Goal: Communication & Community: Answer question/provide support

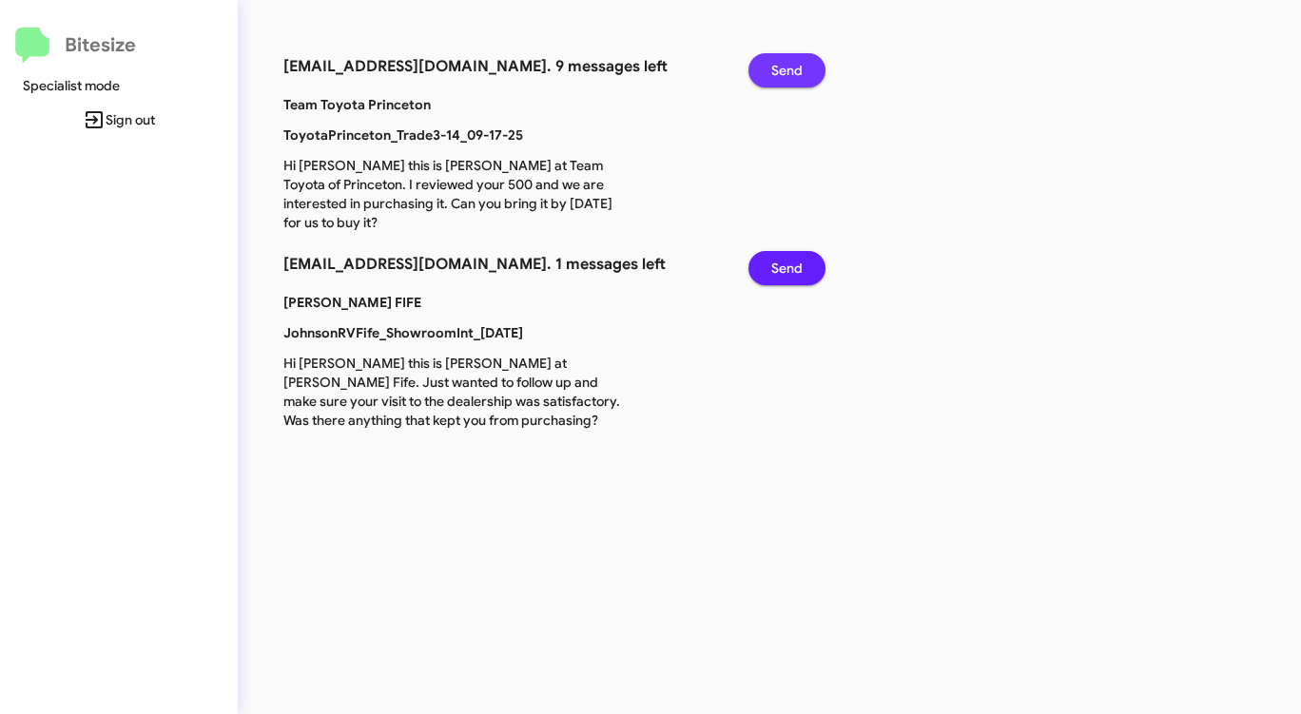
click at [780, 66] on span "Send" at bounding box center [786, 70] width 31 height 34
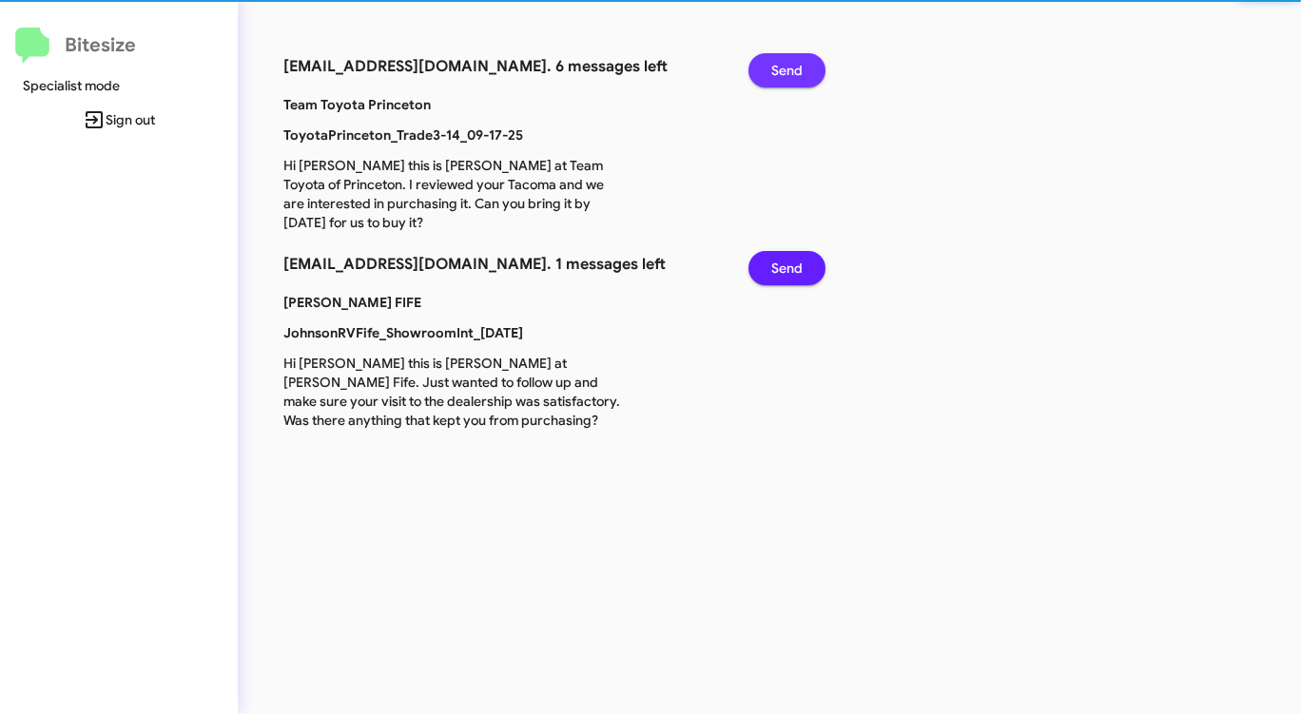
click at [780, 66] on span "Send" at bounding box center [786, 70] width 31 height 34
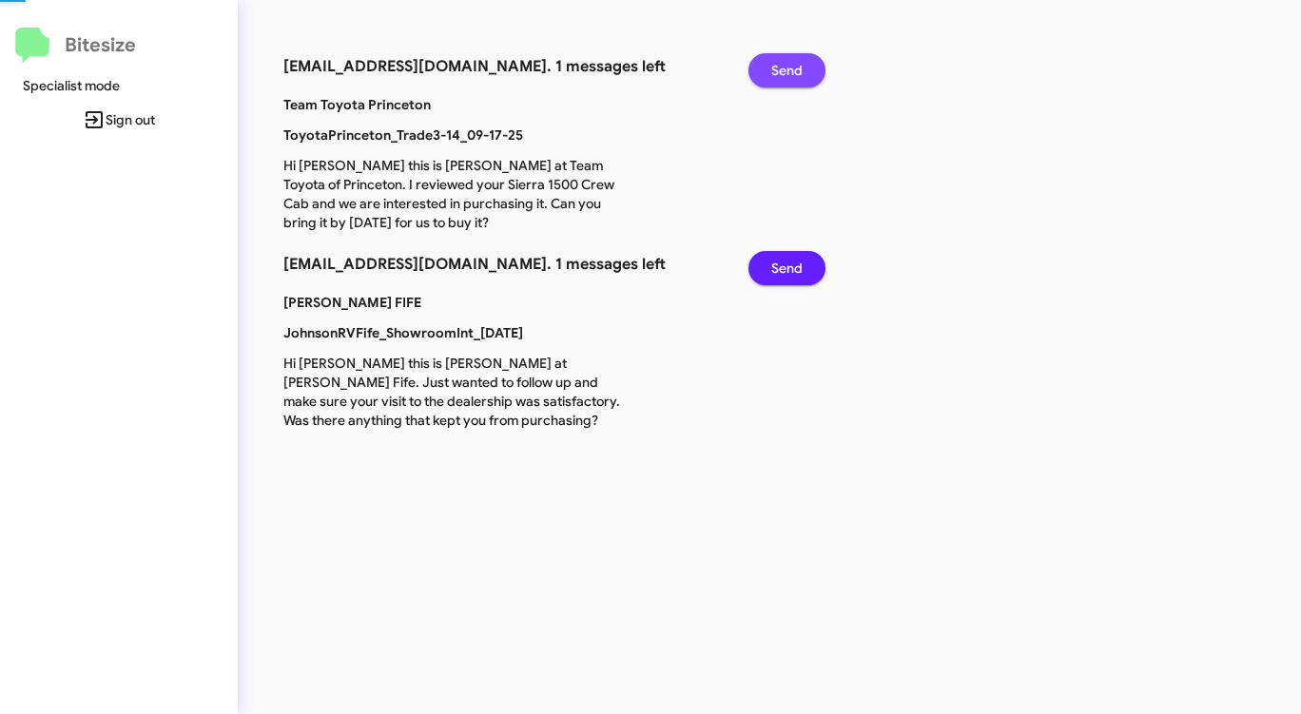
click at [780, 66] on span "Send" at bounding box center [786, 70] width 31 height 34
click at [780, 251] on span "Send" at bounding box center [786, 268] width 31 height 34
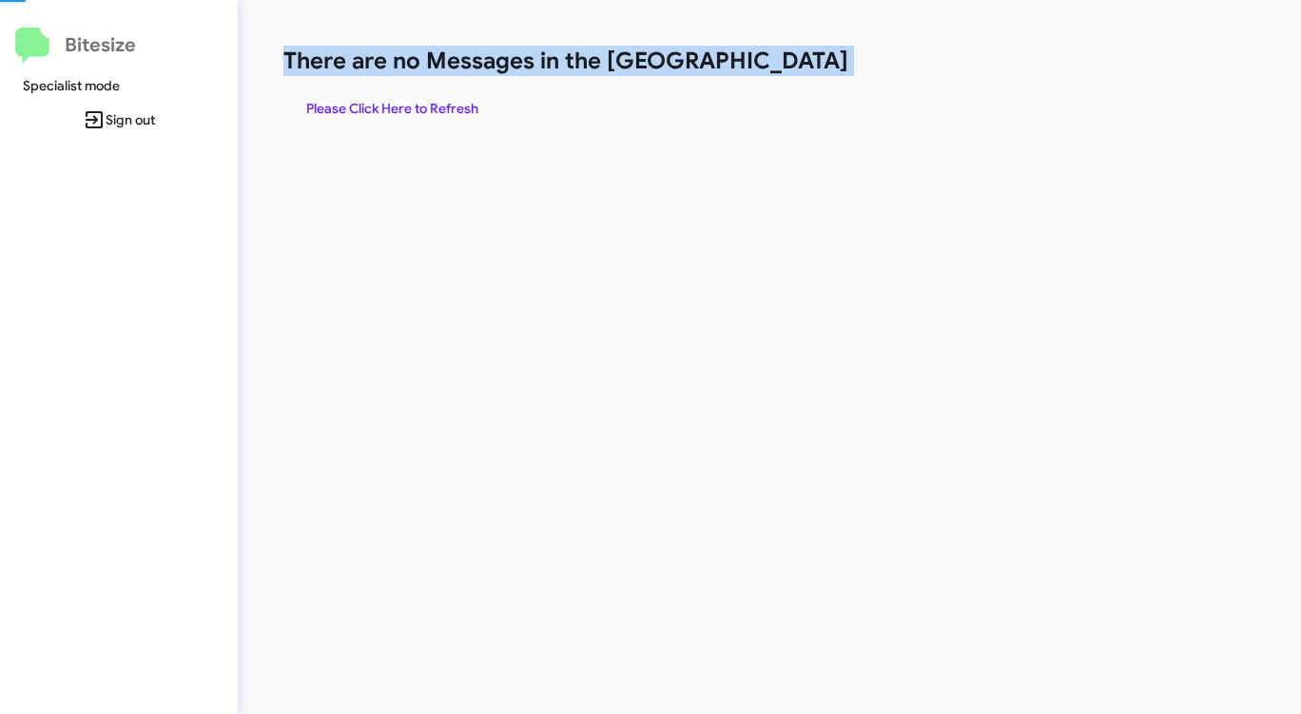
click at [780, 66] on h1 "There are no Messages in the [GEOGRAPHIC_DATA]" at bounding box center [680, 61] width 795 height 30
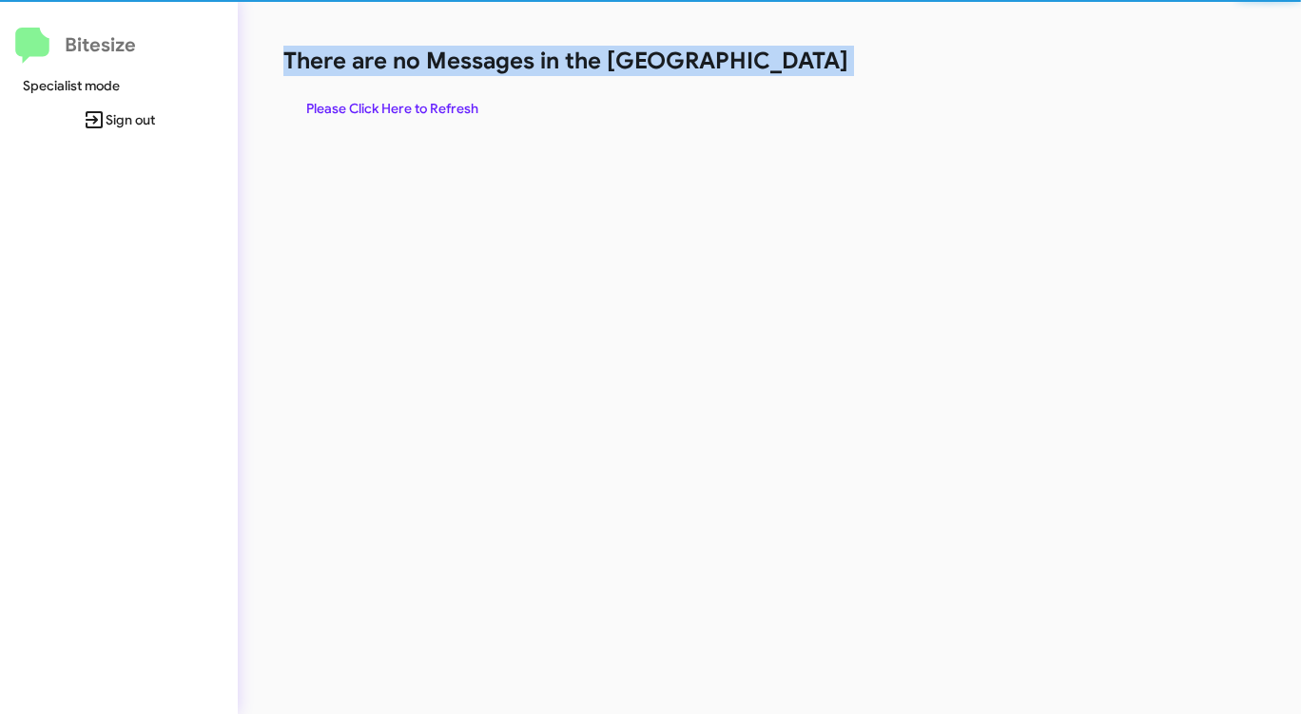
click at [780, 66] on h1 "There are no Messages in the [GEOGRAPHIC_DATA]" at bounding box center [680, 61] width 795 height 30
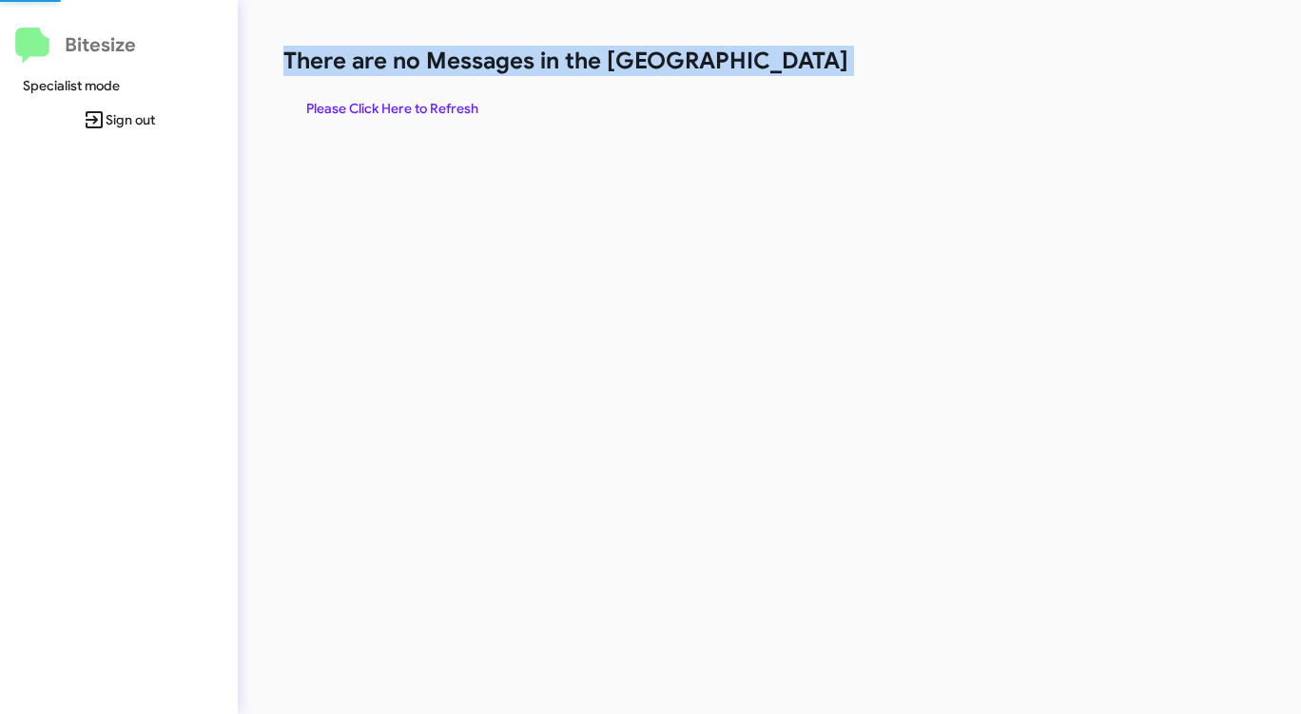
click at [780, 66] on h1 "There are no Messages in the [GEOGRAPHIC_DATA]" at bounding box center [680, 61] width 795 height 30
click at [388, 106] on span "Please Click Here to Refresh" at bounding box center [392, 108] width 172 height 34
click at [392, 107] on span "Please Click Here to Refresh" at bounding box center [392, 108] width 172 height 34
click at [403, 109] on span "Please Click Here to Refresh" at bounding box center [392, 108] width 172 height 34
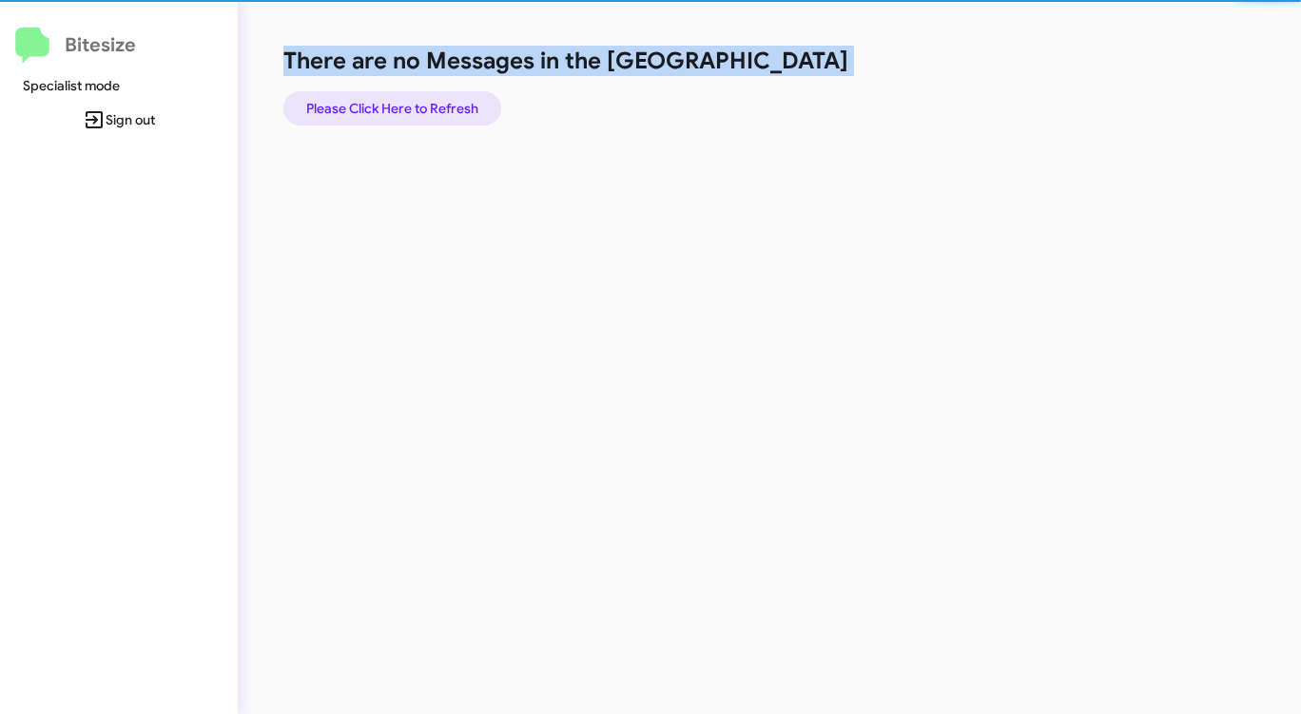
click at [404, 109] on span "Please Click Here to Refresh" at bounding box center [392, 108] width 172 height 34
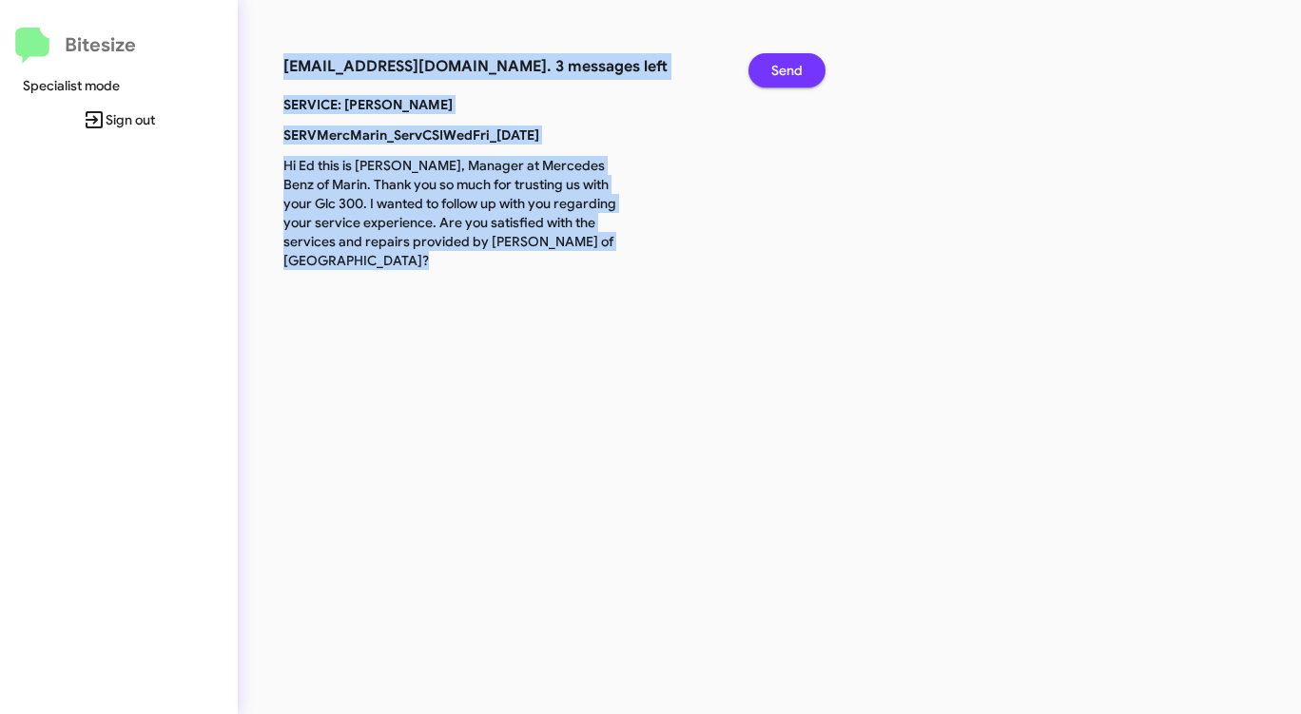
click at [784, 68] on span "Send" at bounding box center [786, 70] width 31 height 34
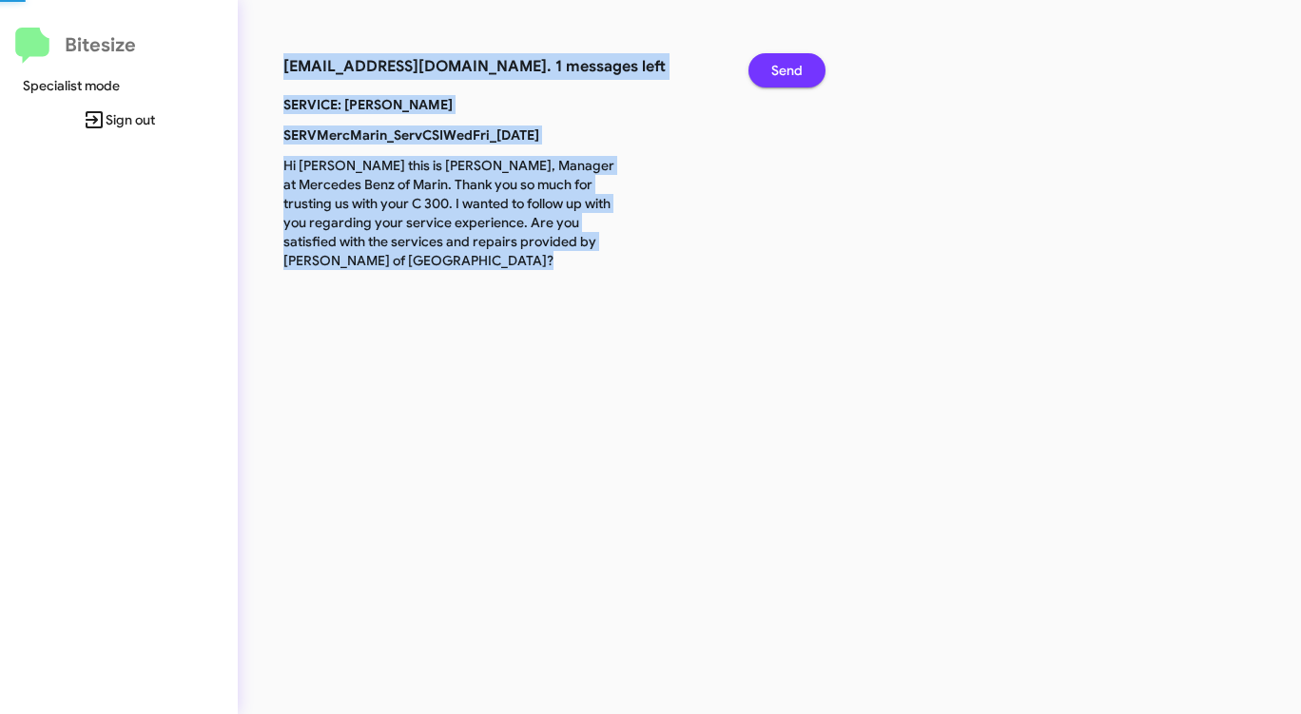
click at [784, 68] on span "Send" at bounding box center [786, 70] width 31 height 34
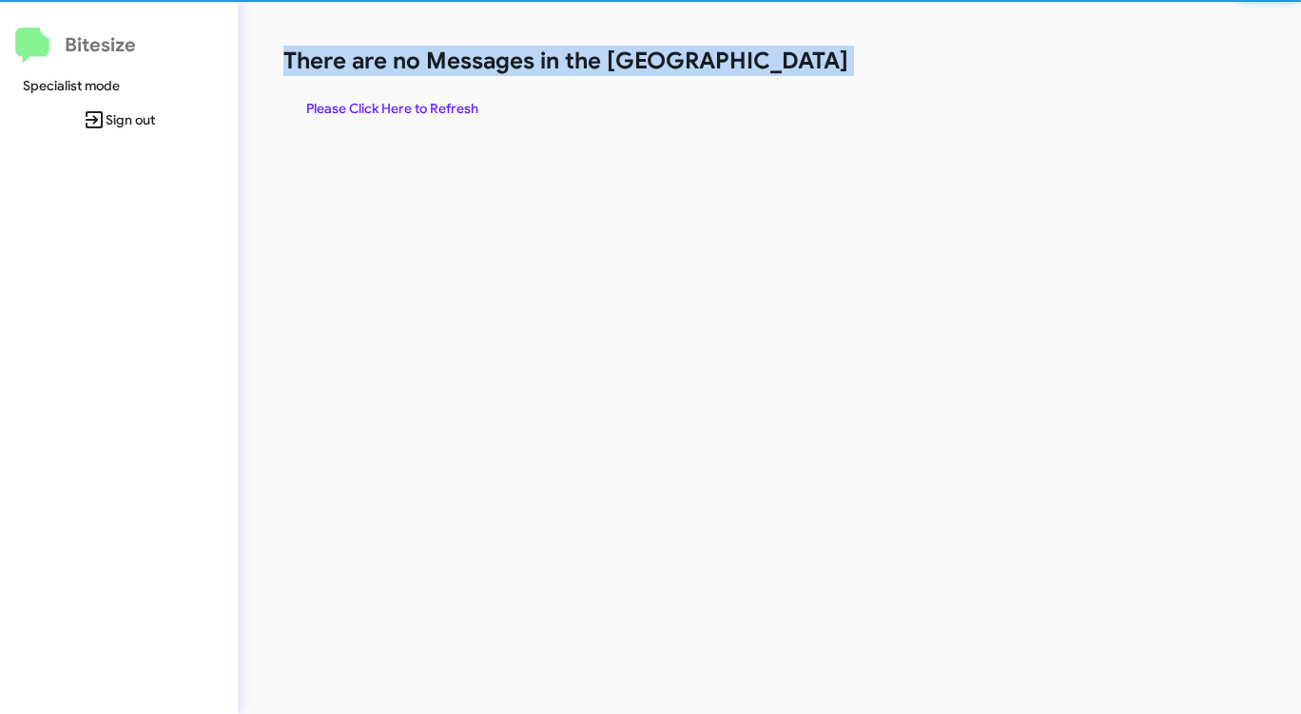
click at [784, 68] on h1 "There are no Messages in the [GEOGRAPHIC_DATA]" at bounding box center [680, 61] width 795 height 30
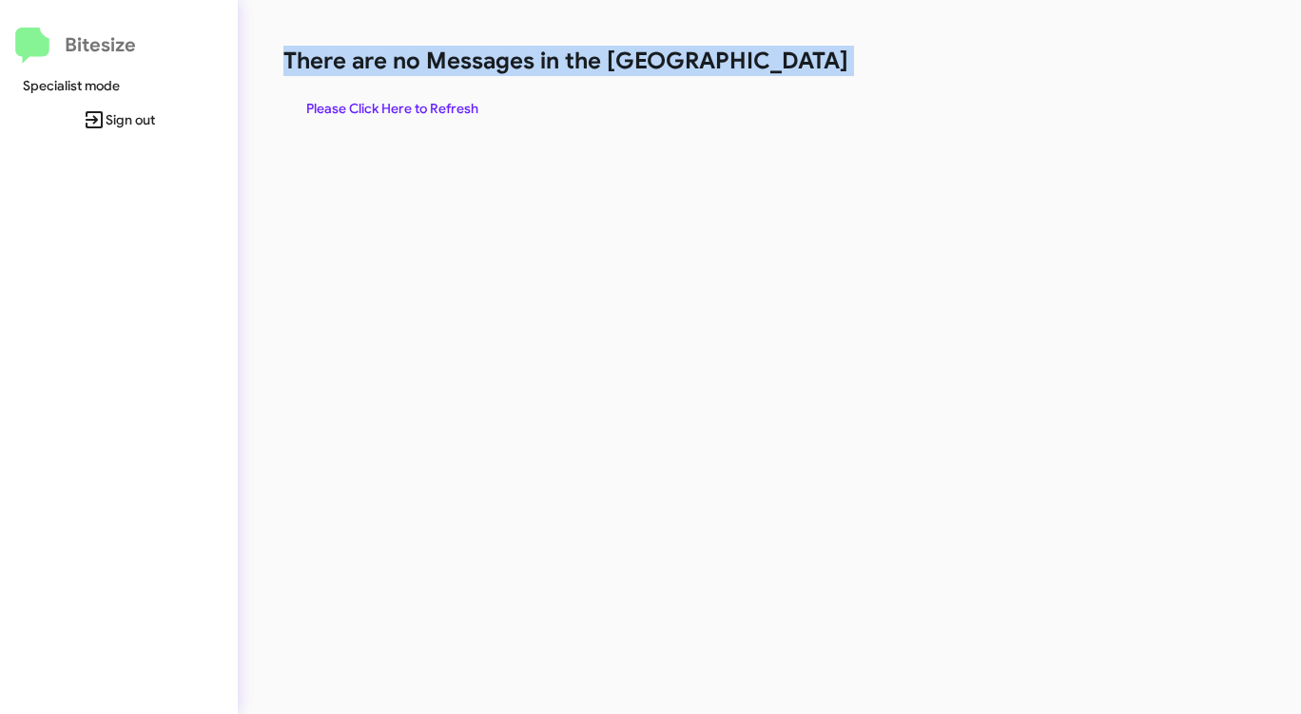
click at [784, 68] on h1 "There are no Messages in the [GEOGRAPHIC_DATA]" at bounding box center [680, 61] width 795 height 30
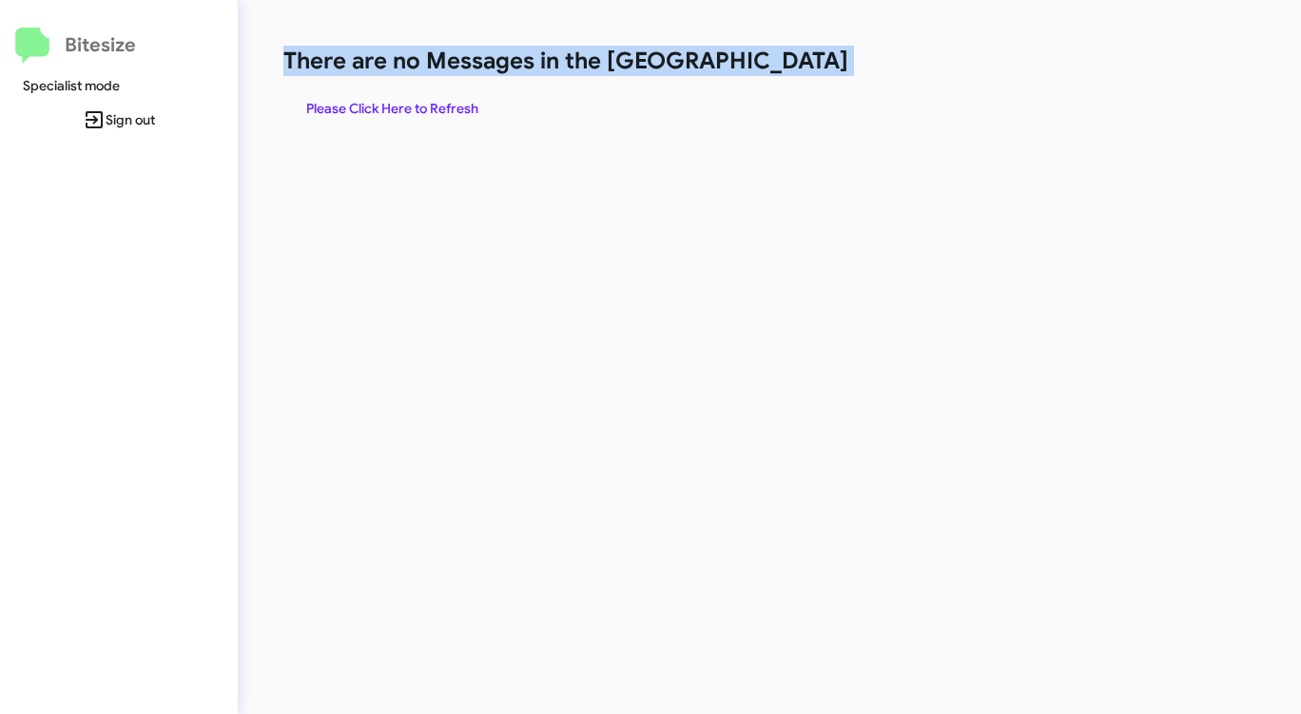
click at [355, 110] on span "Please Click Here to Refresh" at bounding box center [392, 108] width 172 height 34
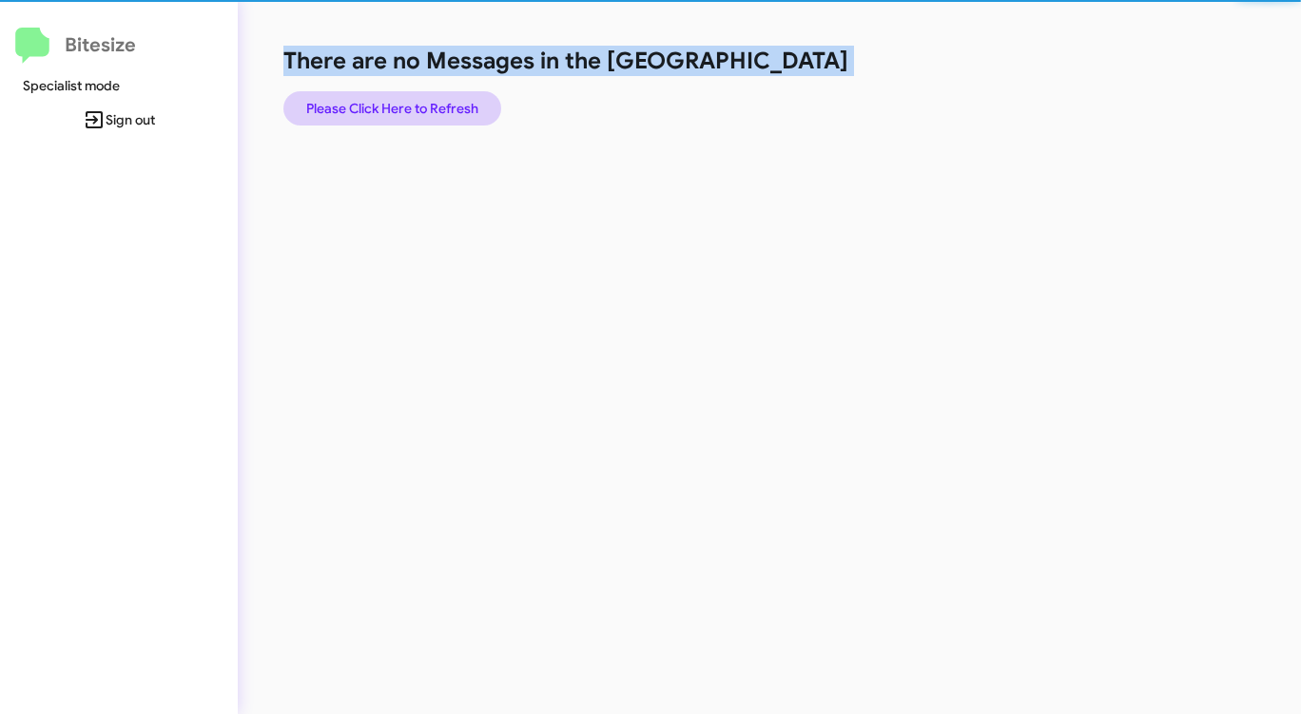
click at [355, 110] on span "Please Click Here to Refresh" at bounding box center [392, 108] width 172 height 34
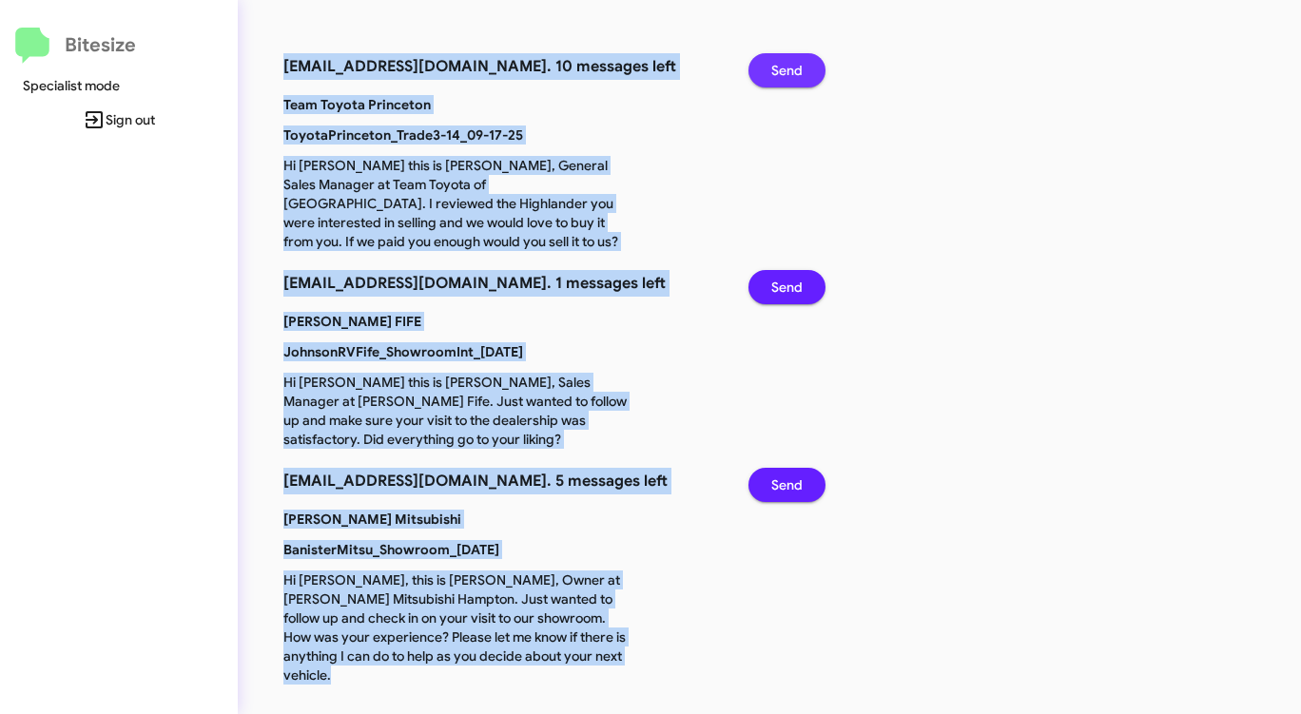
click at [795, 61] on span "Send" at bounding box center [786, 70] width 31 height 34
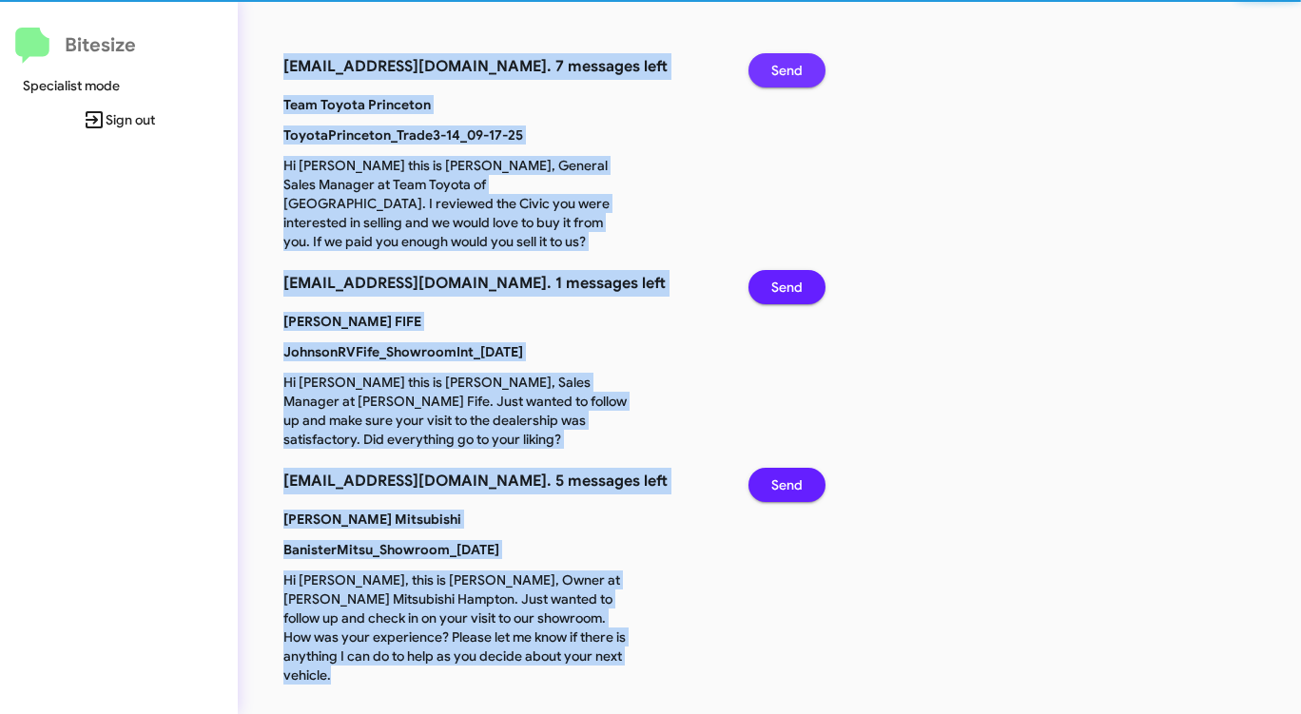
click at [795, 61] on span "Send" at bounding box center [786, 70] width 31 height 34
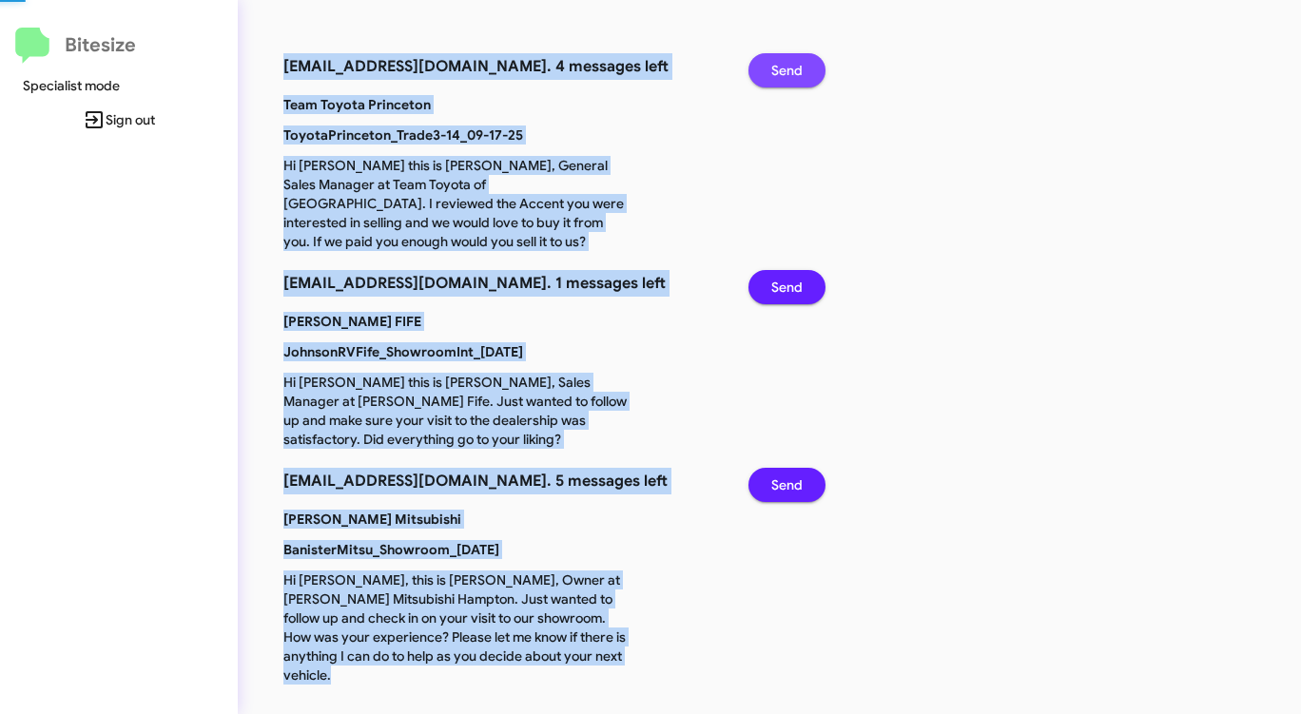
click at [795, 61] on span "Send" at bounding box center [786, 70] width 31 height 34
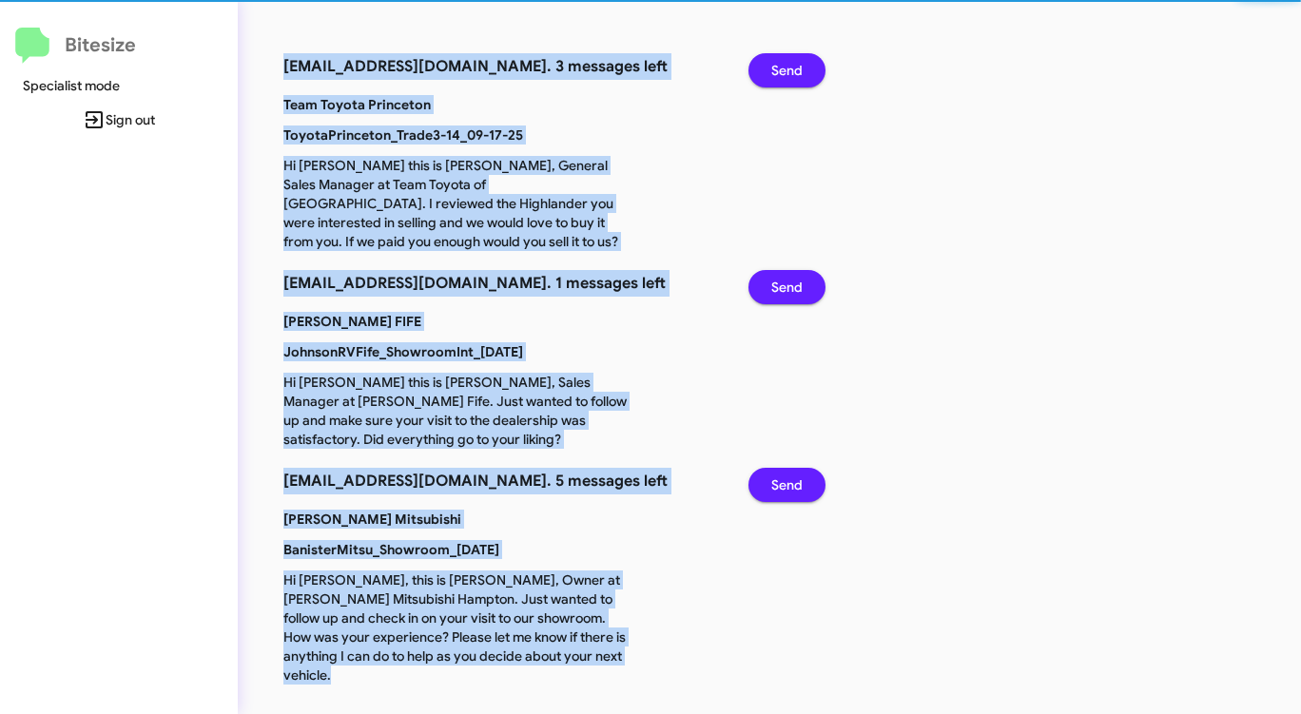
click at [795, 61] on span "Send" at bounding box center [786, 70] width 31 height 34
click at [795, 270] on span "Send" at bounding box center [786, 287] width 31 height 34
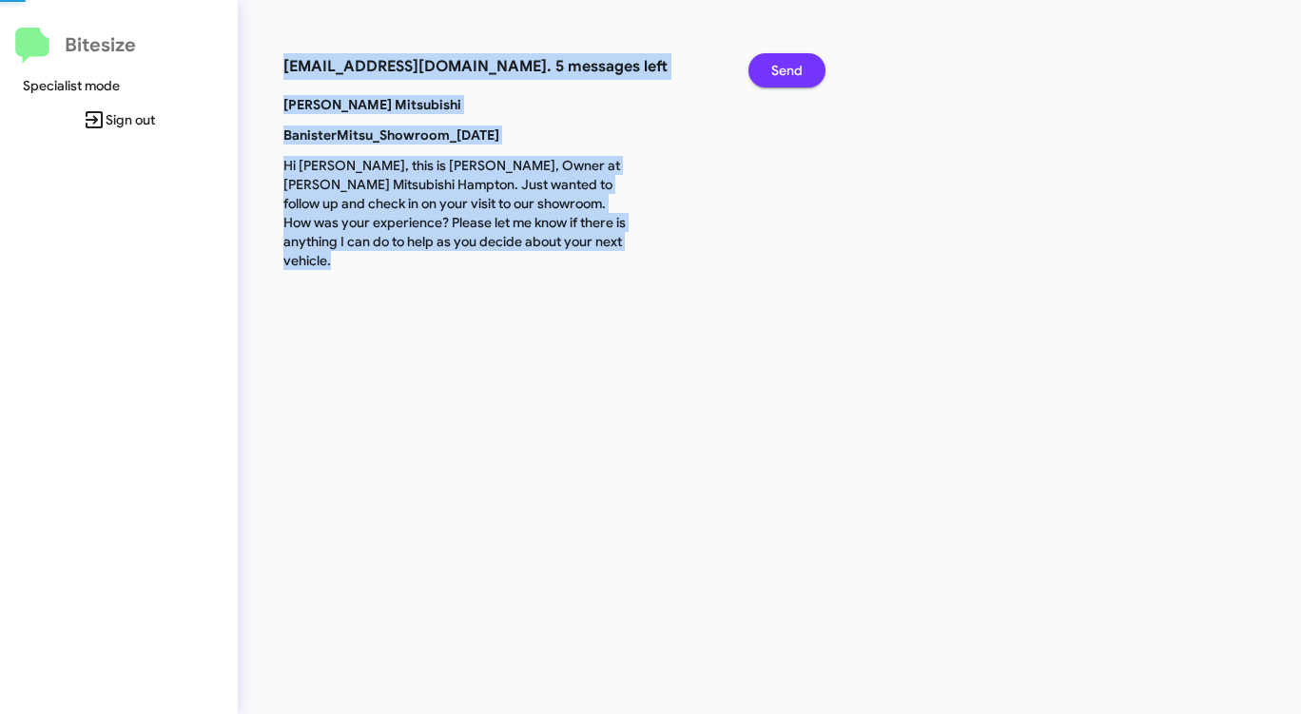
click at [795, 61] on span "Send" at bounding box center [786, 70] width 31 height 34
click at [794, 62] on span "Send" at bounding box center [786, 70] width 31 height 34
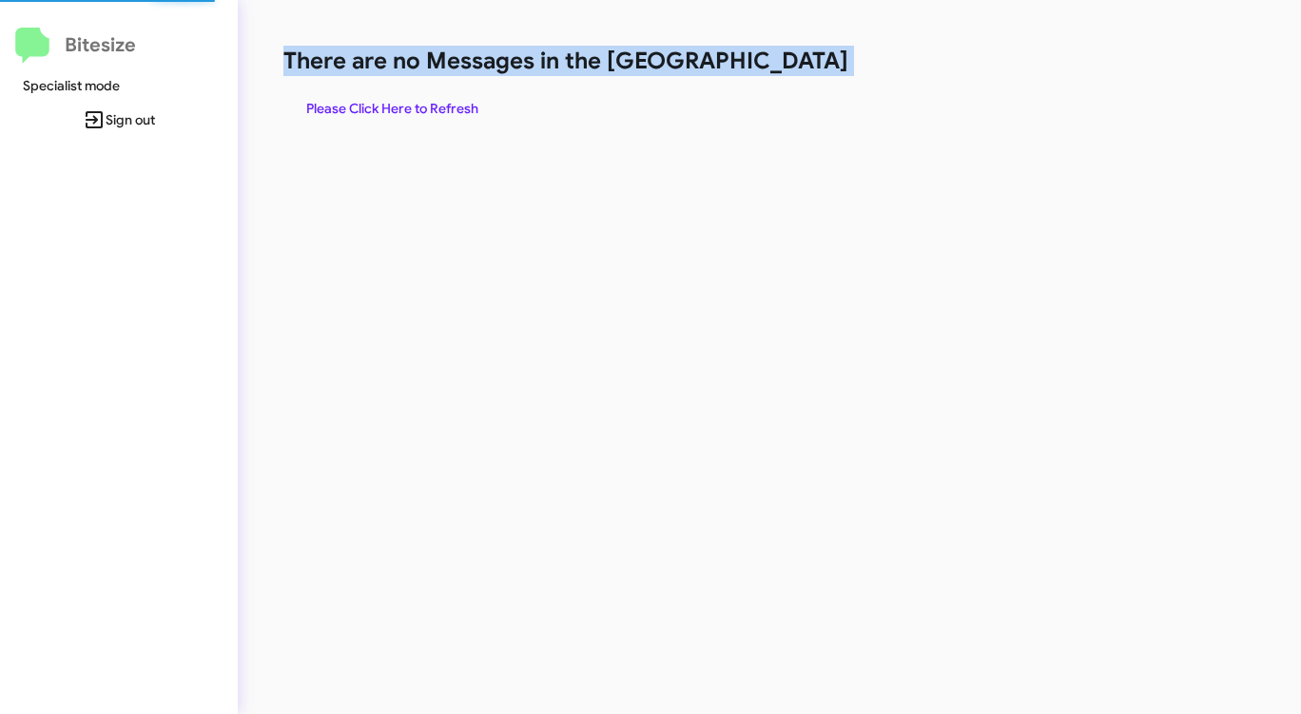
click at [794, 62] on h1 "There are no Messages in the [GEOGRAPHIC_DATA]" at bounding box center [680, 61] width 795 height 30
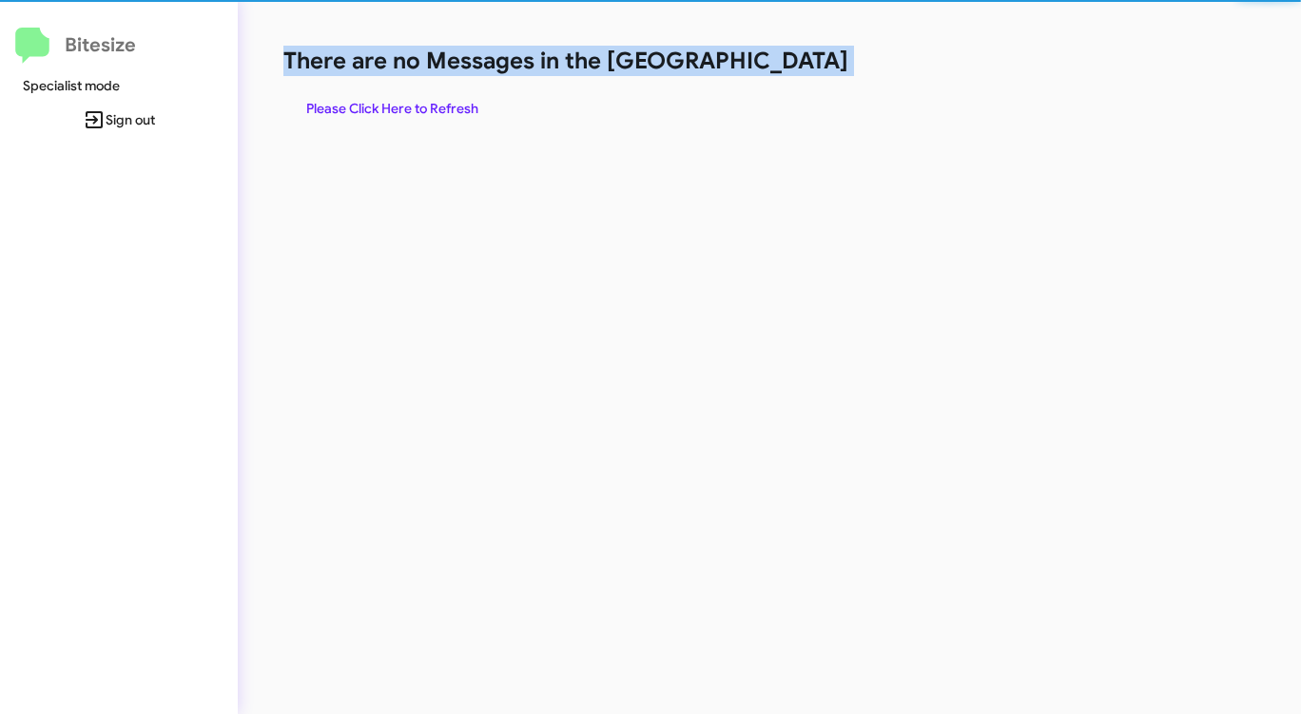
click at [794, 62] on h1 "There are no Messages in the [GEOGRAPHIC_DATA]" at bounding box center [680, 61] width 795 height 30
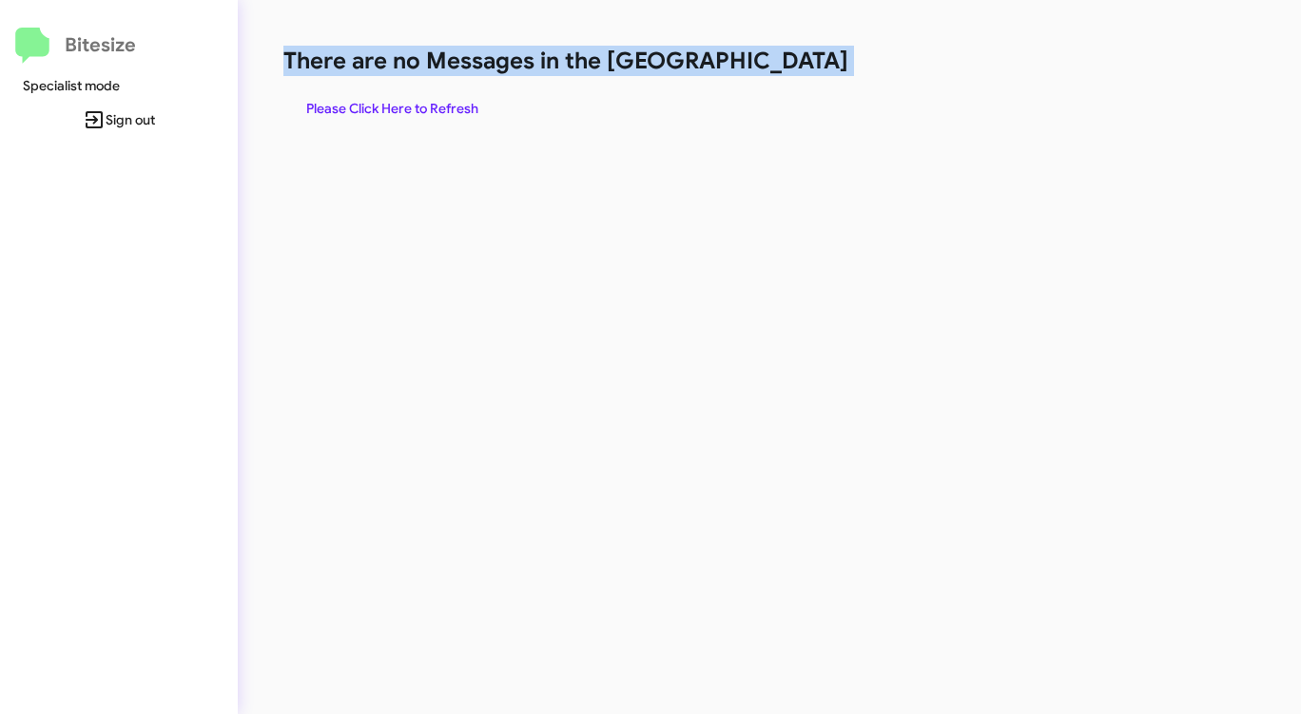
click at [430, 107] on span "Please Click Here to Refresh" at bounding box center [392, 108] width 172 height 34
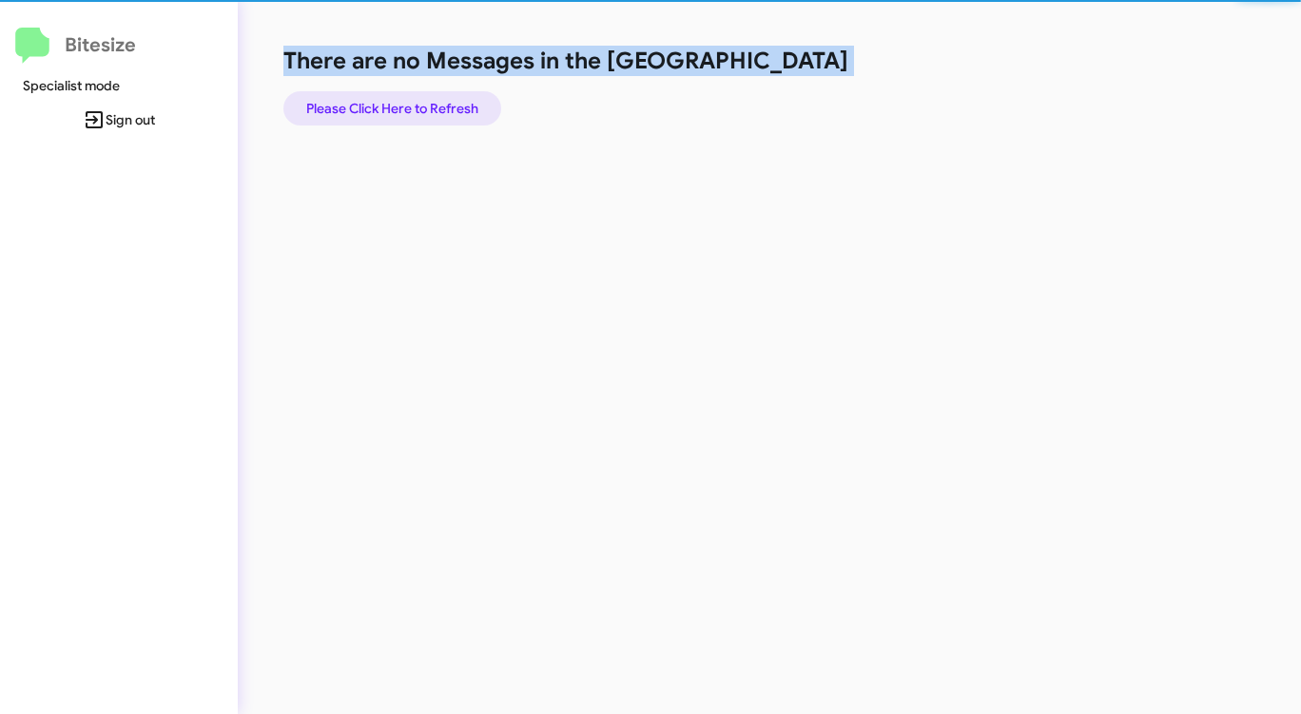
click at [431, 106] on span "Please Click Here to Refresh" at bounding box center [392, 108] width 172 height 34
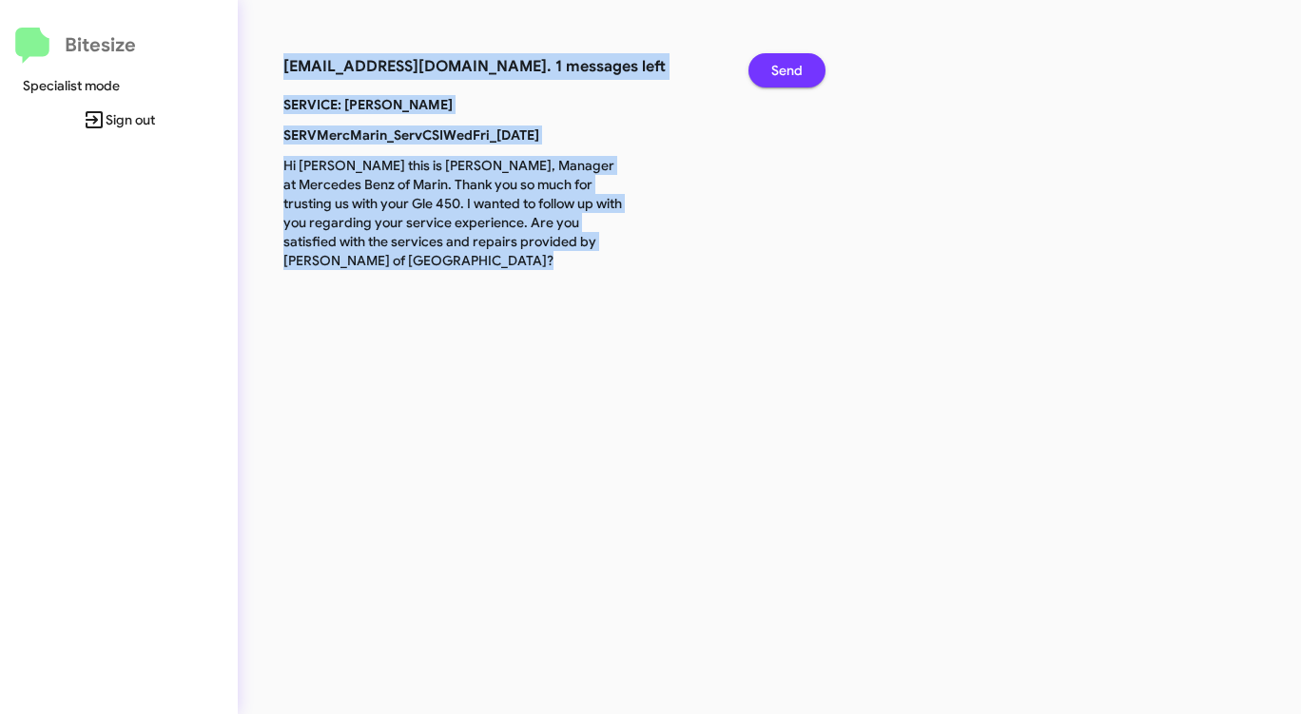
click at [800, 76] on span "Send" at bounding box center [786, 70] width 31 height 34
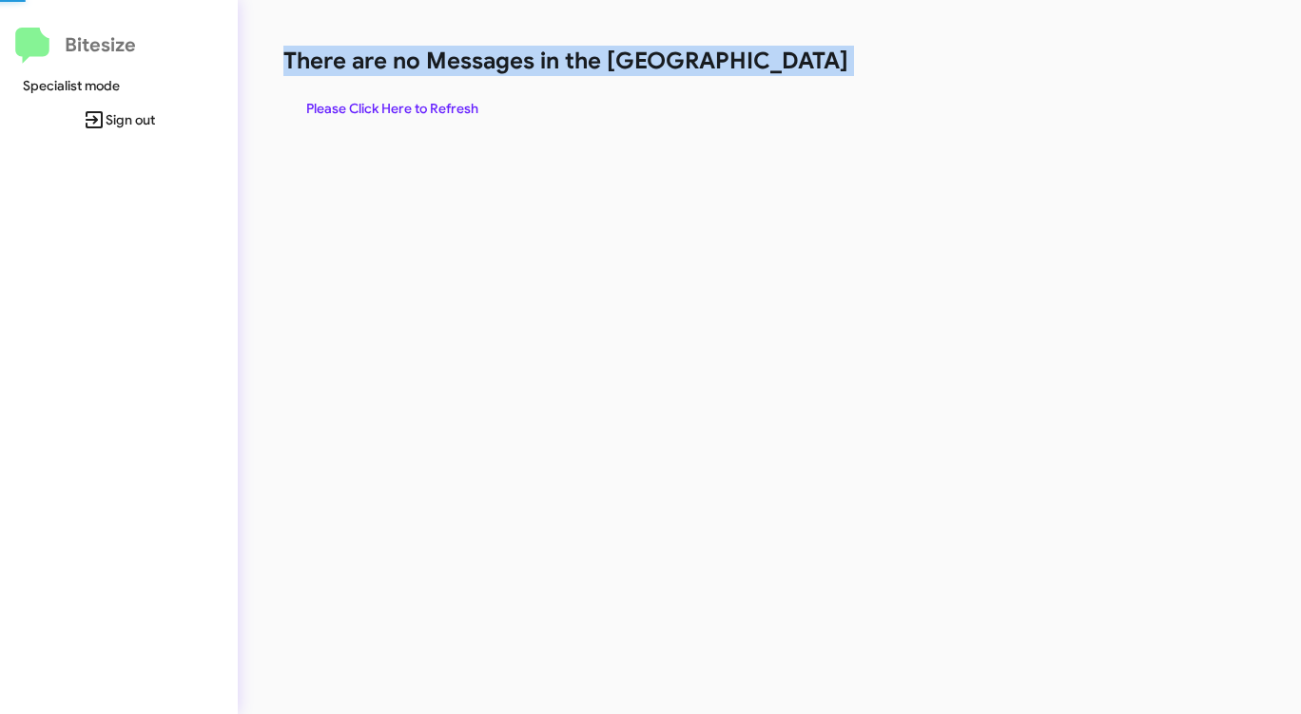
click at [799, 76] on div "There are no Messages in the Queue Please Click Here to Refresh" at bounding box center [680, 86] width 795 height 80
click at [798, 76] on div "There are no Messages in the Queue Please Click Here to Refresh" at bounding box center [680, 86] width 795 height 80
click at [792, 76] on div "There are no Messages in the Queue Please Click Here to Refresh" at bounding box center [680, 86] width 795 height 80
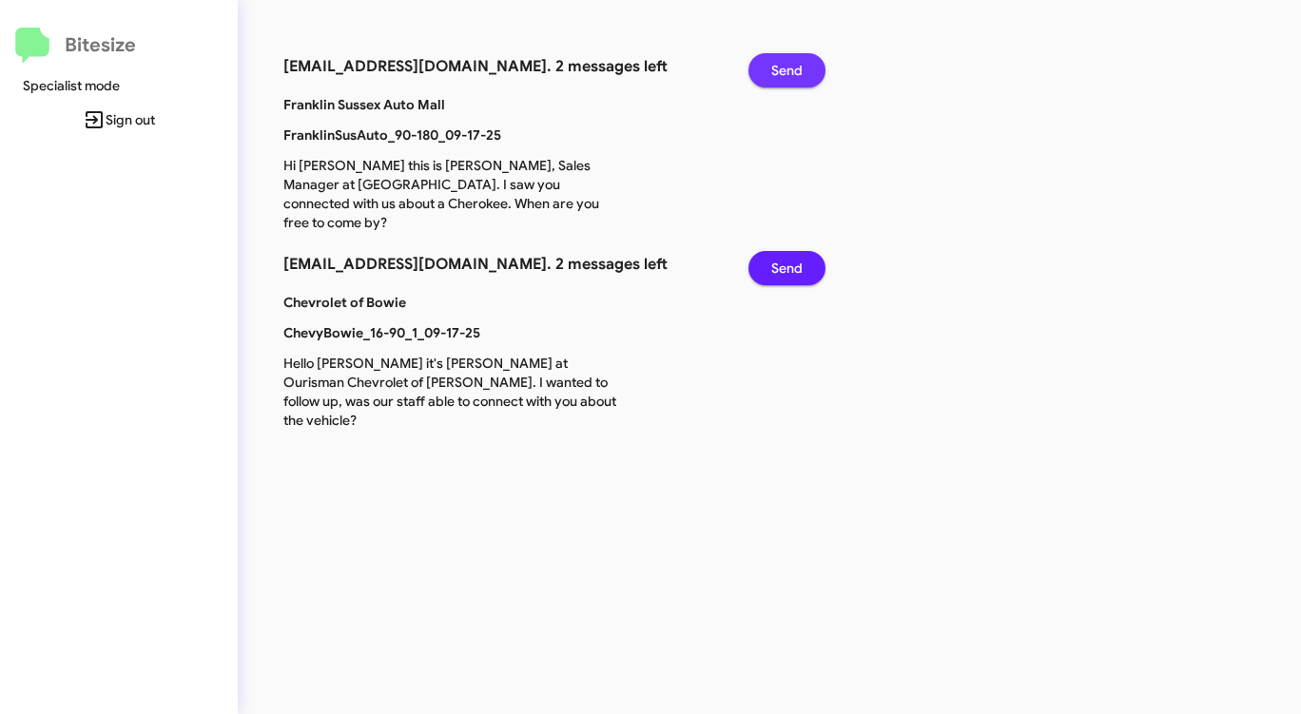
click at [783, 71] on span "Send" at bounding box center [786, 70] width 31 height 34
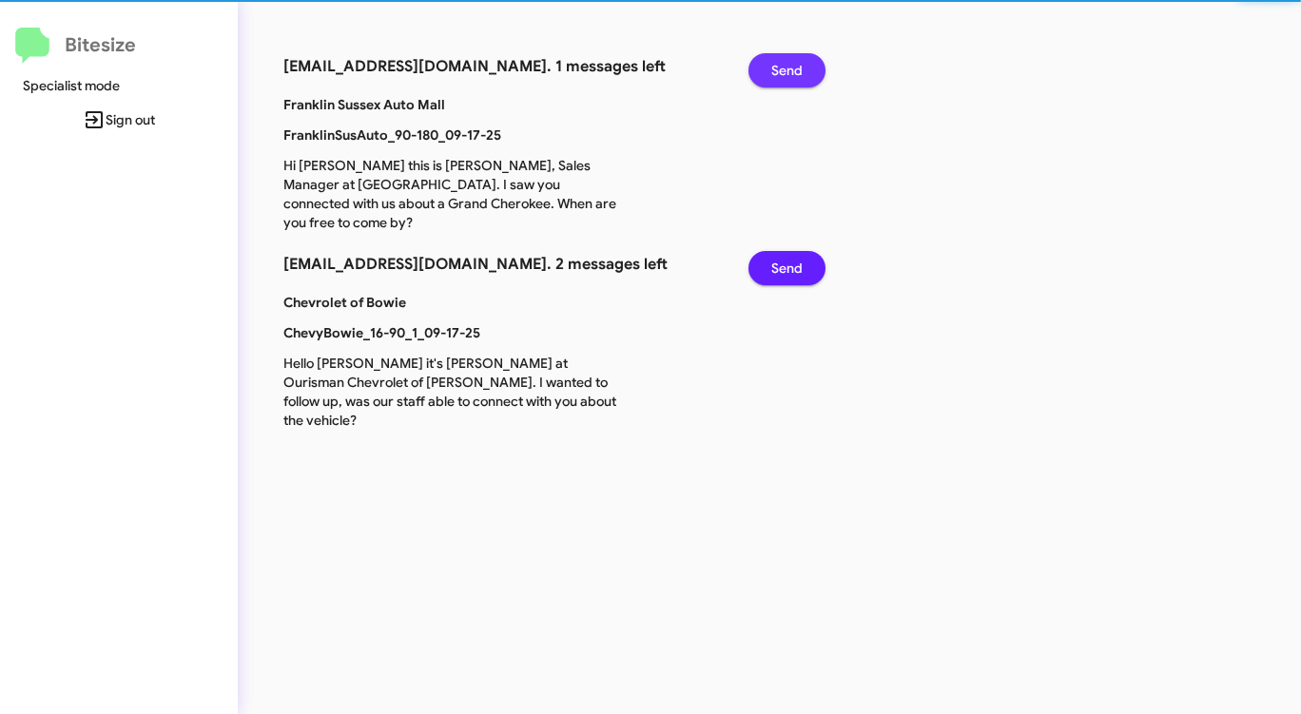
click at [783, 71] on span "Send" at bounding box center [786, 70] width 31 height 34
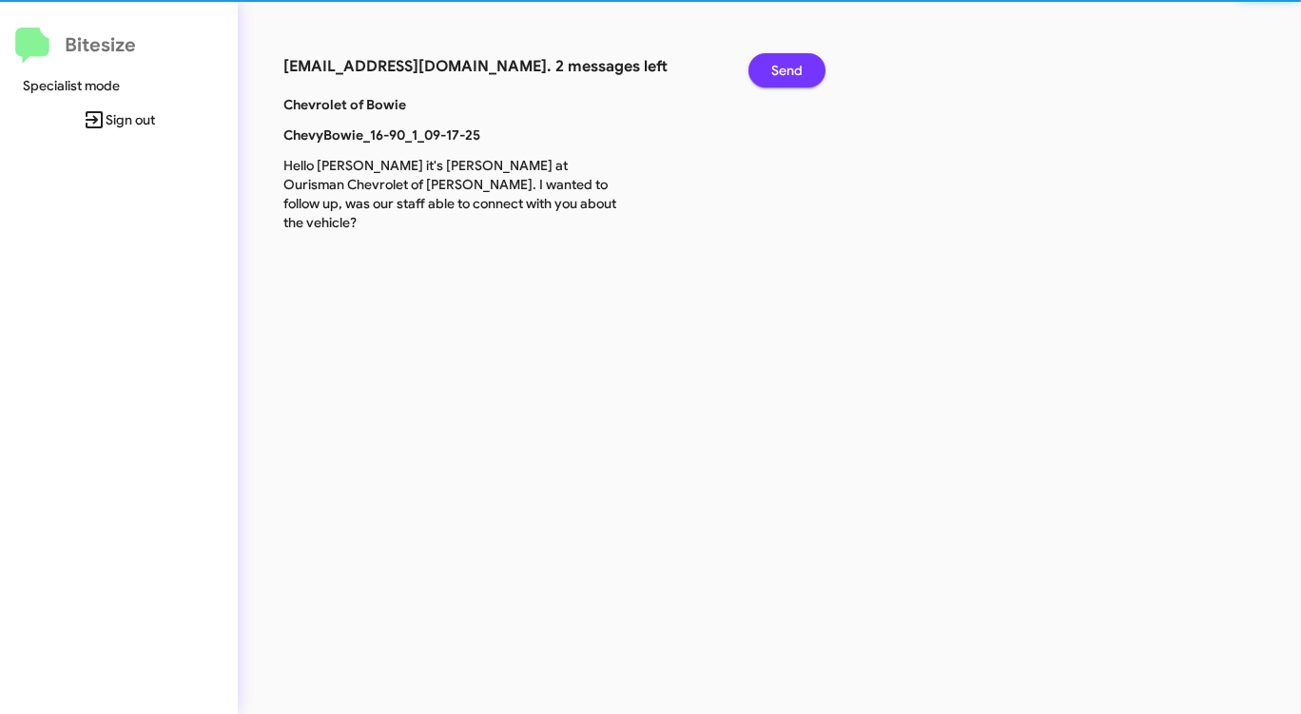
click at [783, 71] on span "Send" at bounding box center [786, 70] width 31 height 34
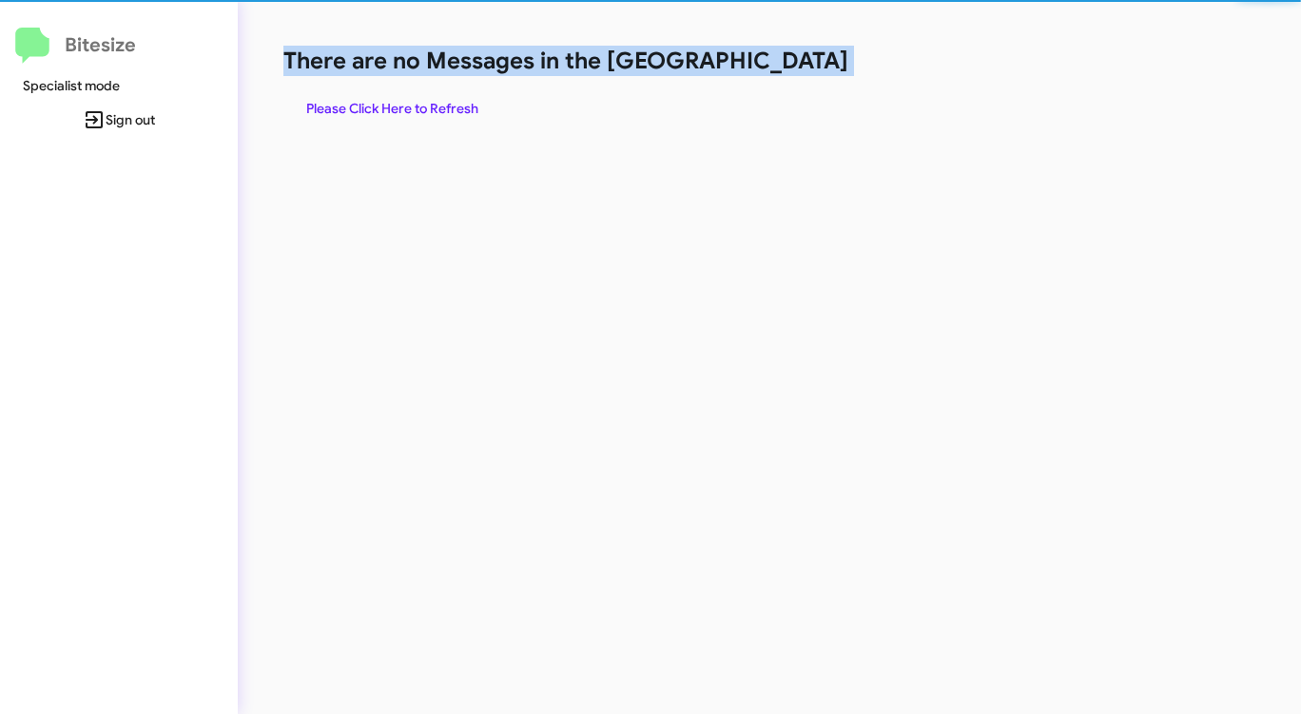
click at [783, 71] on h1 "There are no Messages in the [GEOGRAPHIC_DATA]" at bounding box center [680, 61] width 795 height 30
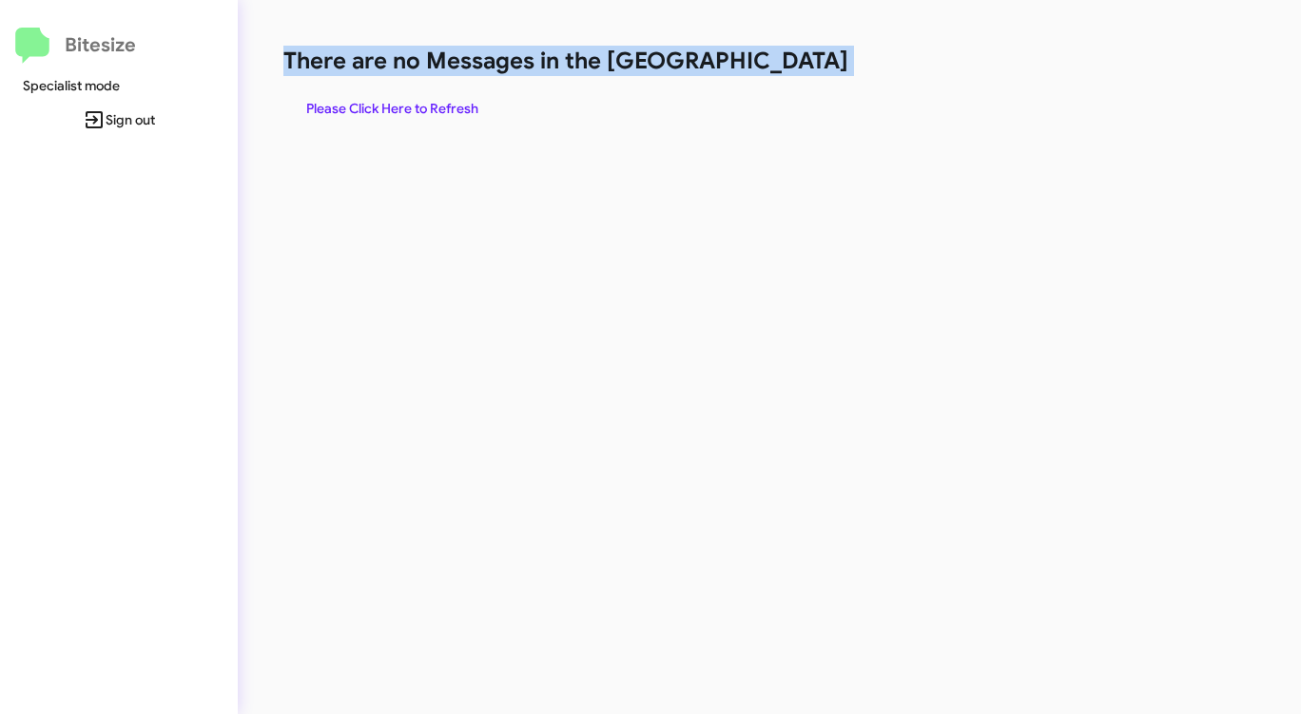
click at [783, 71] on h1 "There are no Messages in the [GEOGRAPHIC_DATA]" at bounding box center [680, 61] width 795 height 30
click at [782, 71] on h1 "There are no Messages in the [GEOGRAPHIC_DATA]" at bounding box center [680, 61] width 795 height 30
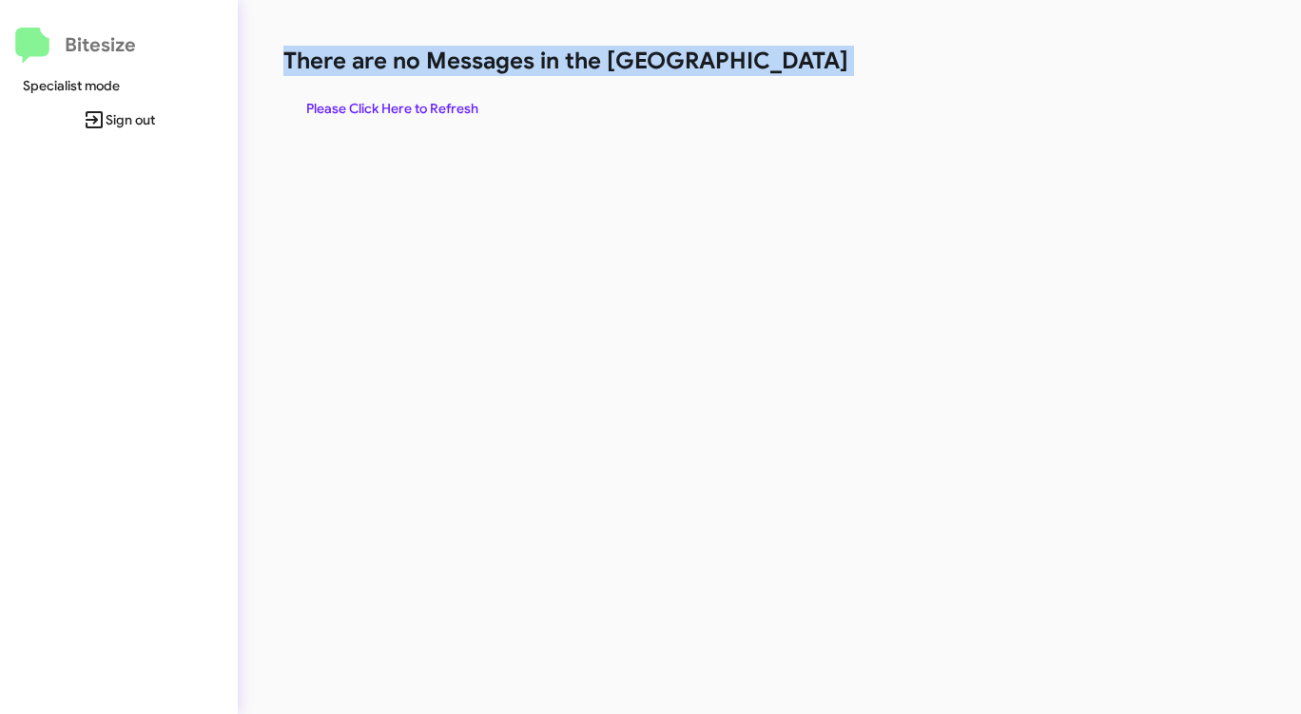
click at [782, 71] on h1 "There are no Messages in the [GEOGRAPHIC_DATA]" at bounding box center [680, 61] width 795 height 30
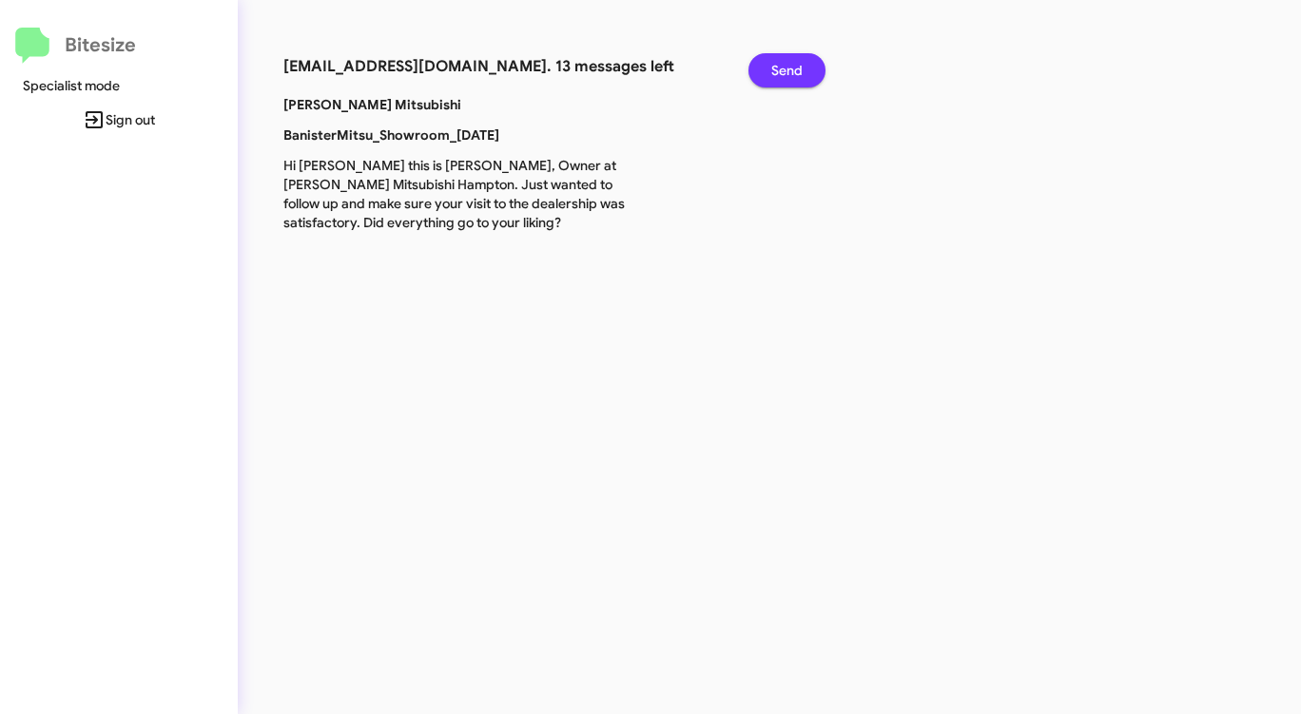
click at [782, 71] on span "Send" at bounding box center [786, 70] width 31 height 34
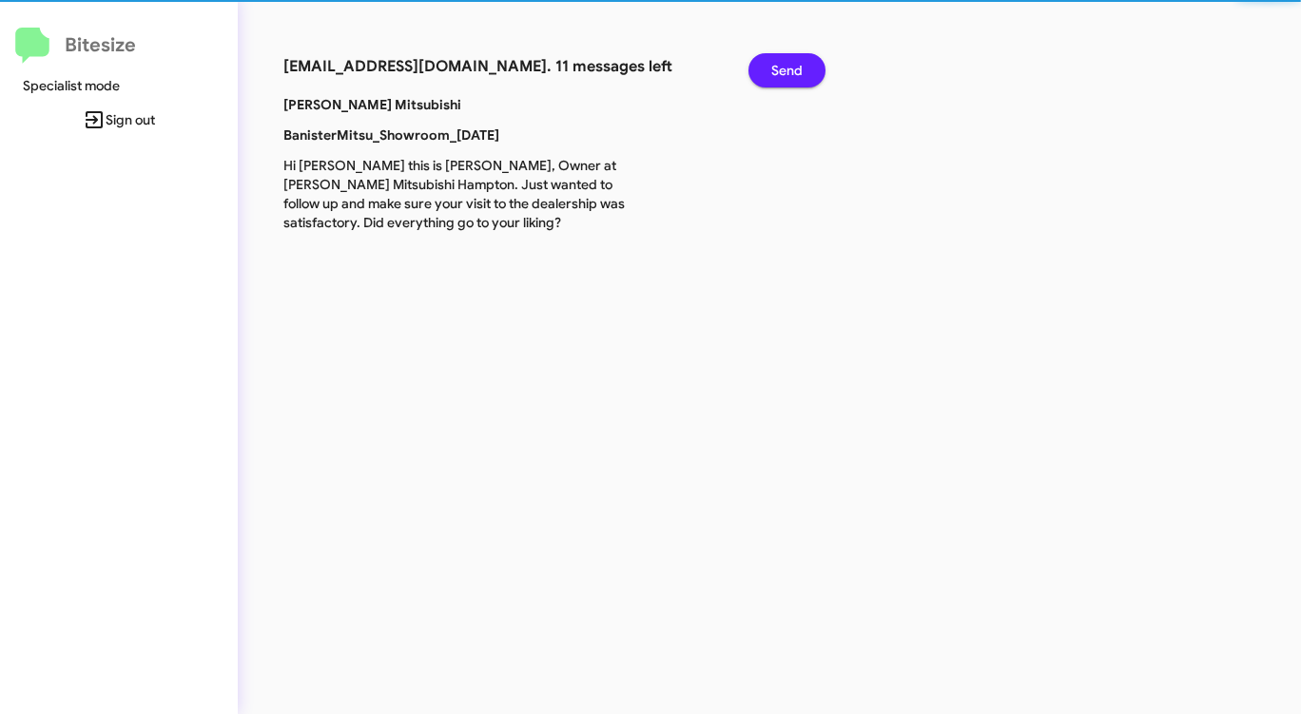
click at [782, 71] on span "Send" at bounding box center [786, 70] width 31 height 34
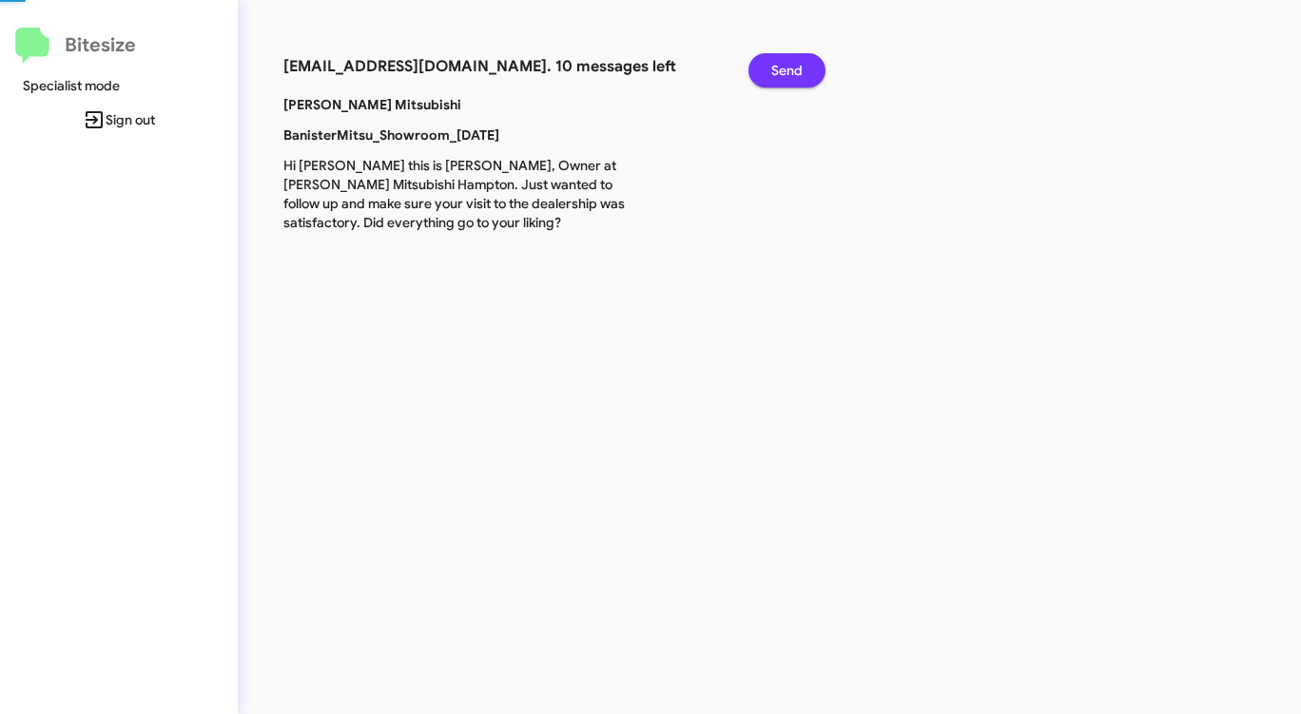
click at [782, 71] on span "Send" at bounding box center [786, 70] width 31 height 34
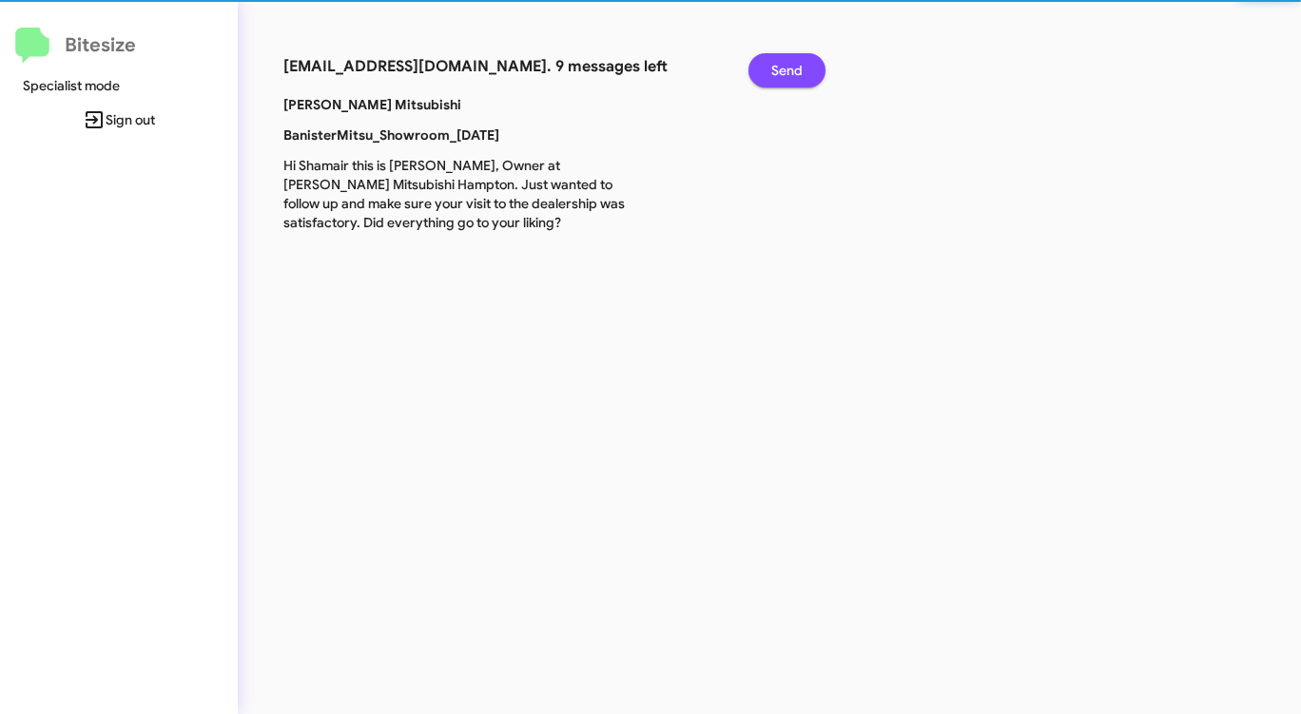
click at [782, 71] on span "Send" at bounding box center [786, 70] width 31 height 34
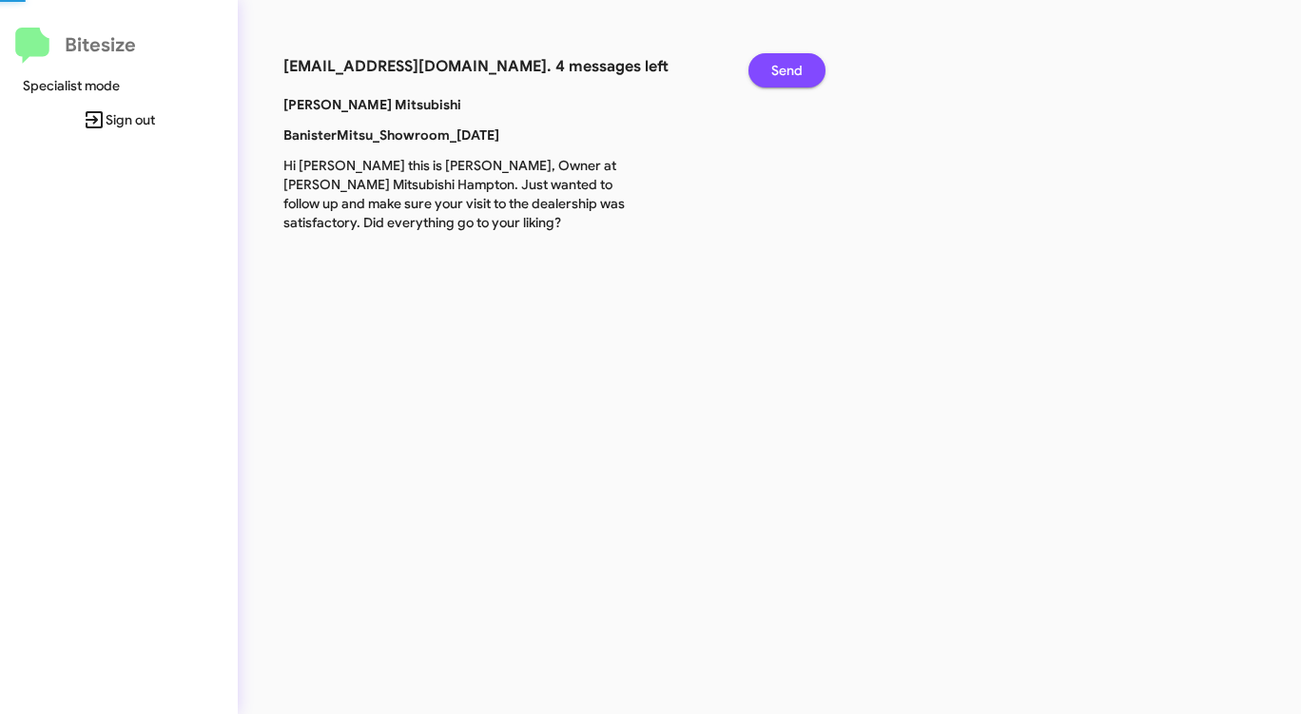
click at [782, 71] on span "Send" at bounding box center [786, 70] width 31 height 34
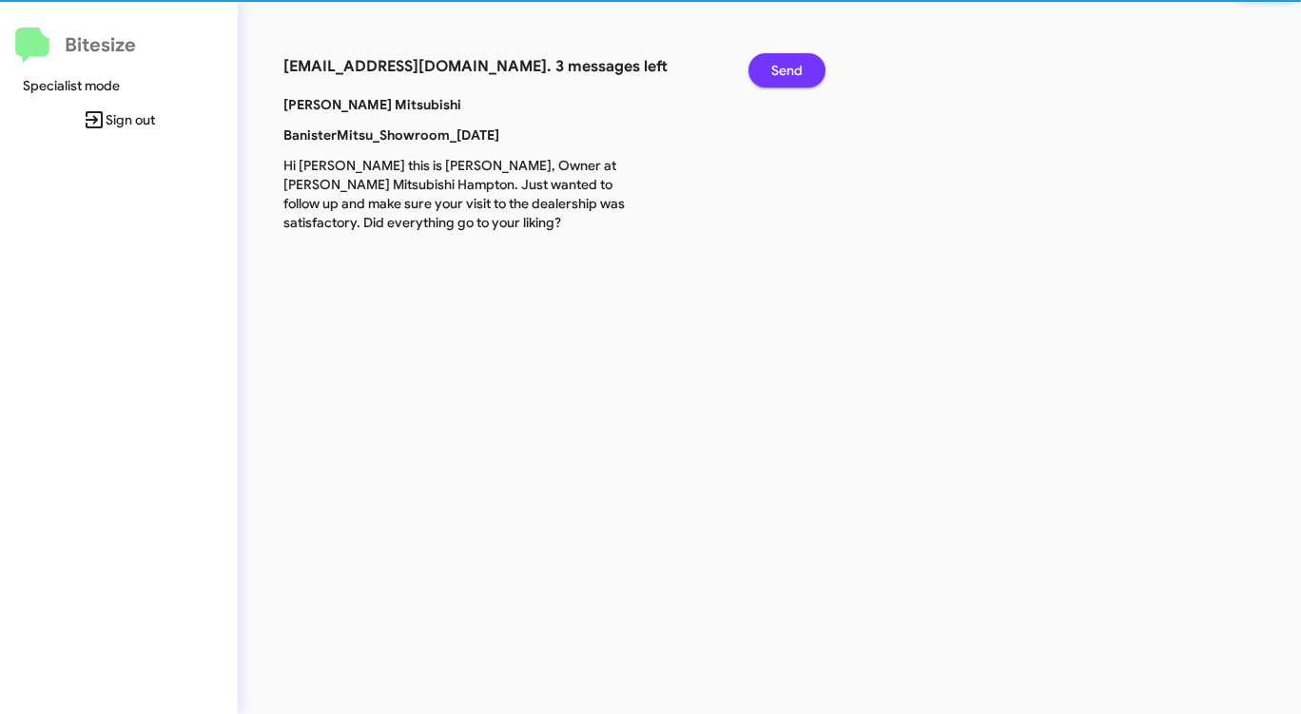
click at [782, 71] on span "Send" at bounding box center [786, 70] width 31 height 34
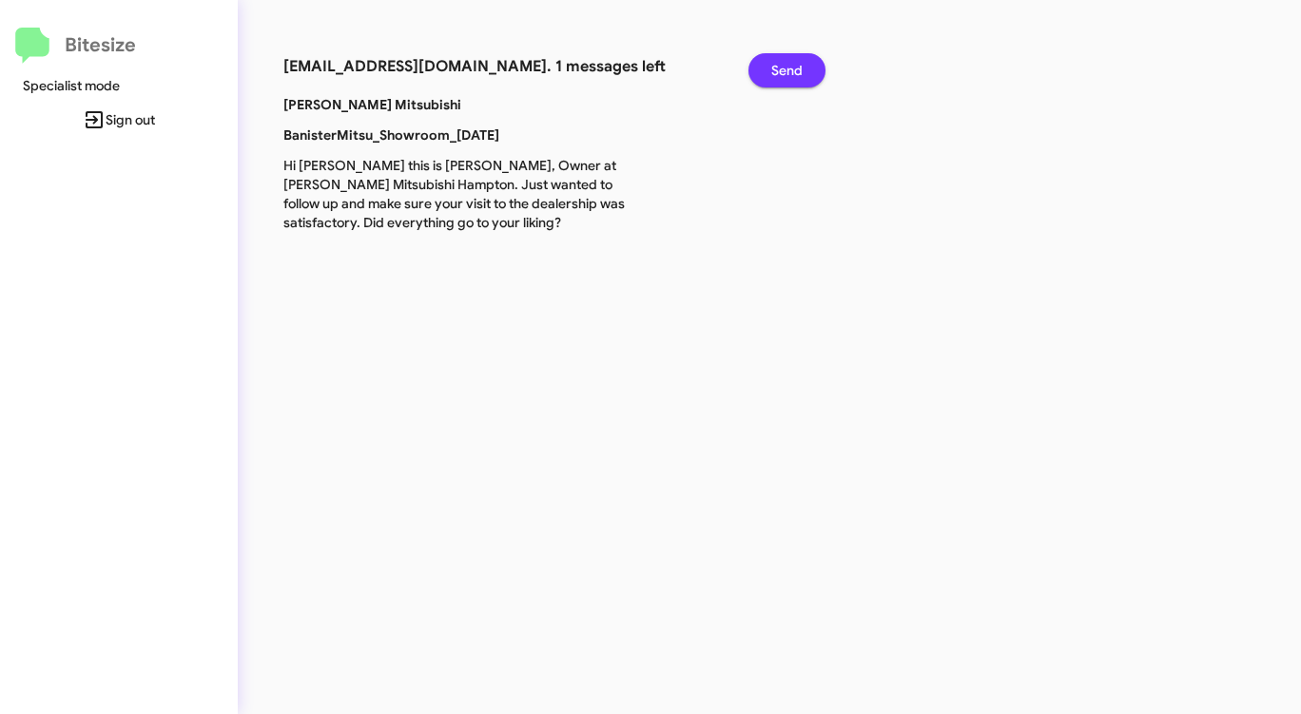
click at [782, 71] on span "Send" at bounding box center [786, 70] width 31 height 34
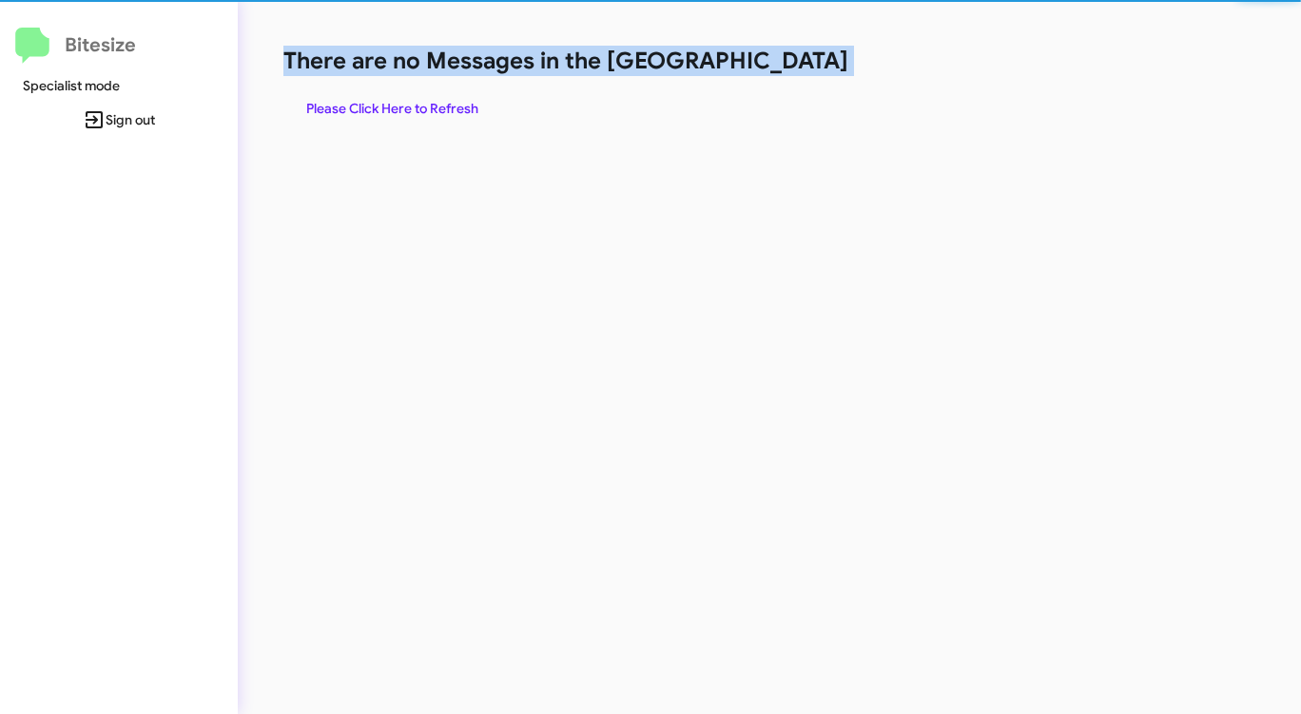
click at [782, 71] on h1 "There are no Messages in the [GEOGRAPHIC_DATA]" at bounding box center [680, 61] width 795 height 30
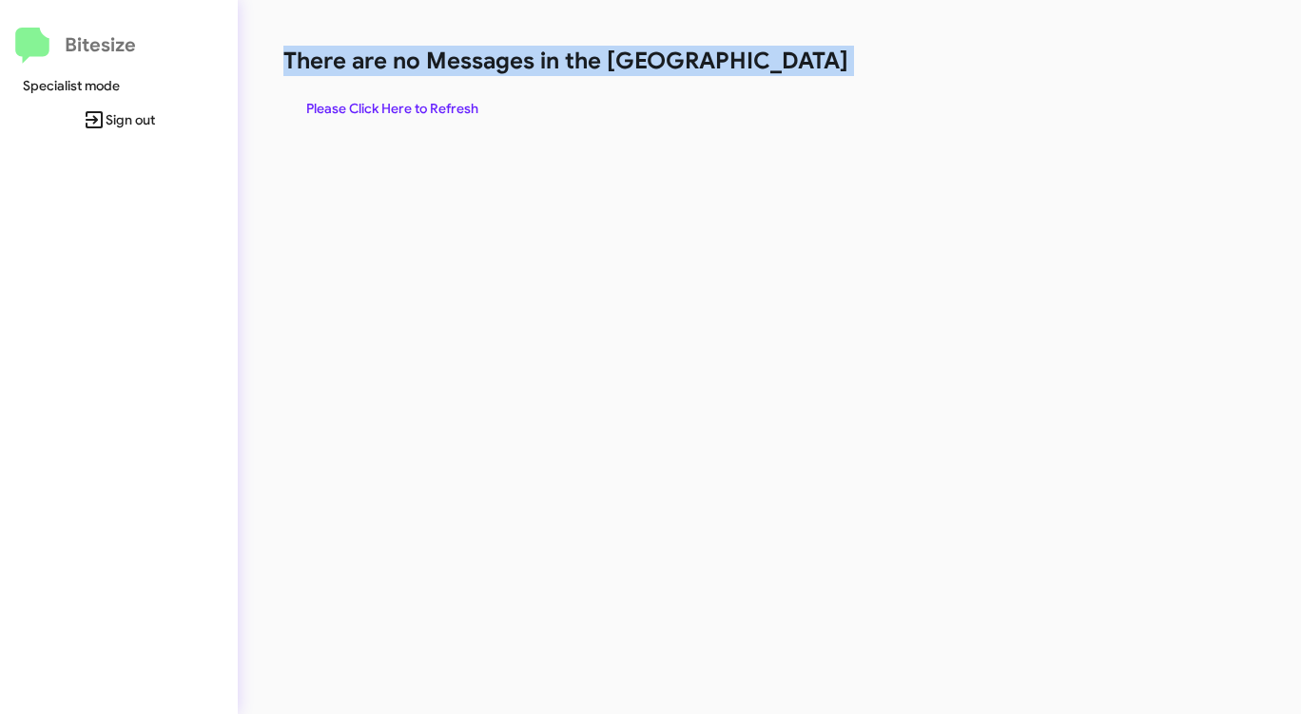
click at [782, 71] on h1 "There are no Messages in the [GEOGRAPHIC_DATA]" at bounding box center [680, 61] width 795 height 30
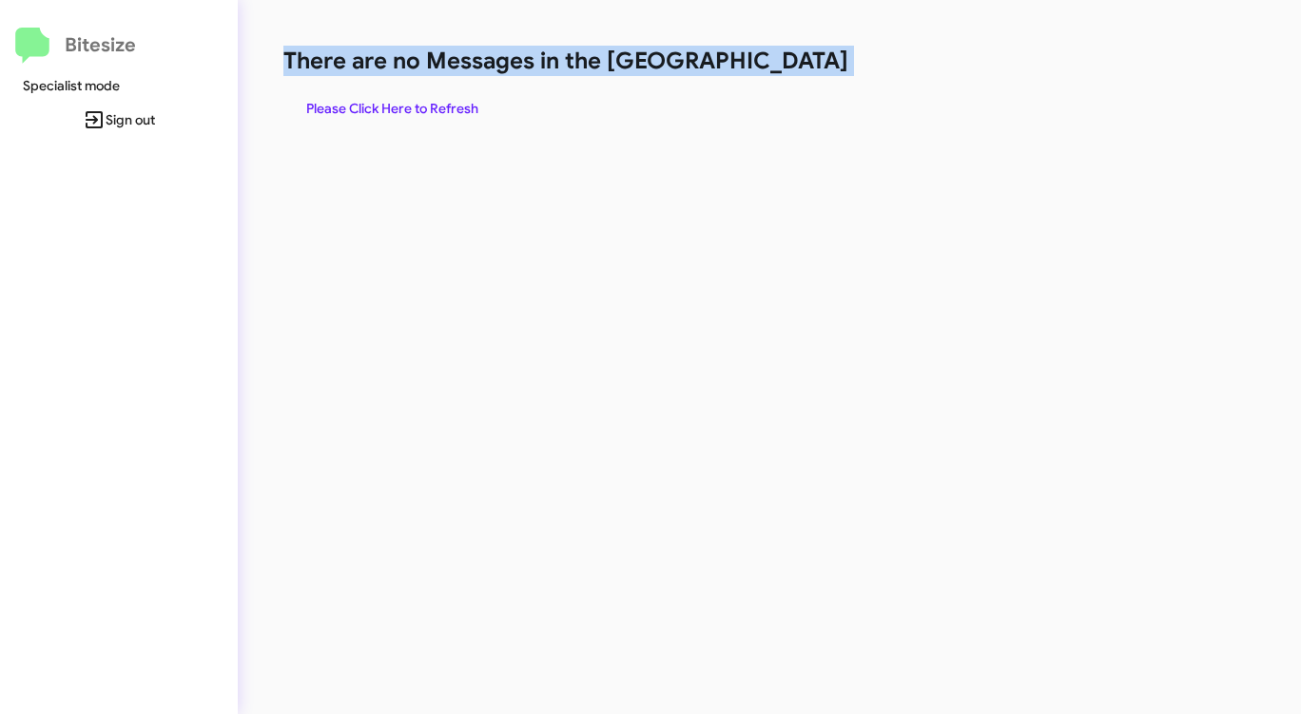
click at [782, 71] on h1 "There are no Messages in the [GEOGRAPHIC_DATA]" at bounding box center [680, 61] width 795 height 30
click at [445, 101] on span "Please Click Here to Refresh" at bounding box center [392, 108] width 172 height 34
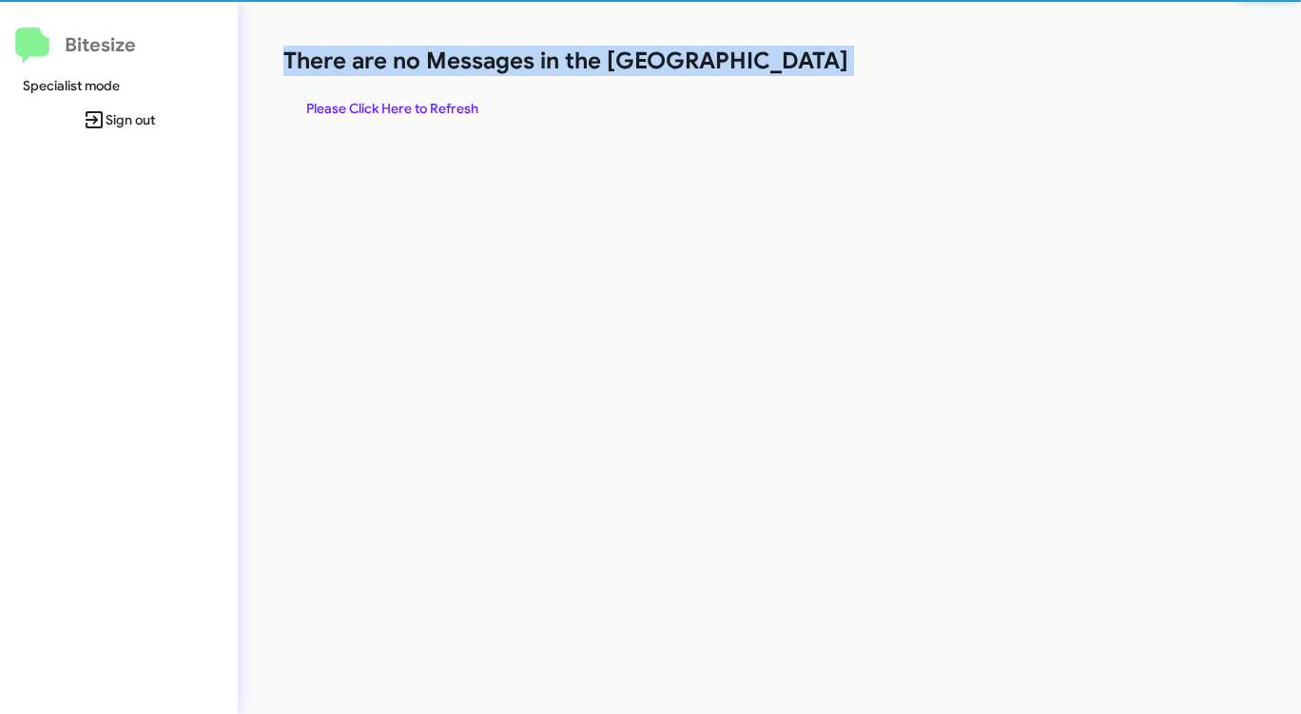
click at [445, 101] on span "Please Click Here to Refresh" at bounding box center [392, 108] width 172 height 34
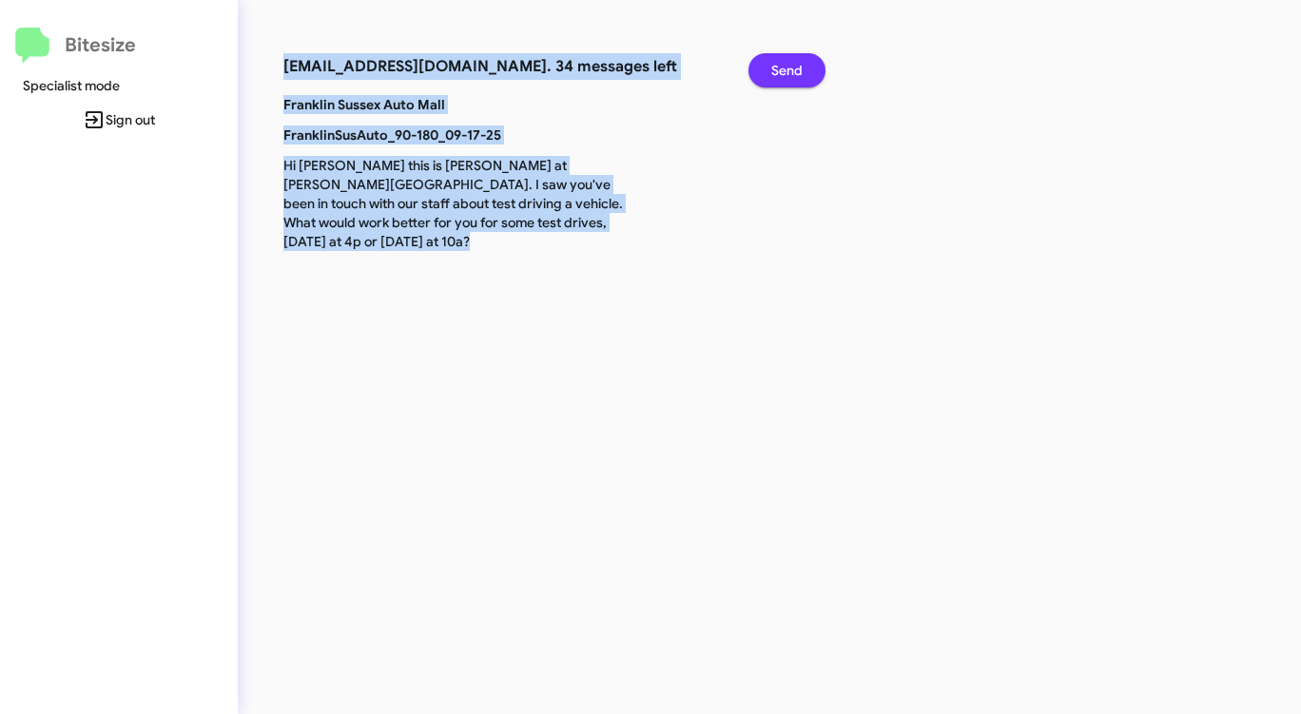
click at [789, 70] on span "Send" at bounding box center [786, 70] width 31 height 34
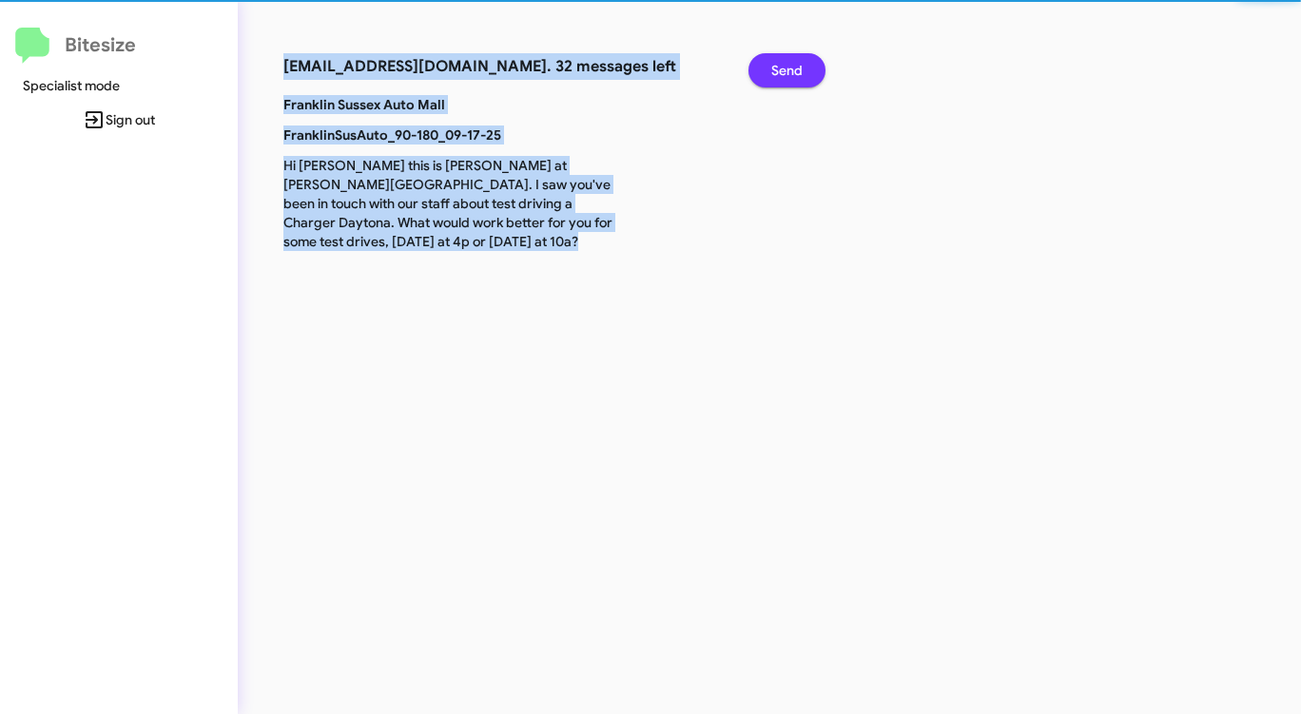
click at [789, 70] on span "Send" at bounding box center [786, 70] width 31 height 34
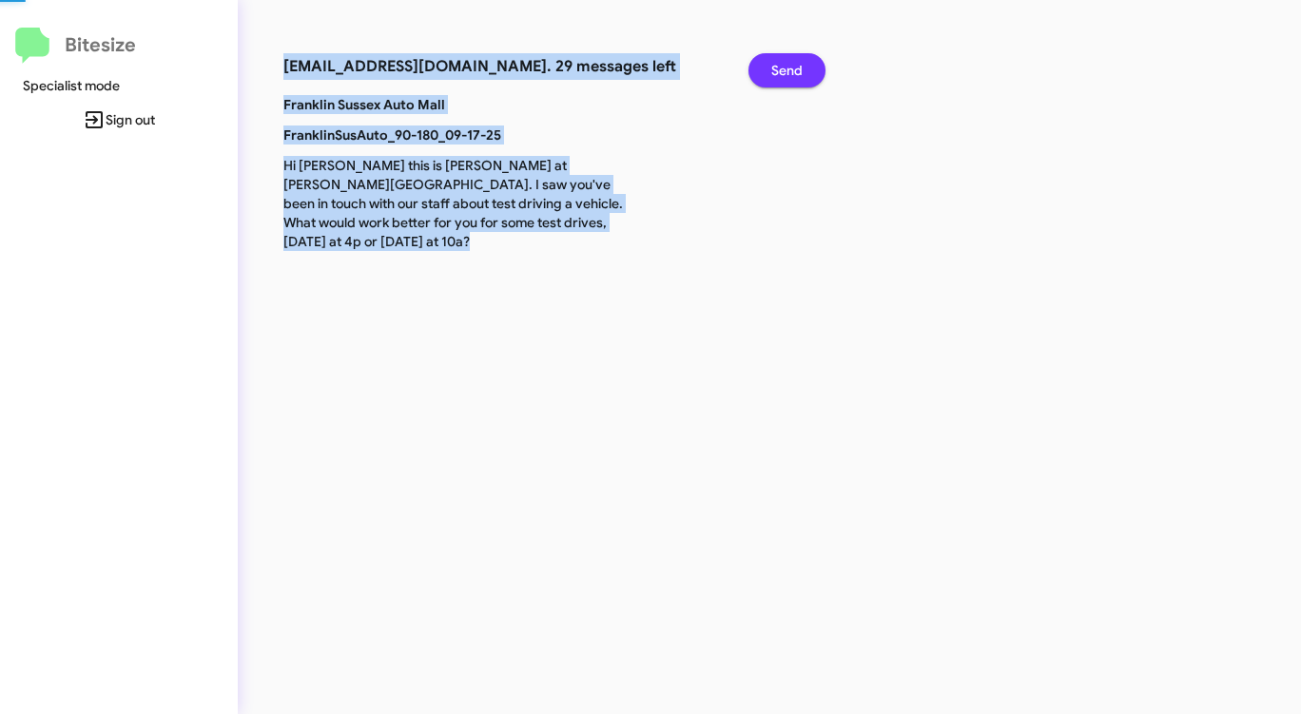
click at [789, 70] on span "Send" at bounding box center [786, 70] width 31 height 34
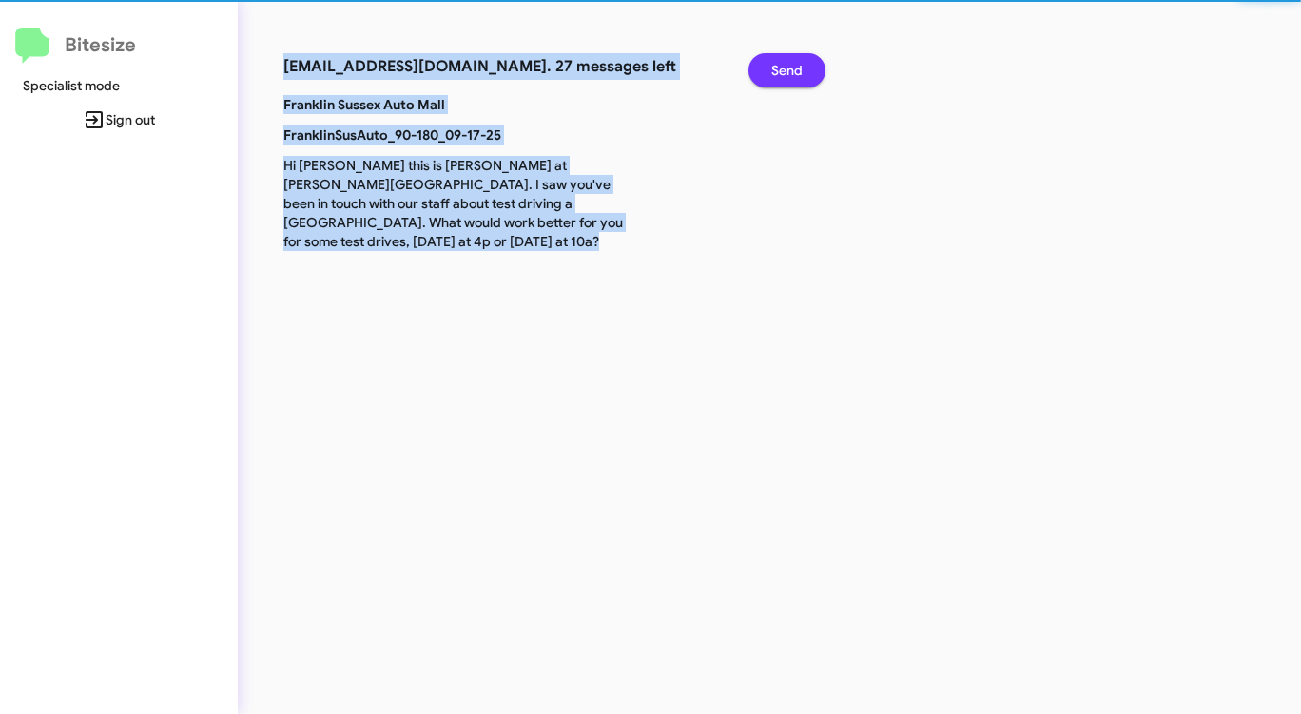
click at [789, 70] on span "Send" at bounding box center [786, 70] width 31 height 34
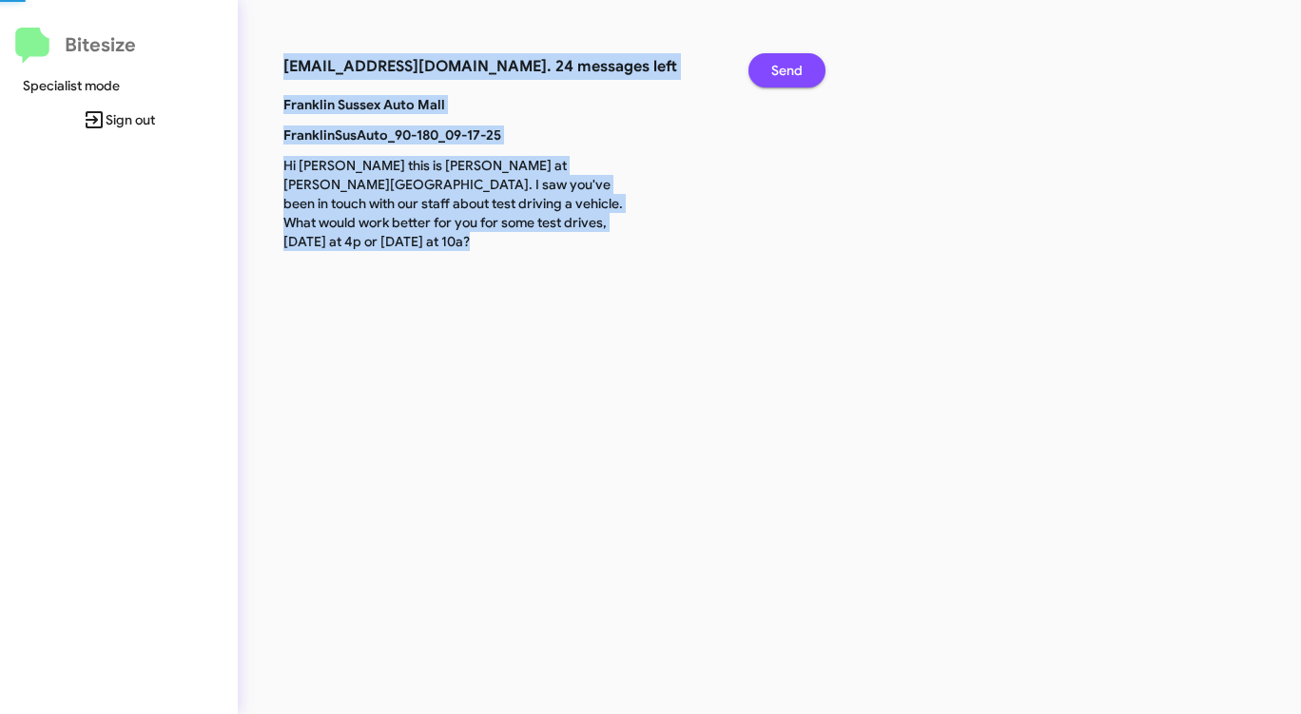
click at [789, 70] on span "Send" at bounding box center [786, 70] width 31 height 34
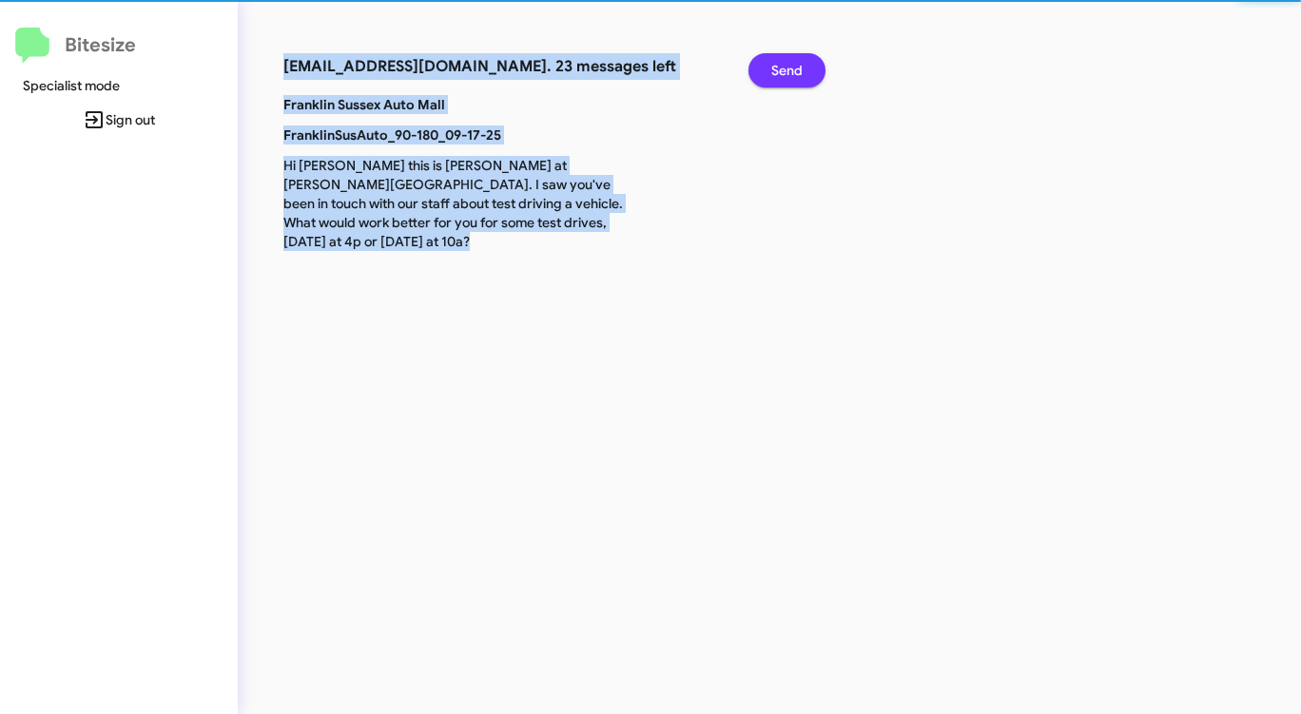
click at [789, 70] on span "Send" at bounding box center [786, 70] width 31 height 34
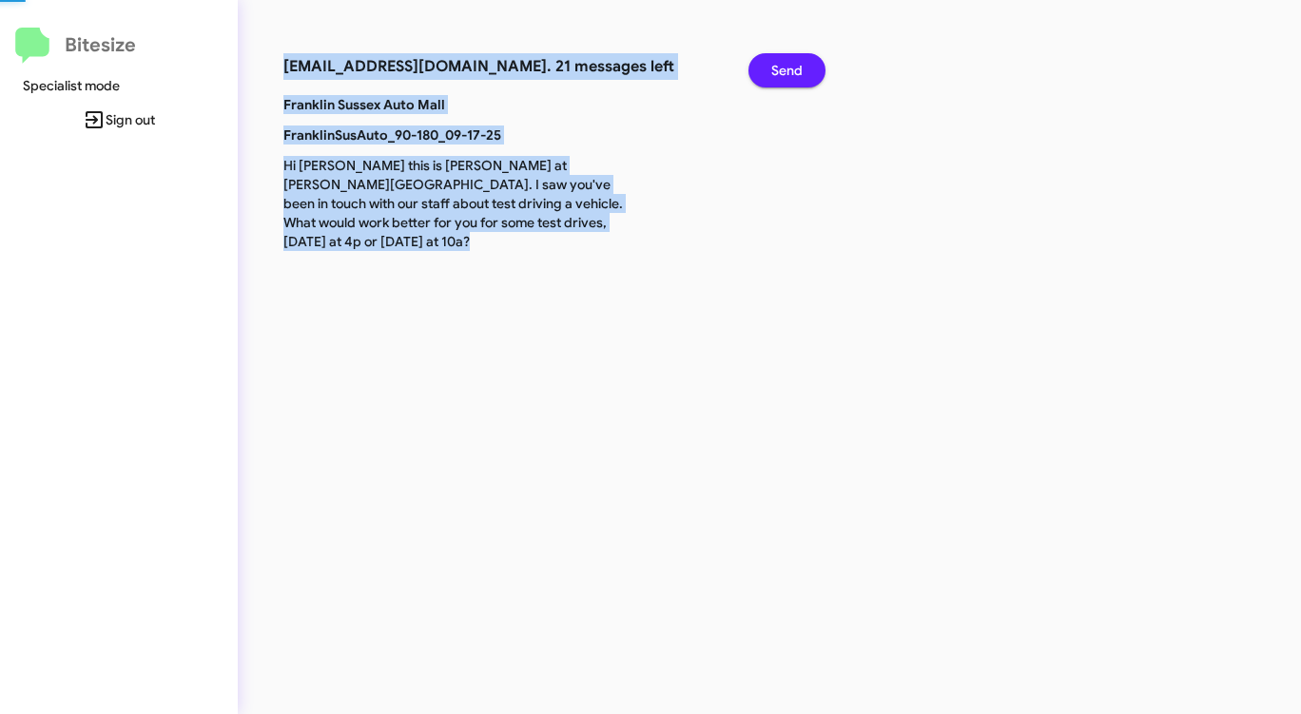
click at [789, 70] on span "Send" at bounding box center [786, 70] width 31 height 34
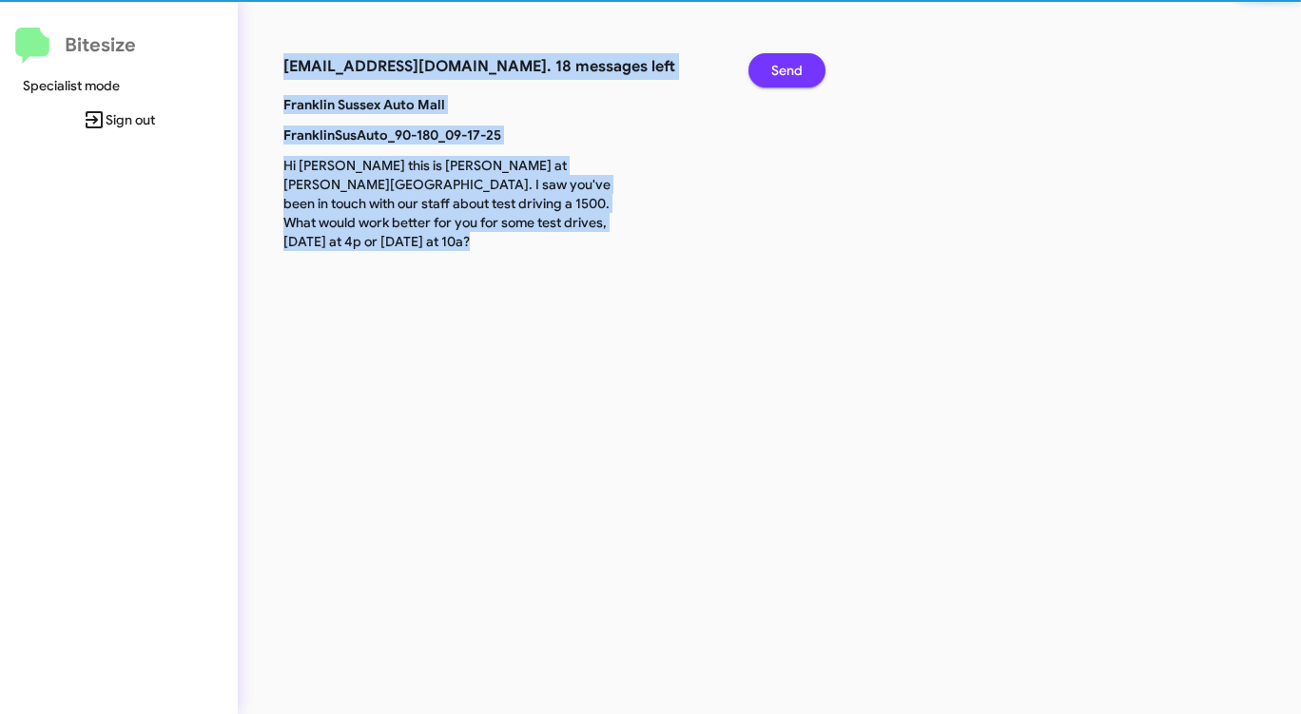
click at [789, 70] on span "Send" at bounding box center [786, 70] width 31 height 34
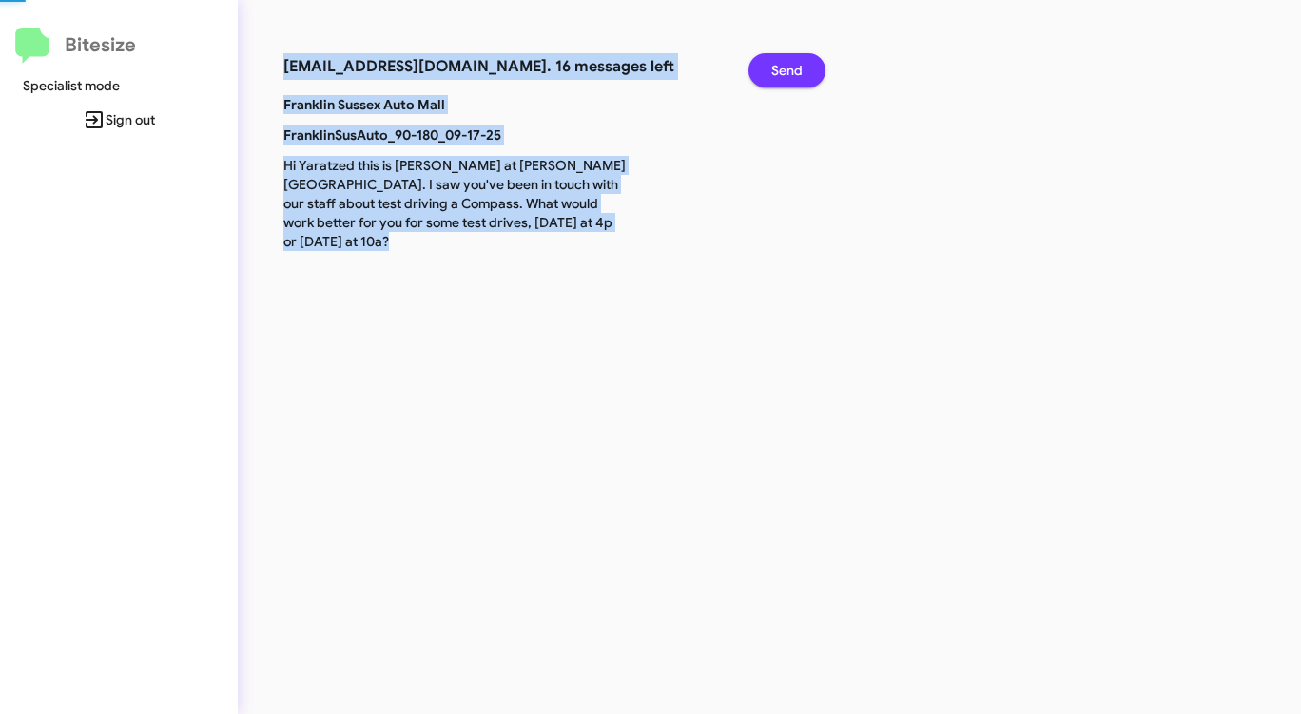
click at [789, 70] on span "Send" at bounding box center [786, 70] width 31 height 34
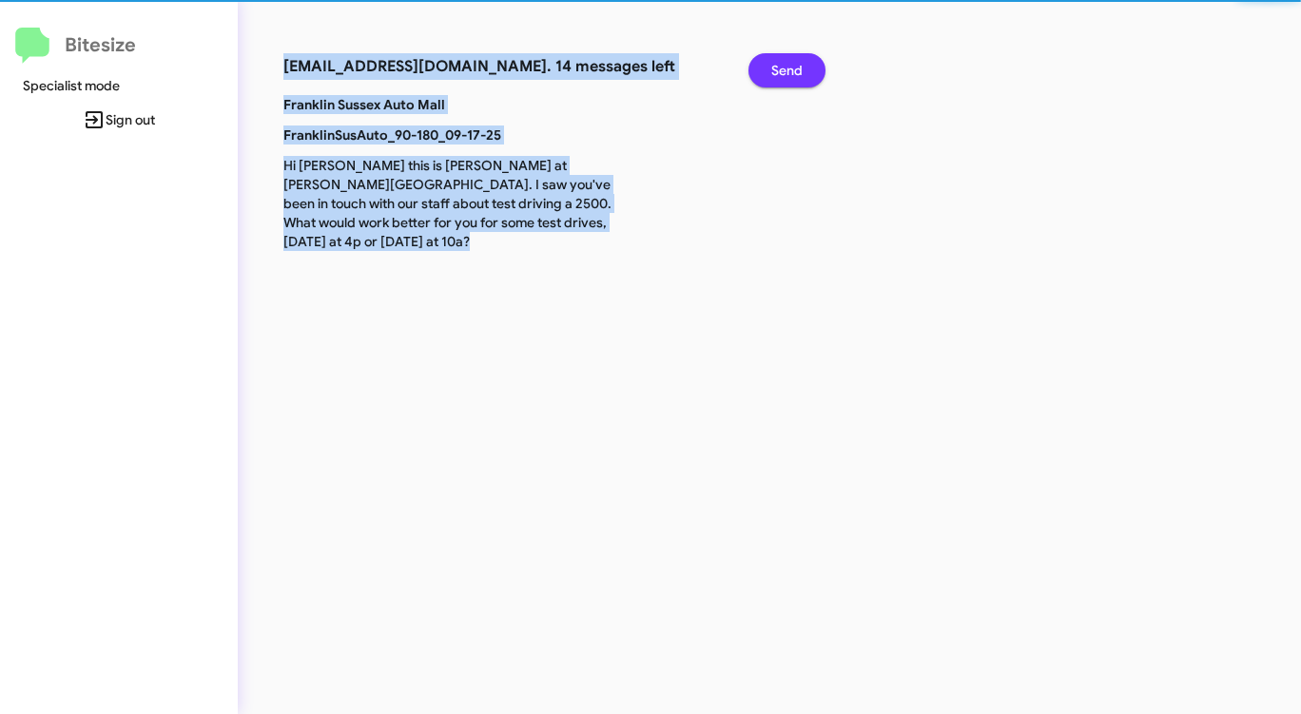
click at [789, 70] on span "Send" at bounding box center [786, 70] width 31 height 34
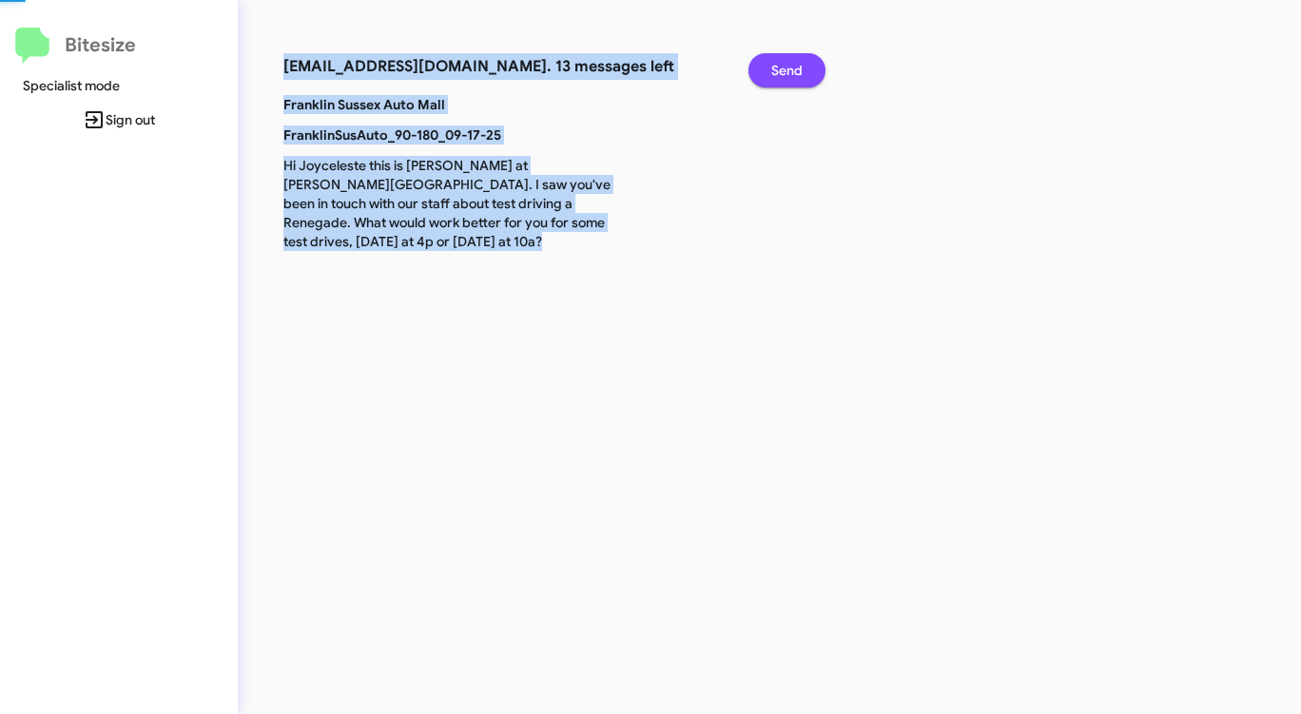
click at [789, 70] on span "Send" at bounding box center [786, 70] width 31 height 34
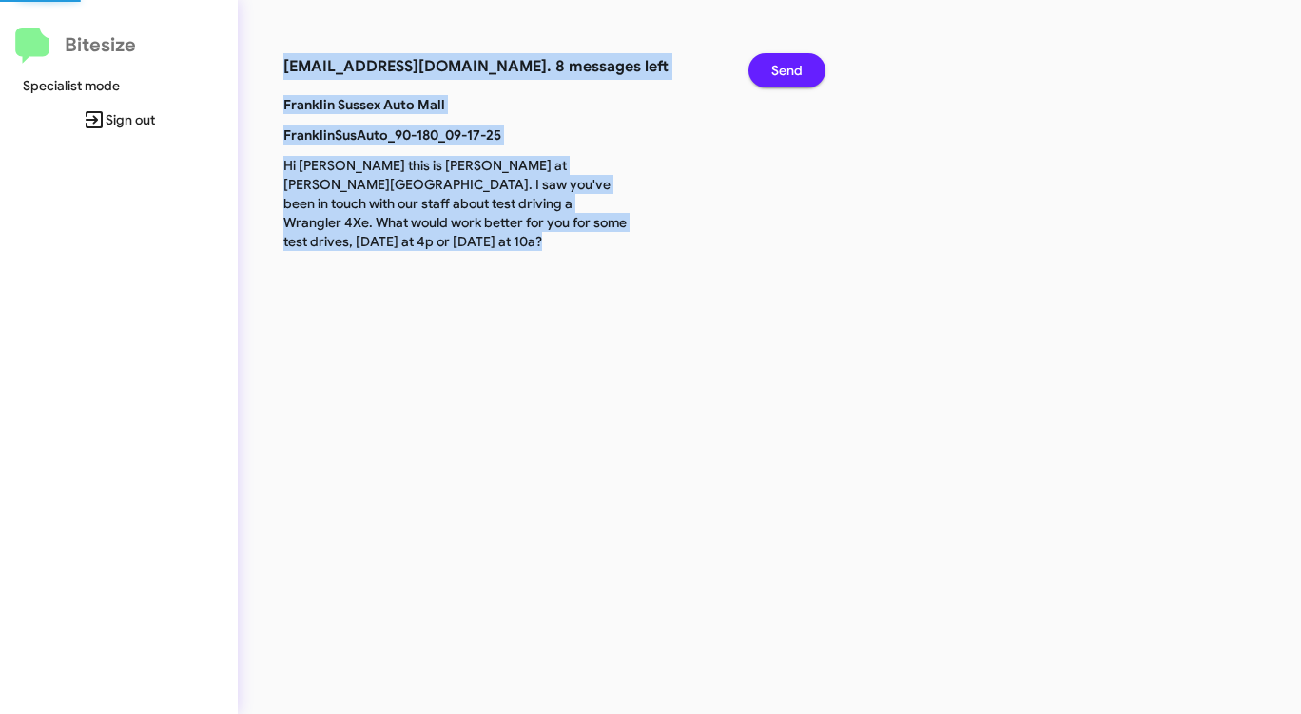
click at [789, 70] on span "Send" at bounding box center [786, 70] width 31 height 34
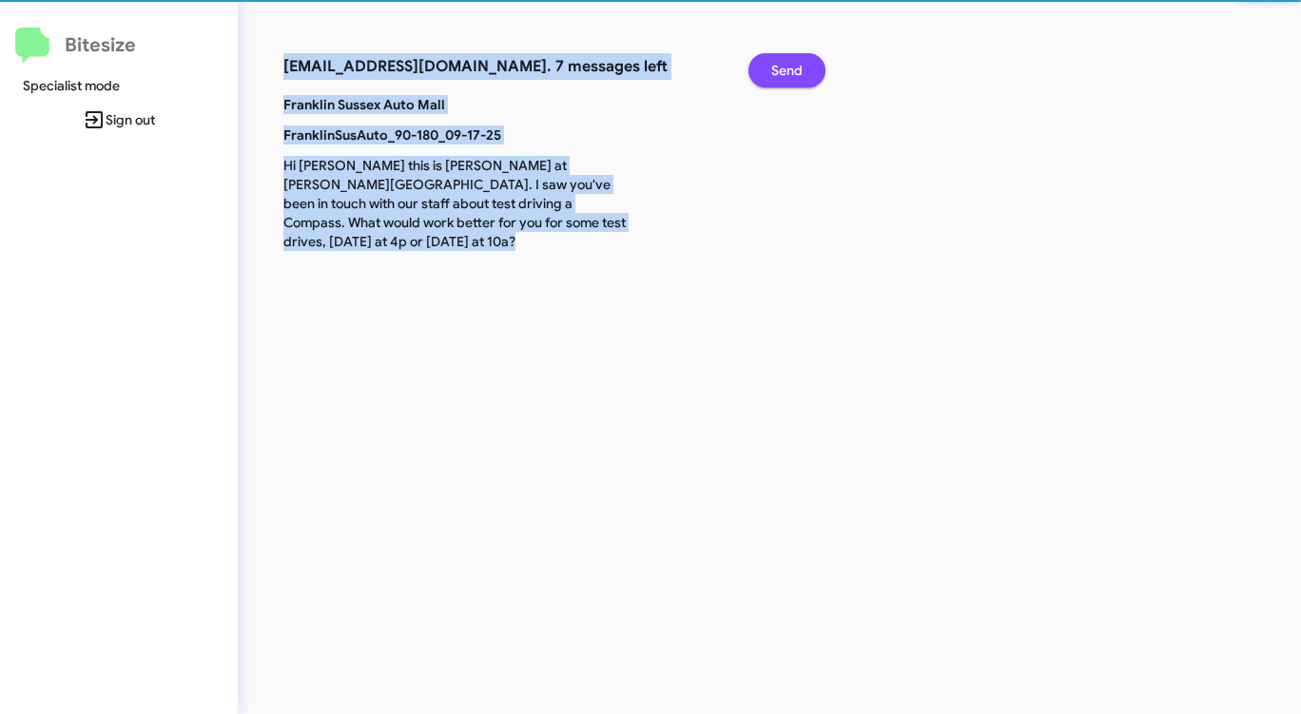
click at [789, 70] on span "Send" at bounding box center [786, 70] width 31 height 34
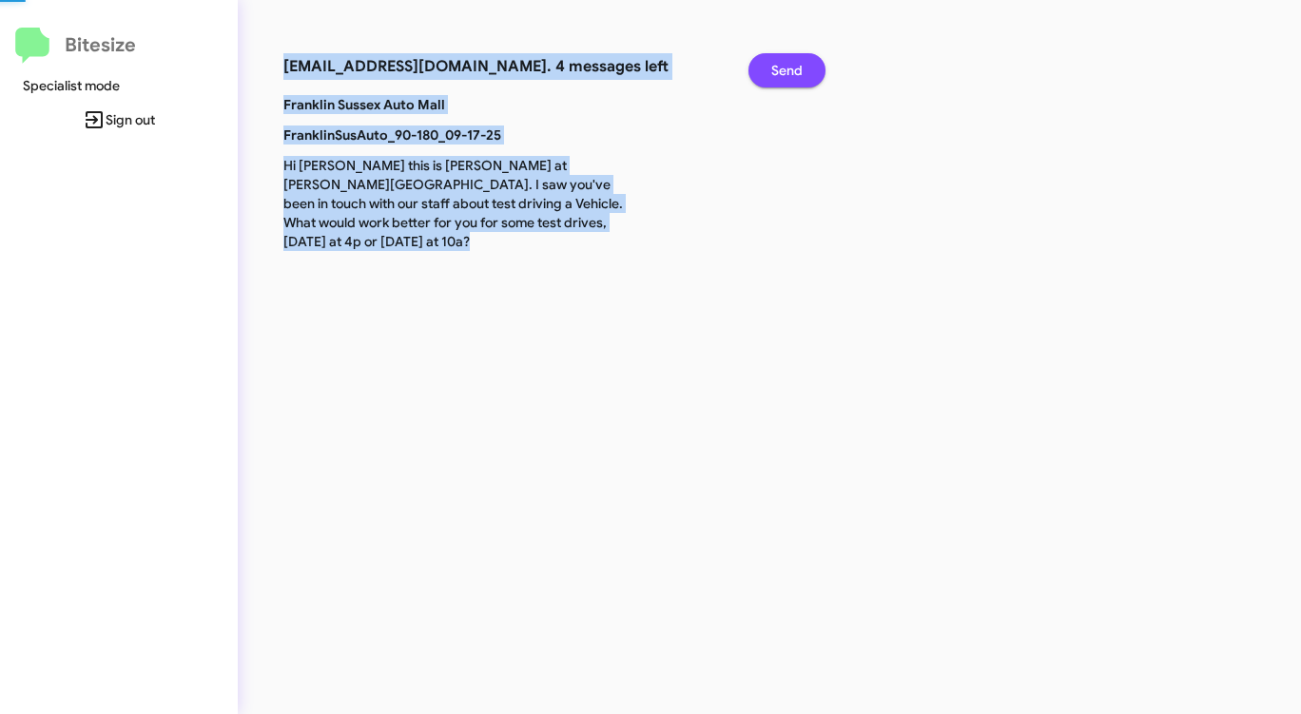
click at [789, 70] on span "Send" at bounding box center [786, 70] width 31 height 34
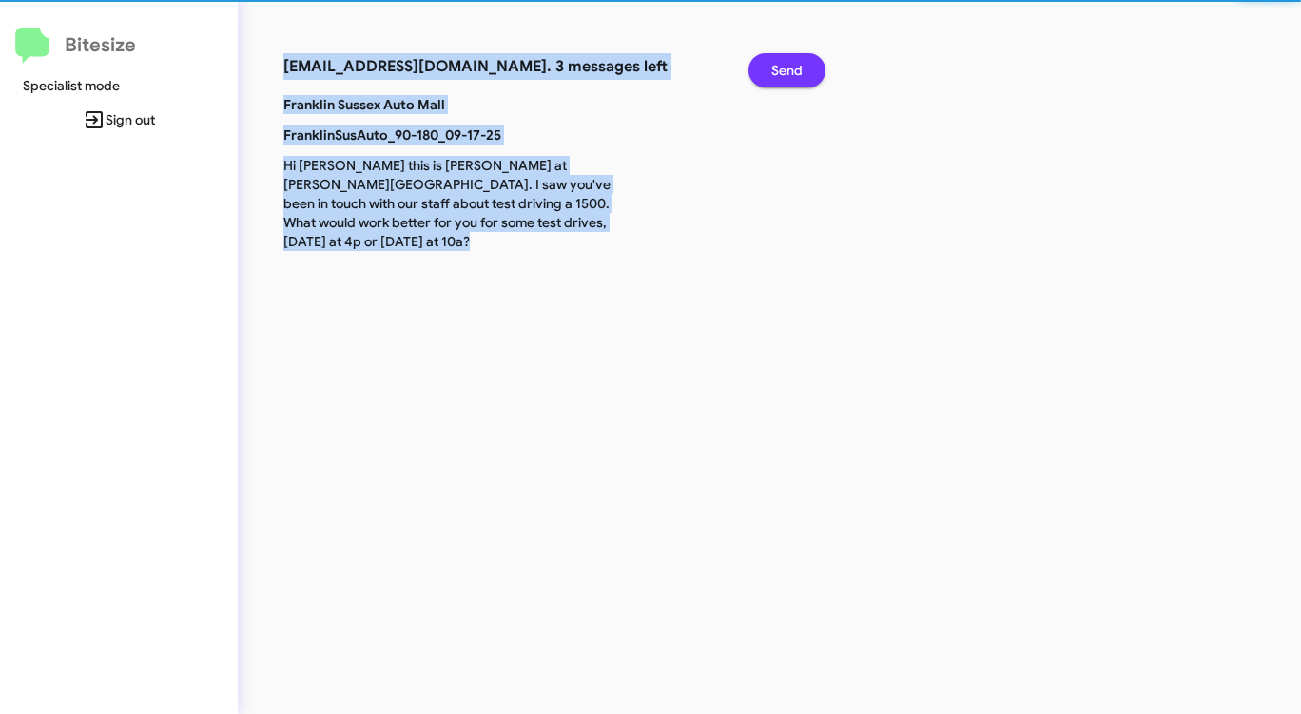
click at [789, 70] on span "Send" at bounding box center [786, 70] width 31 height 34
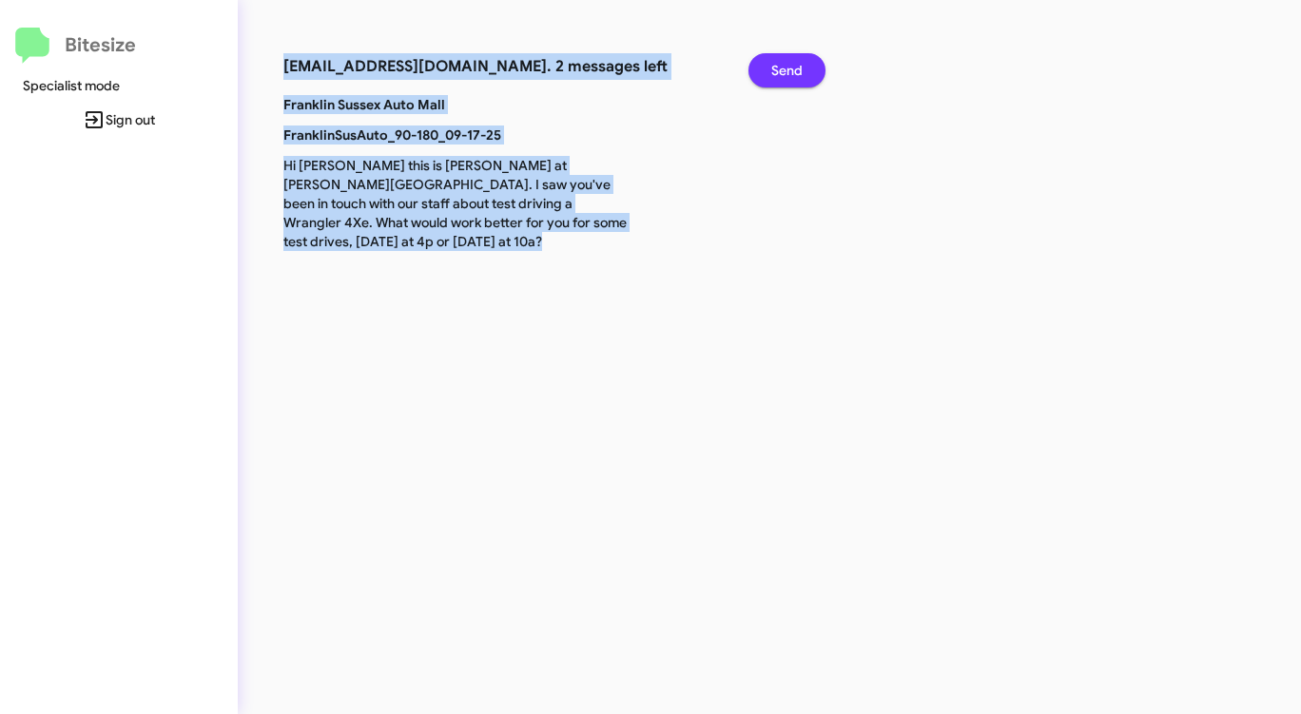
click at [789, 70] on span "Send" at bounding box center [786, 70] width 31 height 34
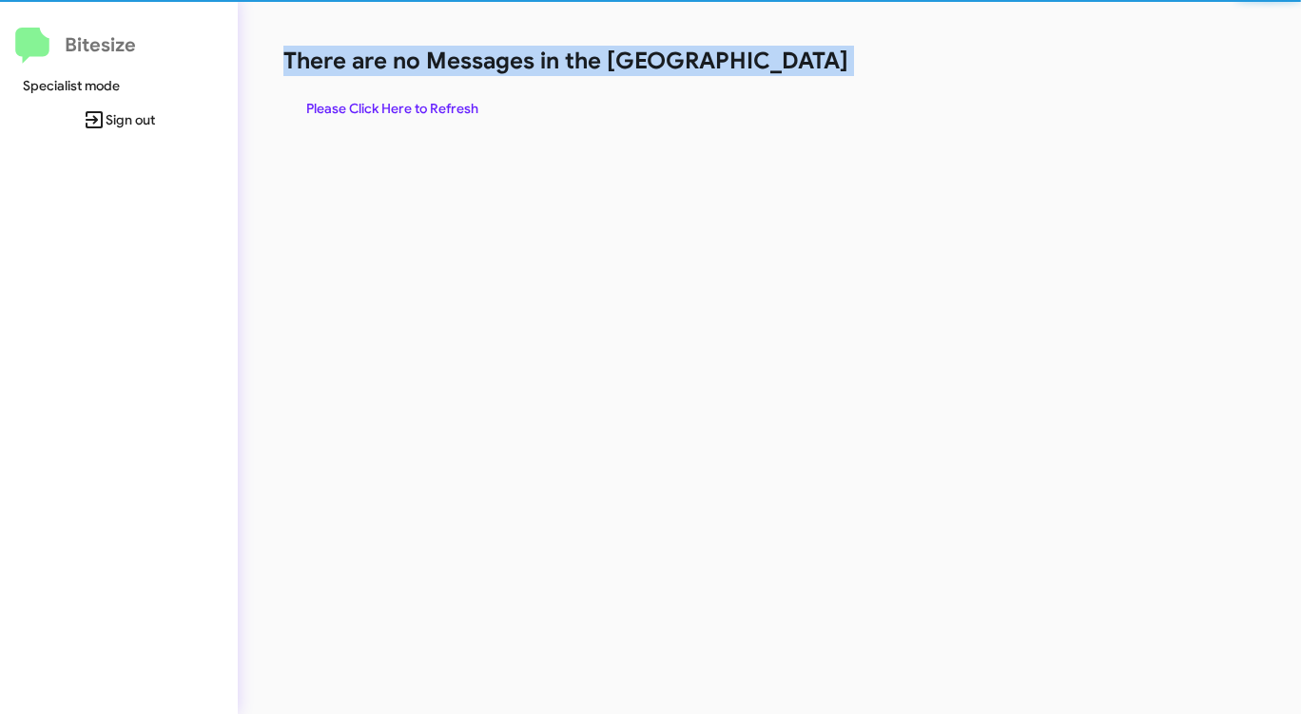
click at [789, 70] on h1 "There are no Messages in the [GEOGRAPHIC_DATA]" at bounding box center [680, 61] width 795 height 30
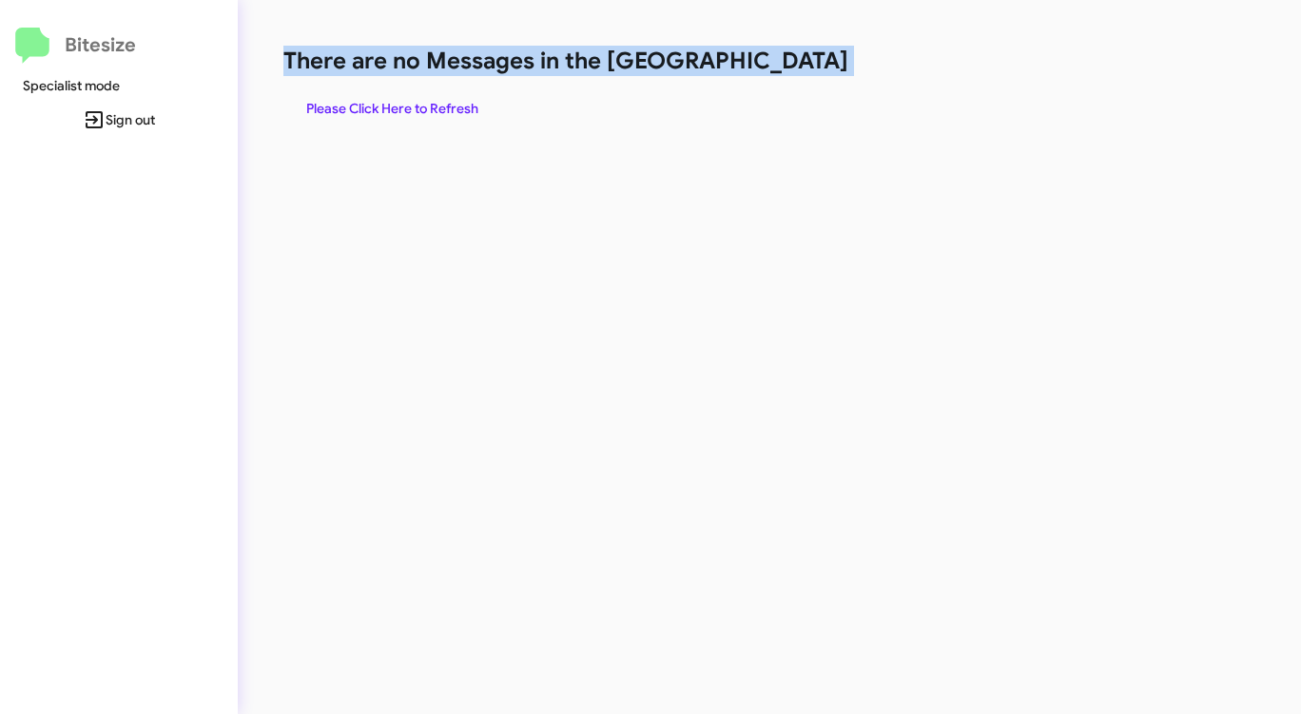
click at [789, 70] on h1 "There are no Messages in the [GEOGRAPHIC_DATA]" at bounding box center [680, 61] width 795 height 30
click at [395, 107] on span "Please Click Here to Refresh" at bounding box center [392, 108] width 172 height 34
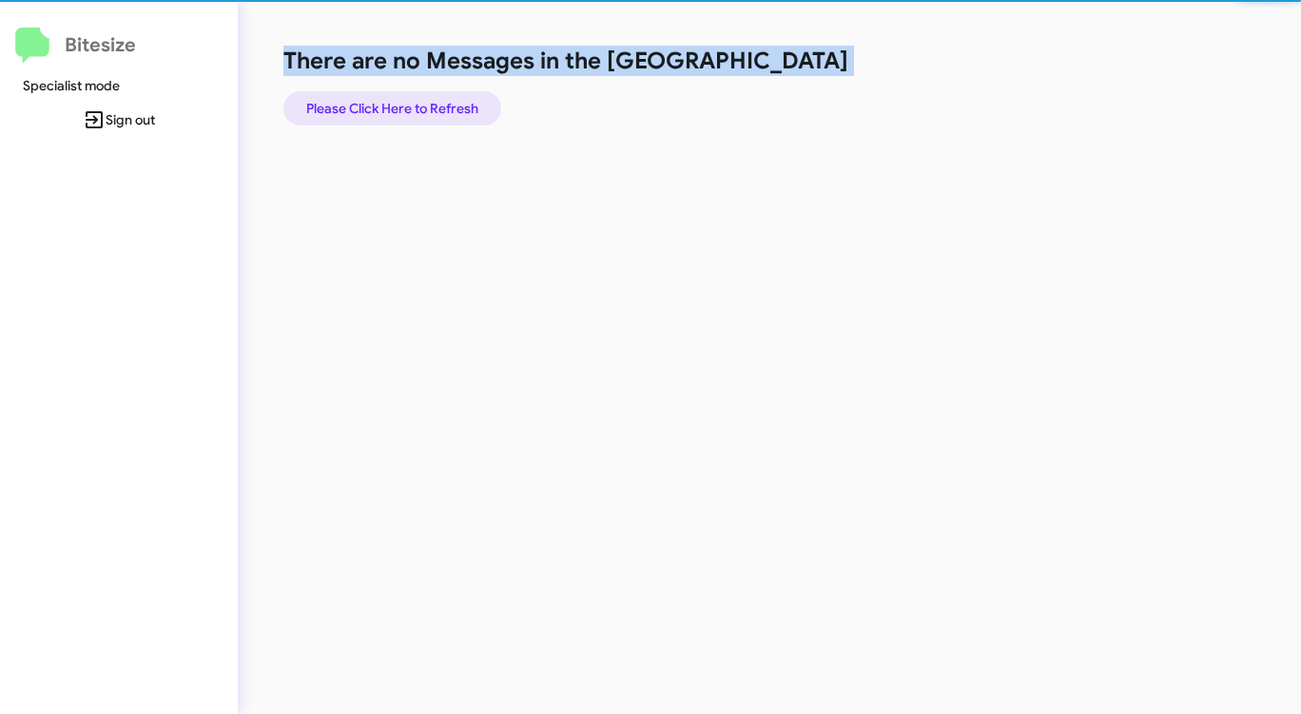
click at [395, 107] on span "Please Click Here to Refresh" at bounding box center [392, 108] width 172 height 34
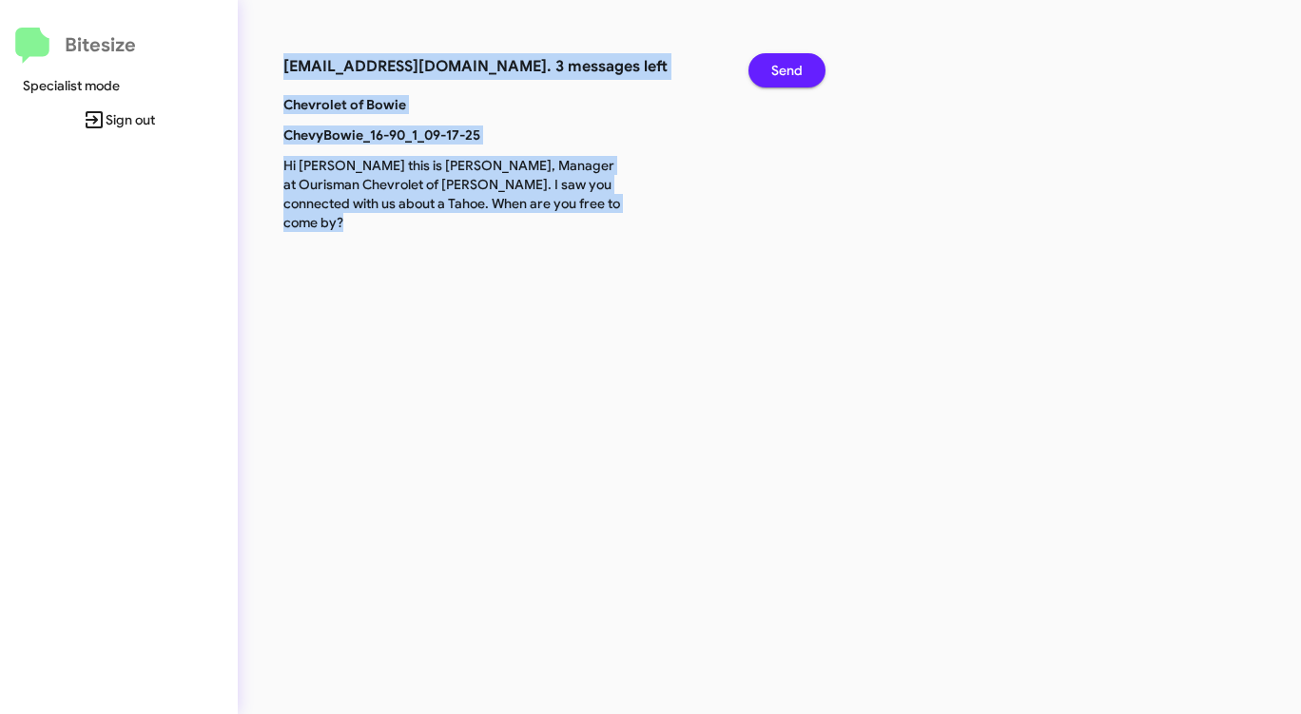
click at [809, 70] on button "Send" at bounding box center [786, 70] width 77 height 34
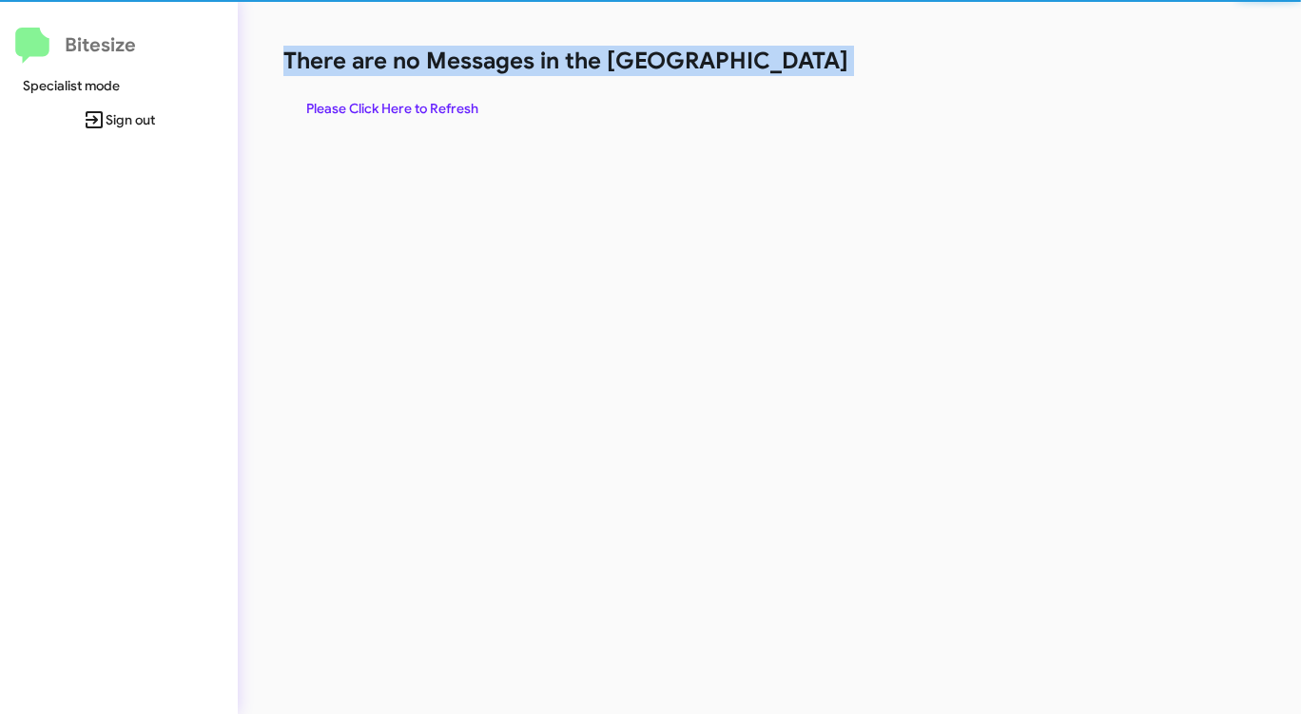
click at [809, 70] on h1 "There are no Messages in the [GEOGRAPHIC_DATA]" at bounding box center [680, 61] width 795 height 30
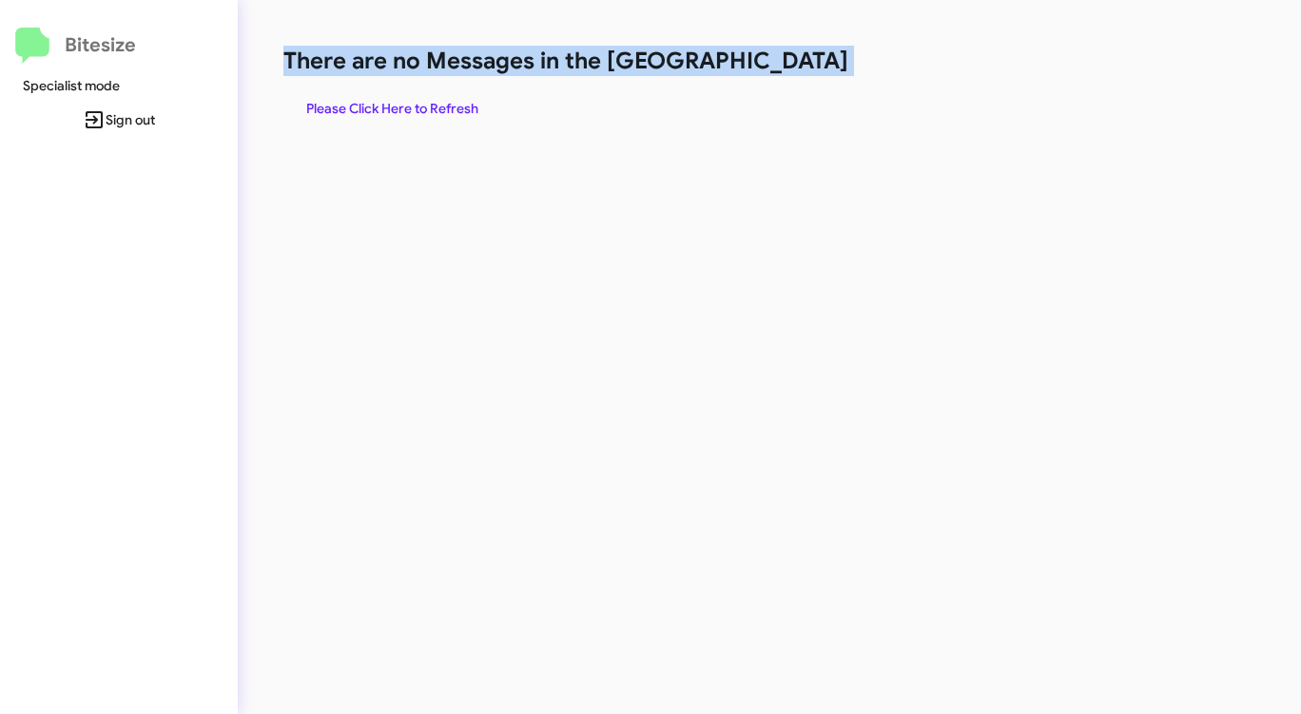
click at [809, 70] on h1 "There are no Messages in the [GEOGRAPHIC_DATA]" at bounding box center [680, 61] width 795 height 30
click at [410, 112] on span "Please Click Here to Refresh" at bounding box center [392, 108] width 172 height 34
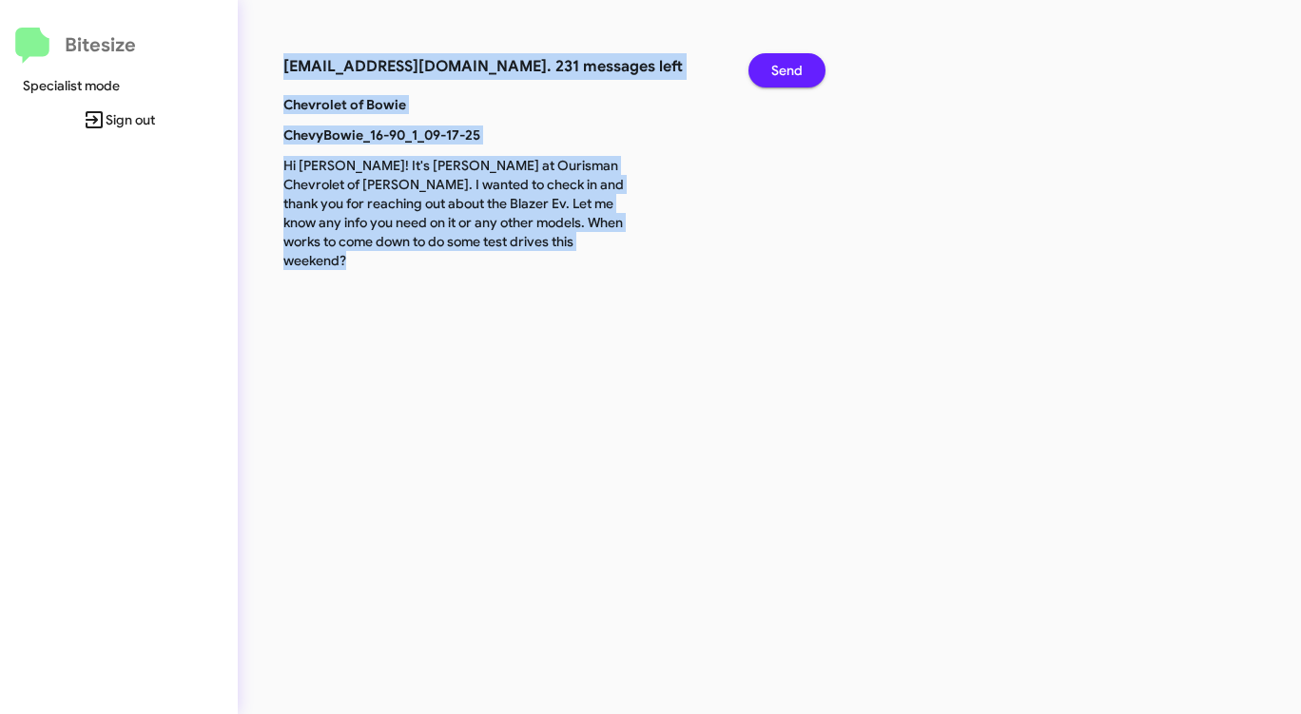
click at [795, 68] on span "Send" at bounding box center [786, 70] width 31 height 34
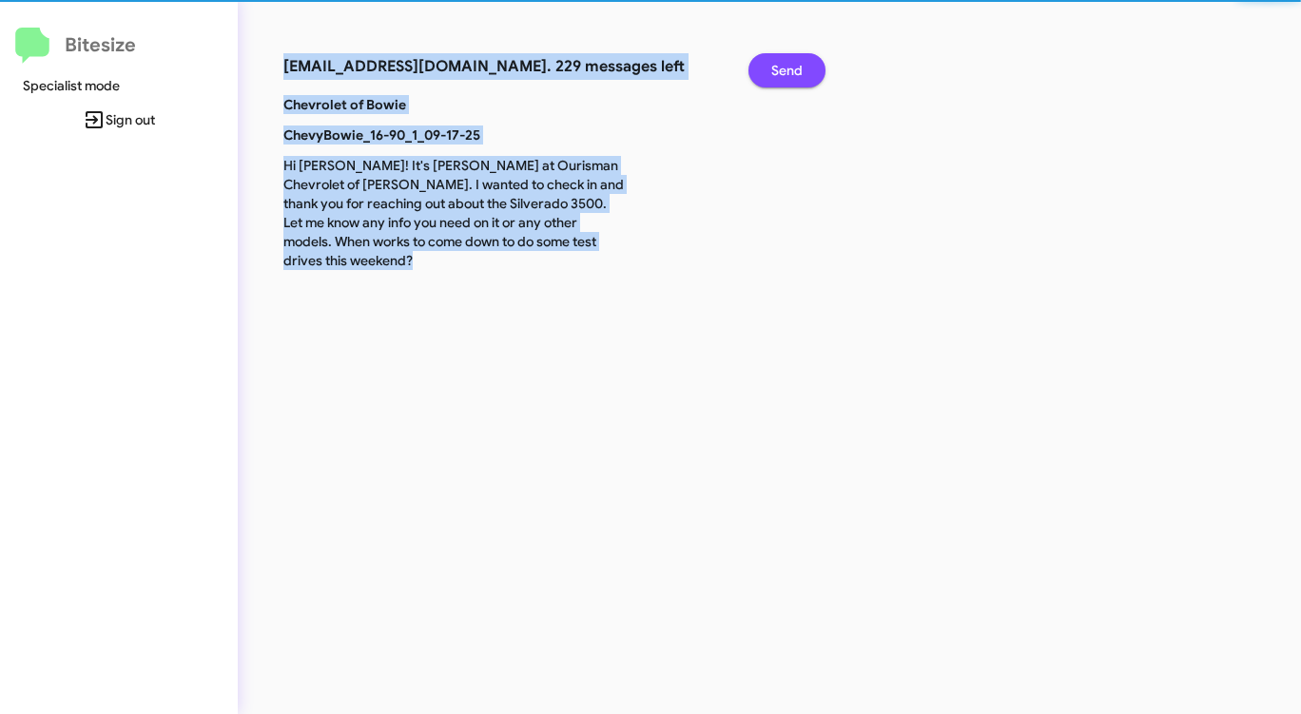
click at [795, 68] on span "Send" at bounding box center [786, 70] width 31 height 34
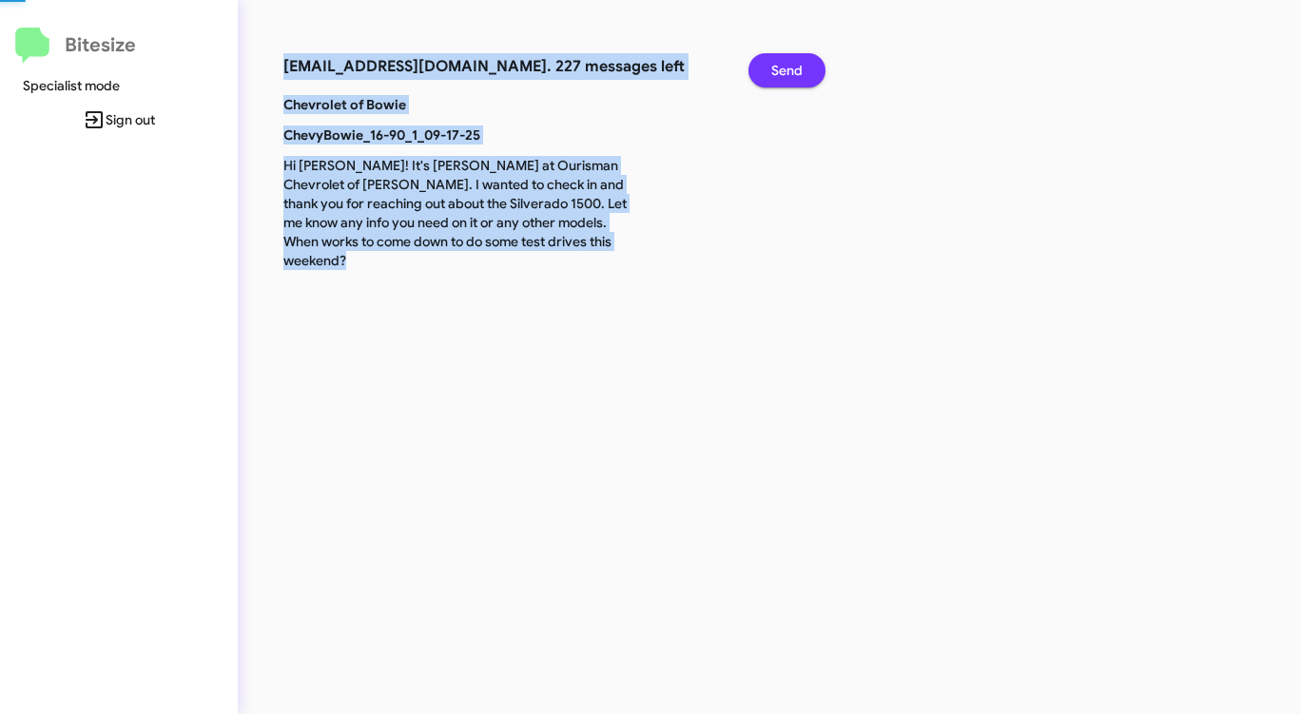
click at [795, 68] on span "Send" at bounding box center [786, 70] width 31 height 34
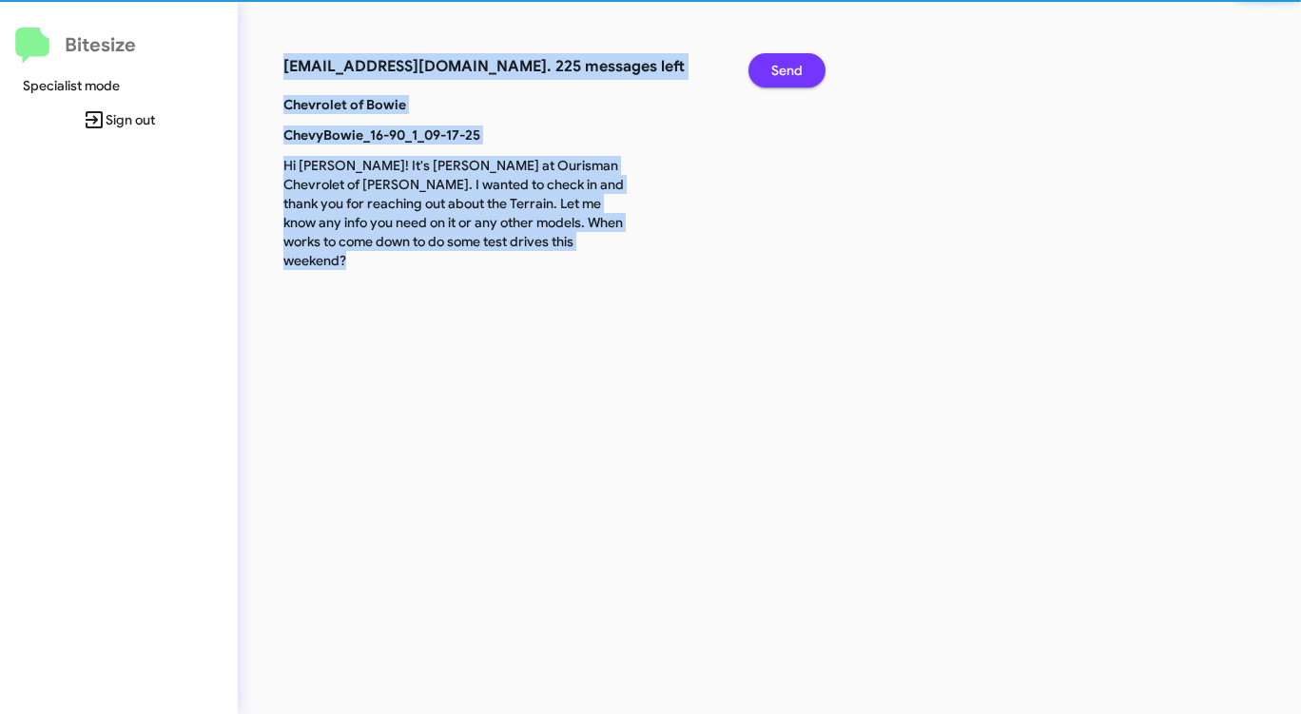
click at [795, 68] on span "Send" at bounding box center [786, 70] width 31 height 34
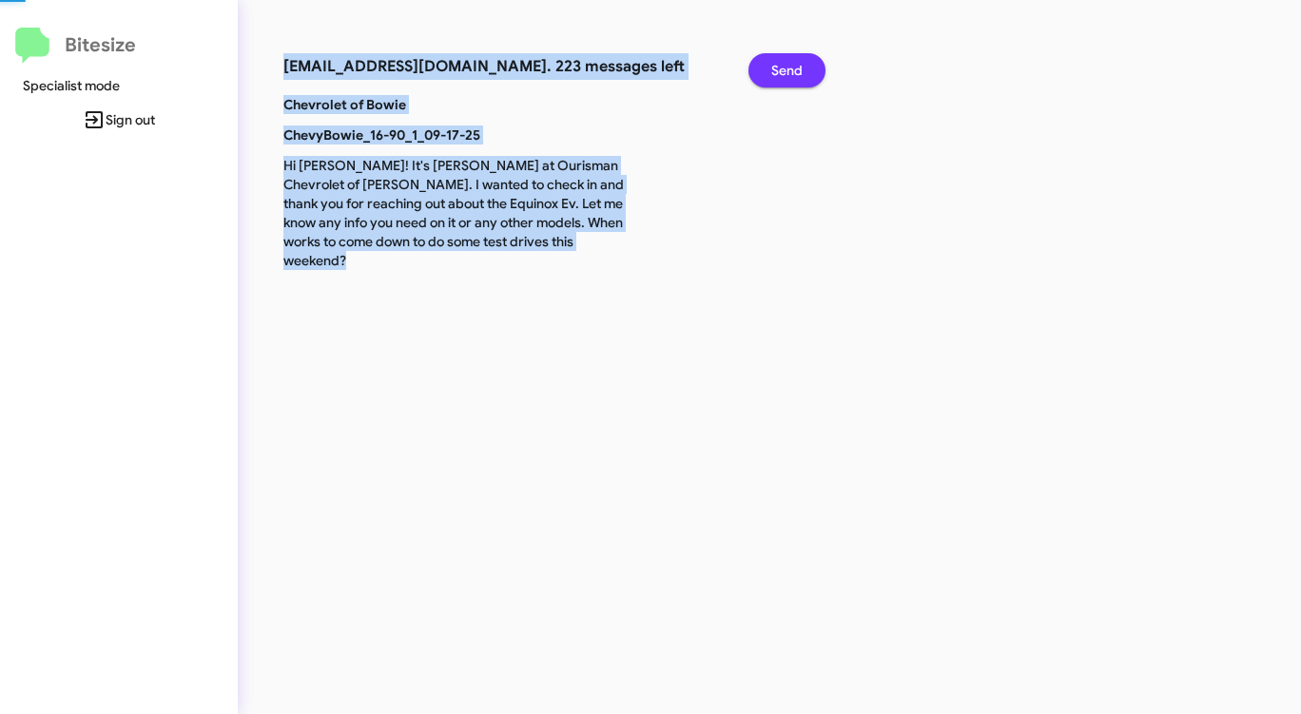
click at [795, 68] on span "Send" at bounding box center [786, 70] width 31 height 34
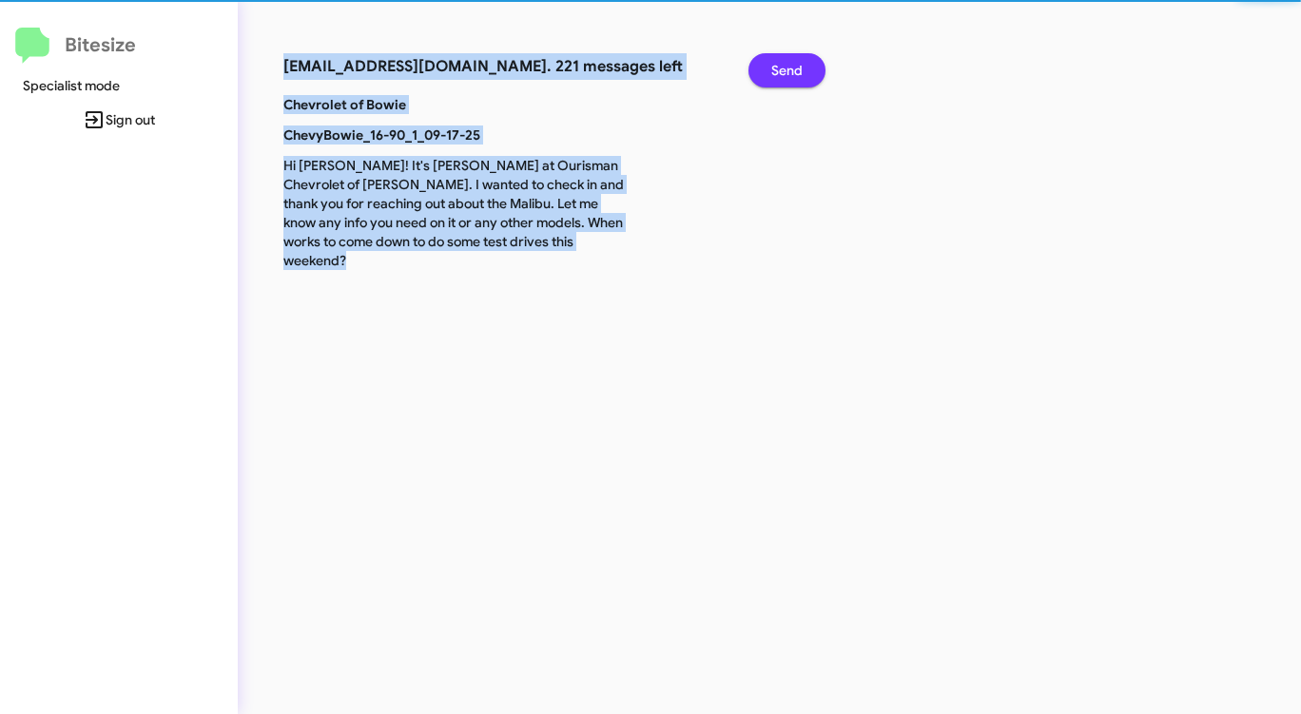
click at [795, 68] on span "Send" at bounding box center [786, 70] width 31 height 34
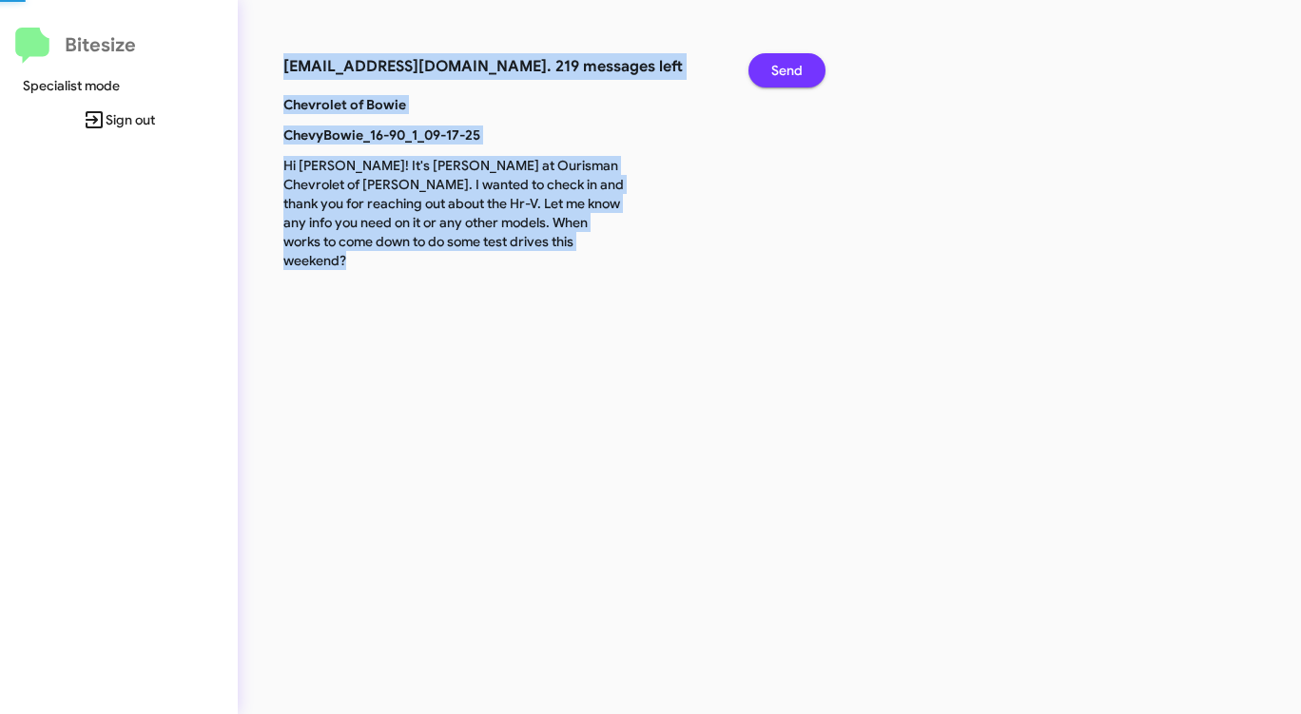
click at [795, 68] on span "Send" at bounding box center [786, 70] width 31 height 34
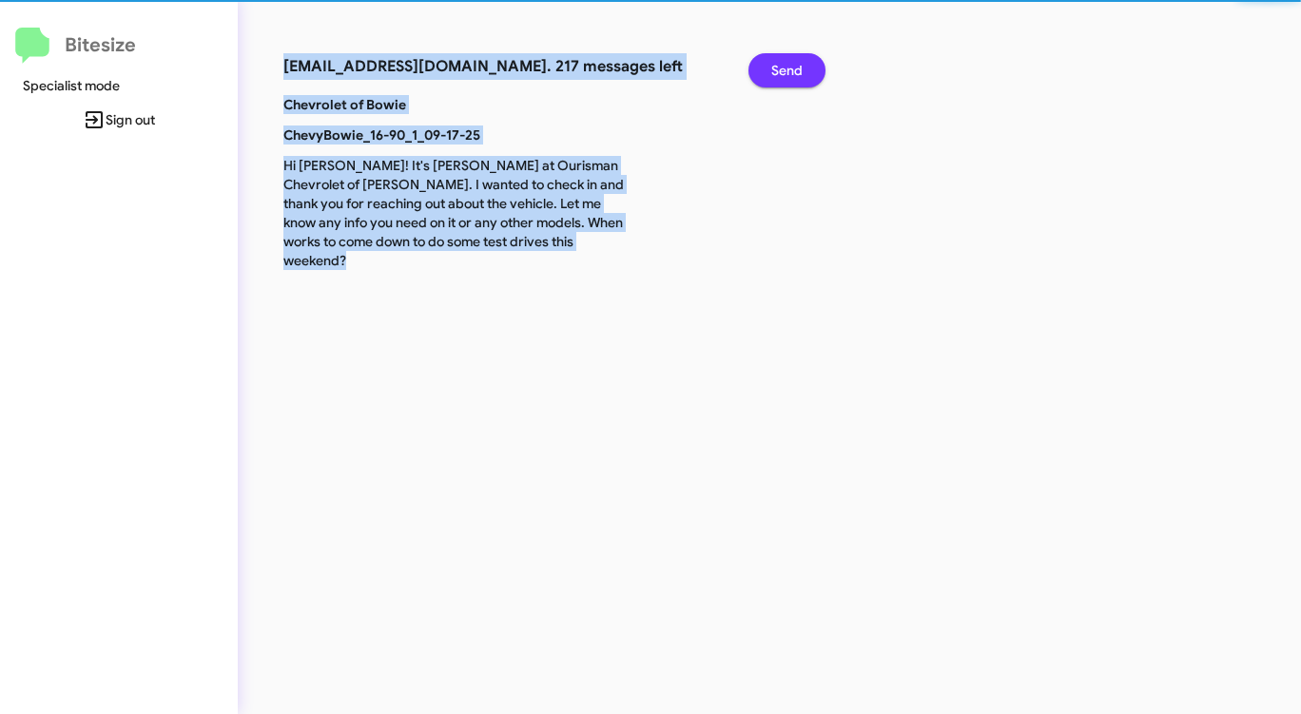
click at [795, 68] on span "Send" at bounding box center [786, 70] width 31 height 34
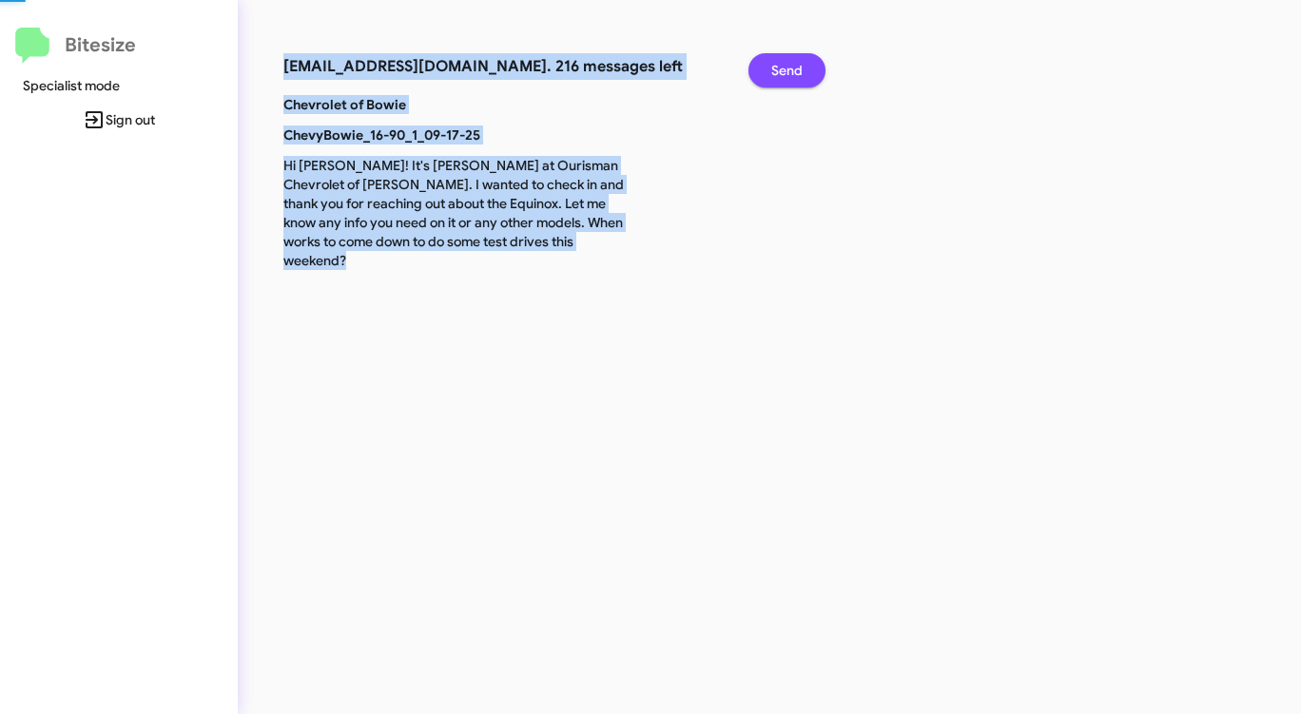
click at [795, 68] on span "Send" at bounding box center [786, 70] width 31 height 34
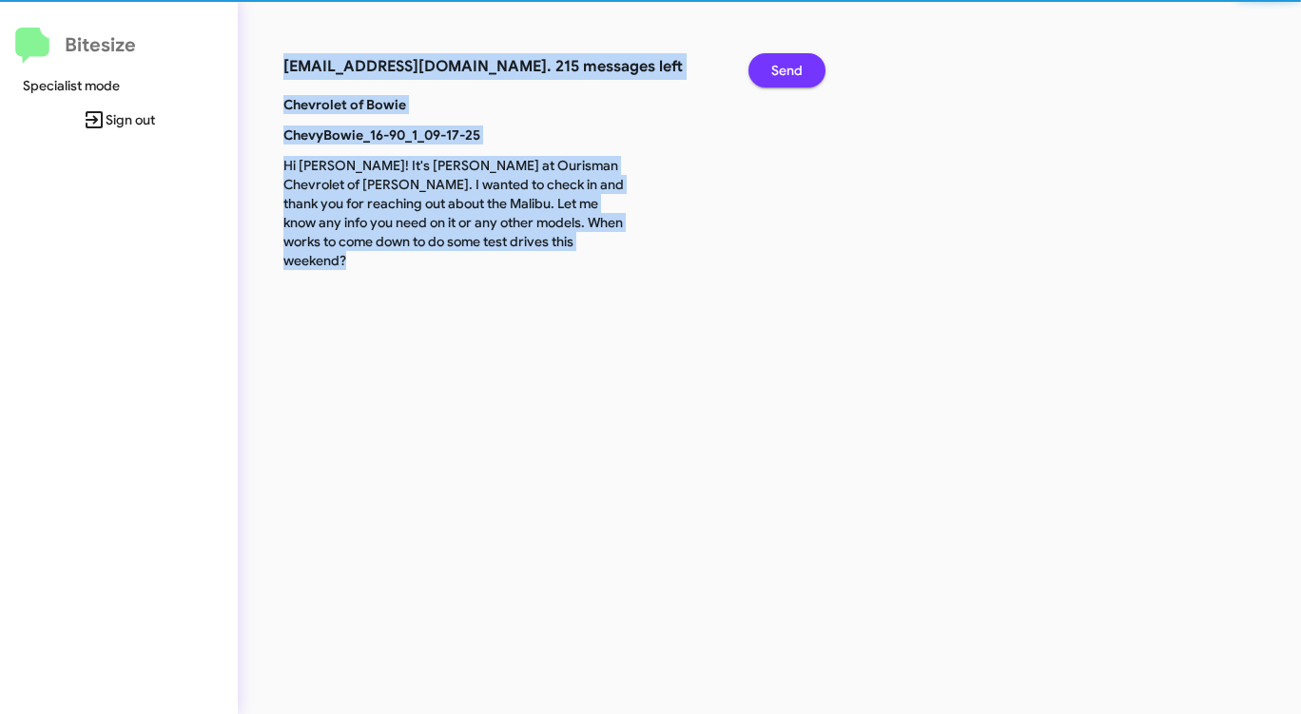
click at [795, 68] on span "Send" at bounding box center [786, 70] width 31 height 34
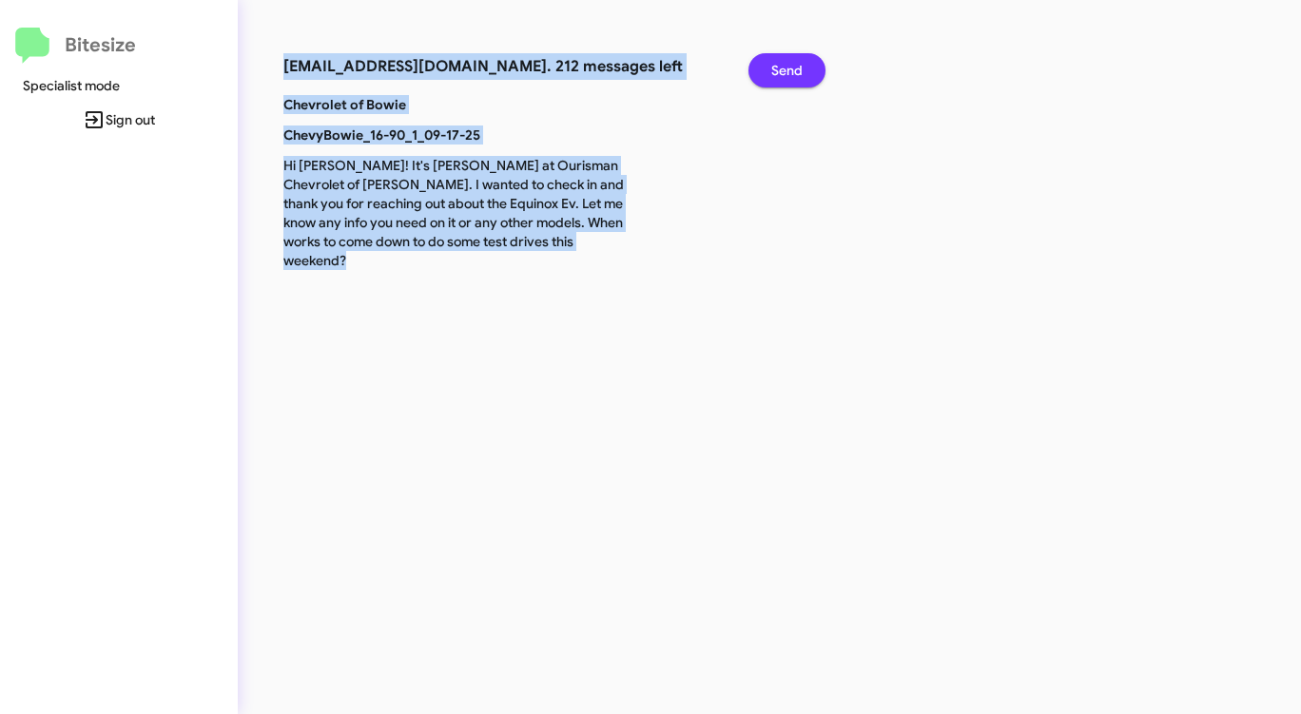
click at [795, 68] on span "Send" at bounding box center [786, 70] width 31 height 34
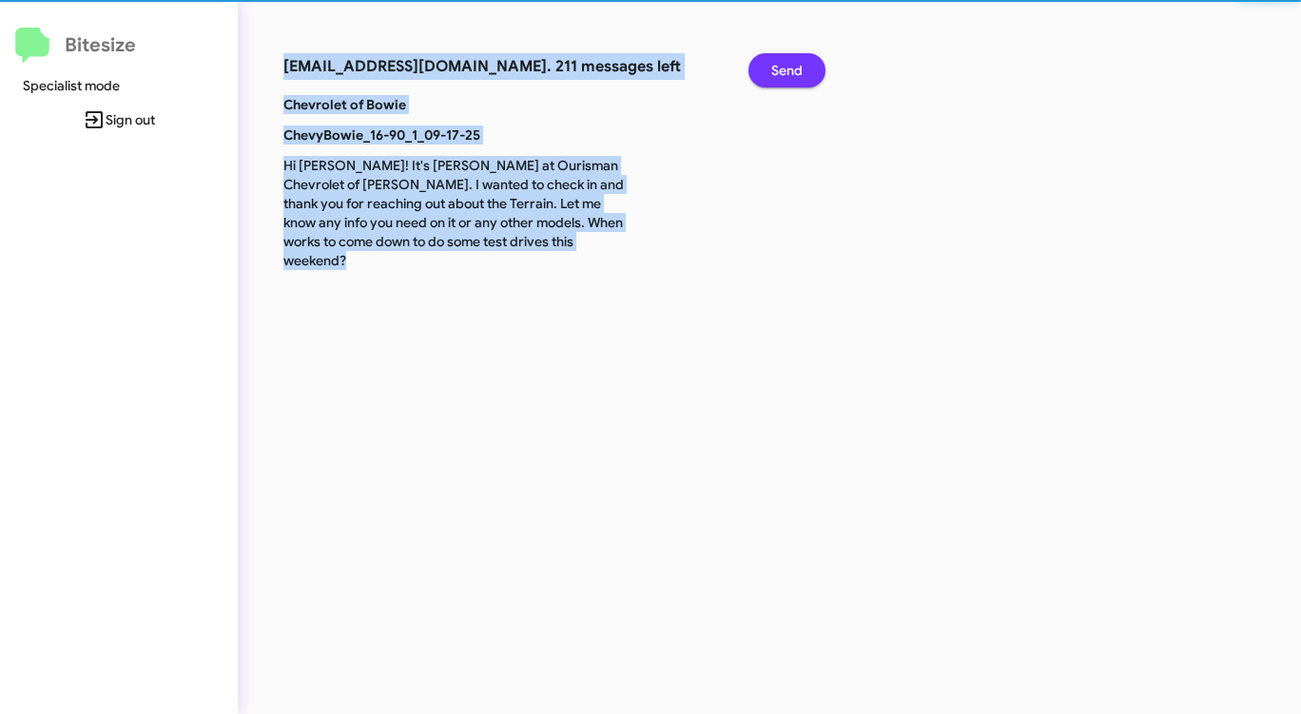
click at [795, 68] on span "Send" at bounding box center [786, 70] width 31 height 34
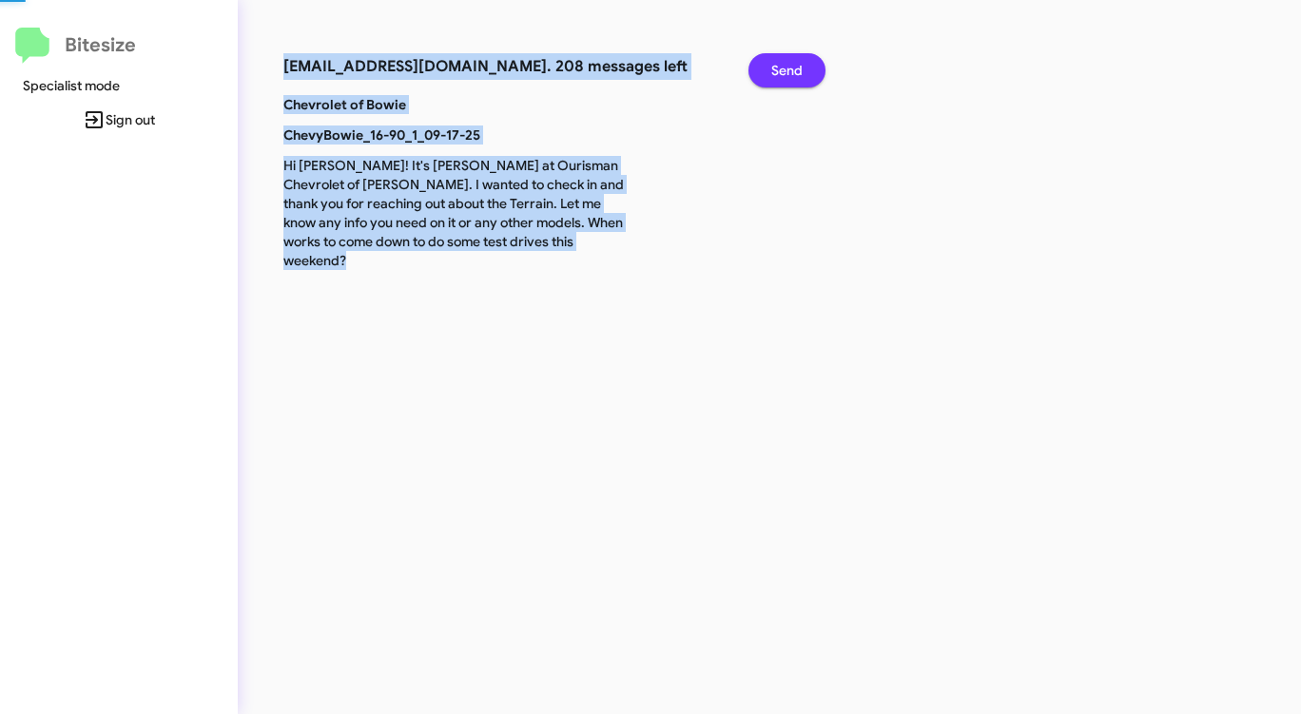
click at [795, 68] on span "Send" at bounding box center [786, 70] width 31 height 34
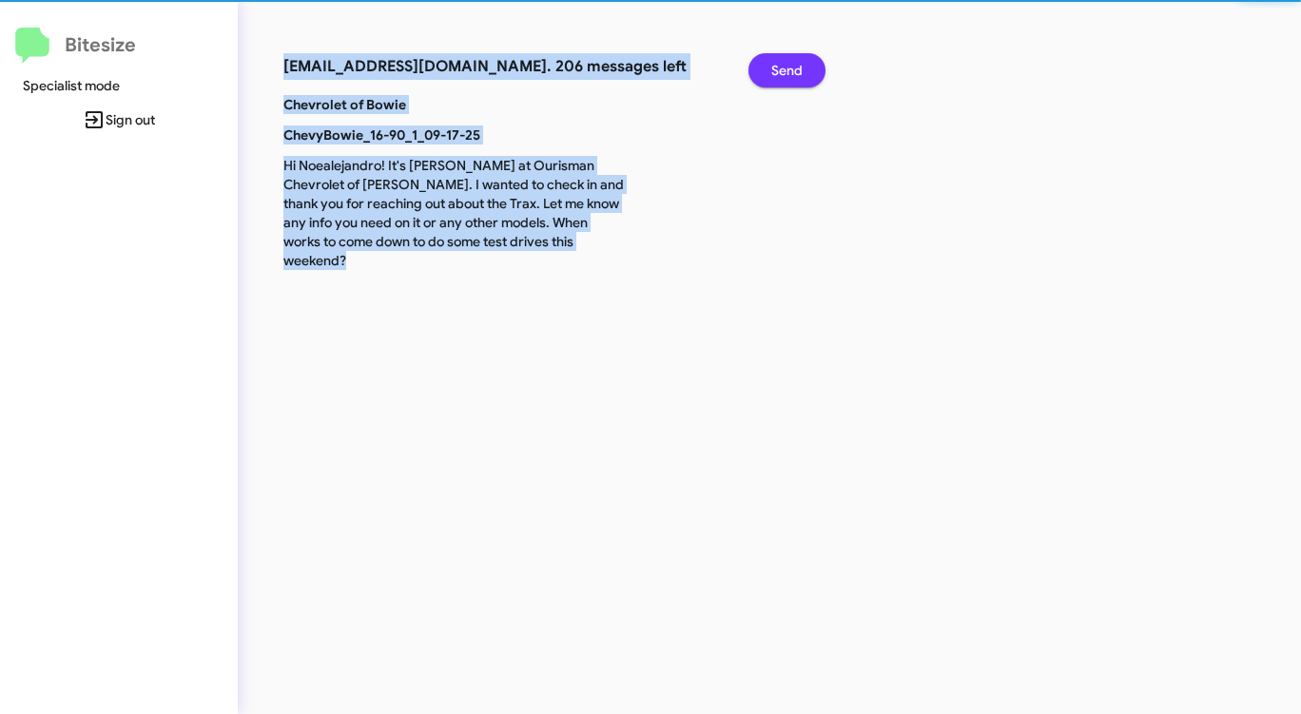
click at [795, 68] on span "Send" at bounding box center [786, 70] width 31 height 34
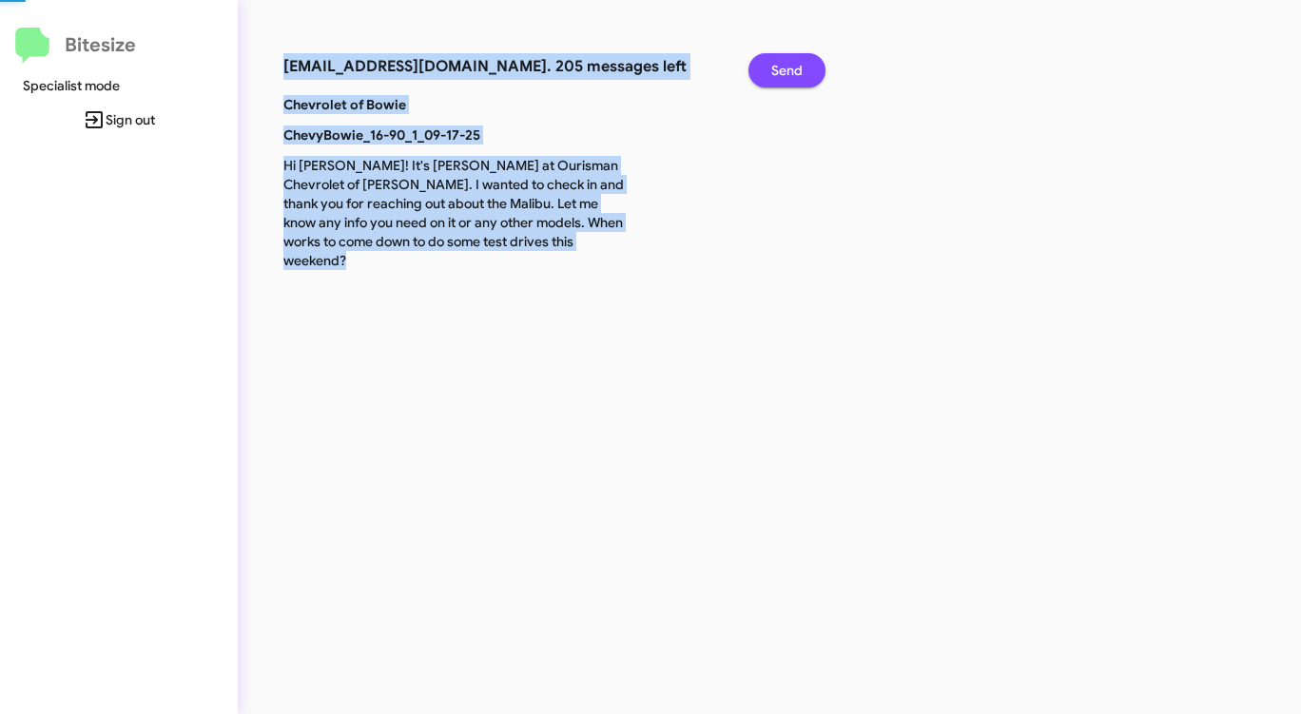
click at [795, 68] on span "Send" at bounding box center [786, 70] width 31 height 34
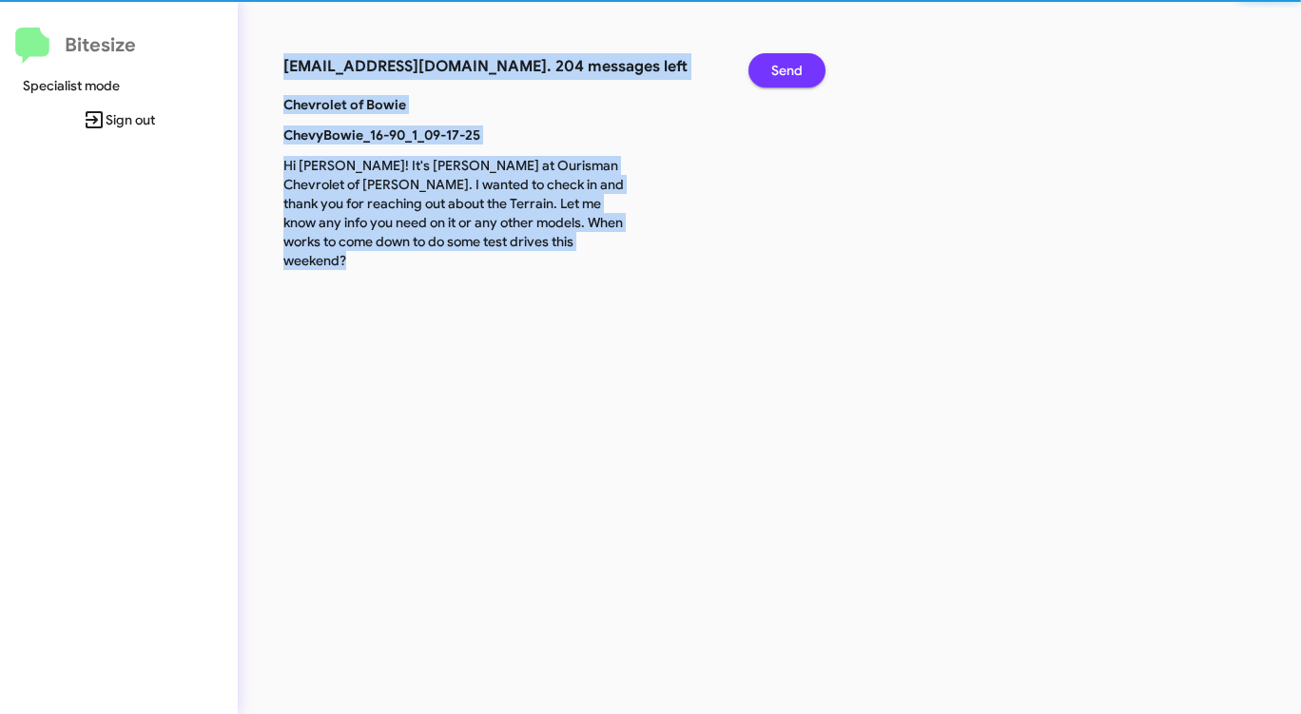
click at [795, 68] on span "Send" at bounding box center [786, 70] width 31 height 34
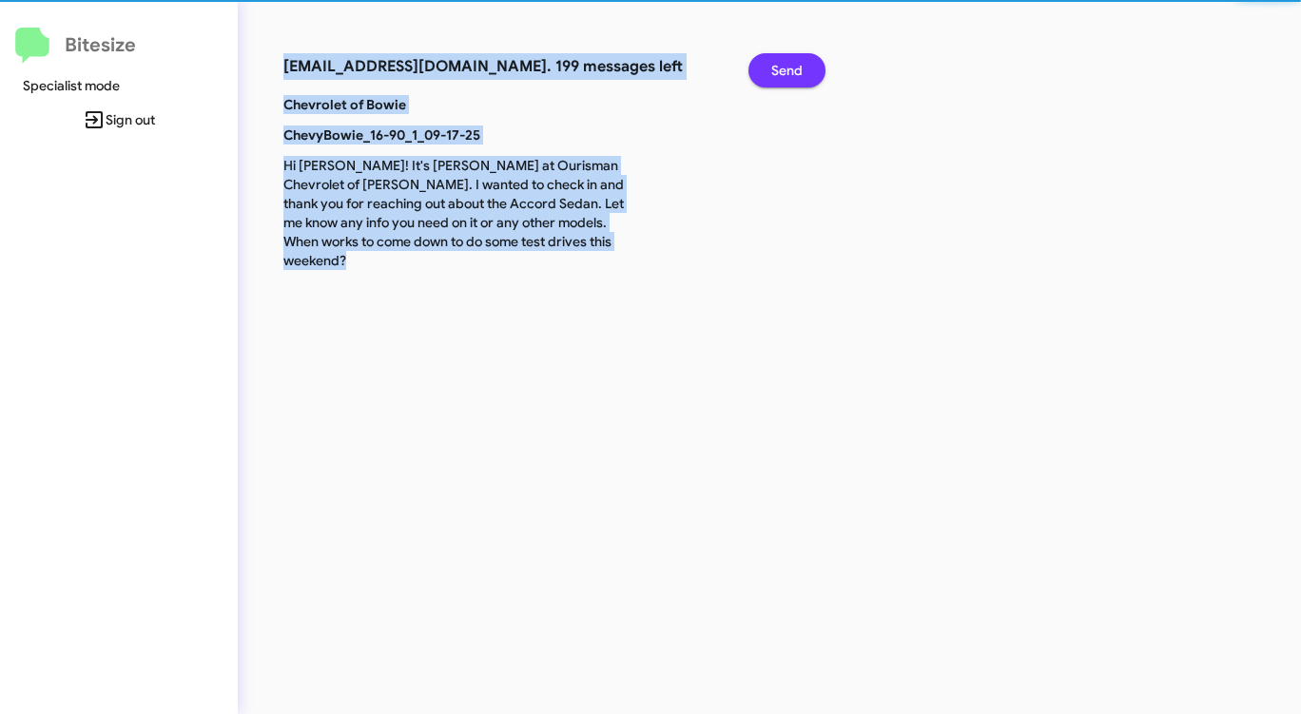
click at [795, 68] on span "Send" at bounding box center [786, 70] width 31 height 34
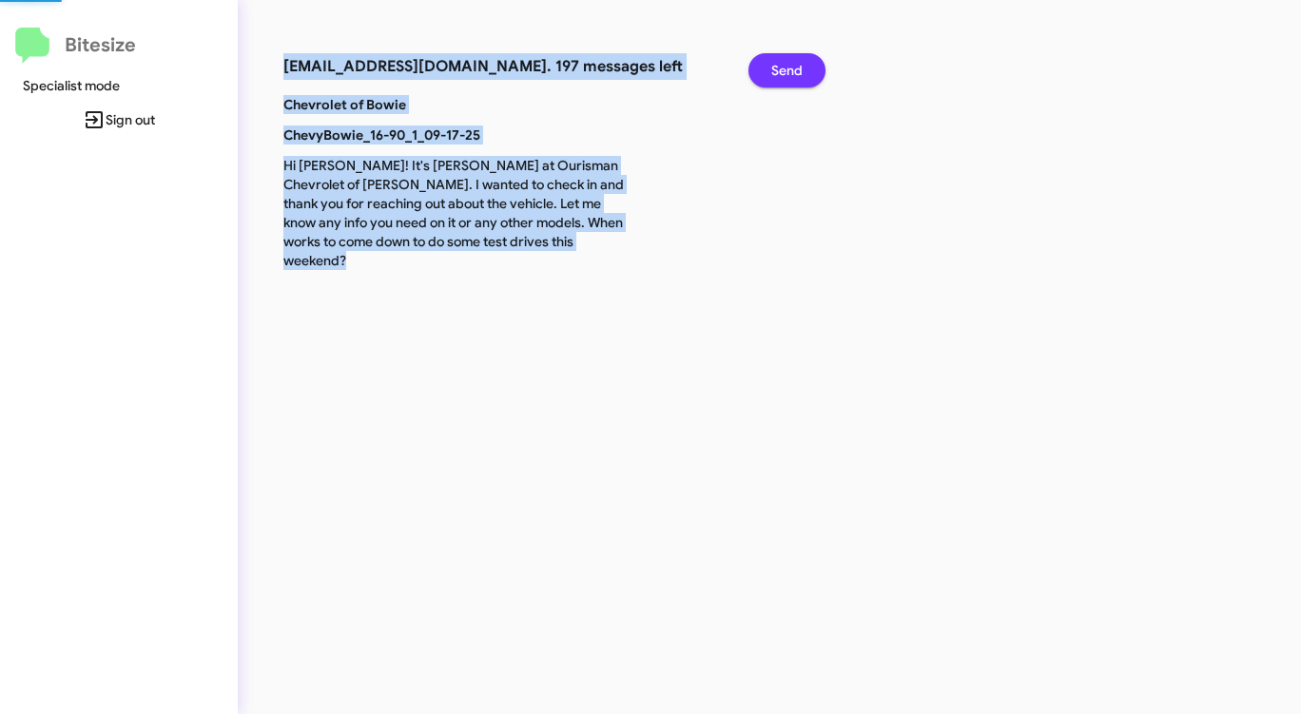
click at [795, 68] on span "Send" at bounding box center [786, 70] width 31 height 34
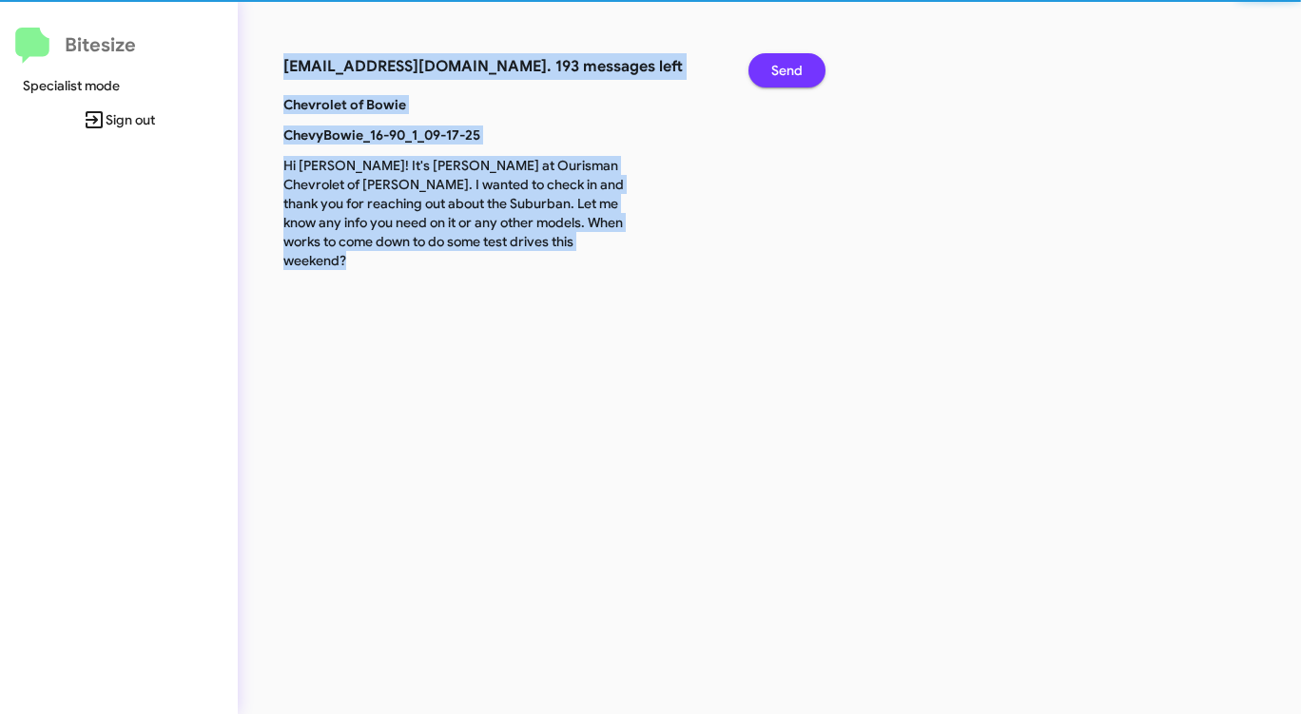
click at [795, 68] on span "Send" at bounding box center [786, 70] width 31 height 34
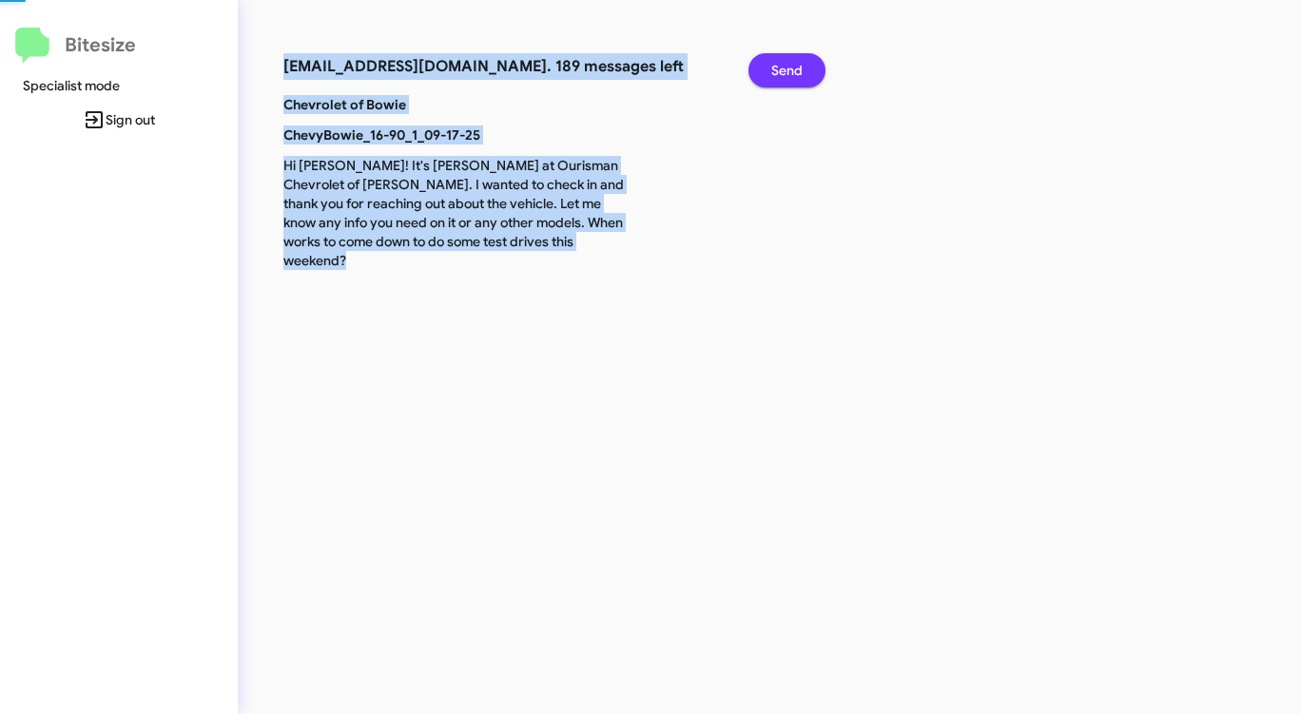
click at [795, 68] on span "Send" at bounding box center [786, 70] width 31 height 34
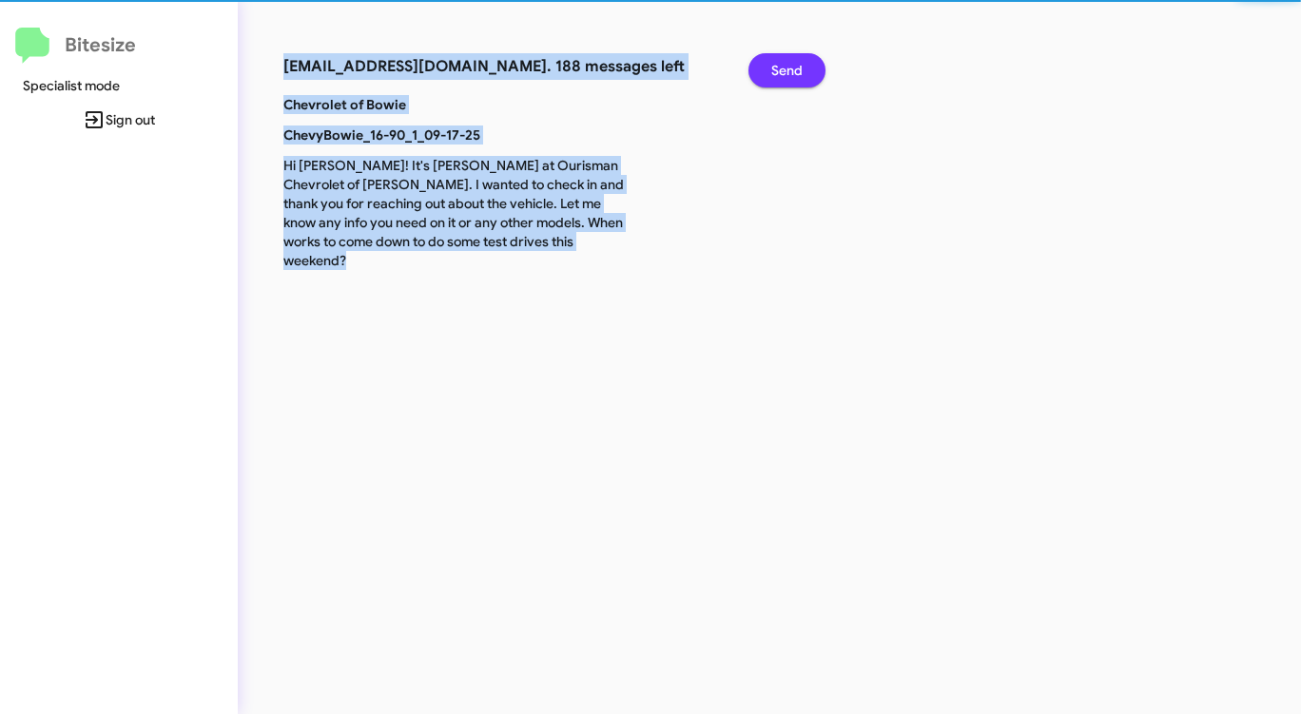
click at [795, 68] on span "Send" at bounding box center [786, 70] width 31 height 34
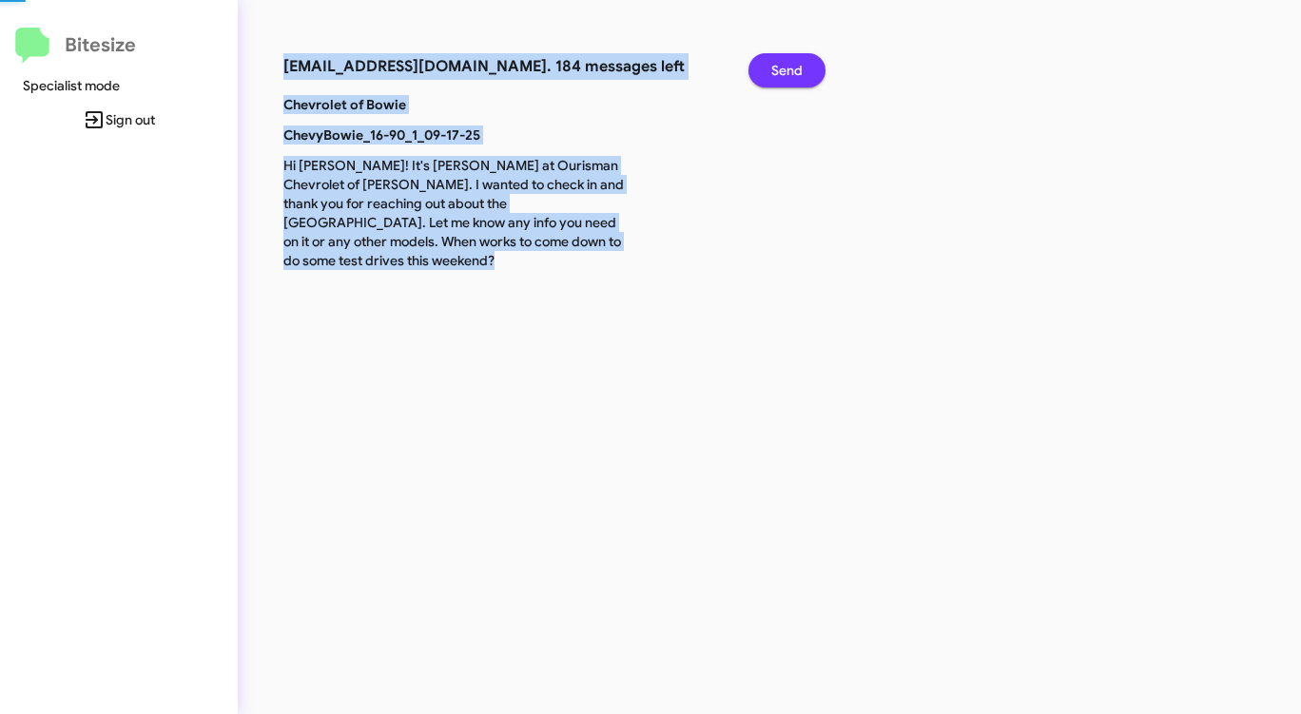
click at [795, 68] on span "Send" at bounding box center [786, 70] width 31 height 34
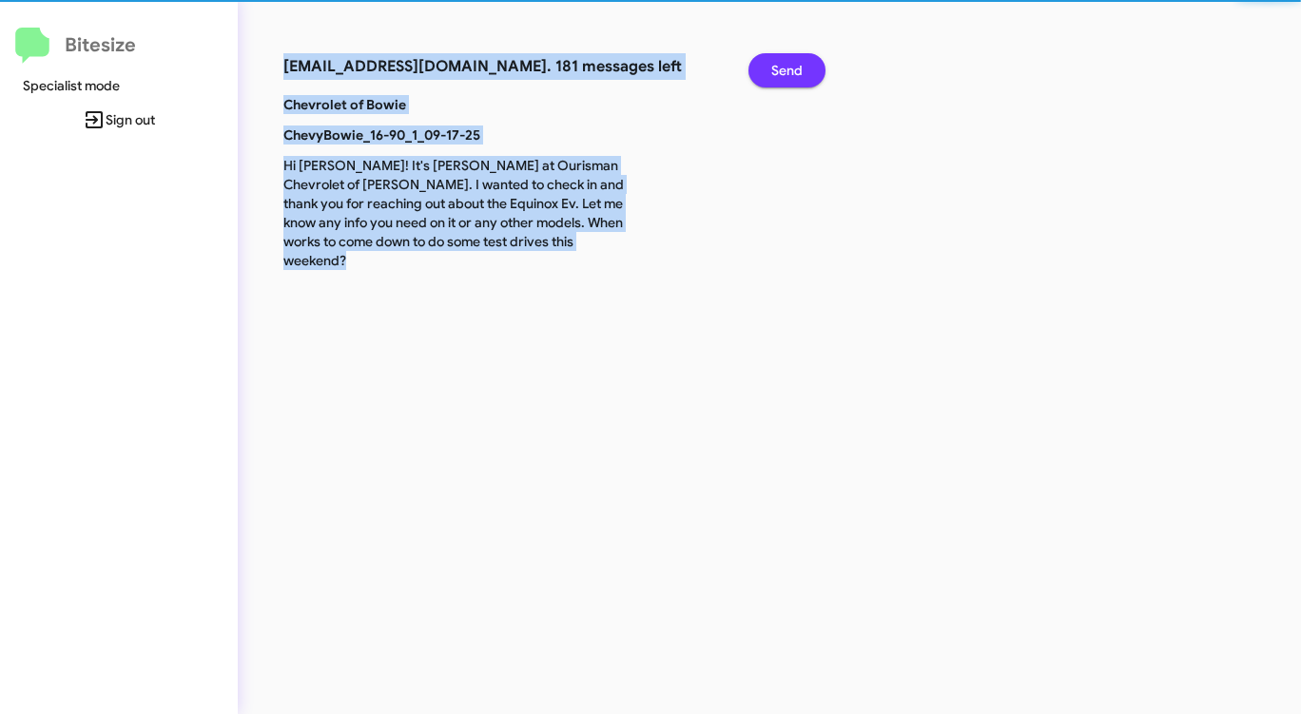
click at [795, 68] on span "Send" at bounding box center [786, 70] width 31 height 34
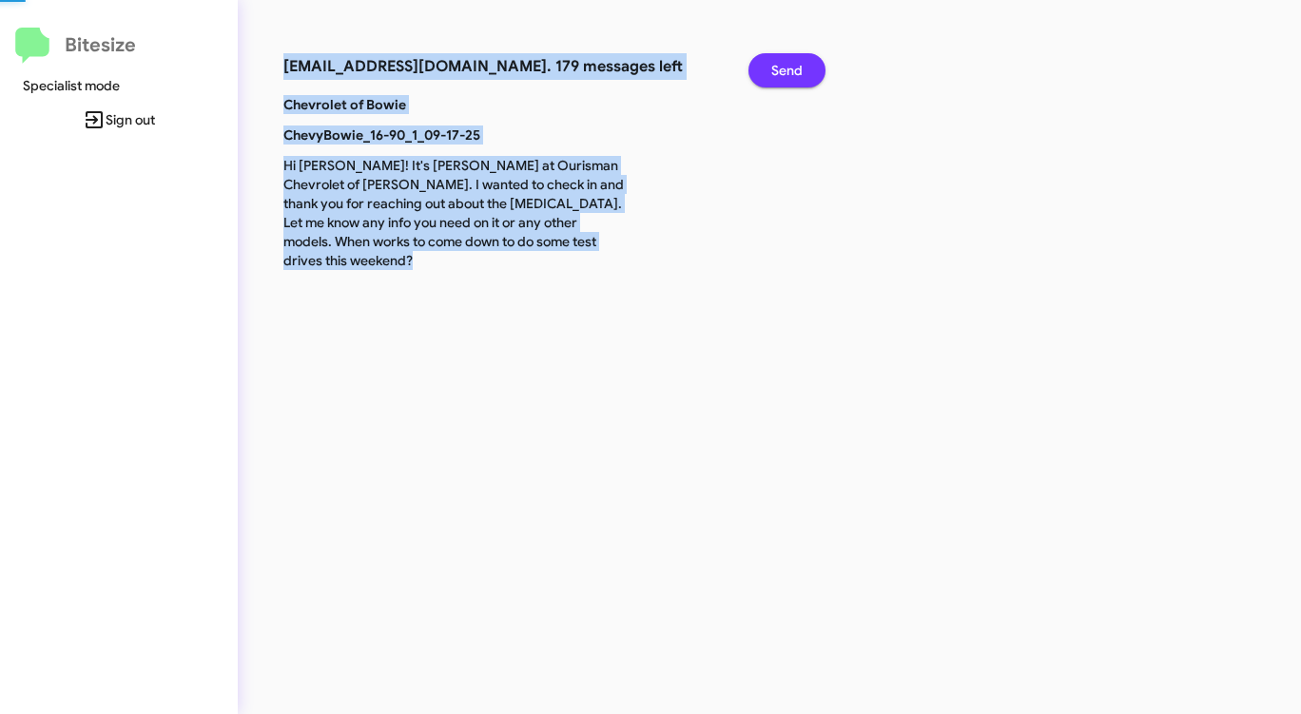
click at [795, 68] on span "Send" at bounding box center [786, 70] width 31 height 34
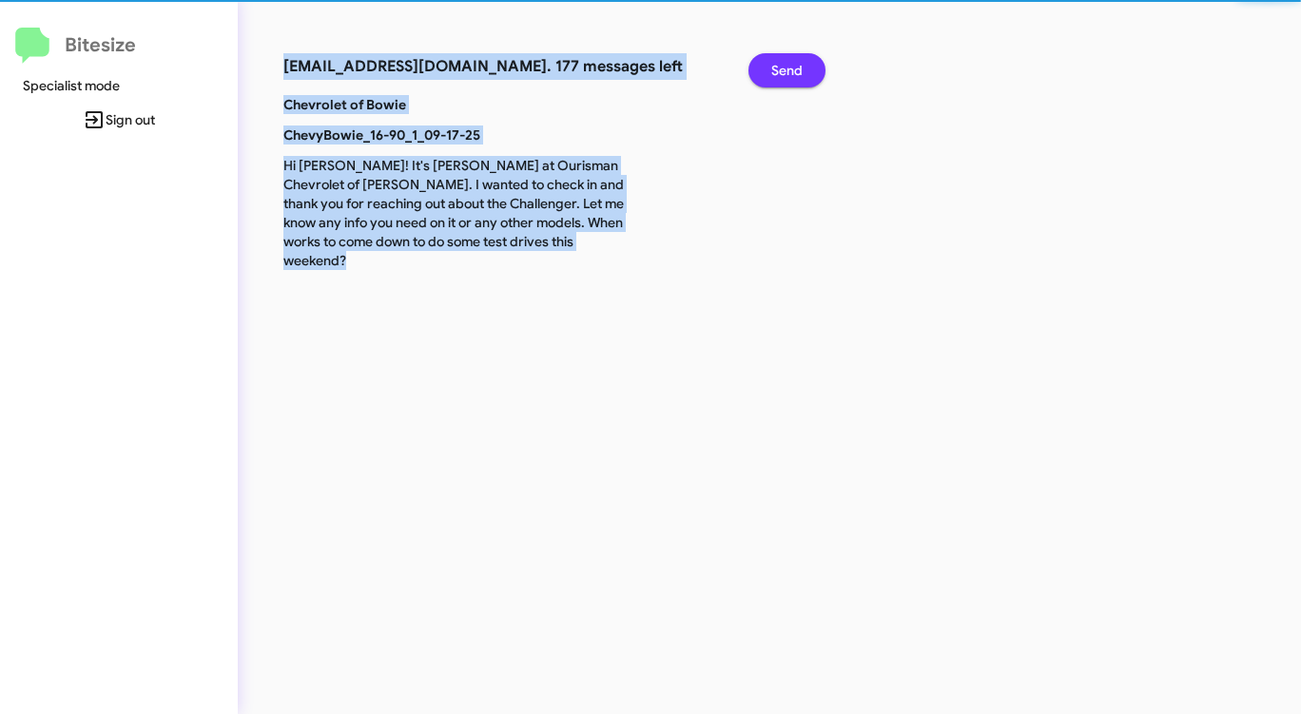
click at [795, 68] on span "Send" at bounding box center [786, 70] width 31 height 34
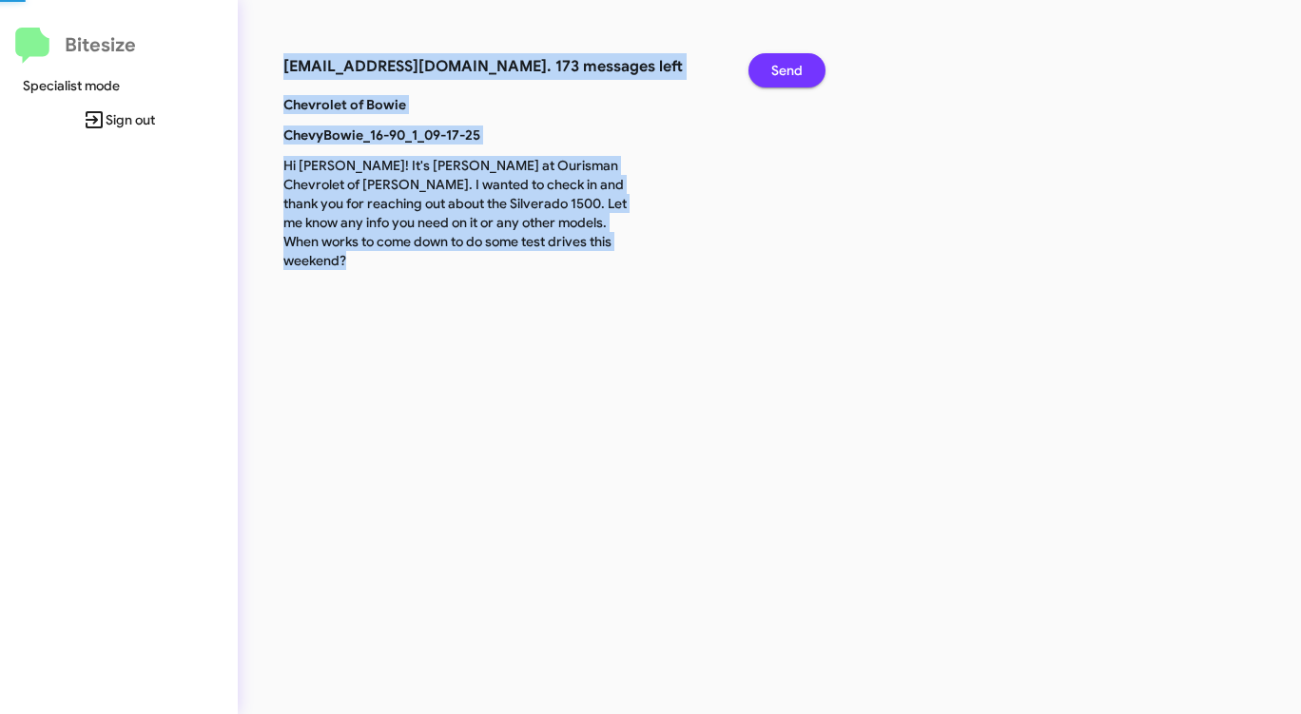
click at [795, 68] on span "Send" at bounding box center [786, 70] width 31 height 34
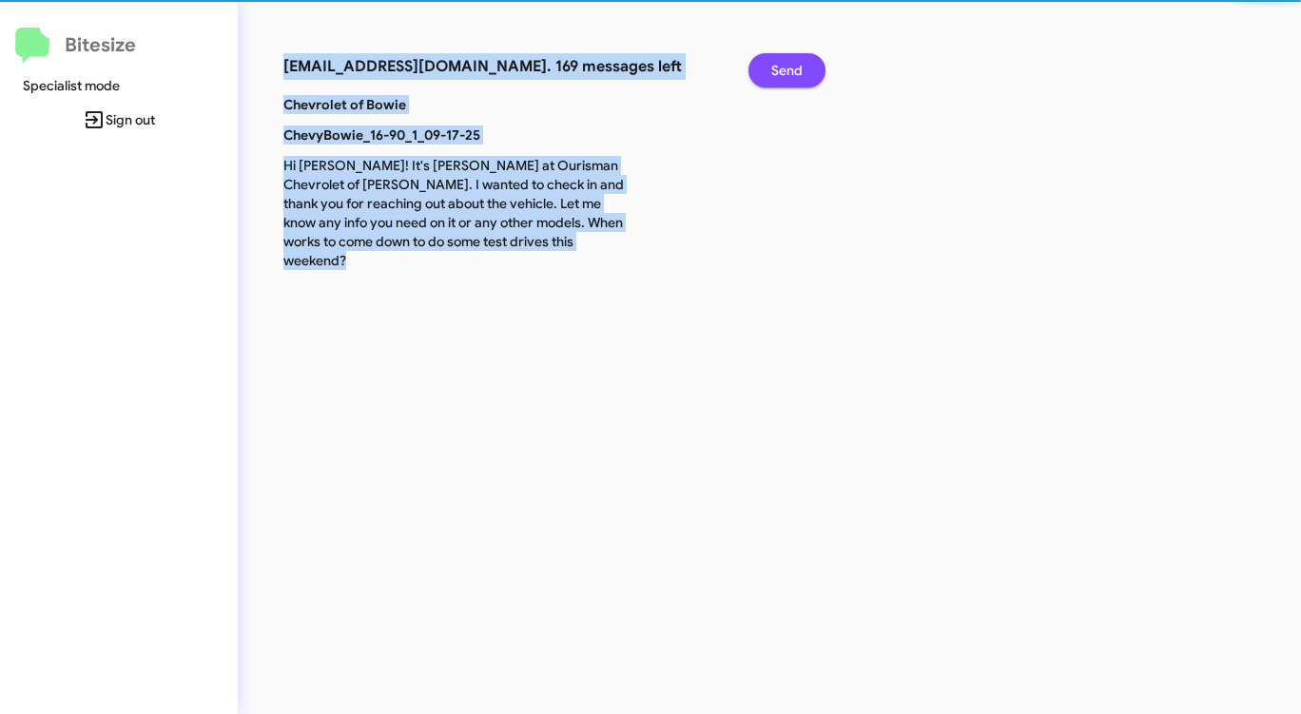
click at [795, 68] on span "Send" at bounding box center [786, 70] width 31 height 34
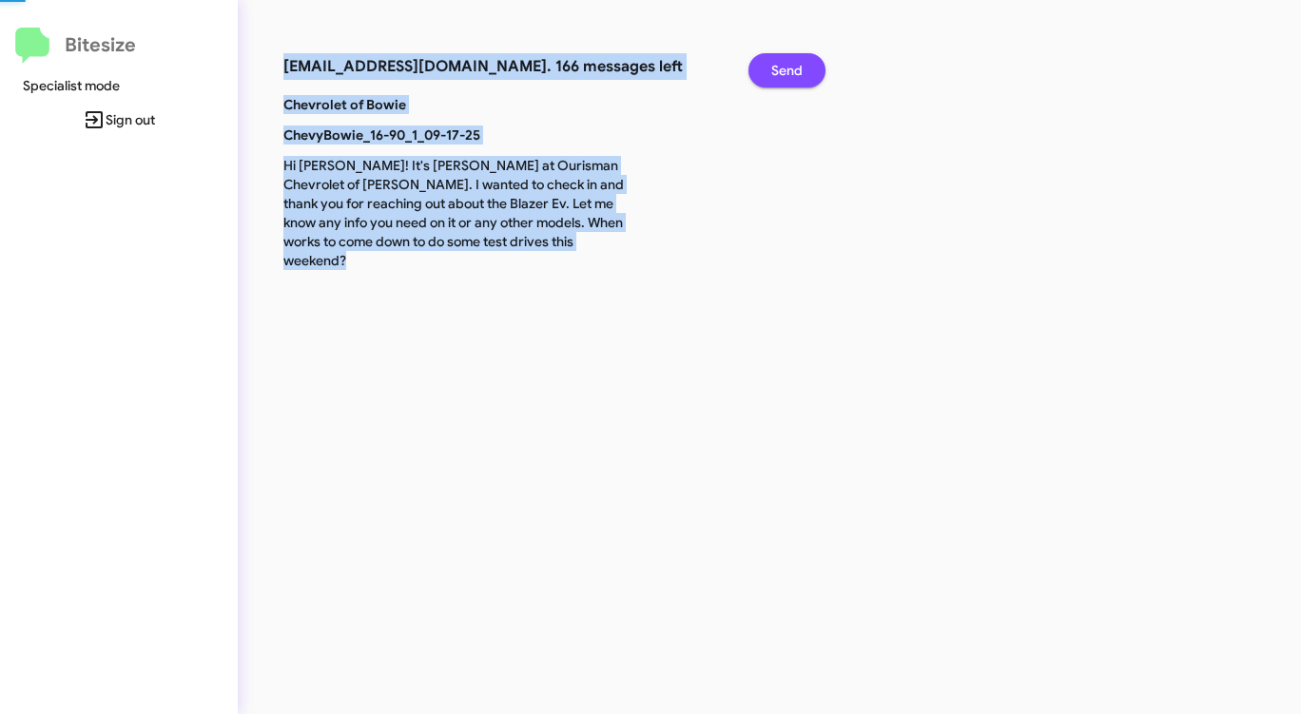
click at [795, 68] on span "Send" at bounding box center [786, 70] width 31 height 34
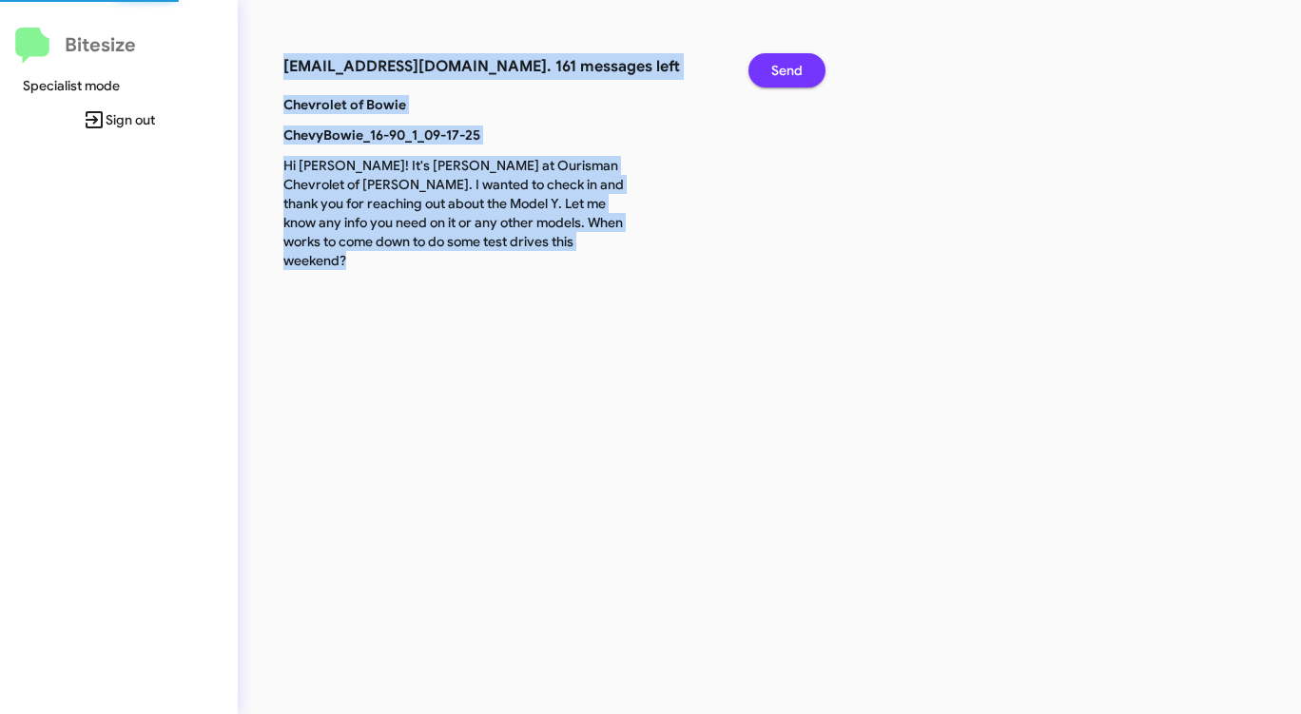
click at [795, 68] on span "Send" at bounding box center [786, 70] width 31 height 34
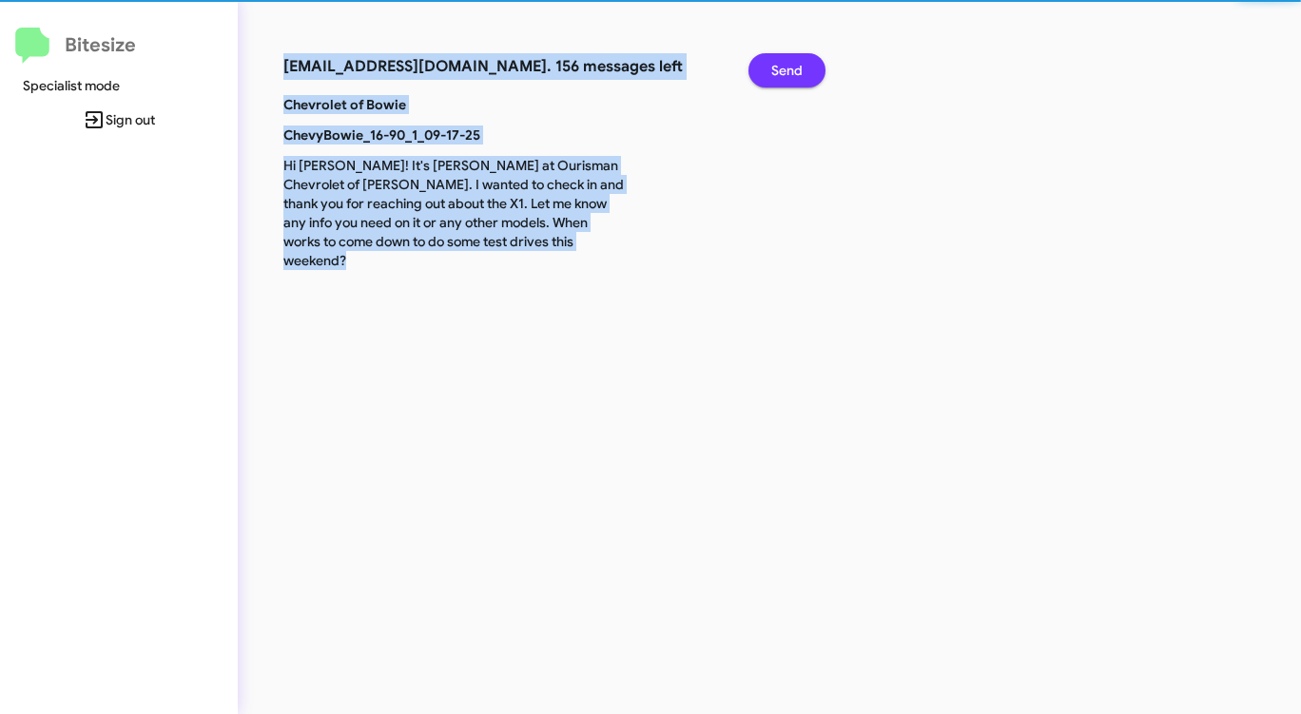
click at [795, 68] on span "Send" at bounding box center [786, 70] width 31 height 34
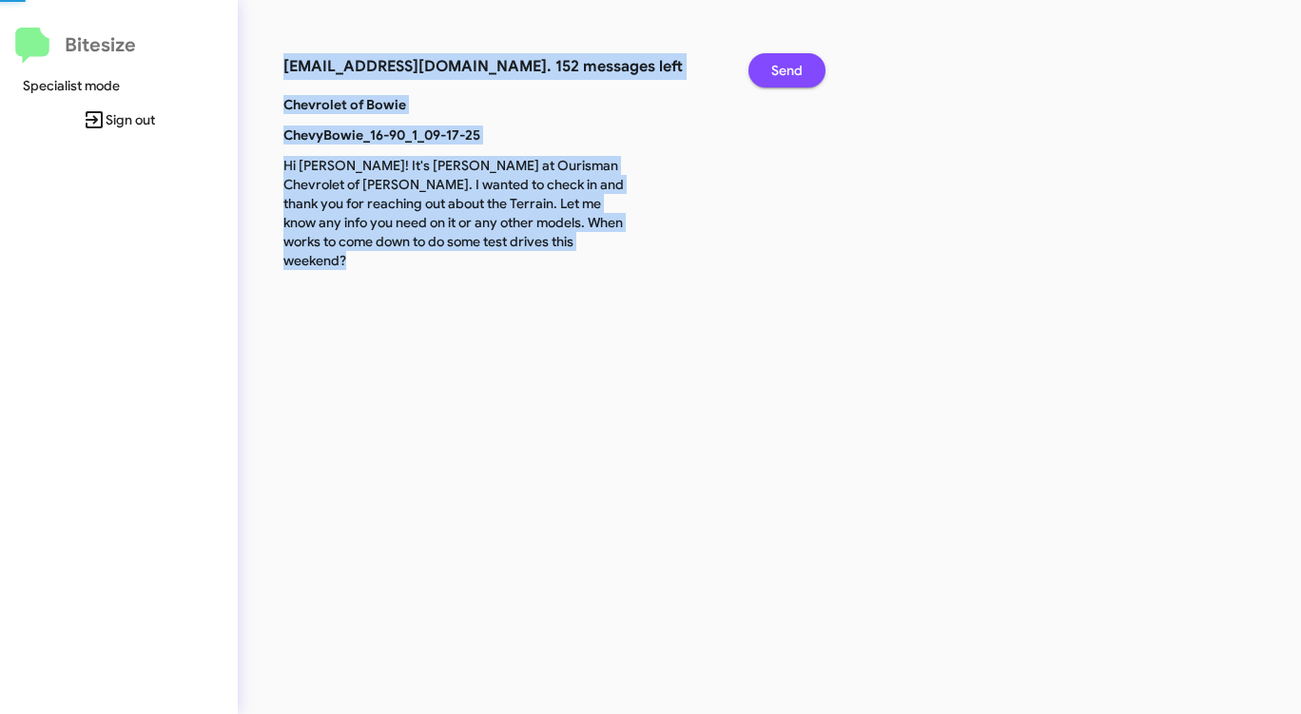
click at [795, 68] on span "Send" at bounding box center [786, 70] width 31 height 34
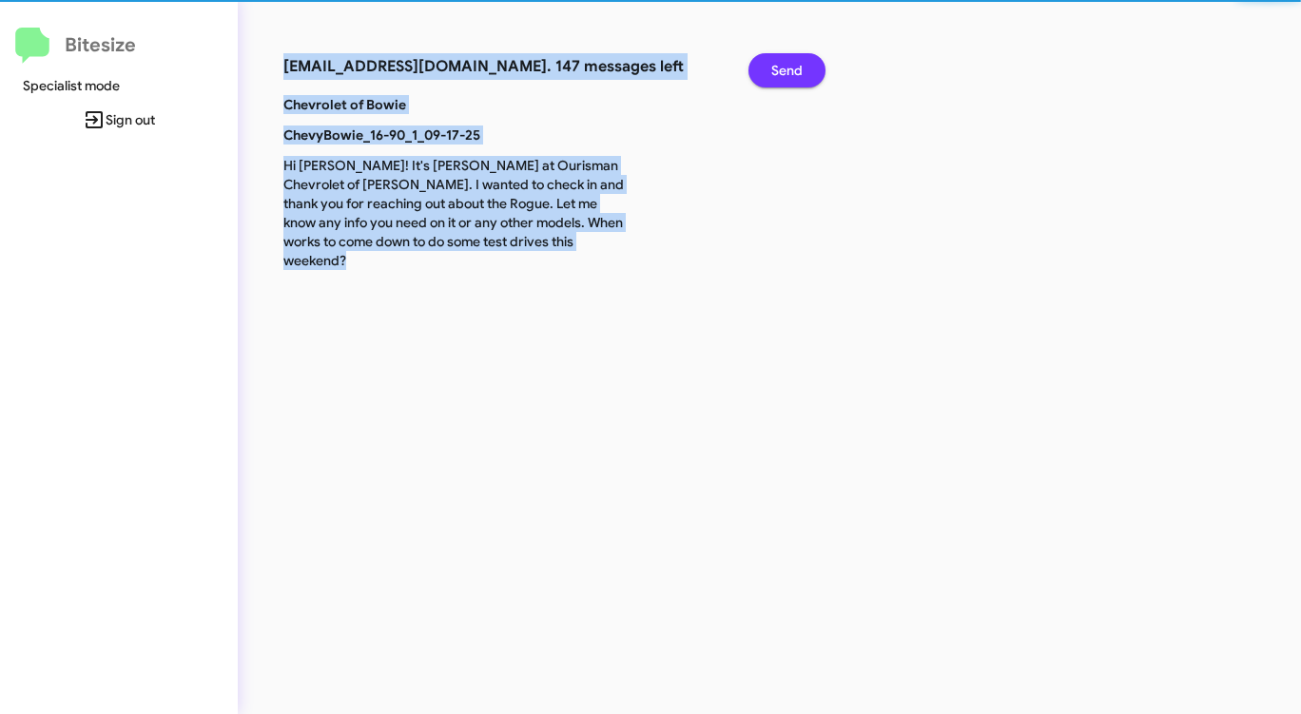
click at [795, 68] on span "Send" at bounding box center [786, 70] width 31 height 34
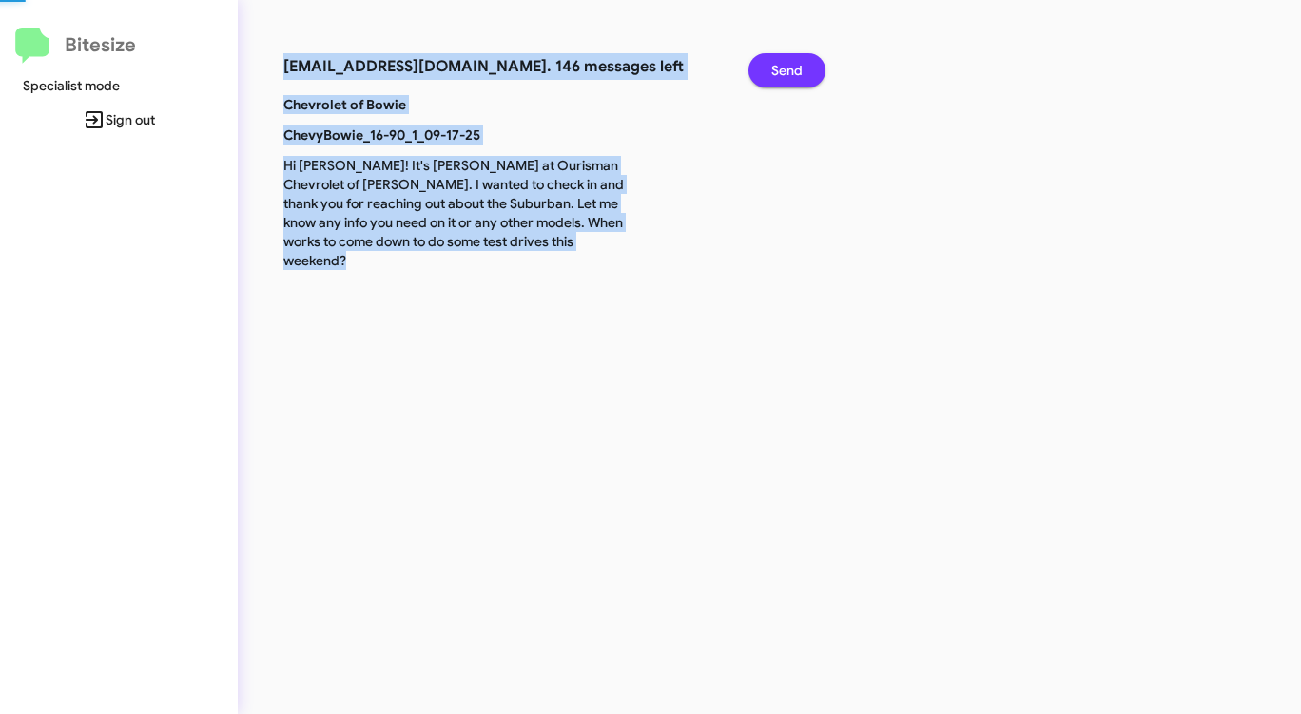
click at [795, 68] on span "Send" at bounding box center [786, 70] width 31 height 34
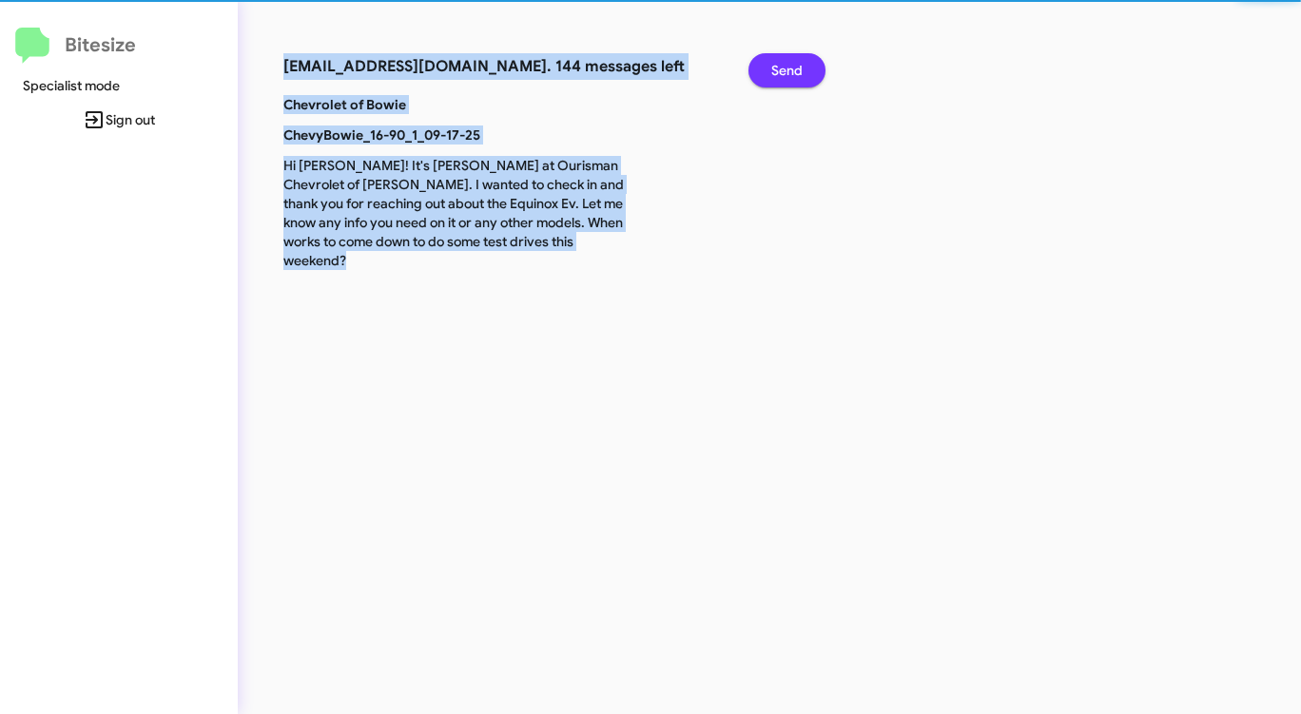
click at [795, 68] on span "Send" at bounding box center [786, 70] width 31 height 34
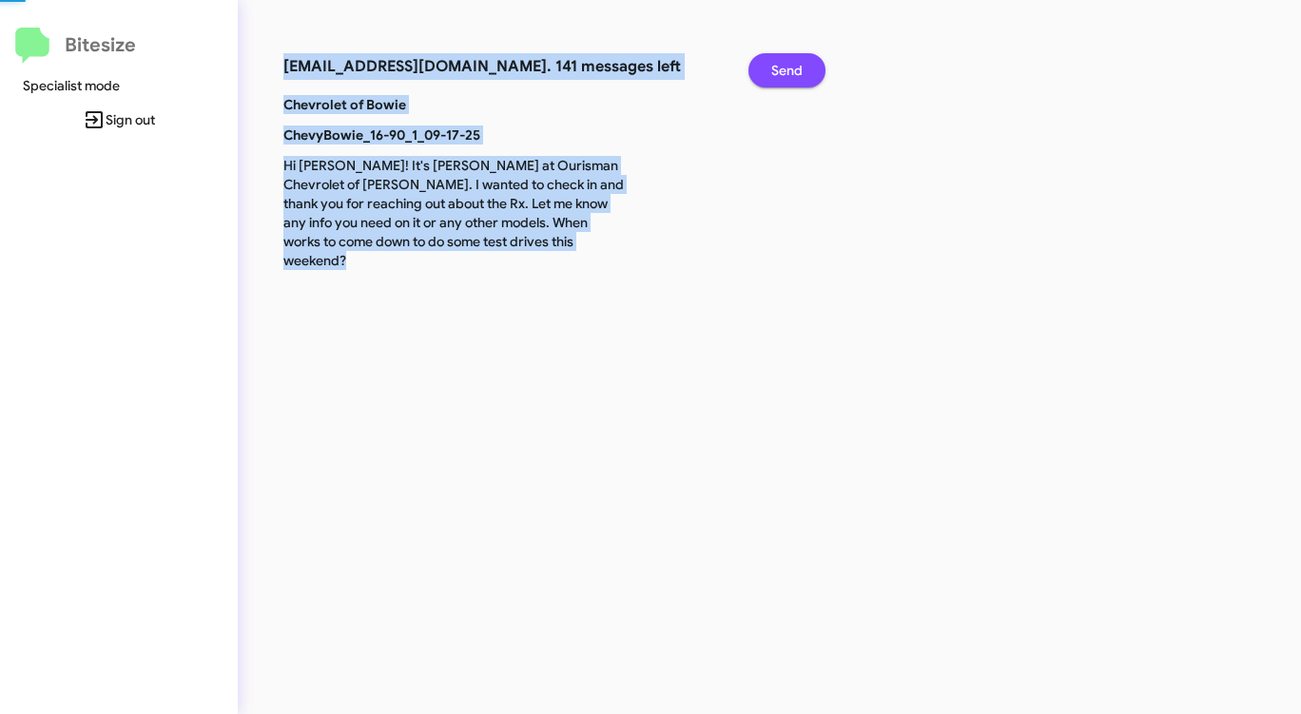
click at [795, 68] on span "Send" at bounding box center [786, 70] width 31 height 34
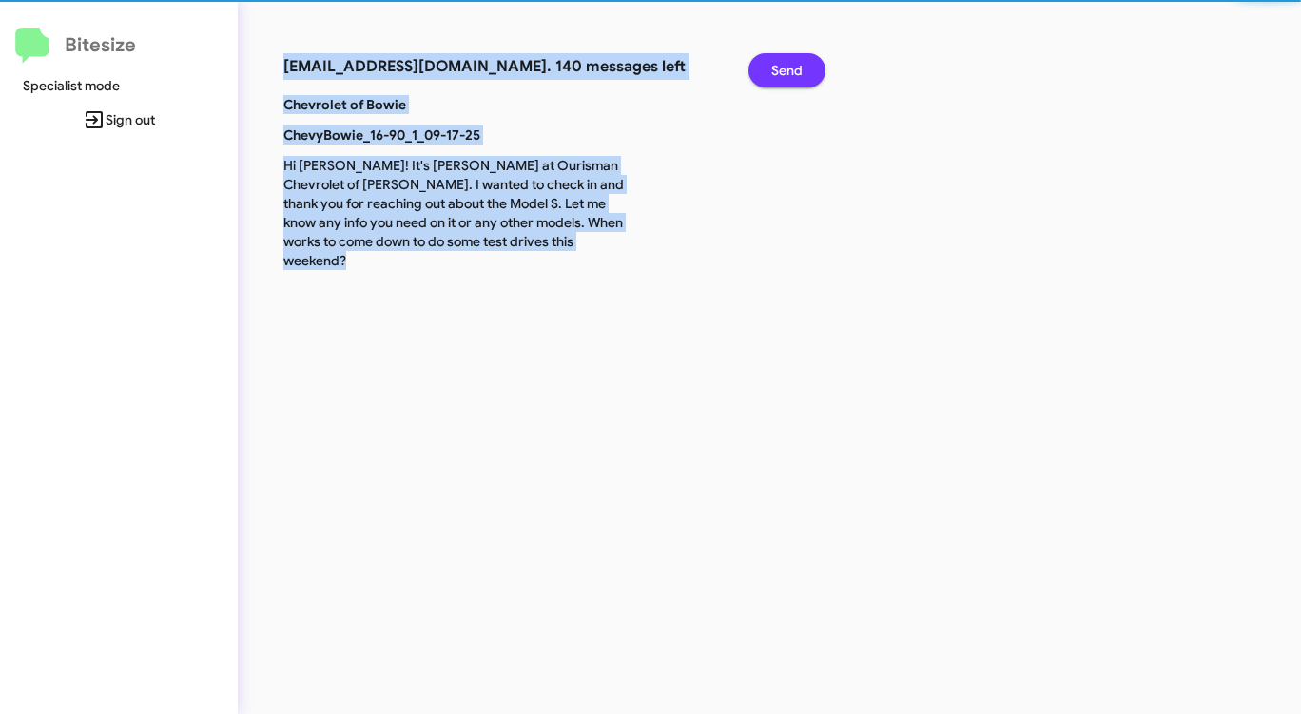
click at [795, 68] on span "Send" at bounding box center [786, 70] width 31 height 34
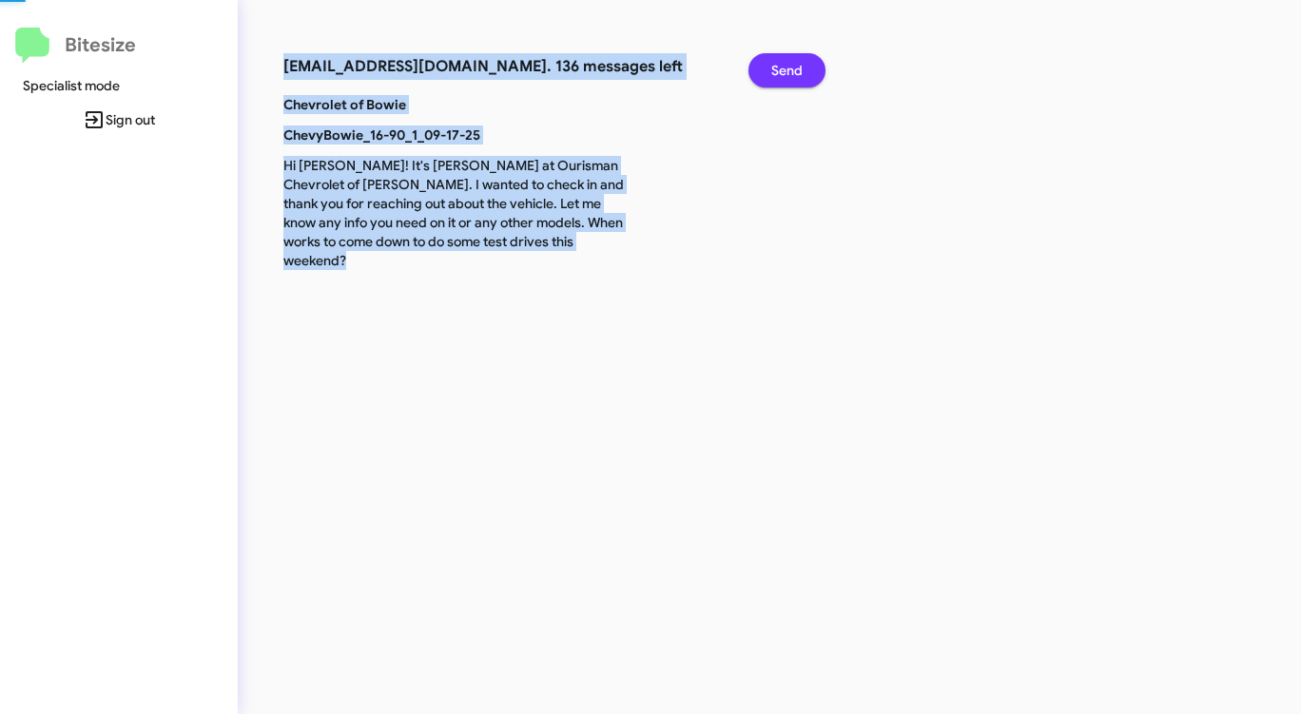
click at [795, 68] on span "Send" at bounding box center [786, 70] width 31 height 34
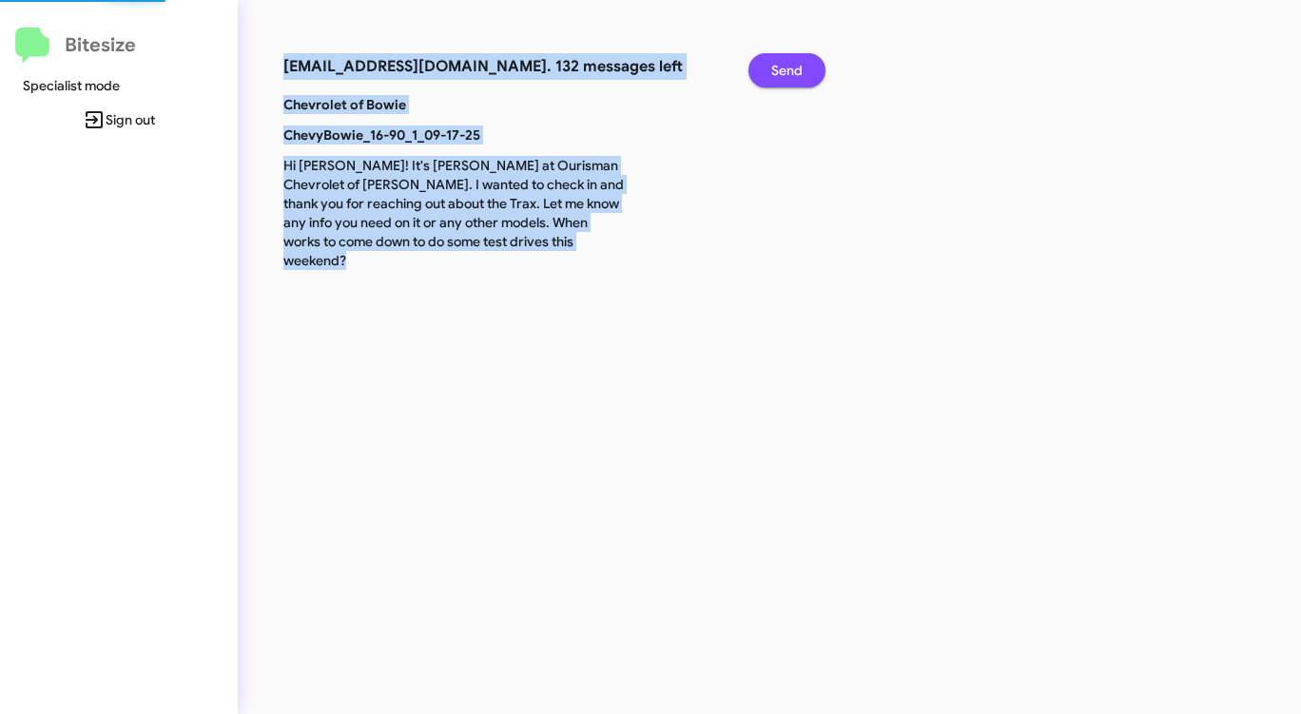
click at [795, 68] on span "Send" at bounding box center [786, 70] width 31 height 34
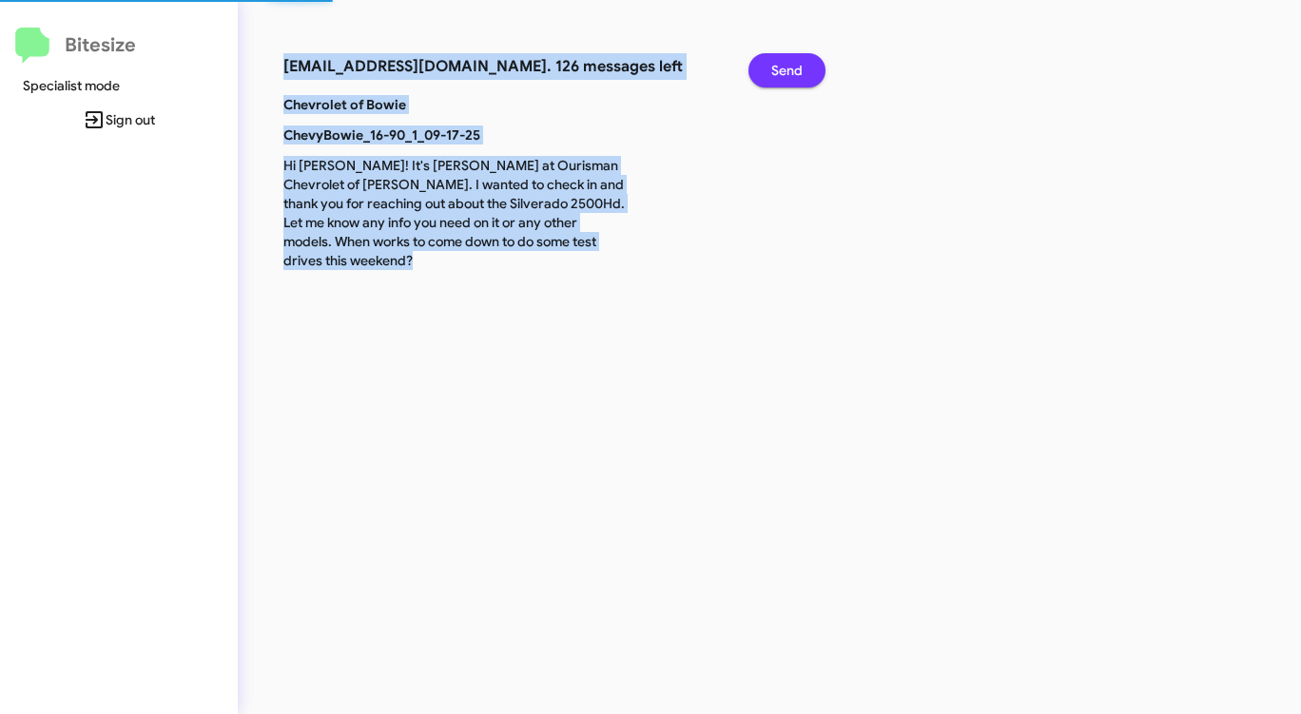
click at [795, 68] on span "Send" at bounding box center [786, 70] width 31 height 34
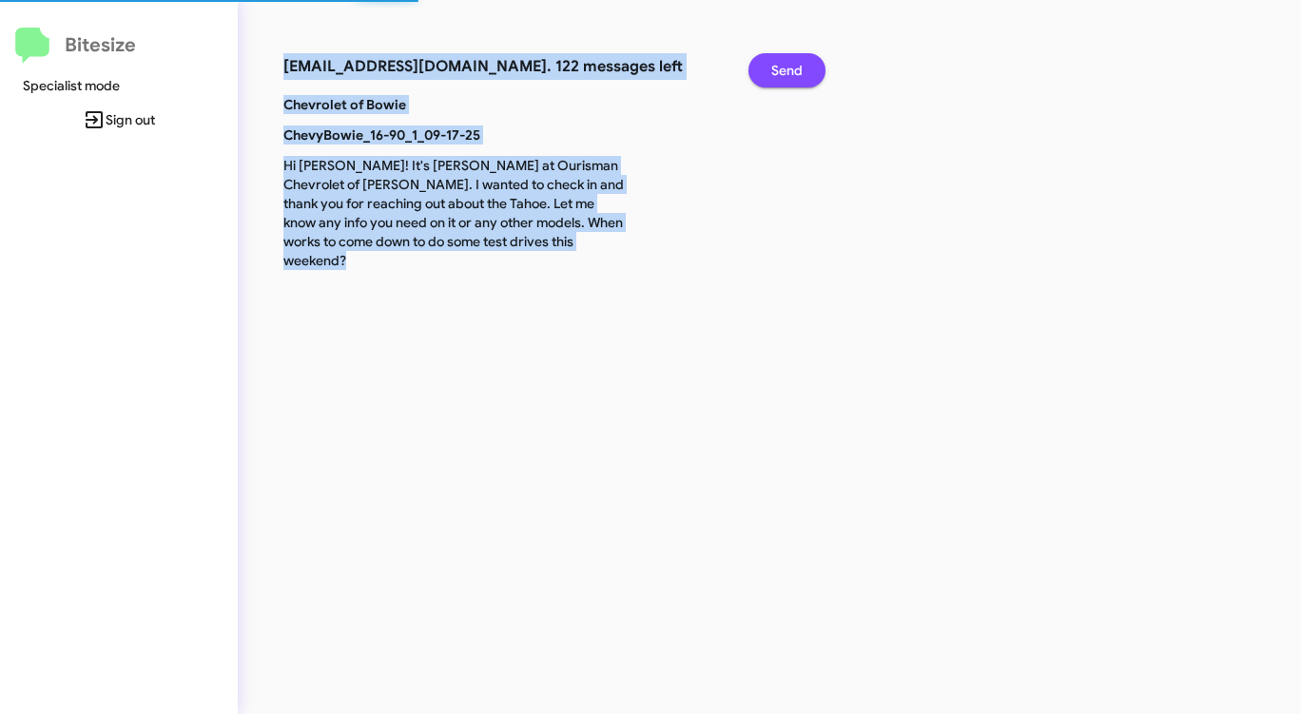
click at [795, 68] on span "Send" at bounding box center [786, 70] width 31 height 34
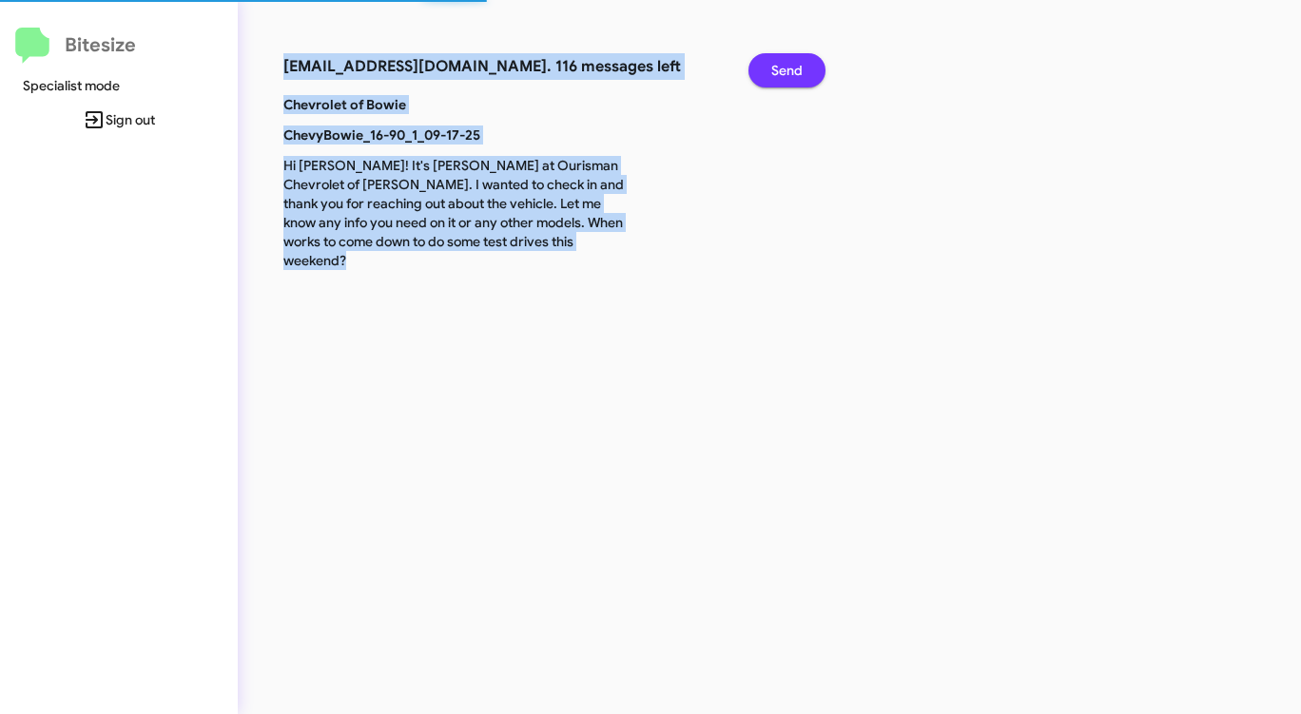
click at [795, 68] on span "Send" at bounding box center [786, 70] width 31 height 34
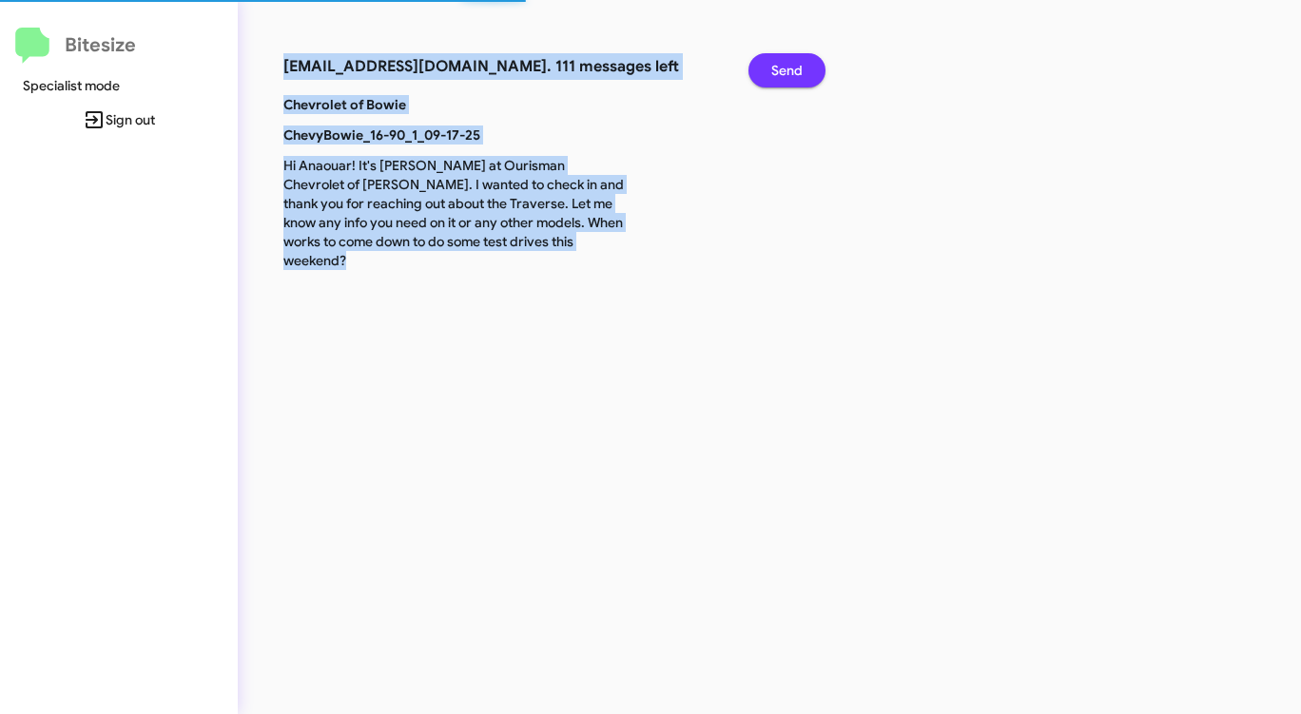
click at [795, 68] on span "Send" at bounding box center [786, 70] width 31 height 34
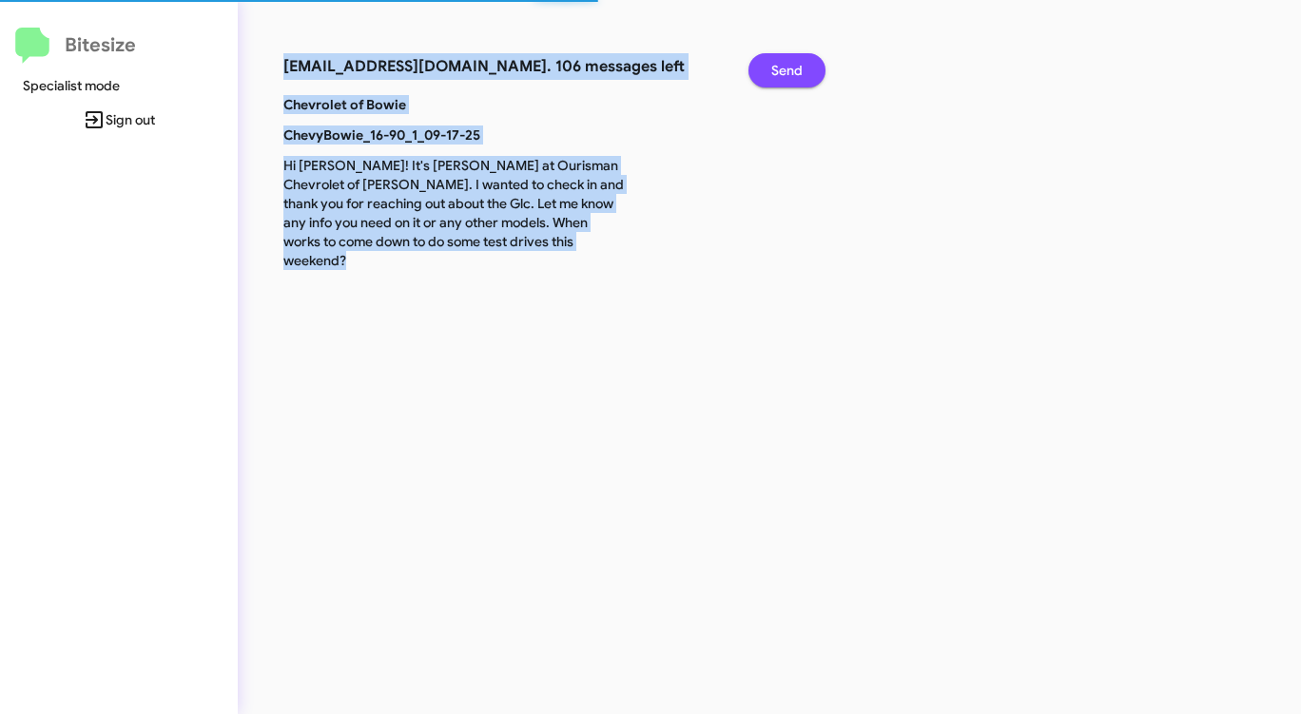
click at [795, 68] on span "Send" at bounding box center [786, 70] width 31 height 34
click at [795, 68] on div "[EMAIL_ADDRESS][DOMAIN_NAME]. 106 messages left Send Chevrolet of Bowie ChevyBo…" at bounding box center [681, 357] width 886 height 714
click at [795, 68] on span "Send" at bounding box center [786, 70] width 31 height 34
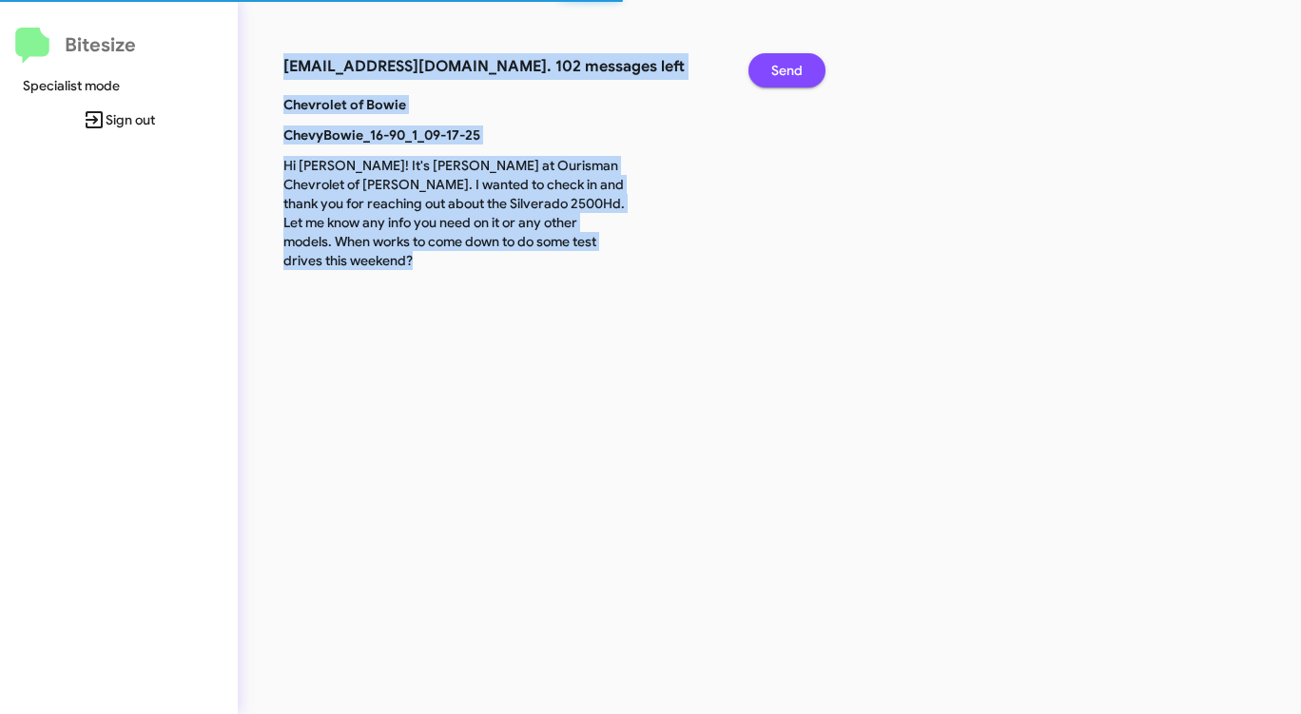
click at [795, 68] on span "Send" at bounding box center [786, 70] width 31 height 34
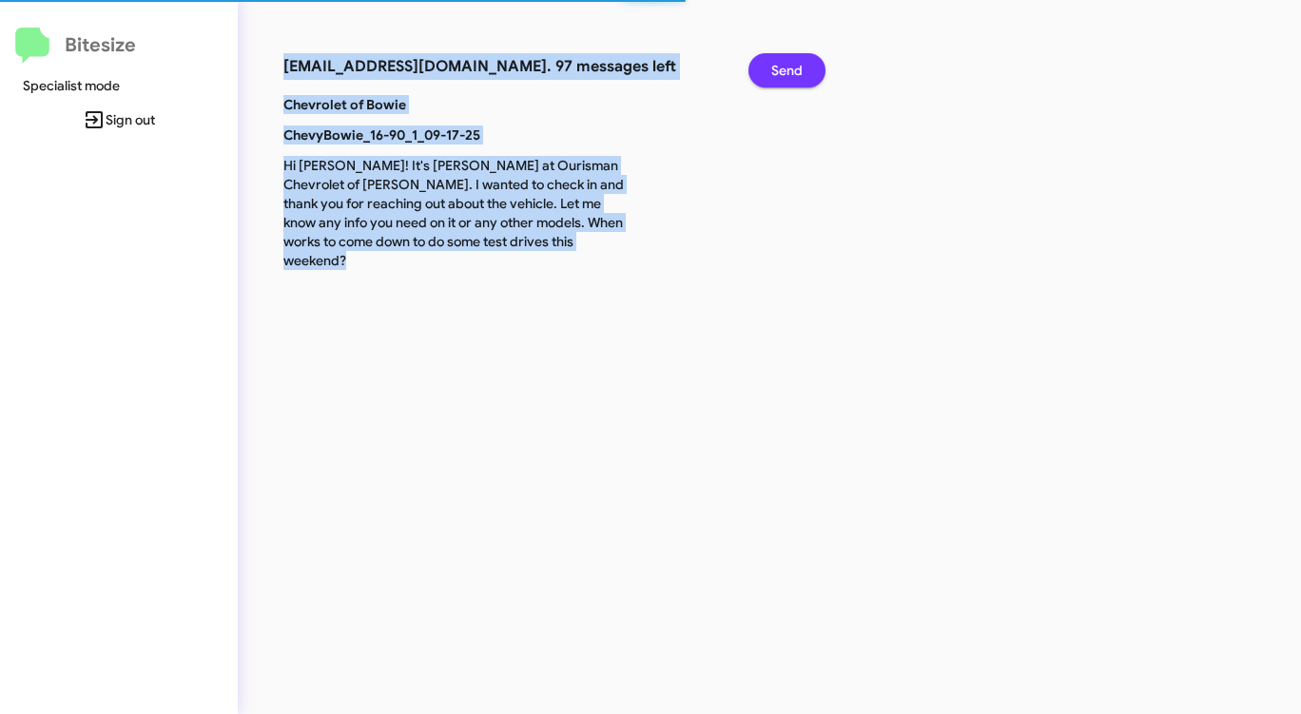
click at [795, 68] on span "Send" at bounding box center [786, 70] width 31 height 34
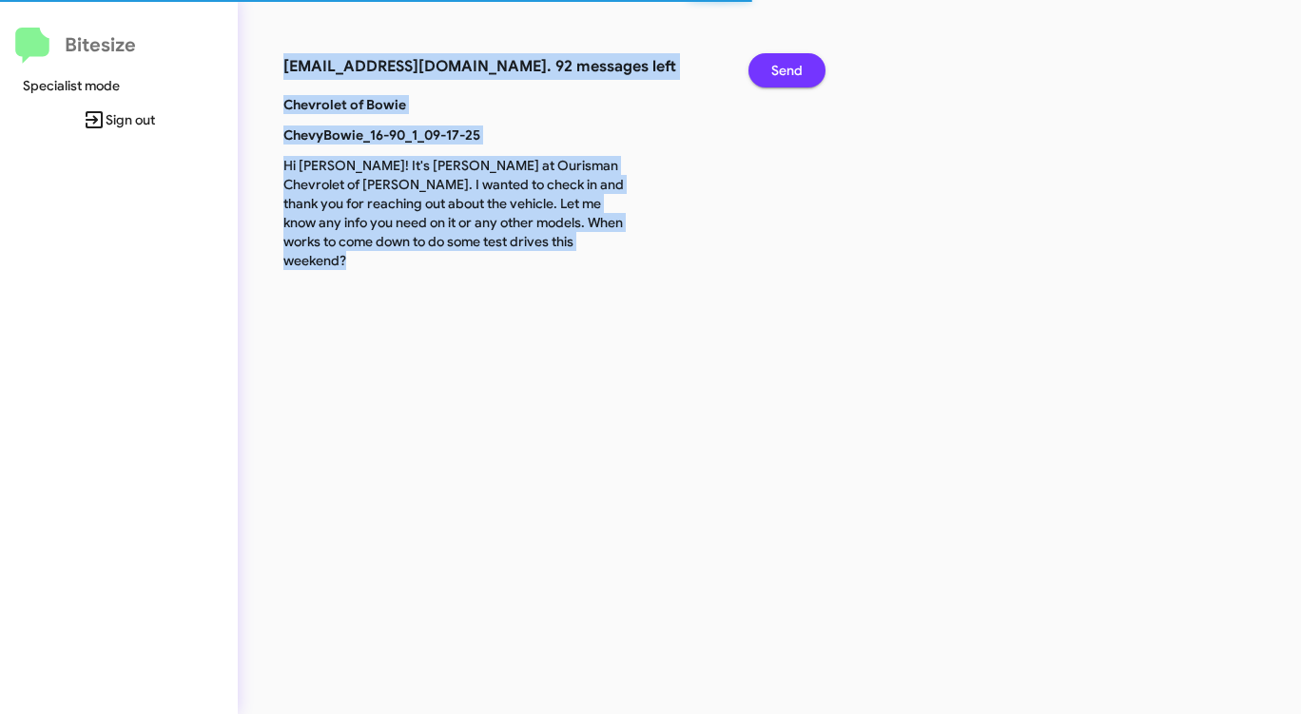
click at [795, 68] on span "Send" at bounding box center [786, 70] width 31 height 34
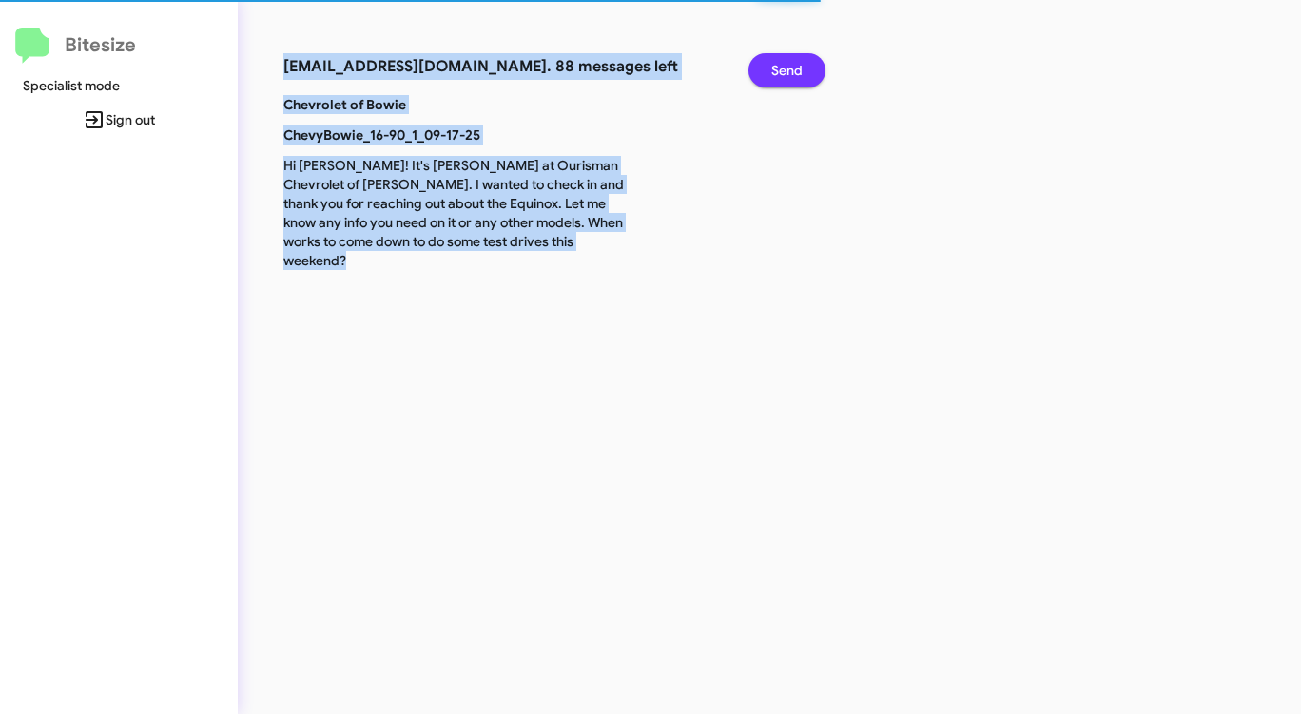
click at [795, 68] on span "Send" at bounding box center [786, 70] width 31 height 34
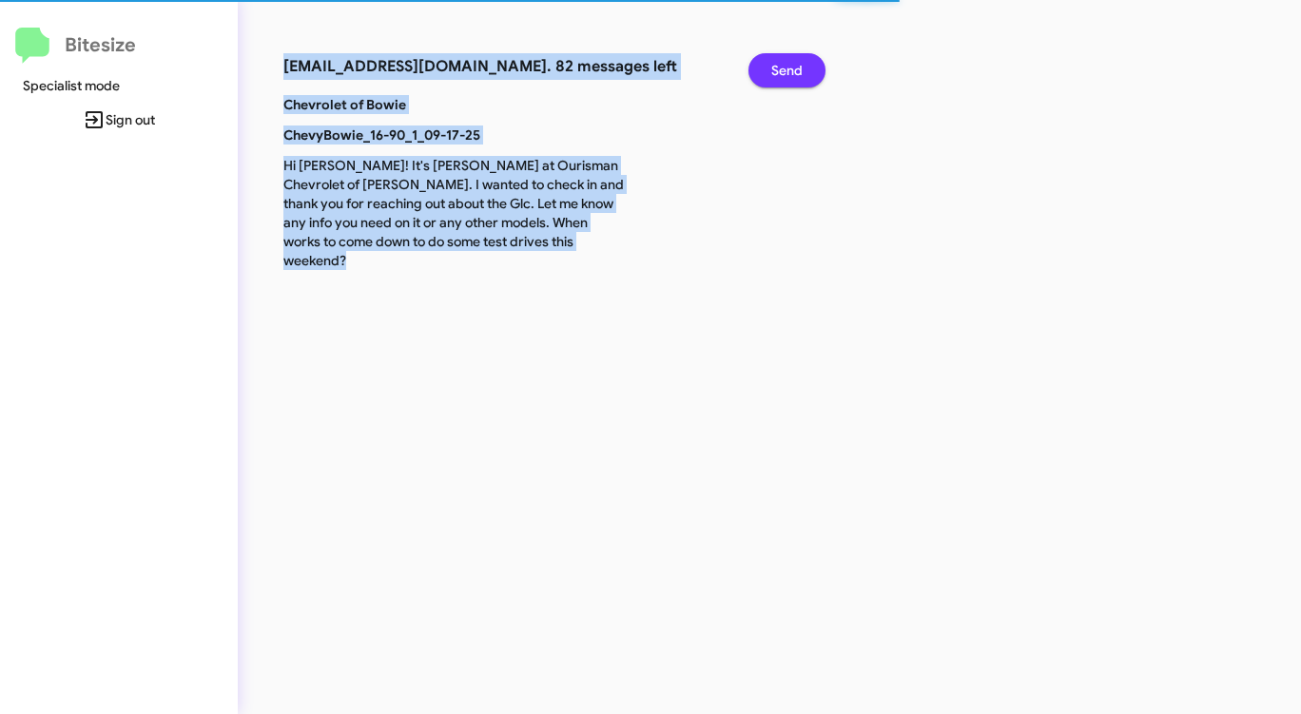
click at [795, 68] on span "Send" at bounding box center [786, 70] width 31 height 34
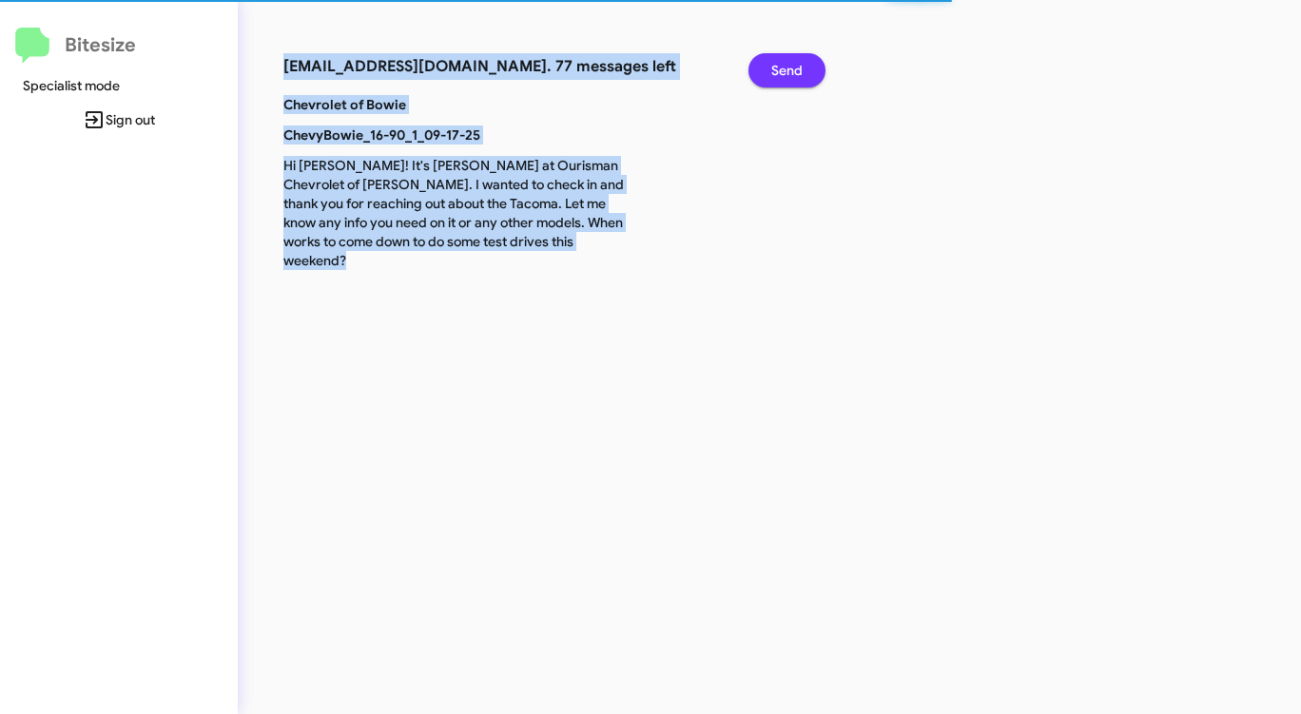
click at [795, 68] on span "Send" at bounding box center [786, 70] width 31 height 34
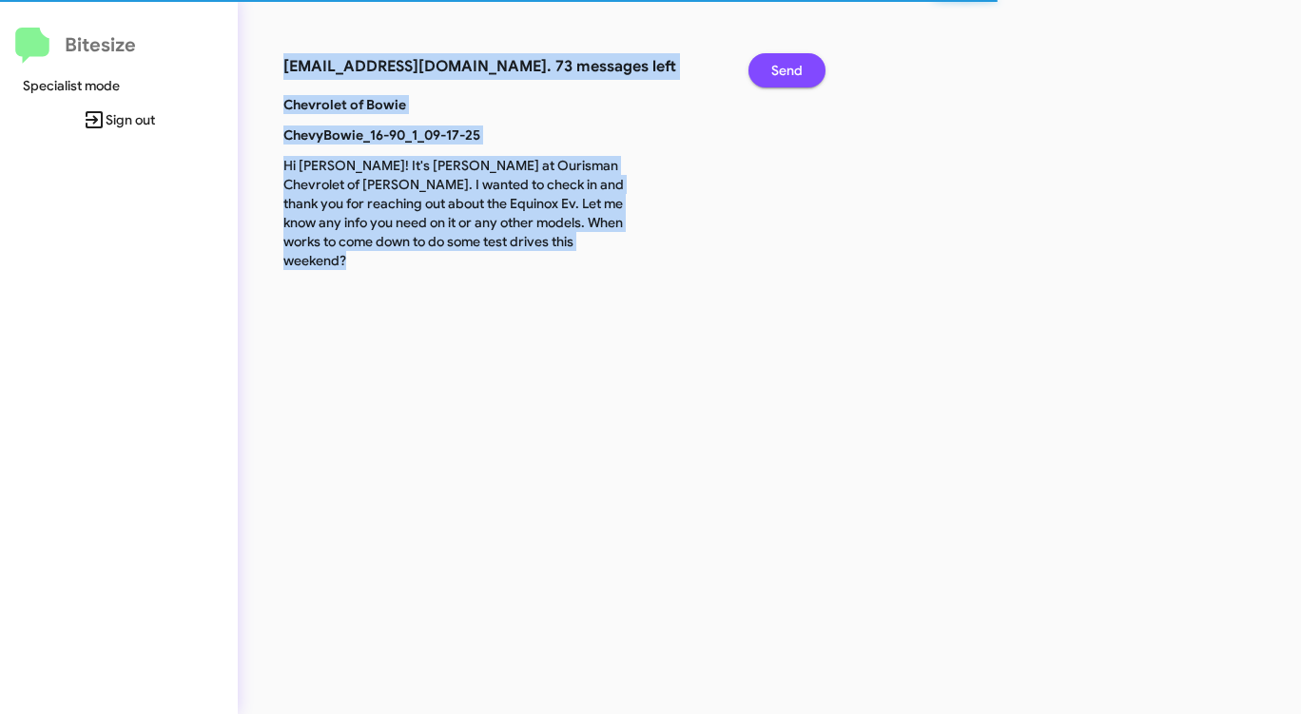
click at [795, 68] on span "Send" at bounding box center [786, 70] width 31 height 34
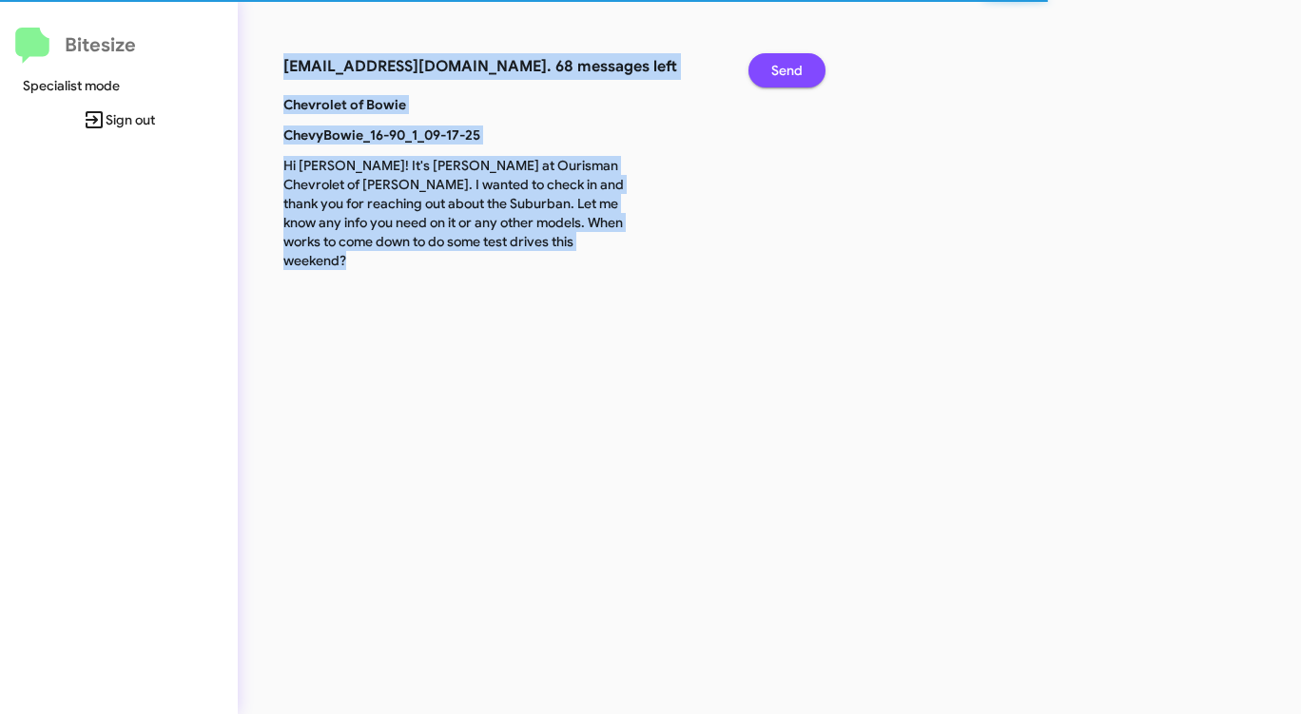
click at [795, 68] on span "Send" at bounding box center [786, 70] width 31 height 34
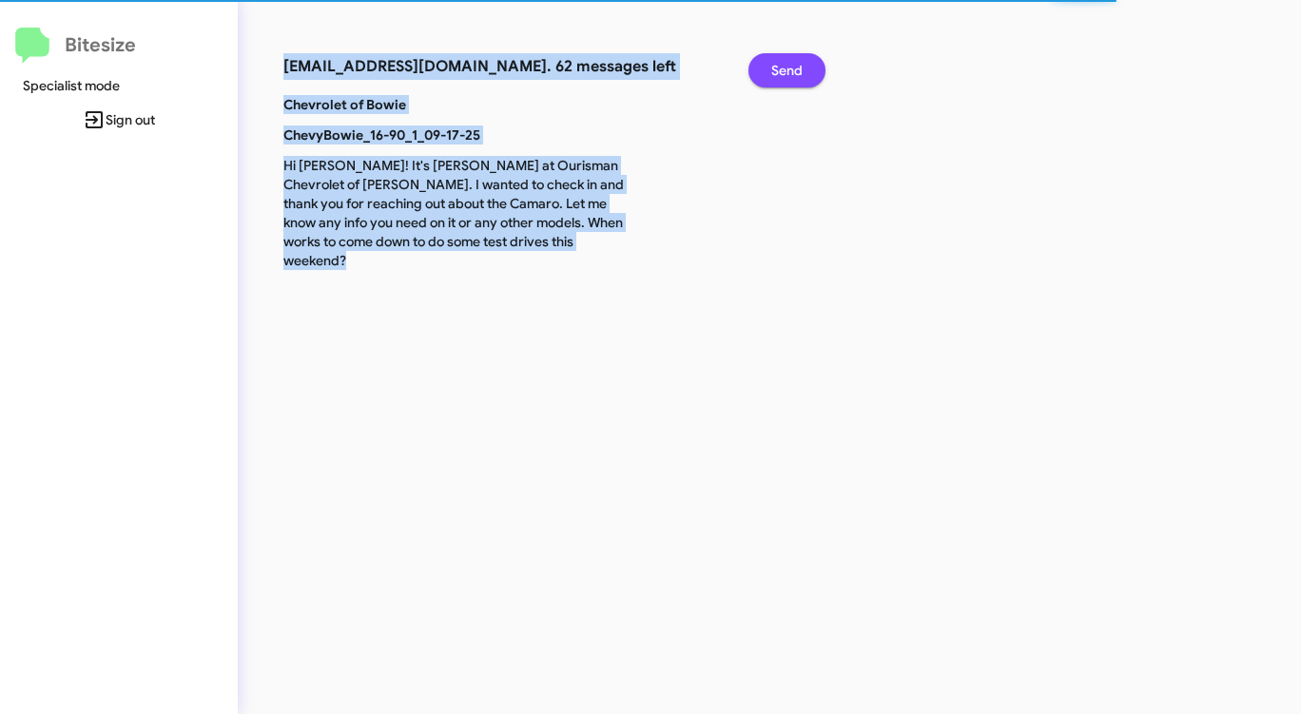
click at [795, 68] on span "Send" at bounding box center [786, 70] width 31 height 34
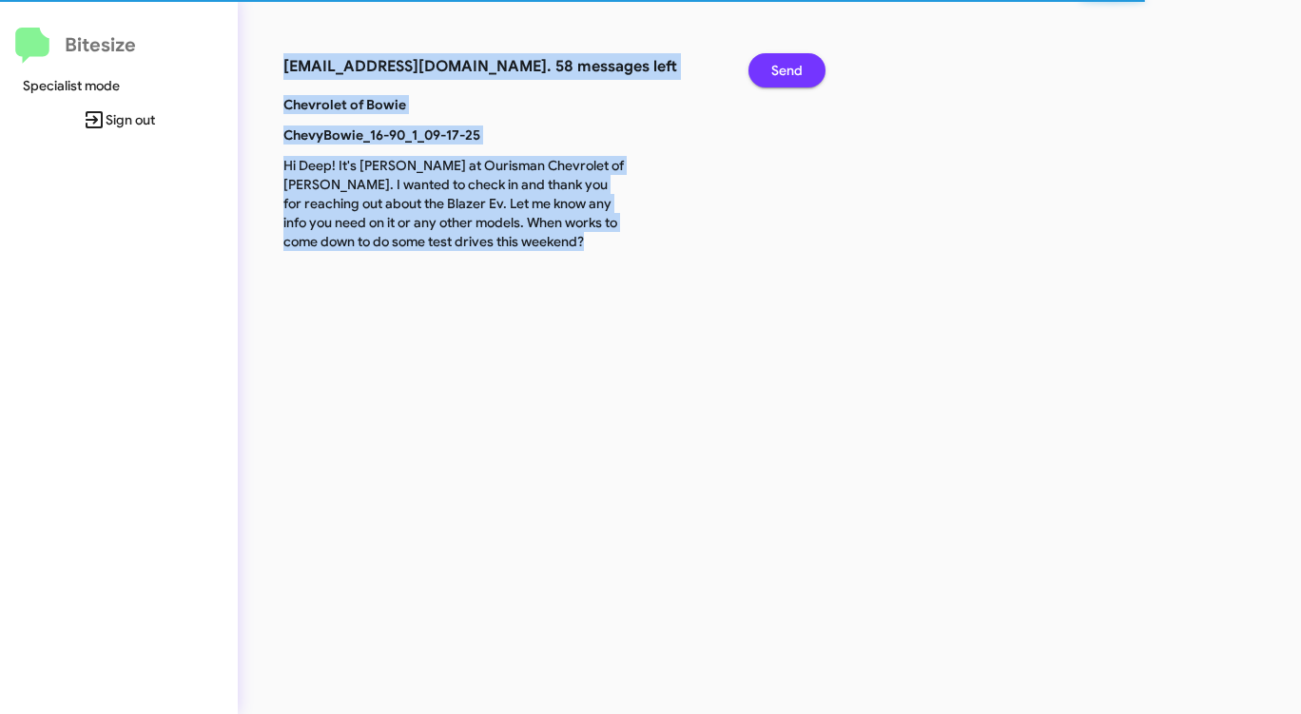
click at [795, 68] on span "Send" at bounding box center [786, 70] width 31 height 34
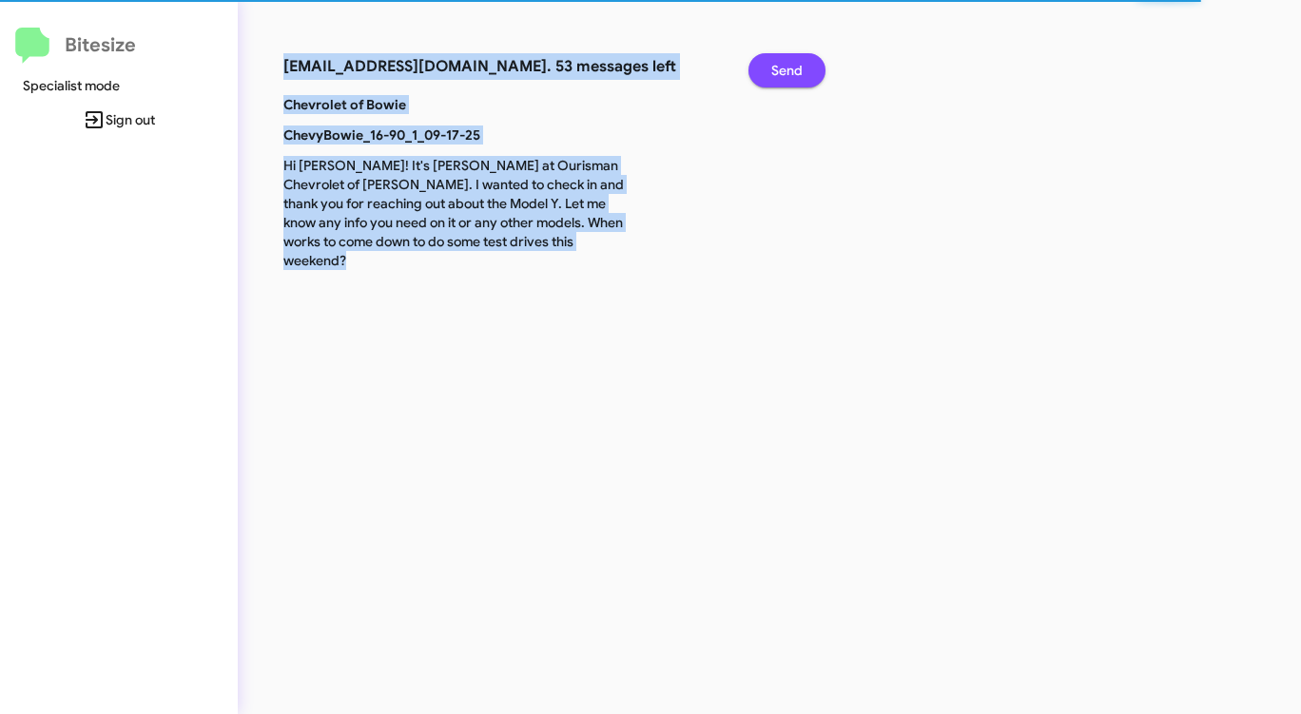
click at [795, 68] on span "Send" at bounding box center [786, 70] width 31 height 34
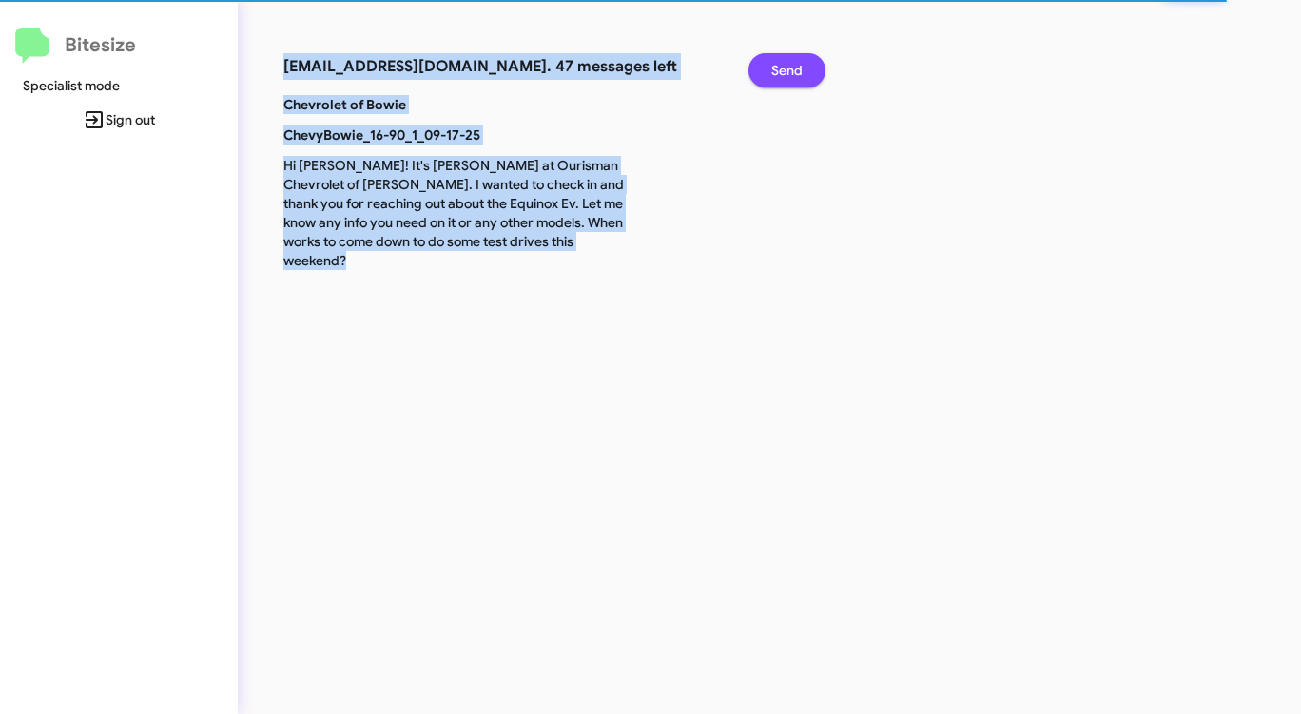
click at [795, 68] on span "Send" at bounding box center [786, 70] width 31 height 34
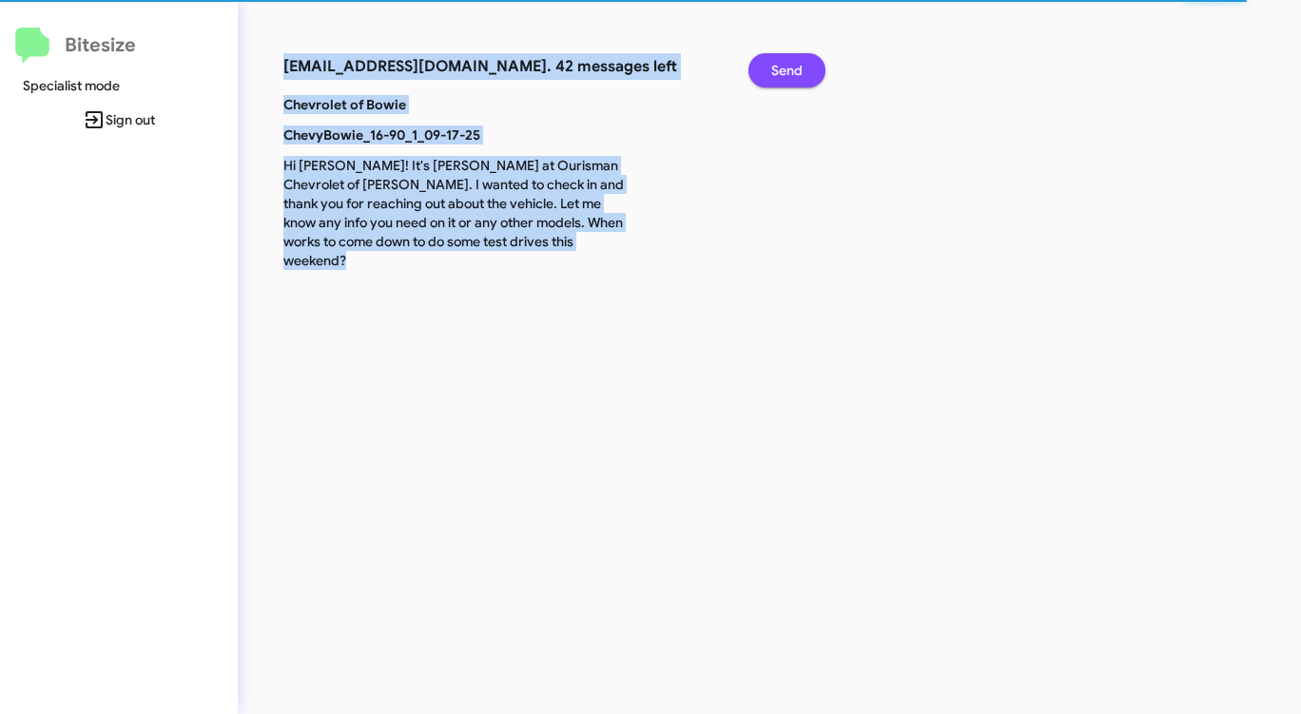
click at [795, 68] on span "Send" at bounding box center [786, 70] width 31 height 34
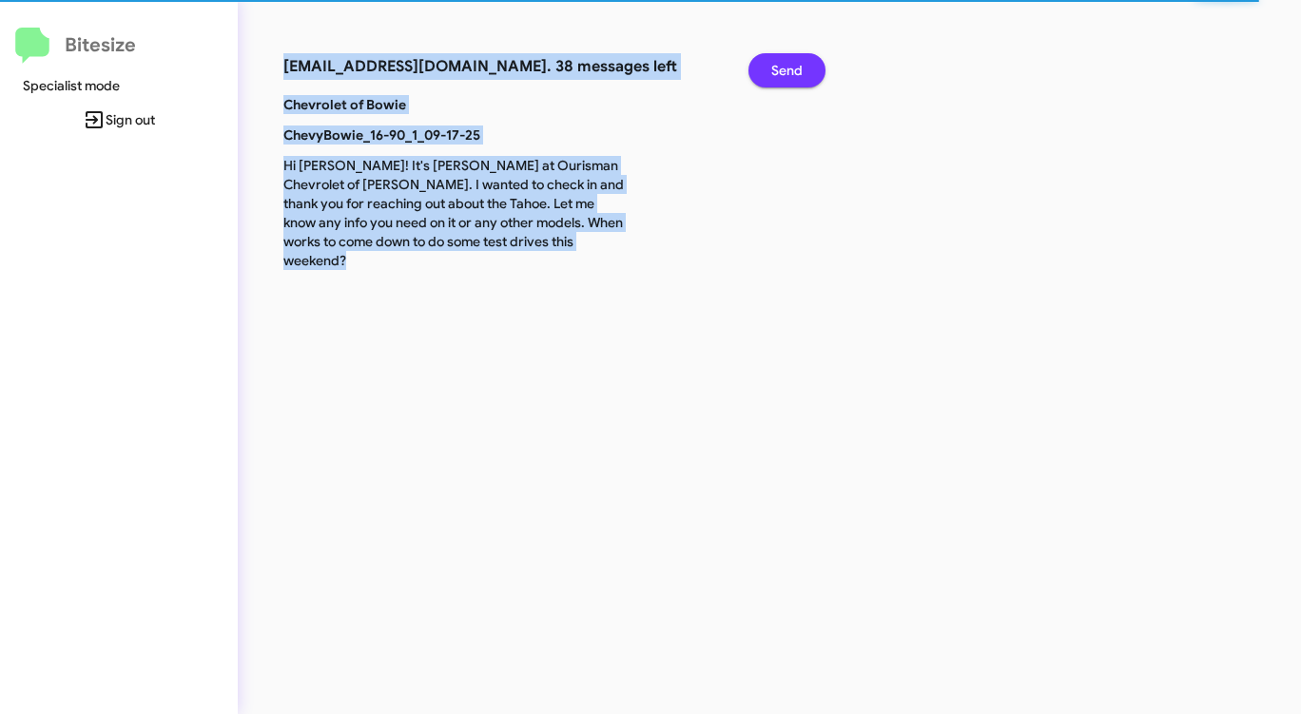
click at [795, 68] on span "Send" at bounding box center [786, 70] width 31 height 34
click at [795, 69] on span "Send" at bounding box center [786, 70] width 31 height 34
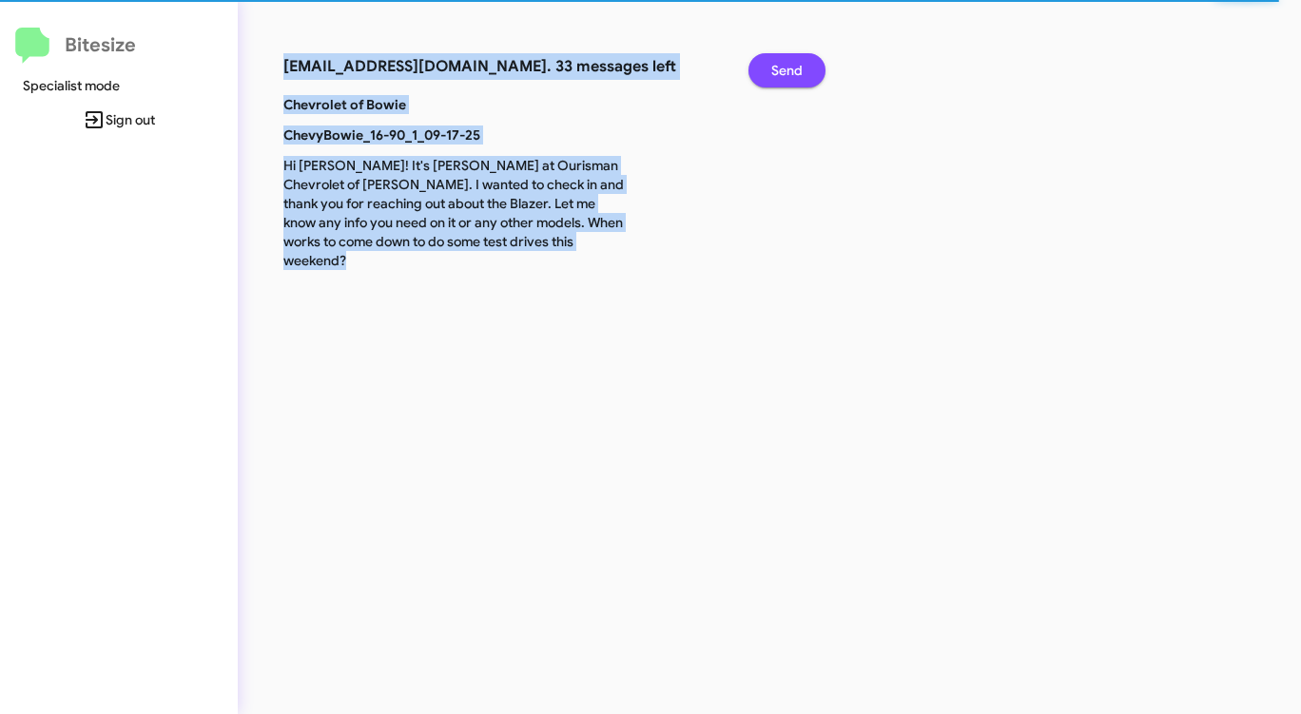
click at [795, 69] on span "Send" at bounding box center [786, 70] width 31 height 34
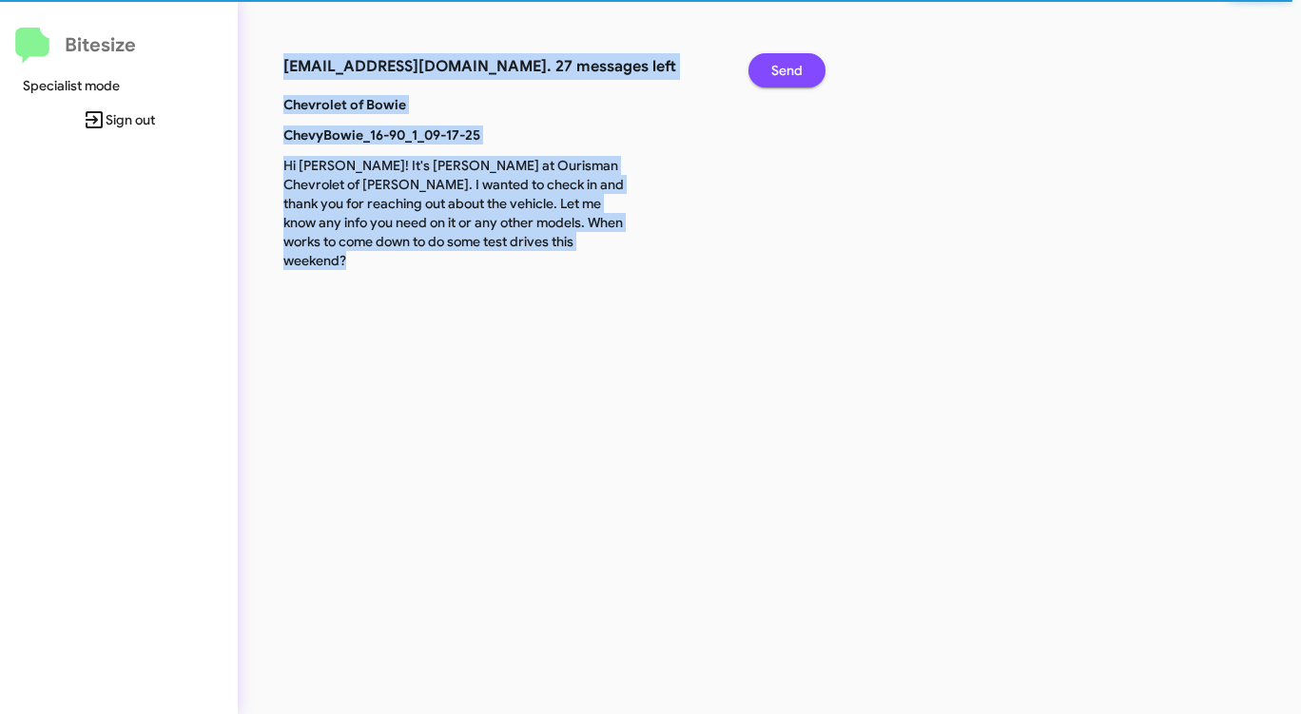
click at [795, 69] on span "Send" at bounding box center [786, 70] width 31 height 34
click at [795, 70] on span "Send" at bounding box center [786, 70] width 31 height 34
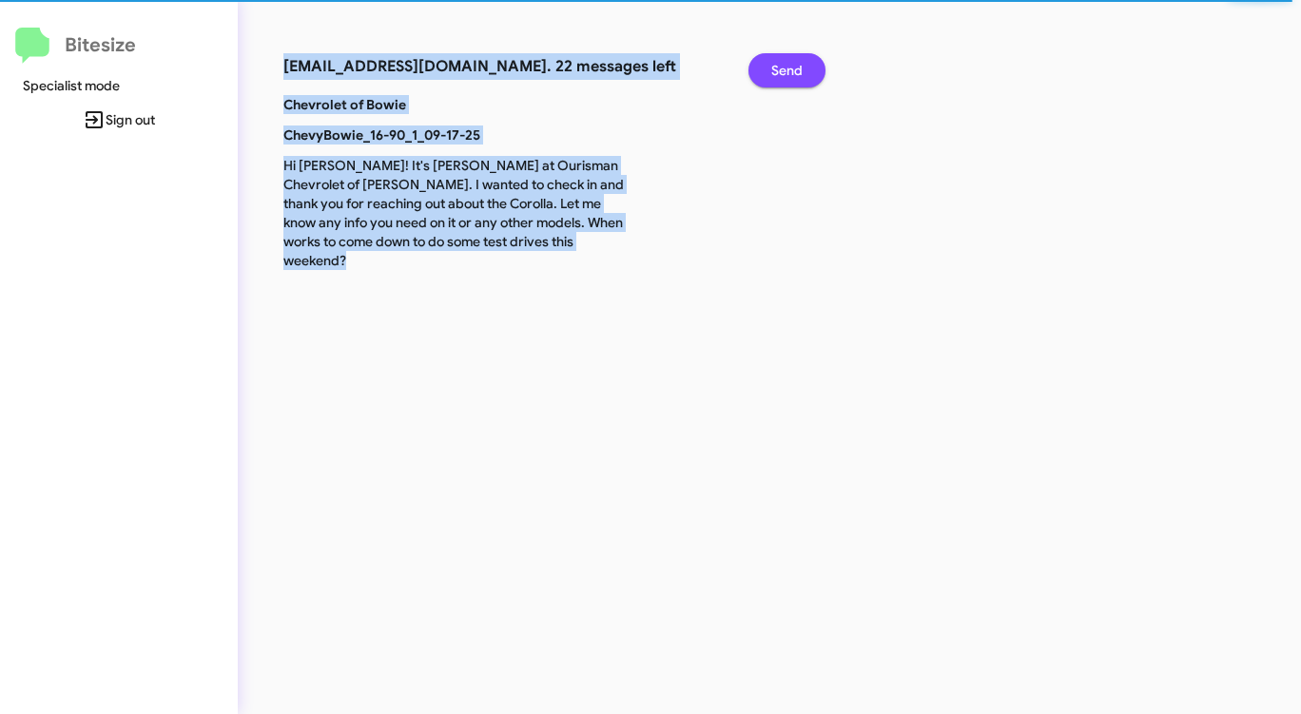
click at [795, 70] on span "Send" at bounding box center [786, 70] width 31 height 34
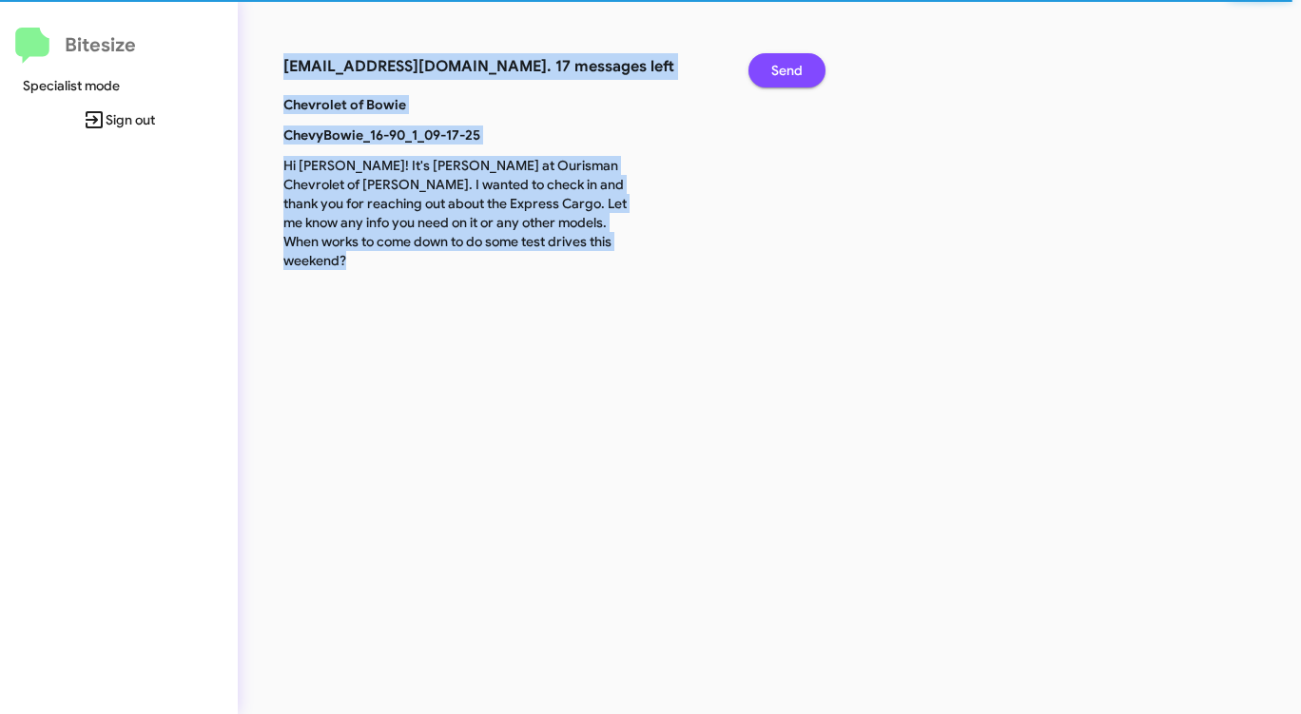
click at [795, 70] on span "Send" at bounding box center [786, 70] width 31 height 34
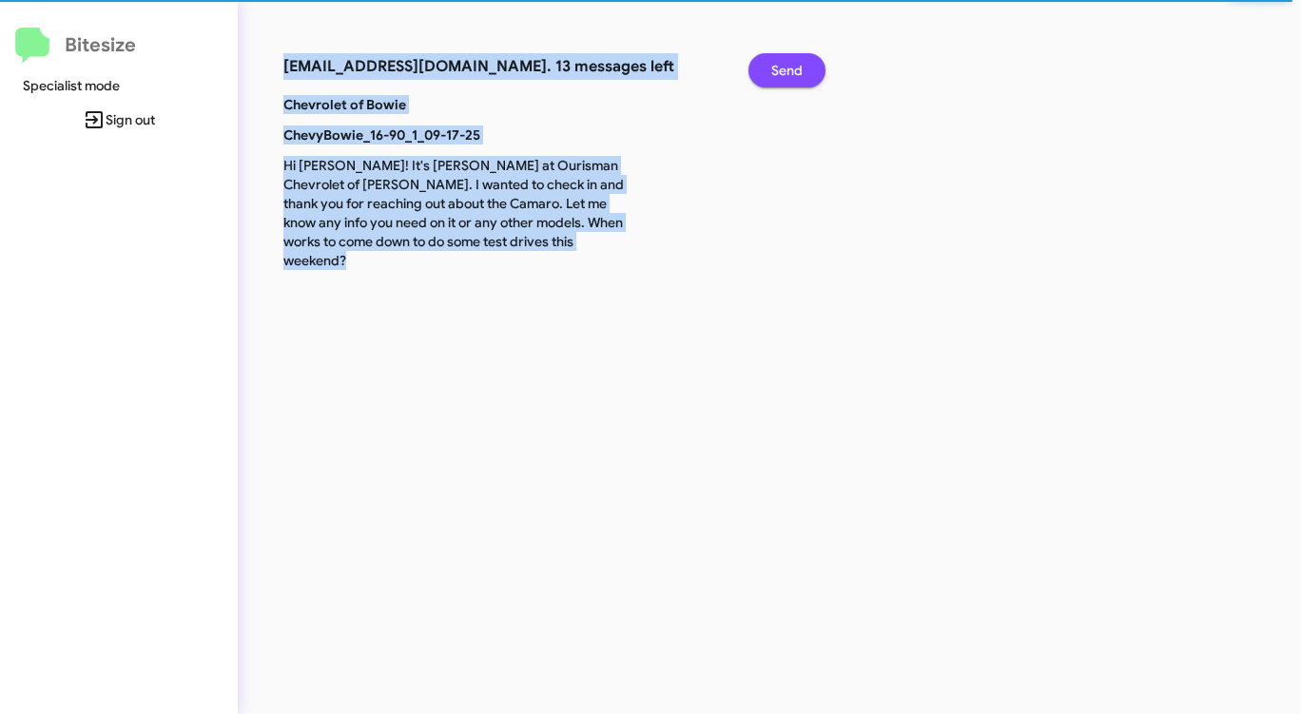
click at [795, 70] on span "Send" at bounding box center [786, 70] width 31 height 34
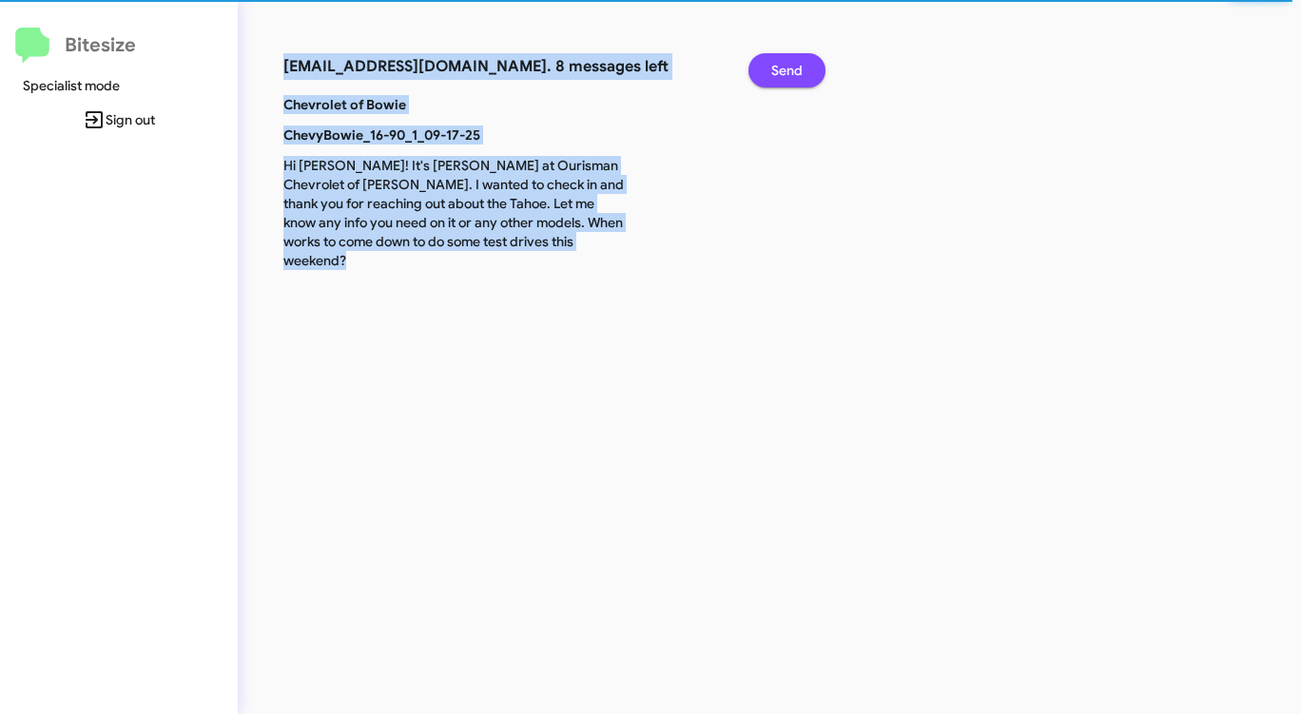
click at [795, 70] on span "Send" at bounding box center [786, 70] width 31 height 34
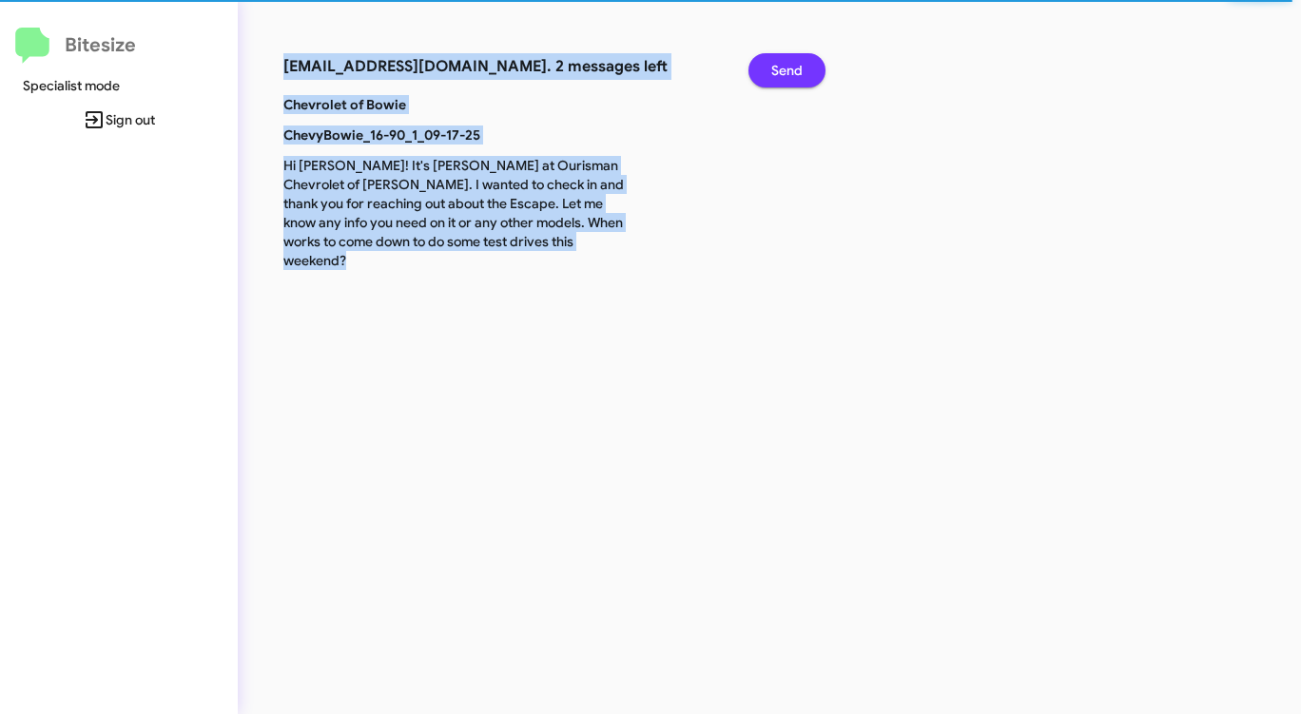
click at [795, 70] on span "Send" at bounding box center [786, 70] width 31 height 34
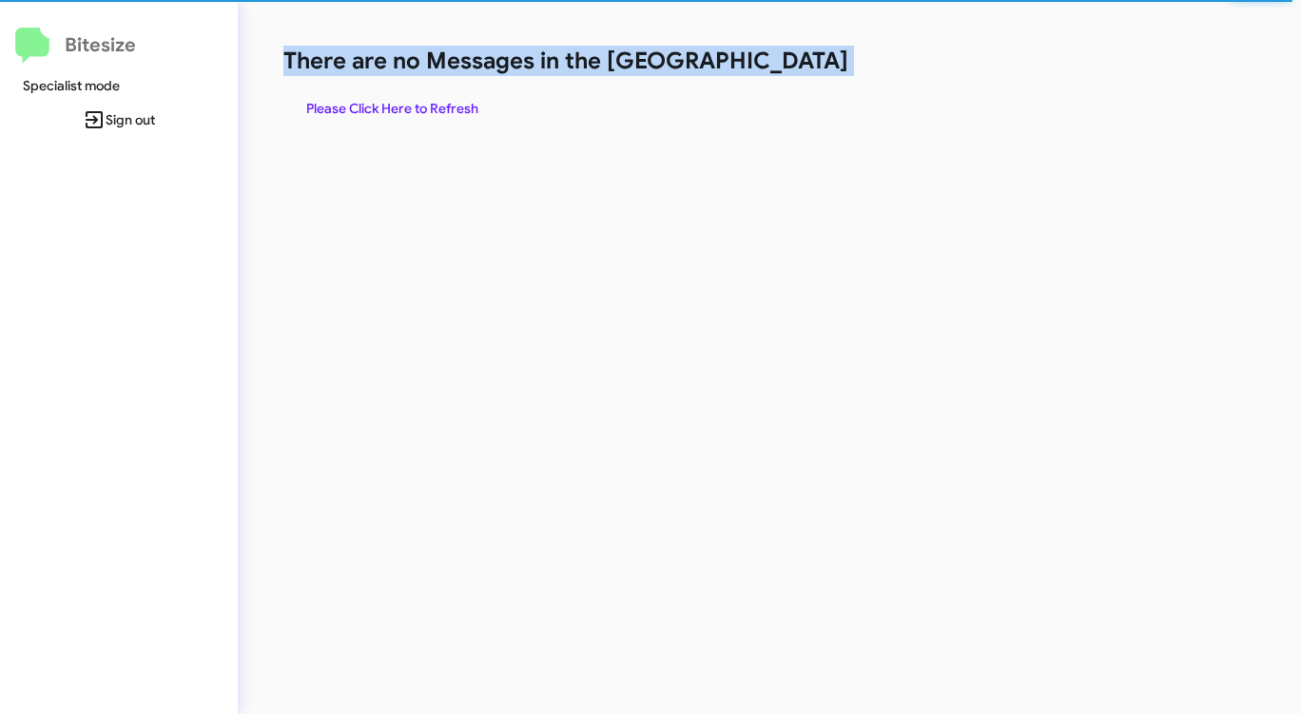
click at [795, 70] on h1 "There are no Messages in the [GEOGRAPHIC_DATA]" at bounding box center [680, 61] width 795 height 30
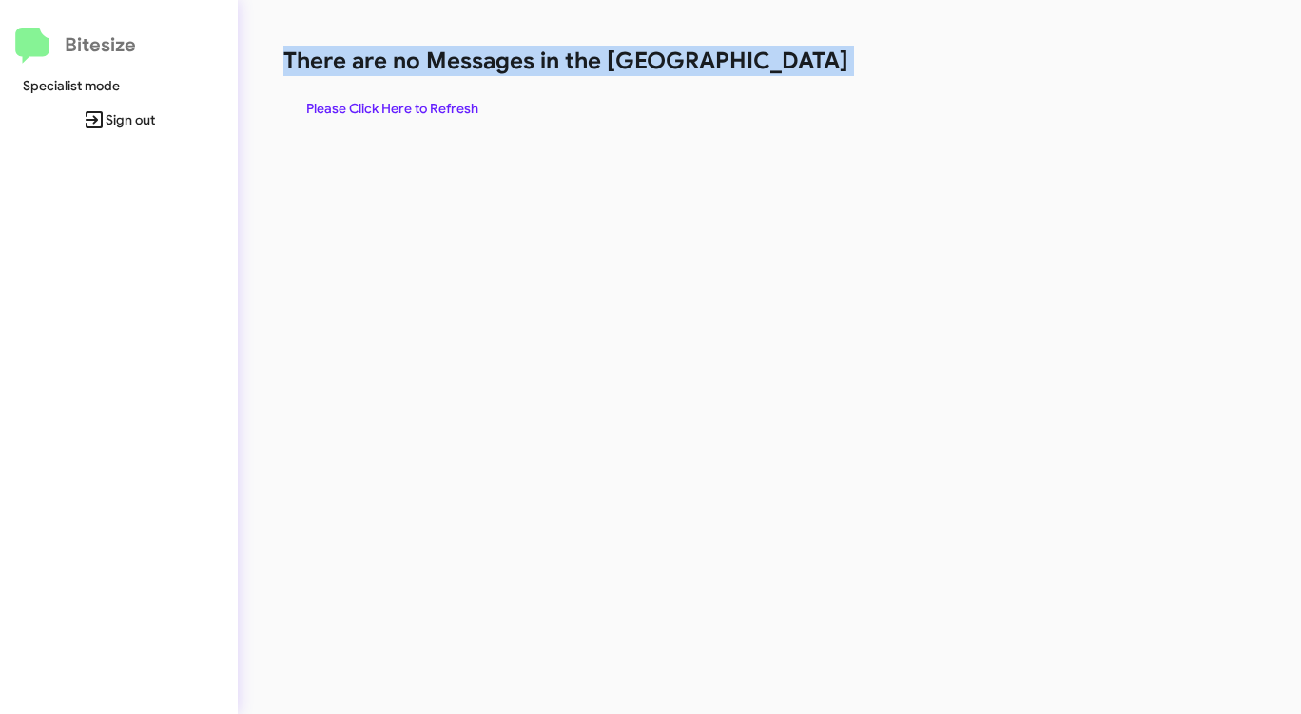
click at [387, 106] on span "Please Click Here to Refresh" at bounding box center [392, 108] width 172 height 34
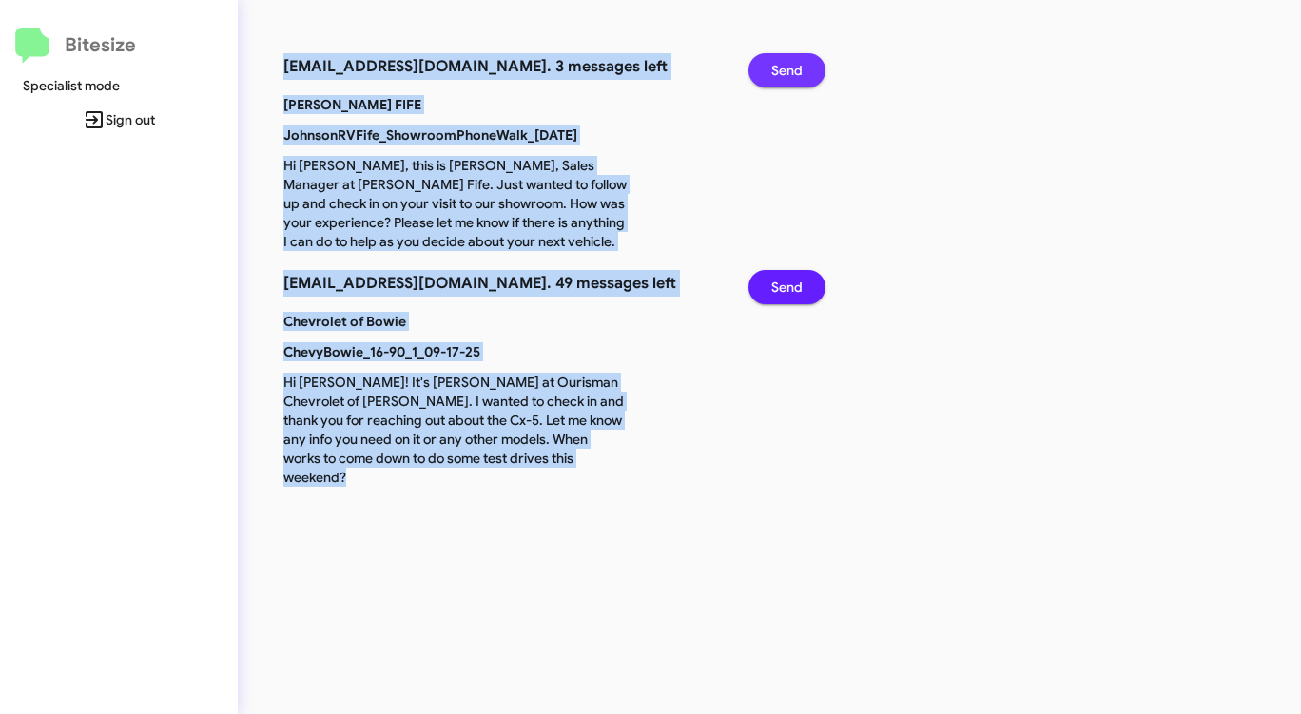
click at [805, 71] on button "Send" at bounding box center [786, 70] width 77 height 34
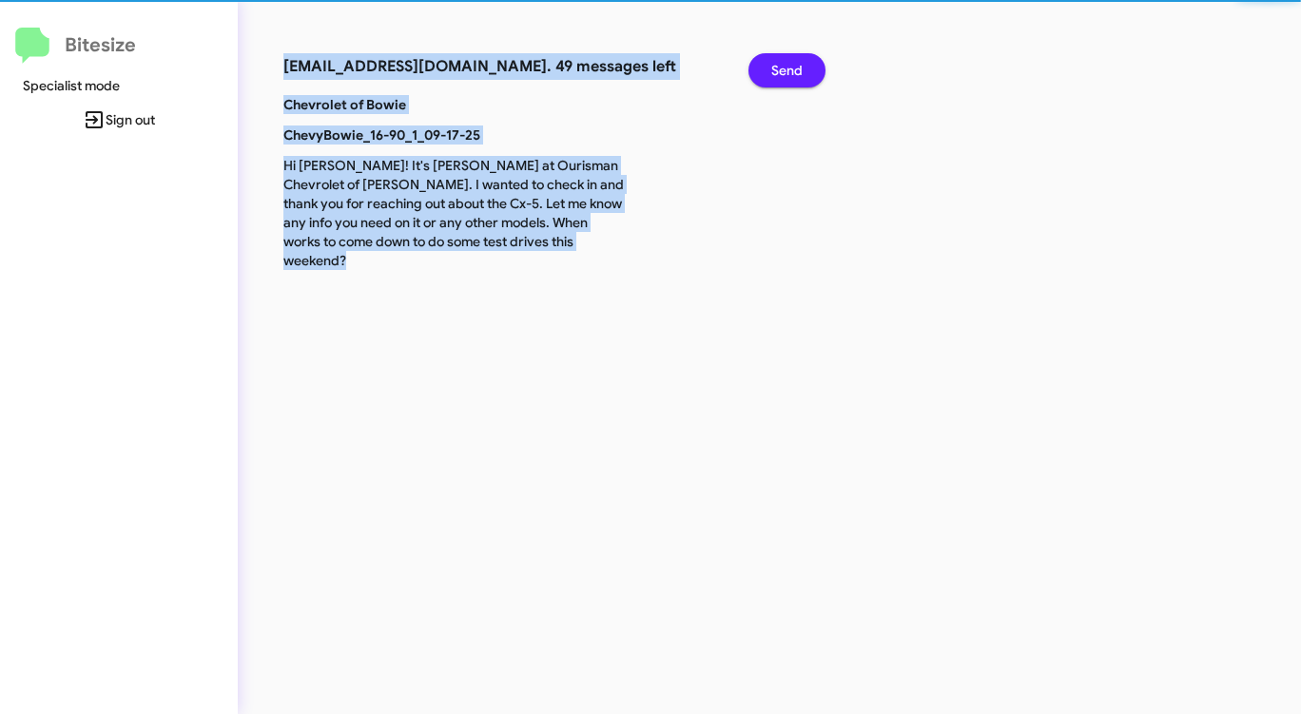
click at [804, 69] on button "Send" at bounding box center [786, 70] width 77 height 34
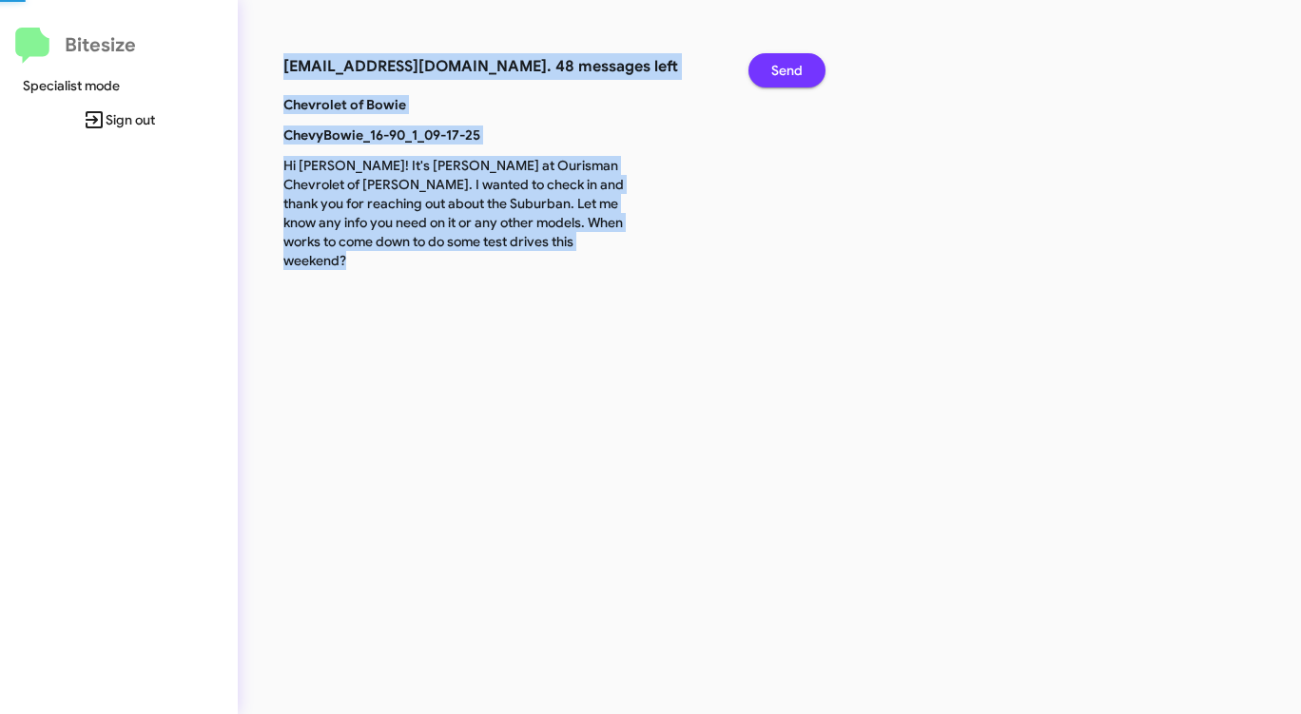
click at [804, 69] on button "Send" at bounding box center [786, 70] width 77 height 34
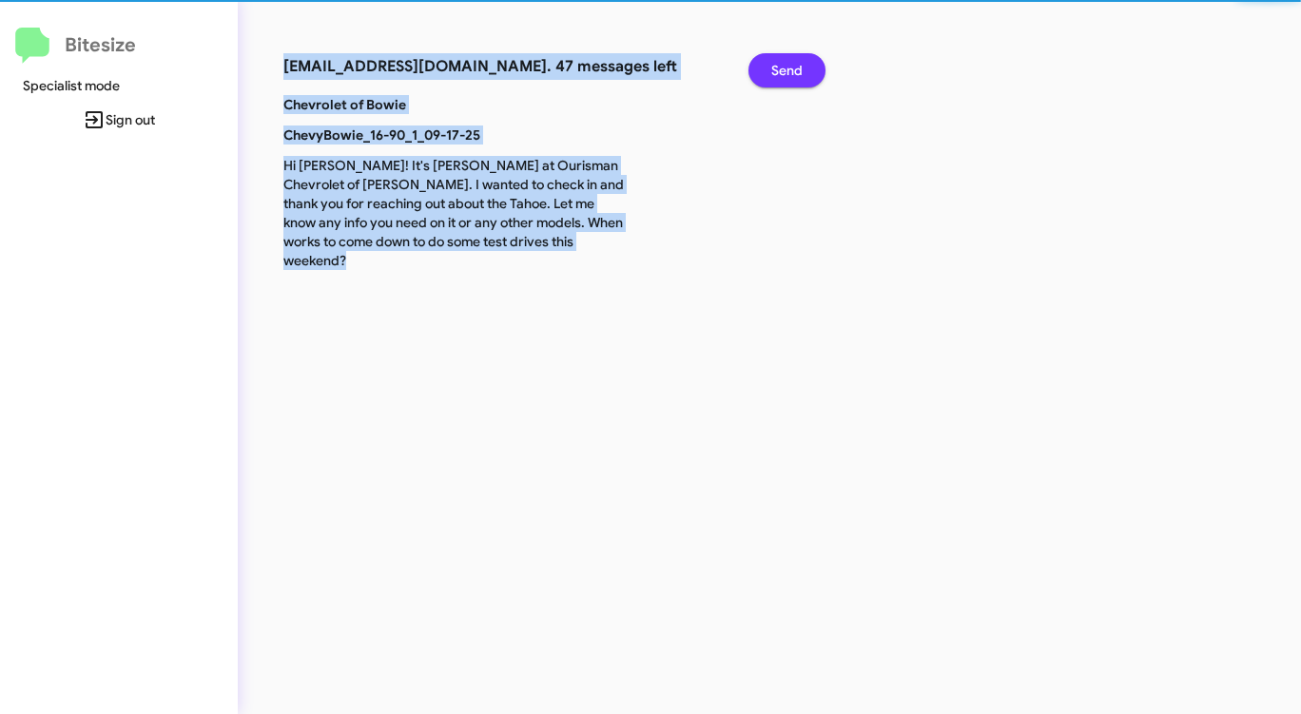
click at [804, 69] on button "Send" at bounding box center [786, 70] width 77 height 34
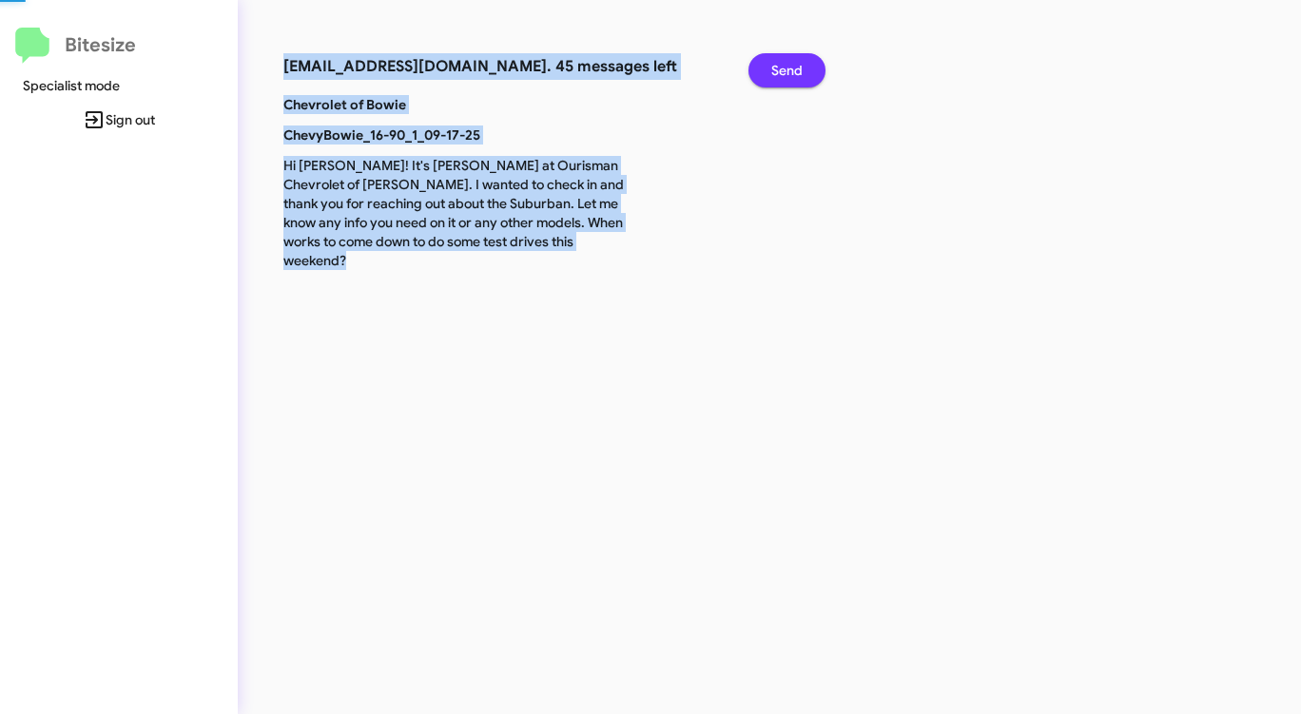
click at [804, 69] on button "Send" at bounding box center [786, 70] width 77 height 34
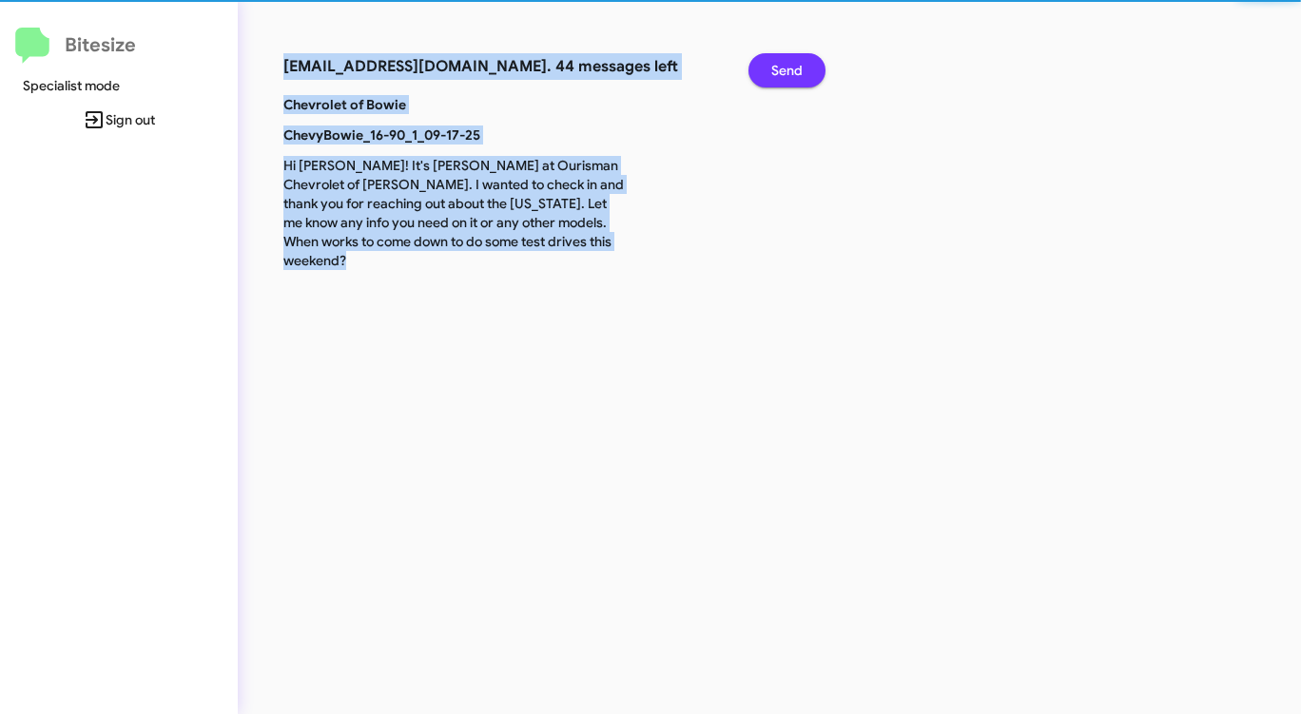
click at [804, 69] on button "Send" at bounding box center [786, 70] width 77 height 34
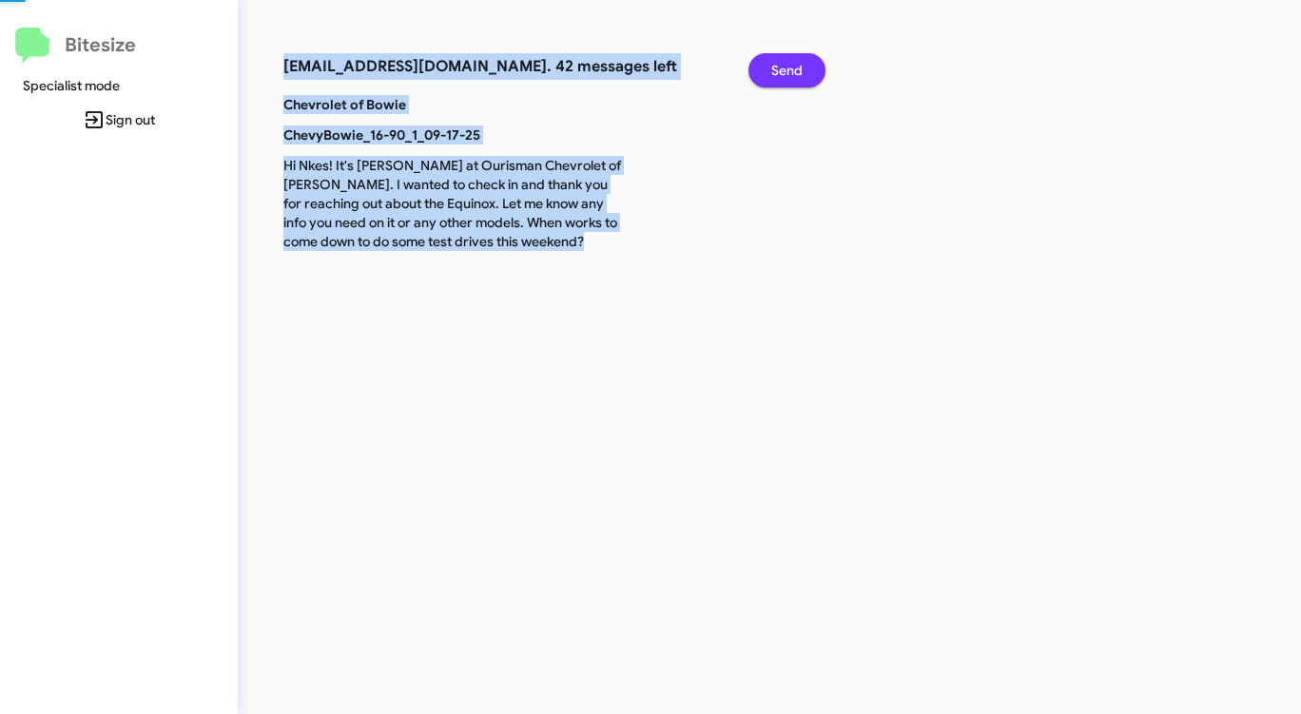
click at [804, 69] on button "Send" at bounding box center [786, 70] width 77 height 34
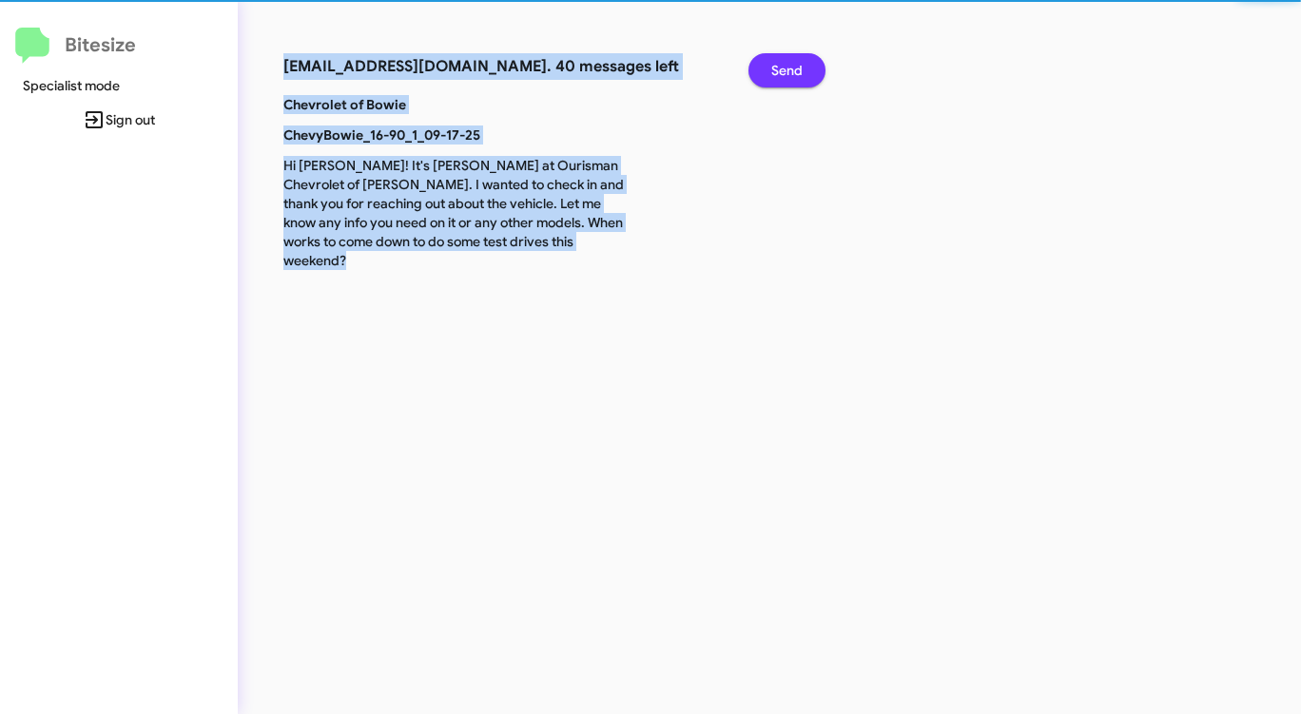
click at [804, 69] on button "Send" at bounding box center [786, 70] width 77 height 34
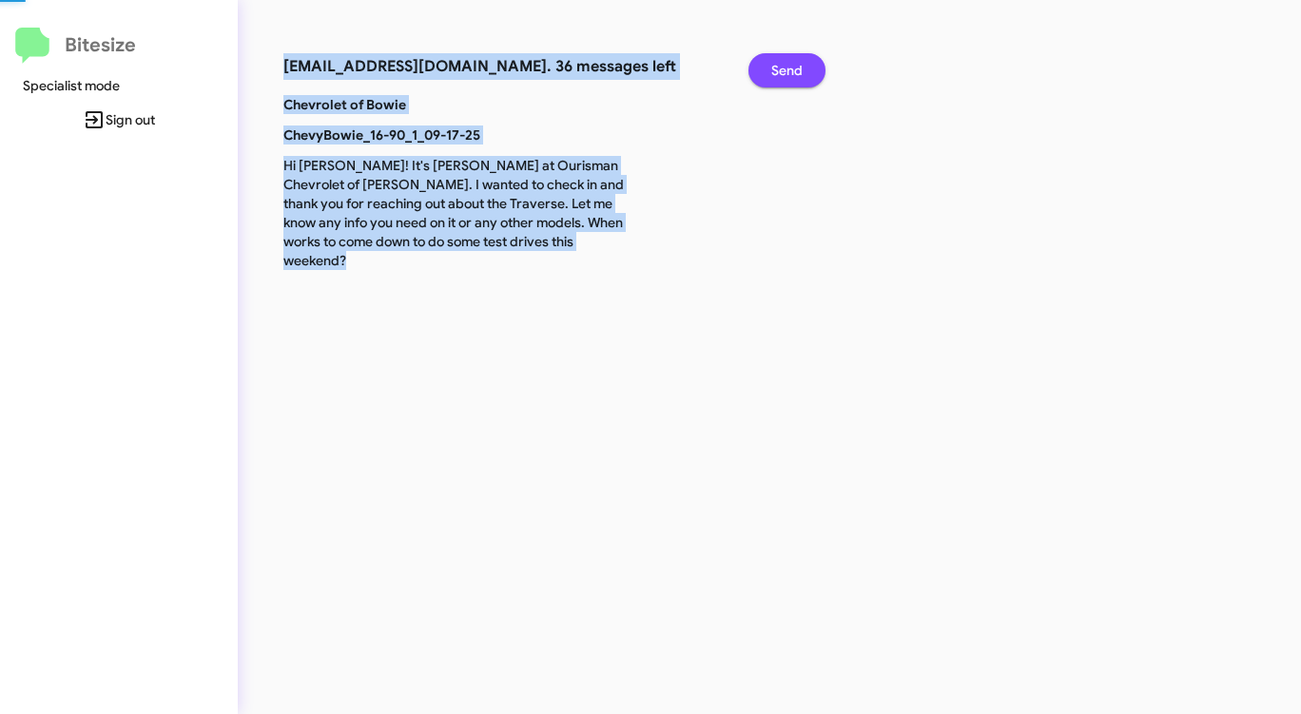
click at [804, 69] on button "Send" at bounding box center [786, 70] width 77 height 34
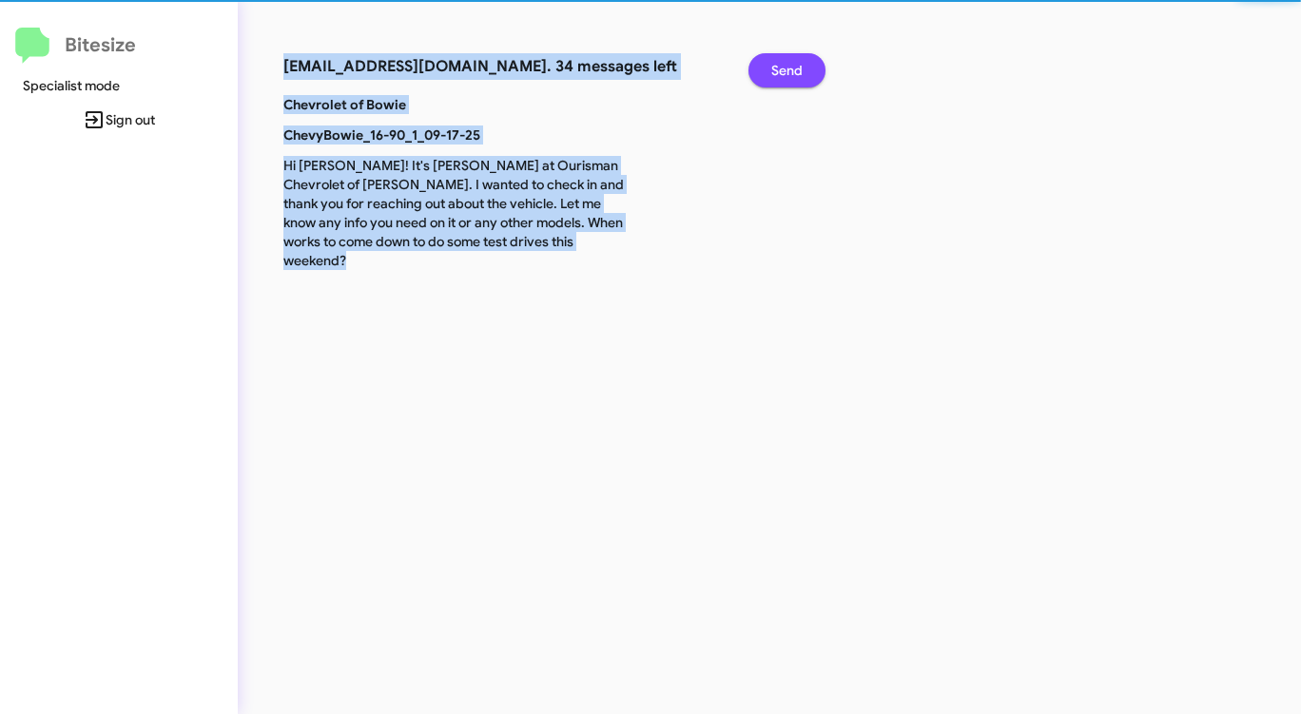
click at [804, 69] on button "Send" at bounding box center [786, 70] width 77 height 34
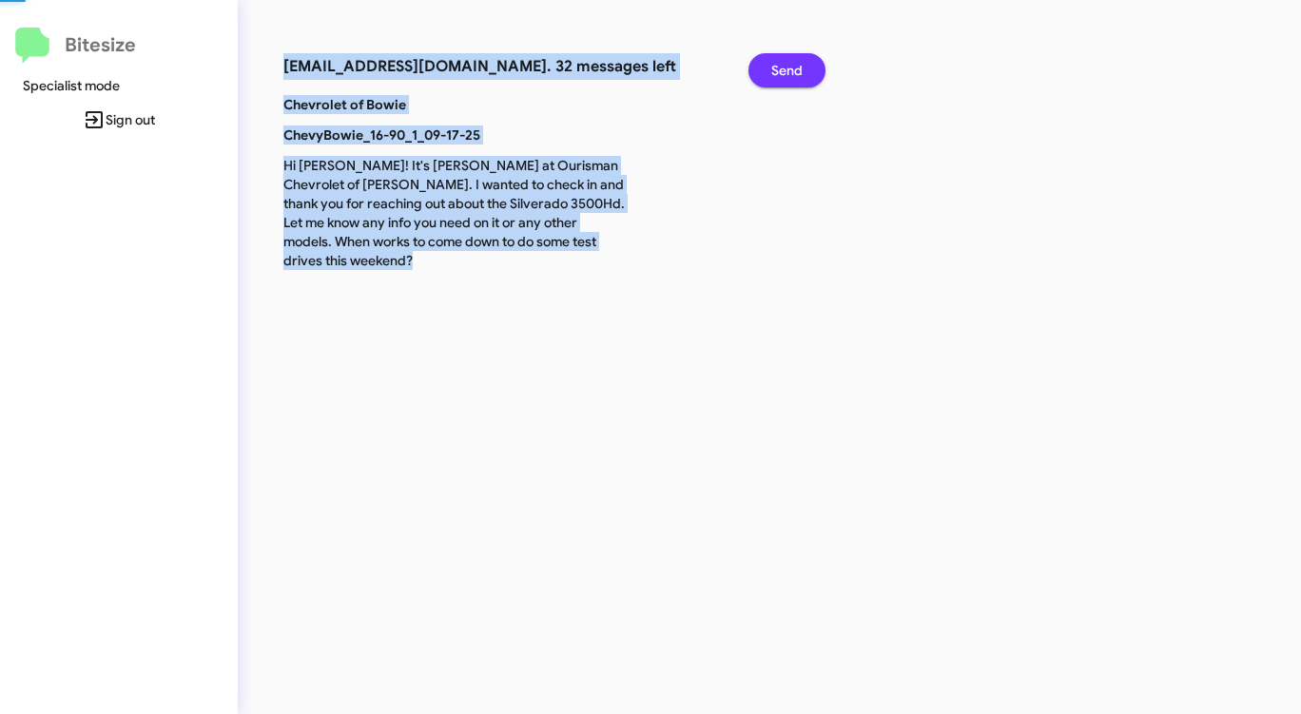
click at [804, 69] on button "Send" at bounding box center [786, 70] width 77 height 34
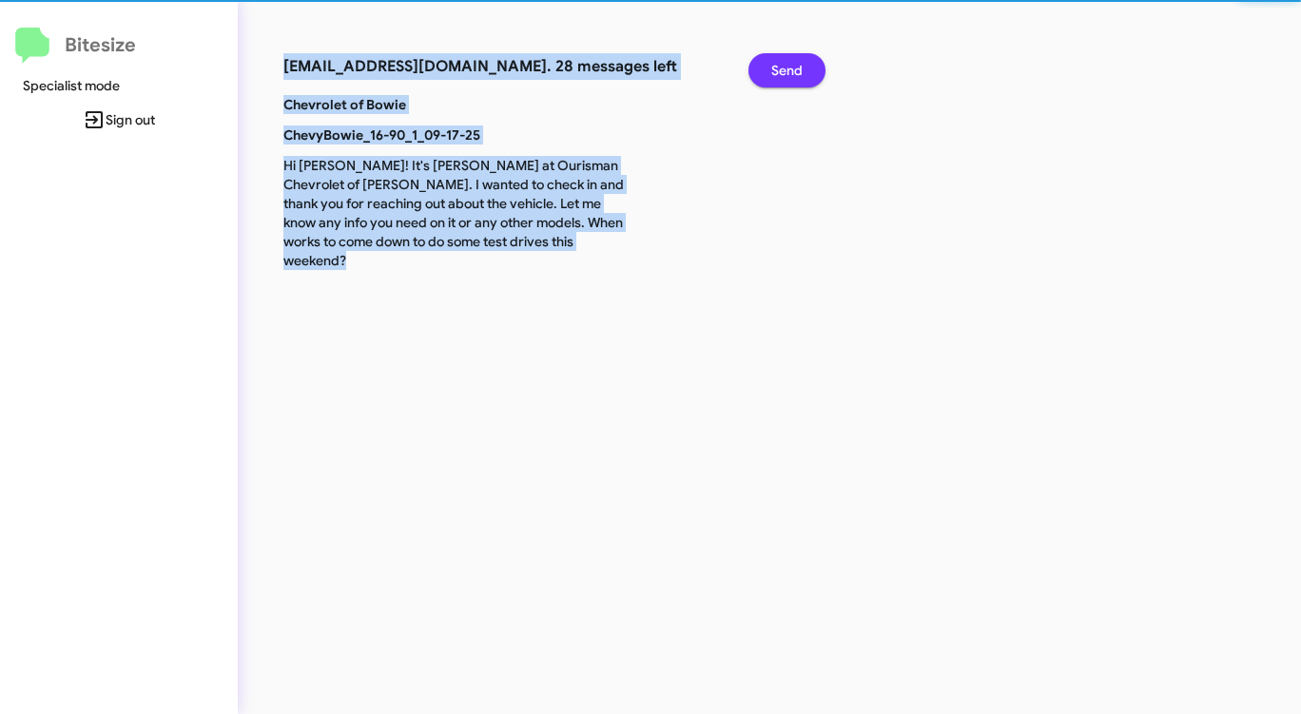
click at [804, 69] on button "Send" at bounding box center [786, 70] width 77 height 34
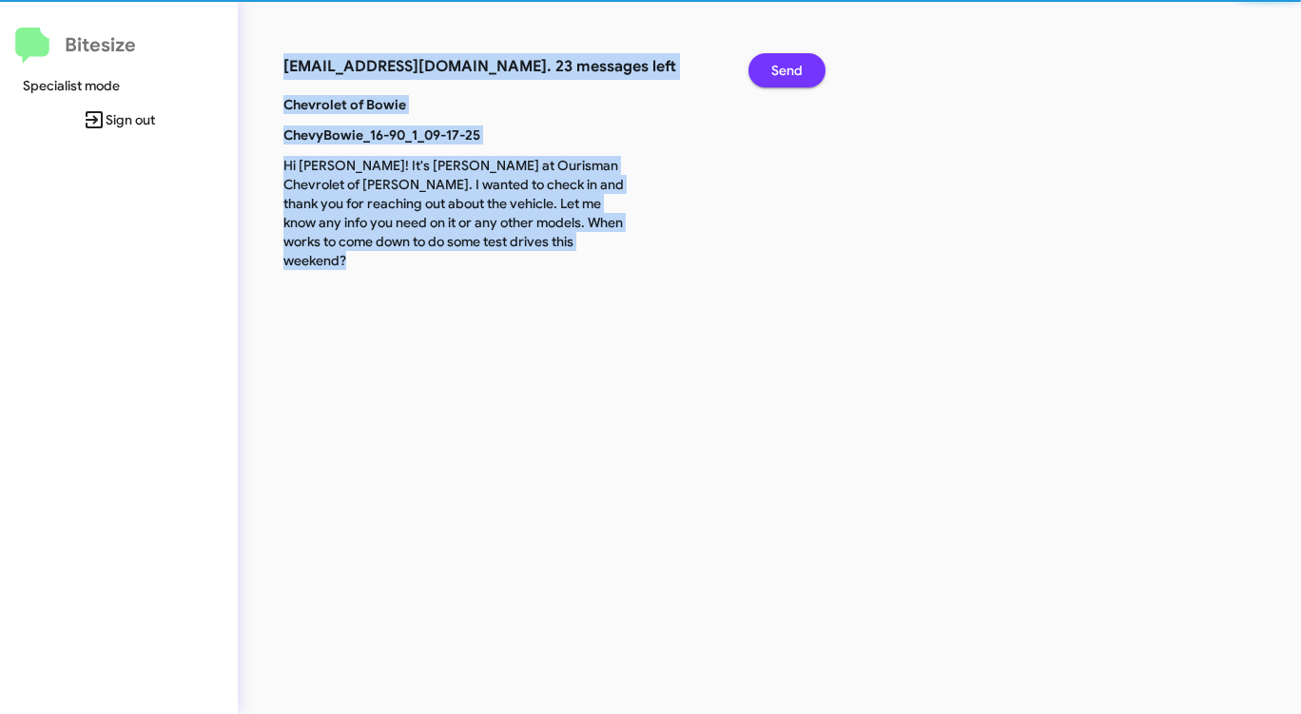
click at [804, 69] on button "Send" at bounding box center [786, 70] width 77 height 34
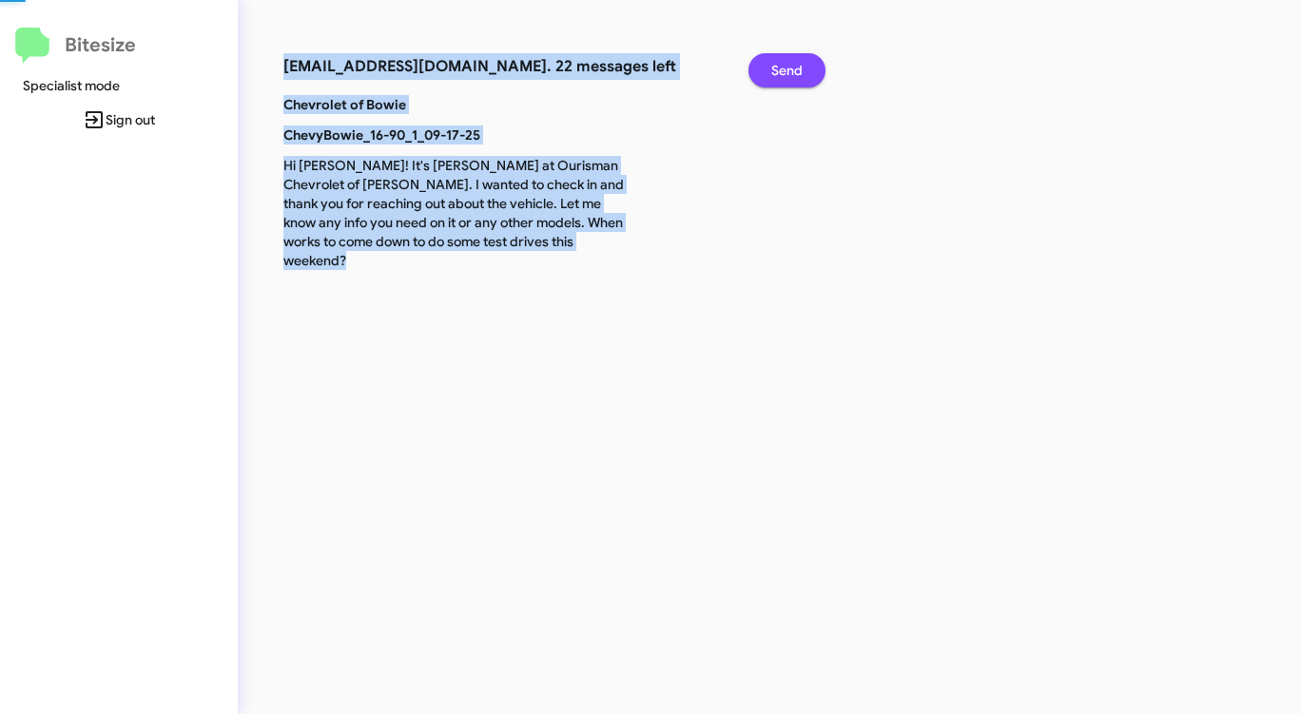
click at [804, 69] on button "Send" at bounding box center [786, 70] width 77 height 34
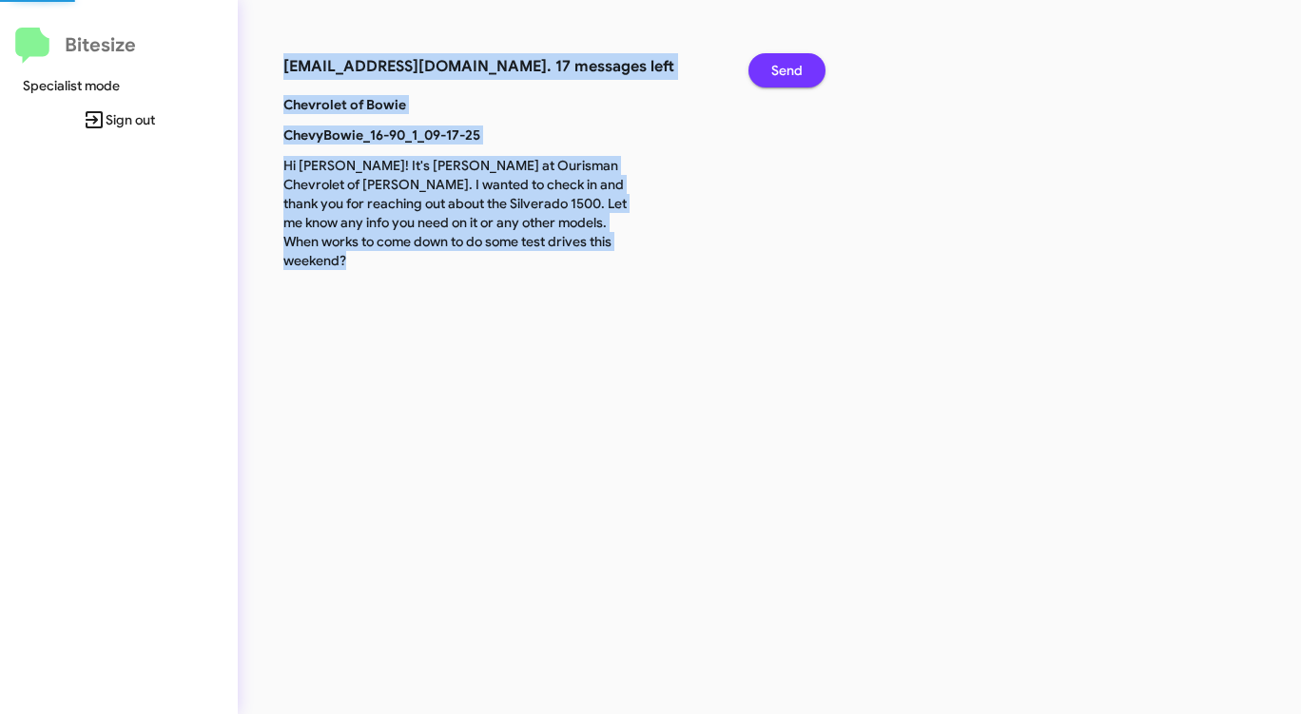
click at [804, 69] on button "Send" at bounding box center [786, 70] width 77 height 34
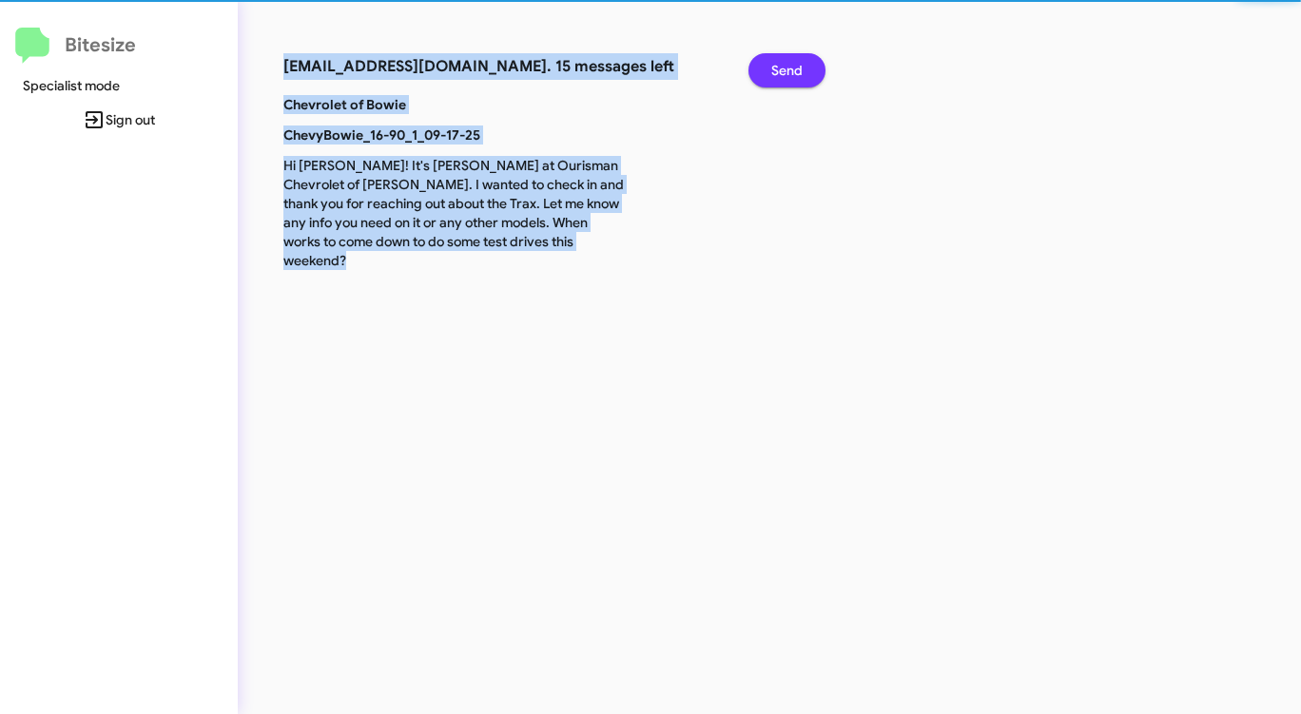
click at [804, 69] on button "Send" at bounding box center [786, 70] width 77 height 34
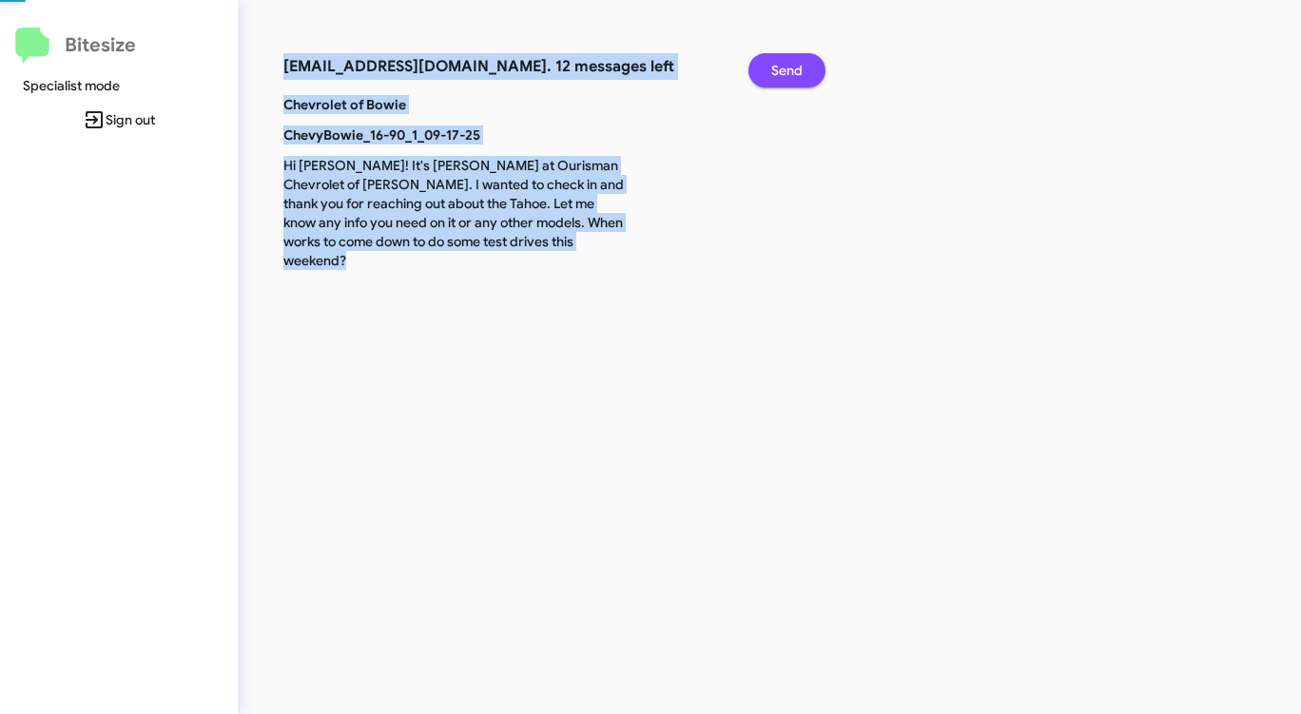
click at [804, 69] on button "Send" at bounding box center [786, 70] width 77 height 34
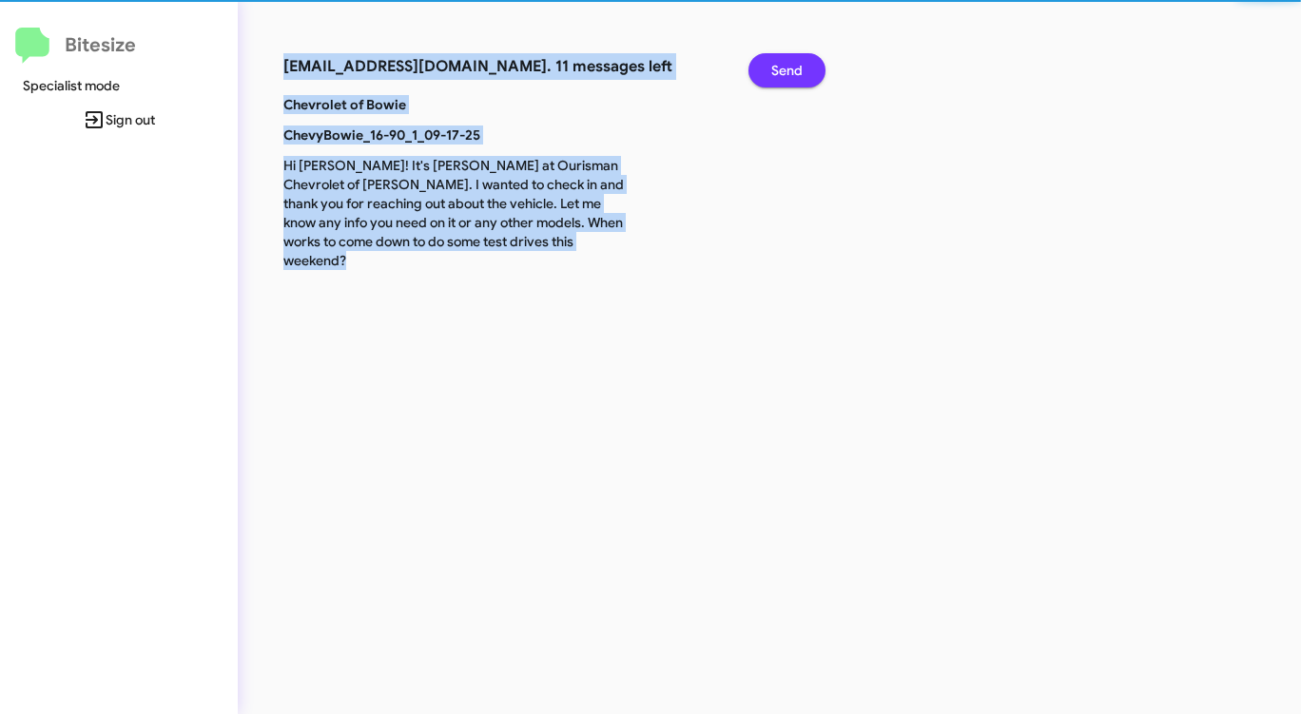
click at [804, 69] on button "Send" at bounding box center [786, 70] width 77 height 34
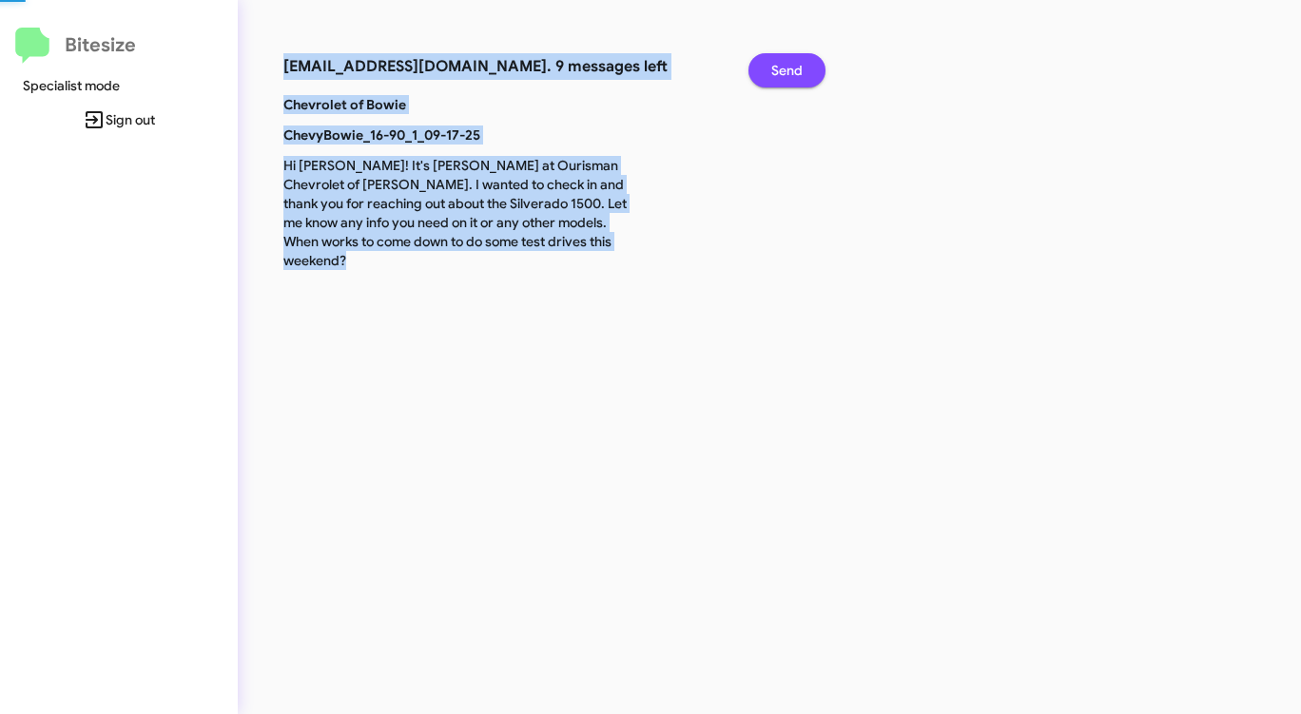
click at [804, 69] on button "Send" at bounding box center [786, 70] width 77 height 34
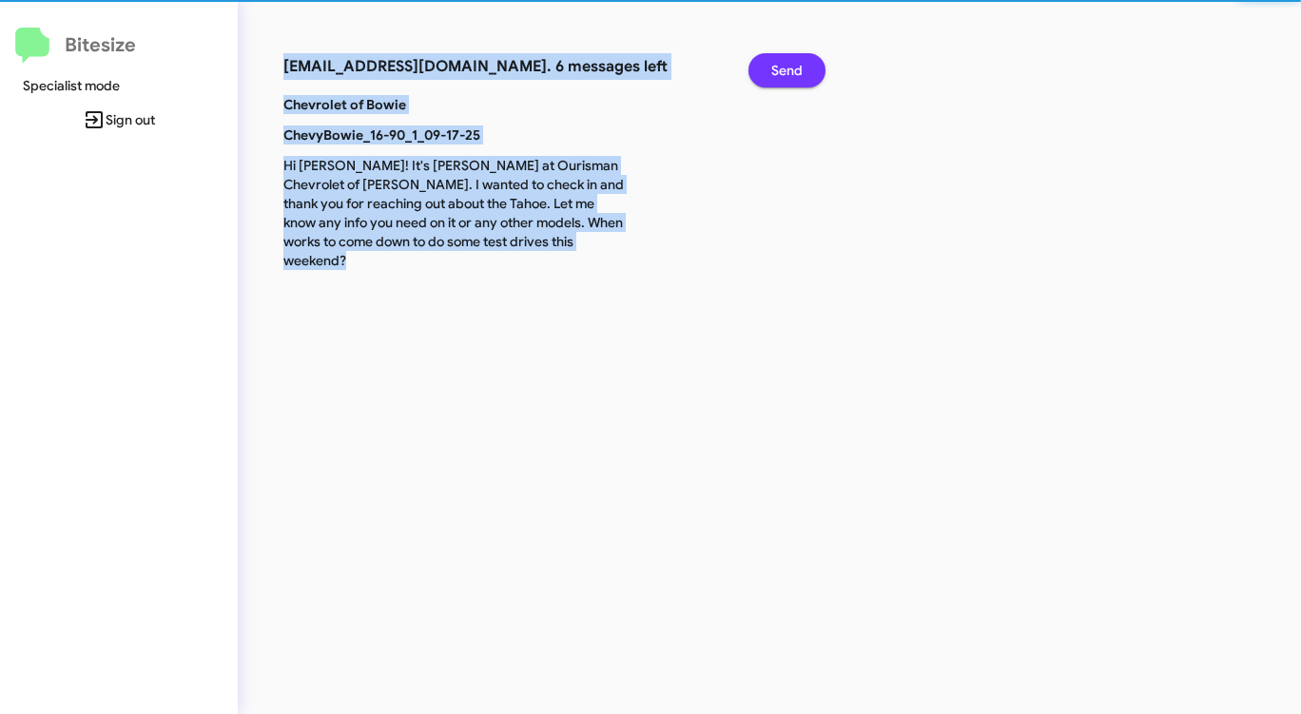
click at [804, 69] on button "Send" at bounding box center [786, 70] width 77 height 34
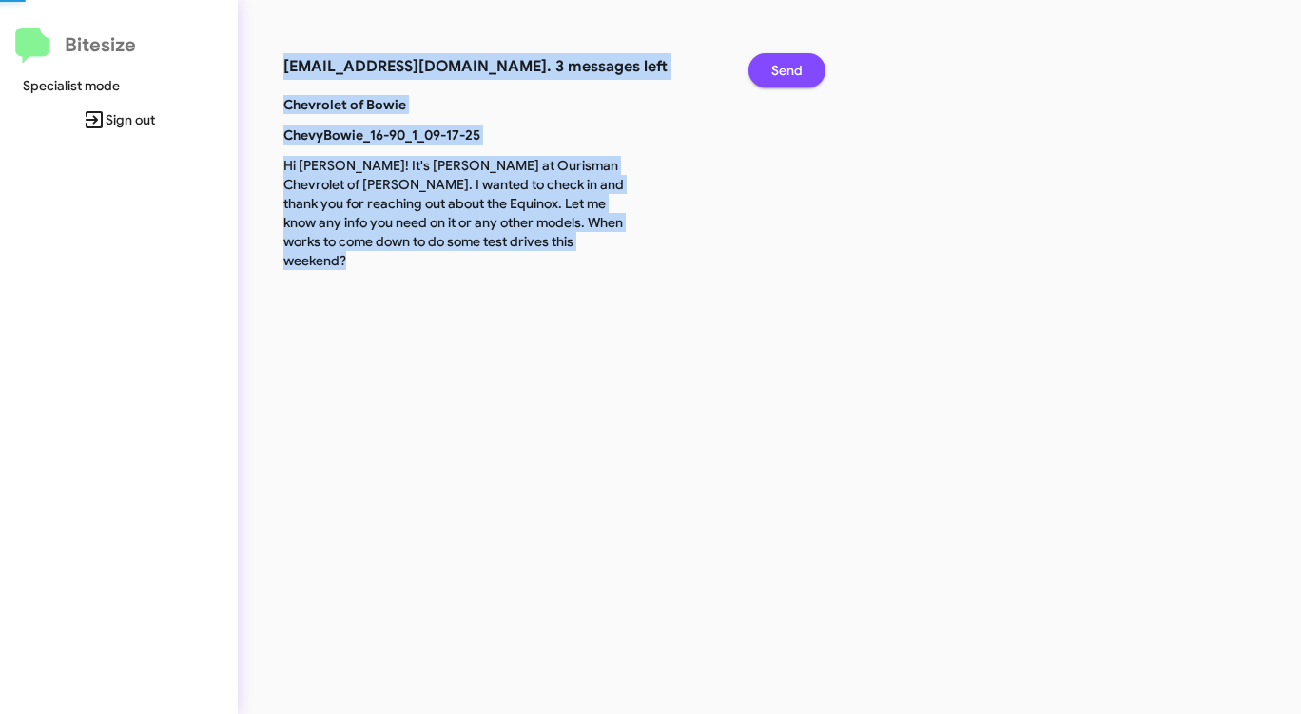
click at [804, 69] on button "Send" at bounding box center [786, 70] width 77 height 34
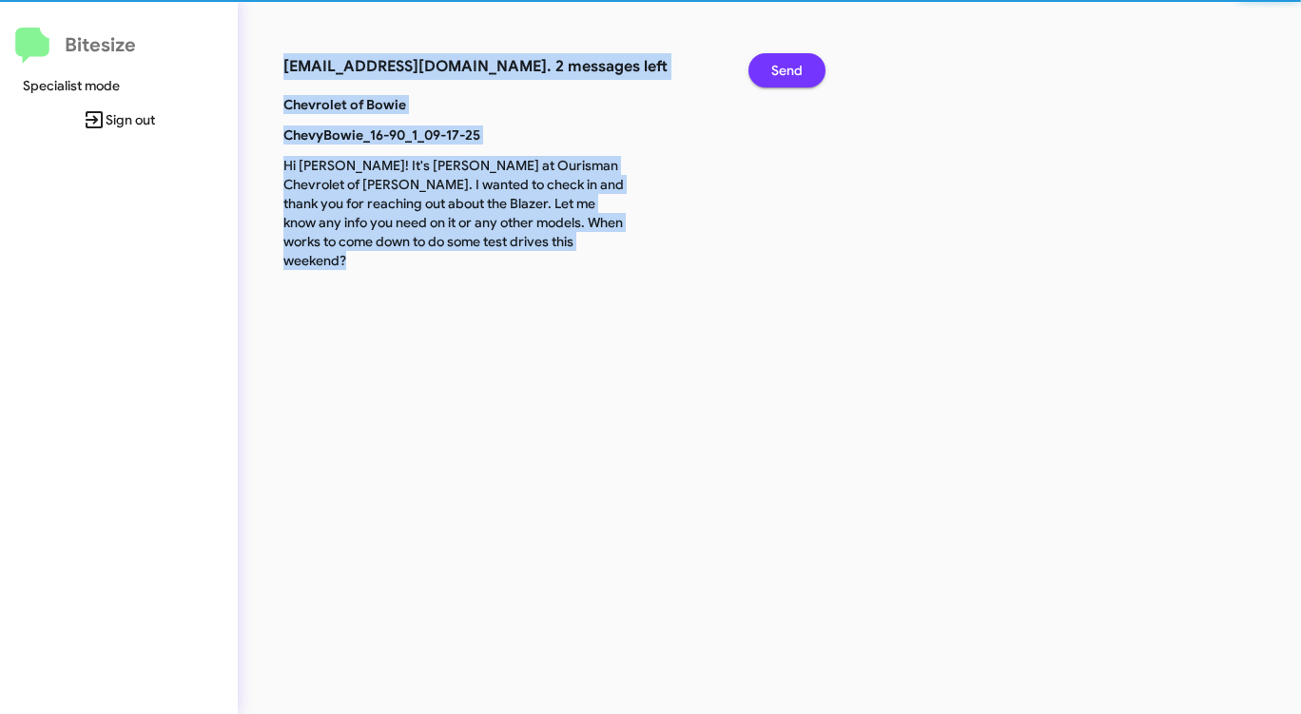
click at [804, 69] on button "Send" at bounding box center [786, 70] width 77 height 34
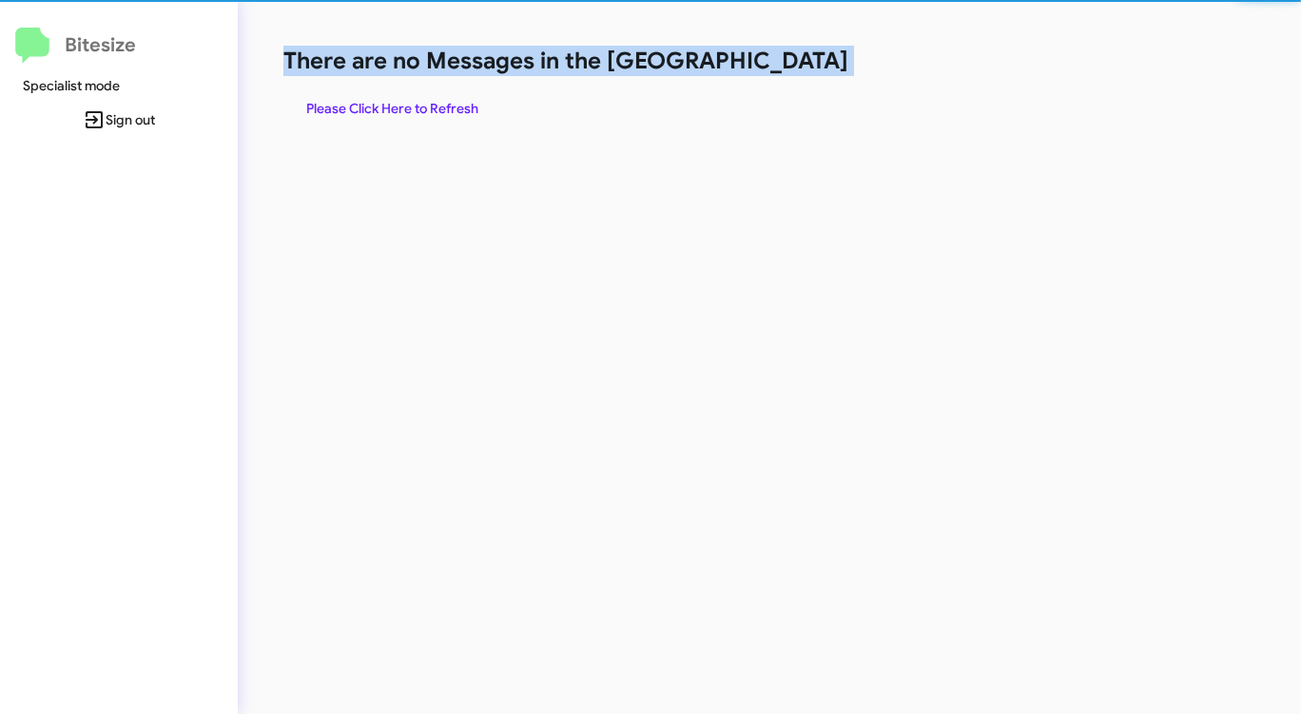
click at [804, 69] on h1 "There are no Messages in the [GEOGRAPHIC_DATA]" at bounding box center [680, 61] width 795 height 30
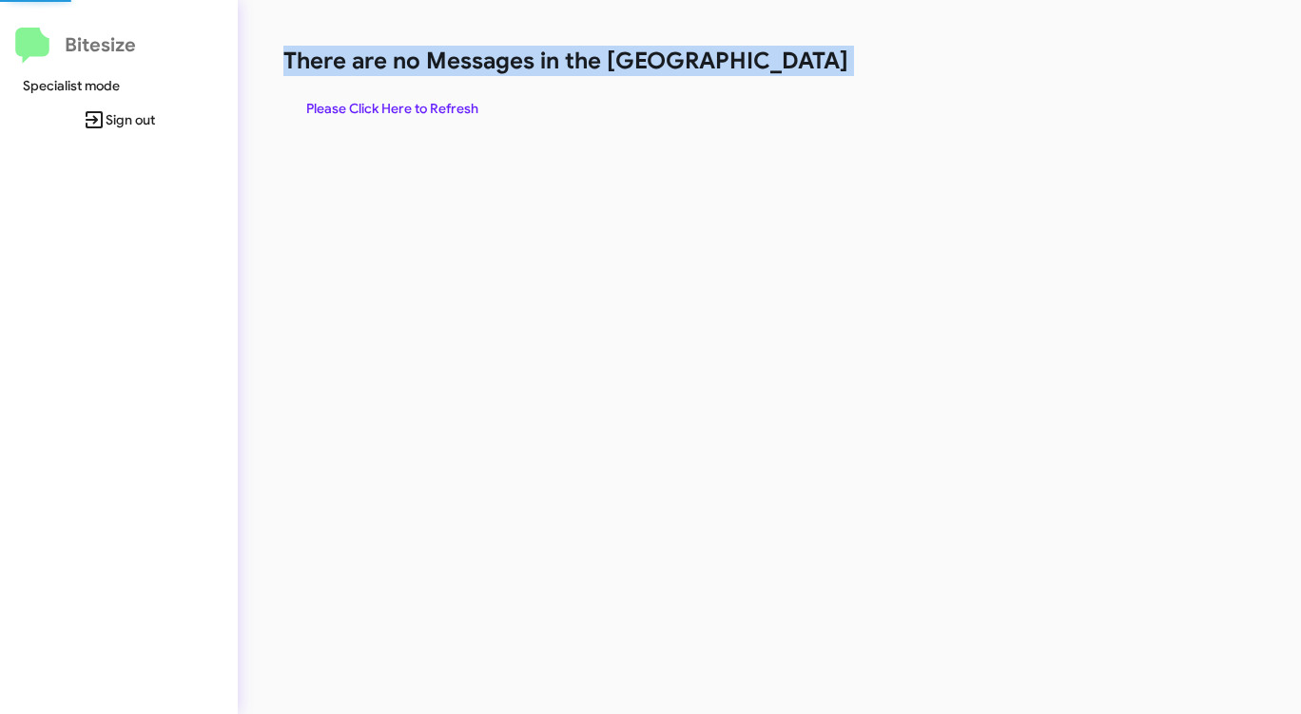
click at [804, 69] on h1 "There are no Messages in the [GEOGRAPHIC_DATA]" at bounding box center [680, 61] width 795 height 30
click at [409, 107] on span "Please Click Here to Refresh" at bounding box center [392, 108] width 172 height 34
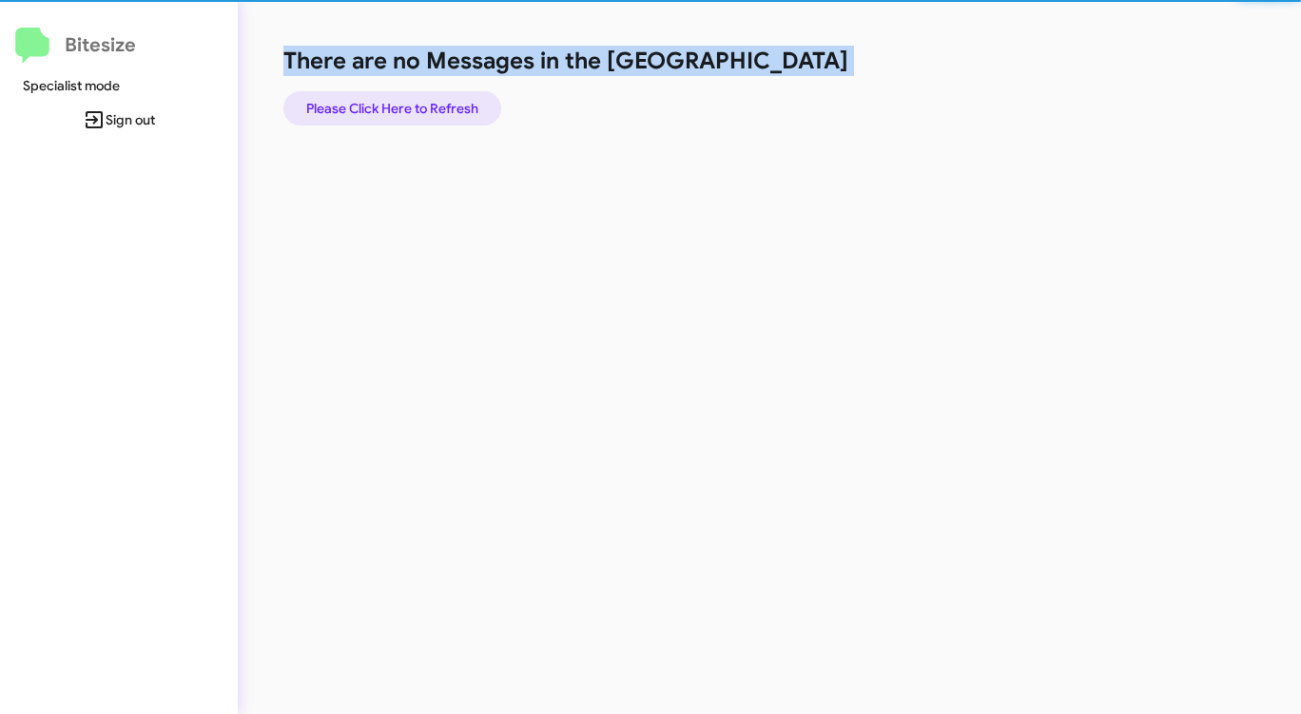
click at [410, 108] on span "Please Click Here to Refresh" at bounding box center [392, 108] width 172 height 34
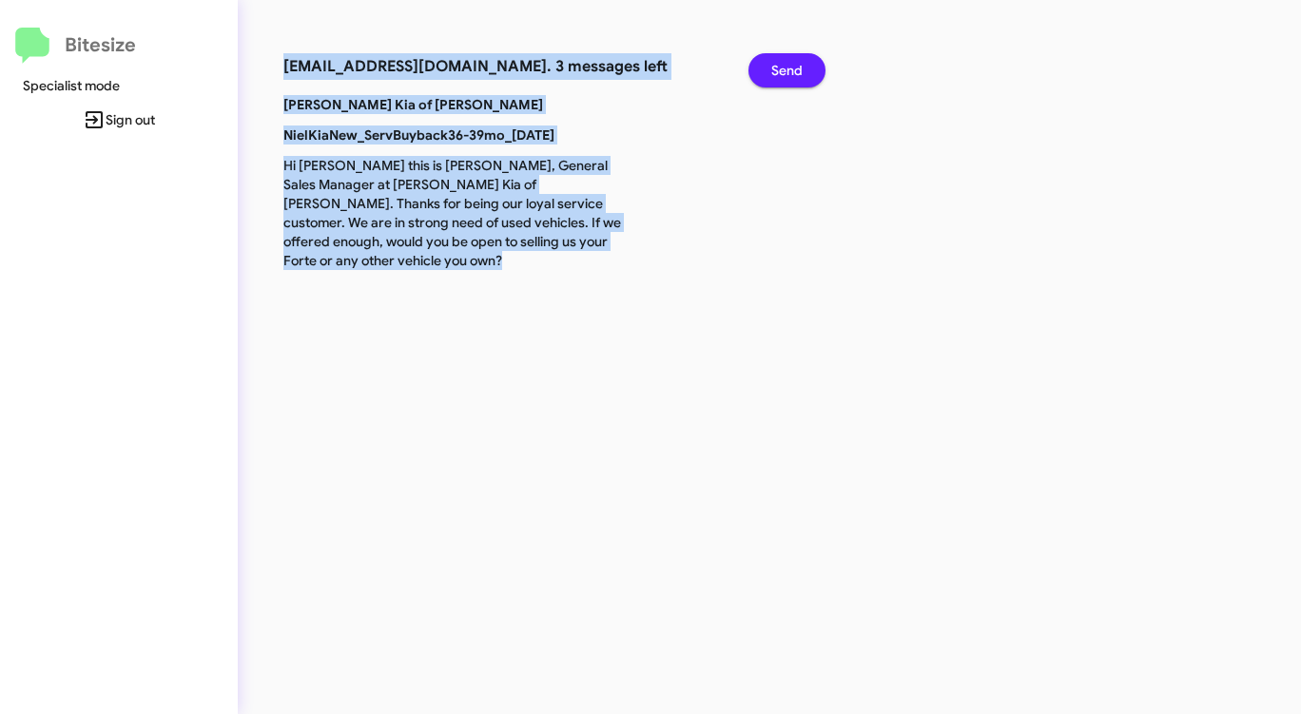
click at [784, 71] on span "Send" at bounding box center [786, 70] width 31 height 34
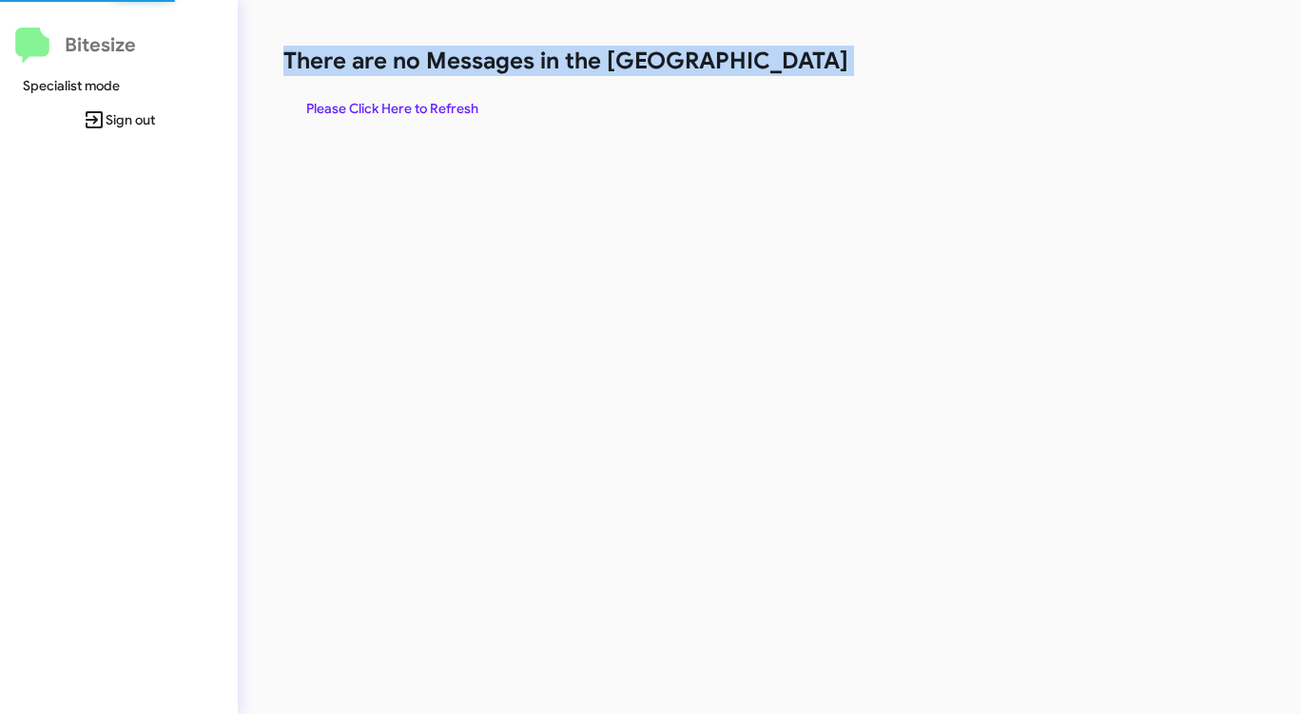
click at [784, 71] on h1 "There are no Messages in the [GEOGRAPHIC_DATA]" at bounding box center [680, 61] width 795 height 30
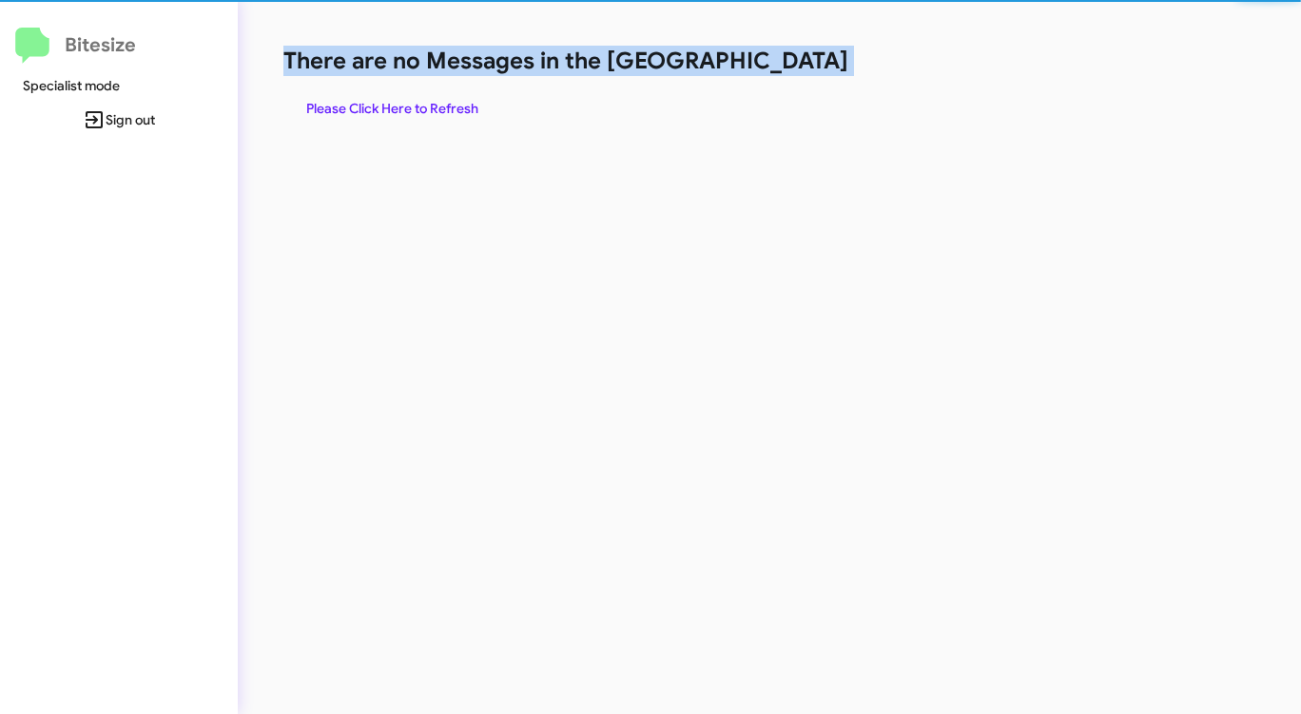
click at [784, 71] on h1 "There are no Messages in the [GEOGRAPHIC_DATA]" at bounding box center [680, 61] width 795 height 30
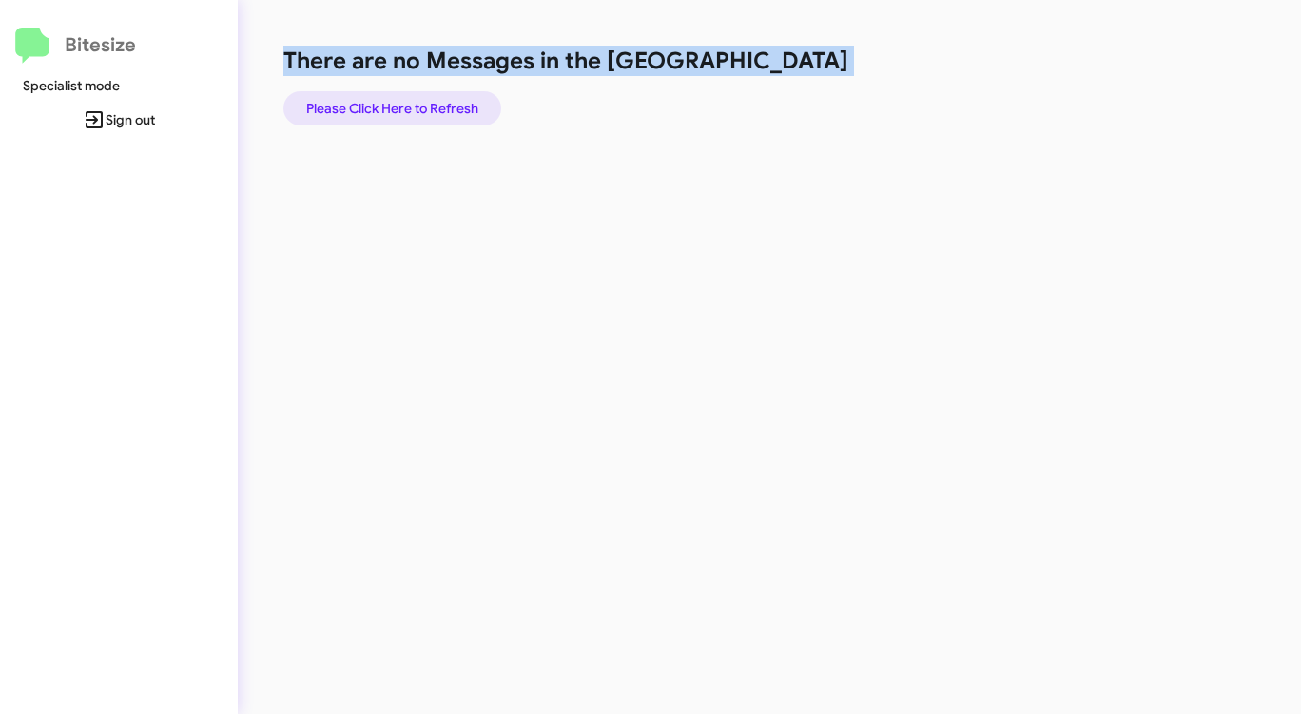
click at [427, 98] on span "Please Click Here to Refresh" at bounding box center [392, 108] width 172 height 34
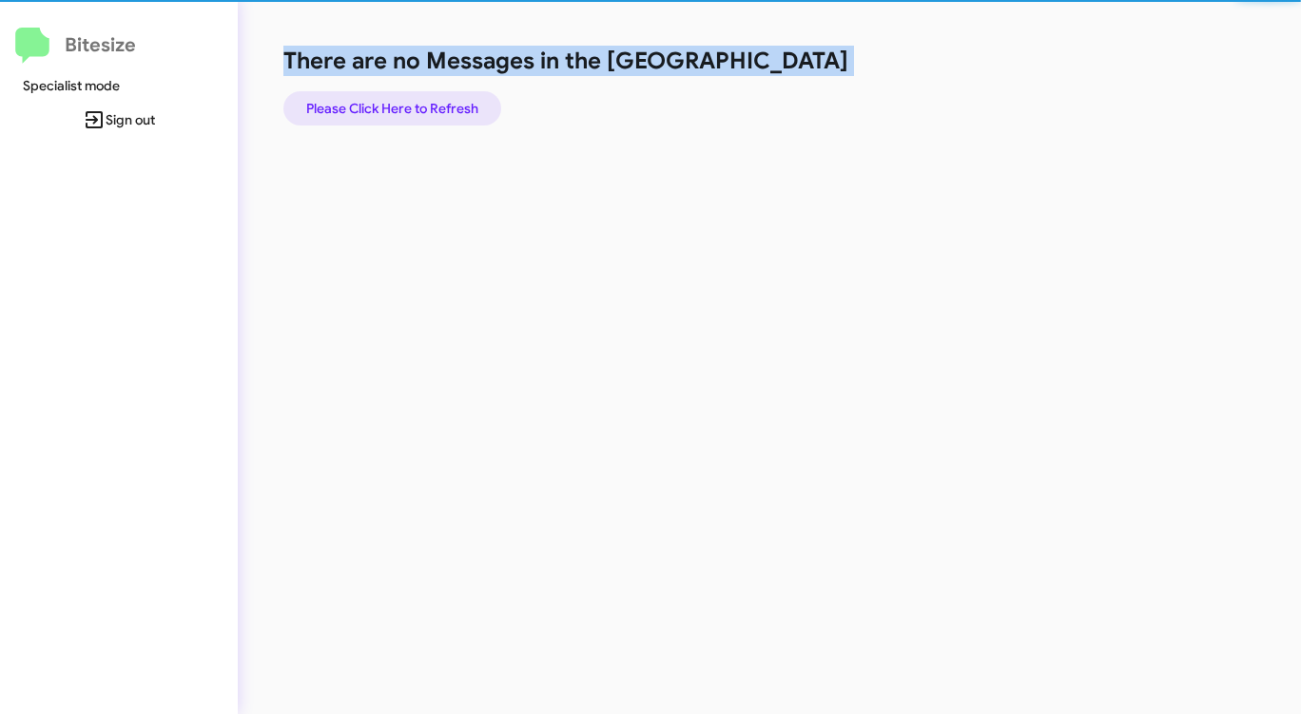
click at [427, 98] on span "Please Click Here to Refresh" at bounding box center [392, 108] width 172 height 34
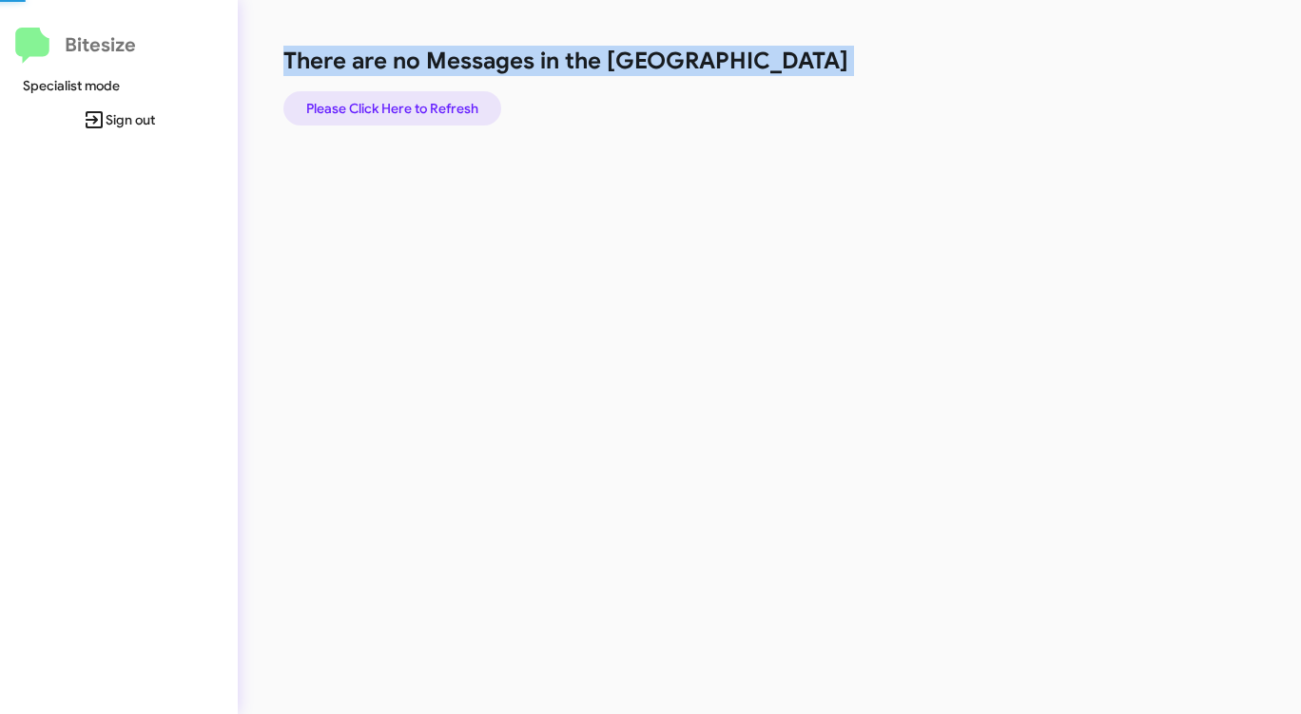
click at [427, 98] on span "Please Click Here to Refresh" at bounding box center [392, 108] width 172 height 34
click at [429, 99] on span "Please Click Here to Refresh" at bounding box center [392, 108] width 172 height 34
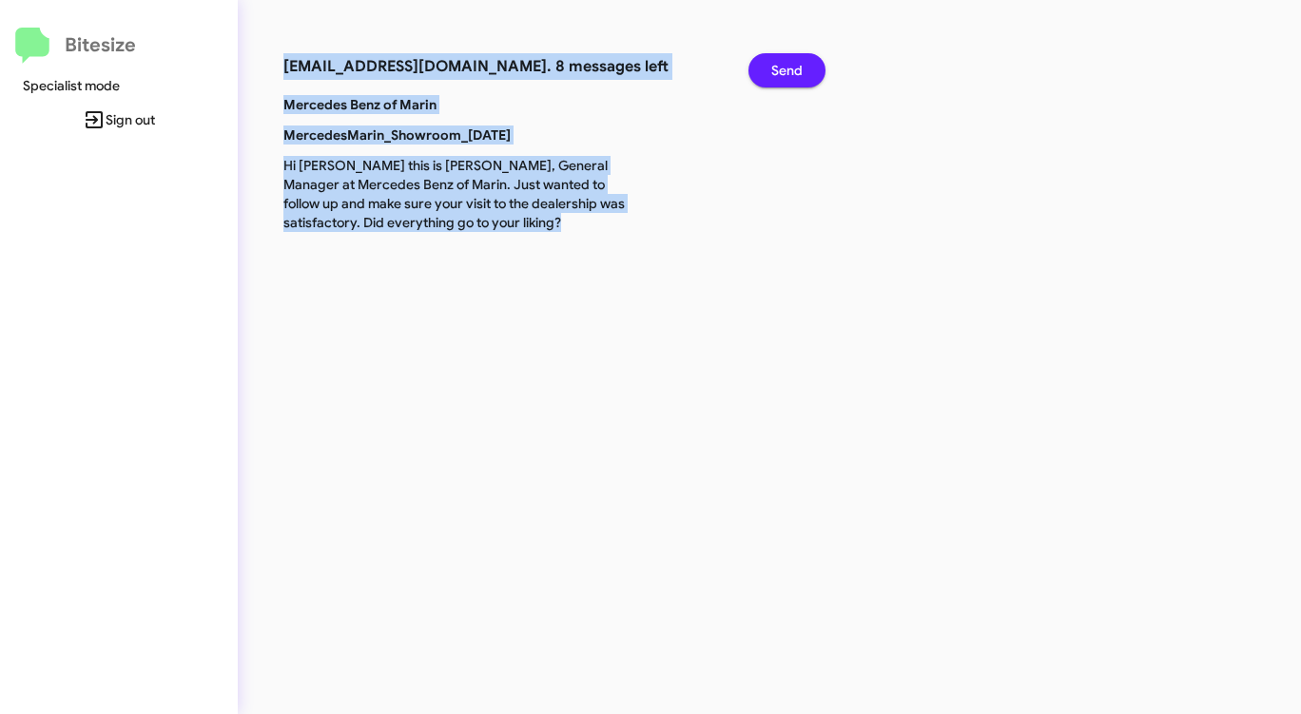
click at [788, 82] on span "Send" at bounding box center [786, 70] width 31 height 34
click at [790, 81] on span "Send" at bounding box center [786, 70] width 31 height 34
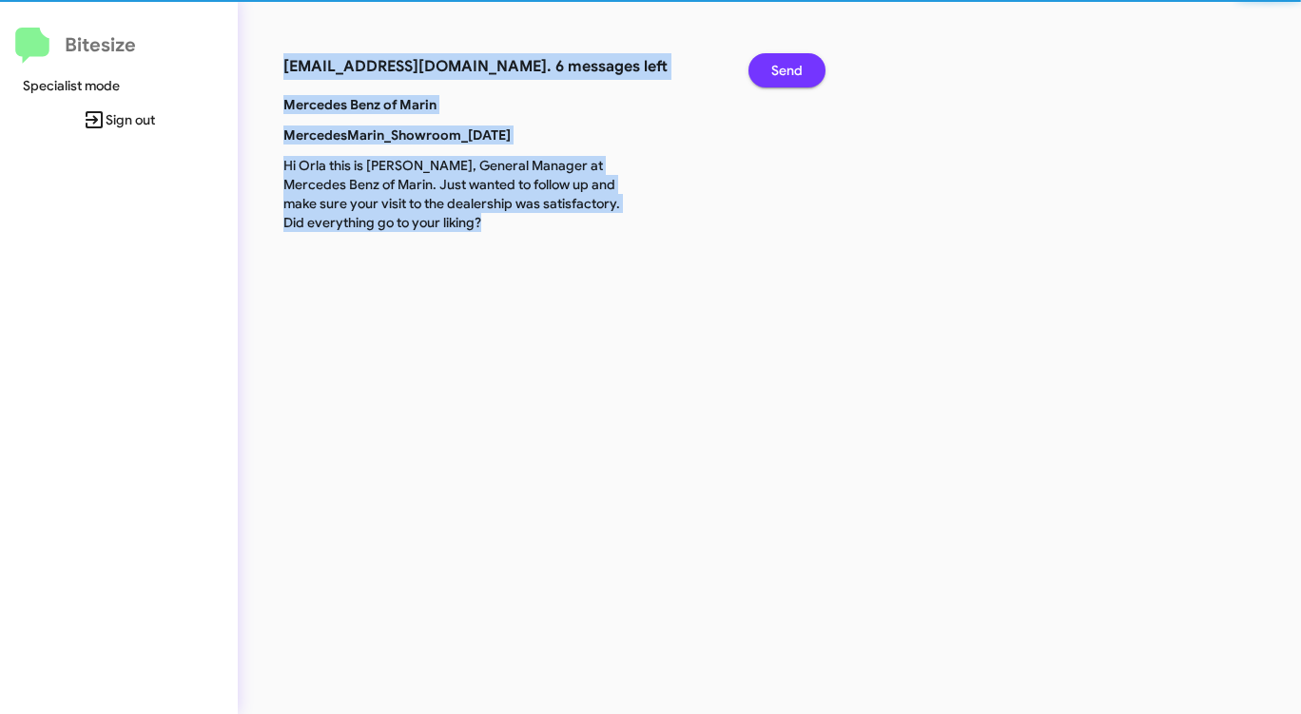
click at [790, 81] on span "Send" at bounding box center [786, 70] width 31 height 34
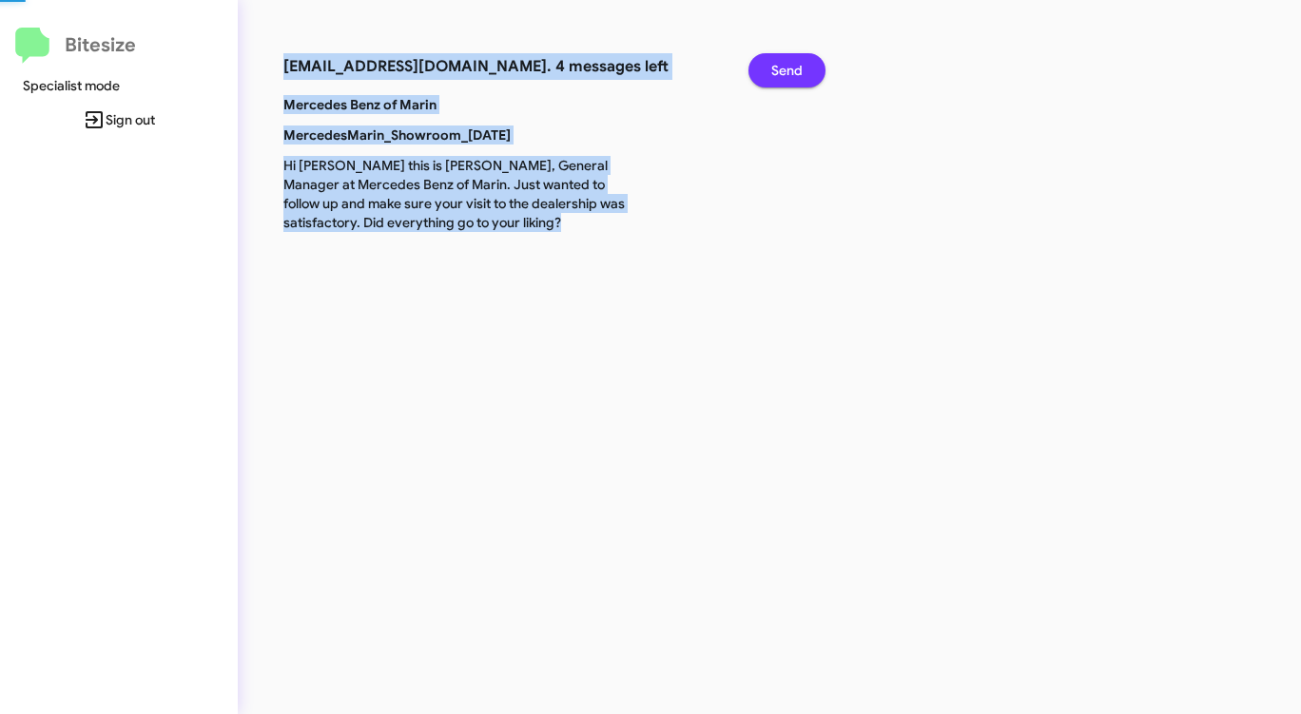
click at [790, 81] on span "Send" at bounding box center [786, 70] width 31 height 34
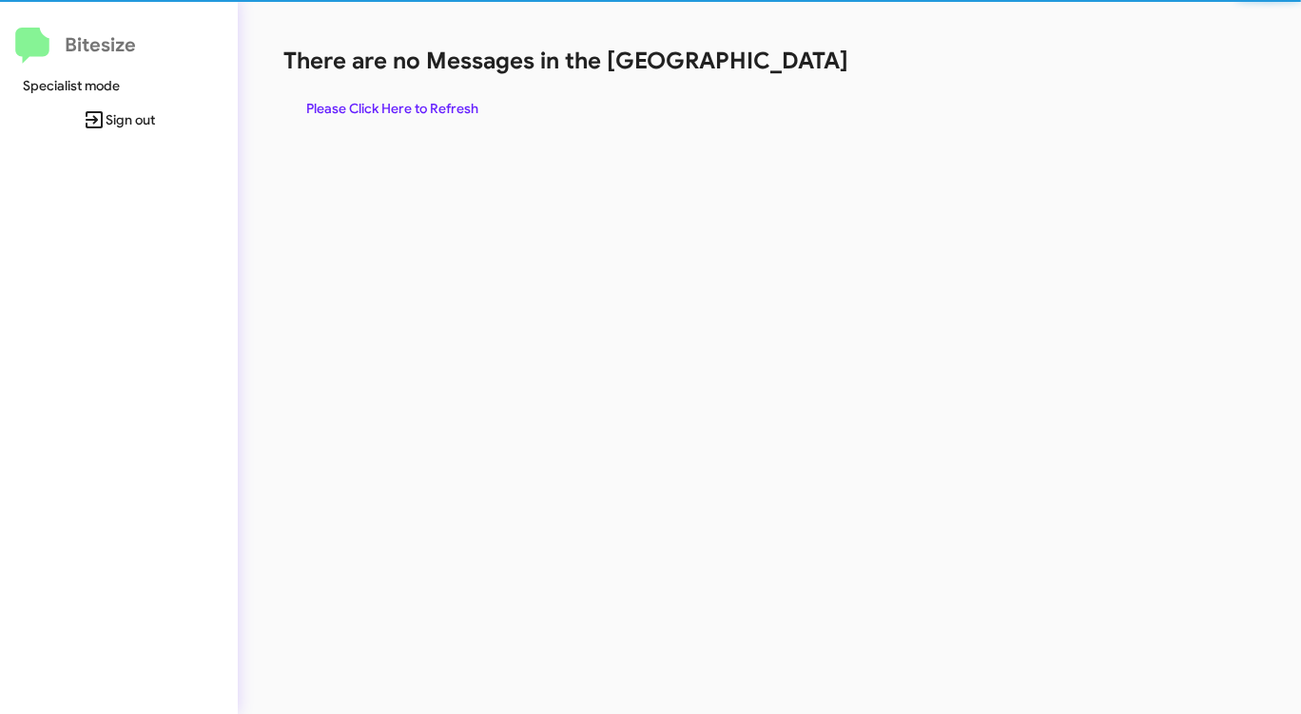
click at [790, 81] on div "There are no Messages in the Queue Please Click Here to Refresh" at bounding box center [680, 86] width 795 height 80
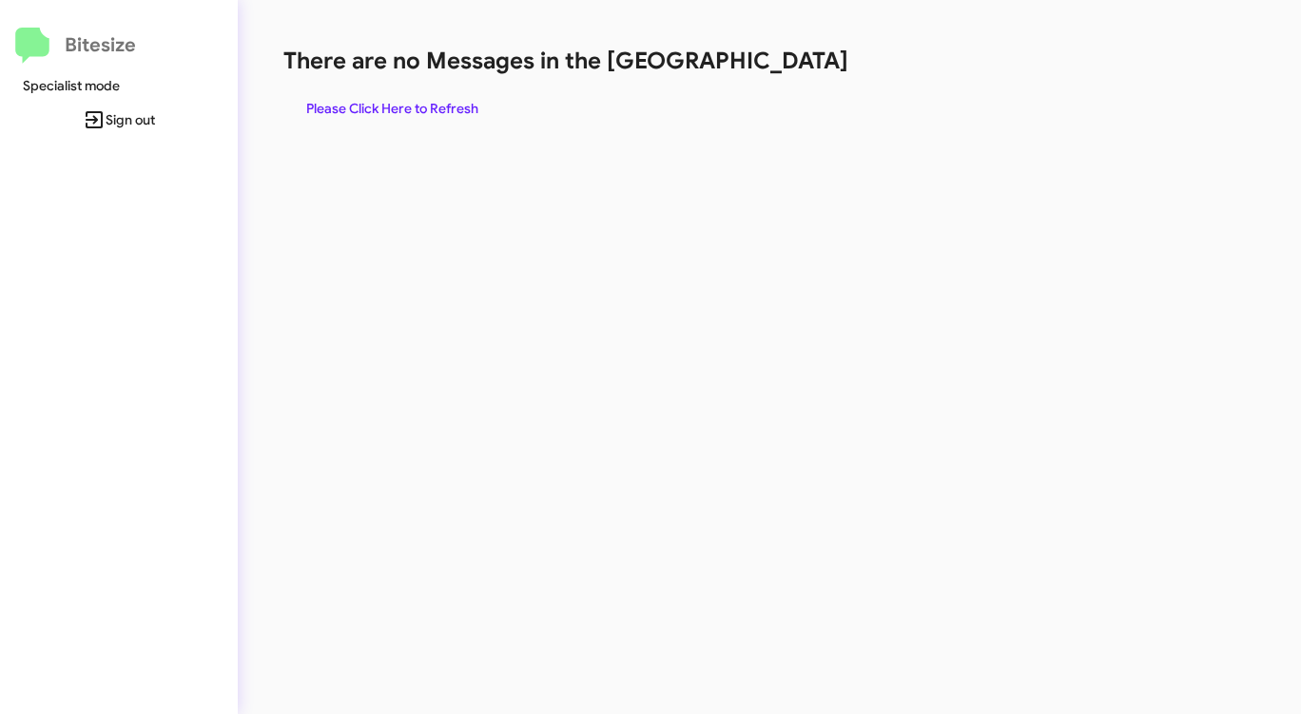
click at [425, 104] on span "Please Click Here to Refresh" at bounding box center [392, 108] width 172 height 34
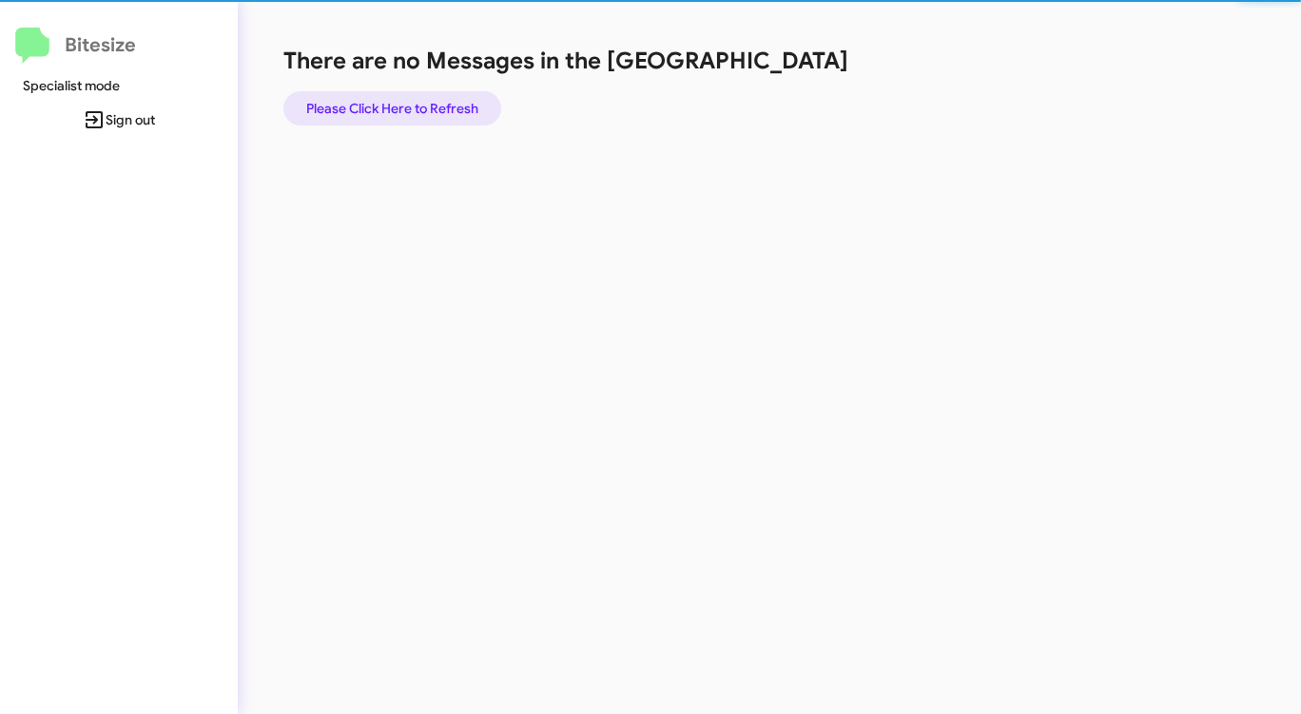
click at [425, 104] on span "Please Click Here to Refresh" at bounding box center [392, 108] width 172 height 34
click at [425, 103] on span "Please Click Here to Refresh" at bounding box center [392, 108] width 172 height 34
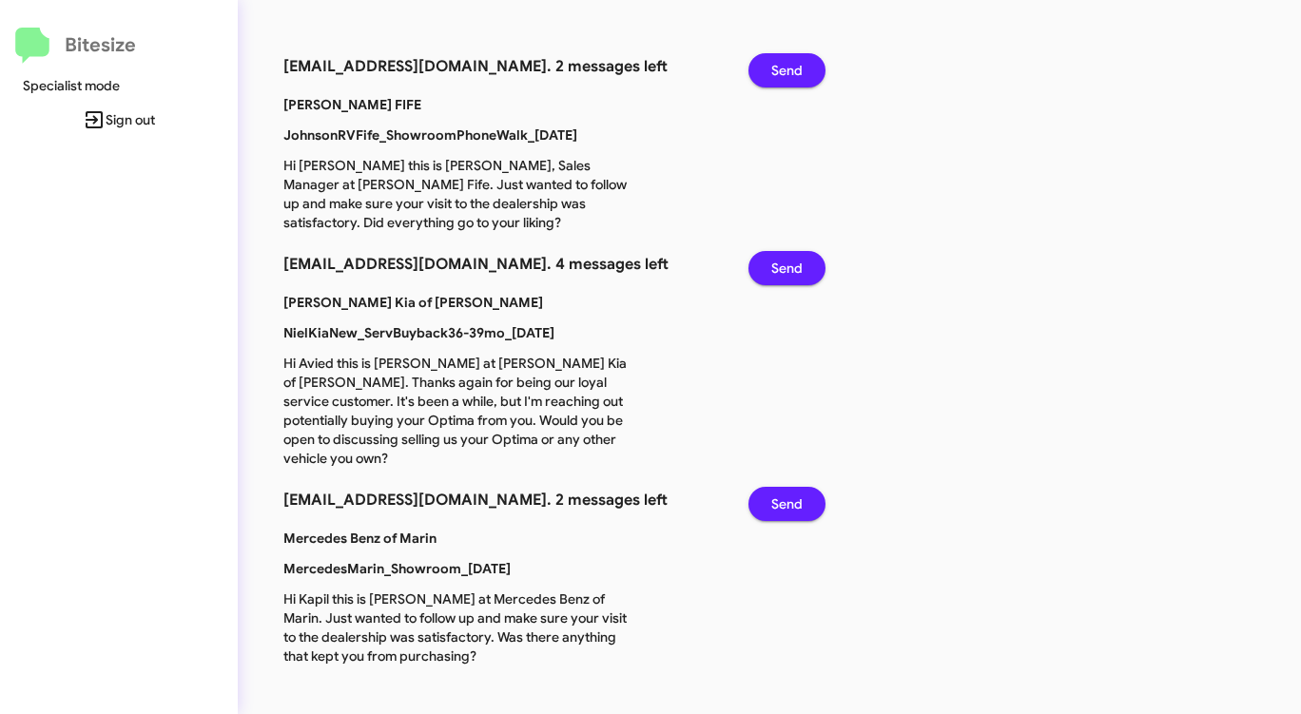
click at [791, 61] on span "Send" at bounding box center [786, 70] width 31 height 34
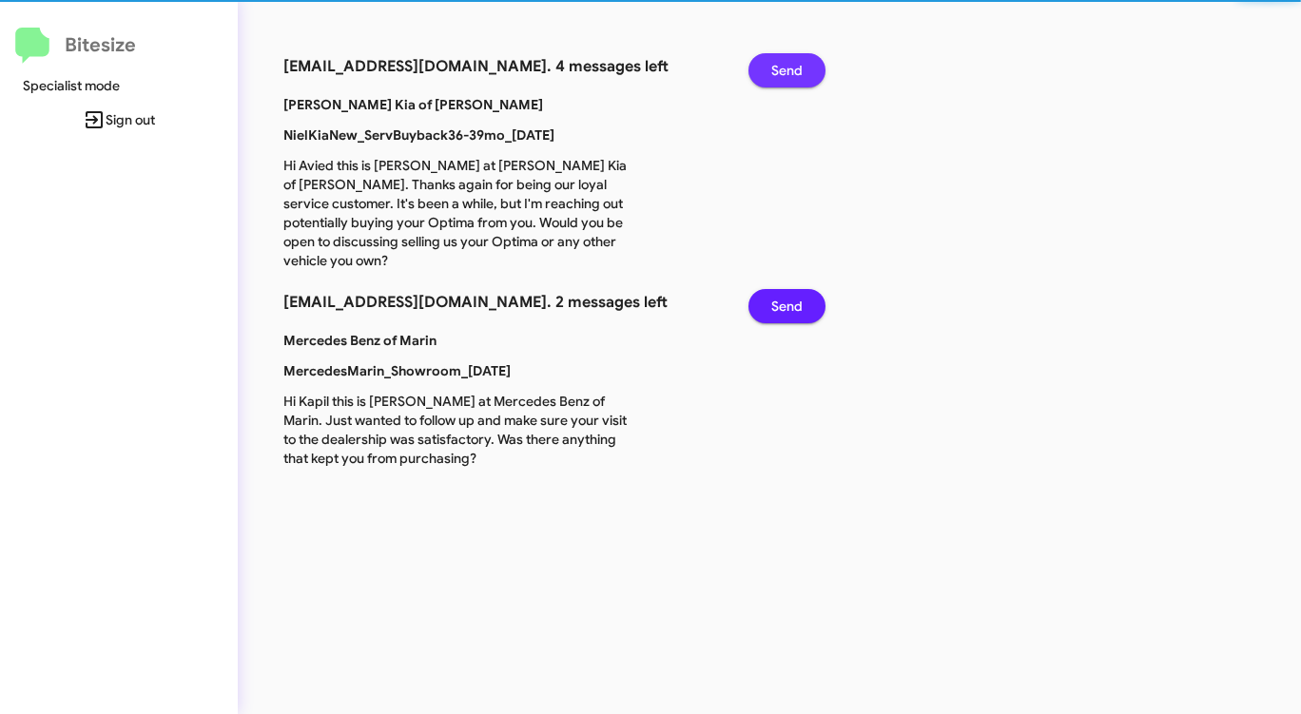
click at [791, 61] on span "Send" at bounding box center [786, 70] width 31 height 34
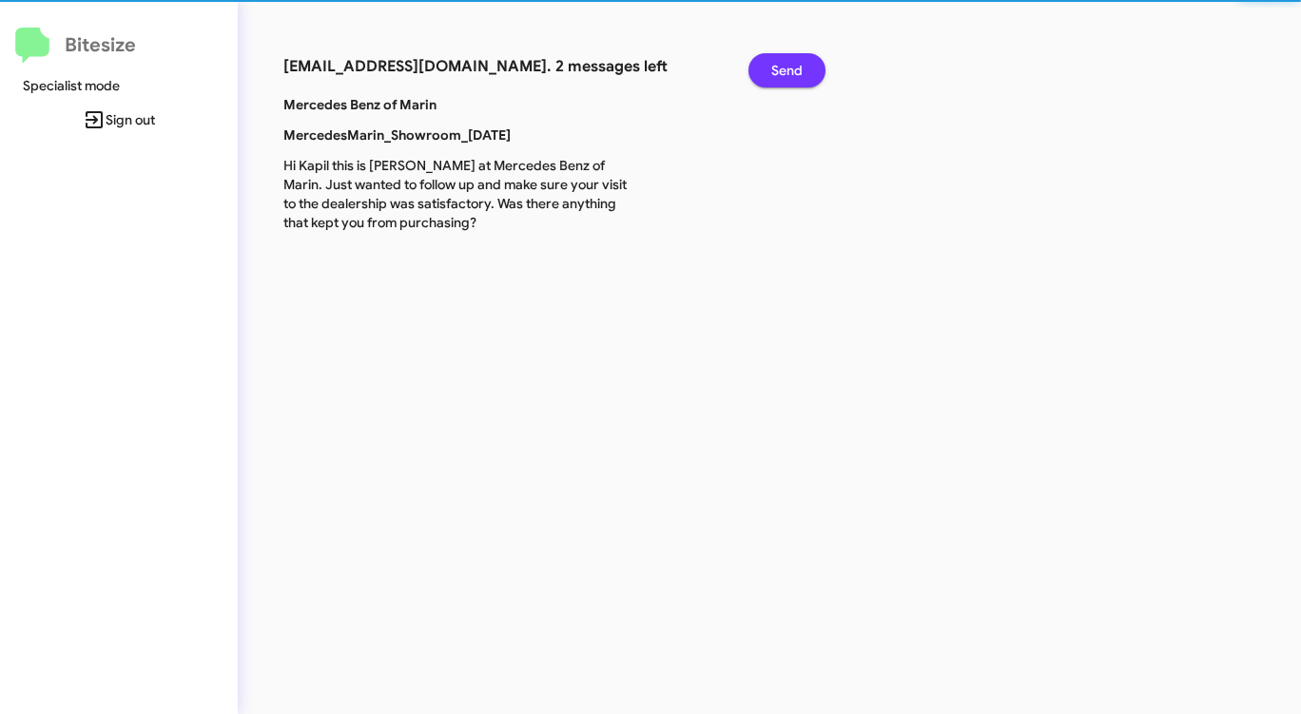
click at [791, 61] on span "Send" at bounding box center [786, 70] width 31 height 34
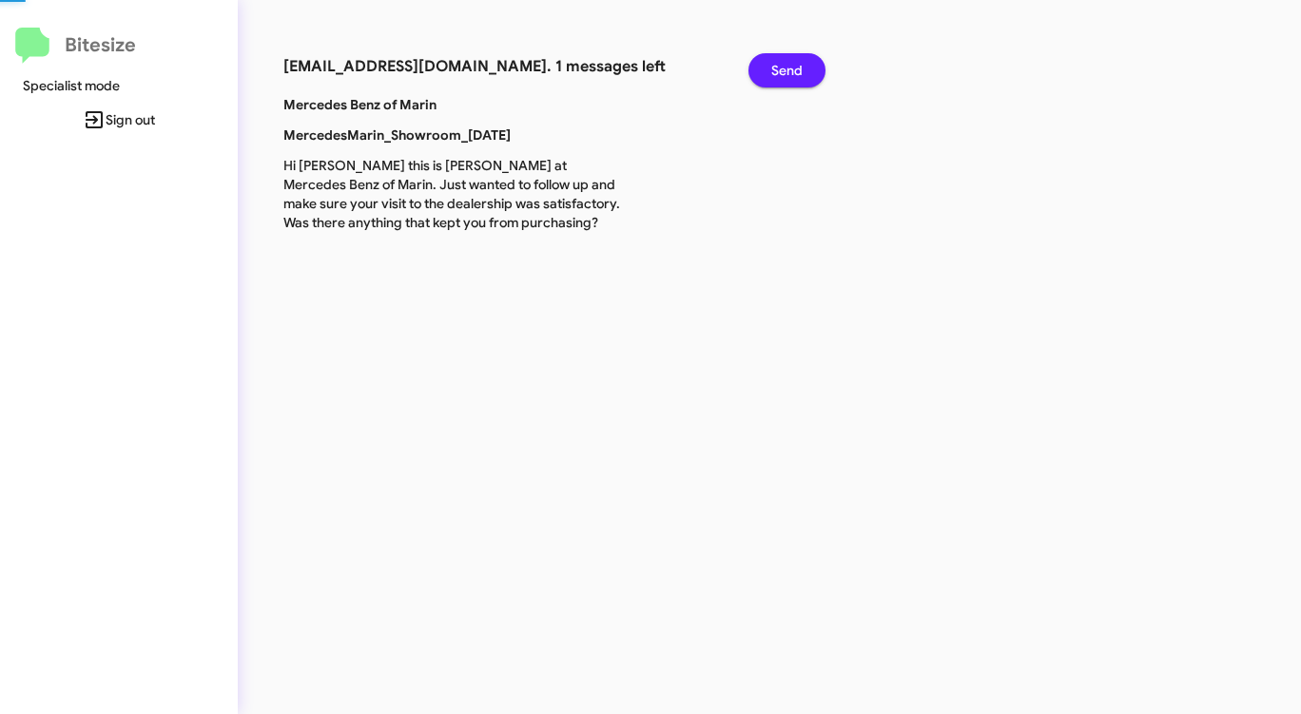
click at [791, 61] on span "Send" at bounding box center [786, 70] width 31 height 34
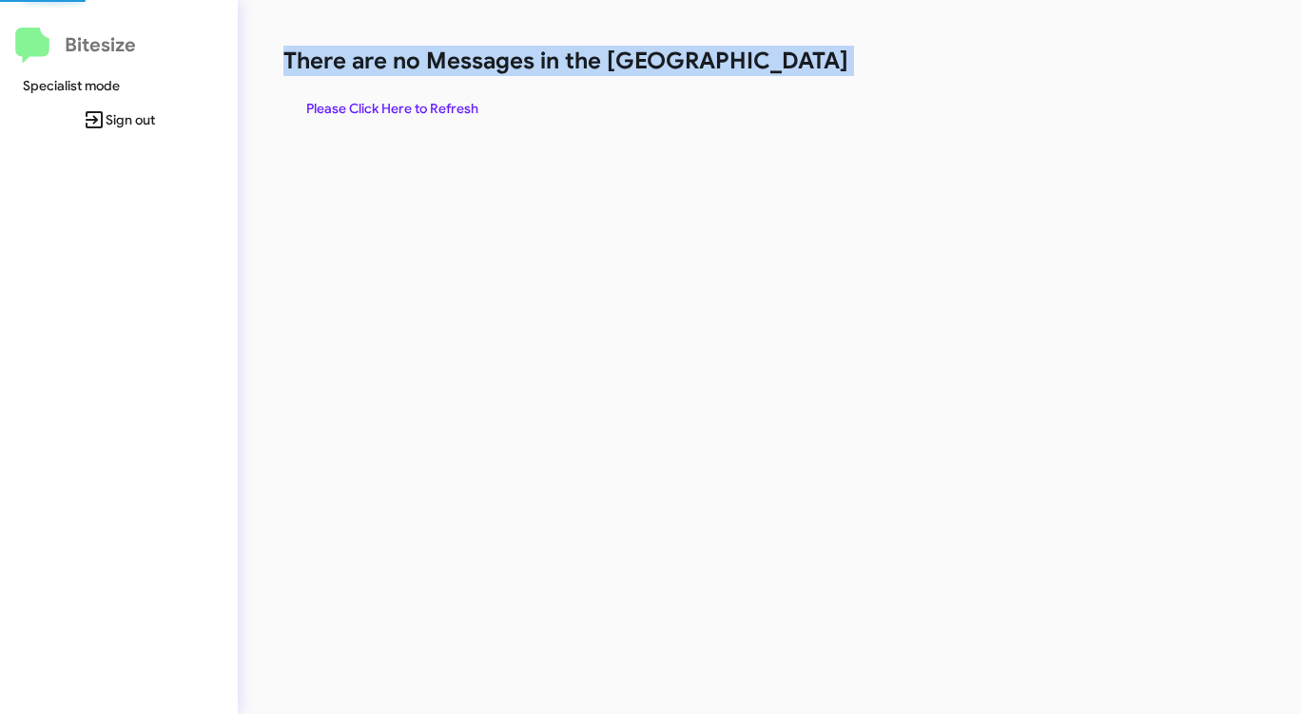
click at [791, 61] on h1 "There are no Messages in the [GEOGRAPHIC_DATA]" at bounding box center [680, 61] width 795 height 30
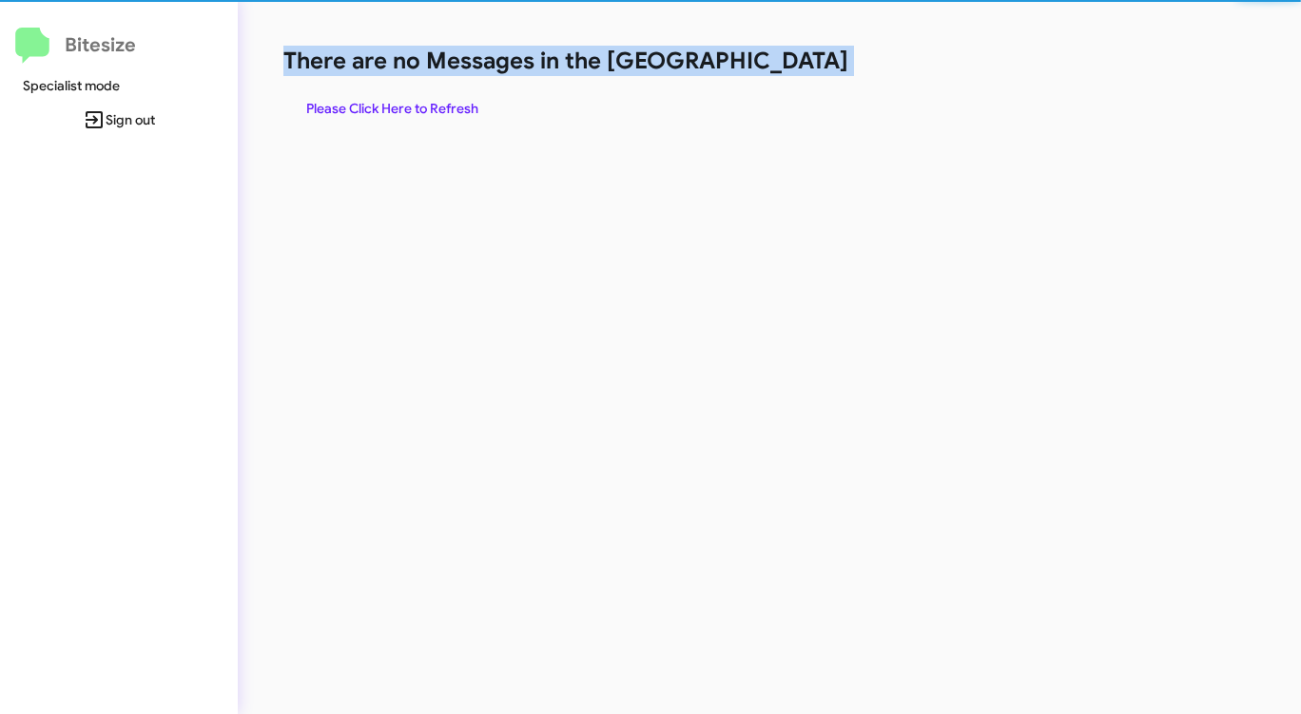
click at [791, 61] on h1 "There are no Messages in the [GEOGRAPHIC_DATA]" at bounding box center [680, 61] width 795 height 30
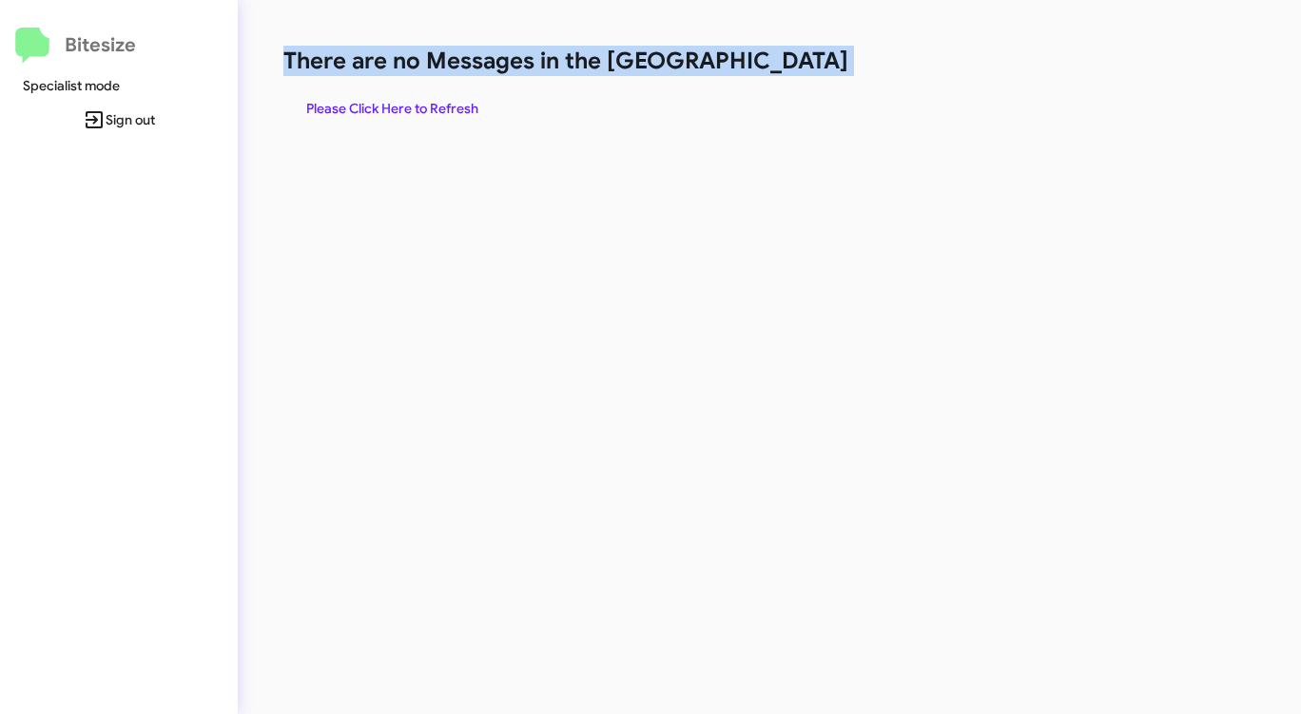
click at [791, 61] on h1 "There are no Messages in the [GEOGRAPHIC_DATA]" at bounding box center [680, 61] width 795 height 30
click at [372, 113] on span "Please Click Here to Refresh" at bounding box center [392, 108] width 172 height 34
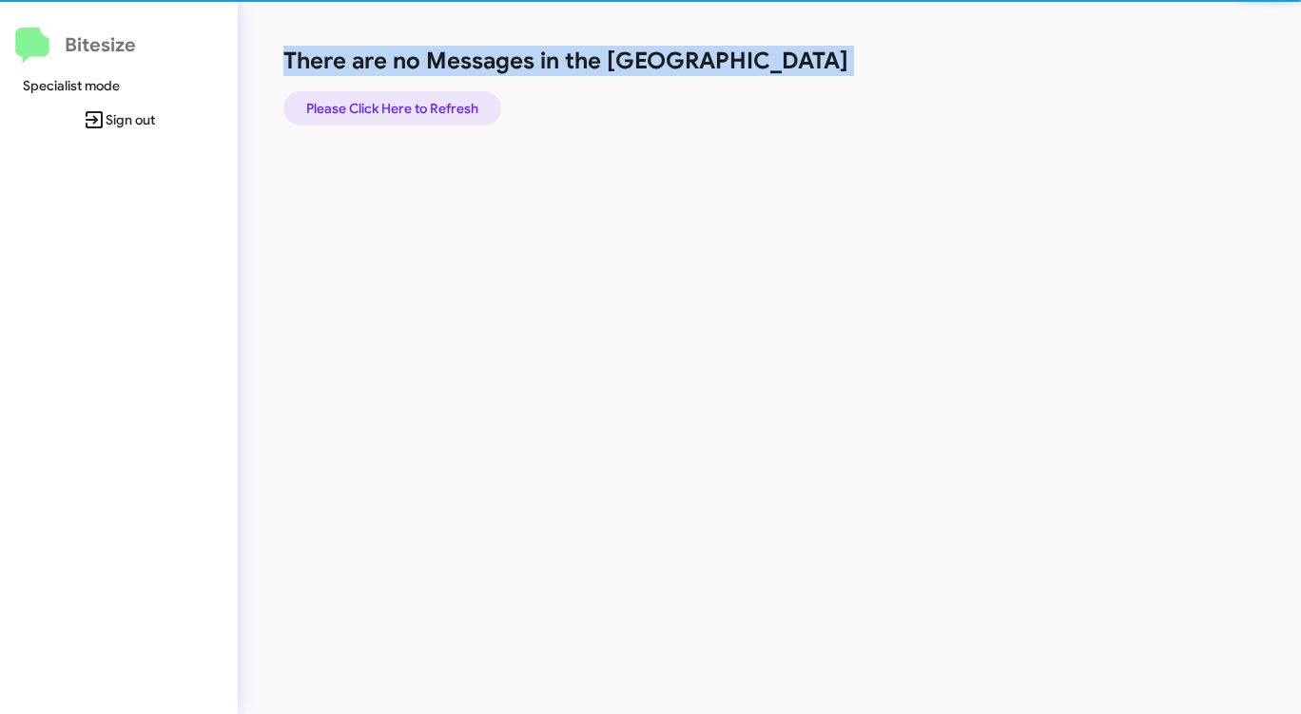
click at [372, 113] on span "Please Click Here to Refresh" at bounding box center [392, 108] width 172 height 34
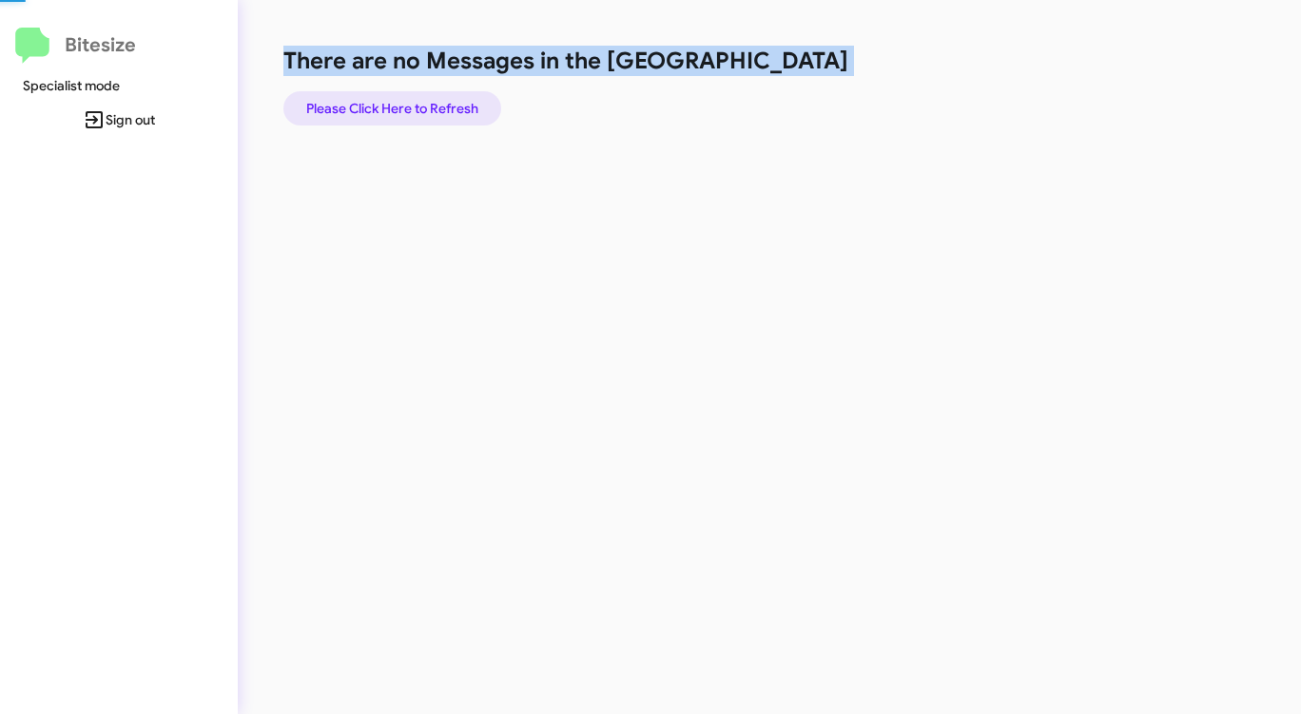
click at [372, 113] on span "Please Click Here to Refresh" at bounding box center [392, 108] width 172 height 34
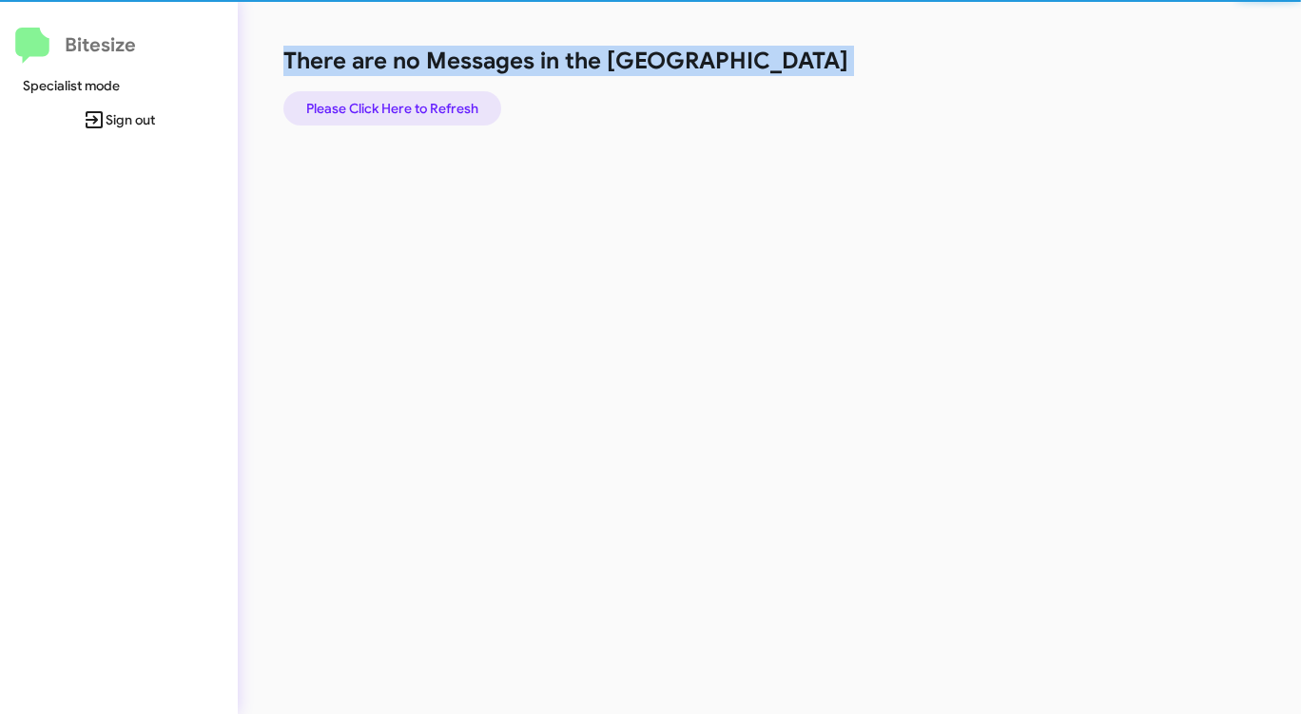
click at [372, 113] on span "Please Click Here to Refresh" at bounding box center [392, 108] width 172 height 34
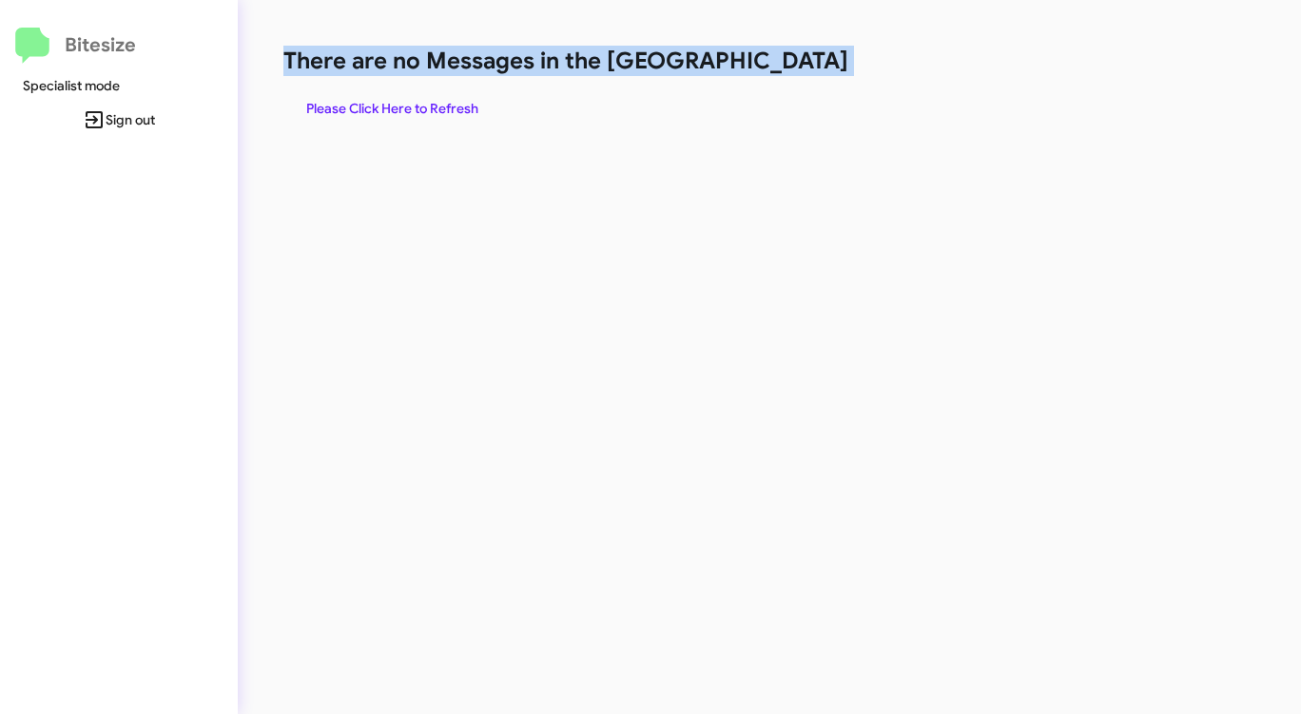
click at [372, 113] on span "Please Click Here to Refresh" at bounding box center [392, 108] width 172 height 34
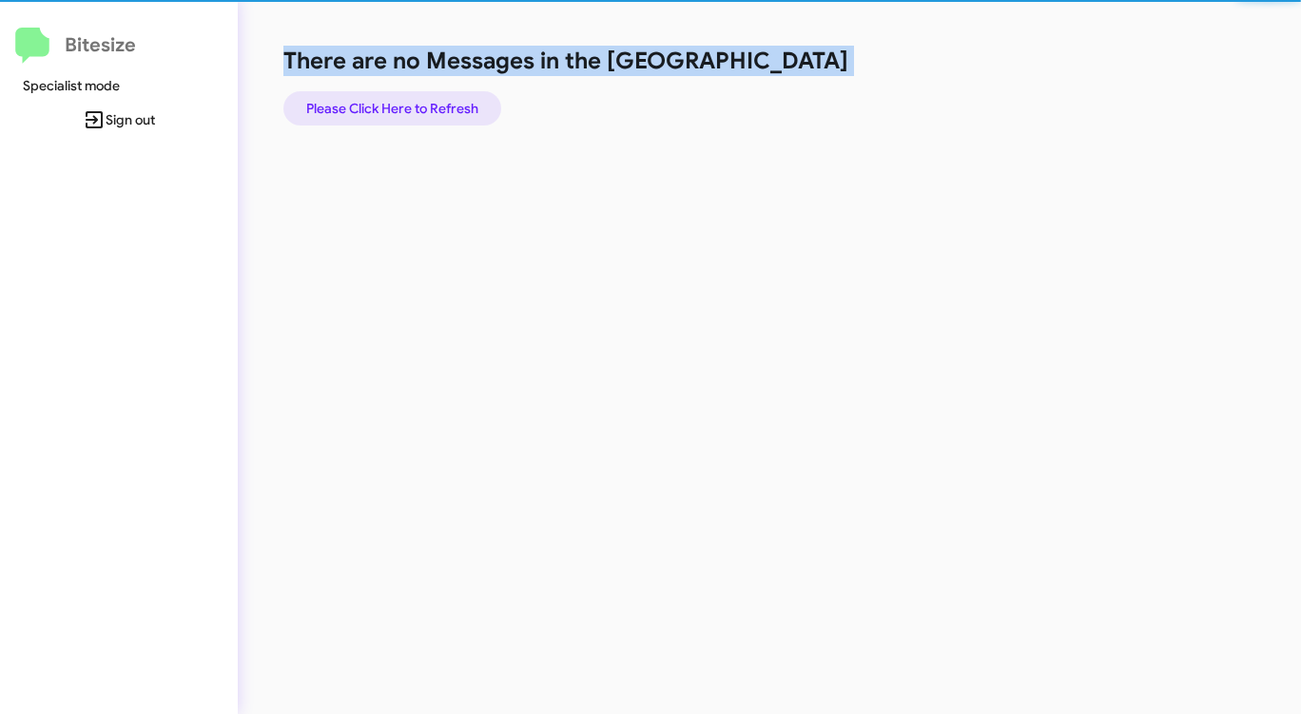
click at [372, 113] on span "Please Click Here to Refresh" at bounding box center [392, 108] width 172 height 34
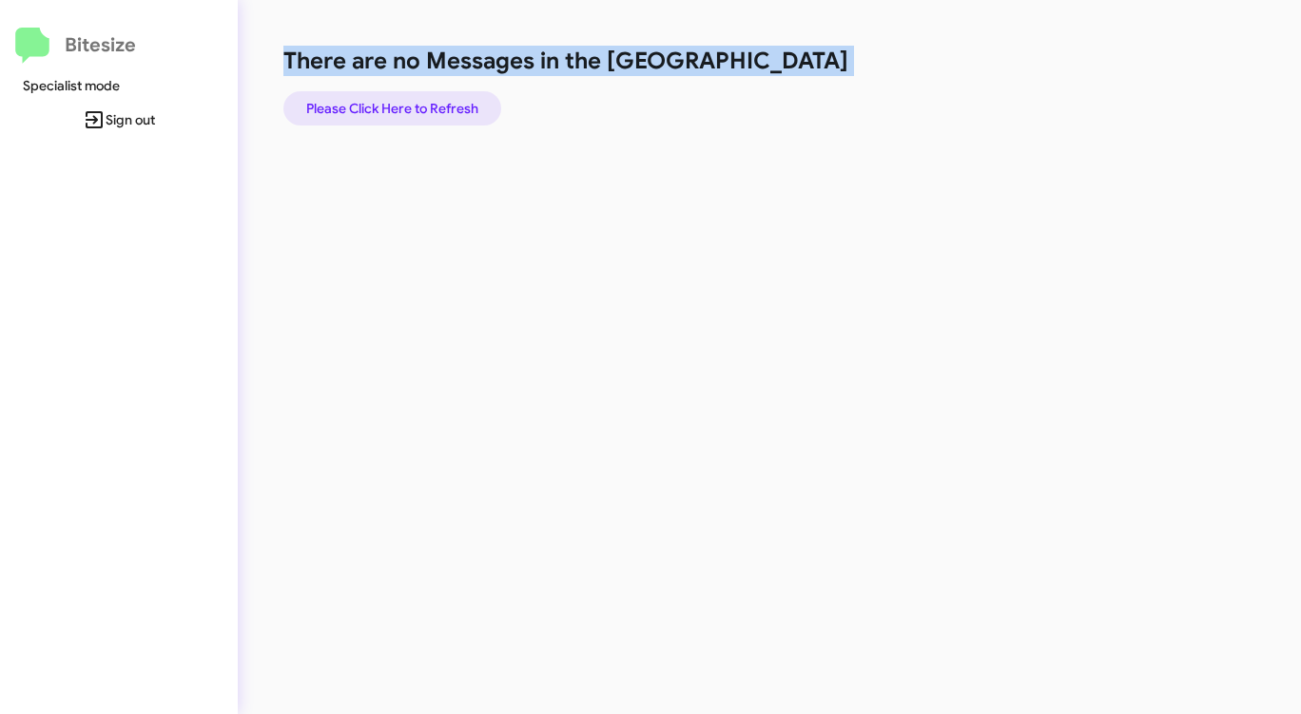
click at [373, 110] on span "Please Click Here to Refresh" at bounding box center [392, 108] width 172 height 34
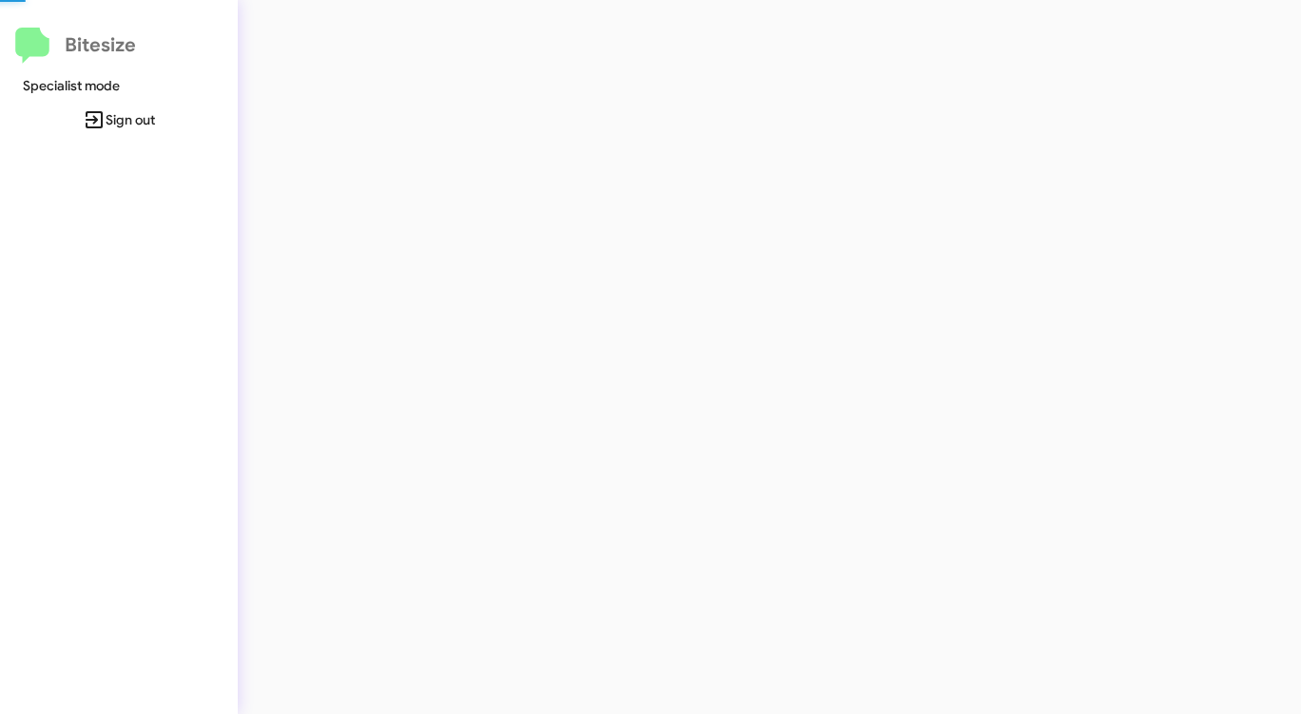
click at [373, 110] on div at bounding box center [681, 357] width 886 height 714
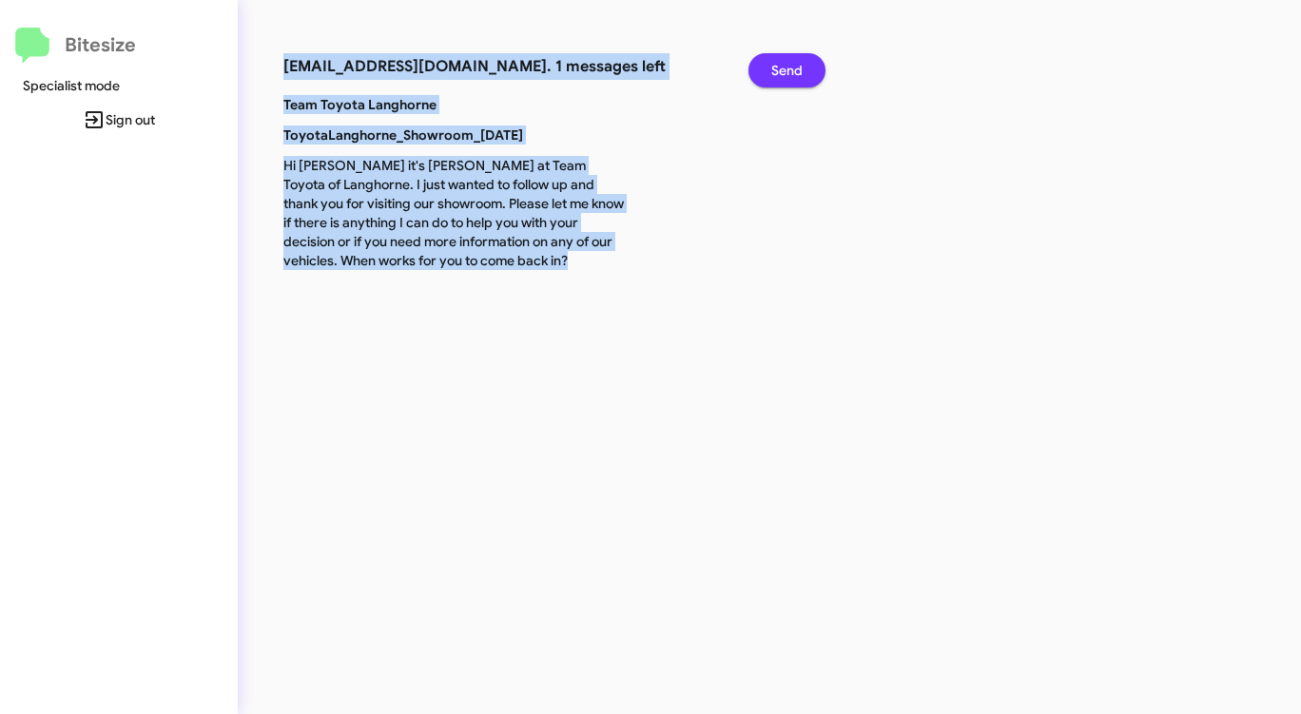
click at [779, 72] on span "Send" at bounding box center [786, 70] width 31 height 34
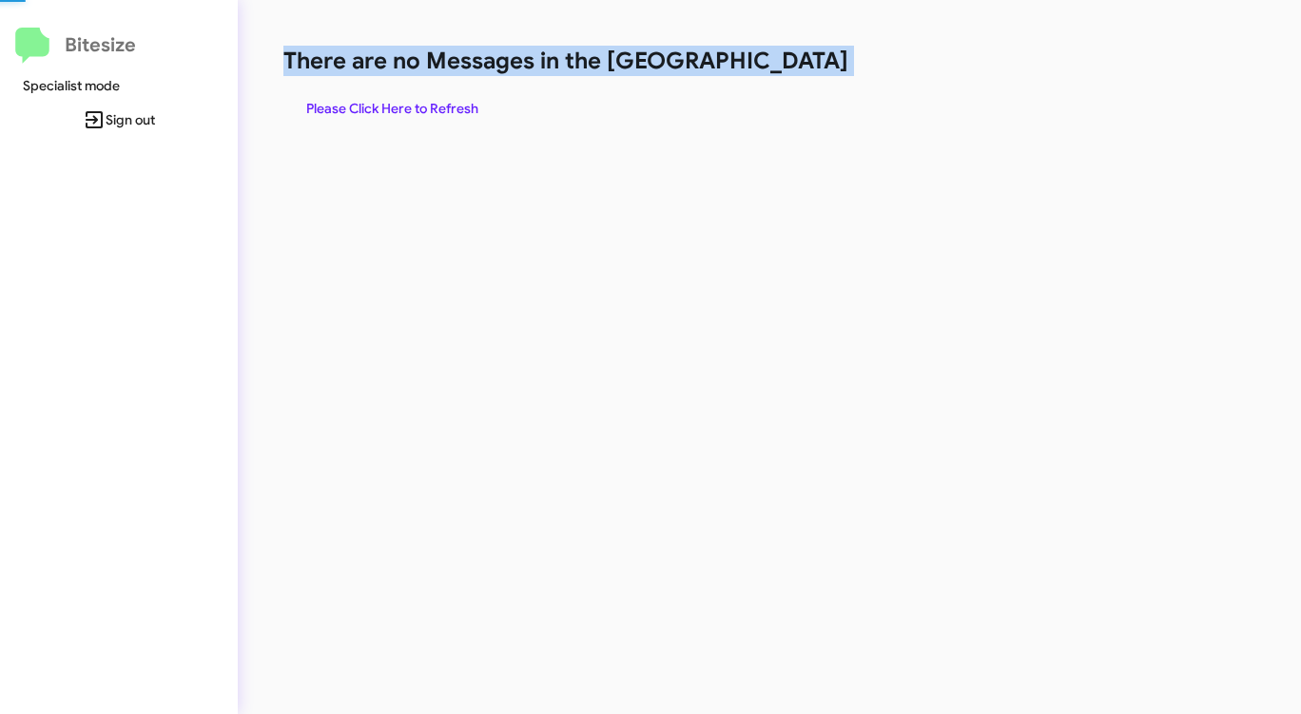
click at [779, 72] on h1 "There are no Messages in the [GEOGRAPHIC_DATA]" at bounding box center [680, 61] width 795 height 30
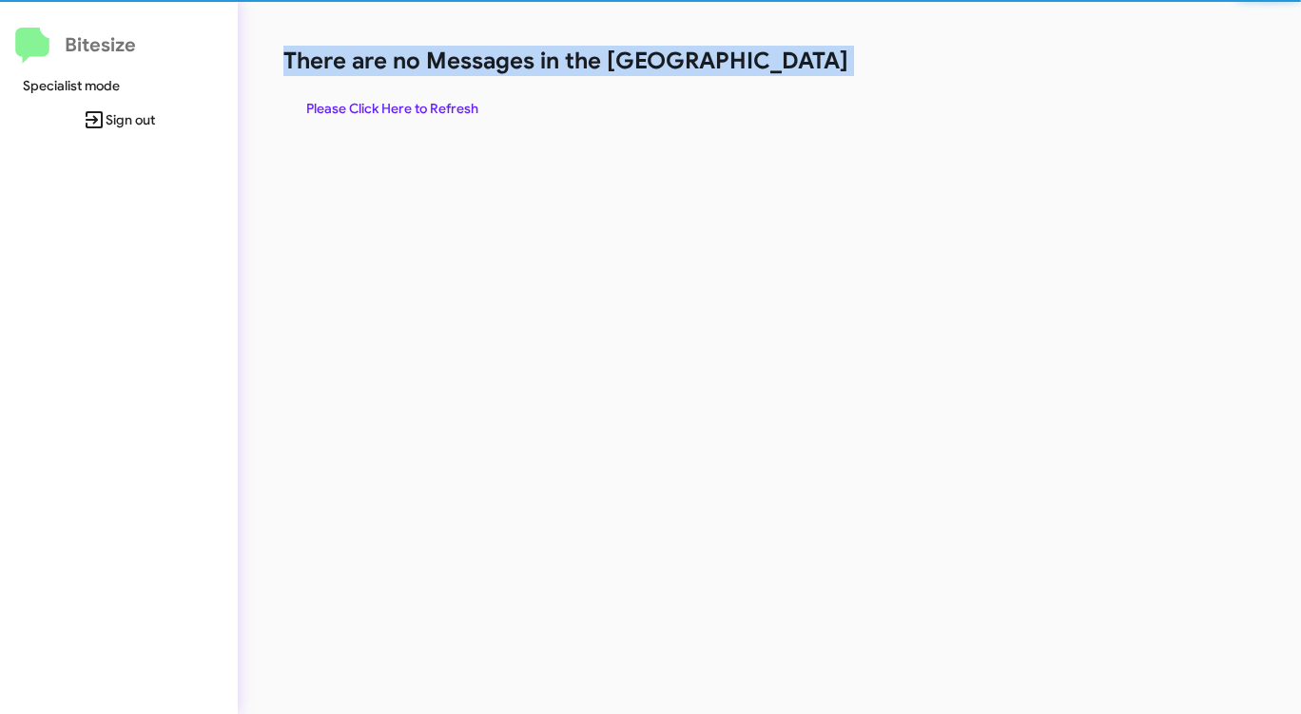
click at [779, 72] on h1 "There are no Messages in the [GEOGRAPHIC_DATA]" at bounding box center [680, 61] width 795 height 30
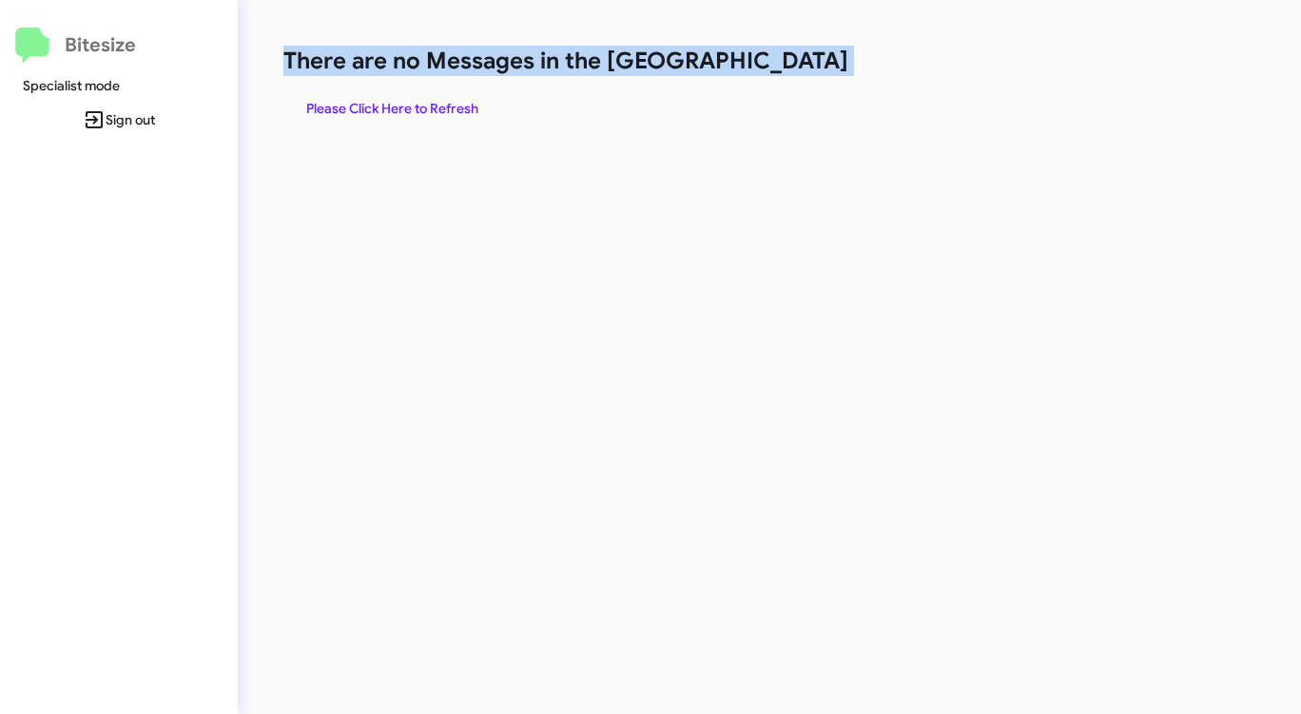
click at [779, 72] on h1 "There are no Messages in the [GEOGRAPHIC_DATA]" at bounding box center [680, 61] width 795 height 30
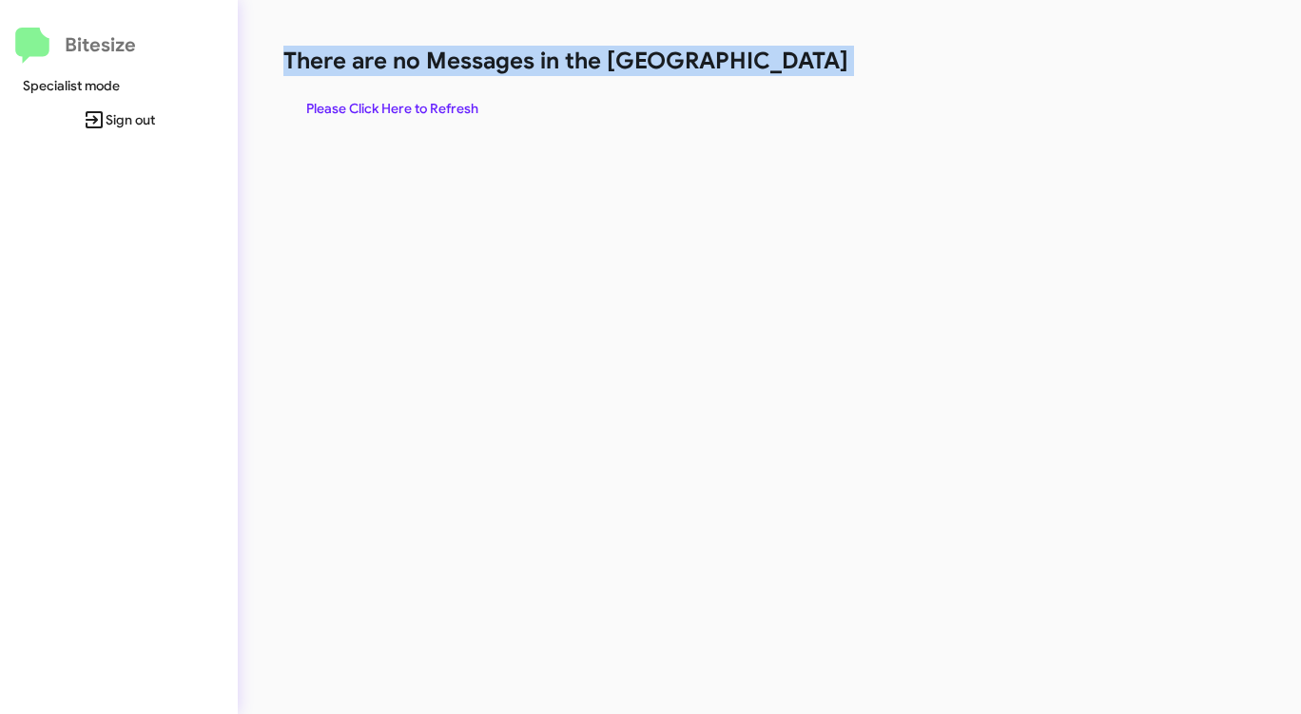
click at [779, 72] on h1 "There are no Messages in the [GEOGRAPHIC_DATA]" at bounding box center [680, 61] width 795 height 30
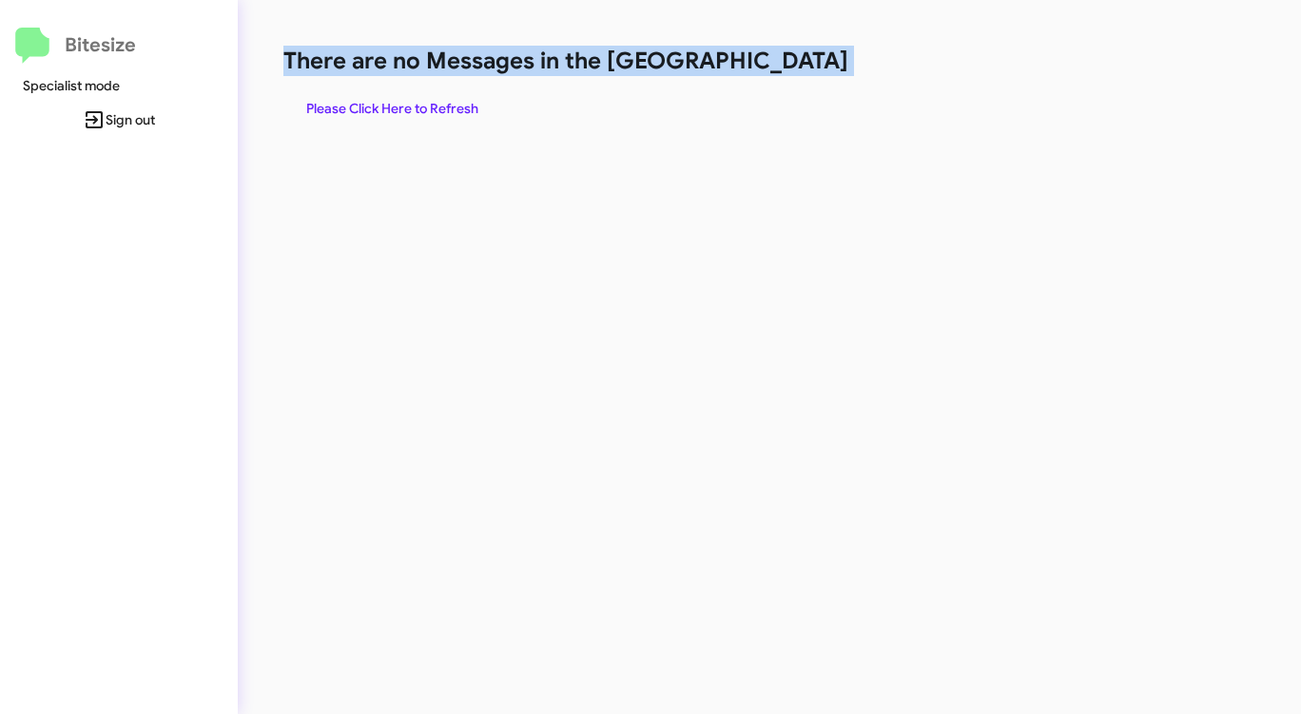
click at [779, 72] on h1 "There are no Messages in the [GEOGRAPHIC_DATA]" at bounding box center [680, 61] width 795 height 30
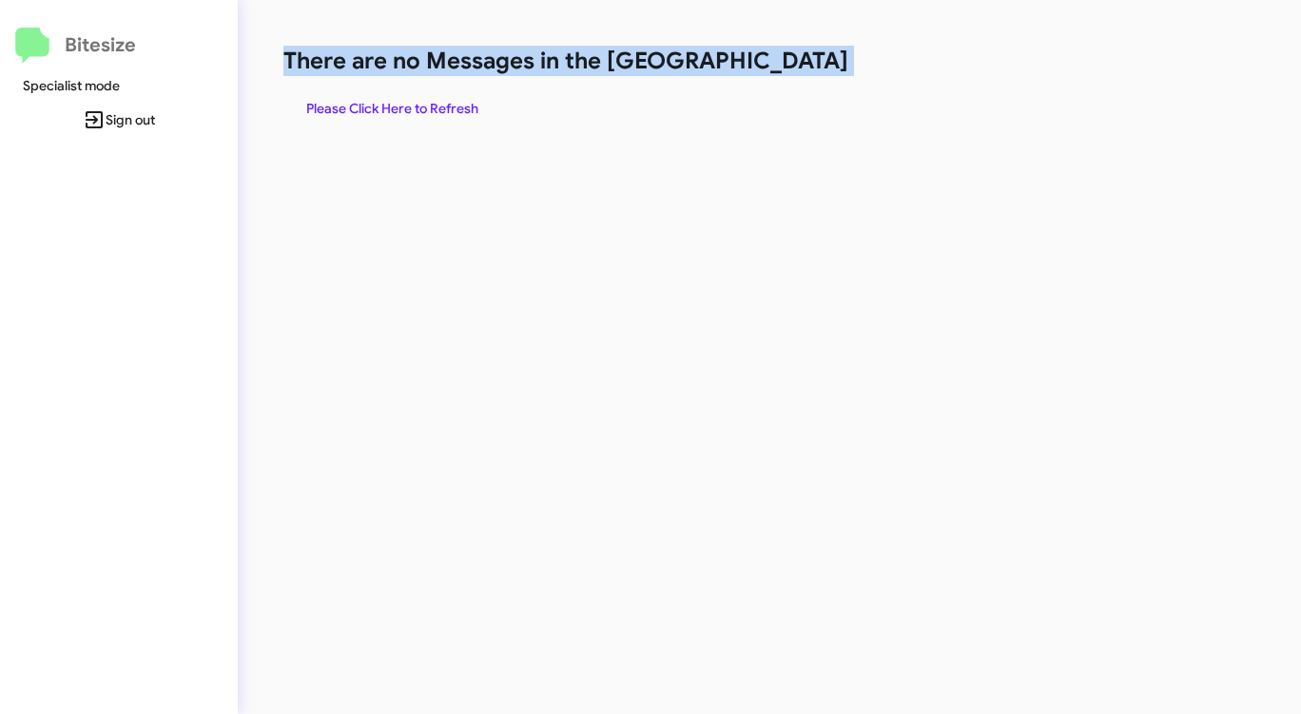
click at [779, 72] on h1 "There are no Messages in the [GEOGRAPHIC_DATA]" at bounding box center [680, 61] width 795 height 30
click at [779, 71] on h1 "There are no Messages in the [GEOGRAPHIC_DATA]" at bounding box center [680, 61] width 795 height 30
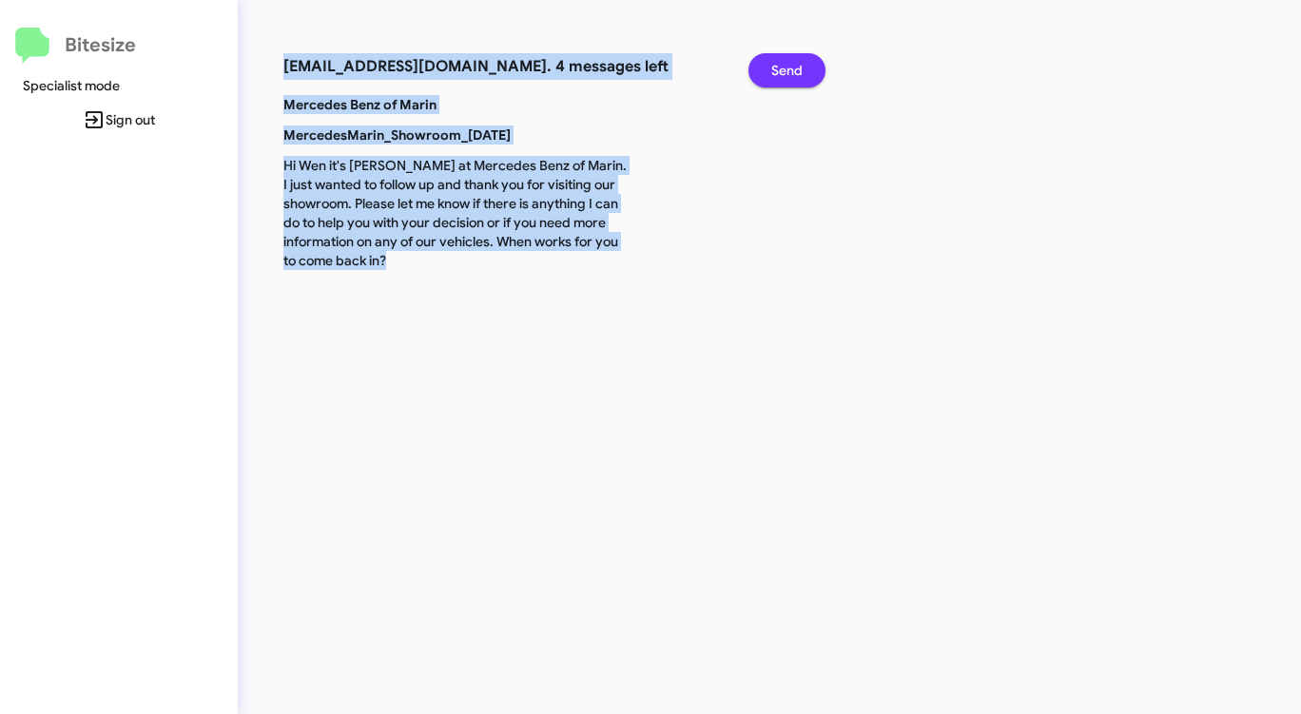
click at [764, 67] on button "Send" at bounding box center [786, 70] width 77 height 34
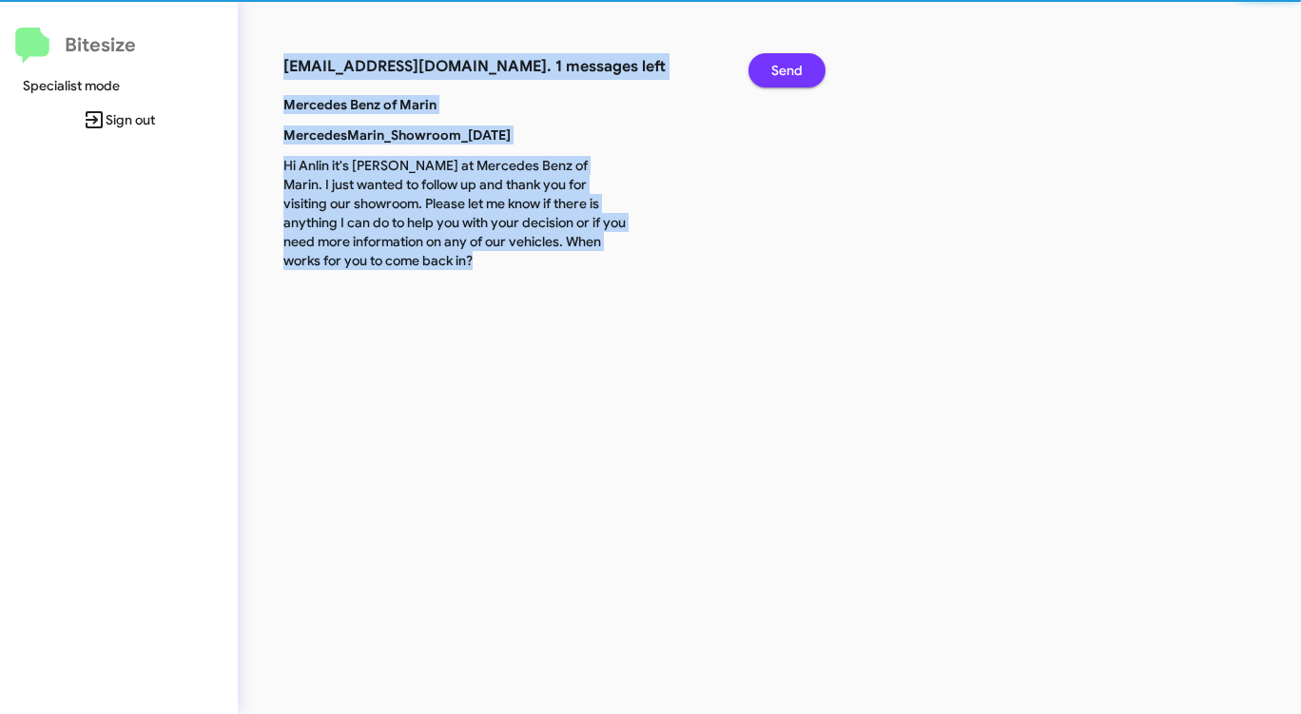
click at [764, 67] on button "Send" at bounding box center [786, 70] width 77 height 34
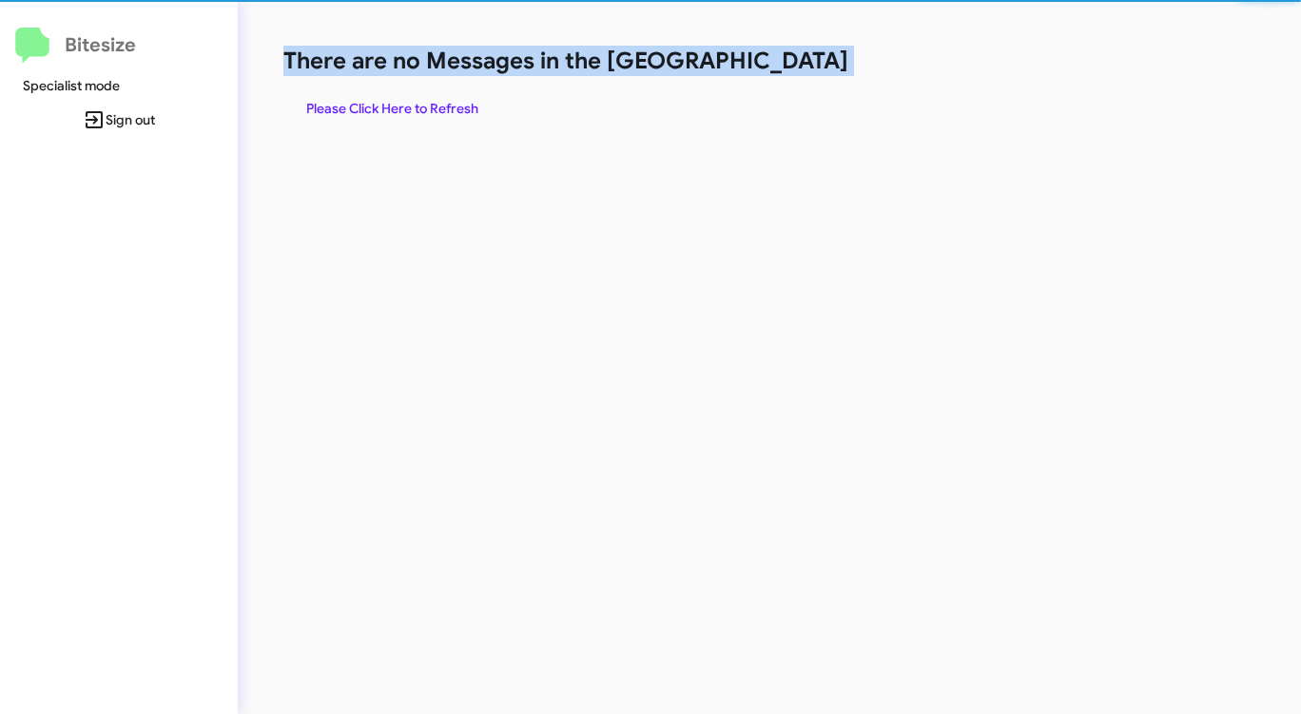
click at [764, 67] on h1 "There are no Messages in the [GEOGRAPHIC_DATA]" at bounding box center [680, 61] width 795 height 30
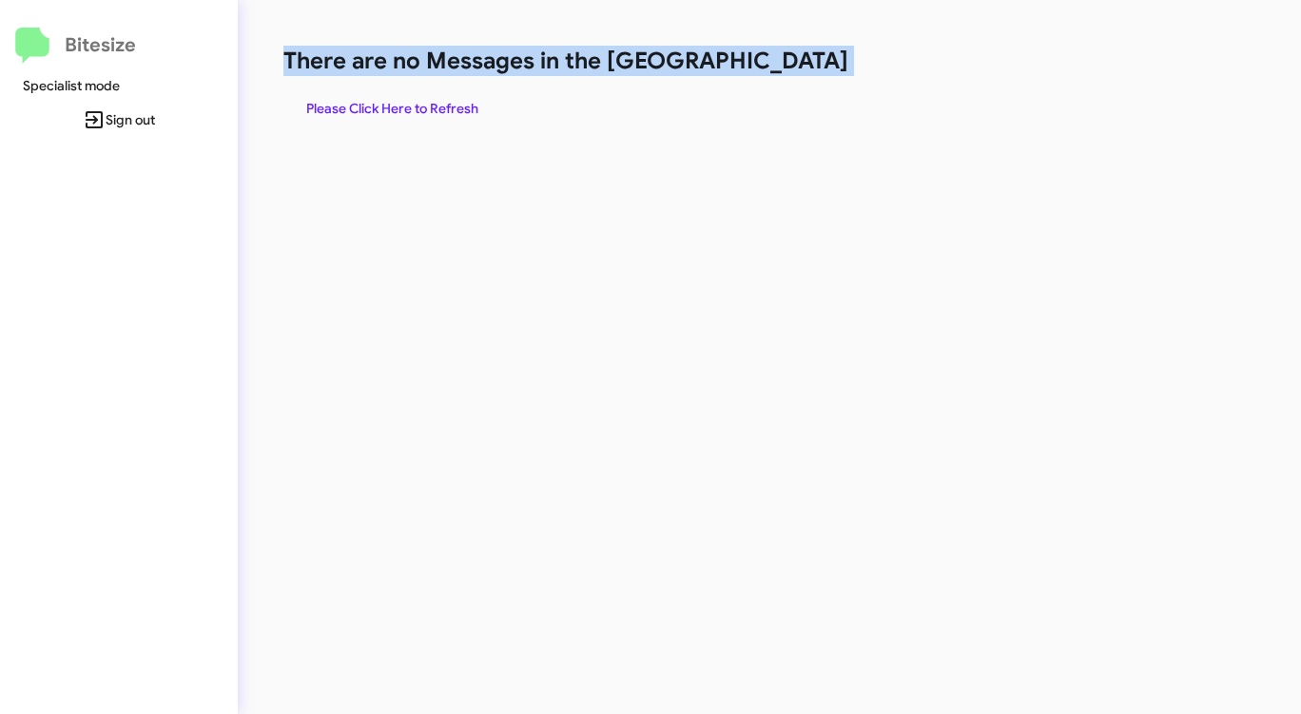
click at [764, 67] on h1 "There are no Messages in the [GEOGRAPHIC_DATA]" at bounding box center [680, 61] width 795 height 30
click at [397, 108] on span "Please Click Here to Refresh" at bounding box center [392, 108] width 172 height 34
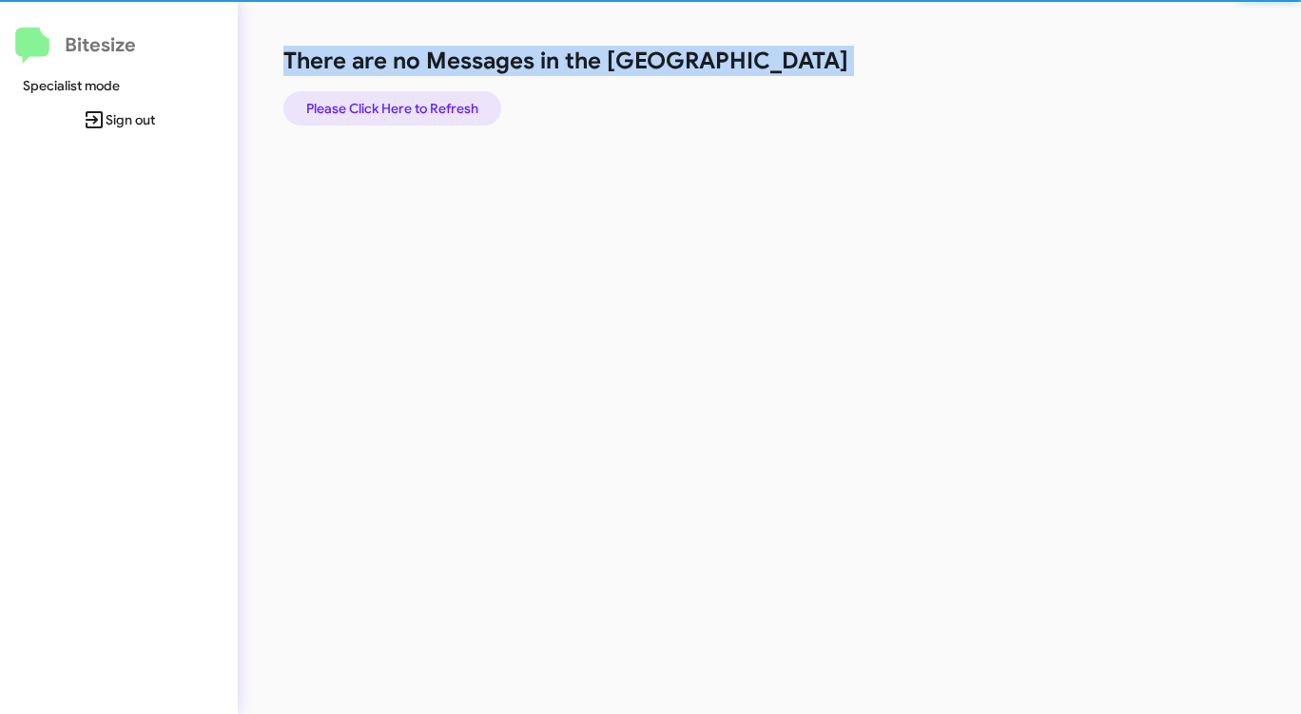
click at [397, 108] on span "Please Click Here to Refresh" at bounding box center [392, 108] width 172 height 34
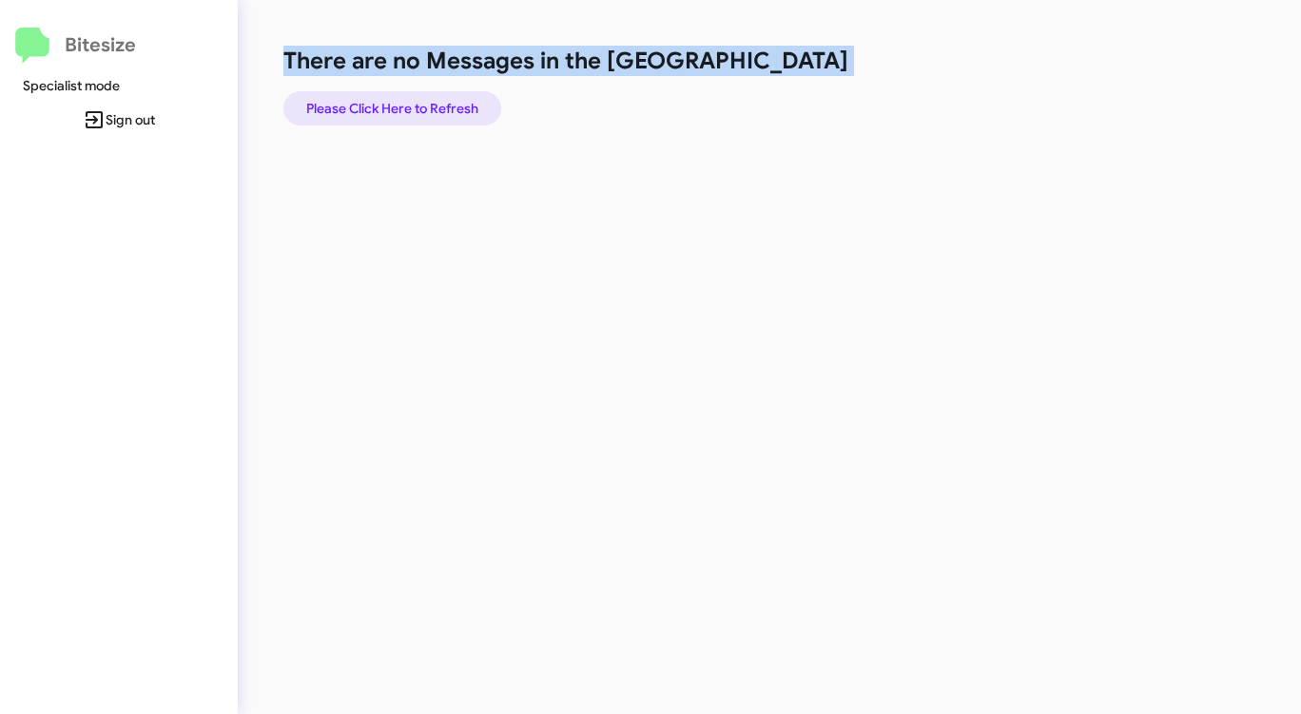
click at [402, 107] on span "Please Click Here to Refresh" at bounding box center [392, 108] width 172 height 34
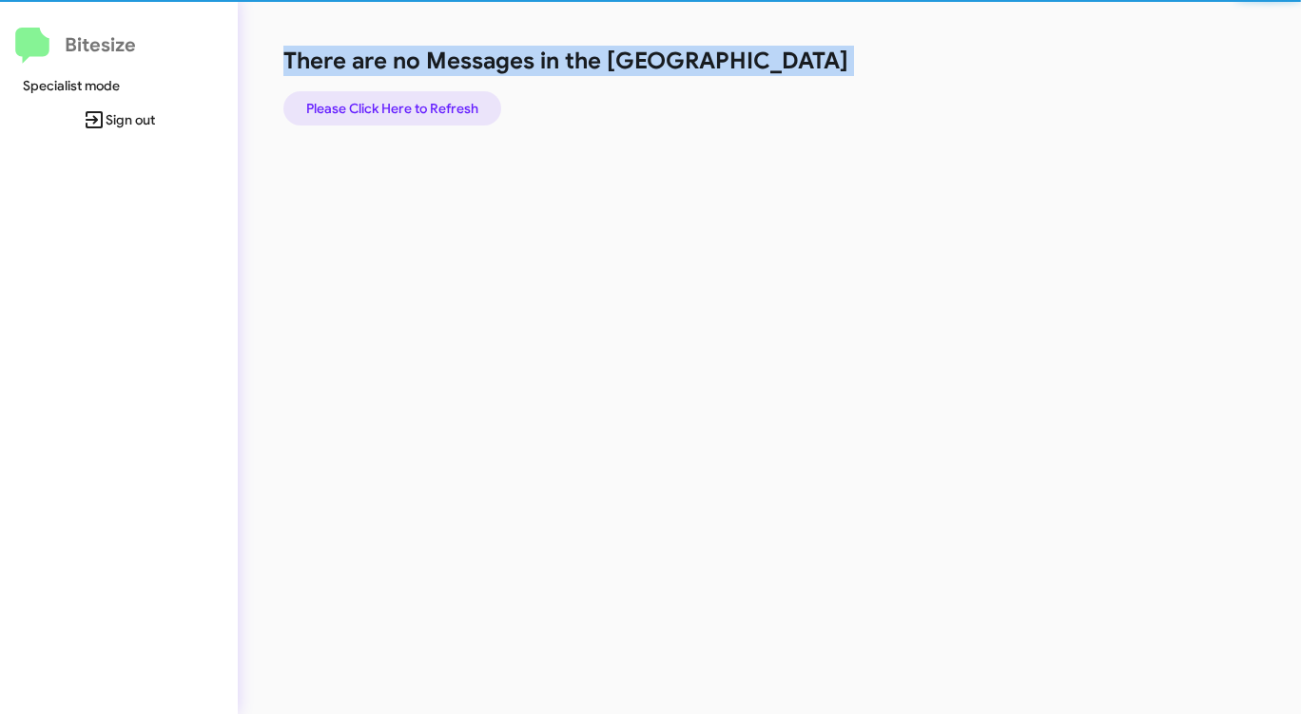
click at [402, 107] on span "Please Click Here to Refresh" at bounding box center [392, 108] width 172 height 34
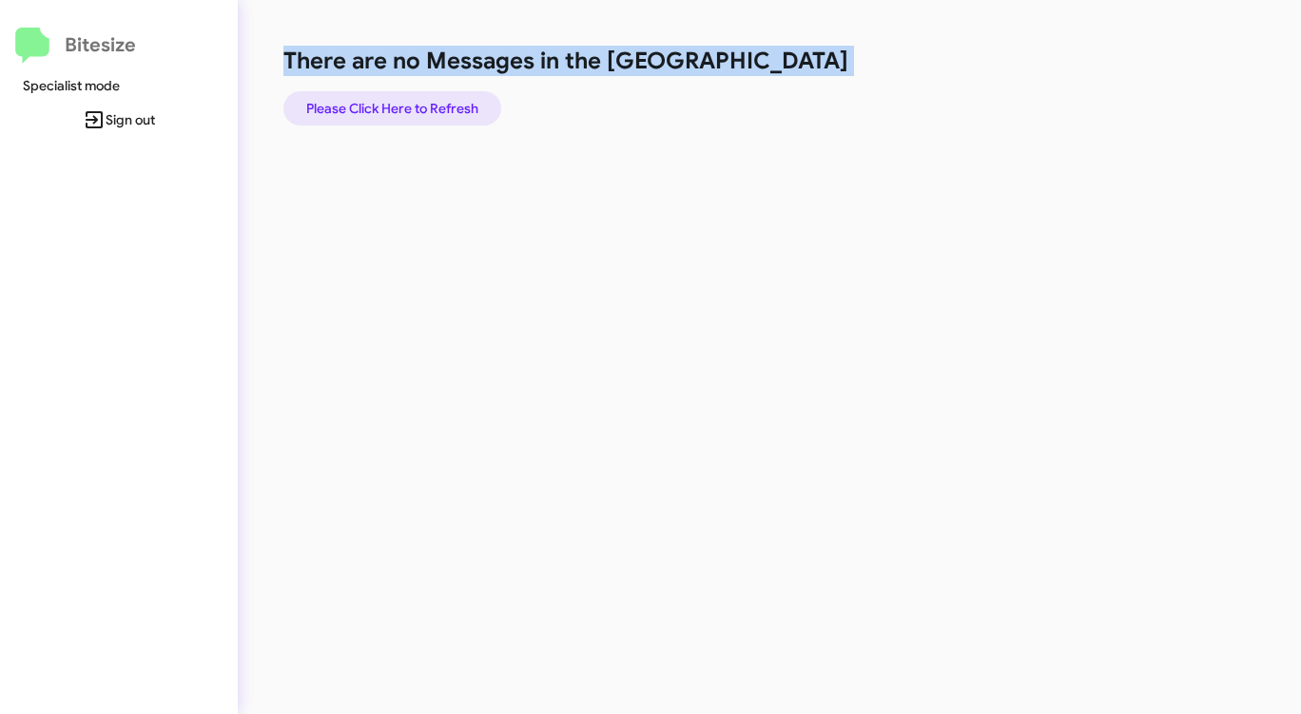
click at [402, 107] on span "Please Click Here to Refresh" at bounding box center [392, 108] width 172 height 34
click at [402, 106] on span "Please Click Here to Refresh" at bounding box center [392, 108] width 172 height 34
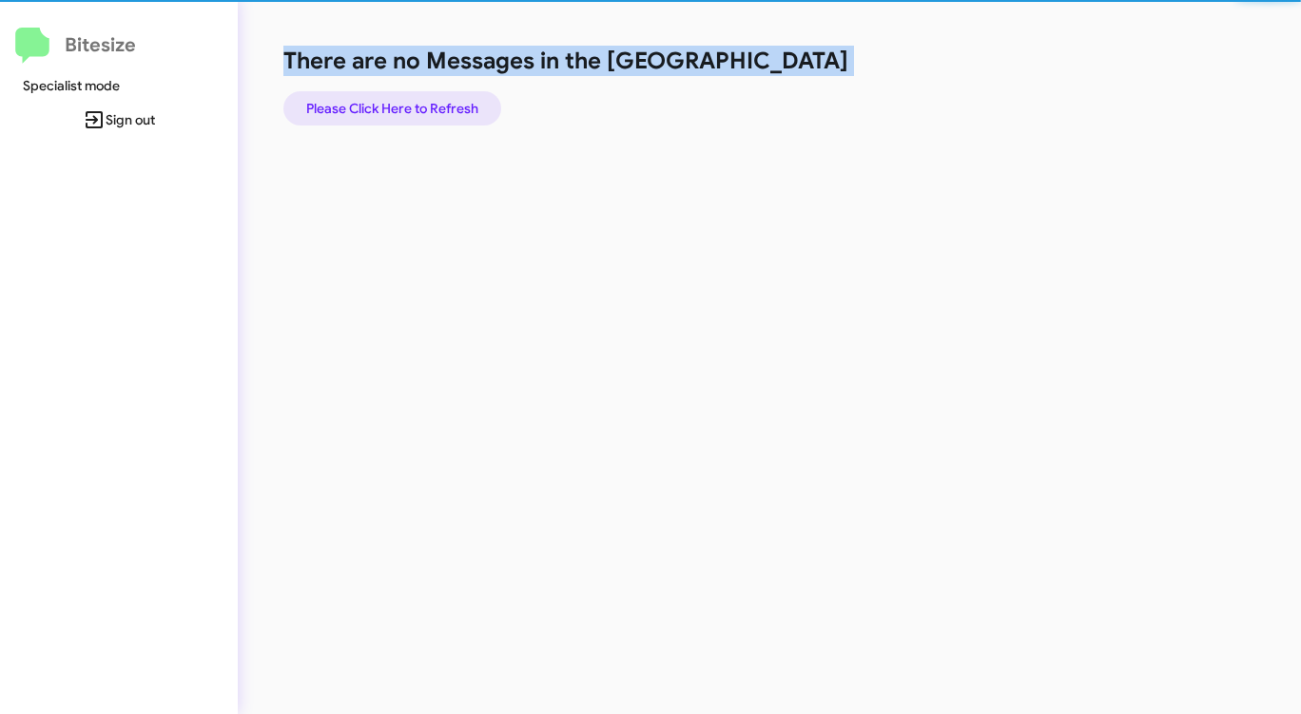
click at [402, 106] on span "Please Click Here to Refresh" at bounding box center [392, 108] width 172 height 34
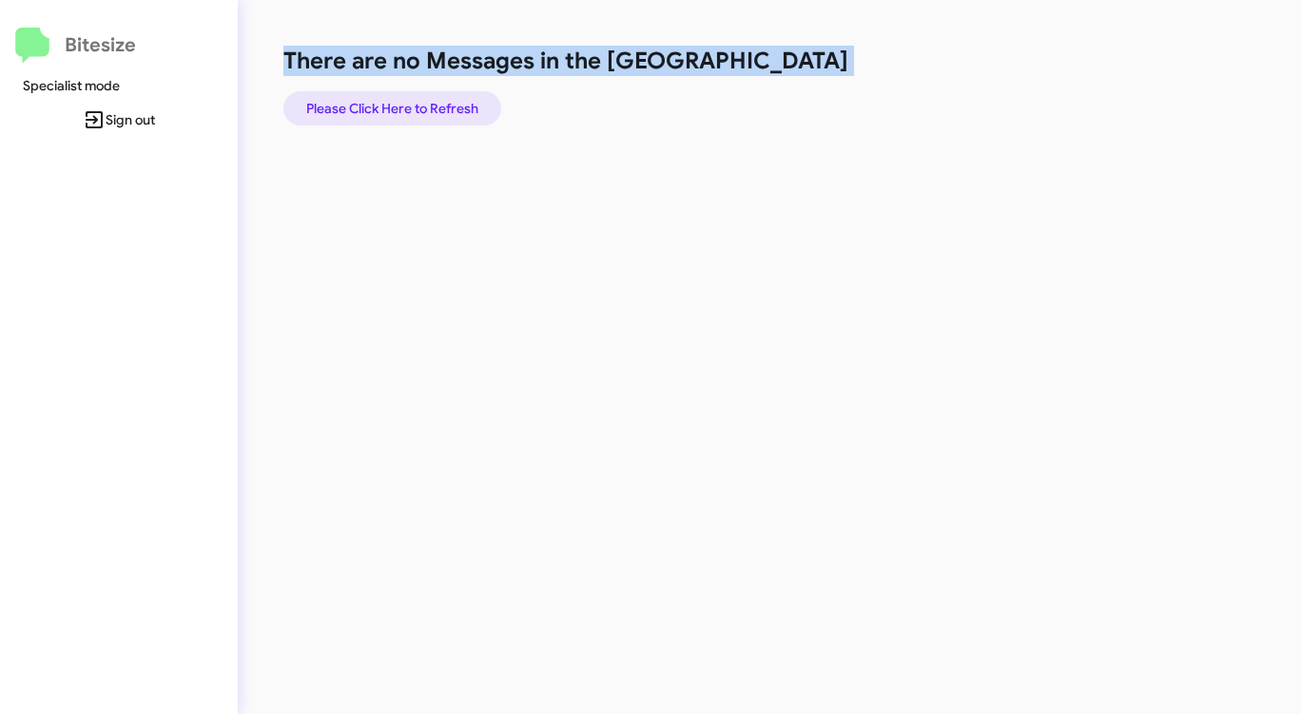
click at [402, 106] on span "Please Click Here to Refresh" at bounding box center [392, 108] width 172 height 34
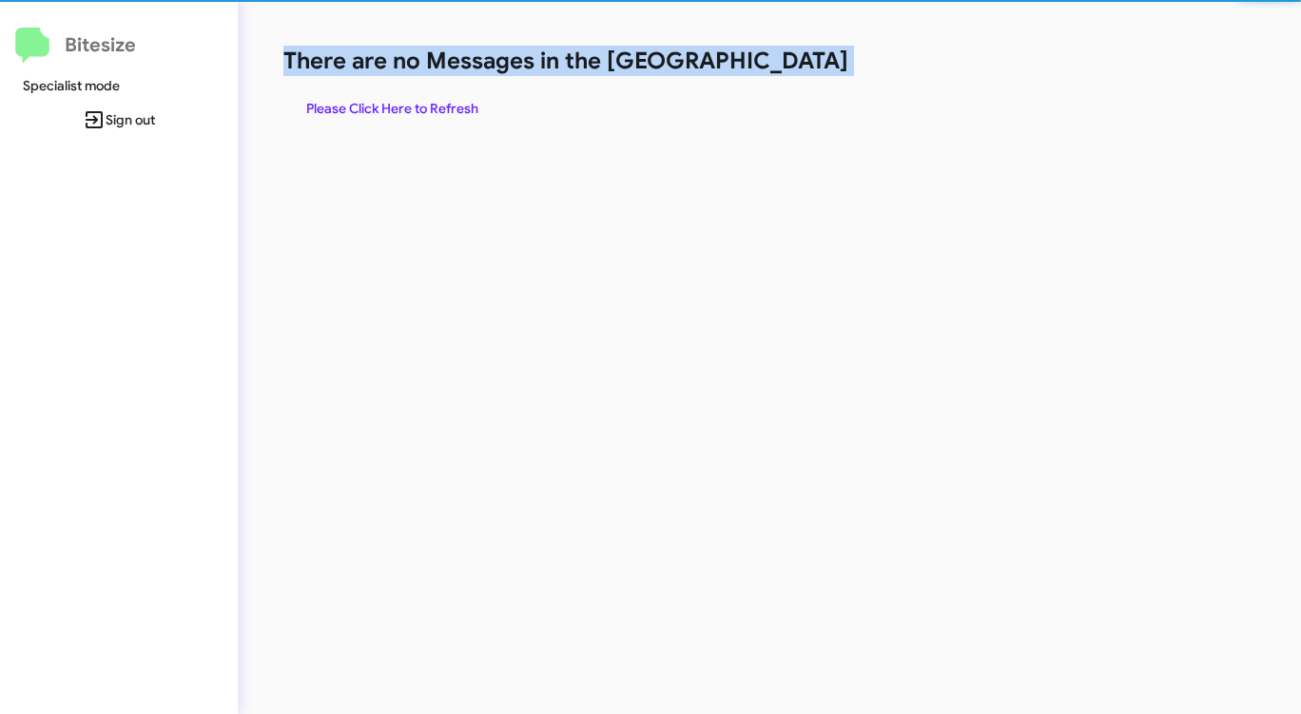
click at [402, 106] on span "Please Click Here to Refresh" at bounding box center [392, 108] width 172 height 34
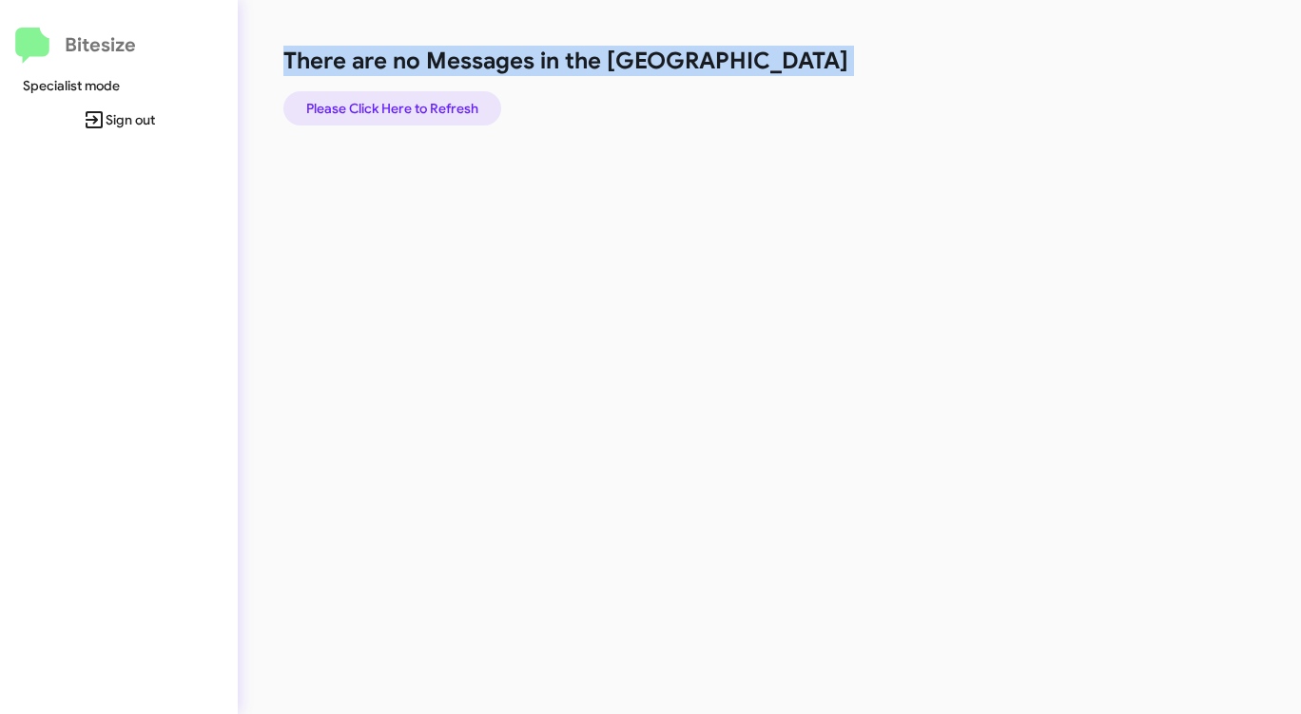
click at [402, 106] on span "Please Click Here to Refresh" at bounding box center [392, 108] width 172 height 34
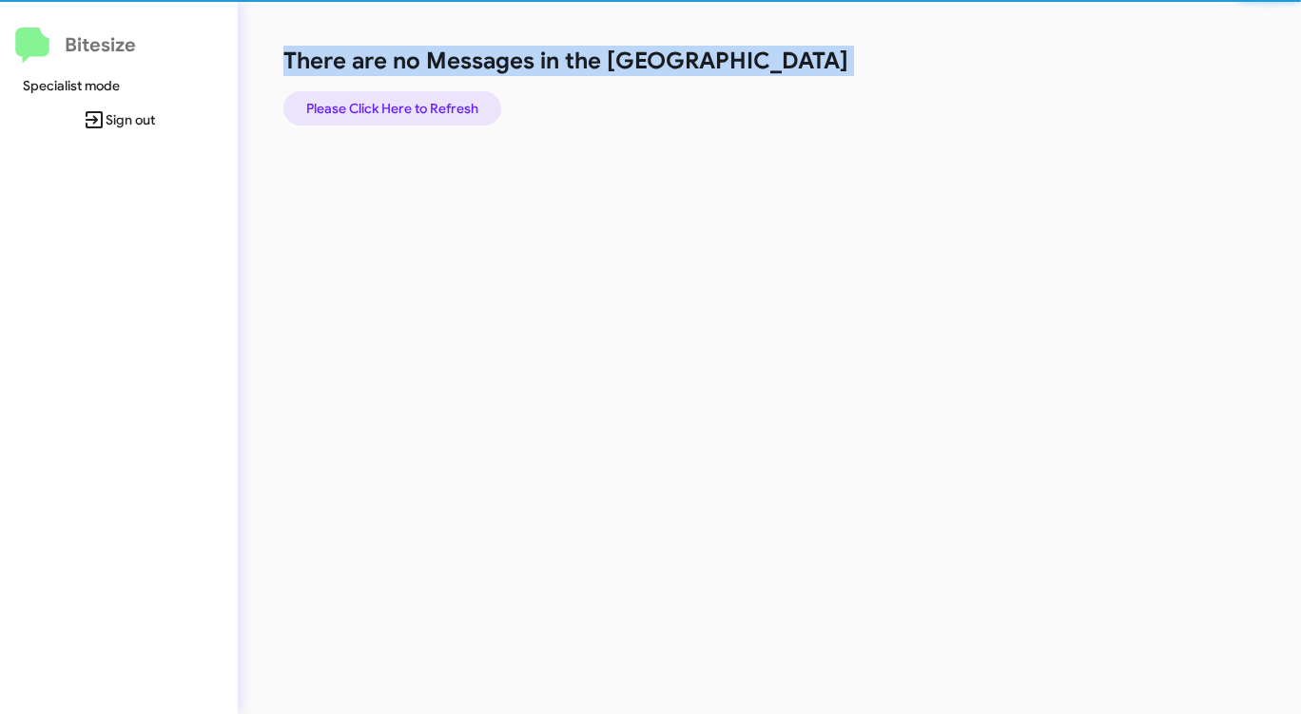
click at [402, 106] on span "Please Click Here to Refresh" at bounding box center [392, 108] width 172 height 34
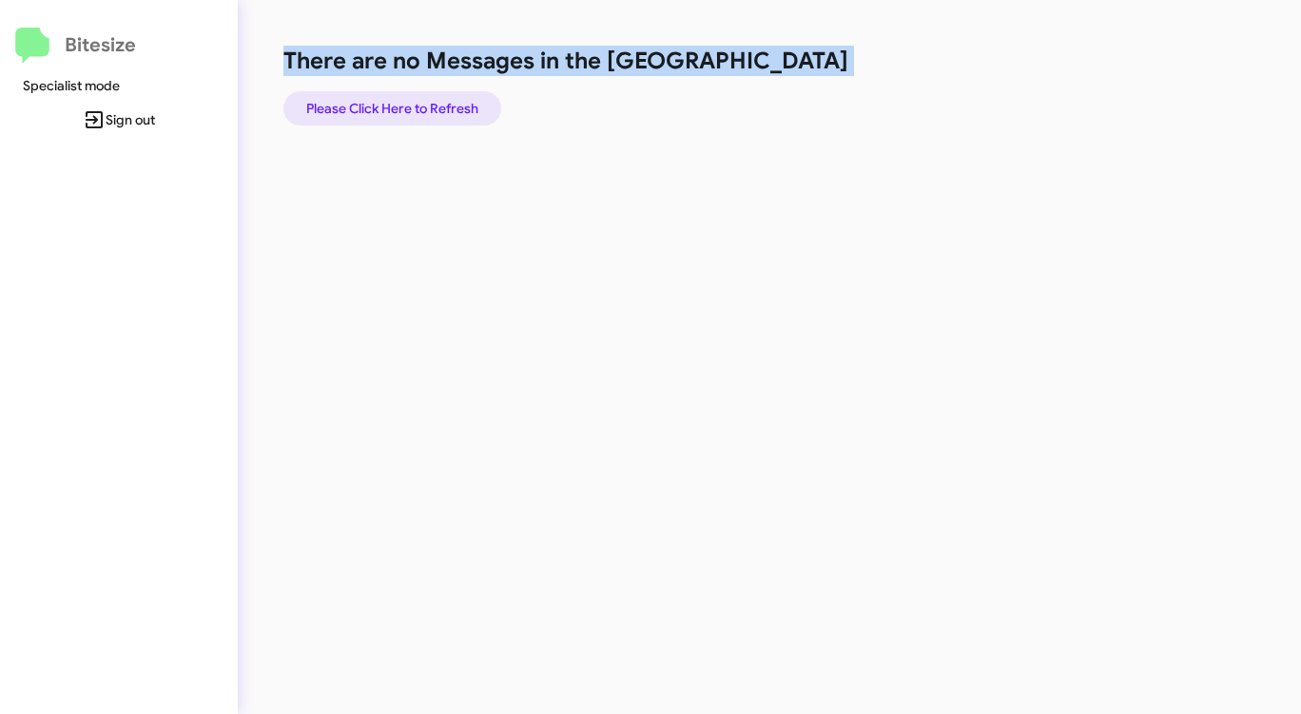
click at [402, 106] on span "Please Click Here to Refresh" at bounding box center [392, 108] width 172 height 34
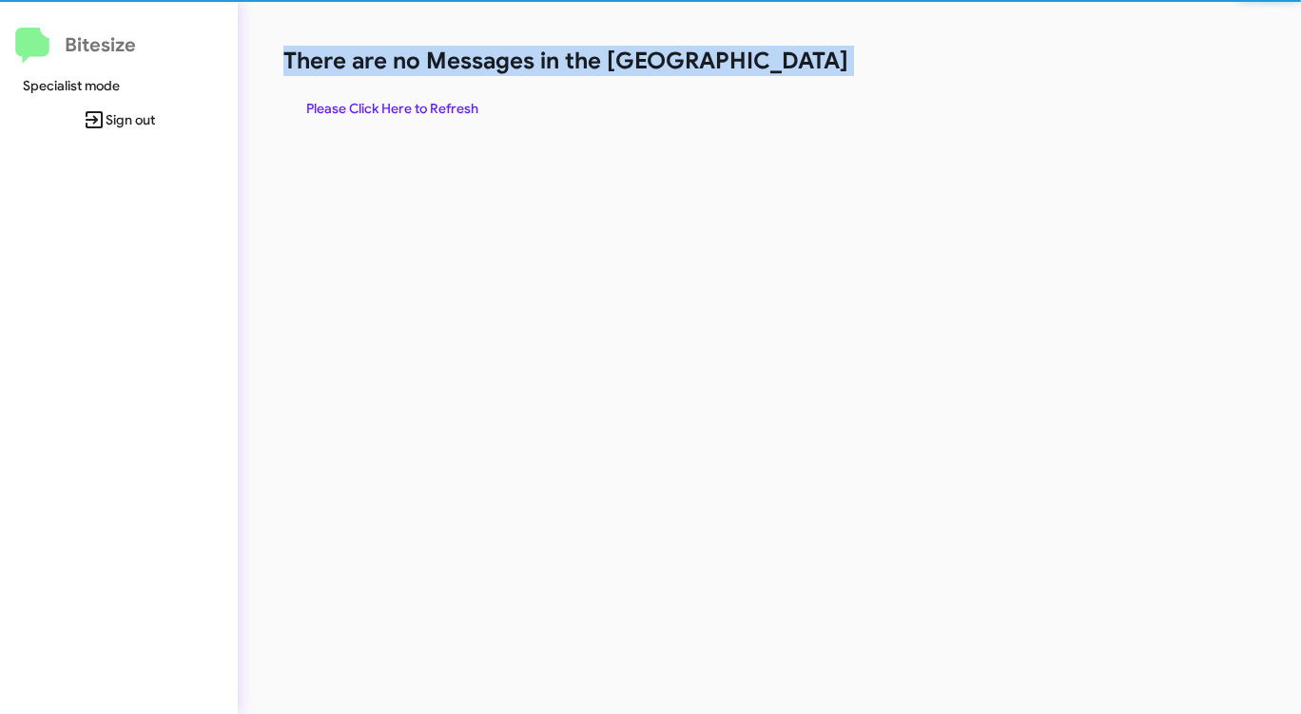
click at [402, 106] on span "Please Click Here to Refresh" at bounding box center [392, 108] width 172 height 34
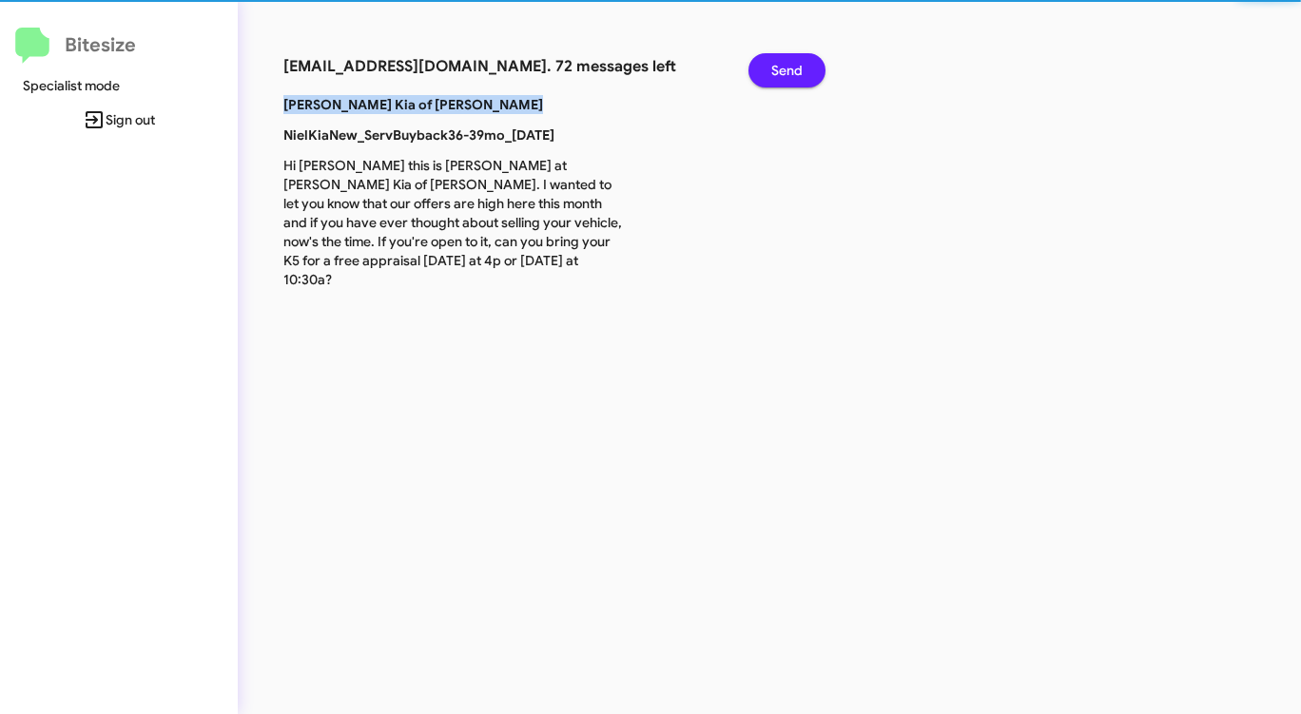
click at [402, 106] on b "[PERSON_NAME] Kia of [PERSON_NAME]" at bounding box center [413, 104] width 260 height 17
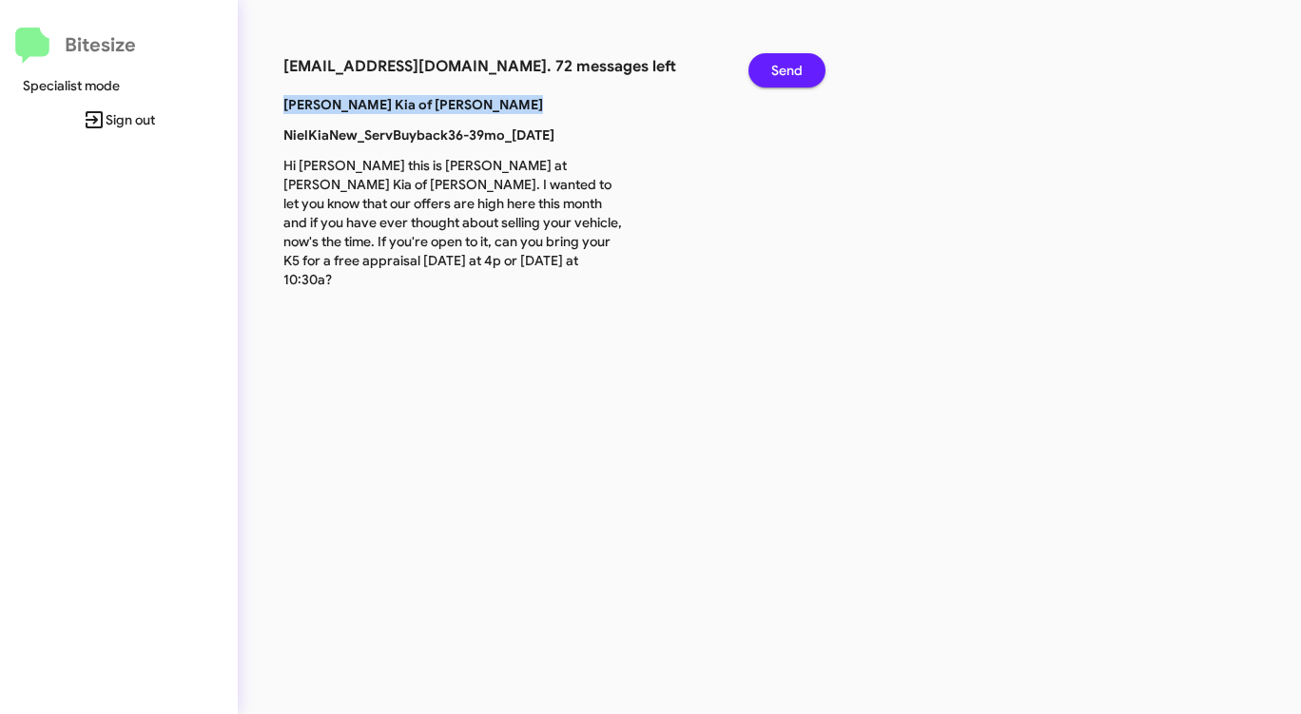
click at [779, 62] on span "Send" at bounding box center [786, 70] width 31 height 34
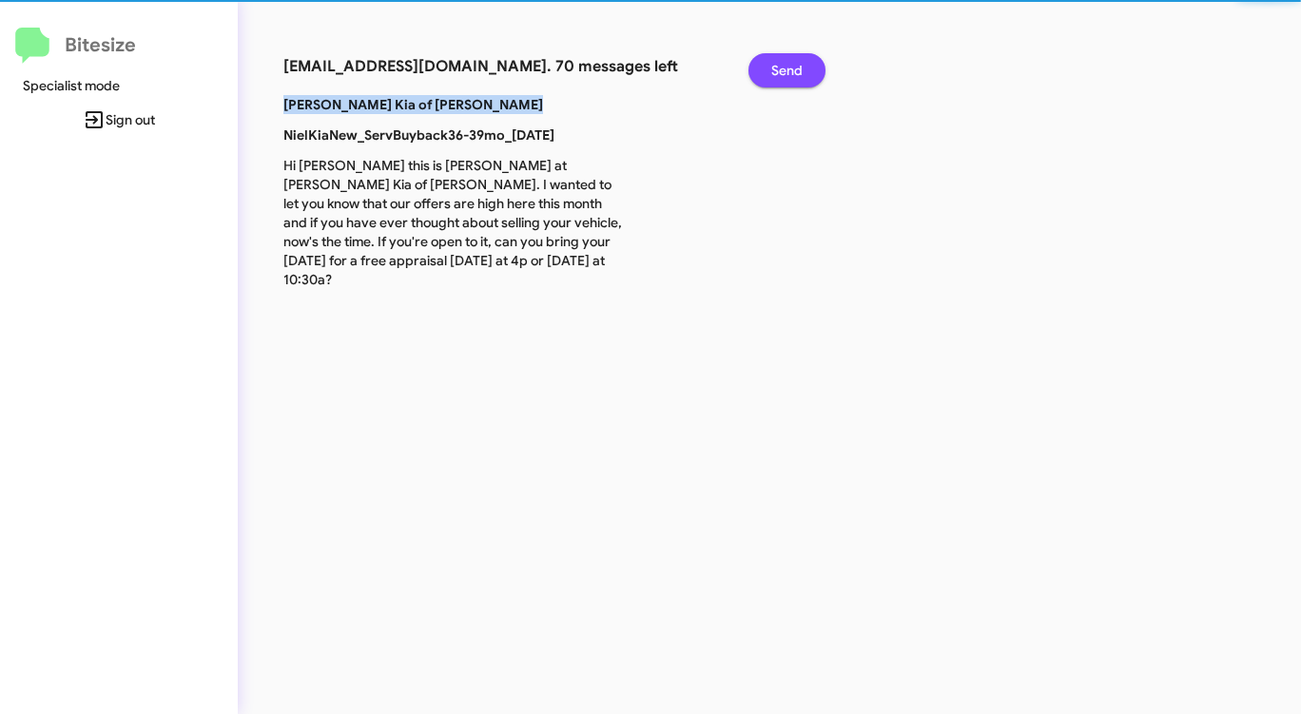
click at [779, 62] on span "Send" at bounding box center [786, 70] width 31 height 34
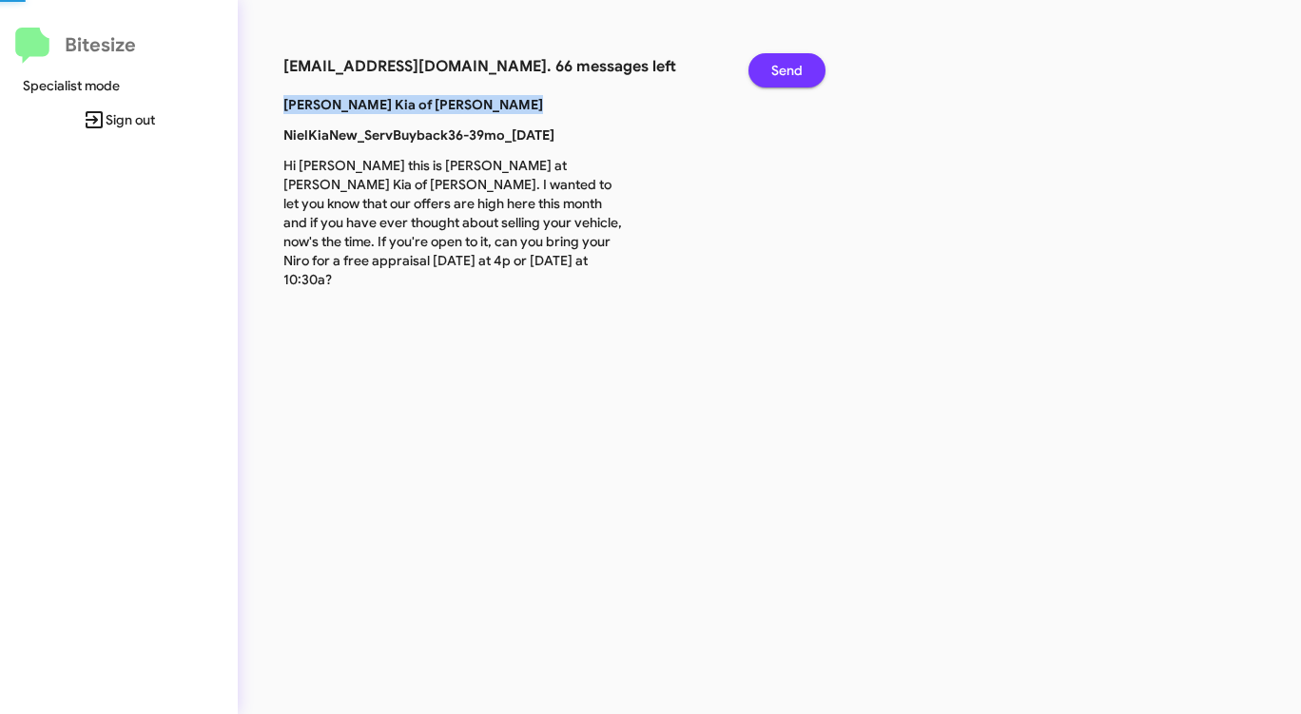
click at [779, 62] on span "Send" at bounding box center [786, 70] width 31 height 34
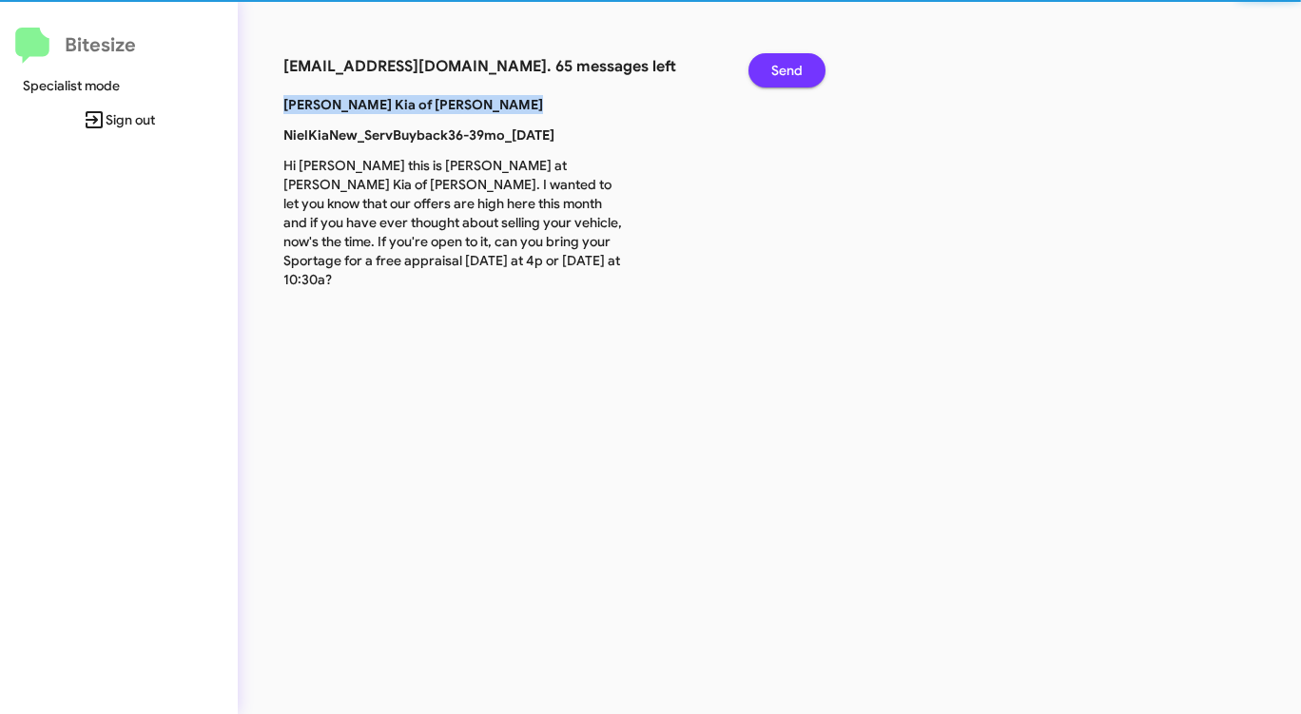
click at [779, 62] on span "Send" at bounding box center [786, 70] width 31 height 34
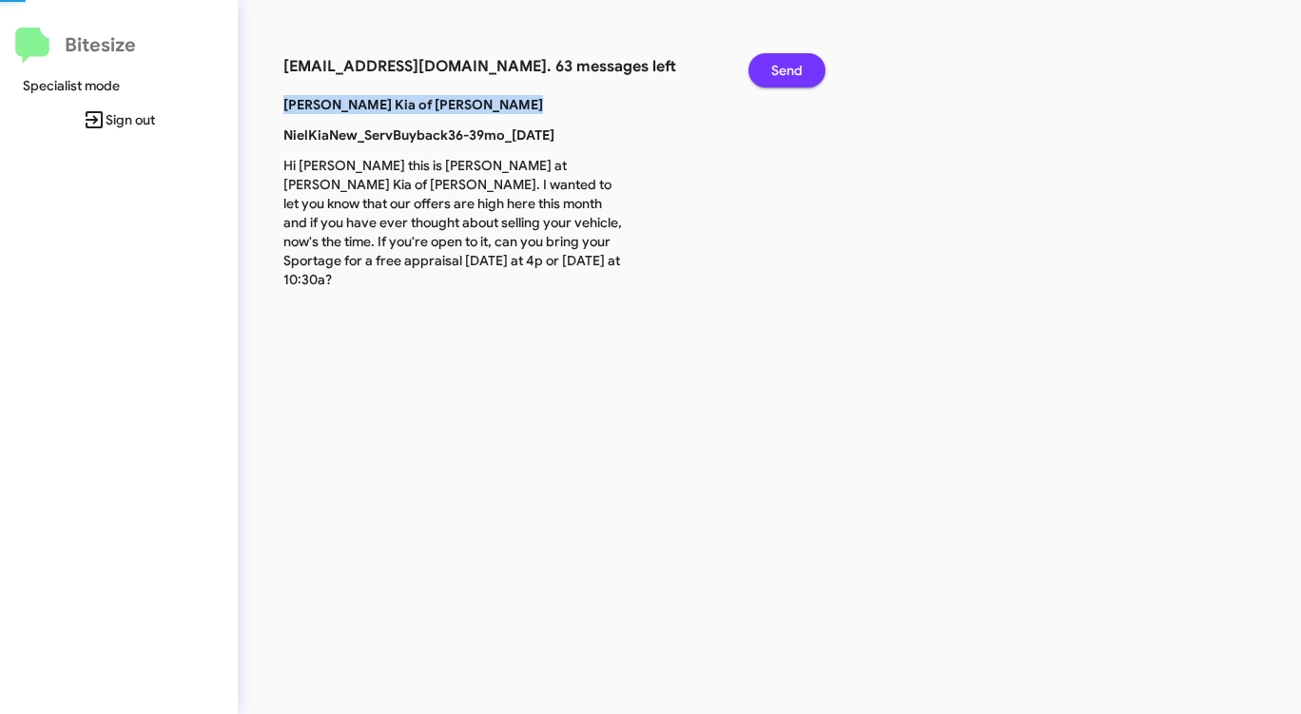
click at [779, 62] on span "Send" at bounding box center [786, 70] width 31 height 34
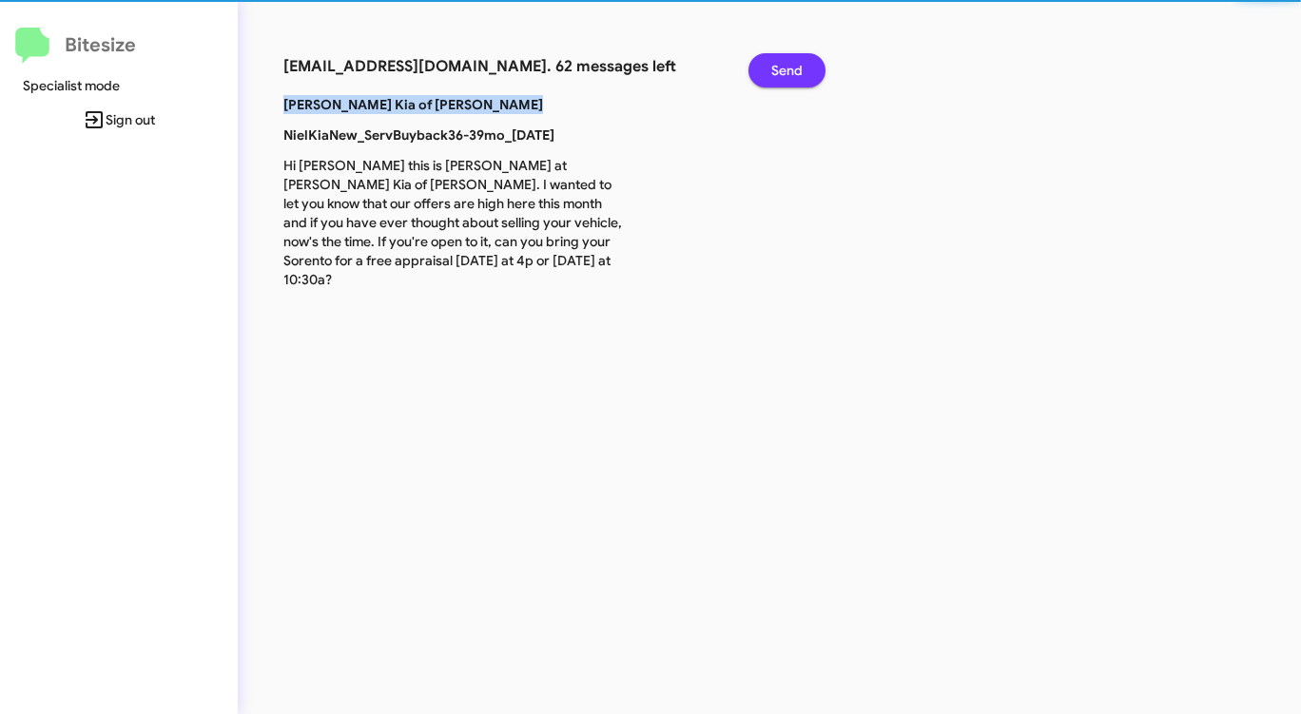
click at [779, 62] on span "Send" at bounding box center [786, 70] width 31 height 34
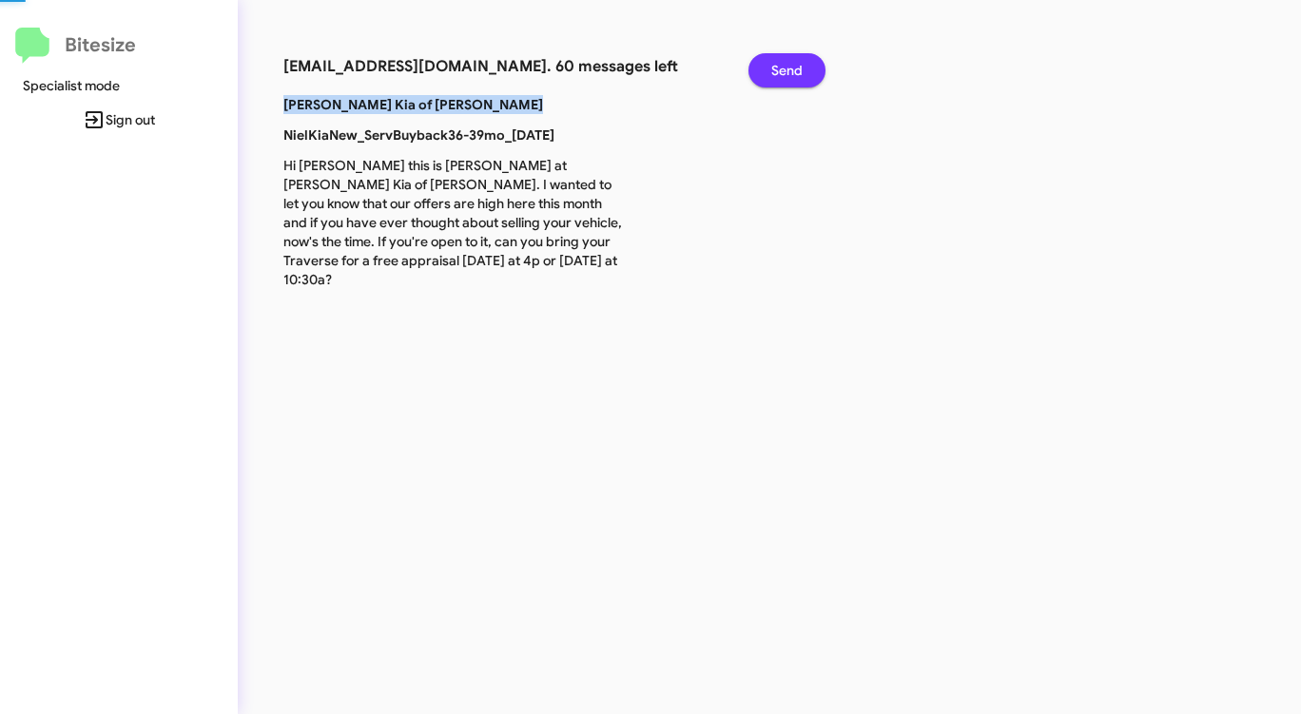
click at [779, 62] on span "Send" at bounding box center [786, 70] width 31 height 34
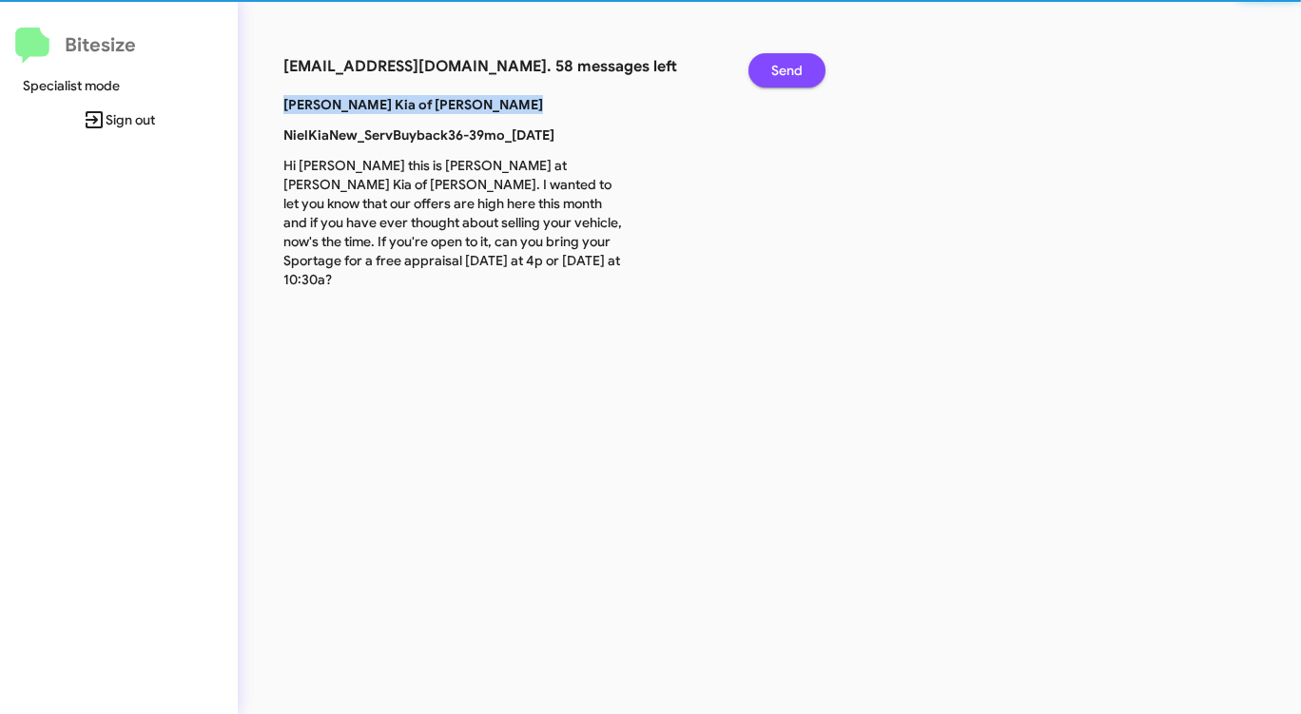
click at [779, 62] on span "Send" at bounding box center [786, 70] width 31 height 34
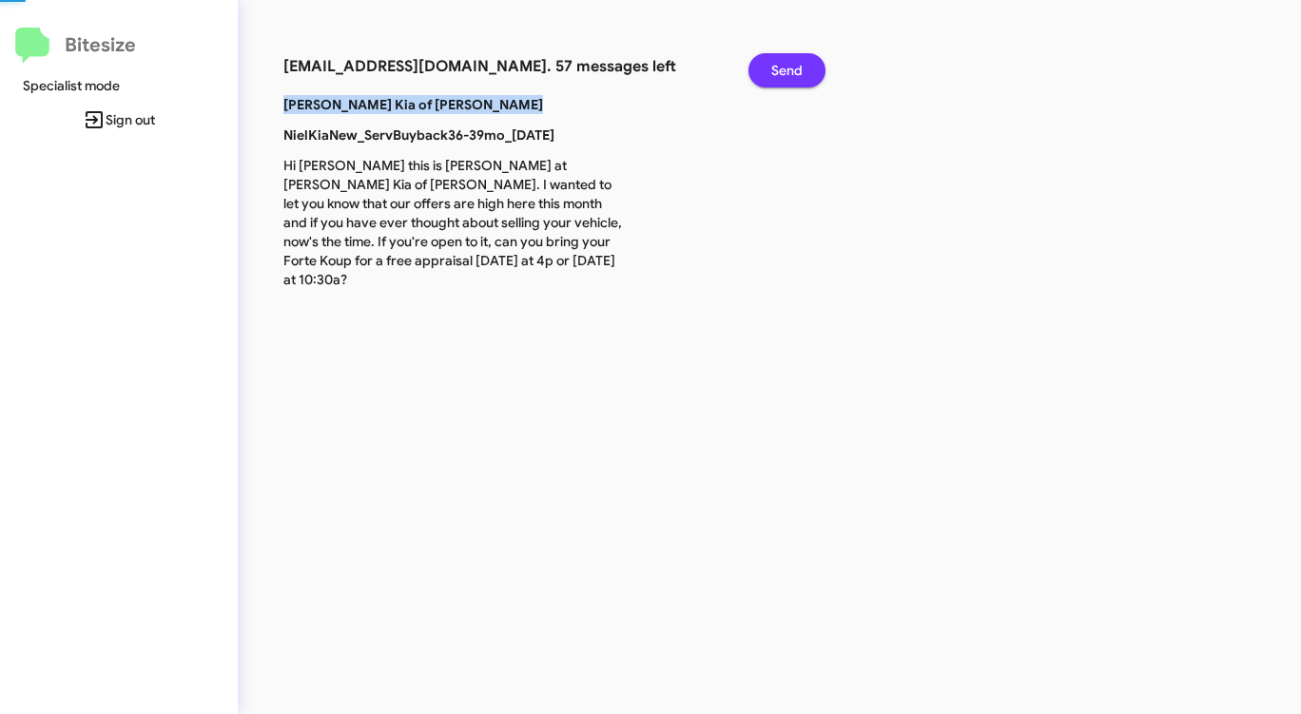
click at [779, 62] on span "Send" at bounding box center [786, 70] width 31 height 34
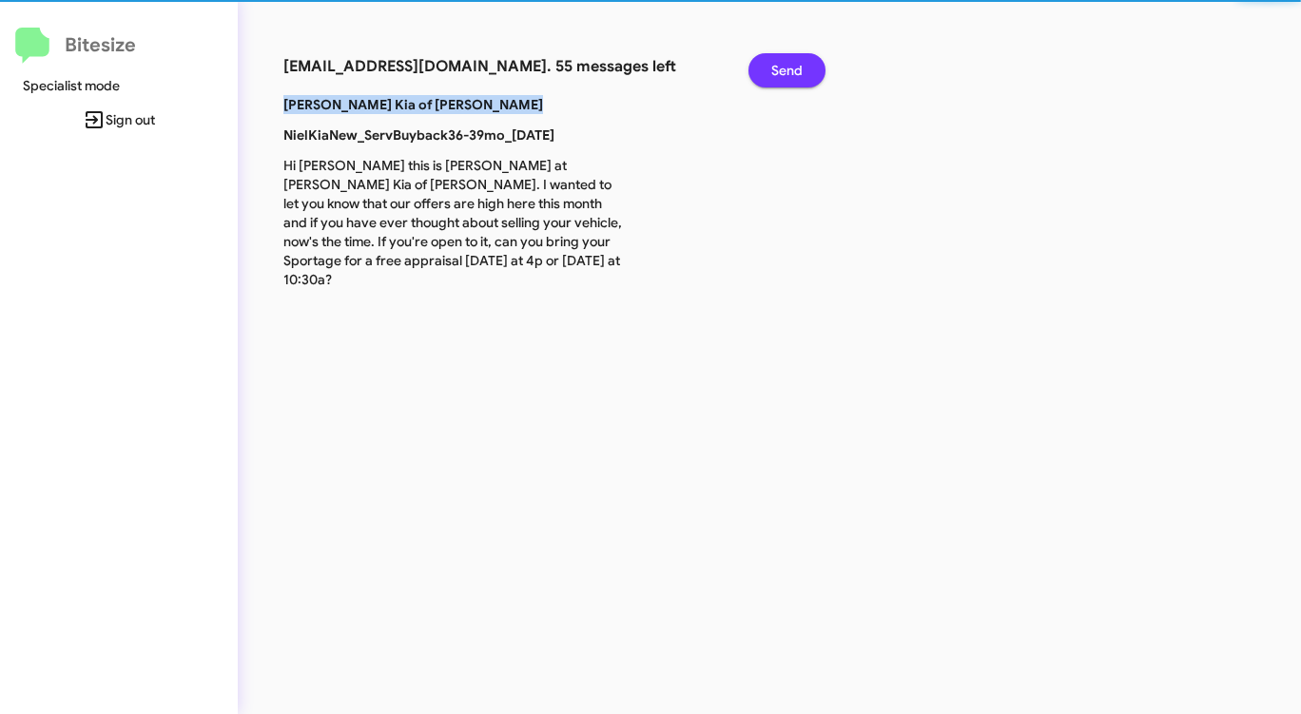
click at [779, 62] on span "Send" at bounding box center [786, 70] width 31 height 34
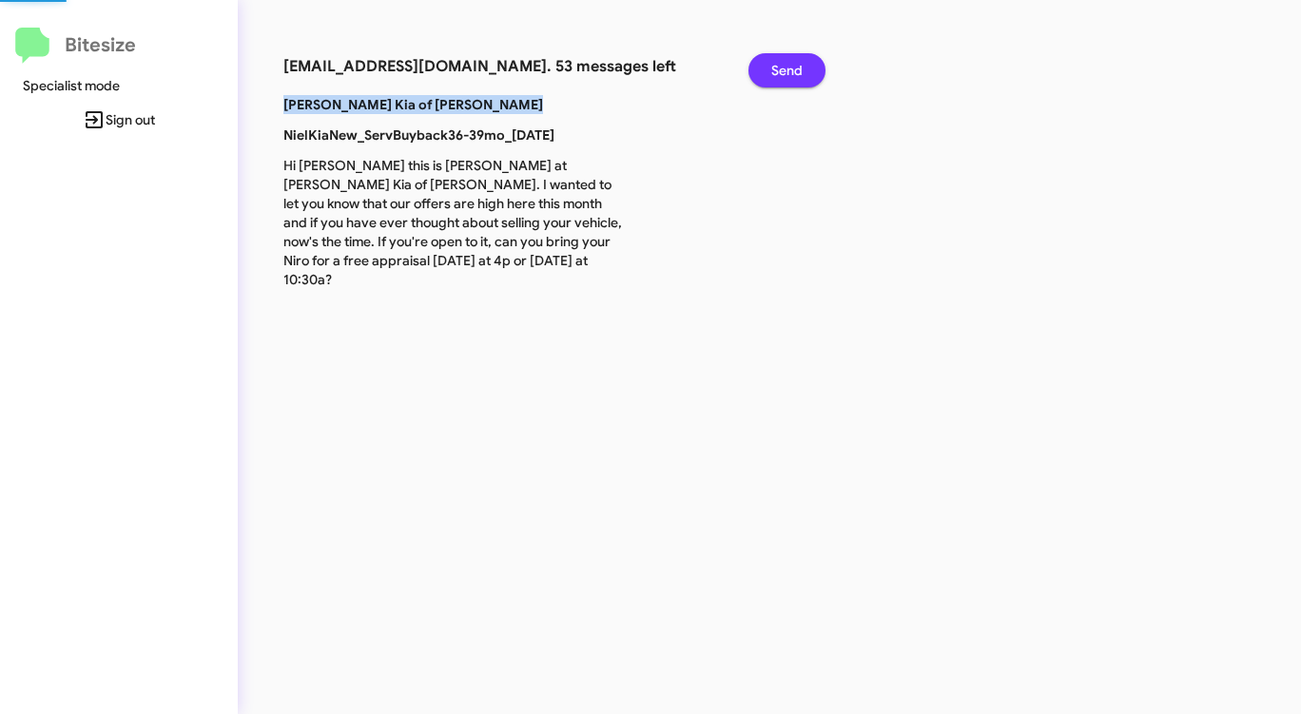
click at [779, 62] on span "Send" at bounding box center [786, 70] width 31 height 34
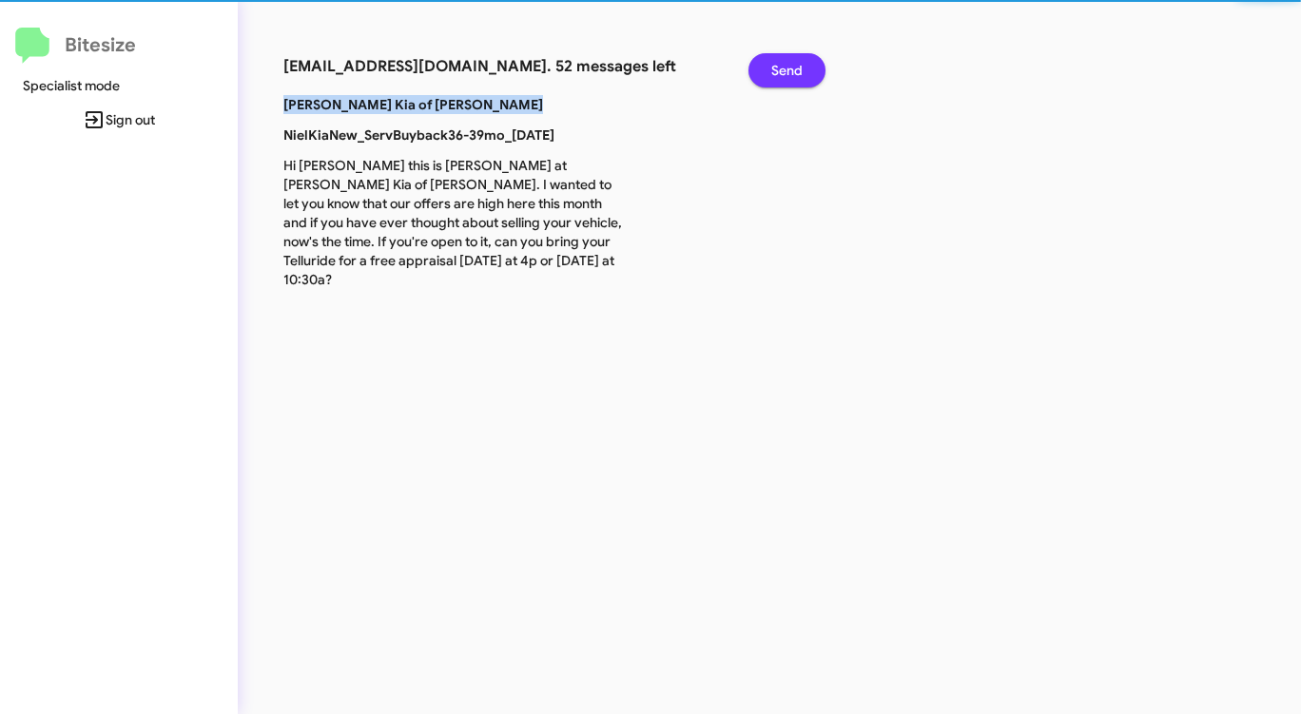
click at [779, 62] on span "Send" at bounding box center [786, 70] width 31 height 34
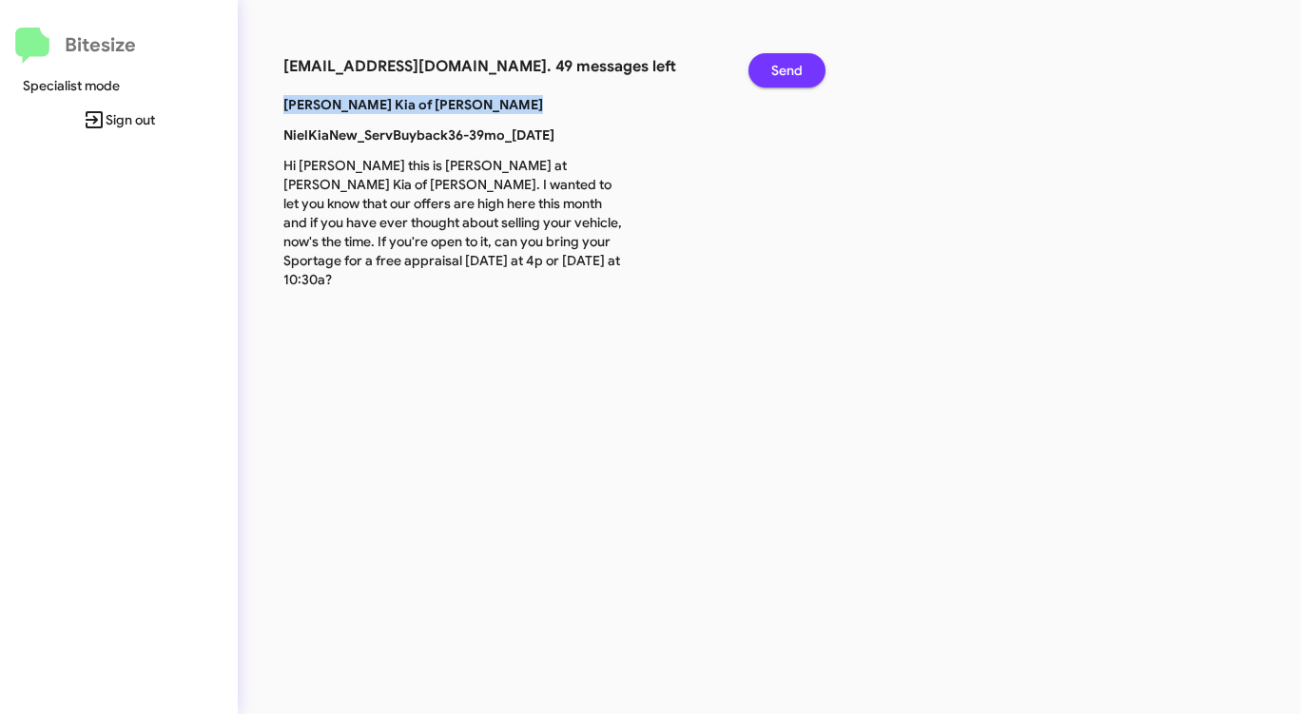
click at [779, 62] on span "Send" at bounding box center [786, 70] width 31 height 34
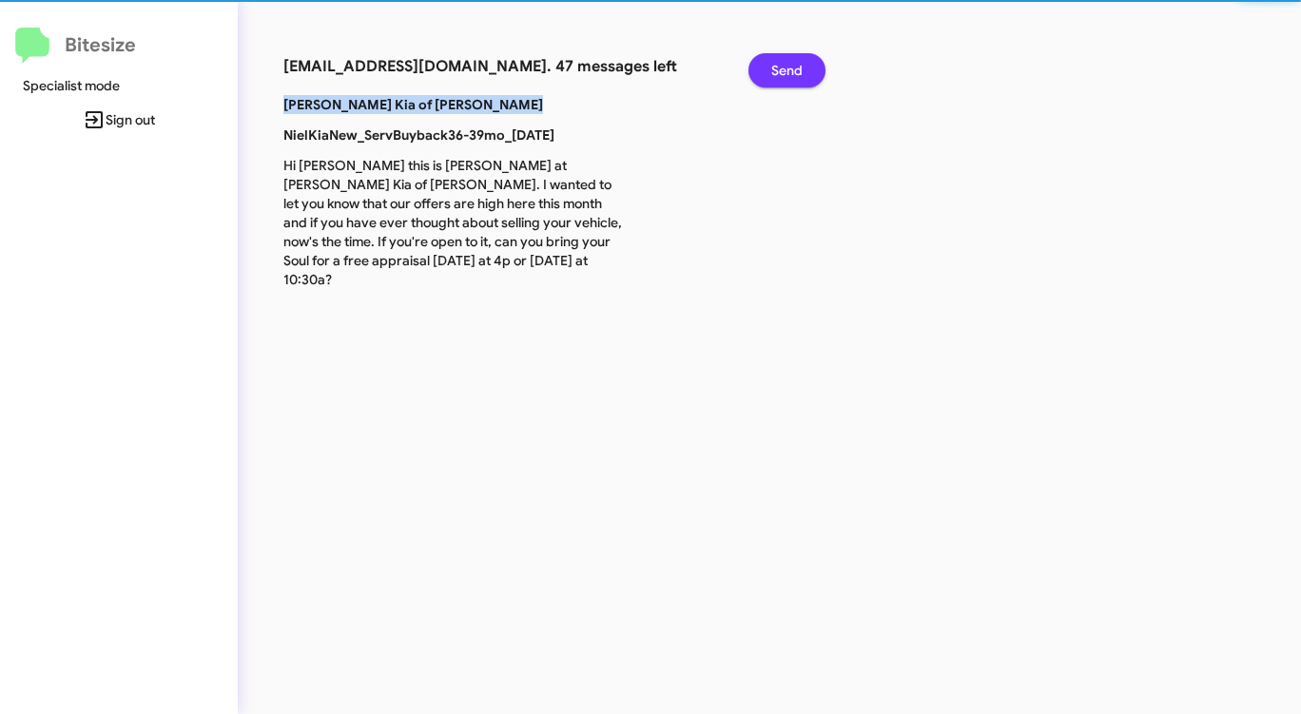
click at [779, 62] on span "Send" at bounding box center [786, 70] width 31 height 34
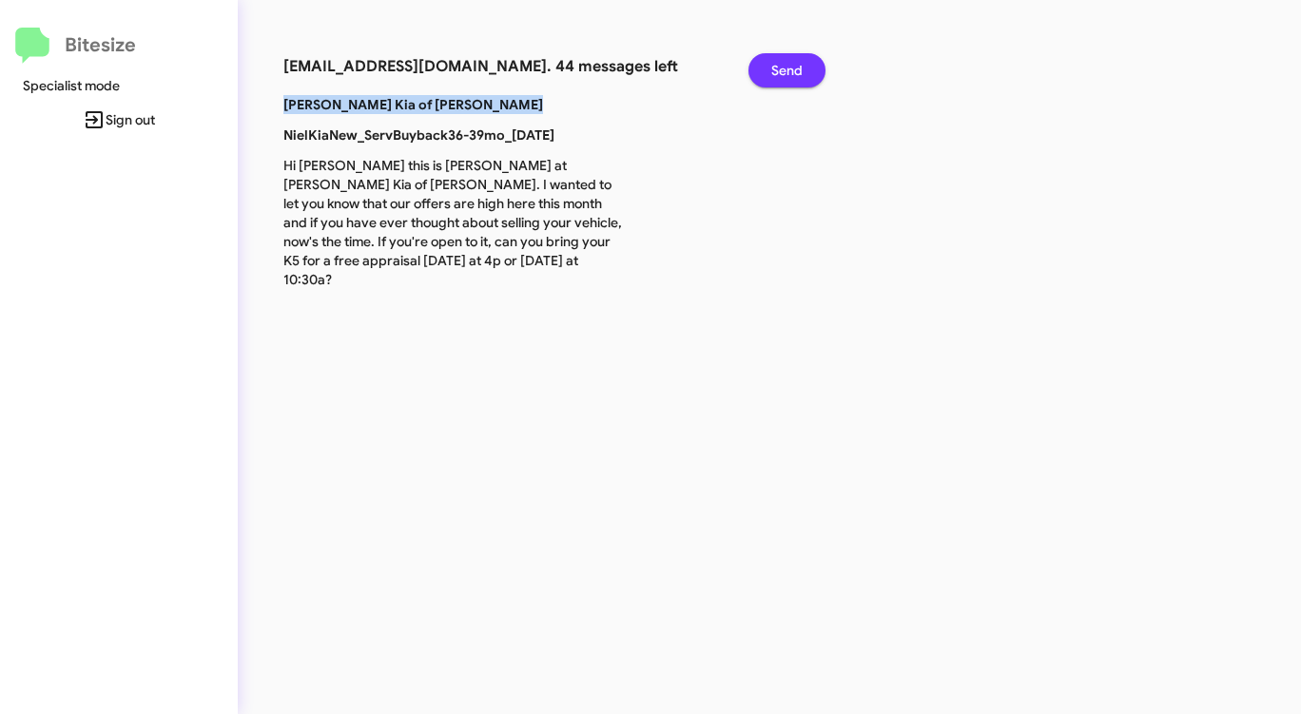
click at [779, 62] on span "Send" at bounding box center [786, 70] width 31 height 34
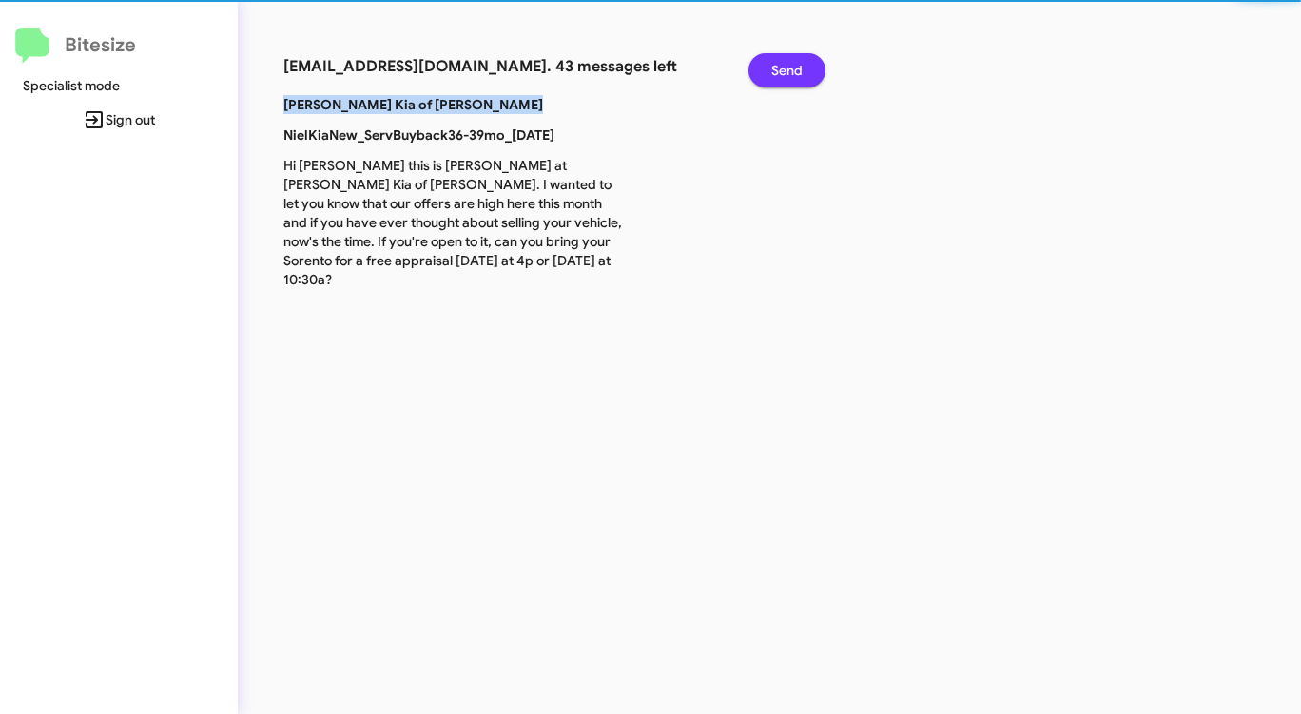
click at [779, 62] on span "Send" at bounding box center [786, 70] width 31 height 34
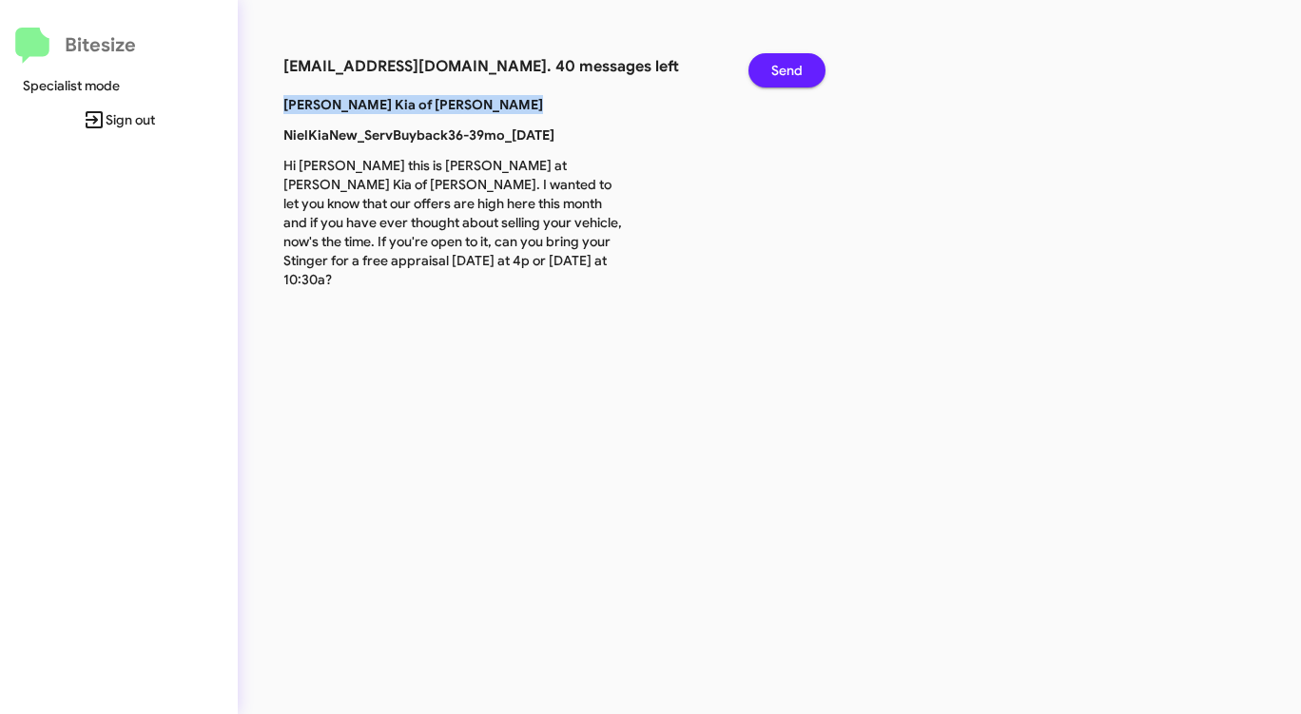
click at [779, 62] on span "Send" at bounding box center [786, 70] width 31 height 34
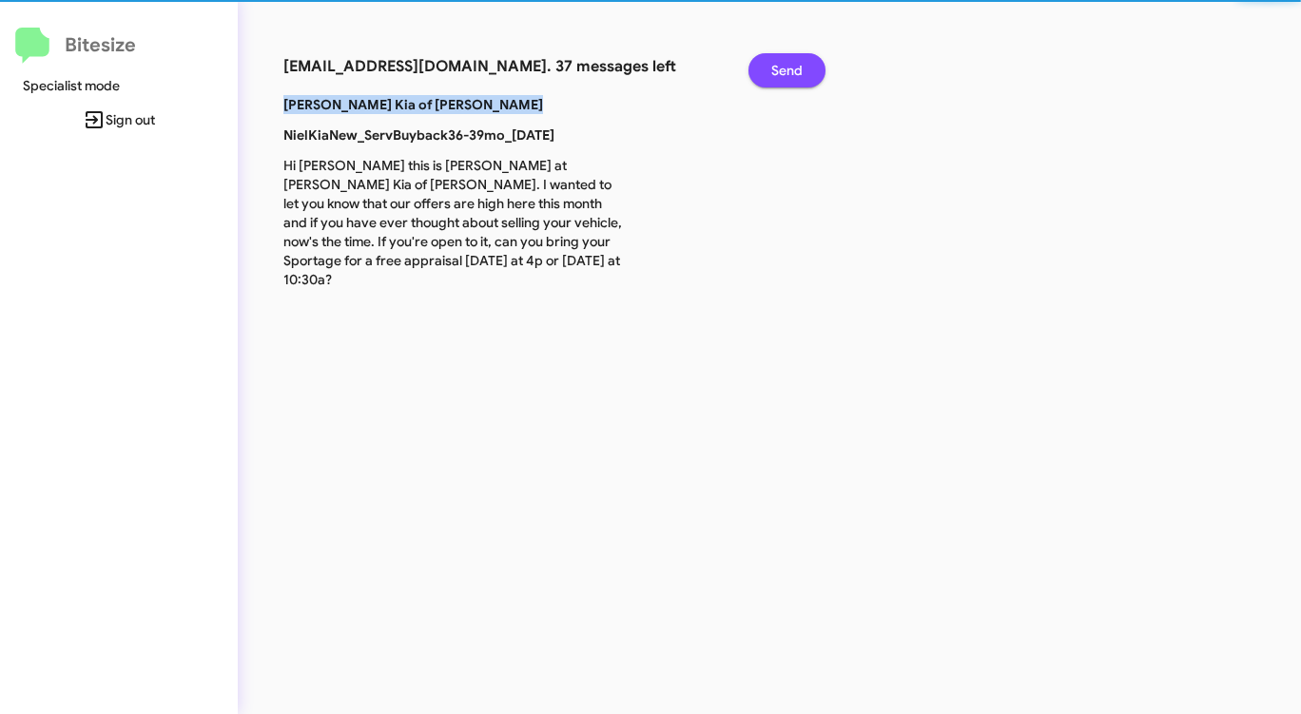
click at [779, 62] on span "Send" at bounding box center [786, 70] width 31 height 34
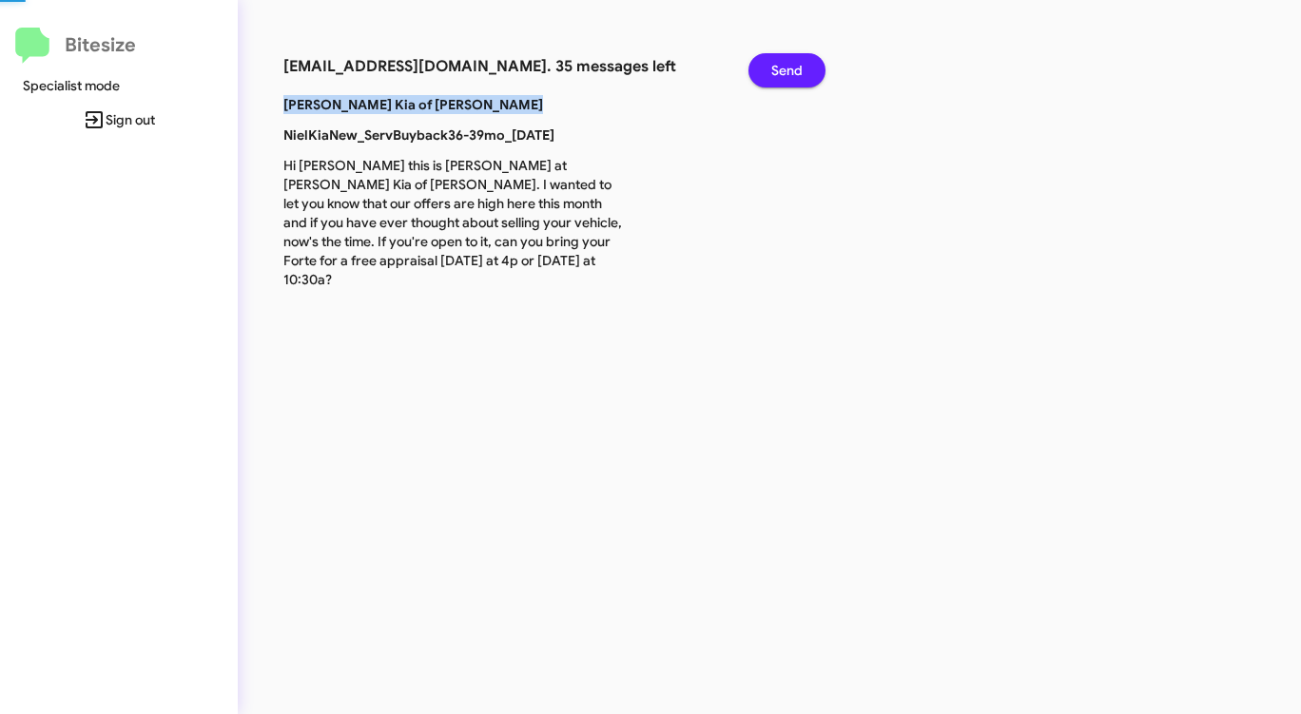
click at [779, 62] on span "Send" at bounding box center [786, 70] width 31 height 34
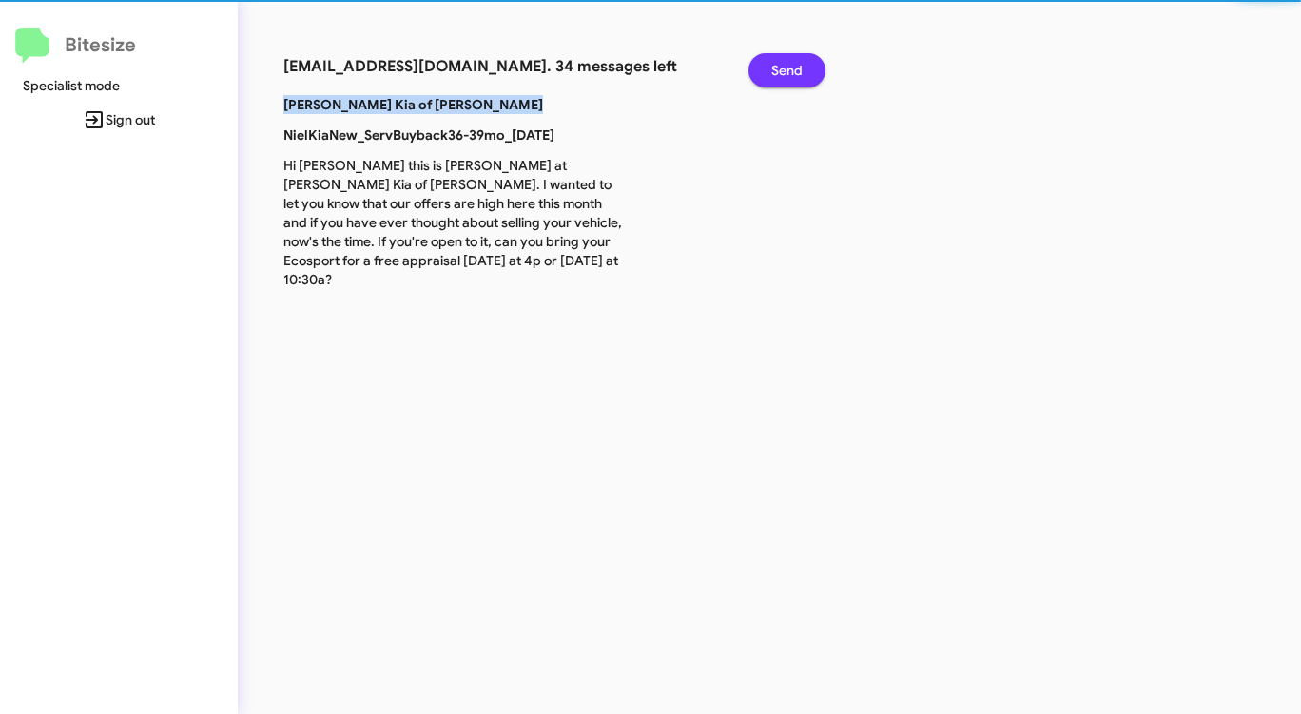
click at [779, 62] on span "Send" at bounding box center [786, 70] width 31 height 34
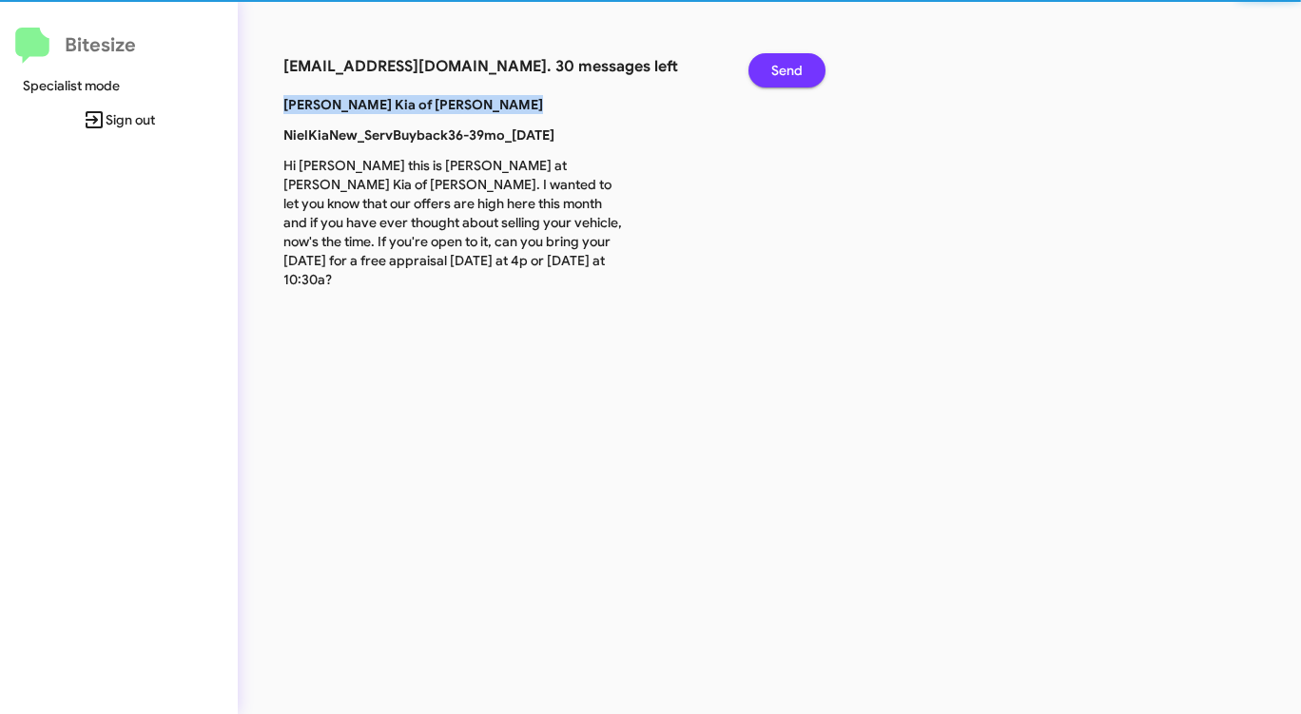
click at [779, 62] on span "Send" at bounding box center [786, 70] width 31 height 34
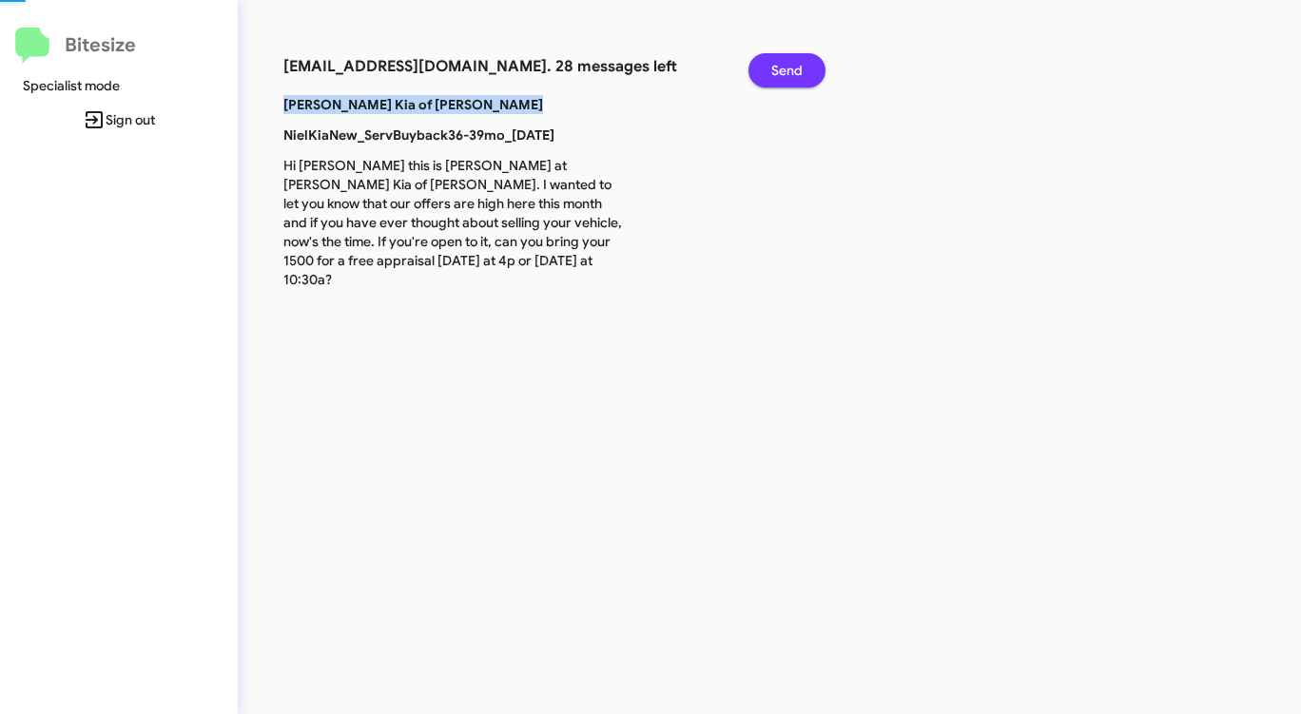
click at [779, 62] on span "Send" at bounding box center [786, 70] width 31 height 34
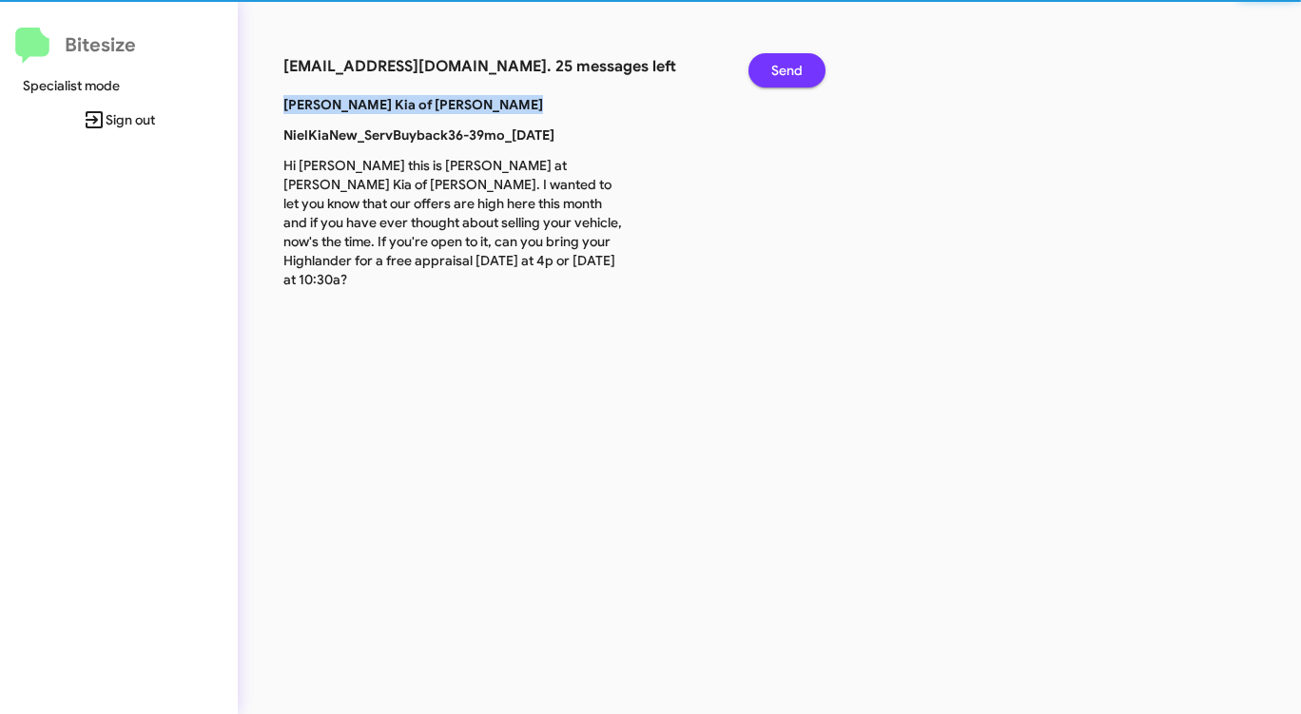
click at [779, 62] on span "Send" at bounding box center [786, 70] width 31 height 34
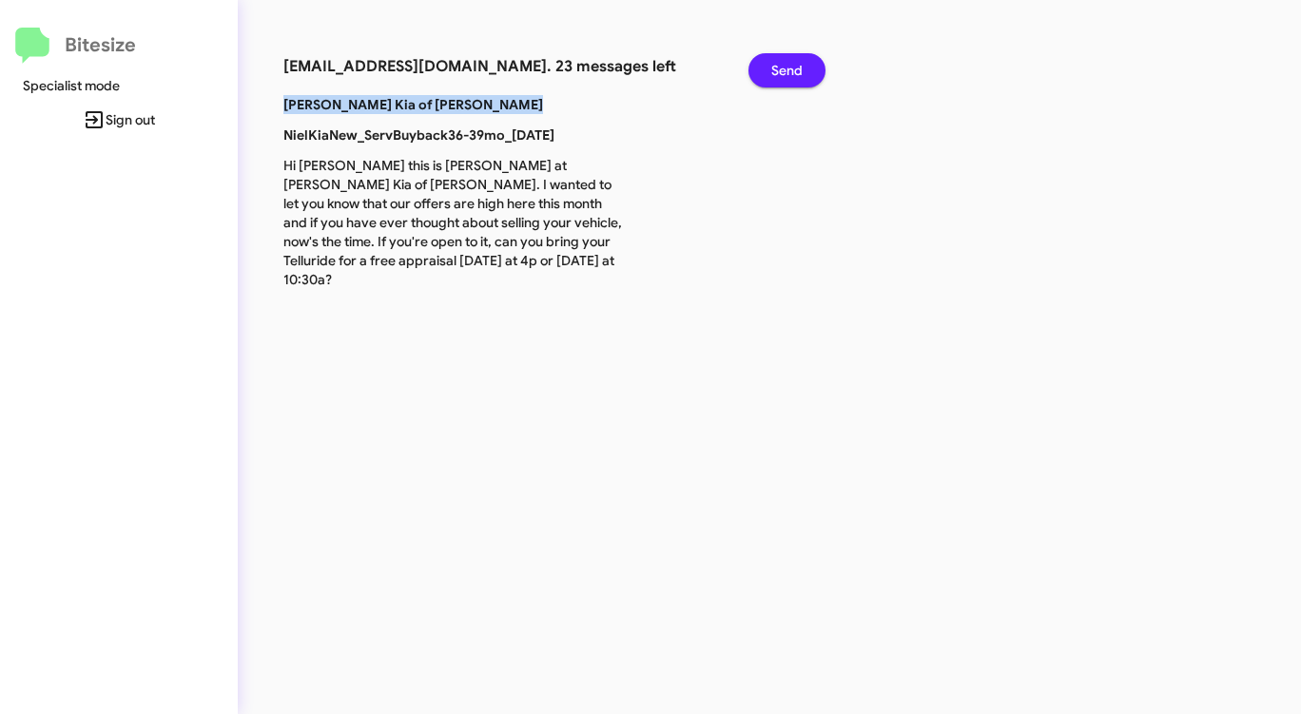
click at [779, 62] on span "Send" at bounding box center [786, 70] width 31 height 34
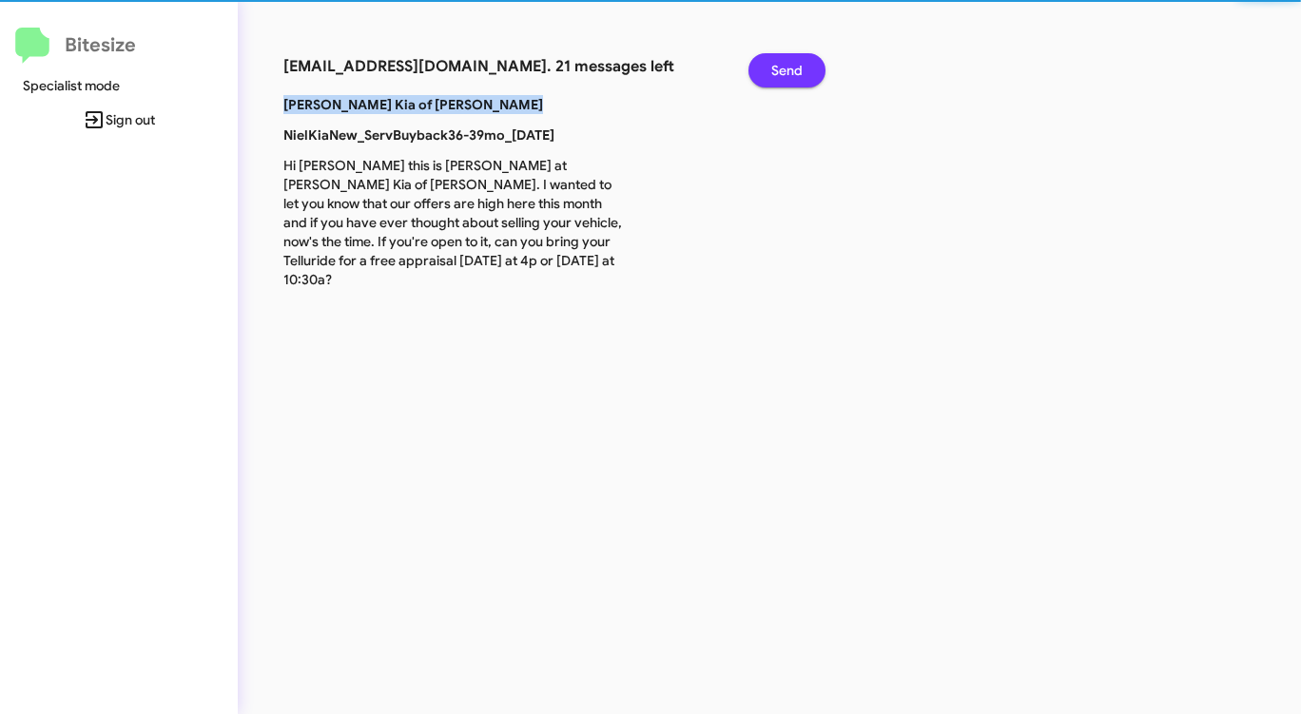
click at [779, 62] on span "Send" at bounding box center [786, 70] width 31 height 34
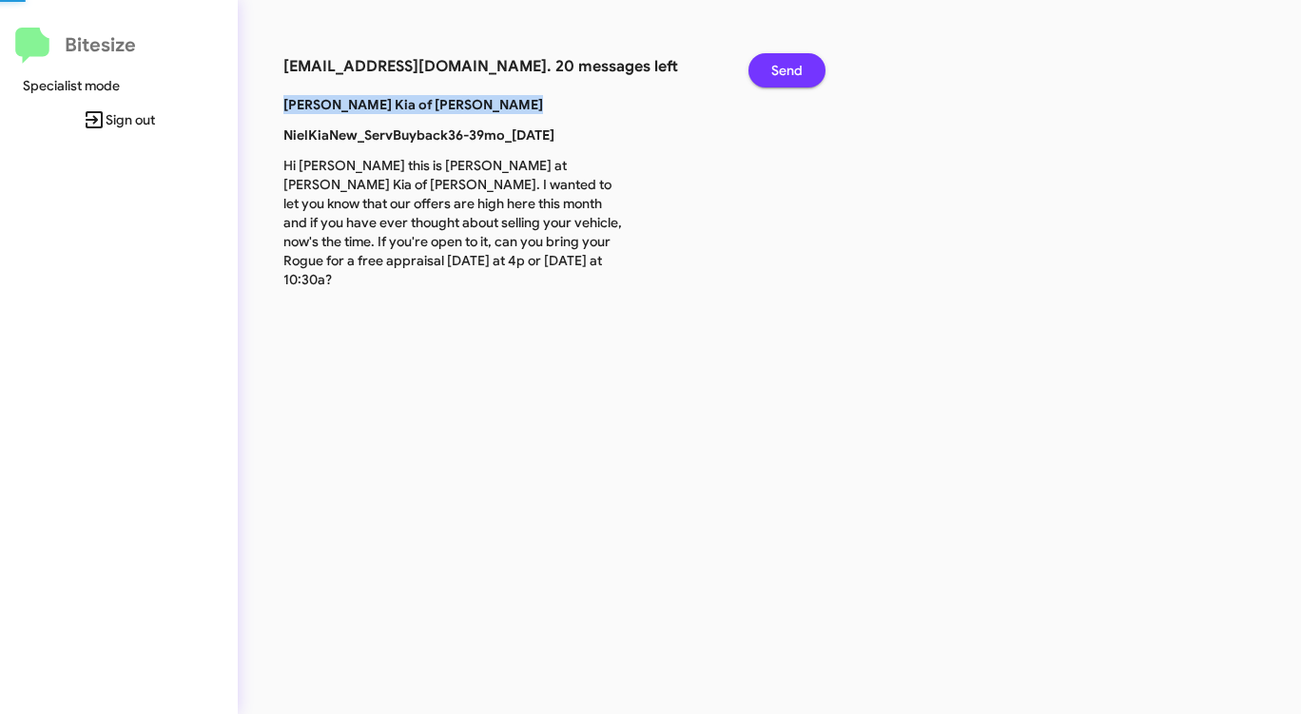
click at [779, 62] on span "Send" at bounding box center [786, 70] width 31 height 34
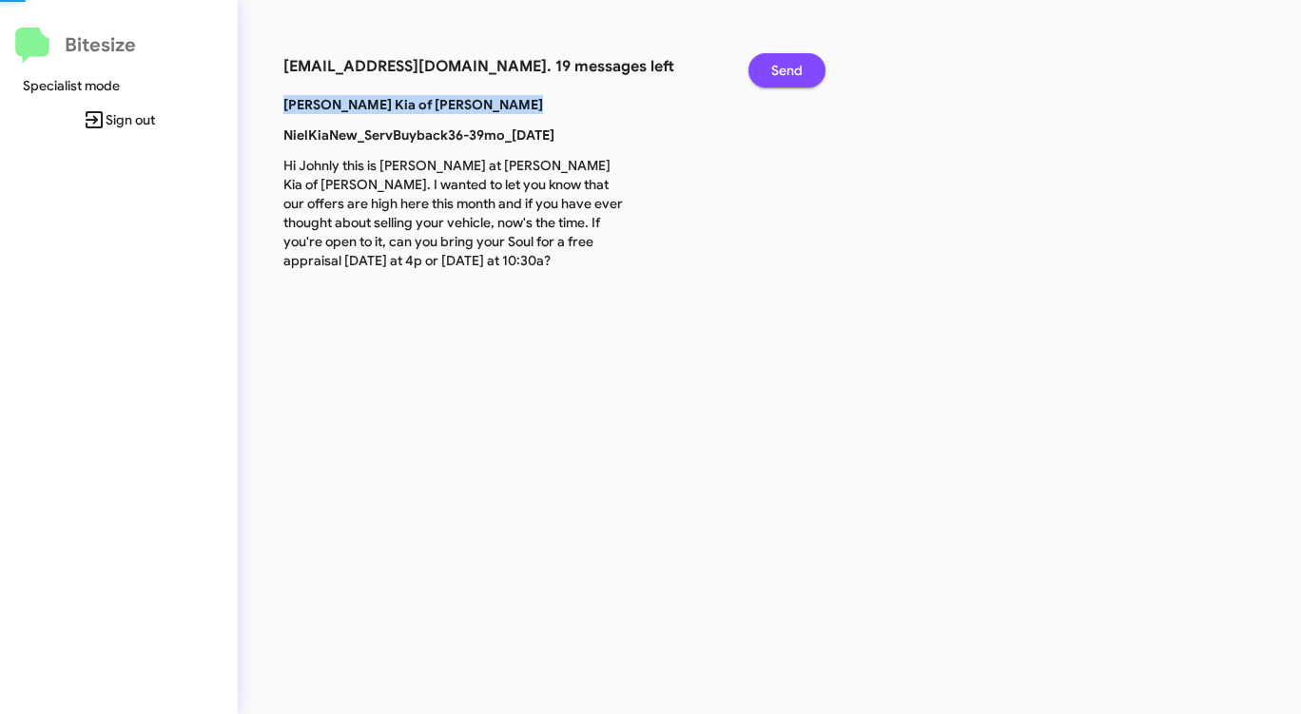
click at [779, 62] on span "Send" at bounding box center [786, 70] width 31 height 34
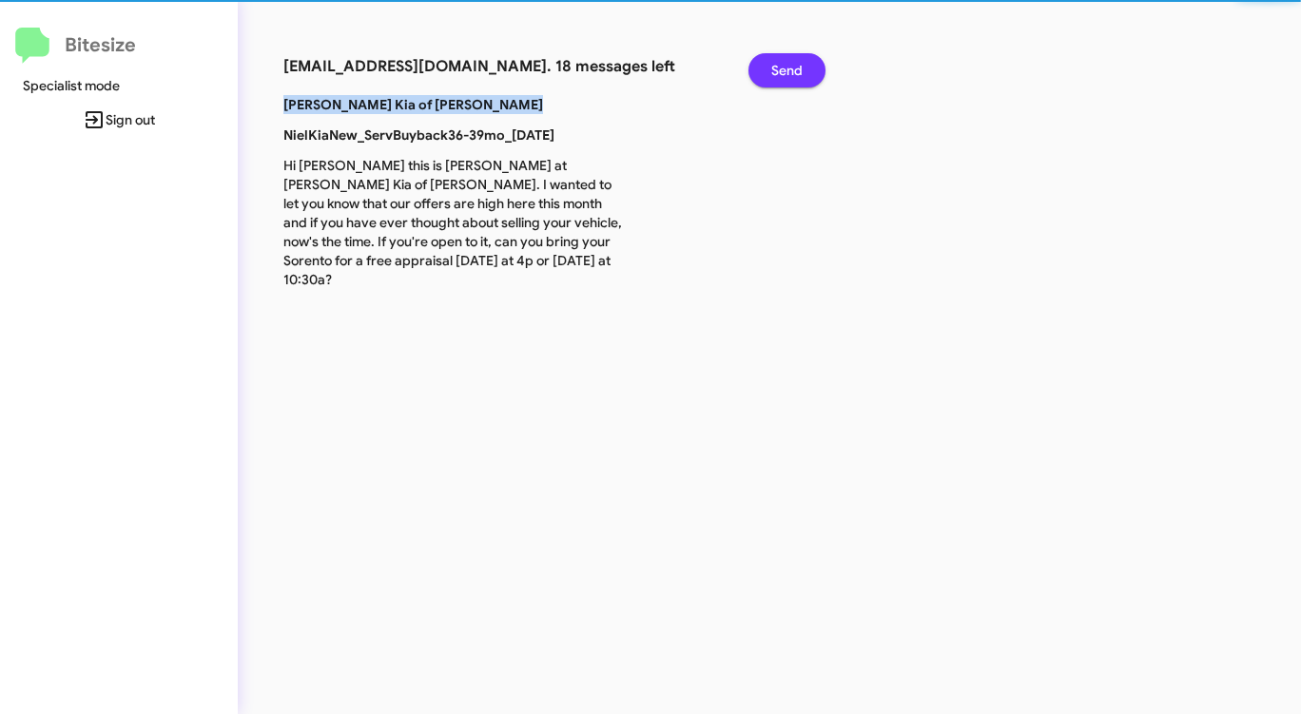
click at [779, 62] on span "Send" at bounding box center [786, 70] width 31 height 34
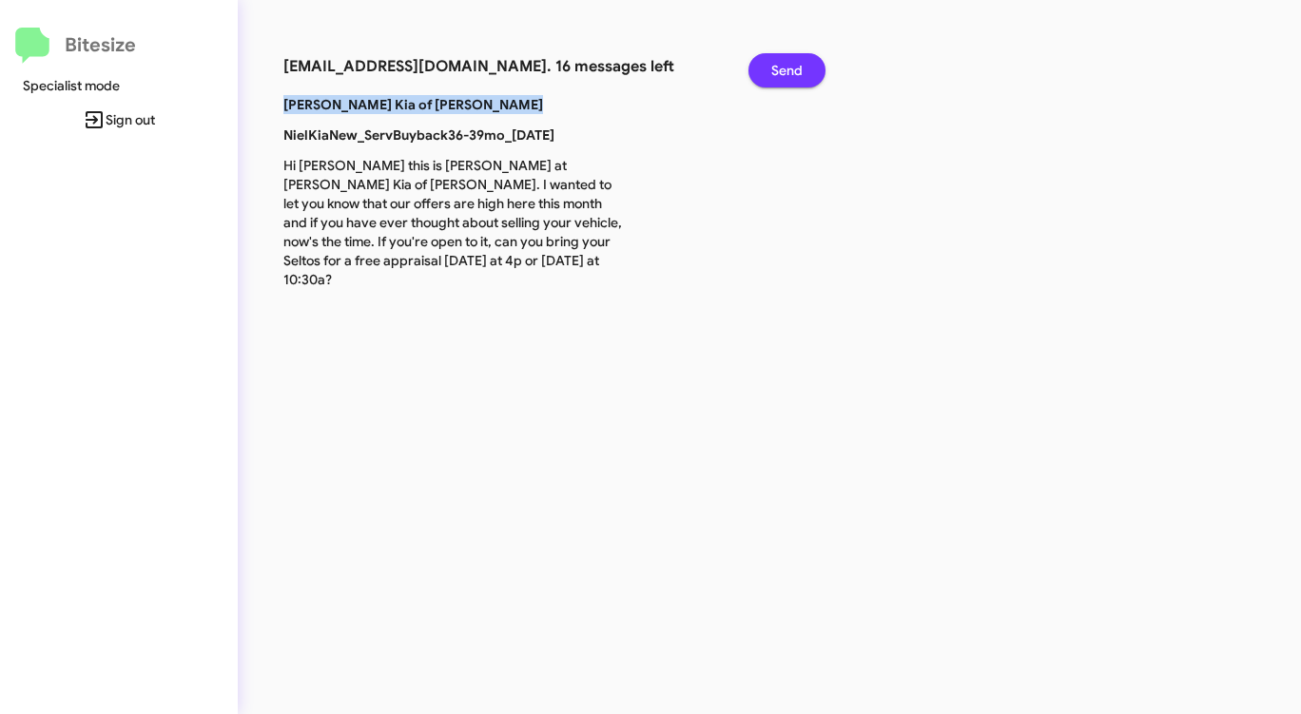
click at [779, 62] on span "Send" at bounding box center [786, 70] width 31 height 34
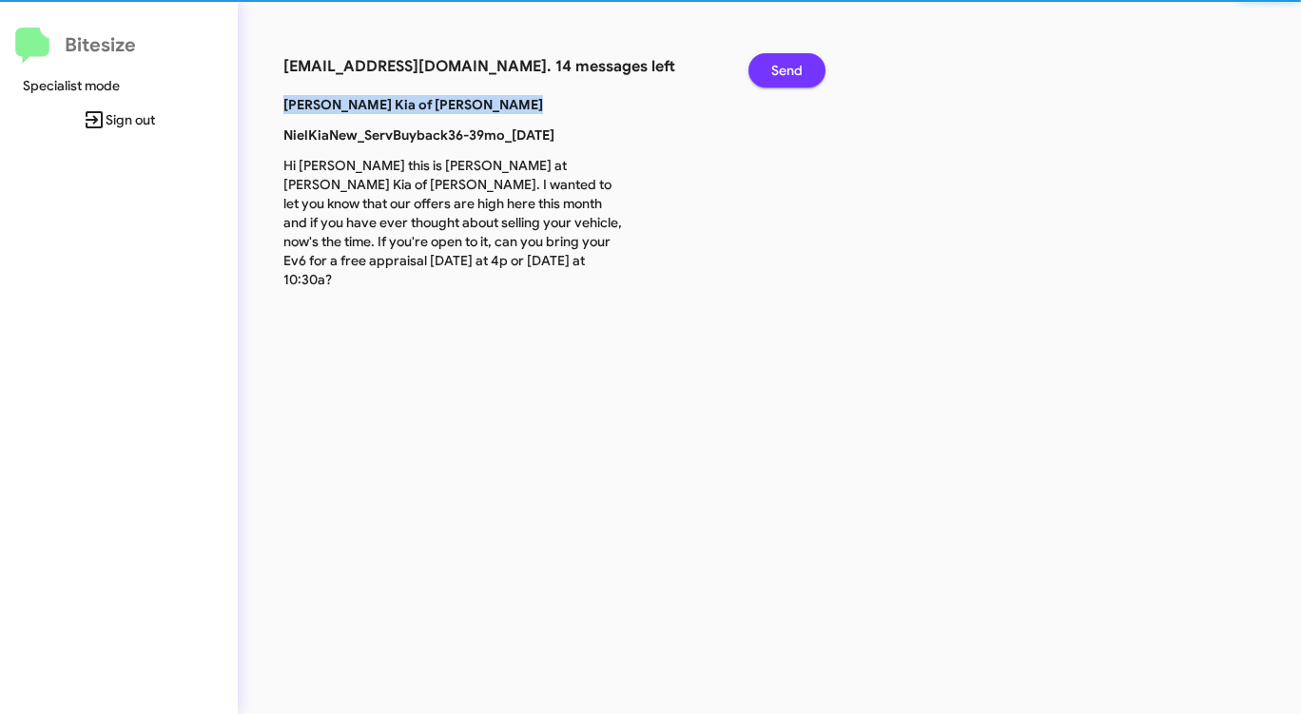
click at [779, 62] on span "Send" at bounding box center [786, 70] width 31 height 34
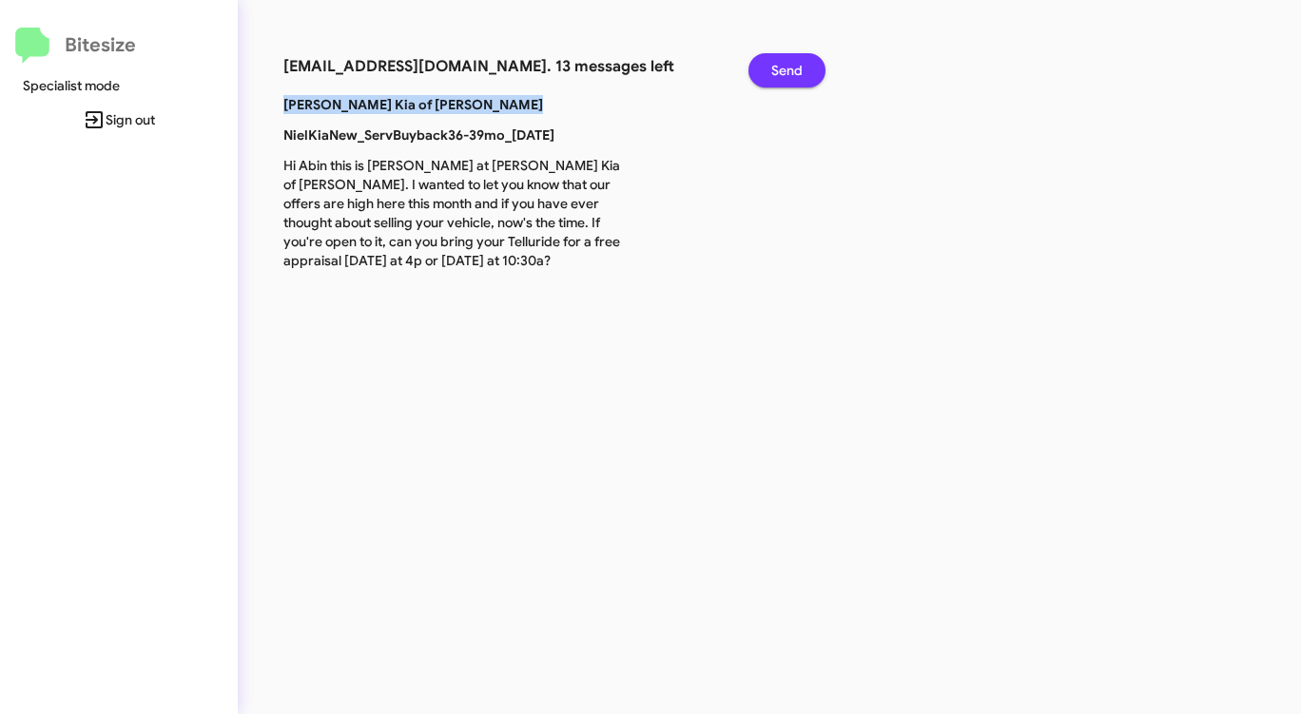
click at [779, 62] on span "Send" at bounding box center [786, 70] width 31 height 34
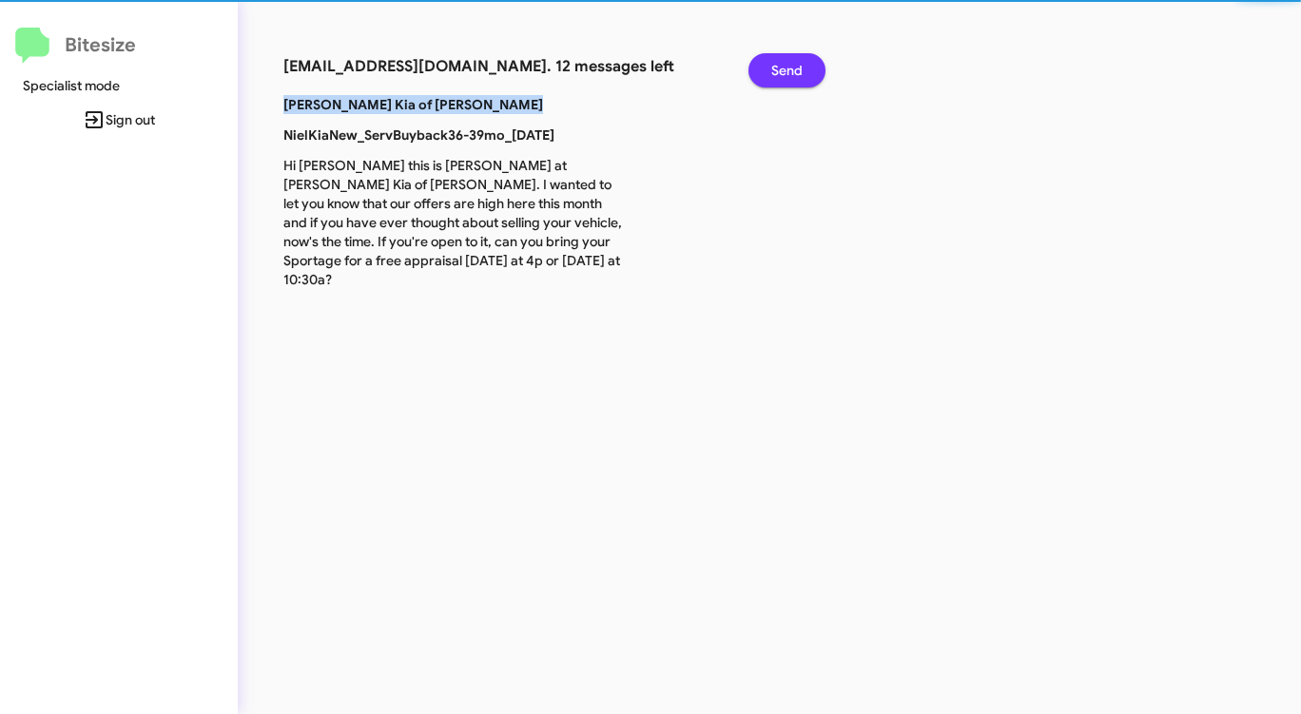
click at [779, 62] on span "Send" at bounding box center [786, 70] width 31 height 34
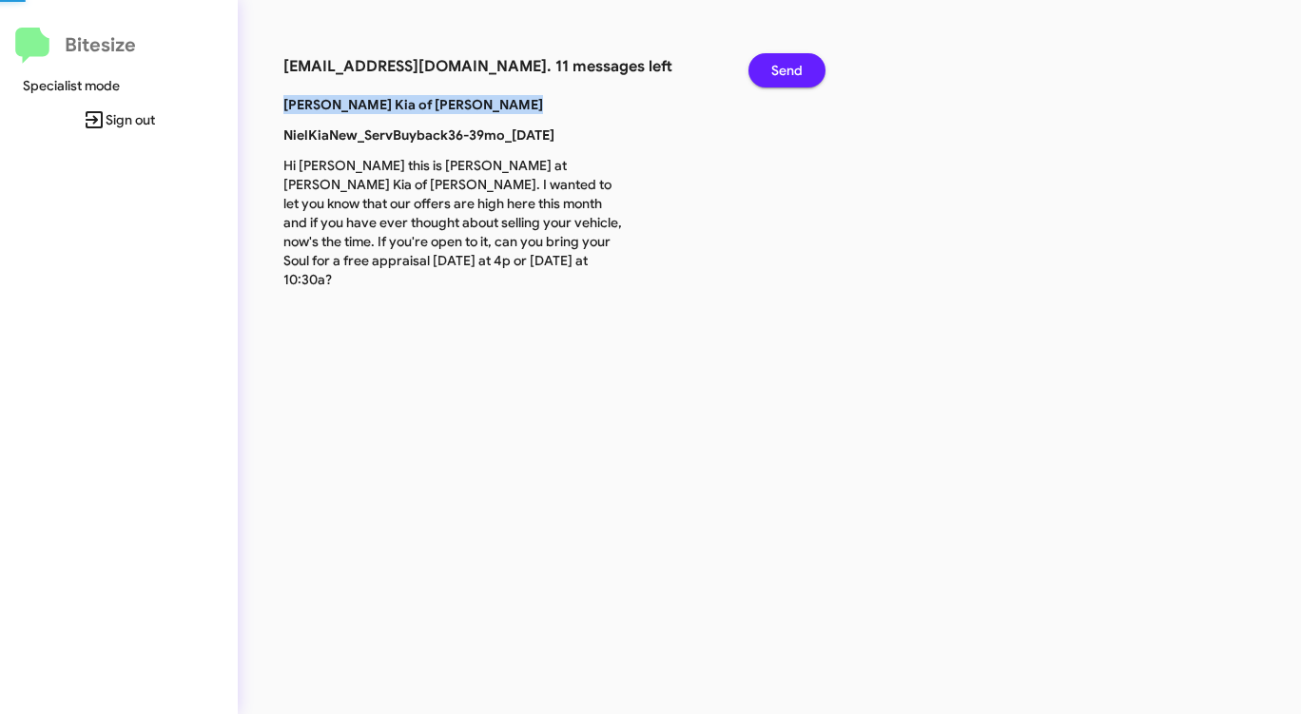
click at [779, 62] on span "Send" at bounding box center [786, 70] width 31 height 34
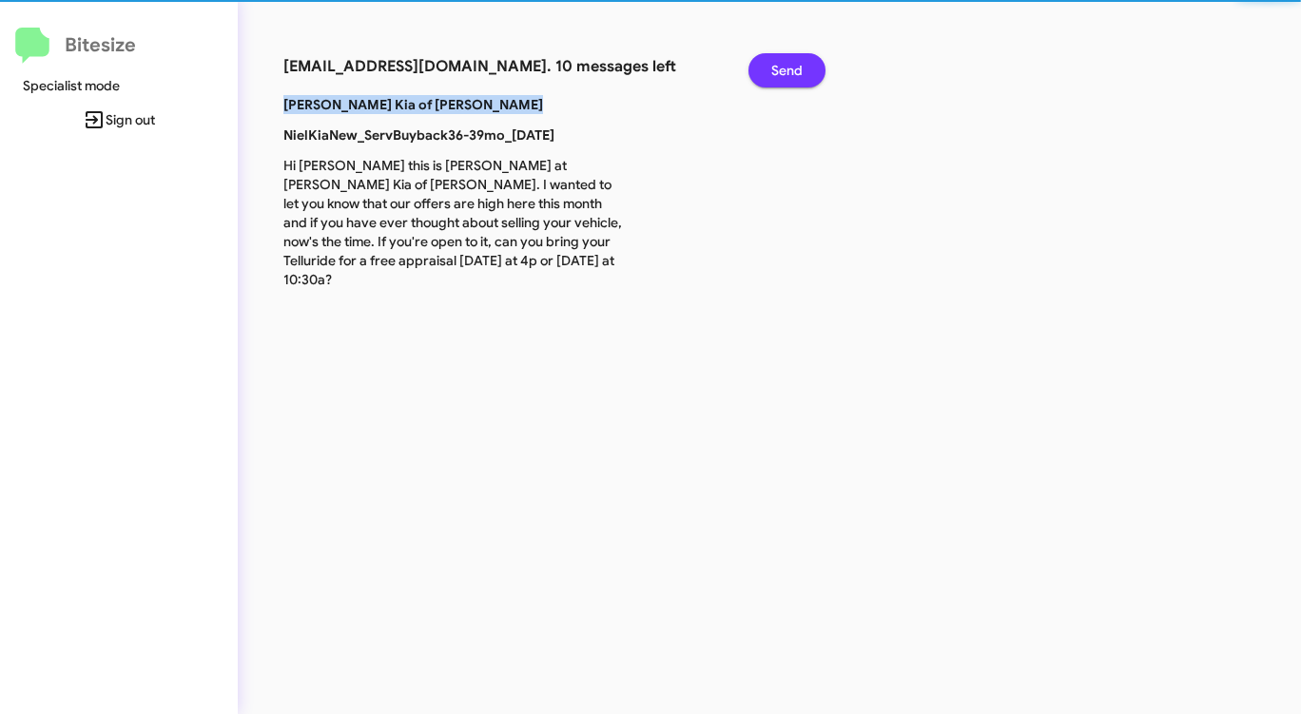
click at [779, 62] on span "Send" at bounding box center [786, 70] width 31 height 34
click at [778, 62] on span "Send" at bounding box center [786, 70] width 31 height 34
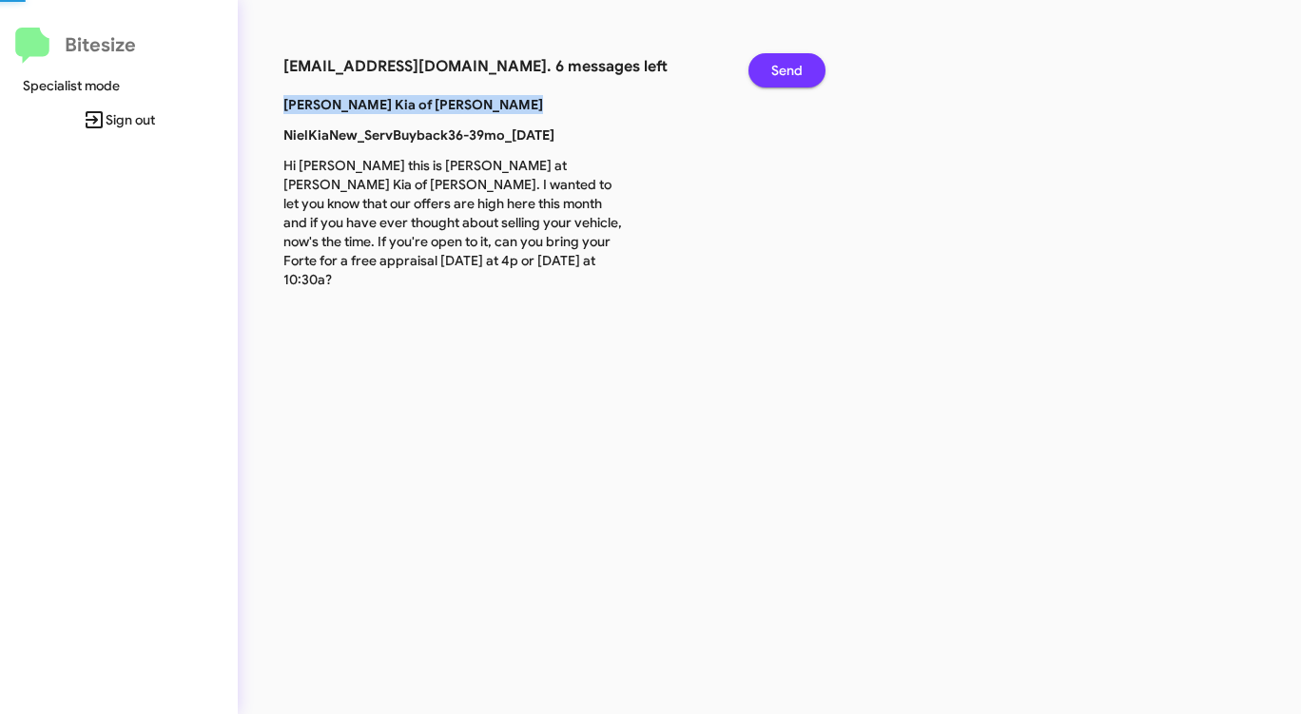
click at [778, 62] on span "Send" at bounding box center [786, 70] width 31 height 34
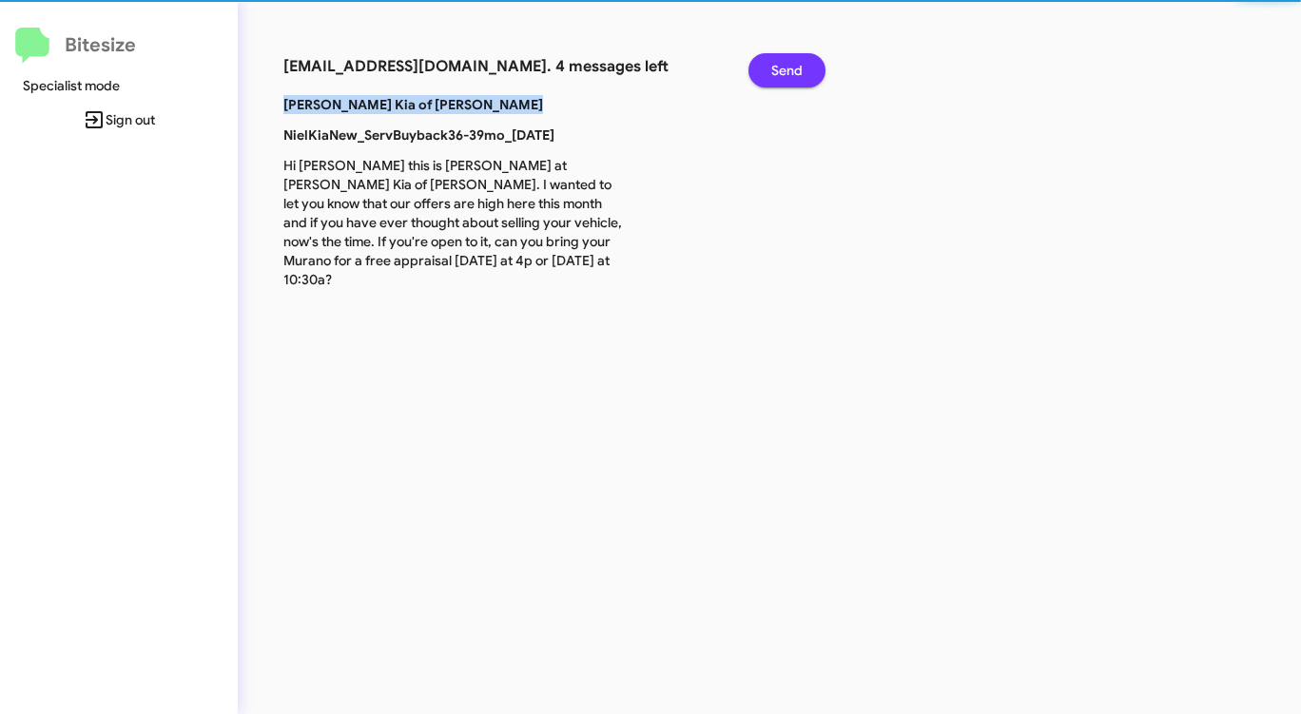
click at [777, 62] on span "Send" at bounding box center [786, 70] width 31 height 34
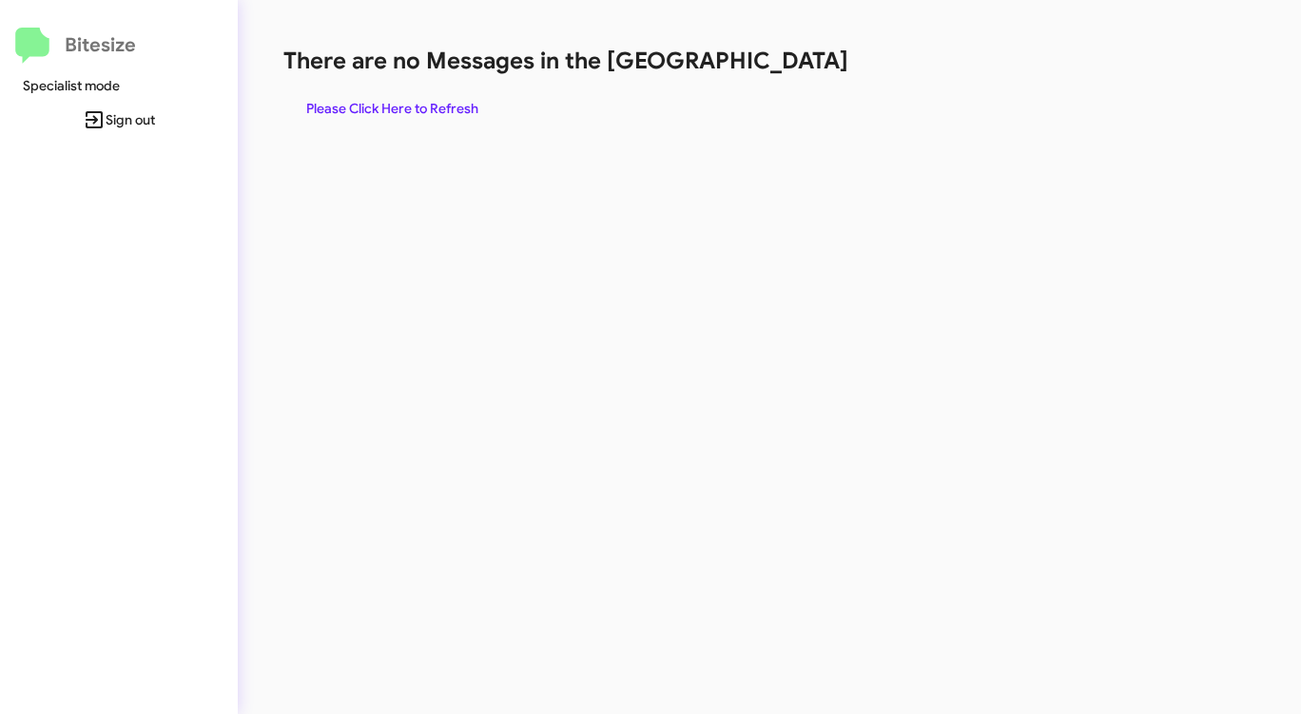
click at [768, 67] on h1 "There are no Messages in the [GEOGRAPHIC_DATA]" at bounding box center [680, 61] width 795 height 30
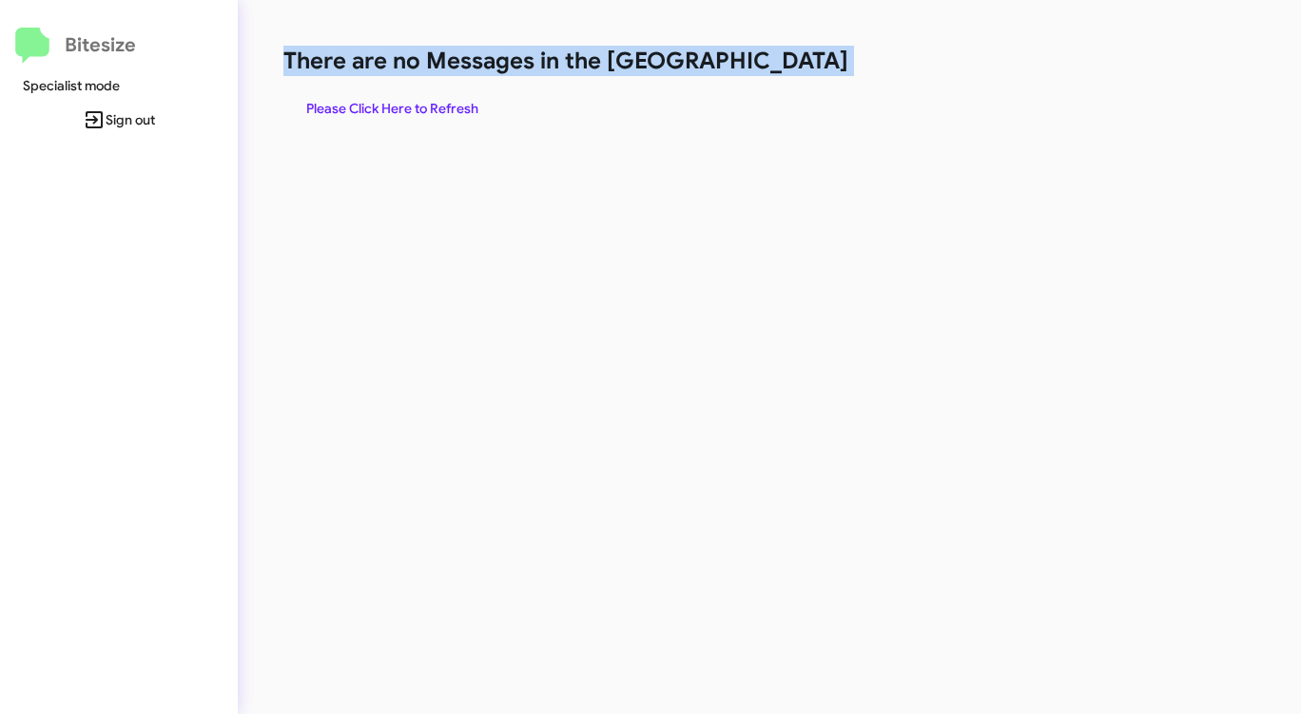
click at [768, 67] on h1 "There are no Messages in the [GEOGRAPHIC_DATA]" at bounding box center [680, 61] width 795 height 30
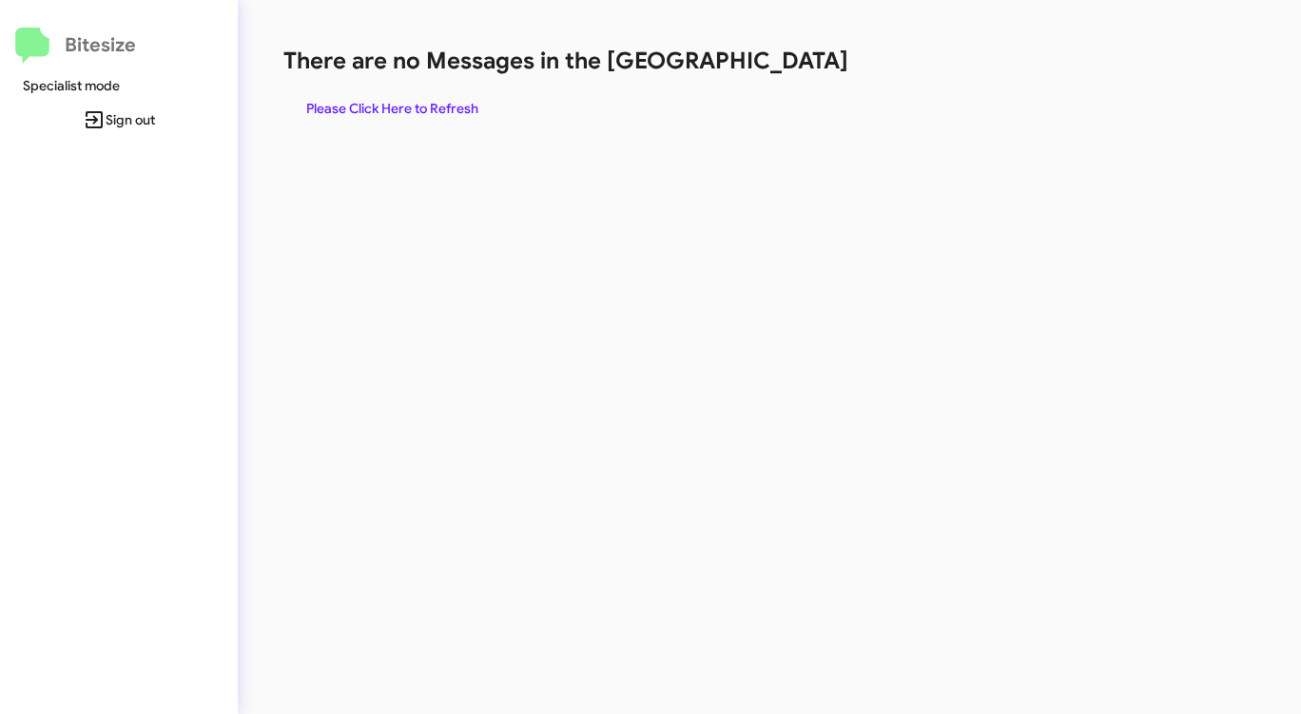
click at [822, 83] on div "There are no Messages in the Queue Please Click Here to Refresh" at bounding box center [680, 86] width 795 height 80
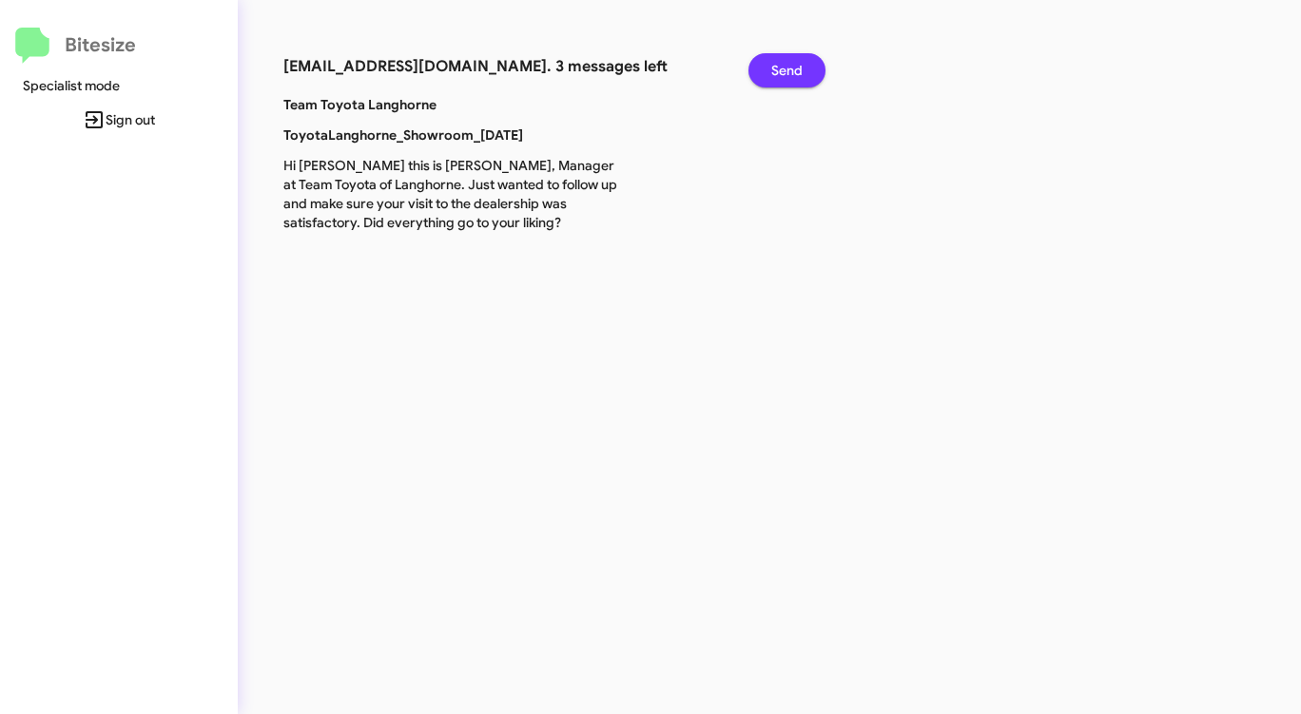
click at [792, 73] on span "Send" at bounding box center [786, 70] width 31 height 34
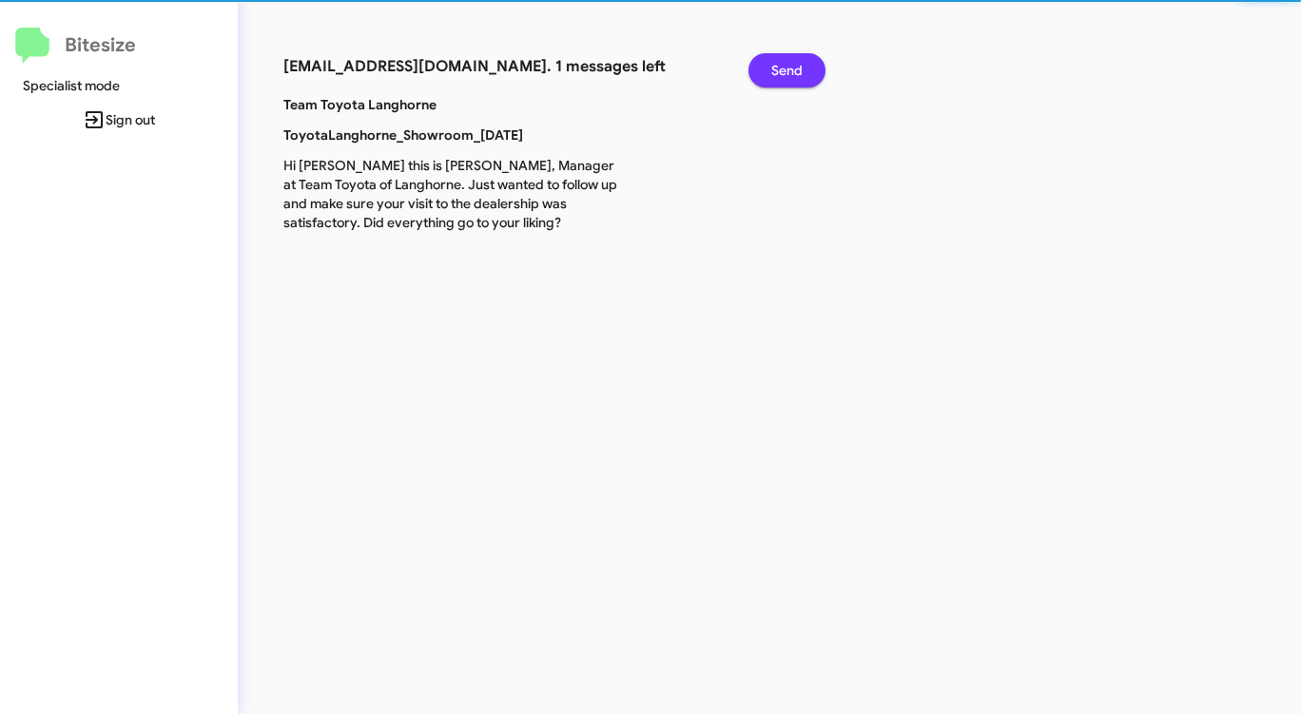
click at [792, 73] on span "Send" at bounding box center [786, 70] width 31 height 34
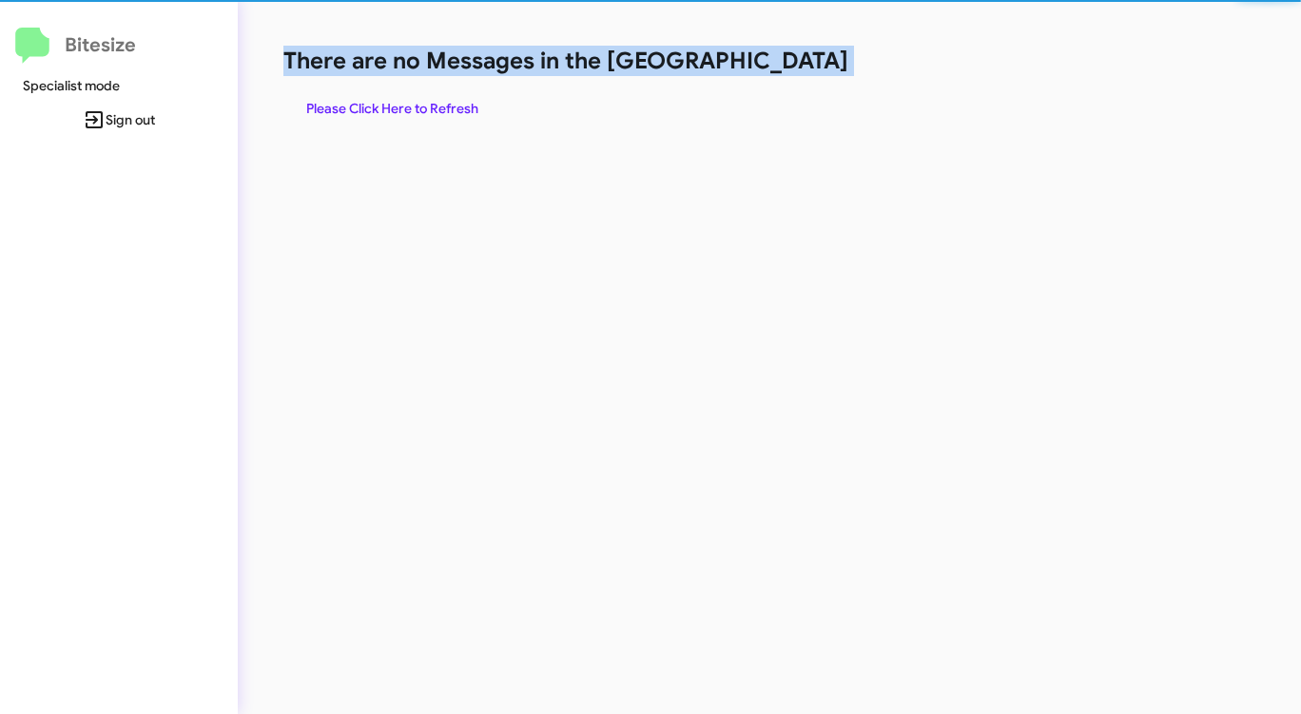
click at [792, 73] on h1 "There are no Messages in the [GEOGRAPHIC_DATA]" at bounding box center [680, 61] width 795 height 30
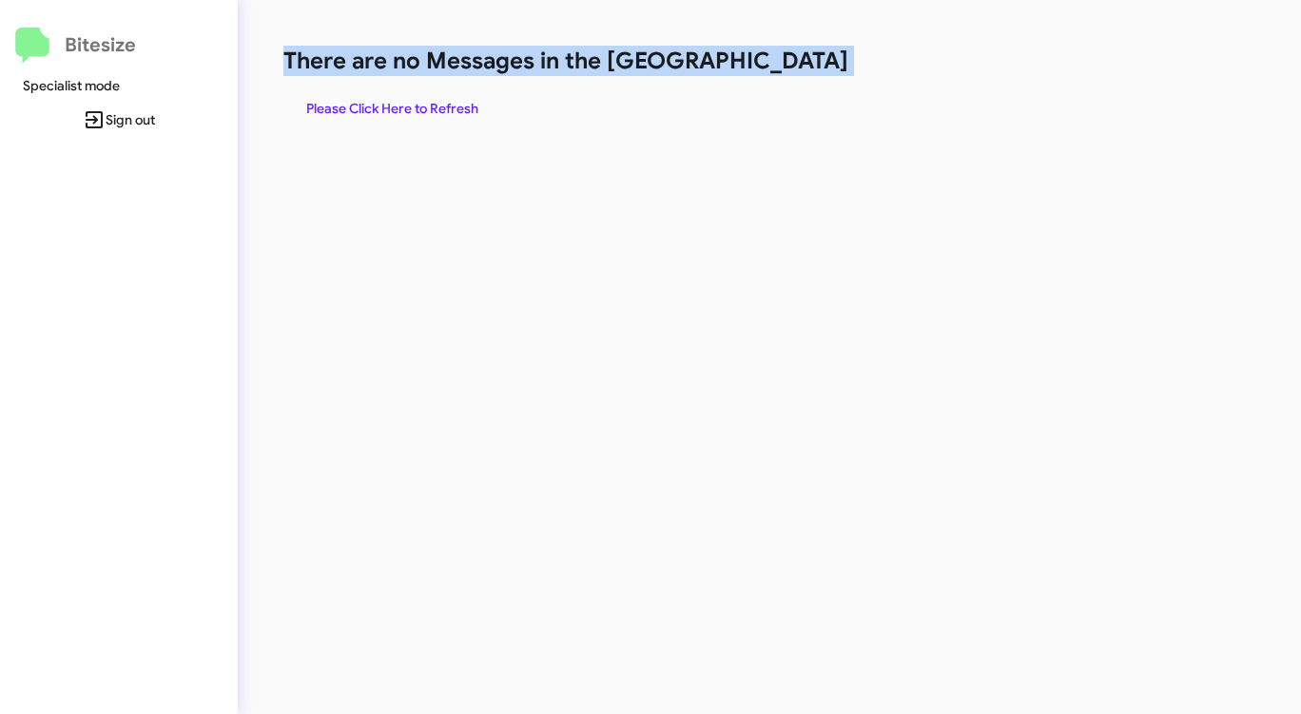
click at [792, 73] on h1 "There are no Messages in the [GEOGRAPHIC_DATA]" at bounding box center [680, 61] width 795 height 30
click at [412, 94] on span "Please Click Here to Refresh" at bounding box center [392, 108] width 172 height 34
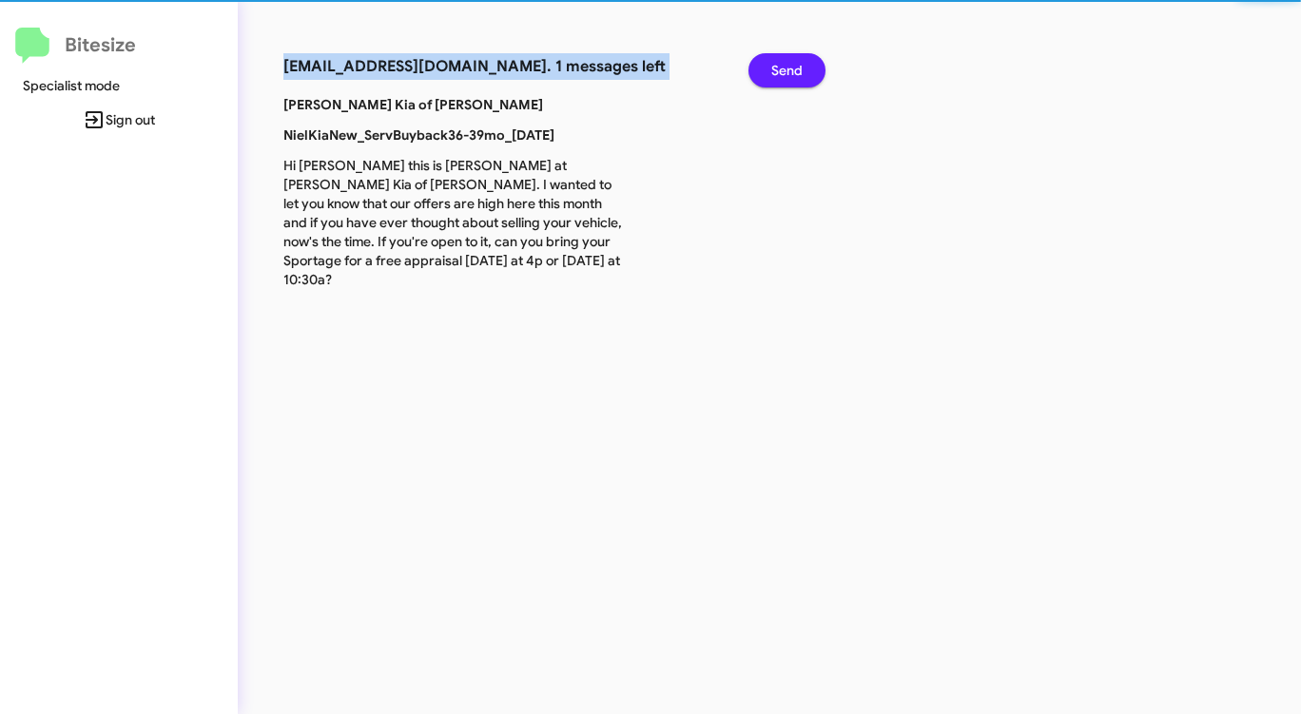
click at [412, 94] on div "[EMAIL_ADDRESS][DOMAIN_NAME]. 1 messages left" at bounding box center [501, 74] width 465 height 42
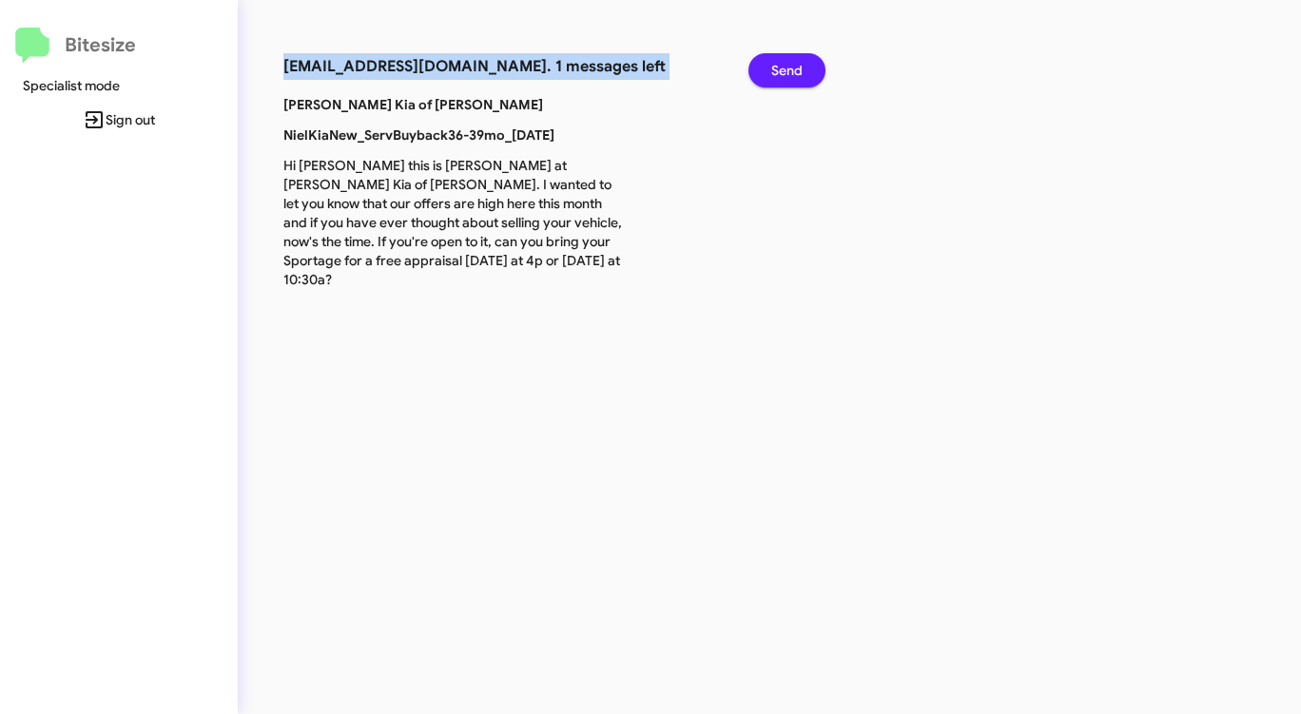
click at [413, 94] on div "[EMAIL_ADDRESS][DOMAIN_NAME]. 1 messages left" at bounding box center [501, 74] width 465 height 42
click at [797, 61] on span "Send" at bounding box center [786, 70] width 31 height 34
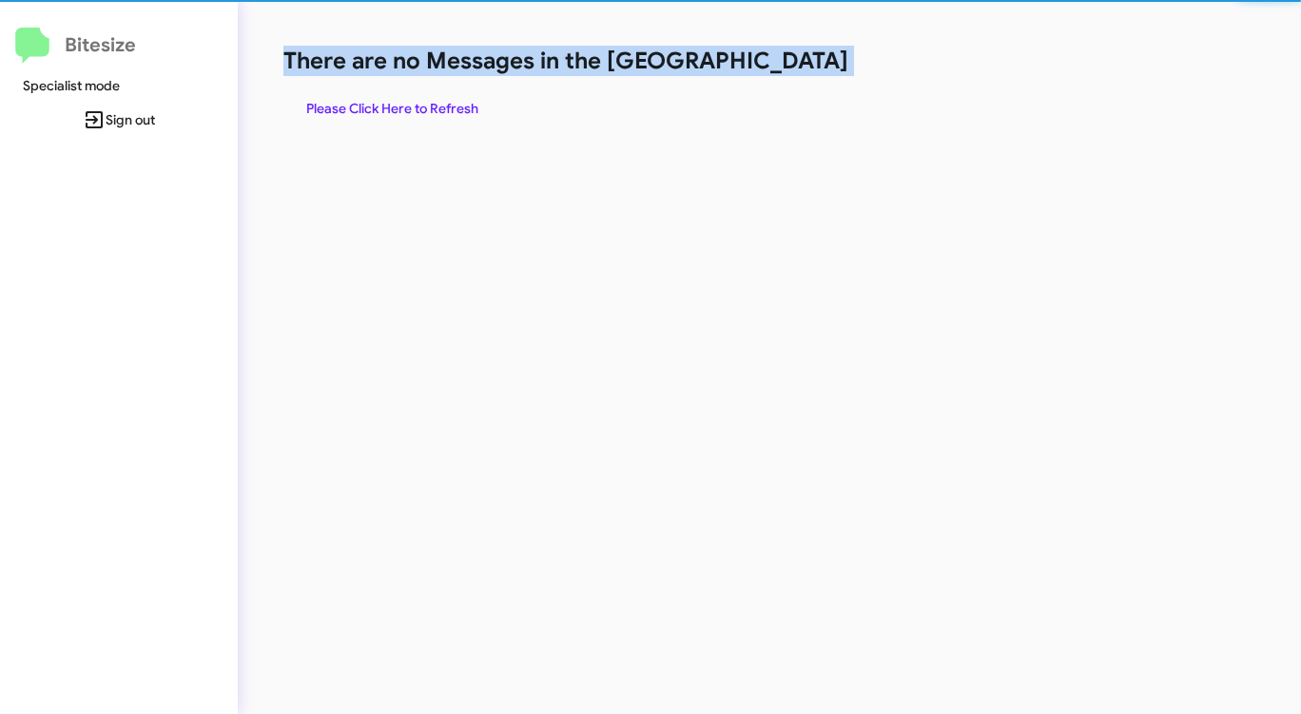
click at [797, 61] on h1 "There are no Messages in the [GEOGRAPHIC_DATA]" at bounding box center [680, 61] width 795 height 30
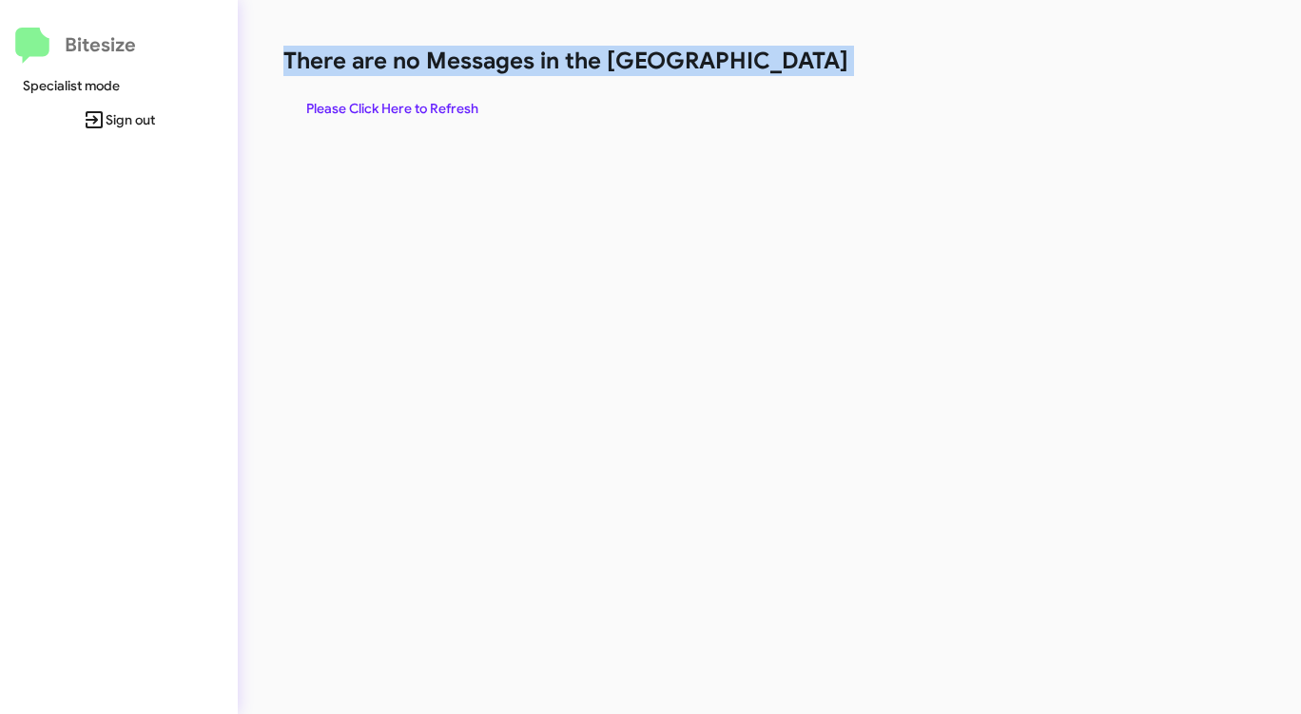
click at [797, 61] on h1 "There are no Messages in the [GEOGRAPHIC_DATA]" at bounding box center [680, 61] width 795 height 30
click at [459, 107] on span "Please Click Here to Refresh" at bounding box center [392, 108] width 172 height 34
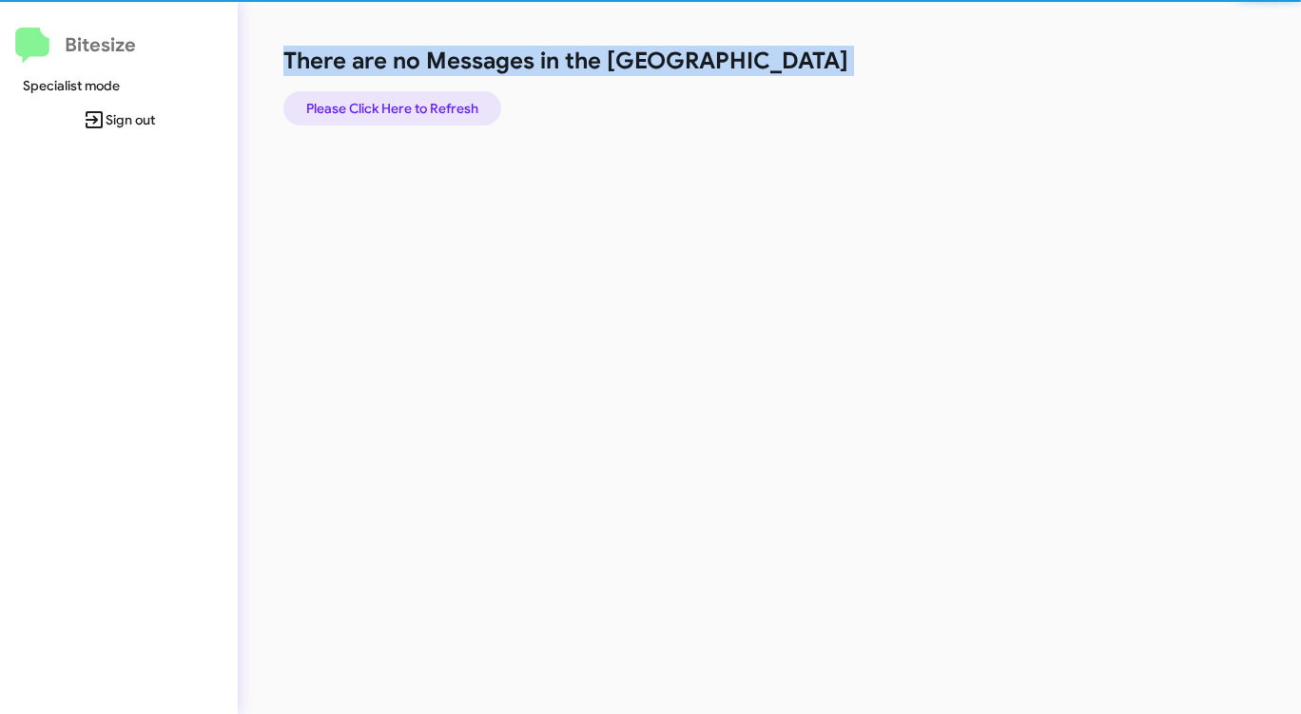
click at [459, 107] on span "Please Click Here to Refresh" at bounding box center [392, 108] width 172 height 34
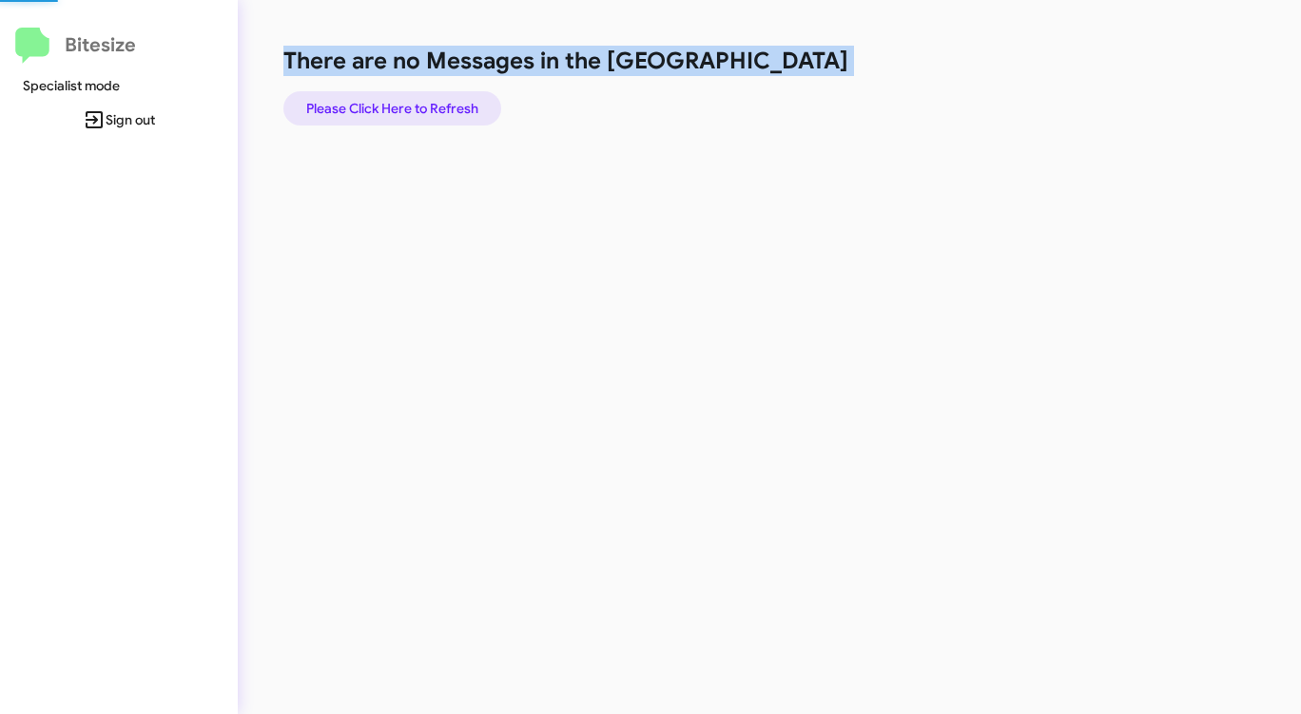
click at [459, 107] on span "Please Click Here to Refresh" at bounding box center [392, 108] width 172 height 34
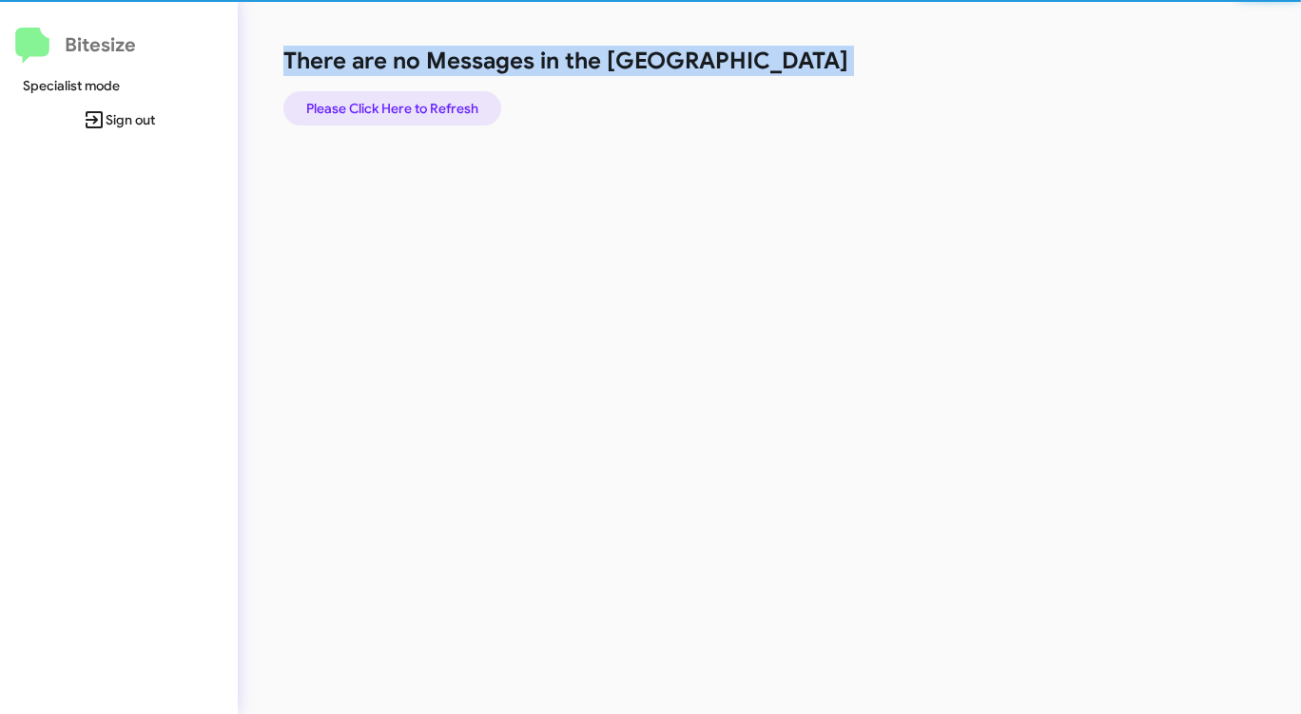
click at [459, 107] on span "Please Click Here to Refresh" at bounding box center [392, 108] width 172 height 34
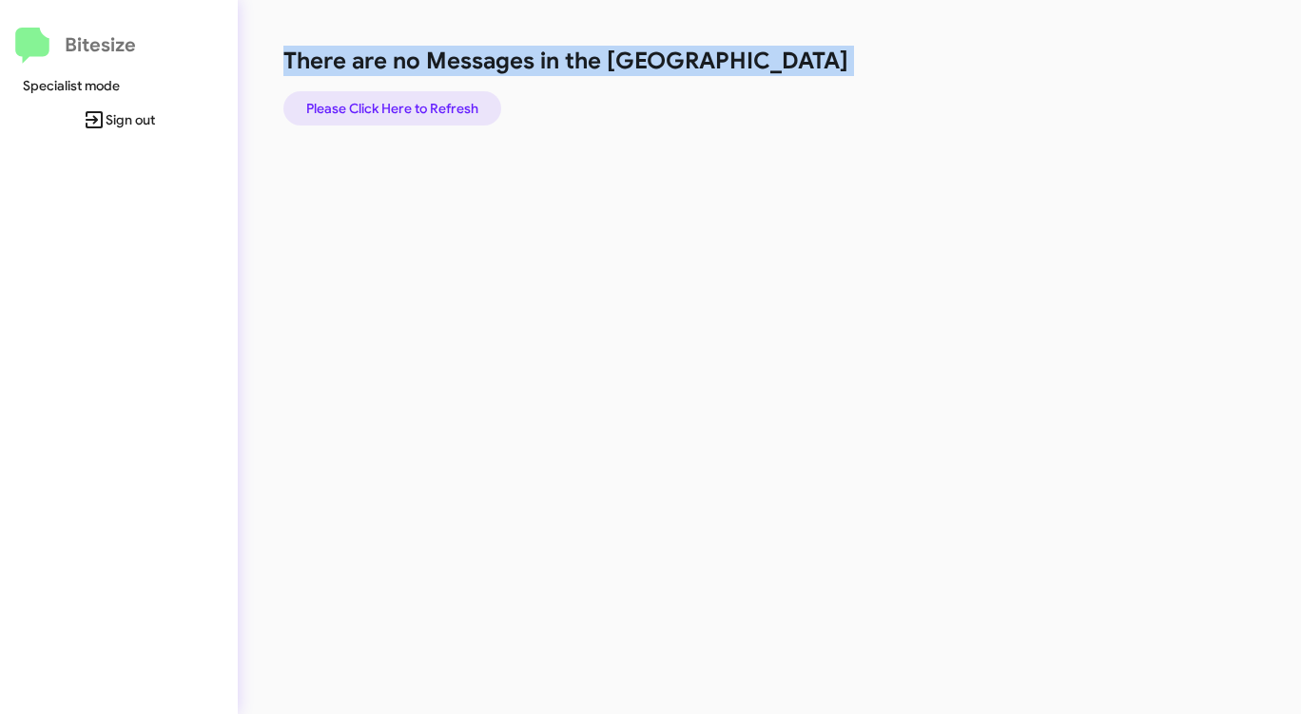
click at [459, 107] on span "Please Click Here to Refresh" at bounding box center [392, 108] width 172 height 34
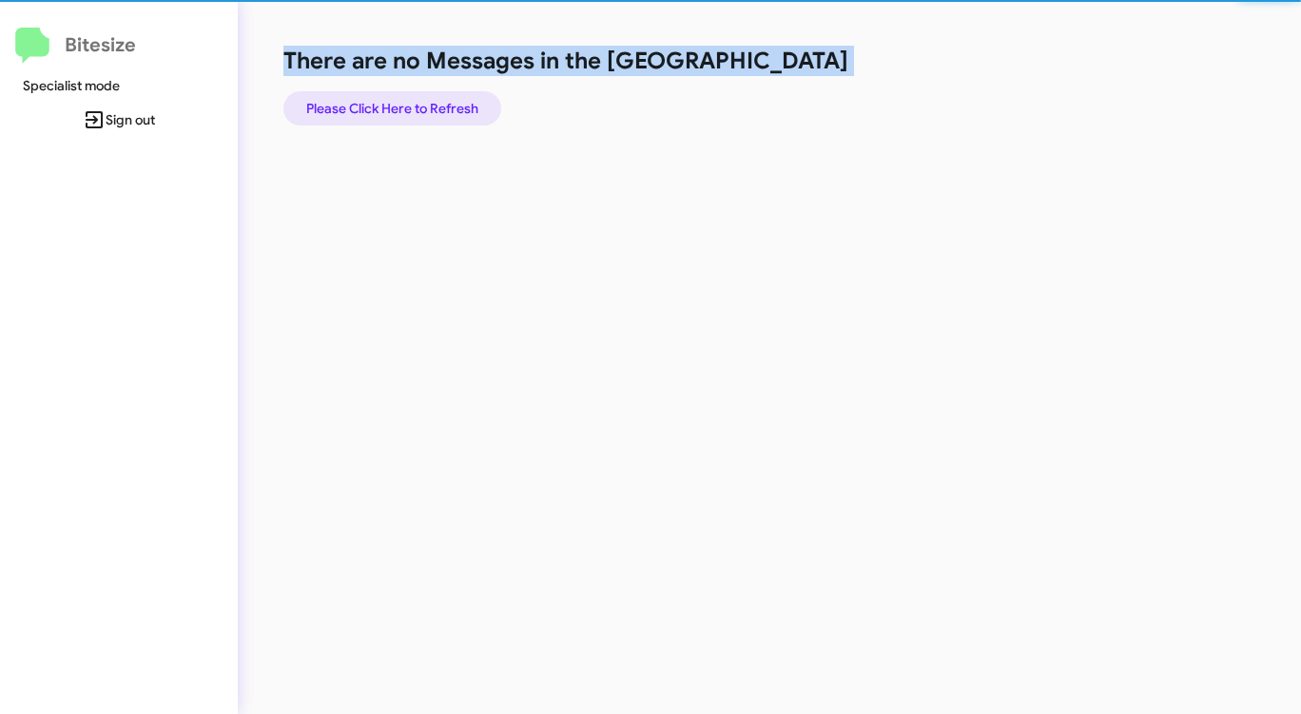
click at [459, 107] on span "Please Click Here to Refresh" at bounding box center [392, 108] width 172 height 34
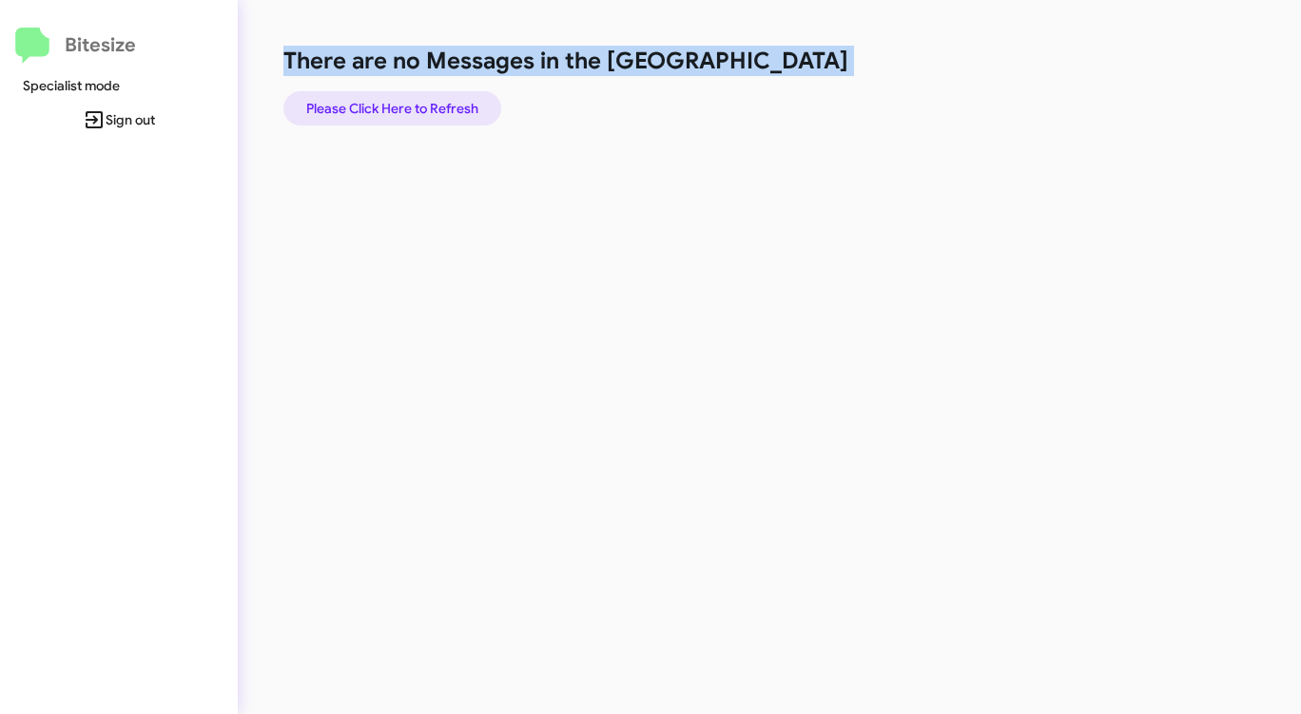
click at [459, 107] on span "Please Click Here to Refresh" at bounding box center [392, 108] width 172 height 34
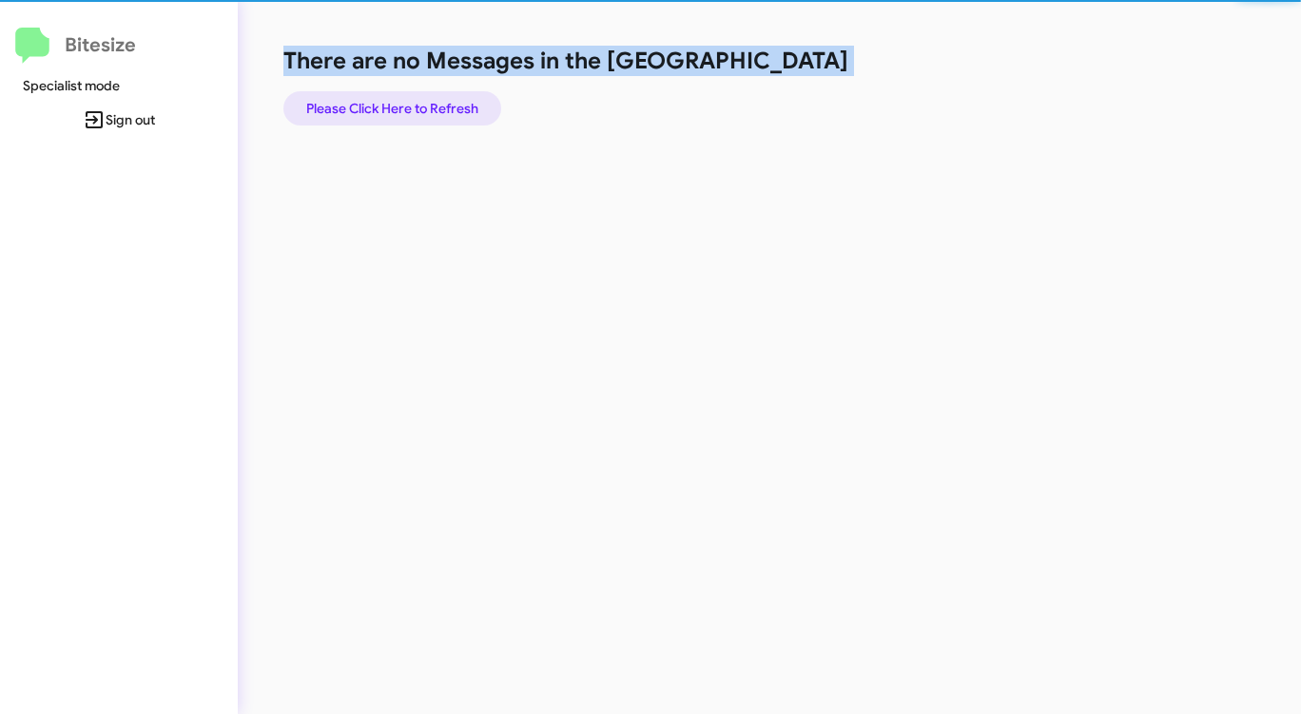
click at [459, 107] on span "Please Click Here to Refresh" at bounding box center [392, 108] width 172 height 34
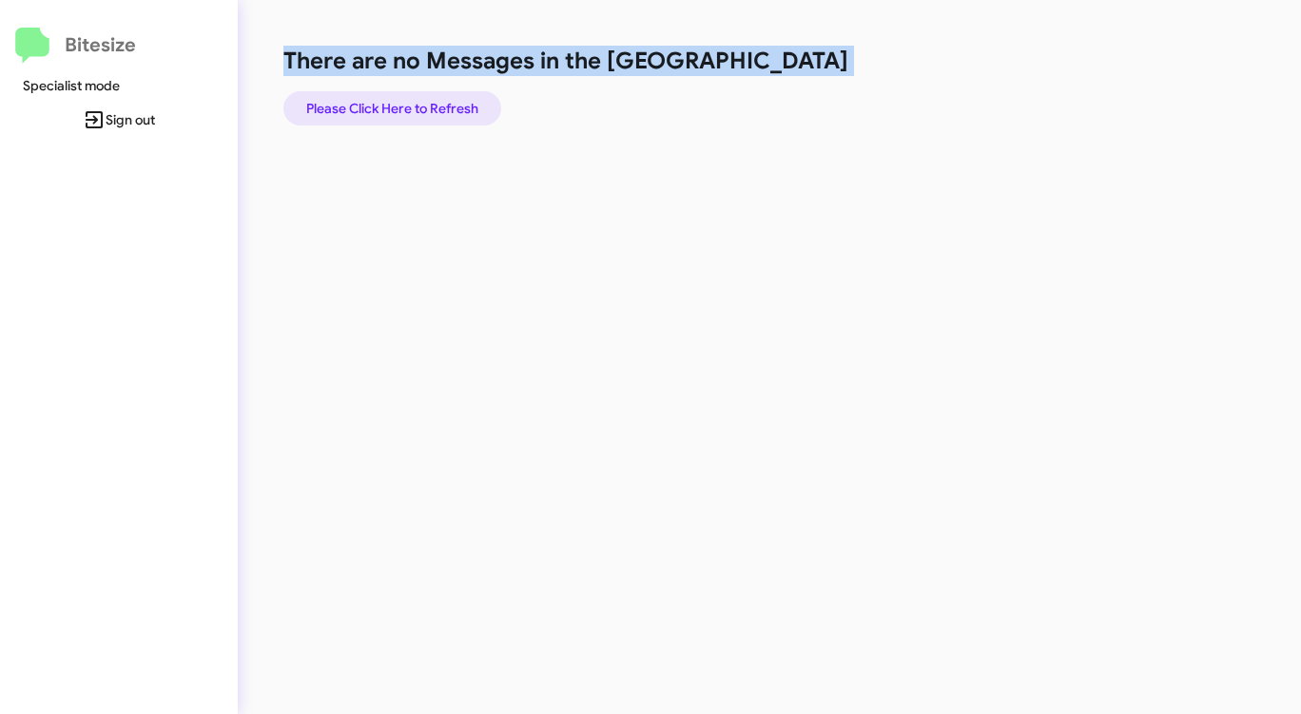
click at [461, 106] on span "Please Click Here to Refresh" at bounding box center [392, 108] width 172 height 34
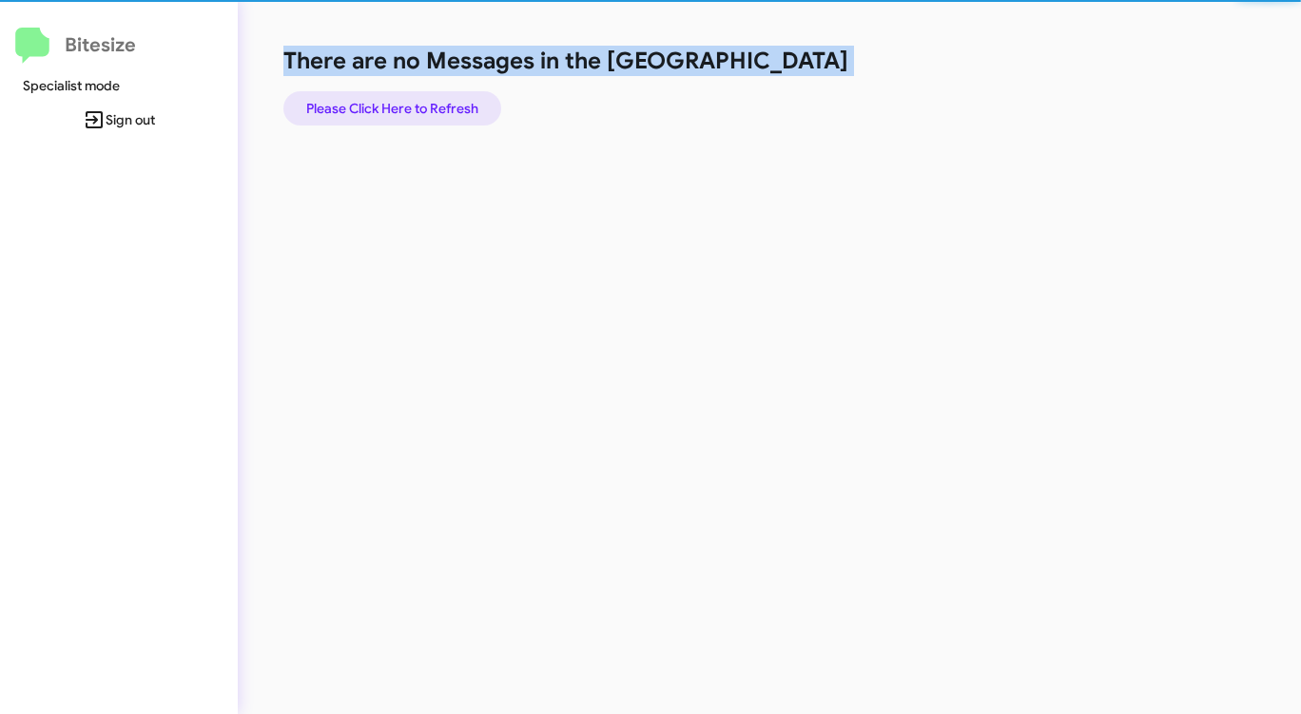
click at [461, 106] on span "Please Click Here to Refresh" at bounding box center [392, 108] width 172 height 34
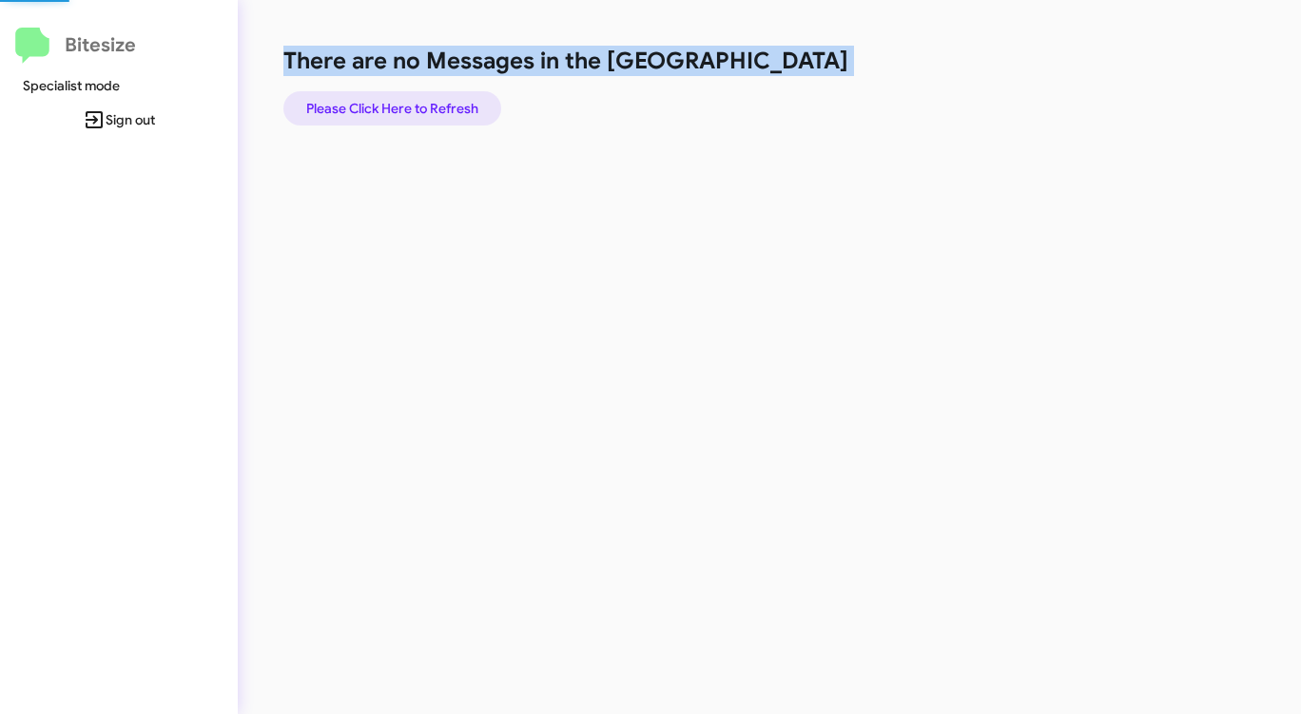
click at [461, 106] on span "Please Click Here to Refresh" at bounding box center [392, 108] width 172 height 34
click at [465, 105] on span "Please Click Here to Refresh" at bounding box center [392, 108] width 172 height 34
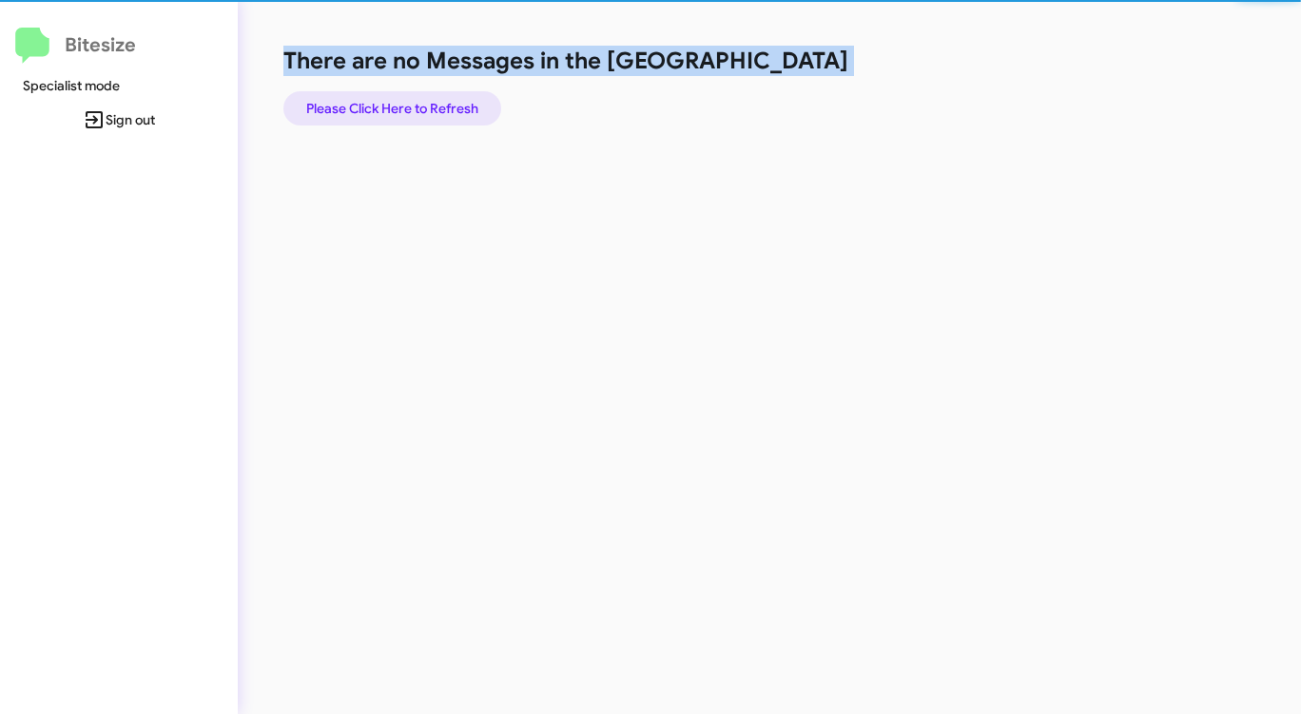
click at [465, 105] on span "Please Click Here to Refresh" at bounding box center [392, 108] width 172 height 34
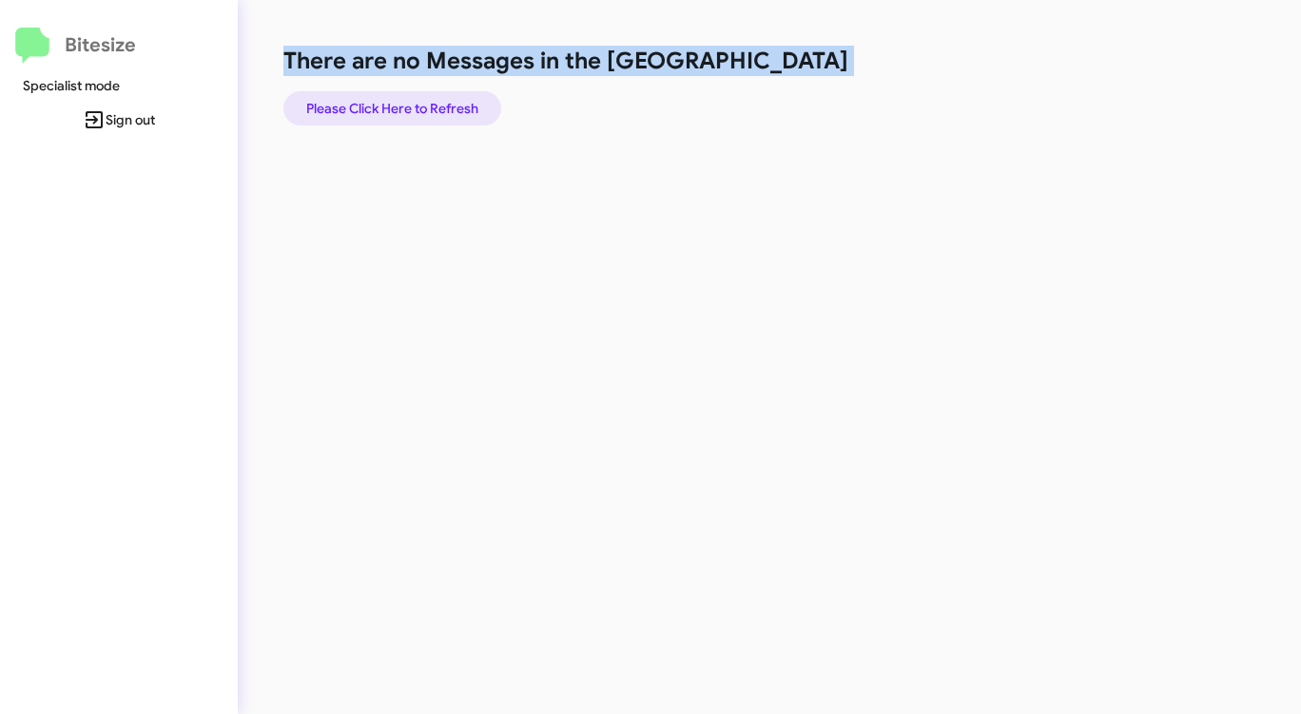
click at [465, 104] on span "Please Click Here to Refresh" at bounding box center [392, 108] width 172 height 34
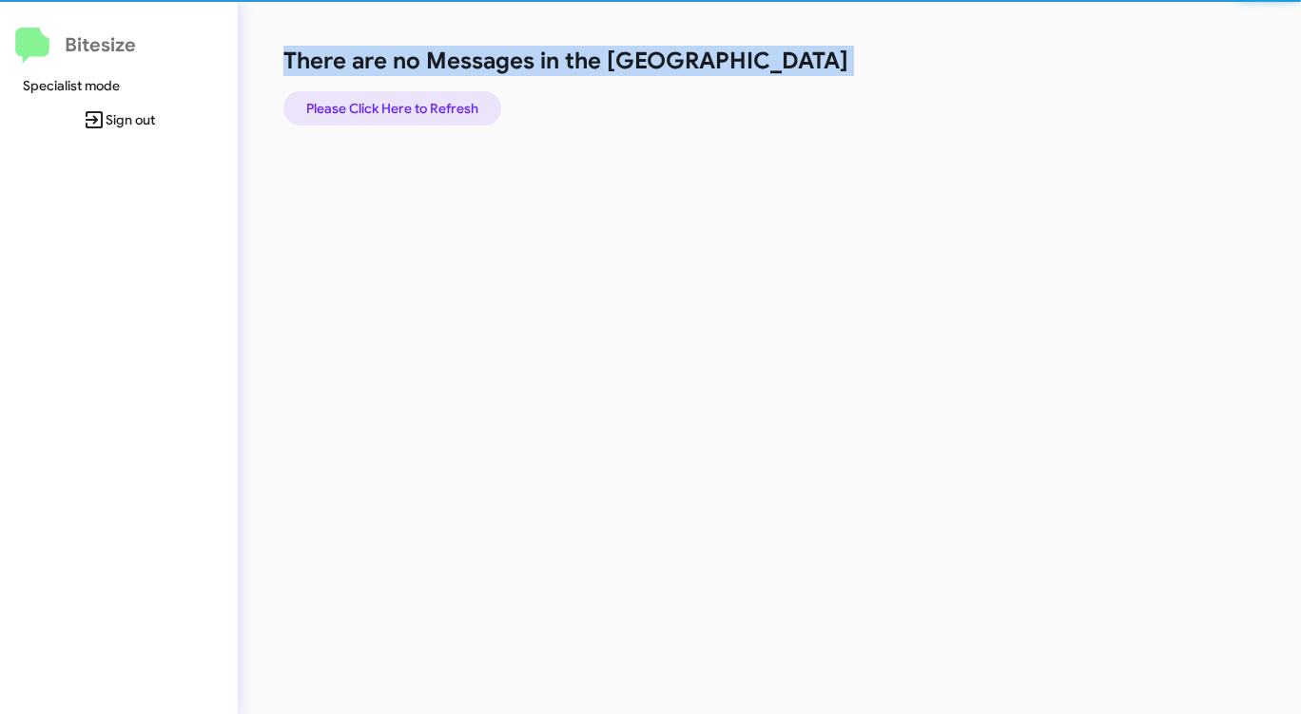
click at [465, 104] on span "Please Click Here to Refresh" at bounding box center [392, 108] width 172 height 34
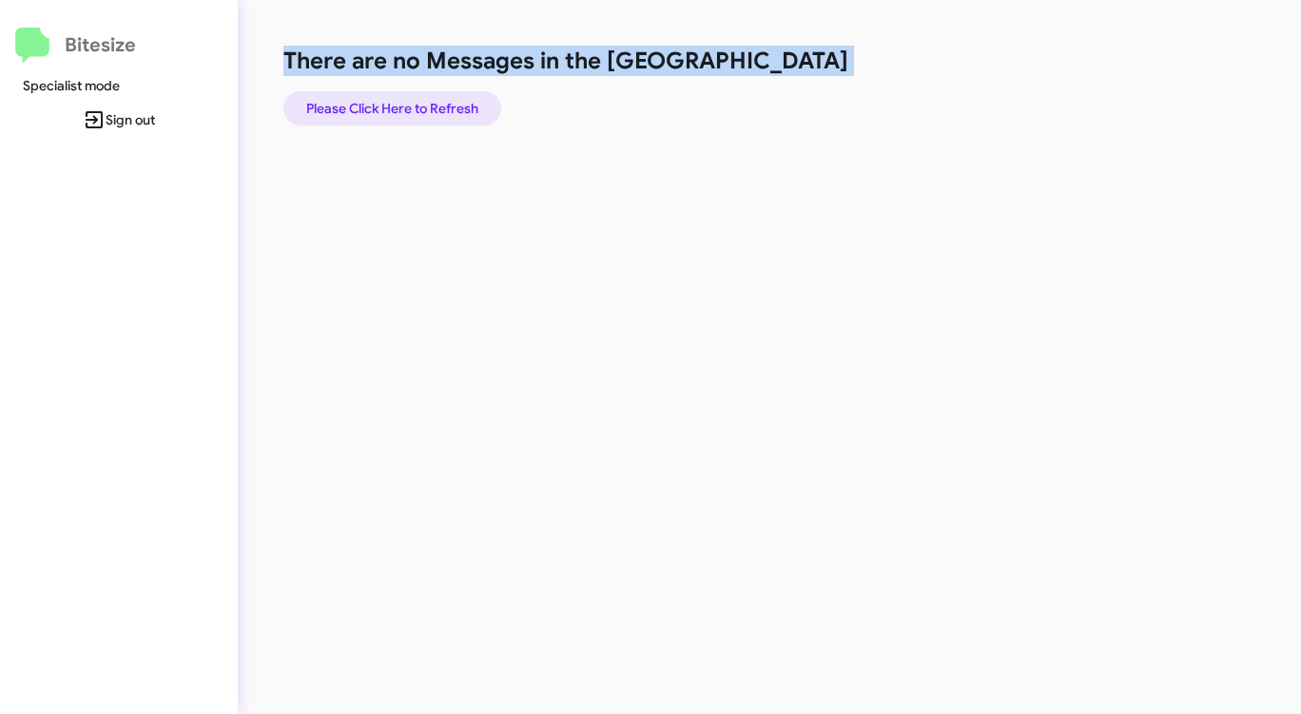
click at [465, 104] on span "Please Click Here to Refresh" at bounding box center [392, 108] width 172 height 34
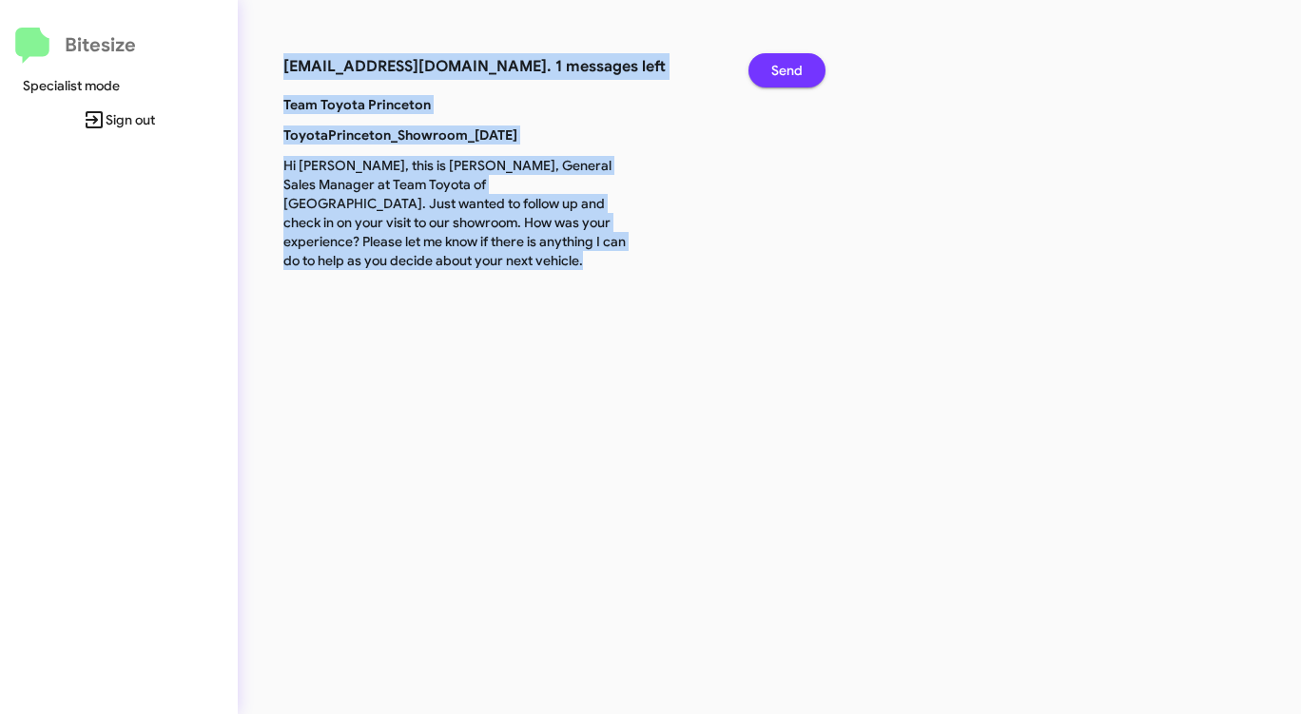
click at [784, 61] on span "Send" at bounding box center [786, 70] width 31 height 34
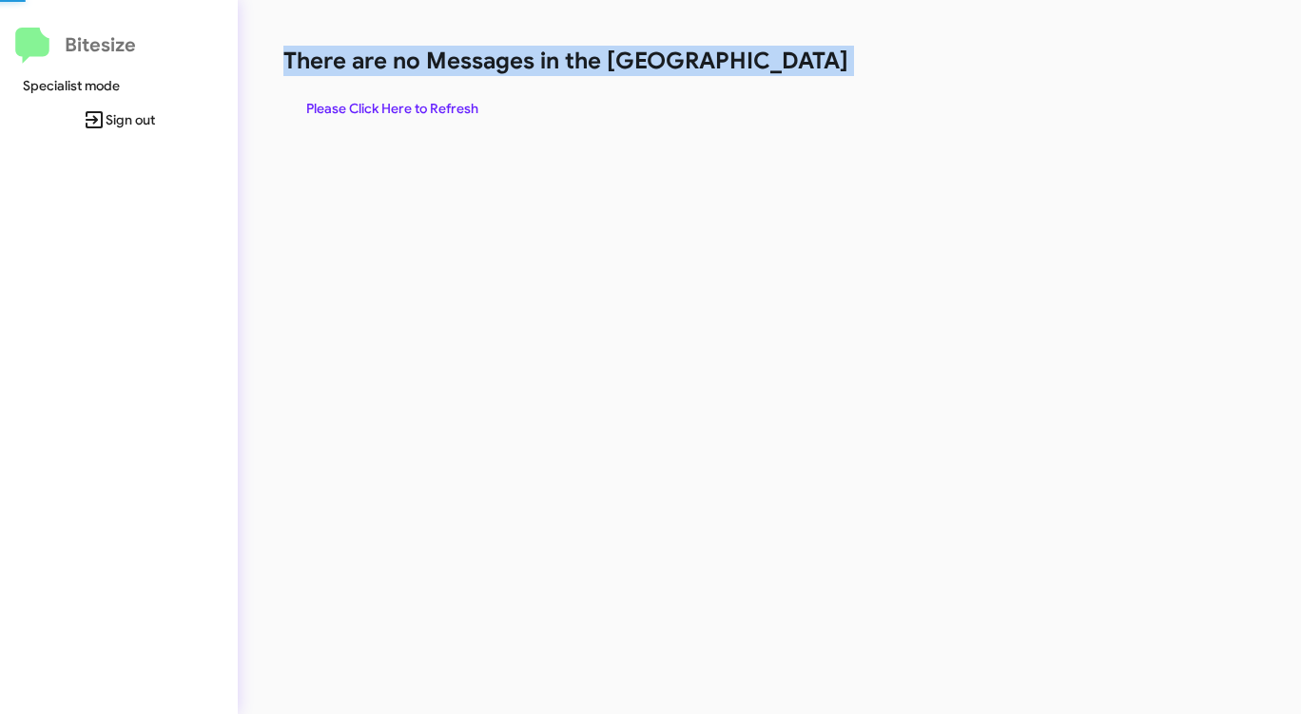
click at [784, 61] on h1 "There are no Messages in the [GEOGRAPHIC_DATA]" at bounding box center [680, 61] width 795 height 30
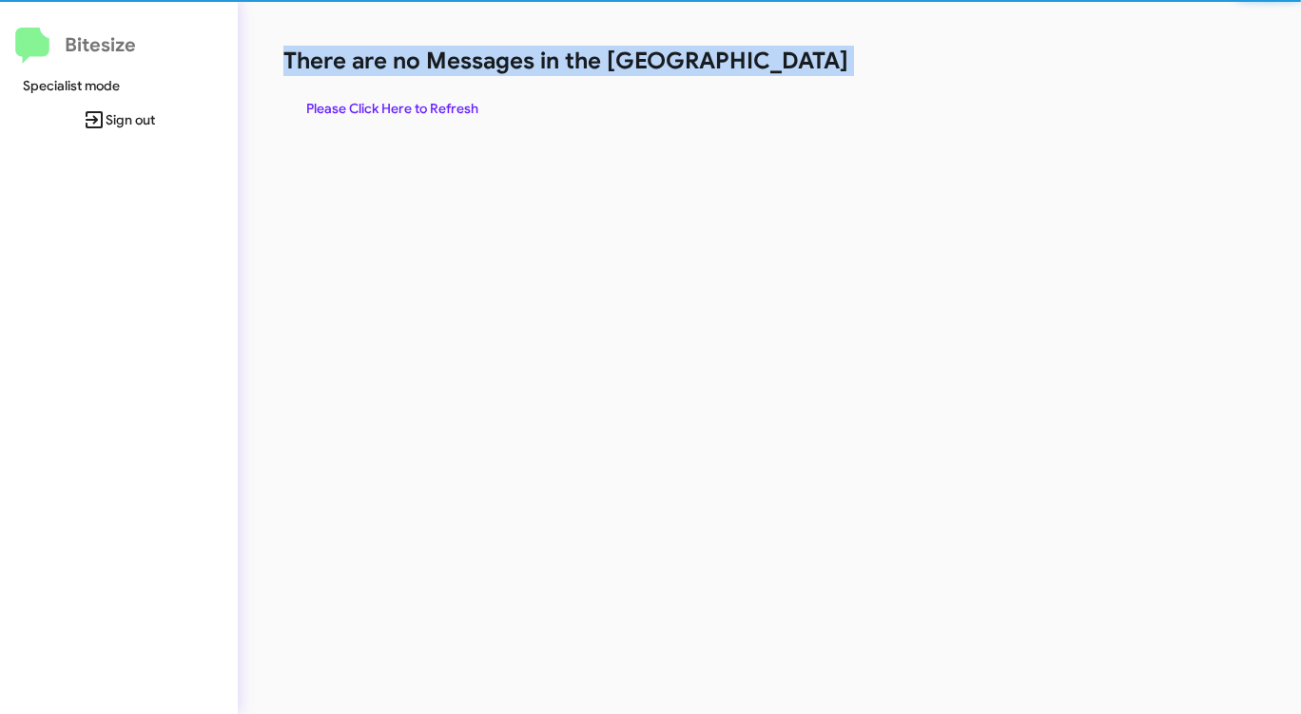
click at [784, 61] on h1 "There are no Messages in the [GEOGRAPHIC_DATA]" at bounding box center [680, 61] width 795 height 30
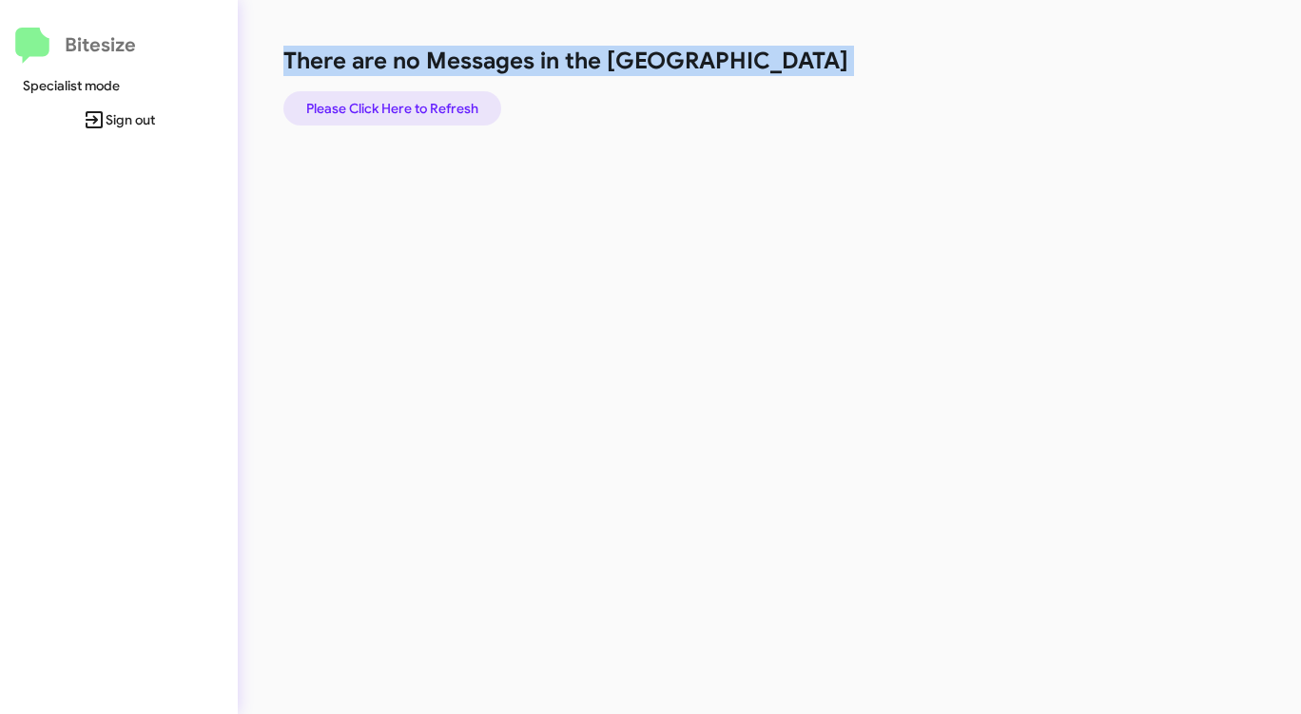
click at [468, 102] on span "Please Click Here to Refresh" at bounding box center [392, 108] width 172 height 34
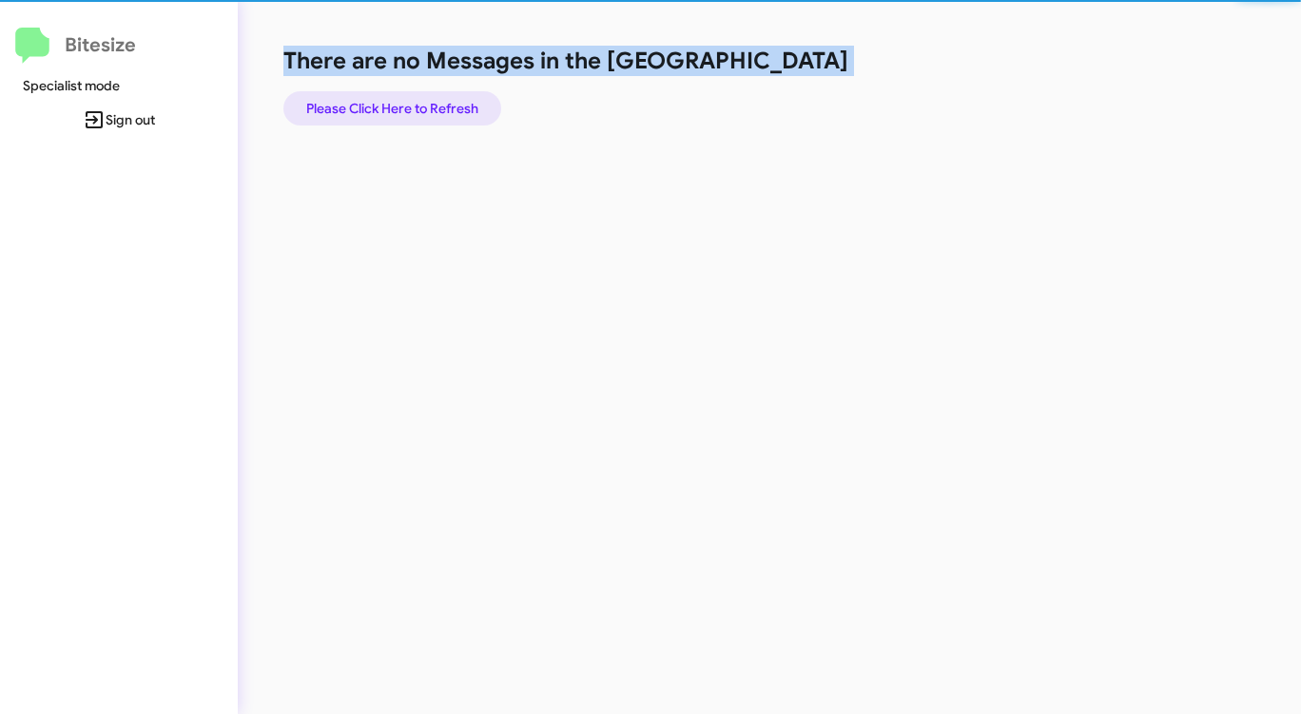
click at [468, 102] on span "Please Click Here to Refresh" at bounding box center [392, 108] width 172 height 34
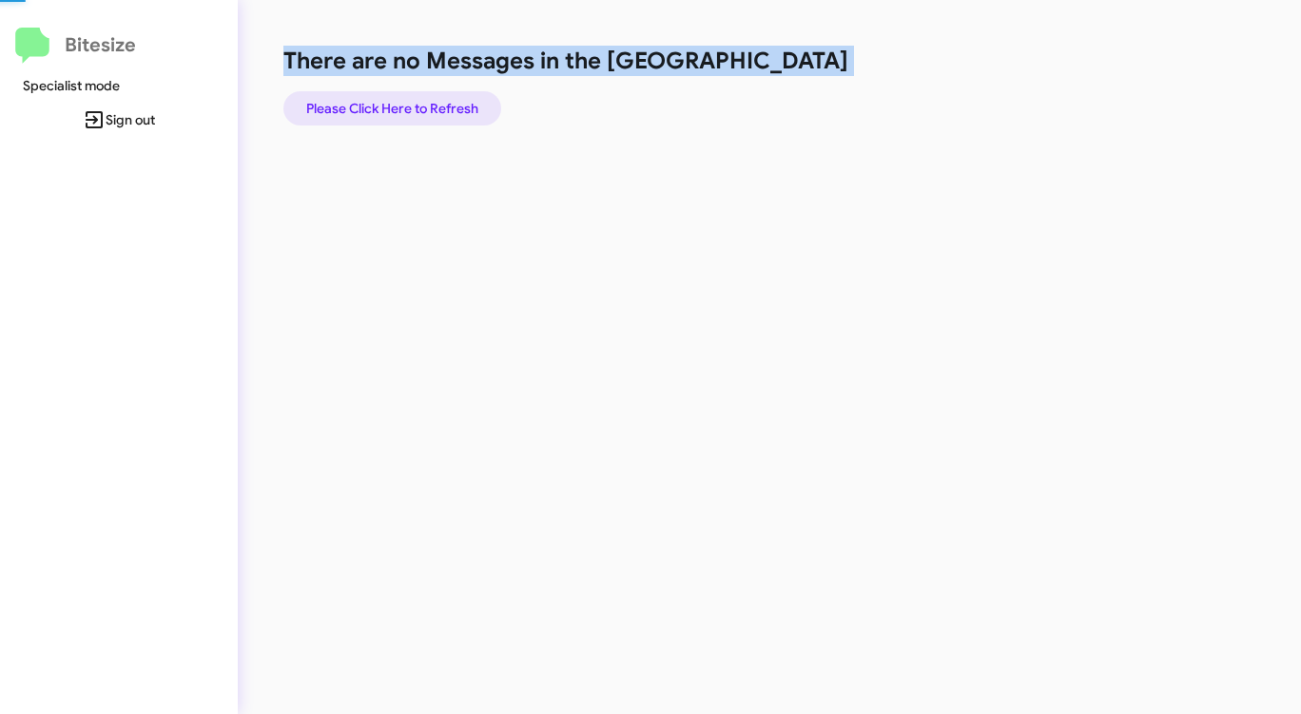
click at [468, 102] on span "Please Click Here to Refresh" at bounding box center [392, 108] width 172 height 34
click at [469, 102] on span "Please Click Here to Refresh" at bounding box center [392, 108] width 172 height 34
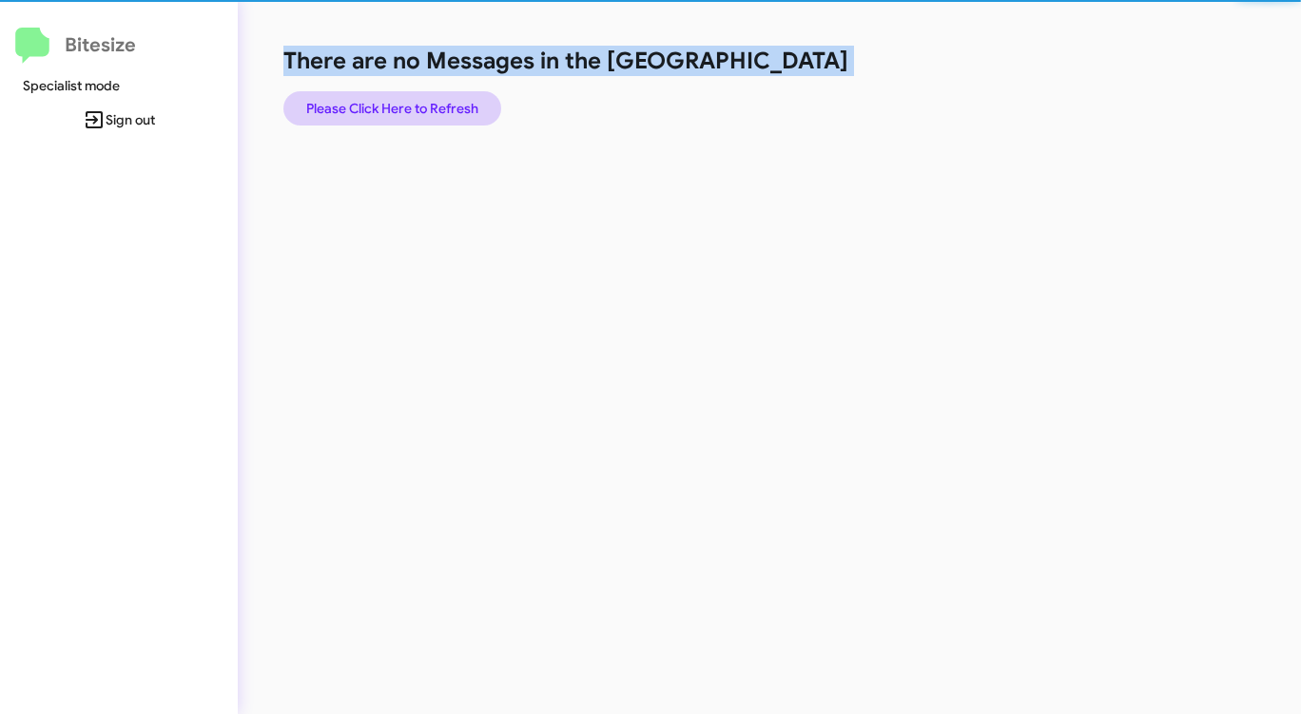
click at [469, 101] on span "Please Click Here to Refresh" at bounding box center [392, 108] width 172 height 34
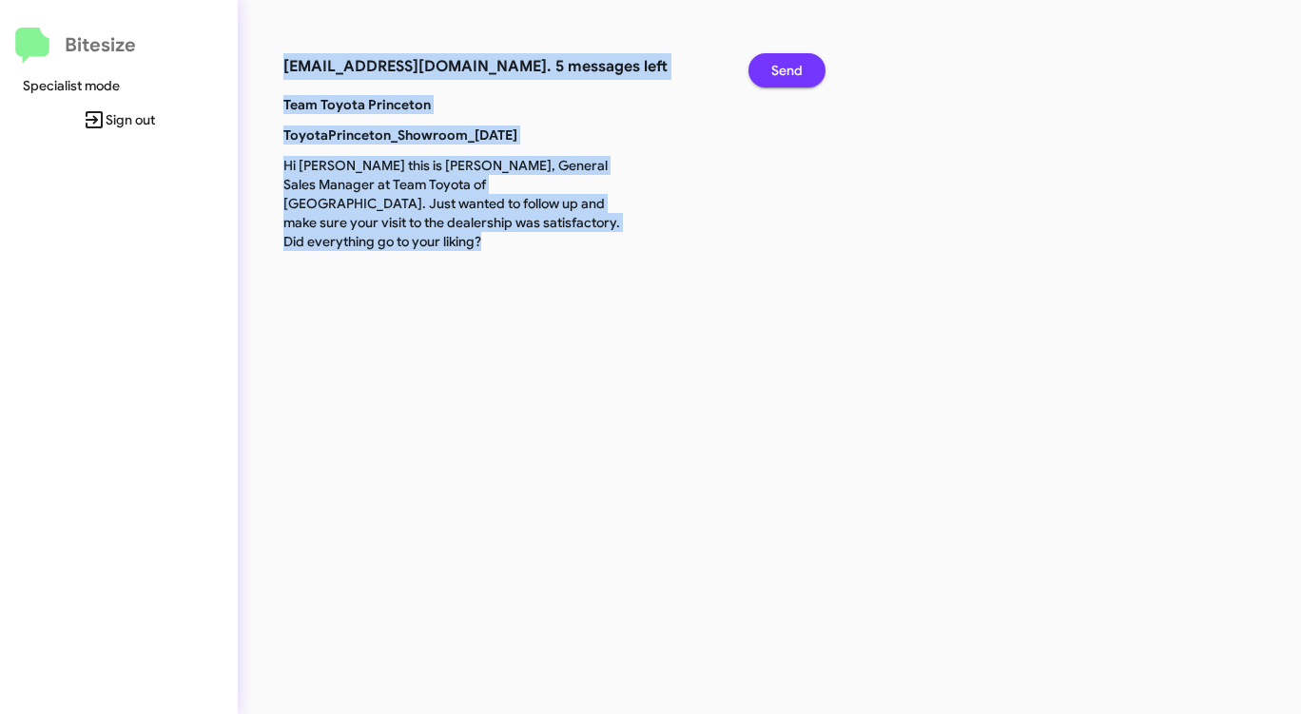
click at [783, 60] on span "Send" at bounding box center [786, 70] width 31 height 34
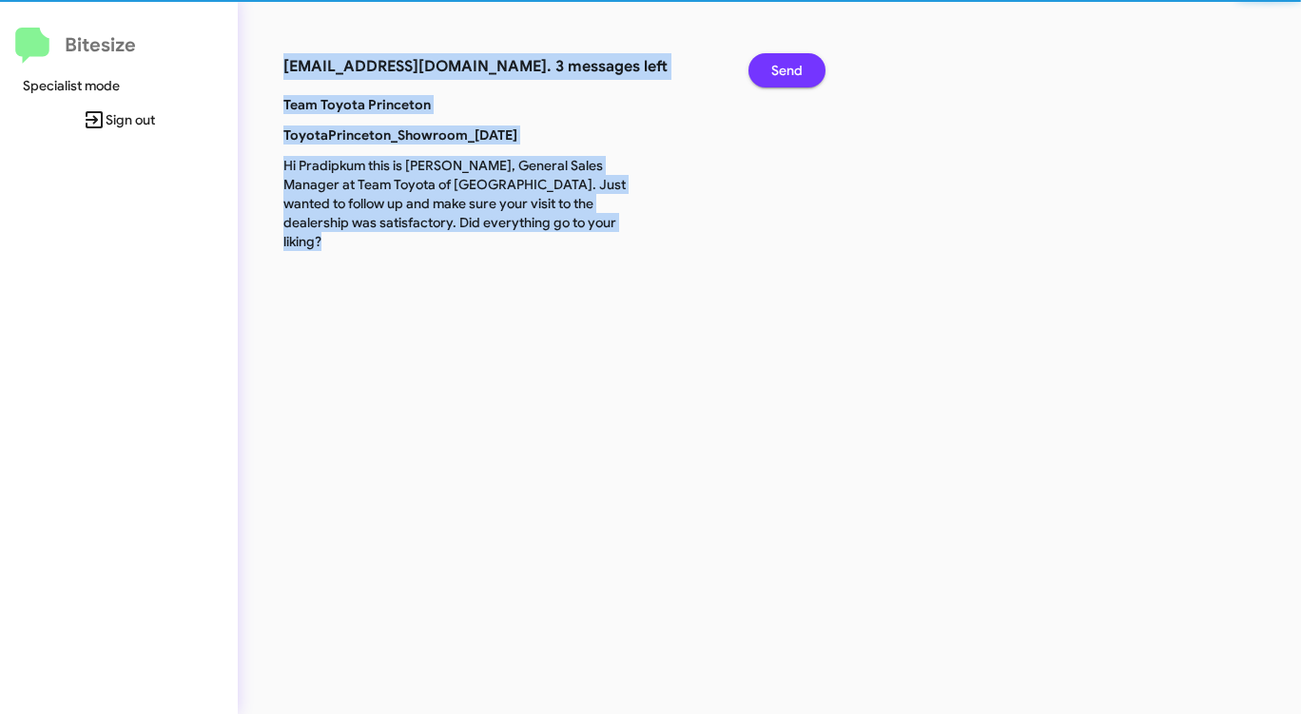
click at [783, 60] on span "Send" at bounding box center [786, 70] width 31 height 34
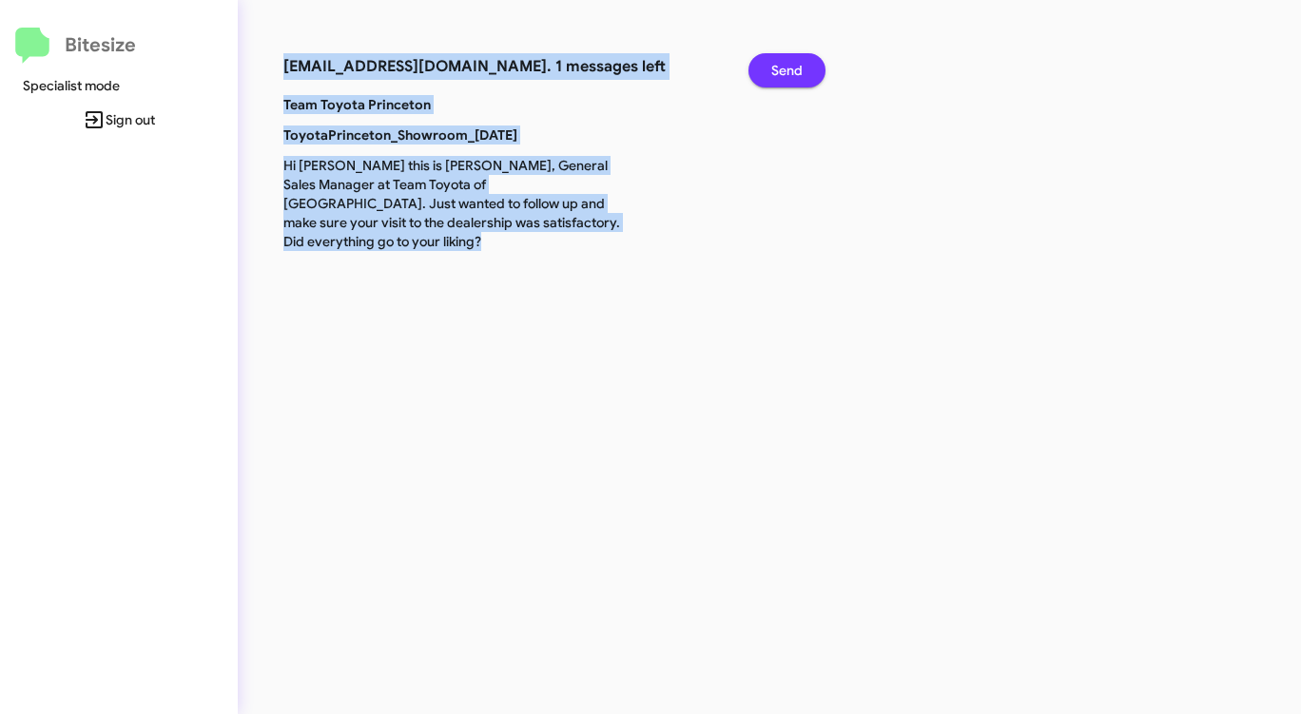
click at [783, 60] on span "Send" at bounding box center [786, 70] width 31 height 34
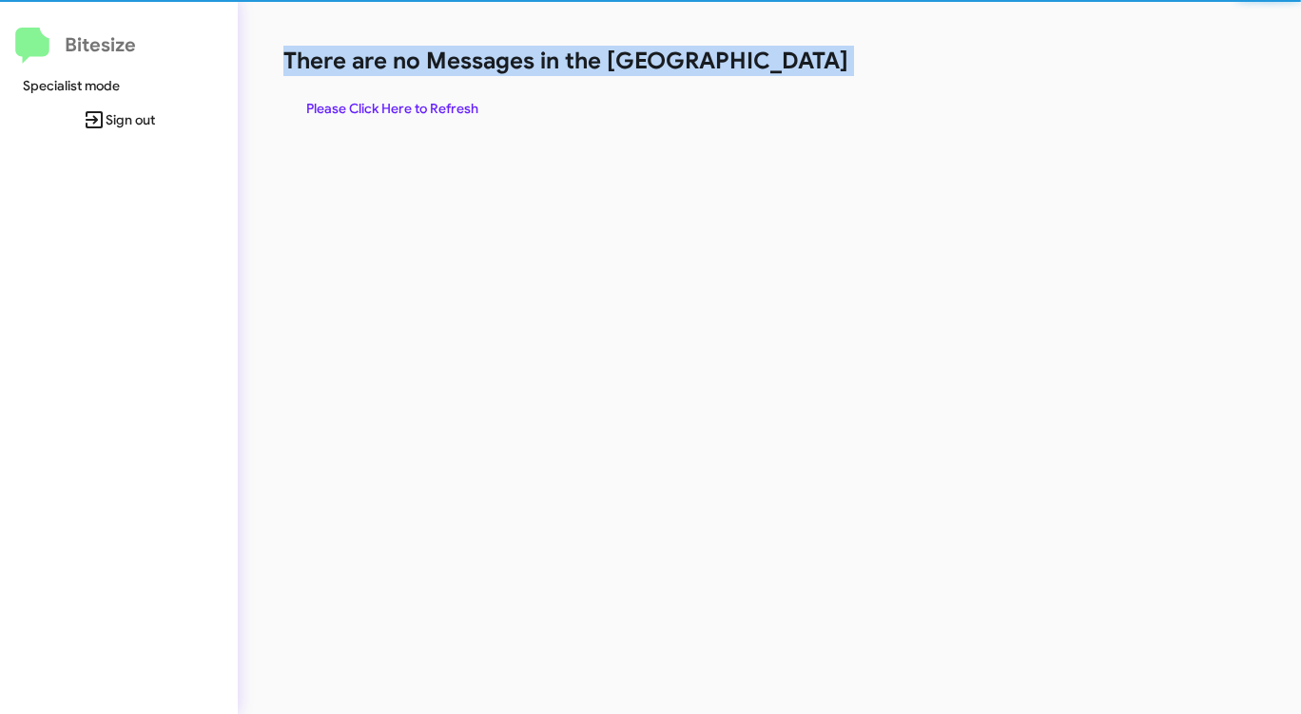
click at [783, 60] on h1 "There are no Messages in the [GEOGRAPHIC_DATA]" at bounding box center [680, 61] width 795 height 30
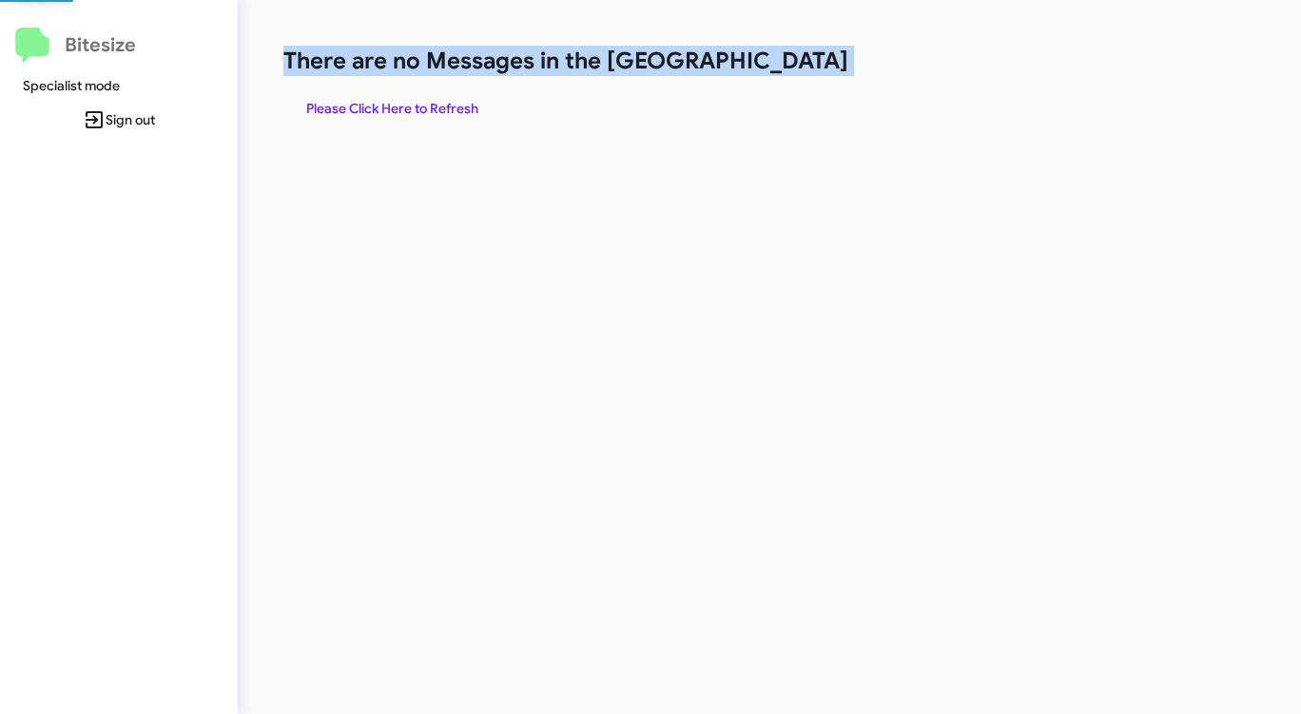
click at [783, 60] on h1 "There are no Messages in the [GEOGRAPHIC_DATA]" at bounding box center [680, 61] width 795 height 30
click at [420, 106] on span "Please Click Here to Refresh" at bounding box center [392, 108] width 172 height 34
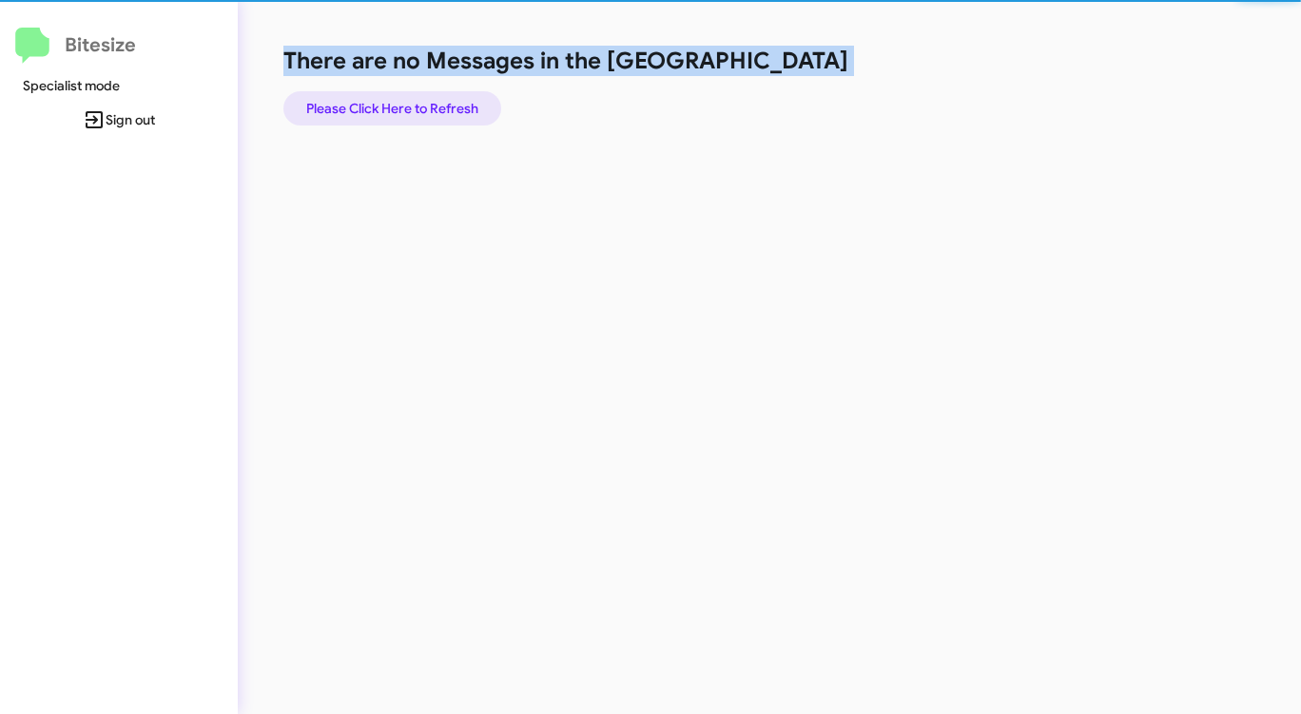
click at [420, 106] on span "Please Click Here to Refresh" at bounding box center [392, 108] width 172 height 34
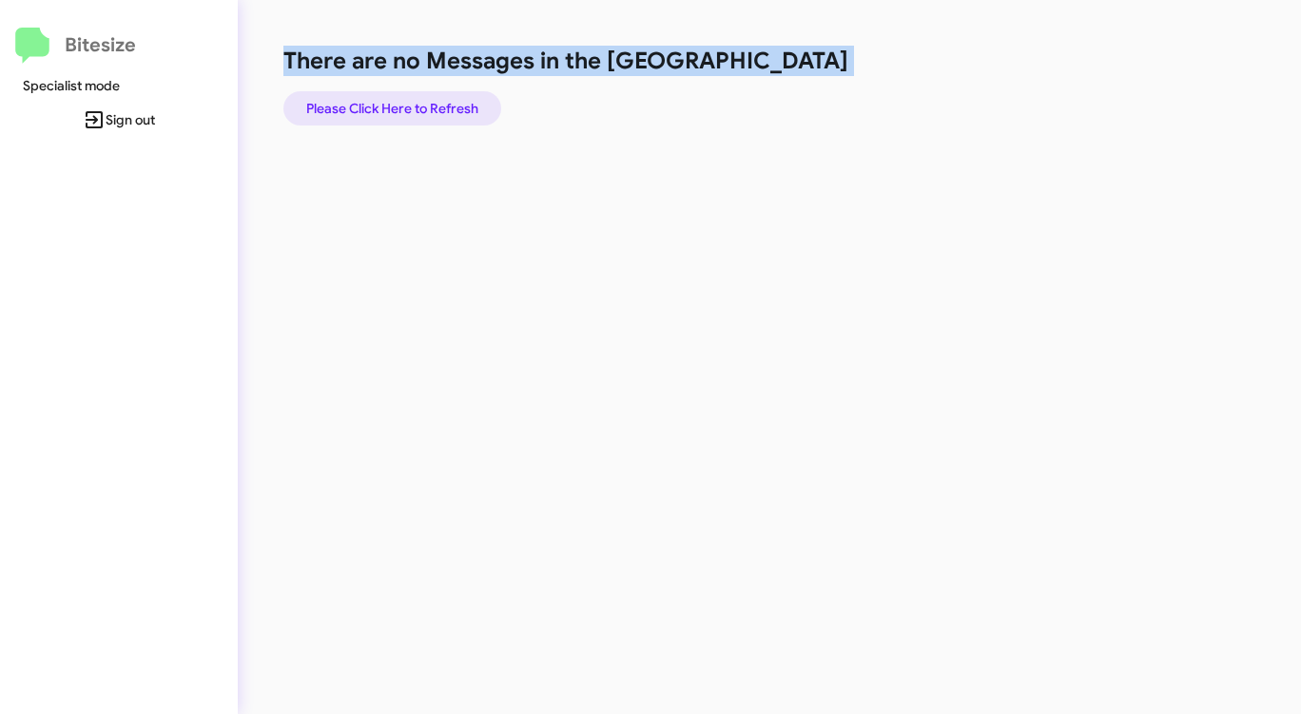
click at [423, 106] on span "Please Click Here to Refresh" at bounding box center [392, 108] width 172 height 34
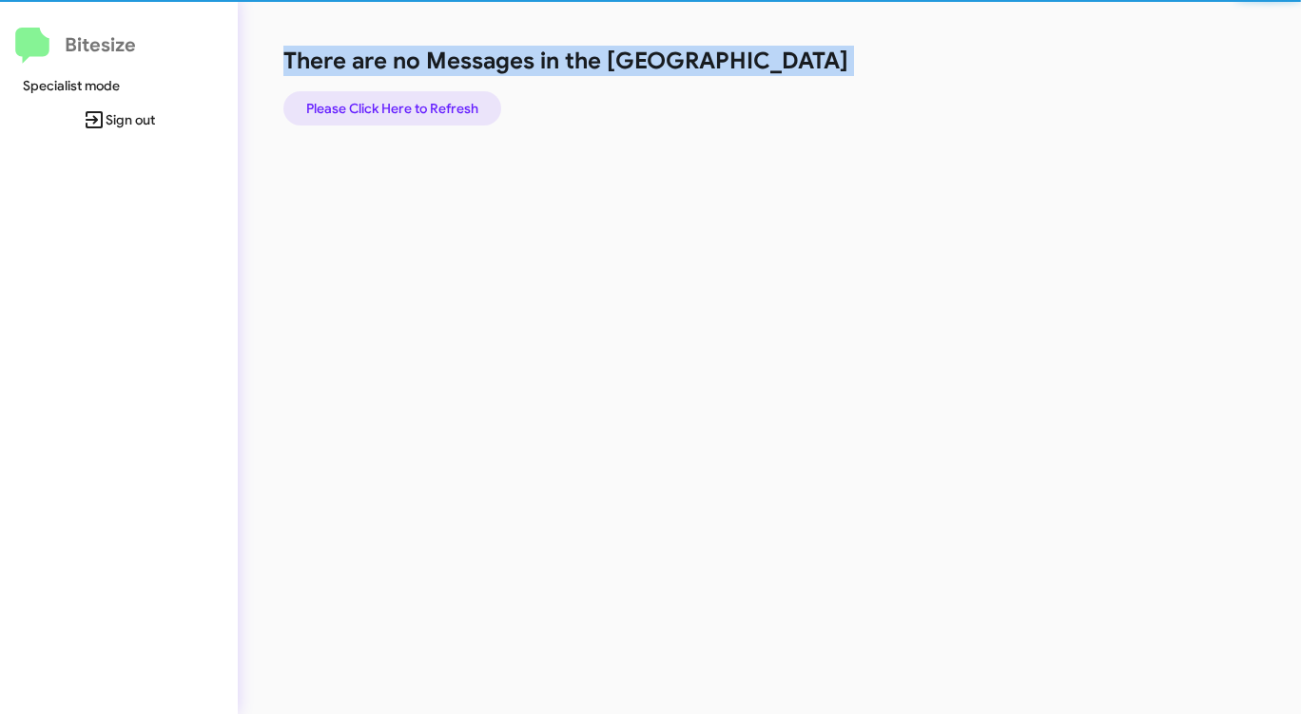
click at [423, 106] on span "Please Click Here to Refresh" at bounding box center [392, 108] width 172 height 34
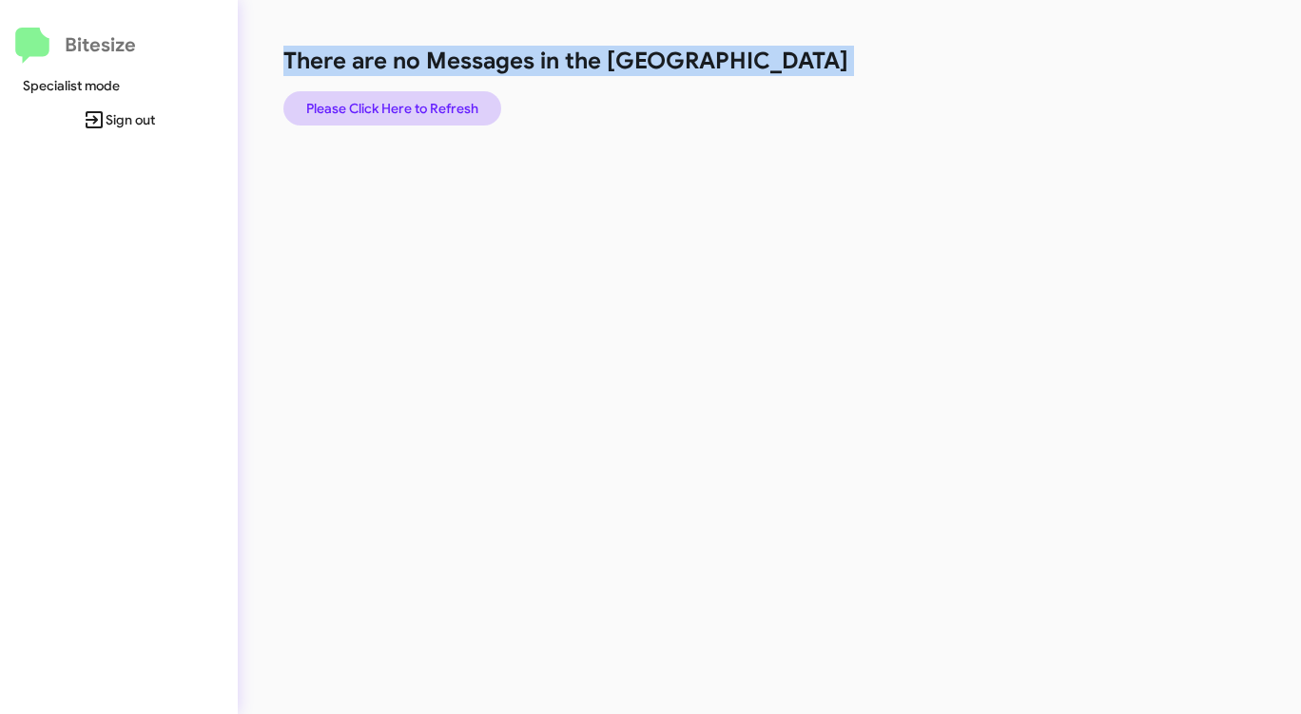
click at [423, 103] on span "Please Click Here to Refresh" at bounding box center [392, 108] width 172 height 34
click at [420, 102] on span "Please Click Here to Refresh" at bounding box center [392, 108] width 172 height 34
click at [420, 101] on span "Please Click Here to Refresh" at bounding box center [392, 108] width 172 height 34
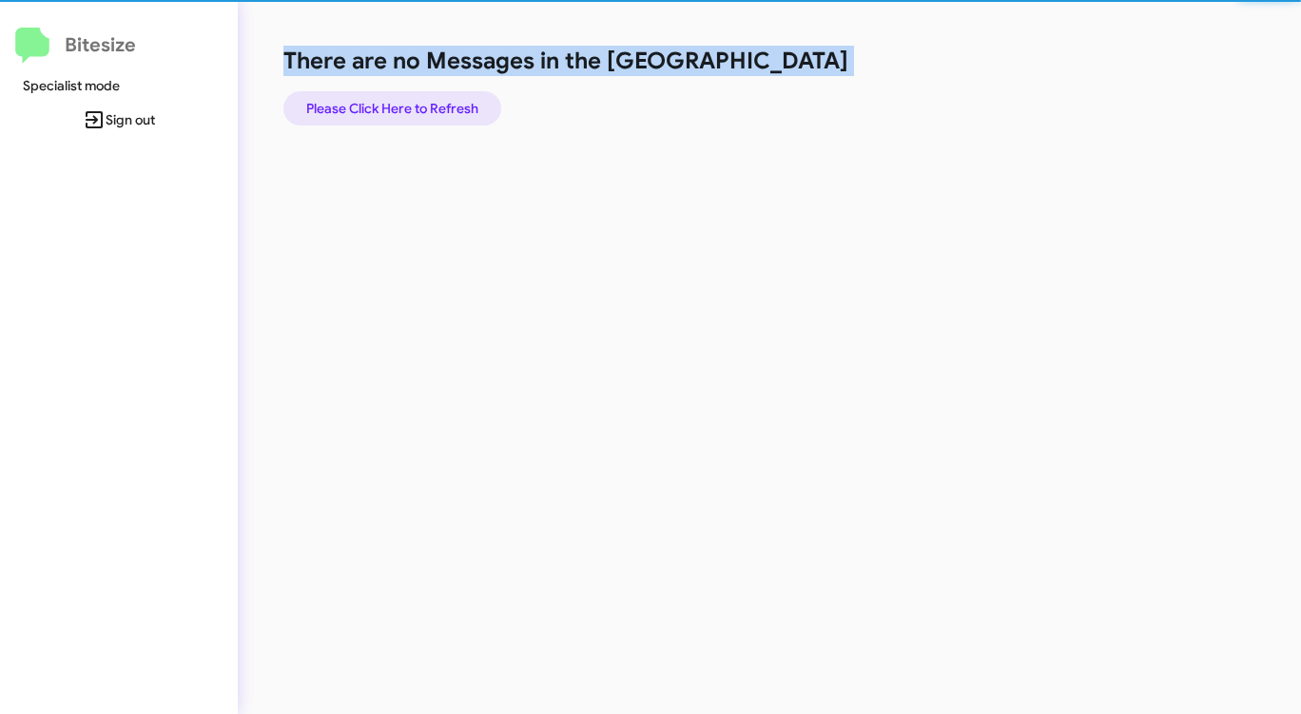
click at [418, 101] on span "Please Click Here to Refresh" at bounding box center [392, 108] width 172 height 34
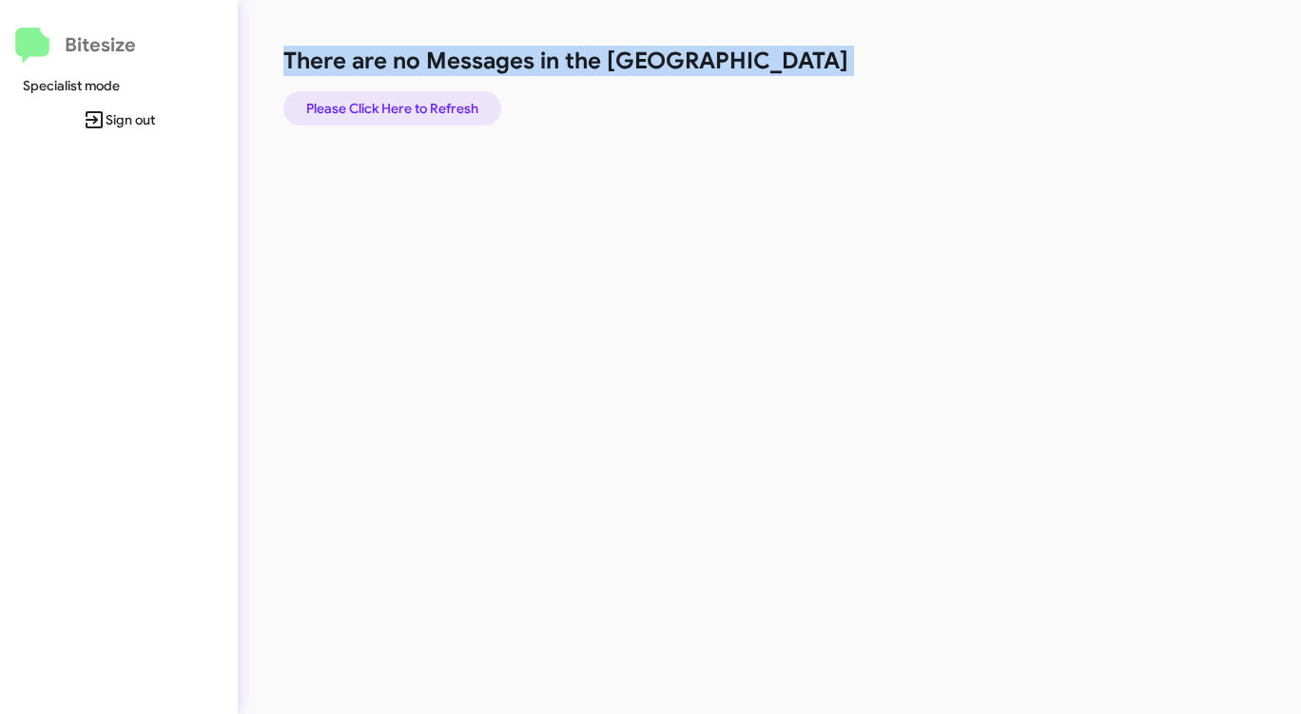
click at [418, 102] on span "Please Click Here to Refresh" at bounding box center [392, 108] width 172 height 34
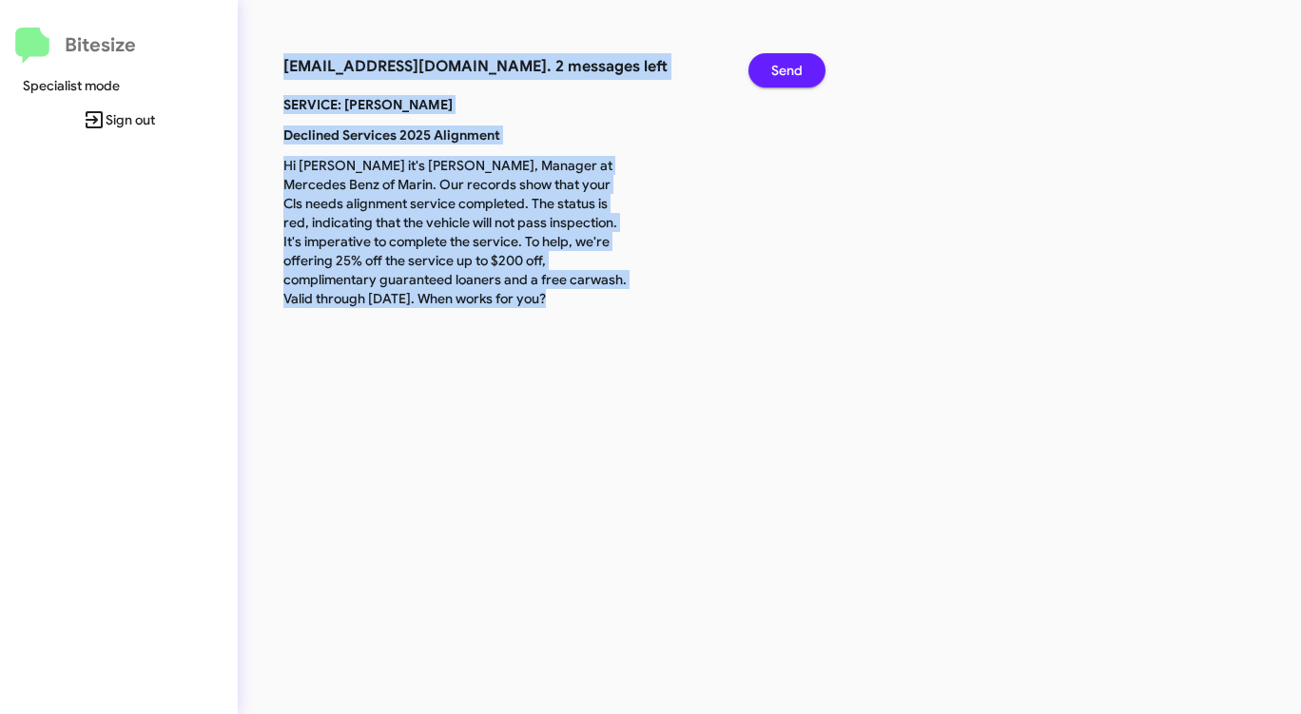
click at [777, 73] on span "Send" at bounding box center [786, 70] width 31 height 34
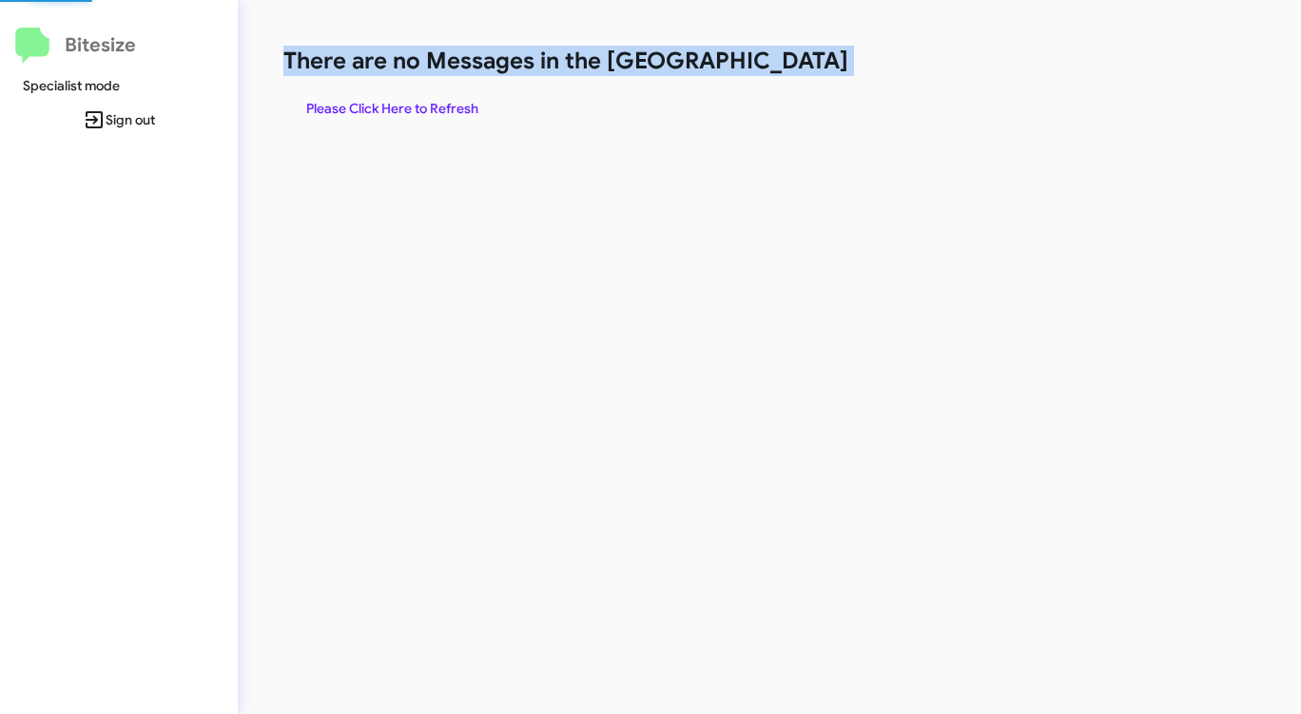
click at [777, 72] on h1 "There are no Messages in the [GEOGRAPHIC_DATA]" at bounding box center [680, 61] width 795 height 30
click at [777, 73] on h1 "There are no Messages in the [GEOGRAPHIC_DATA]" at bounding box center [680, 61] width 795 height 30
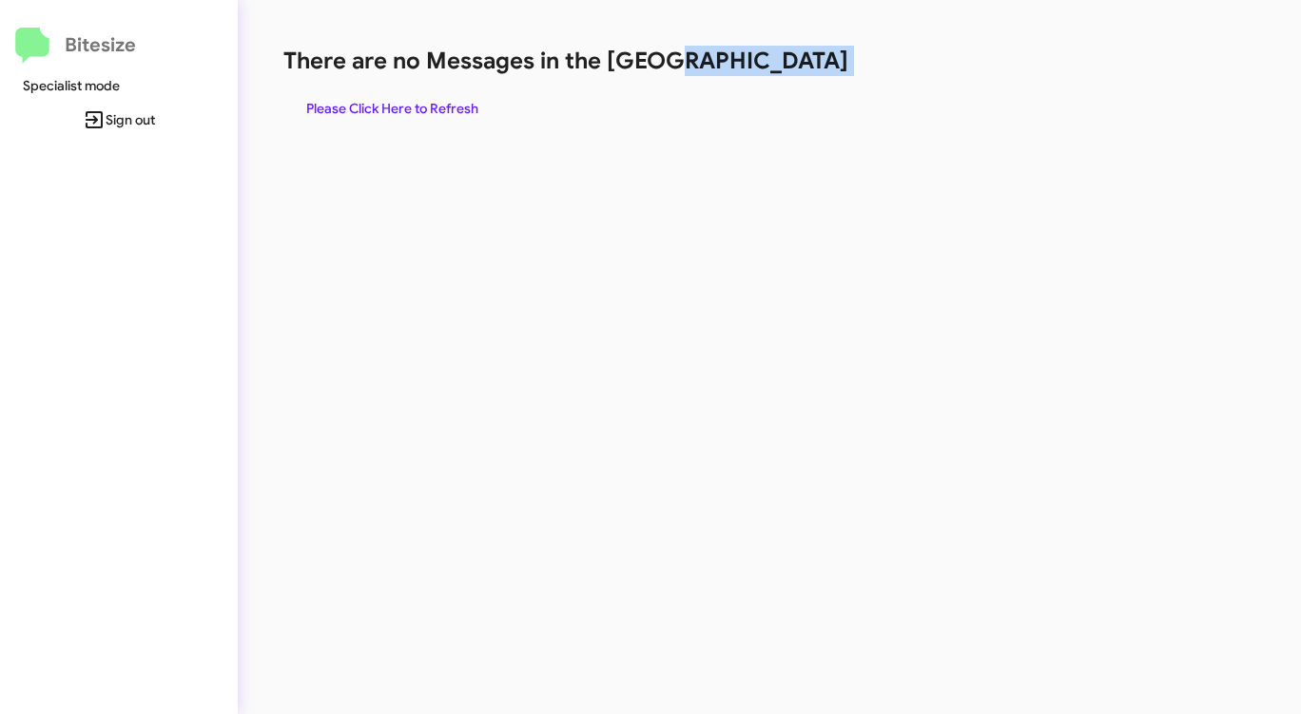
click at [777, 73] on h1 "There are no Messages in the [GEOGRAPHIC_DATA]" at bounding box center [680, 61] width 795 height 30
click at [410, 106] on span "Please Click Here to Refresh" at bounding box center [392, 108] width 172 height 34
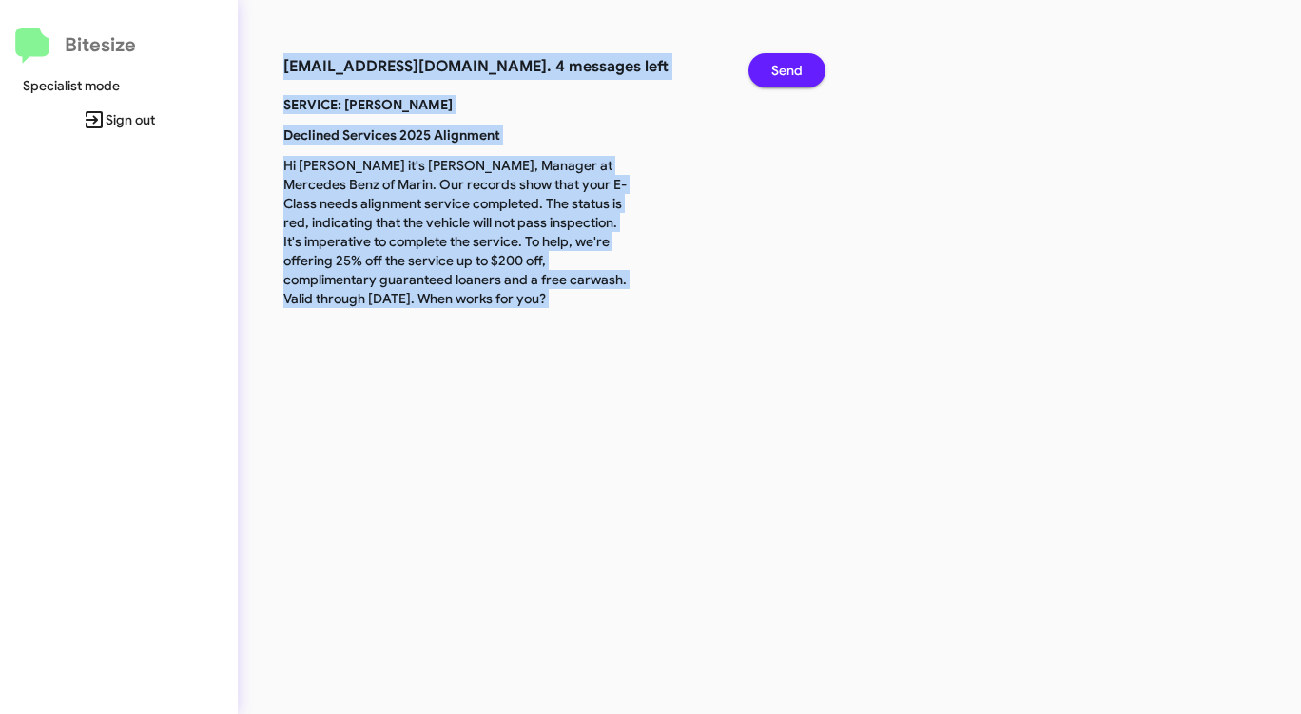
click at [799, 64] on span "Send" at bounding box center [786, 70] width 31 height 34
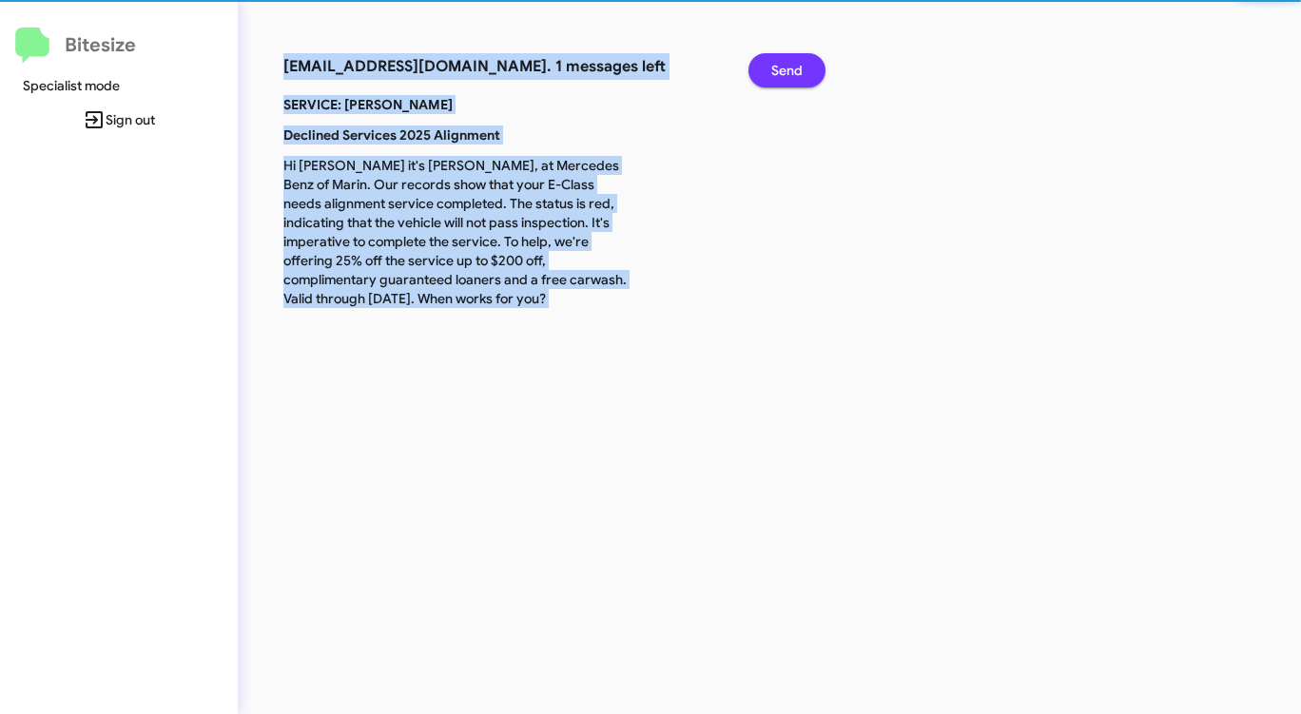
click at [799, 64] on span "Send" at bounding box center [786, 70] width 31 height 34
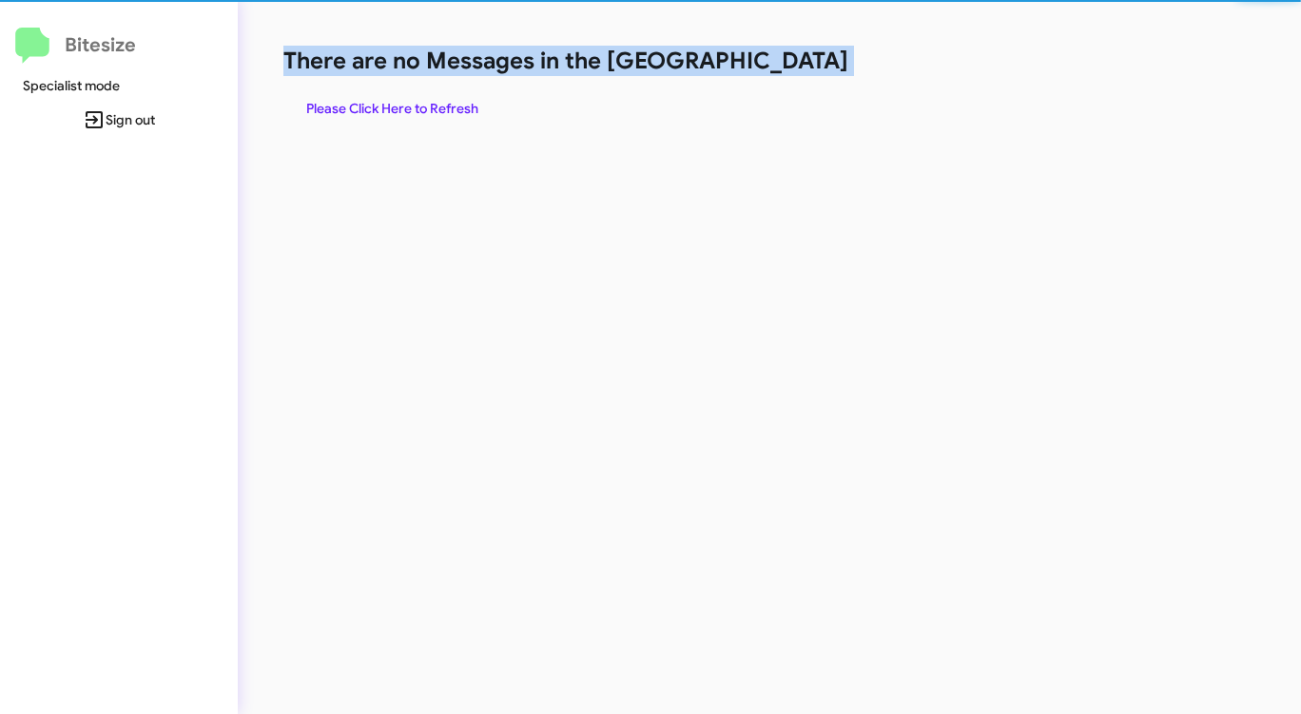
click at [799, 64] on h1 "There are no Messages in the [GEOGRAPHIC_DATA]" at bounding box center [680, 61] width 795 height 30
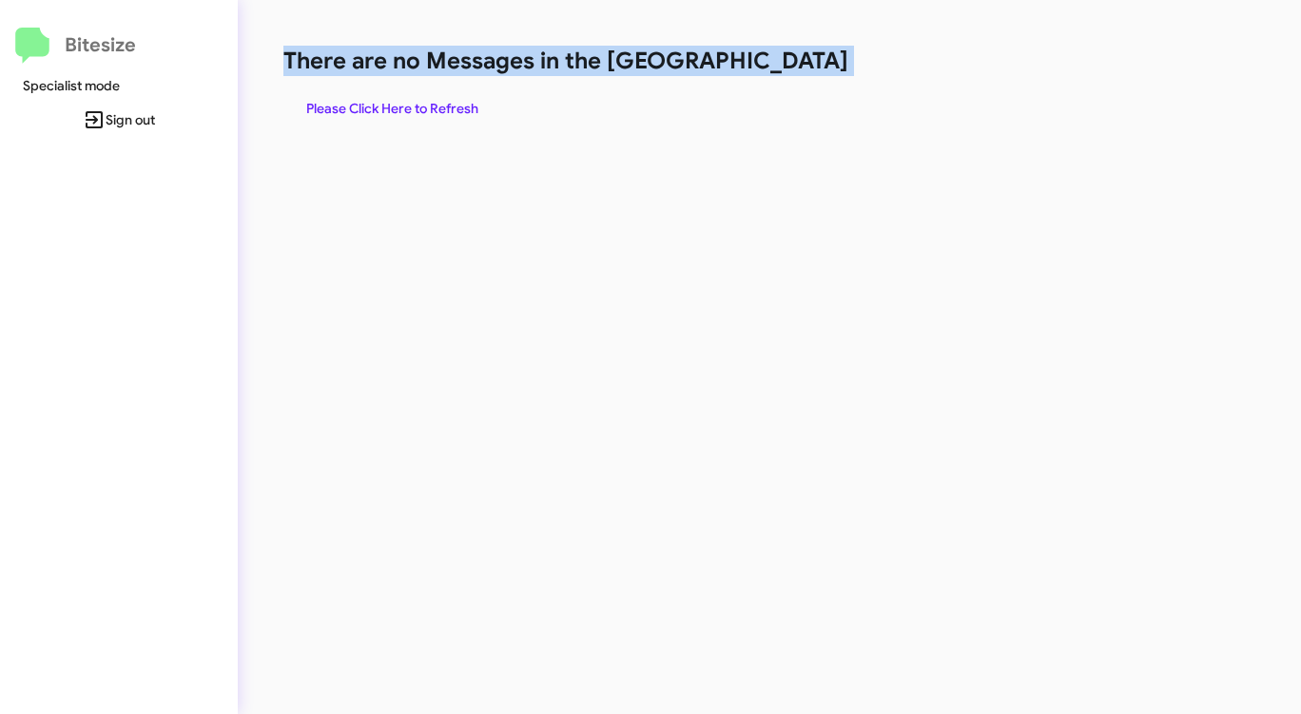
click at [799, 64] on h1 "There are no Messages in the [GEOGRAPHIC_DATA]" at bounding box center [680, 61] width 795 height 30
click at [337, 110] on span "Please Click Here to Refresh" at bounding box center [392, 108] width 172 height 34
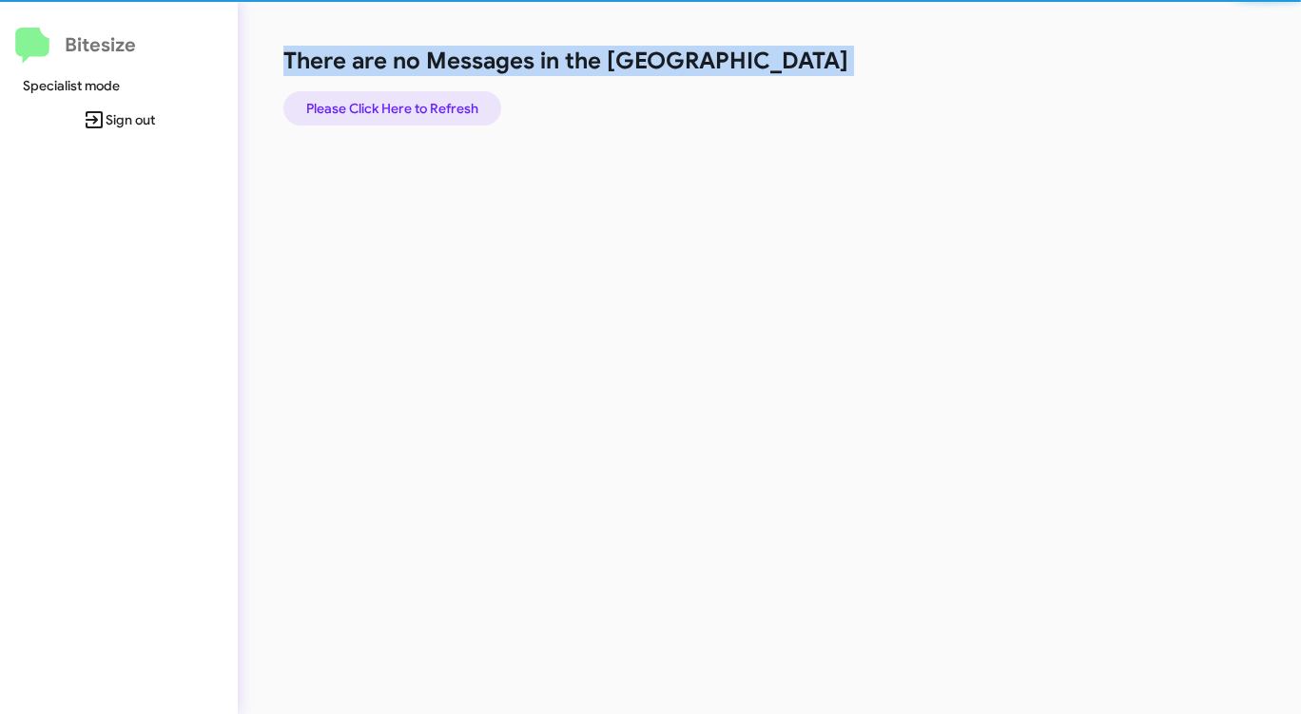
click at [339, 110] on span "Please Click Here to Refresh" at bounding box center [392, 108] width 172 height 34
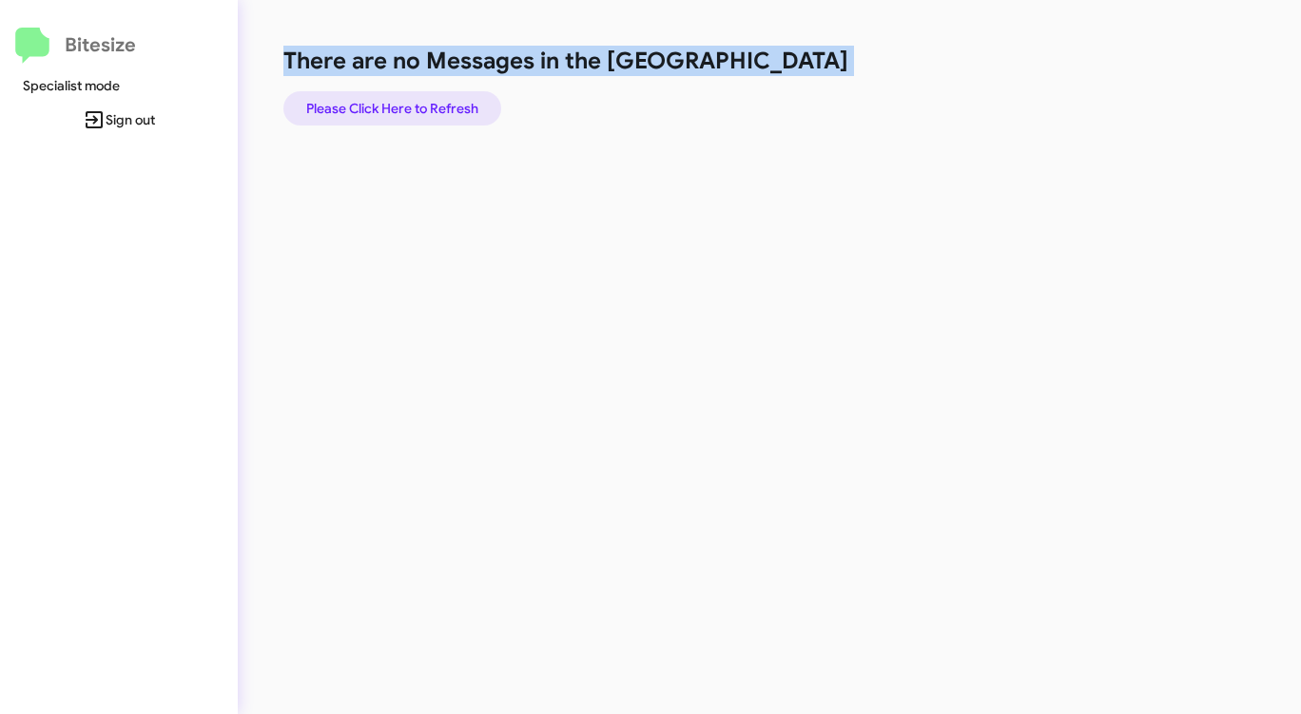
click at [339, 110] on span "Please Click Here to Refresh" at bounding box center [392, 108] width 172 height 34
click at [350, 107] on span "Please Click Here to Refresh" at bounding box center [392, 108] width 172 height 34
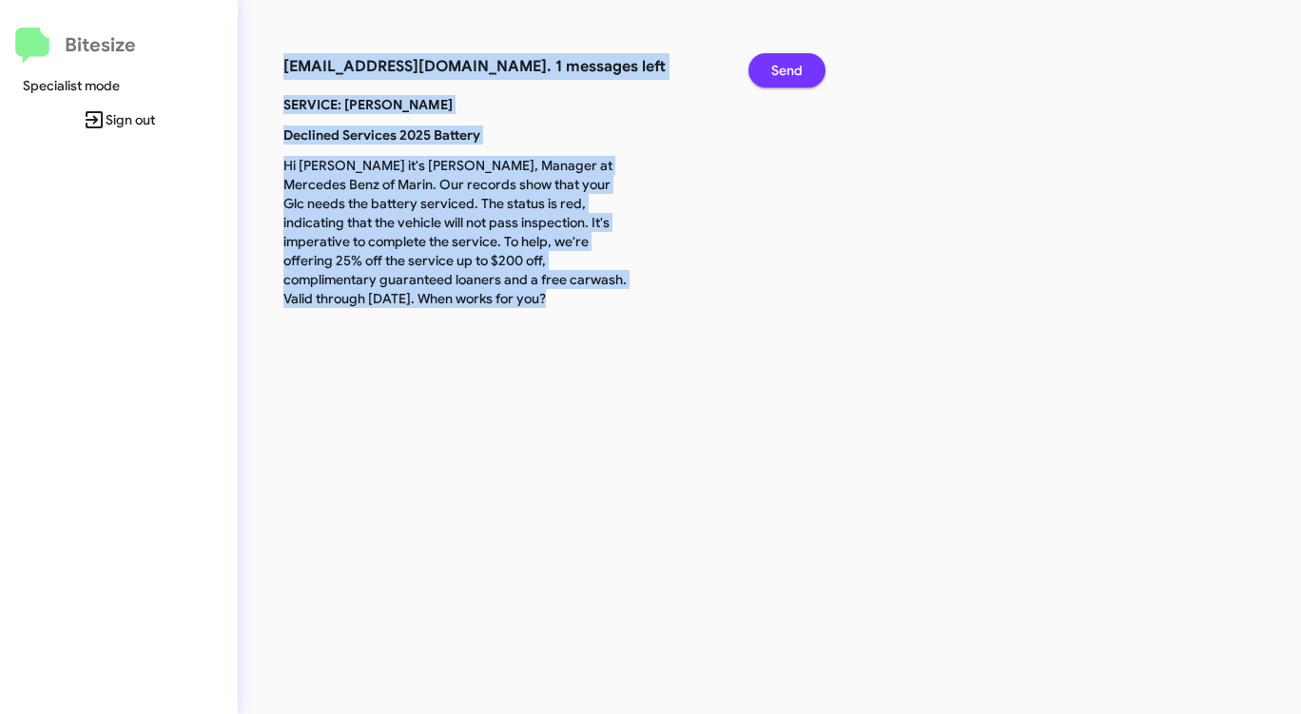
click at [779, 71] on span "Send" at bounding box center [786, 70] width 31 height 34
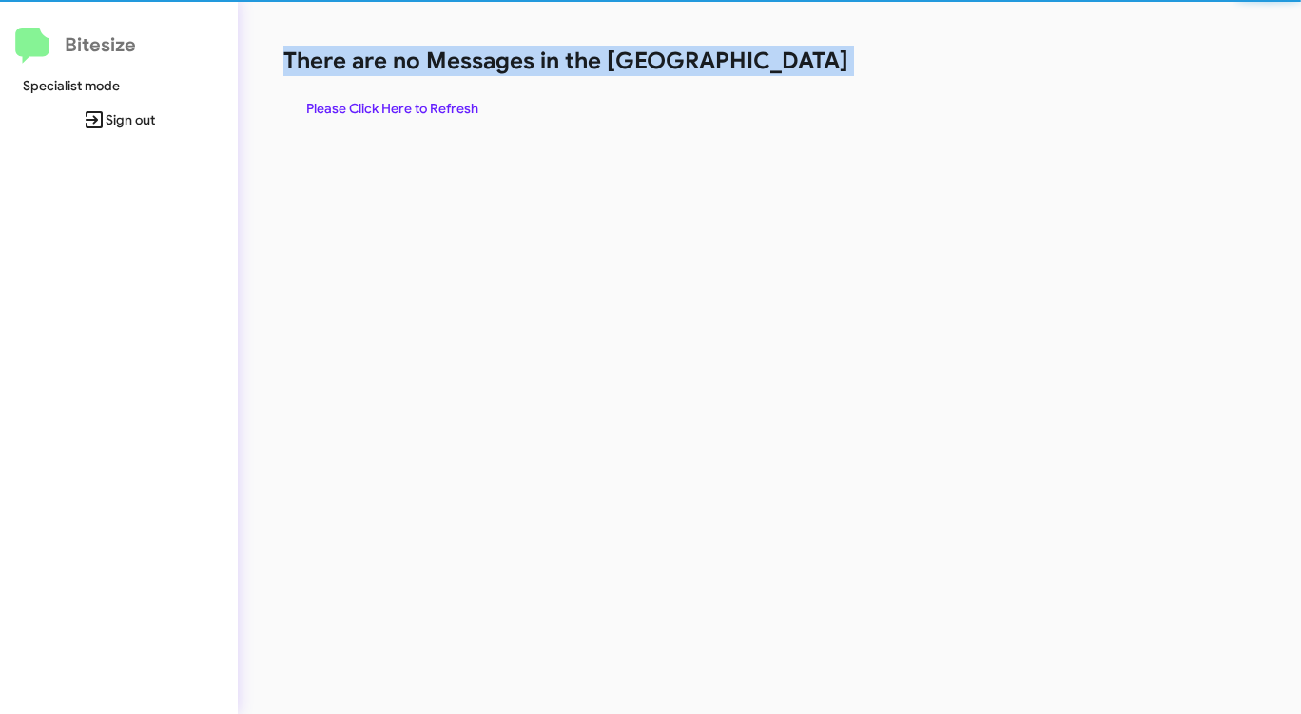
click at [779, 71] on h1 "There are no Messages in the [GEOGRAPHIC_DATA]" at bounding box center [680, 61] width 795 height 30
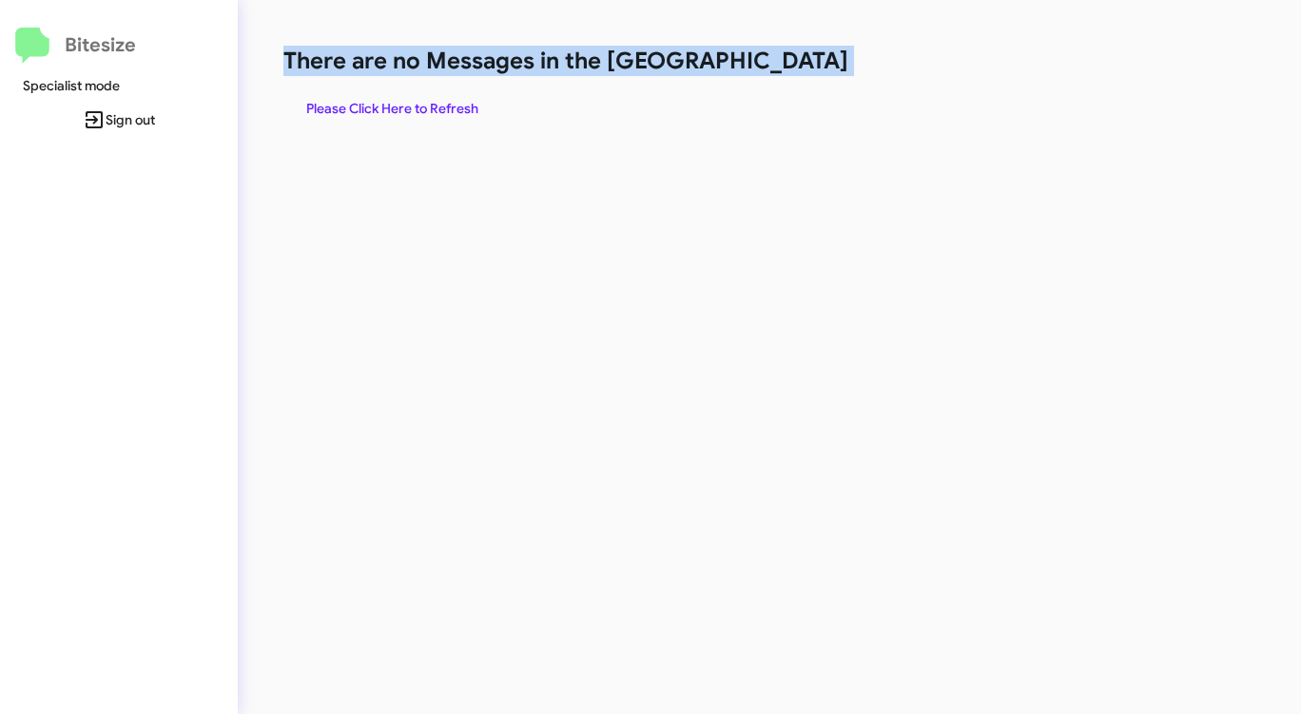
click at [779, 71] on h1 "There are no Messages in the [GEOGRAPHIC_DATA]" at bounding box center [680, 61] width 795 height 30
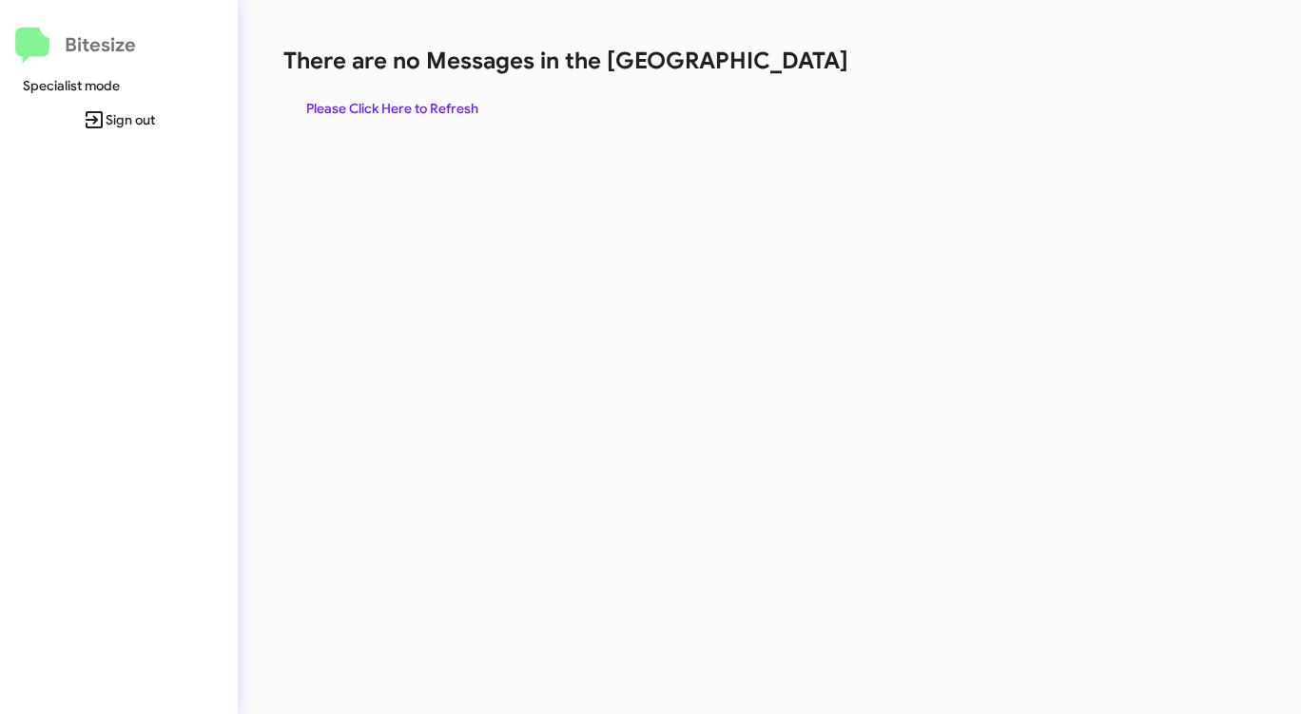
click at [779, 71] on h1 "There are no Messages in the [GEOGRAPHIC_DATA]" at bounding box center [680, 61] width 795 height 30
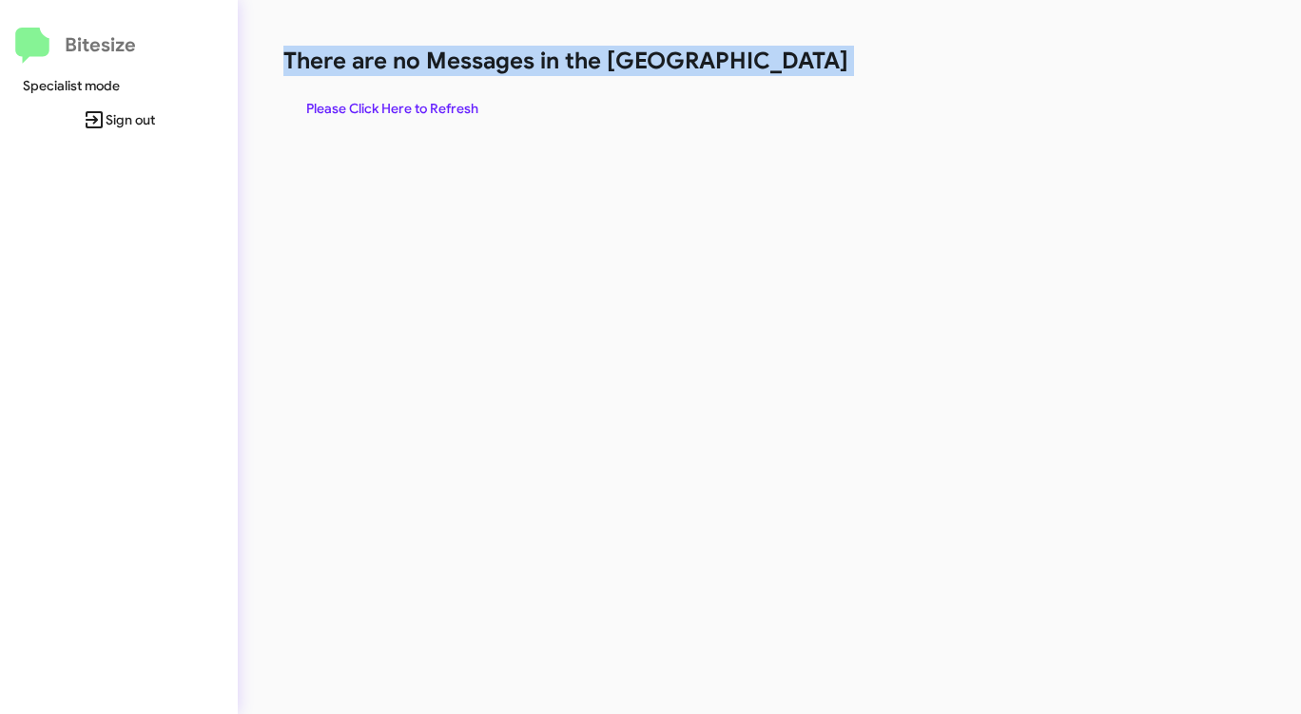
click at [779, 71] on h1 "There are no Messages in the [GEOGRAPHIC_DATA]" at bounding box center [680, 61] width 795 height 30
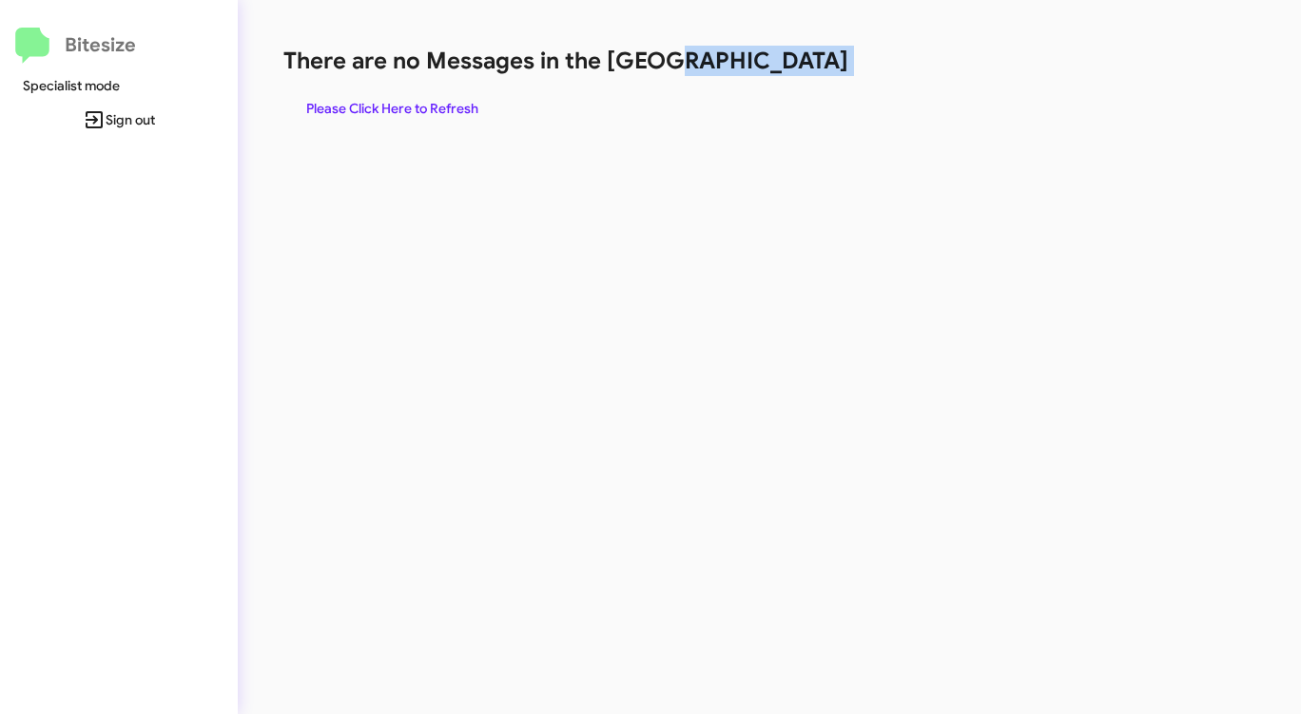
click at [779, 71] on h1 "There are no Messages in the [GEOGRAPHIC_DATA]" at bounding box center [680, 61] width 795 height 30
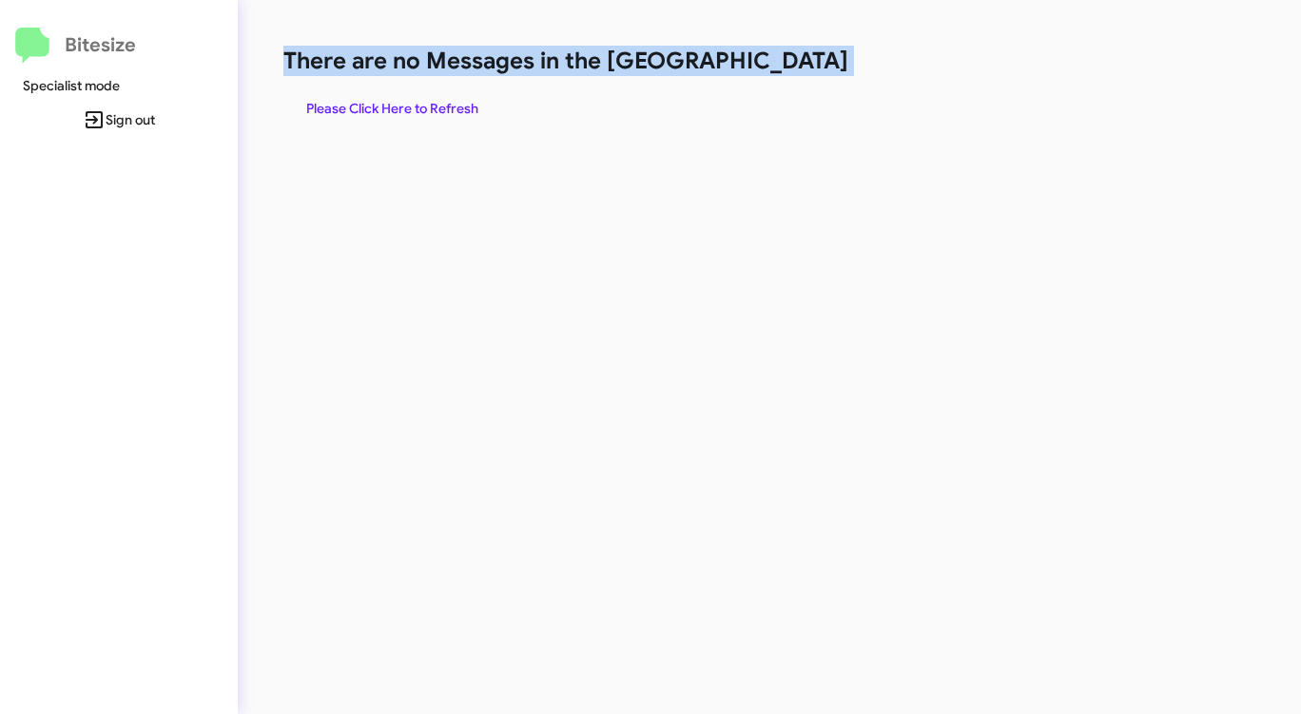
click at [779, 71] on h1 "There are no Messages in the [GEOGRAPHIC_DATA]" at bounding box center [680, 61] width 795 height 30
click at [778, 70] on h1 "There are no Messages in the [GEOGRAPHIC_DATA]" at bounding box center [680, 61] width 795 height 30
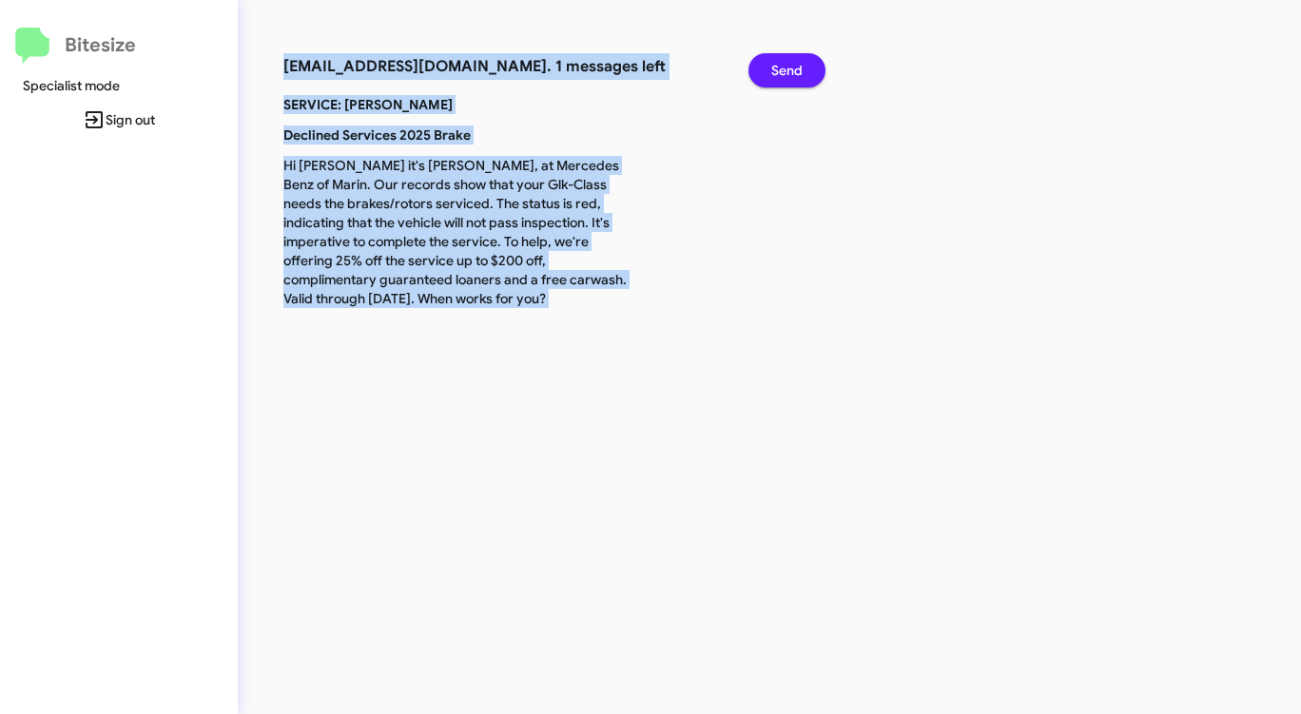
click at [778, 70] on span "Send" at bounding box center [786, 70] width 31 height 34
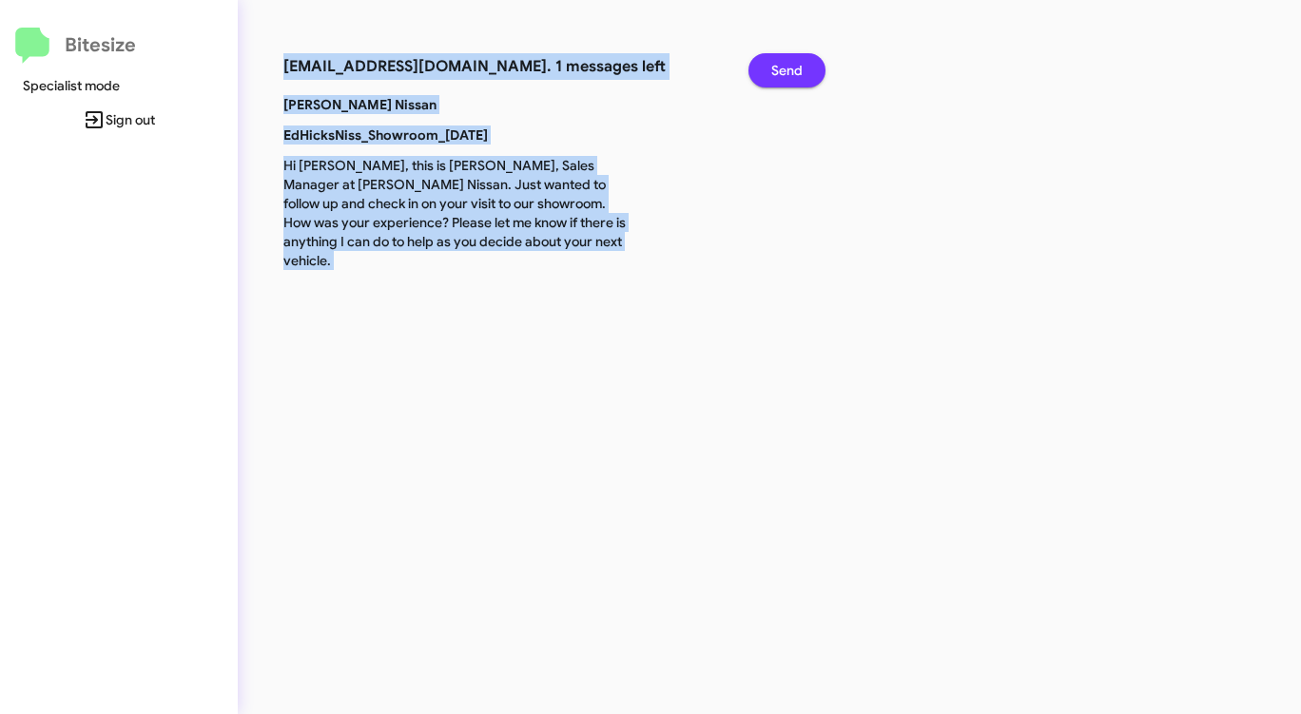
click at [787, 68] on span "Send" at bounding box center [786, 70] width 31 height 34
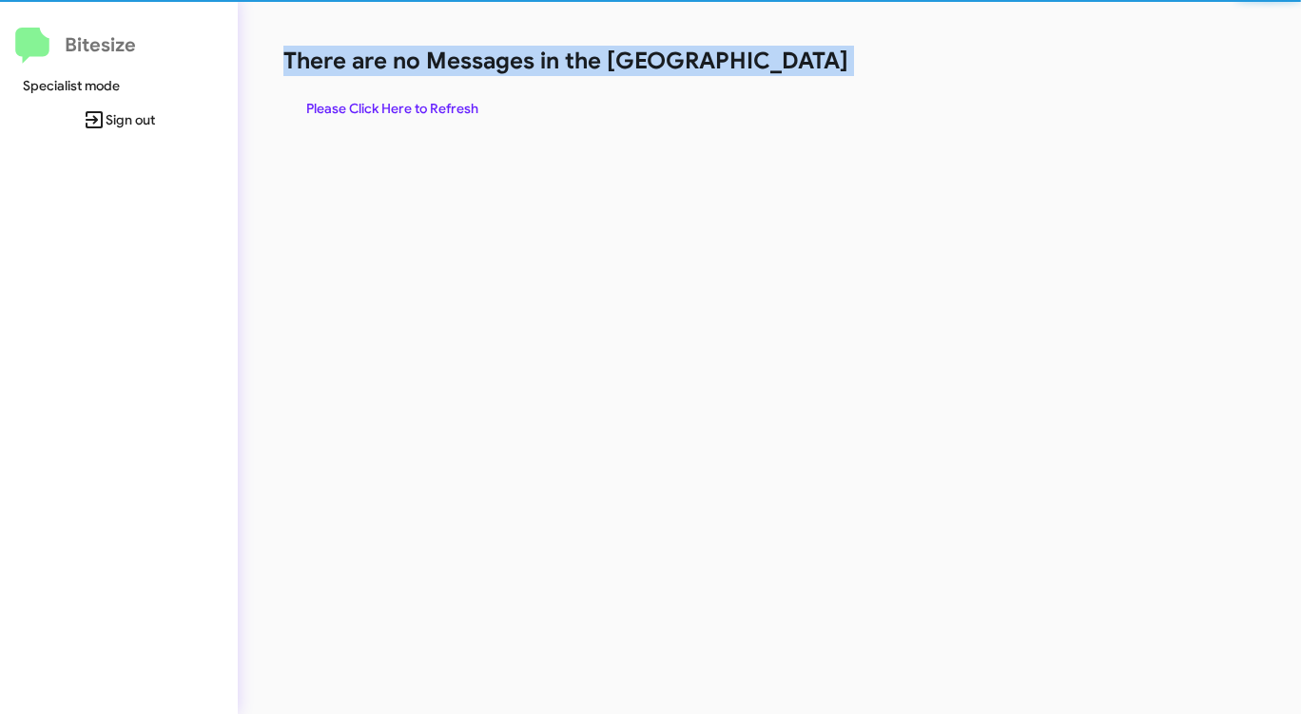
click at [787, 68] on h1 "There are no Messages in the [GEOGRAPHIC_DATA]" at bounding box center [680, 61] width 795 height 30
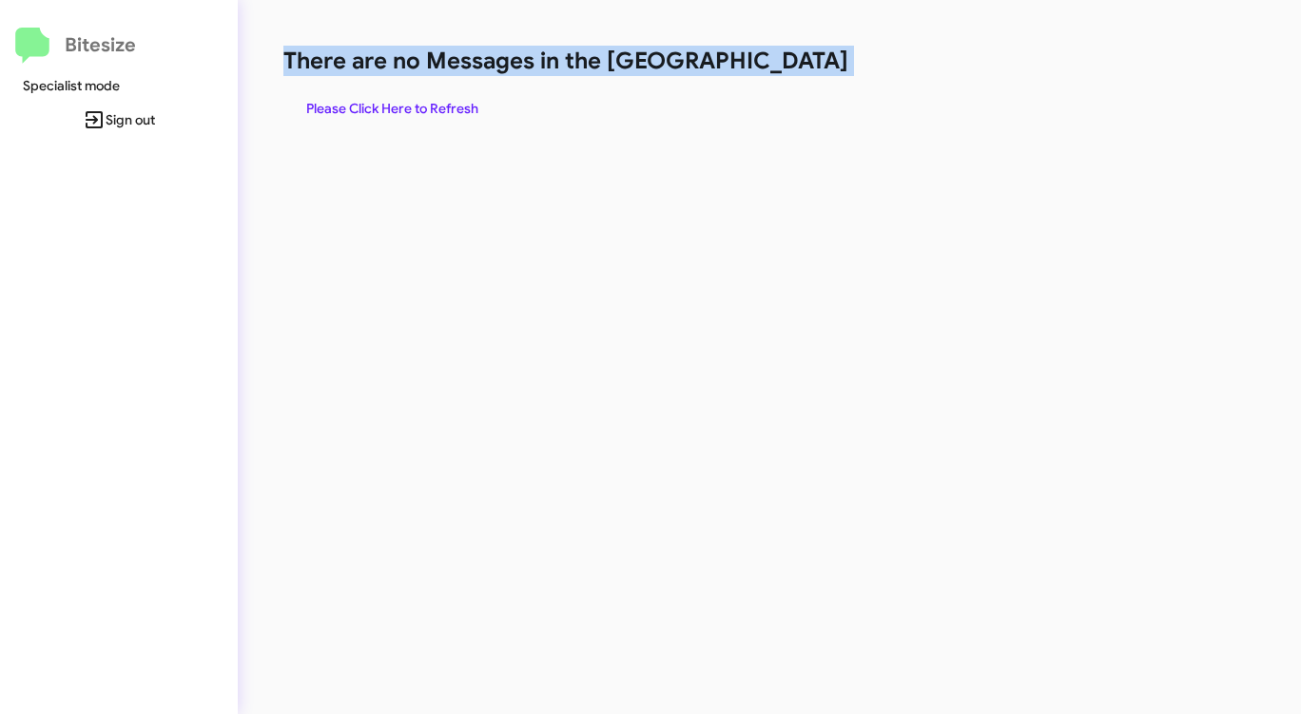
click at [787, 68] on h1 "There are no Messages in the [GEOGRAPHIC_DATA]" at bounding box center [680, 61] width 795 height 30
click at [435, 106] on span "Please Click Here to Refresh" at bounding box center [392, 108] width 172 height 34
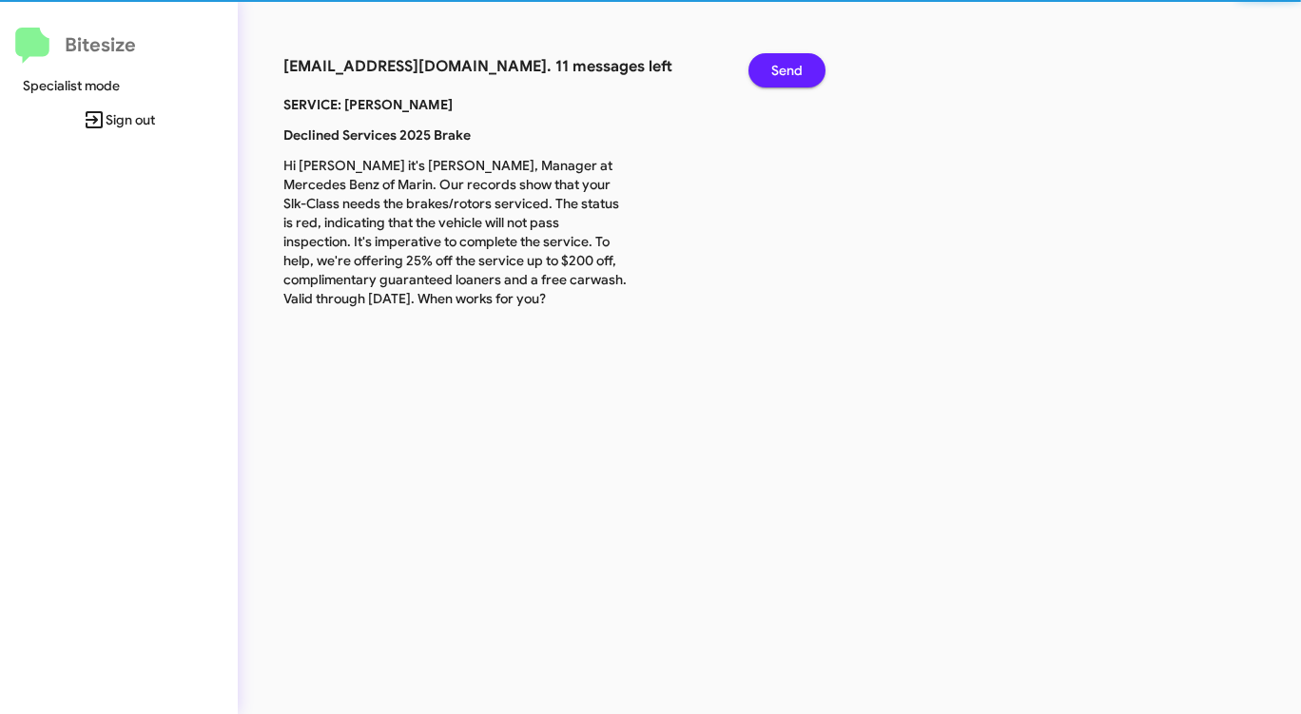
click at [435, 95] on div "[EMAIL_ADDRESS][DOMAIN_NAME]. 11 messages left" at bounding box center [501, 74] width 465 height 42
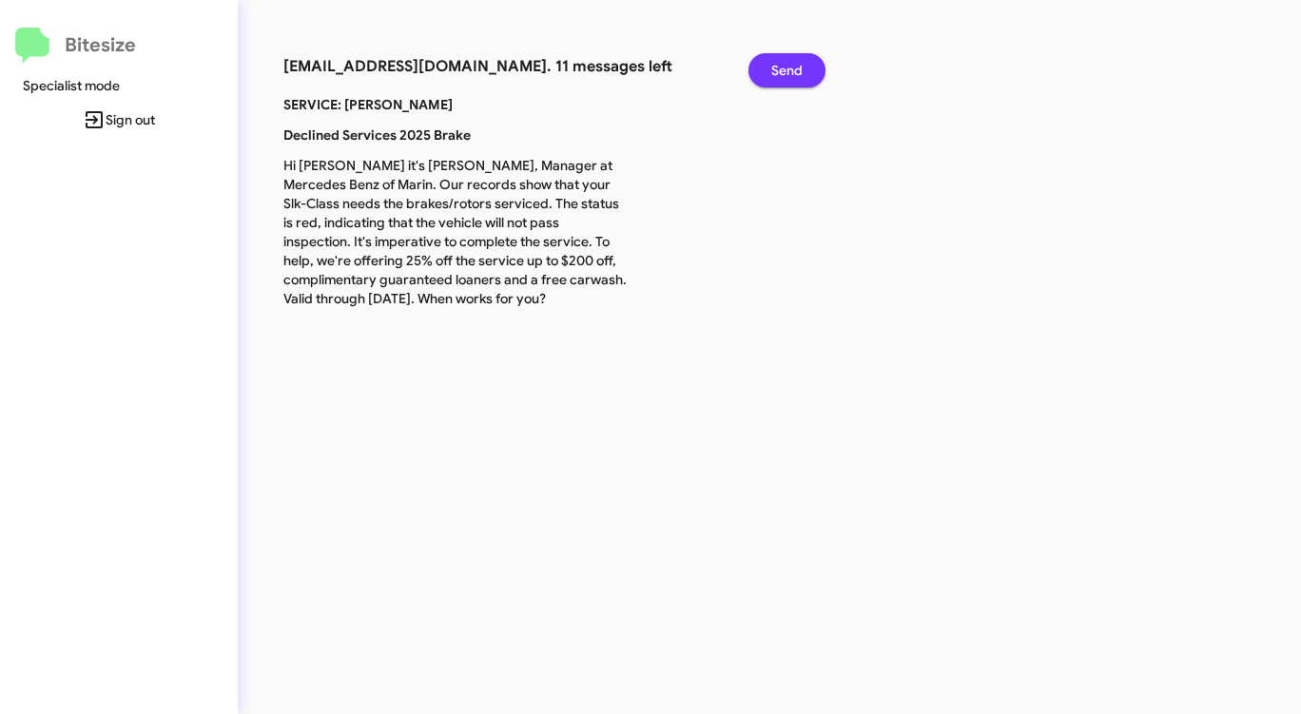
click at [791, 68] on span "Send" at bounding box center [786, 70] width 31 height 34
click at [790, 68] on span "Send" at bounding box center [786, 70] width 31 height 34
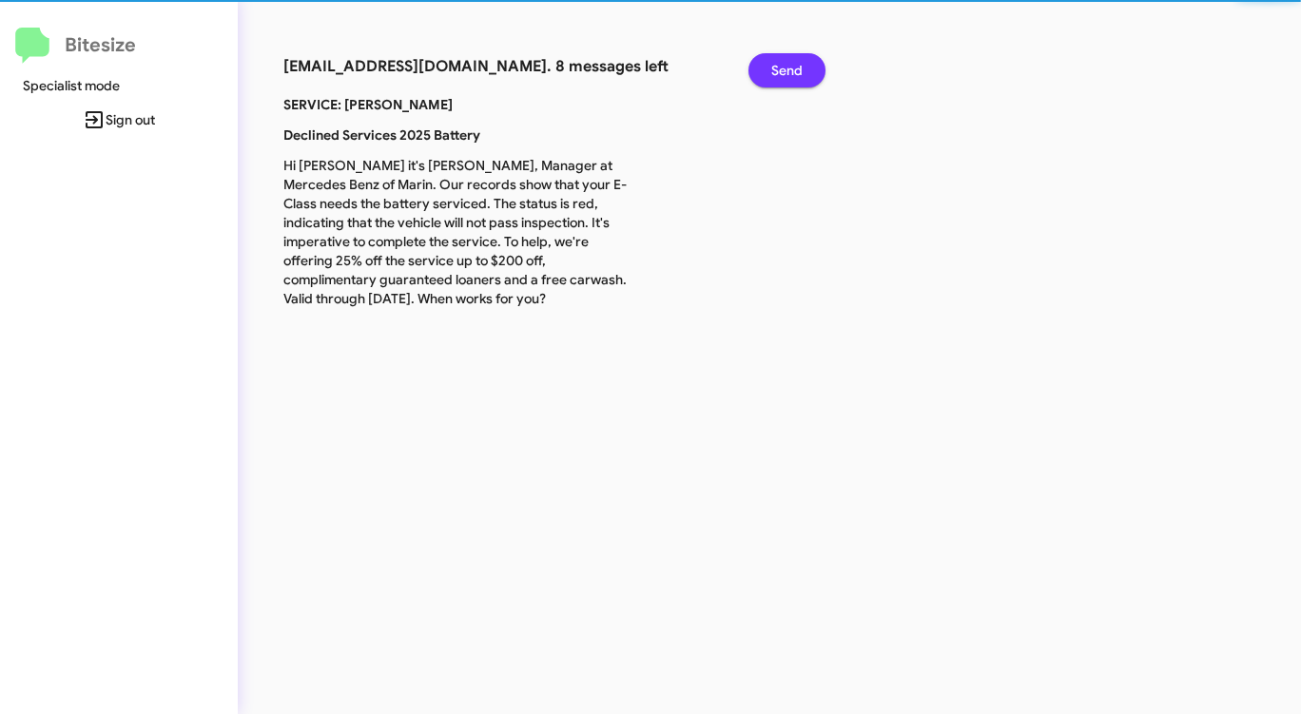
click at [790, 68] on span "Send" at bounding box center [786, 70] width 31 height 34
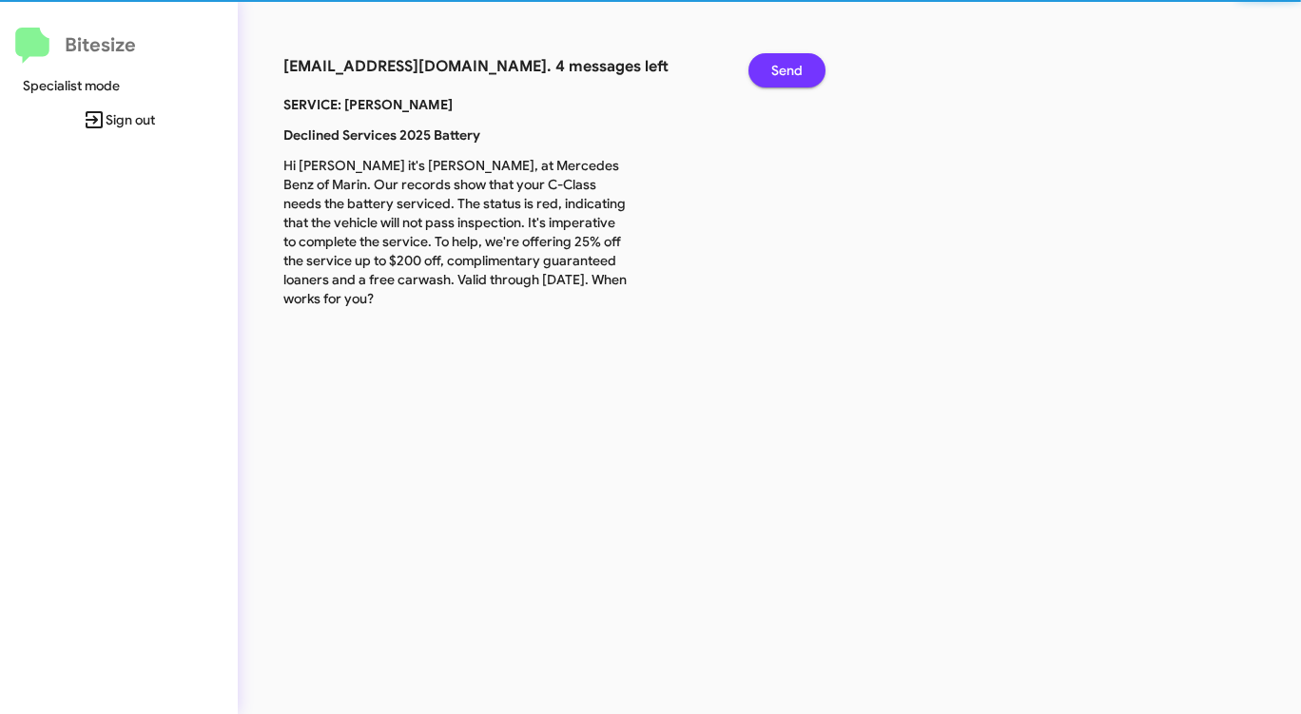
click at [790, 68] on span "Send" at bounding box center [786, 70] width 31 height 34
click at [789, 68] on span "Send" at bounding box center [786, 70] width 31 height 34
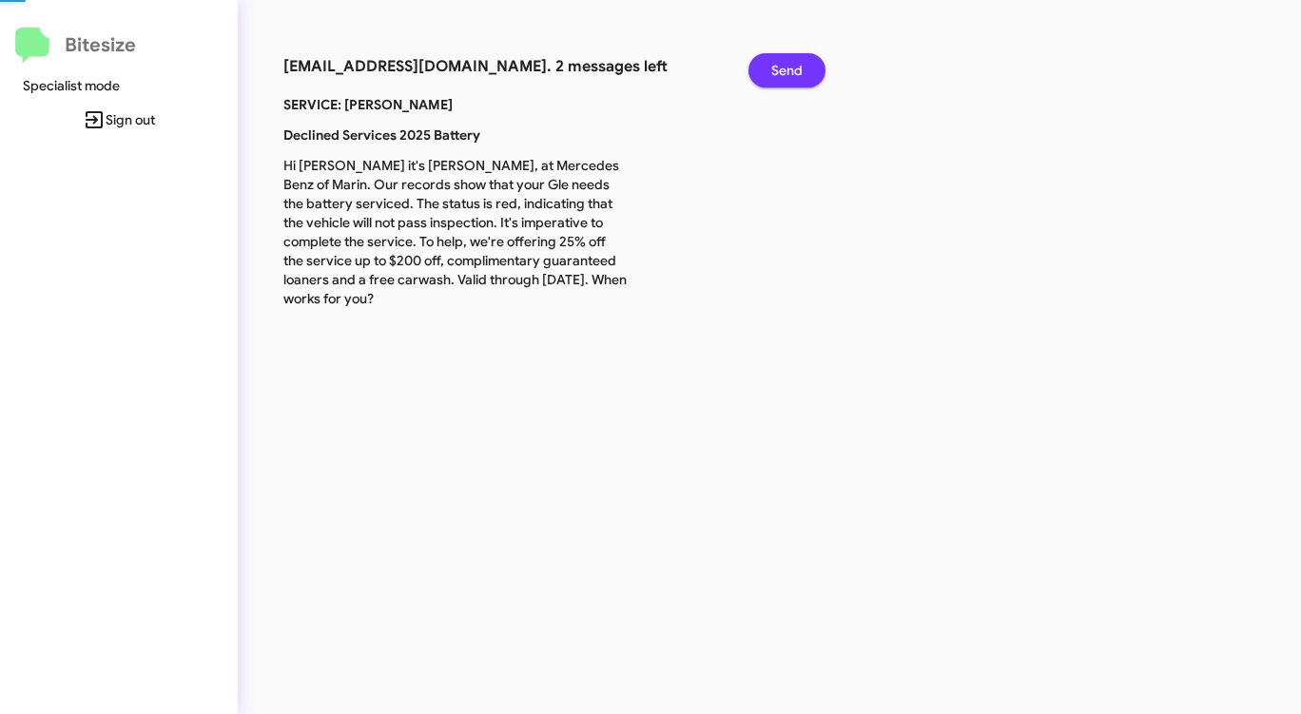
click at [788, 68] on span "Send" at bounding box center [786, 70] width 31 height 34
click at [786, 68] on span "Send" at bounding box center [786, 70] width 31 height 34
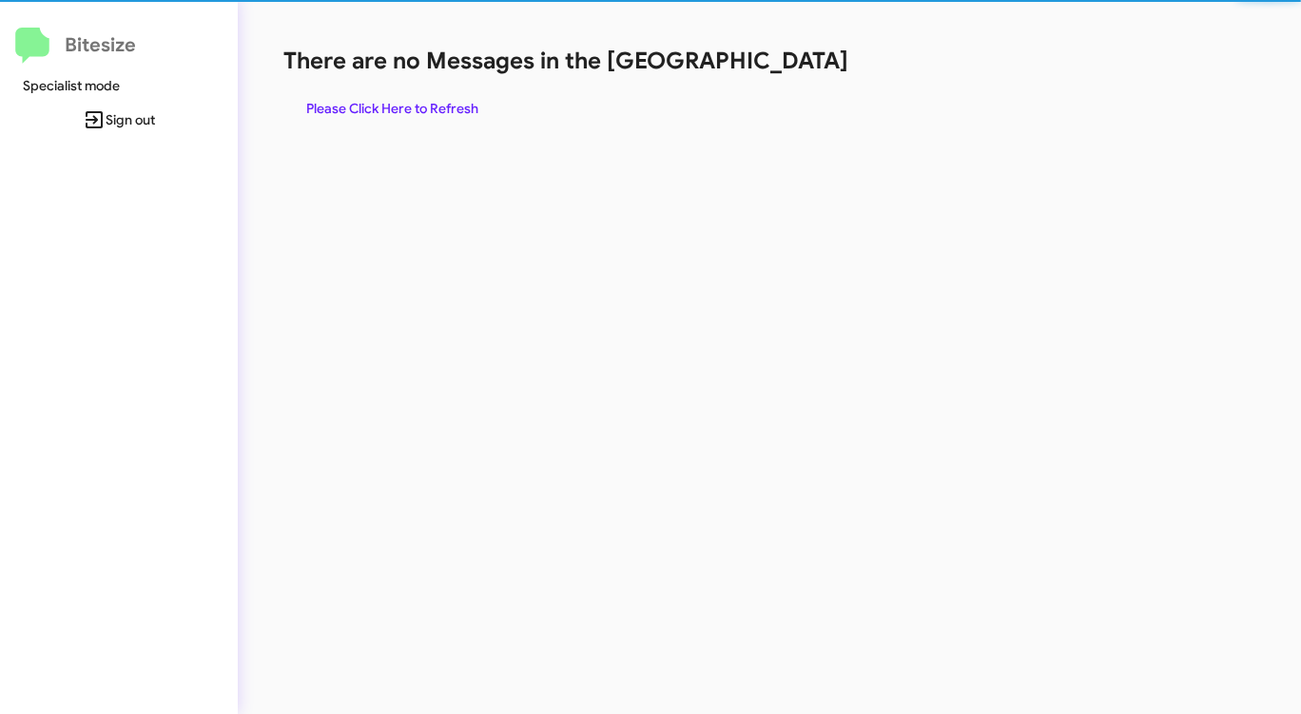
click at [786, 68] on h1 "There are no Messages in the [GEOGRAPHIC_DATA]" at bounding box center [680, 61] width 795 height 30
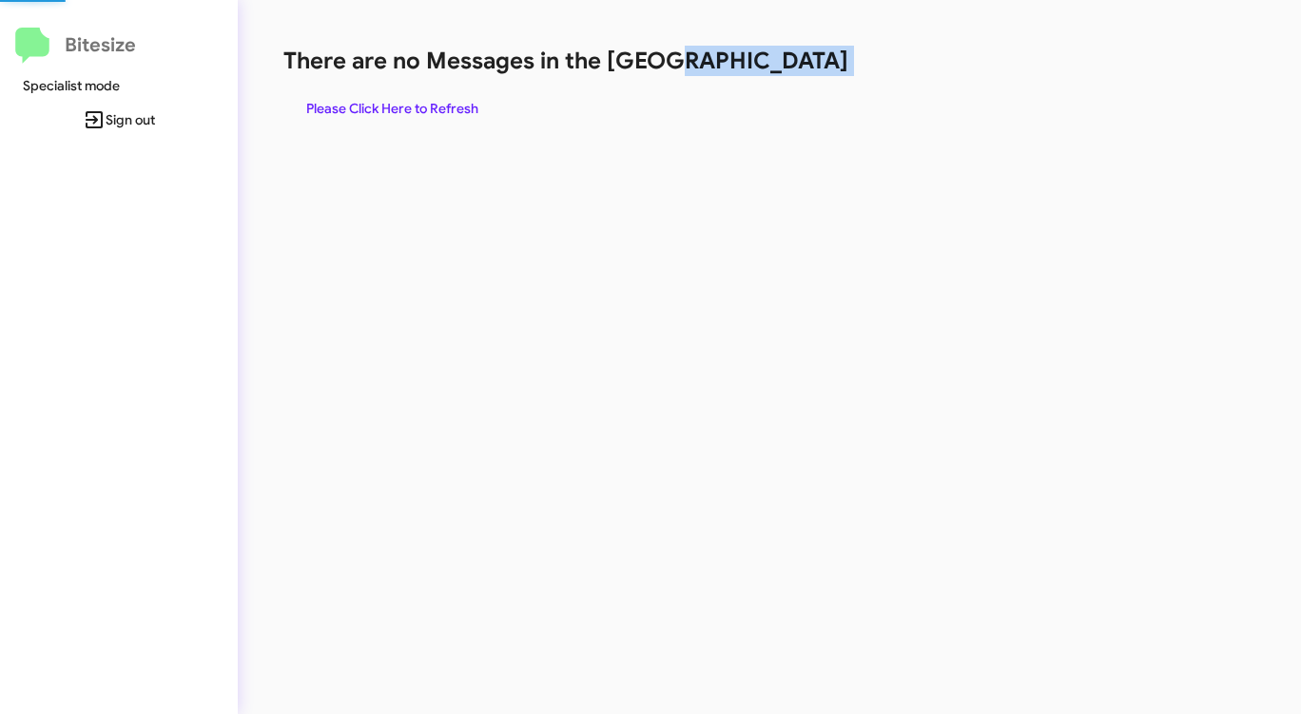
click at [785, 68] on h1 "There are no Messages in the [GEOGRAPHIC_DATA]" at bounding box center [680, 61] width 795 height 30
click at [784, 68] on h1 "There are no Messages in the [GEOGRAPHIC_DATA]" at bounding box center [680, 61] width 795 height 30
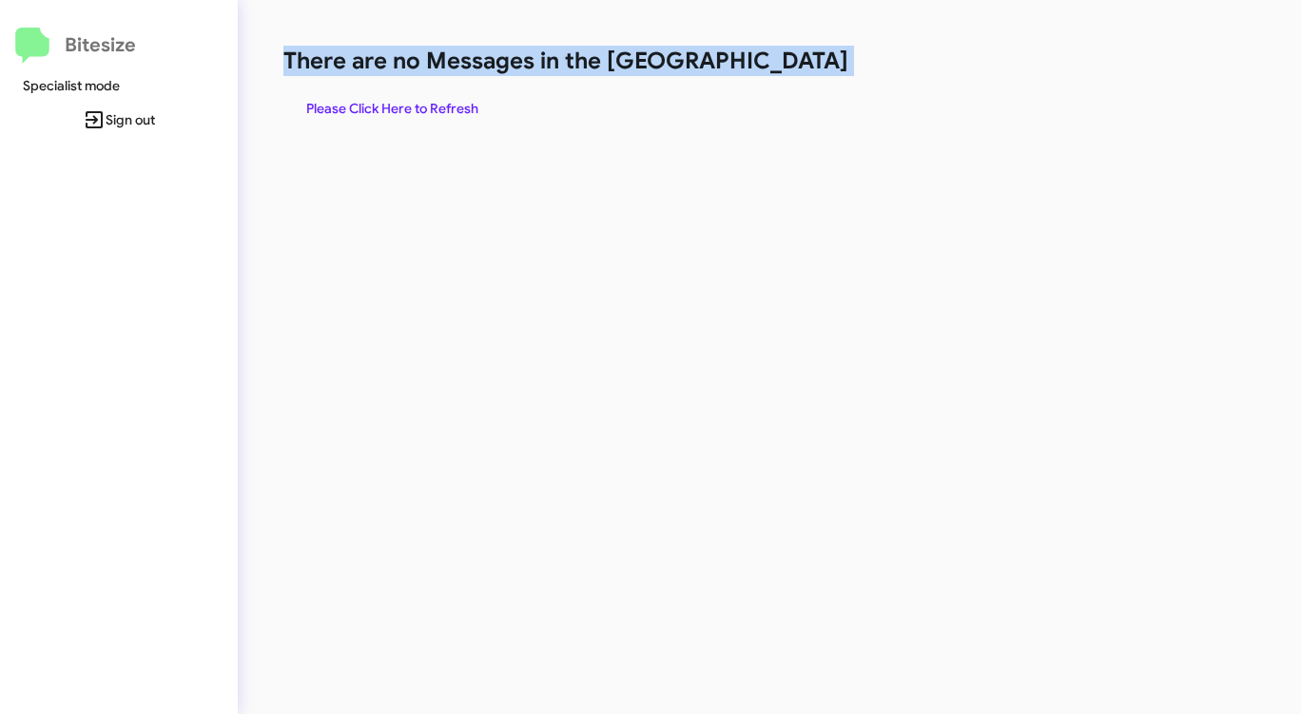
click at [784, 68] on h1 "There are no Messages in the [GEOGRAPHIC_DATA]" at bounding box center [680, 61] width 795 height 30
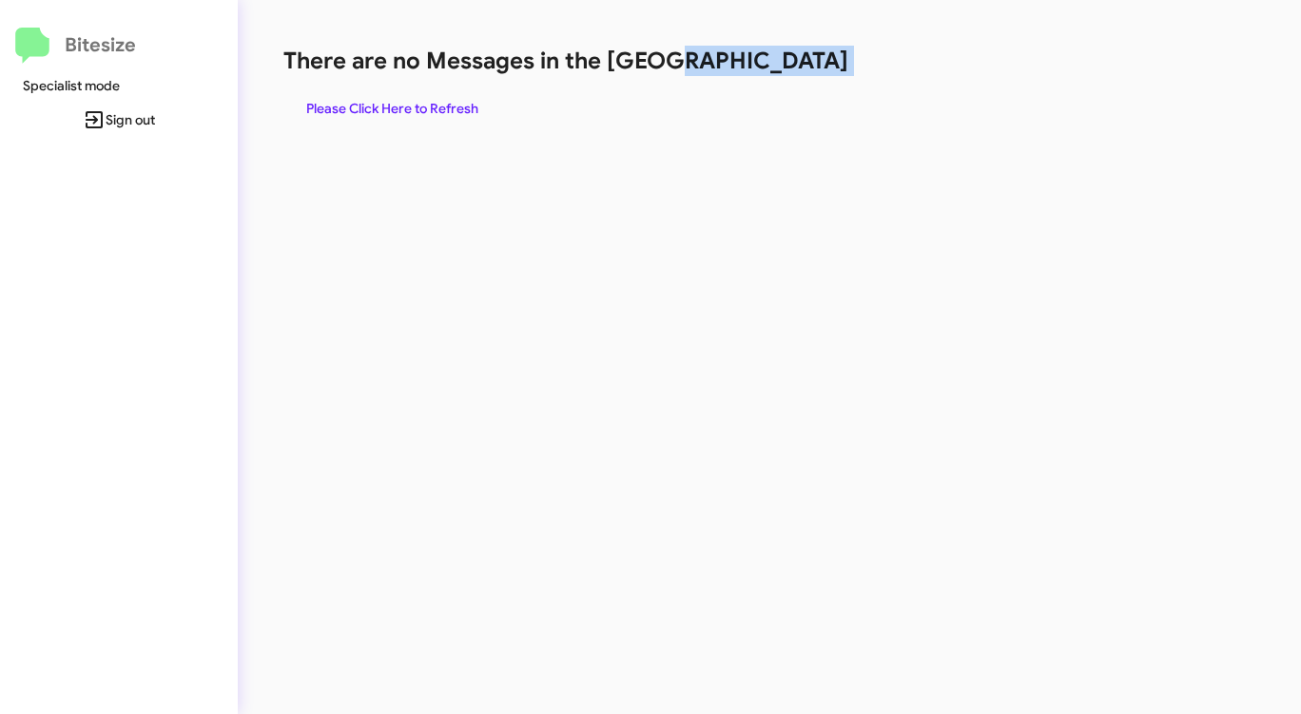
click at [784, 68] on h1 "There are no Messages in the [GEOGRAPHIC_DATA]" at bounding box center [680, 61] width 795 height 30
click at [448, 100] on span "Please Click Here to Refresh" at bounding box center [392, 108] width 172 height 34
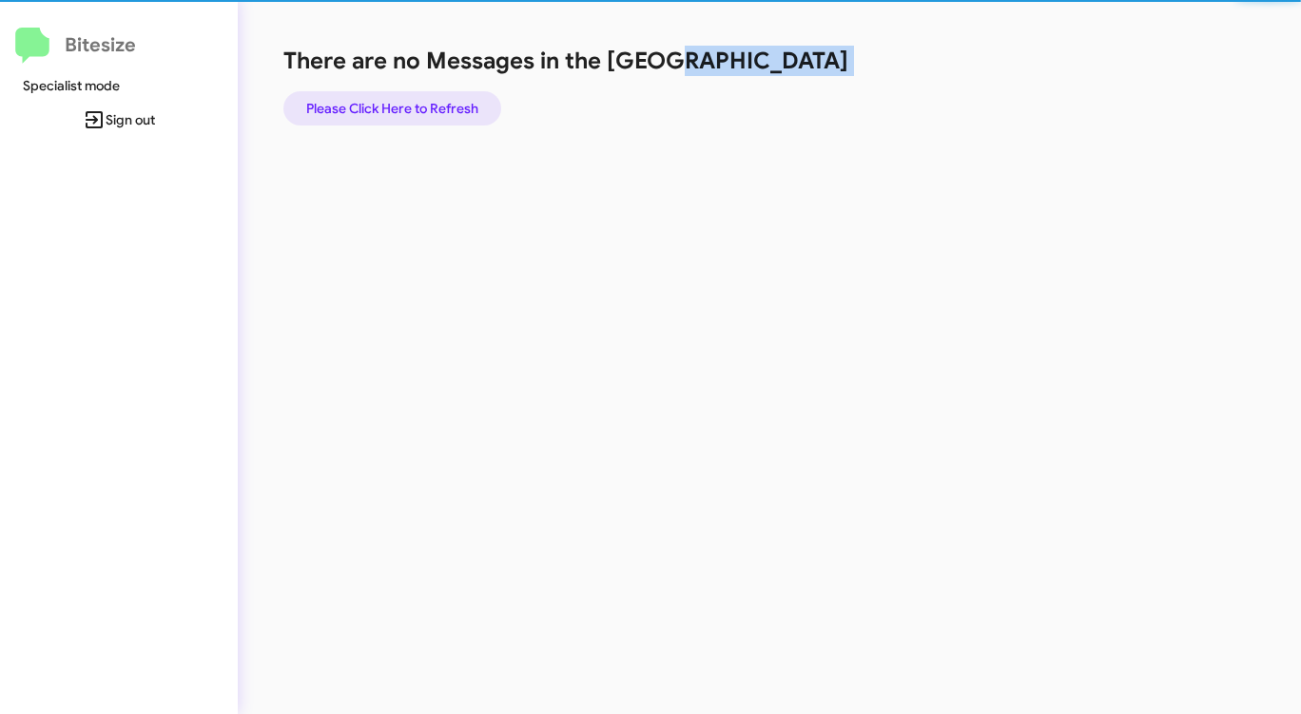
click at [448, 100] on span "Please Click Here to Refresh" at bounding box center [392, 108] width 172 height 34
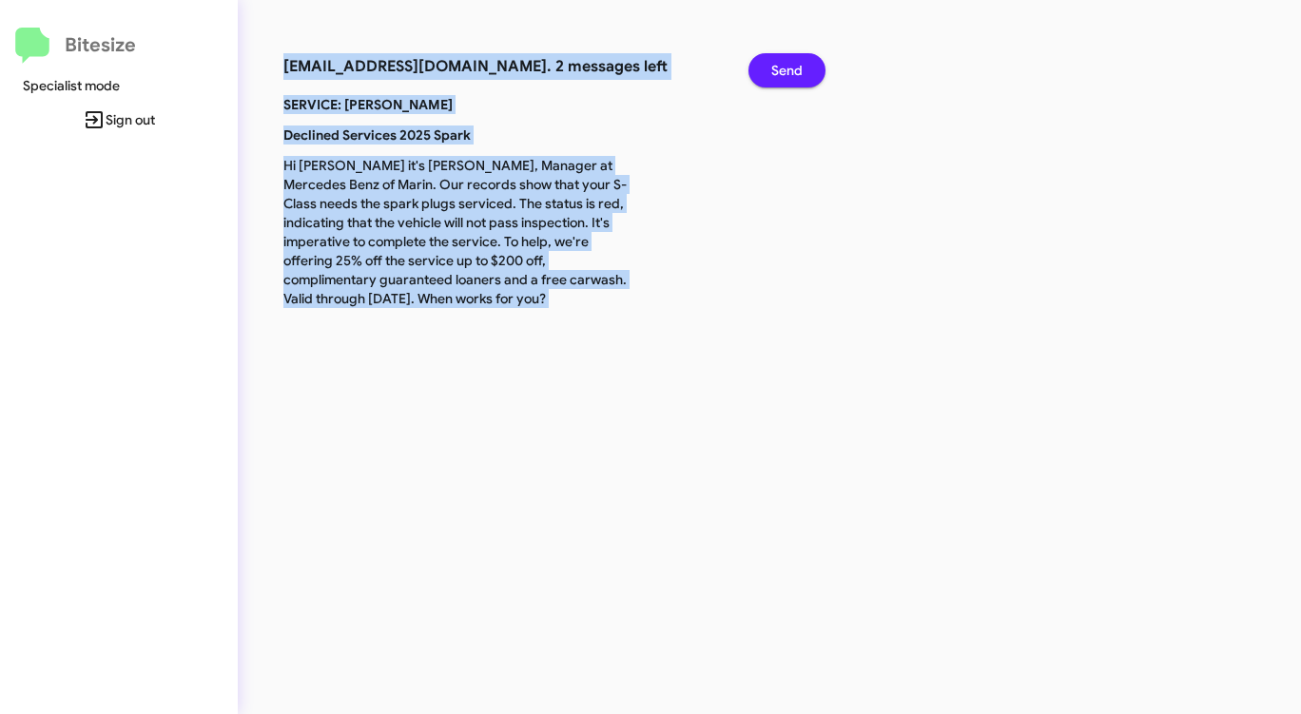
click at [791, 68] on span "Send" at bounding box center [786, 70] width 31 height 34
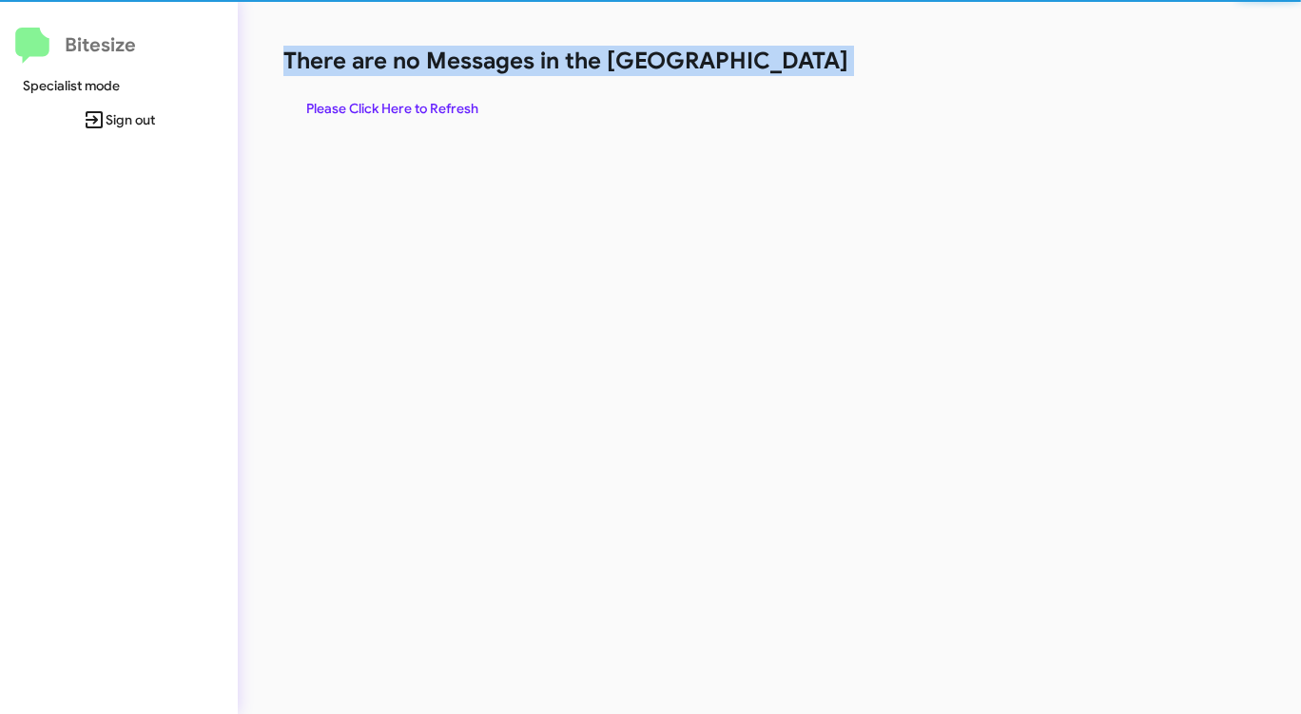
click at [791, 68] on h1 "There are no Messages in the [GEOGRAPHIC_DATA]" at bounding box center [680, 61] width 795 height 30
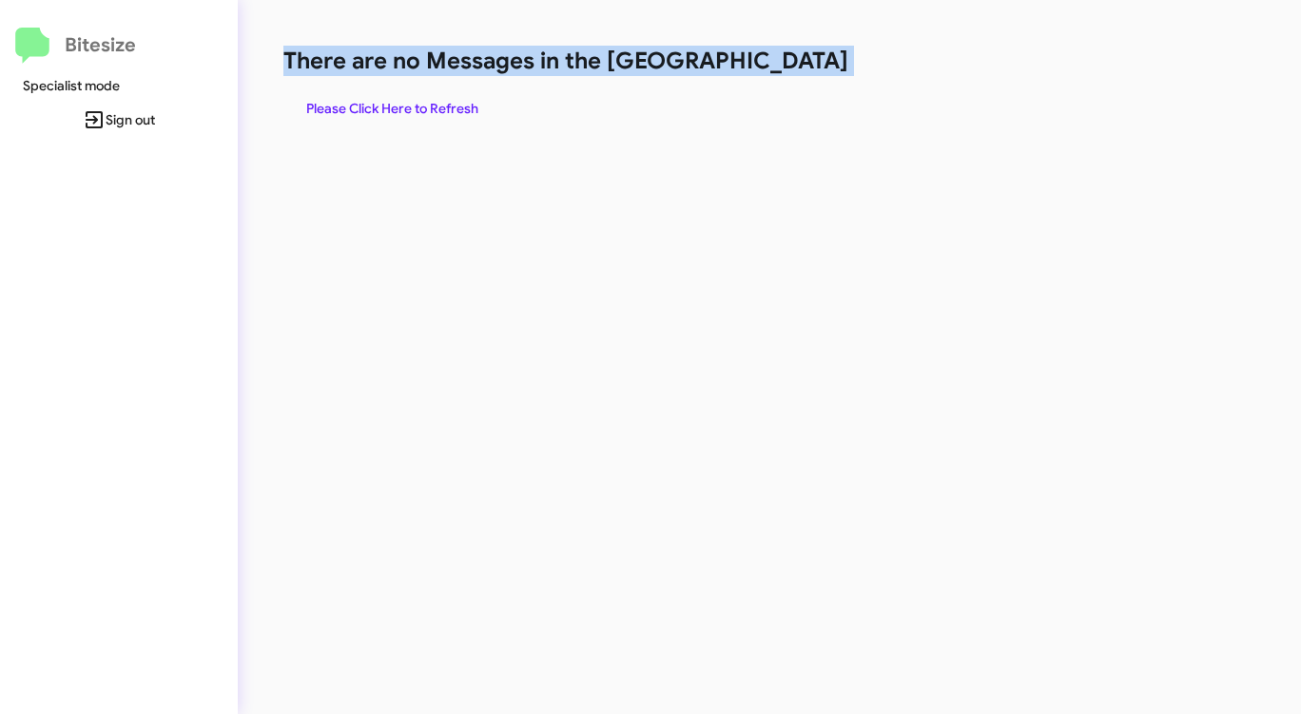
click at [791, 68] on h1 "There are no Messages in the [GEOGRAPHIC_DATA]" at bounding box center [680, 61] width 795 height 30
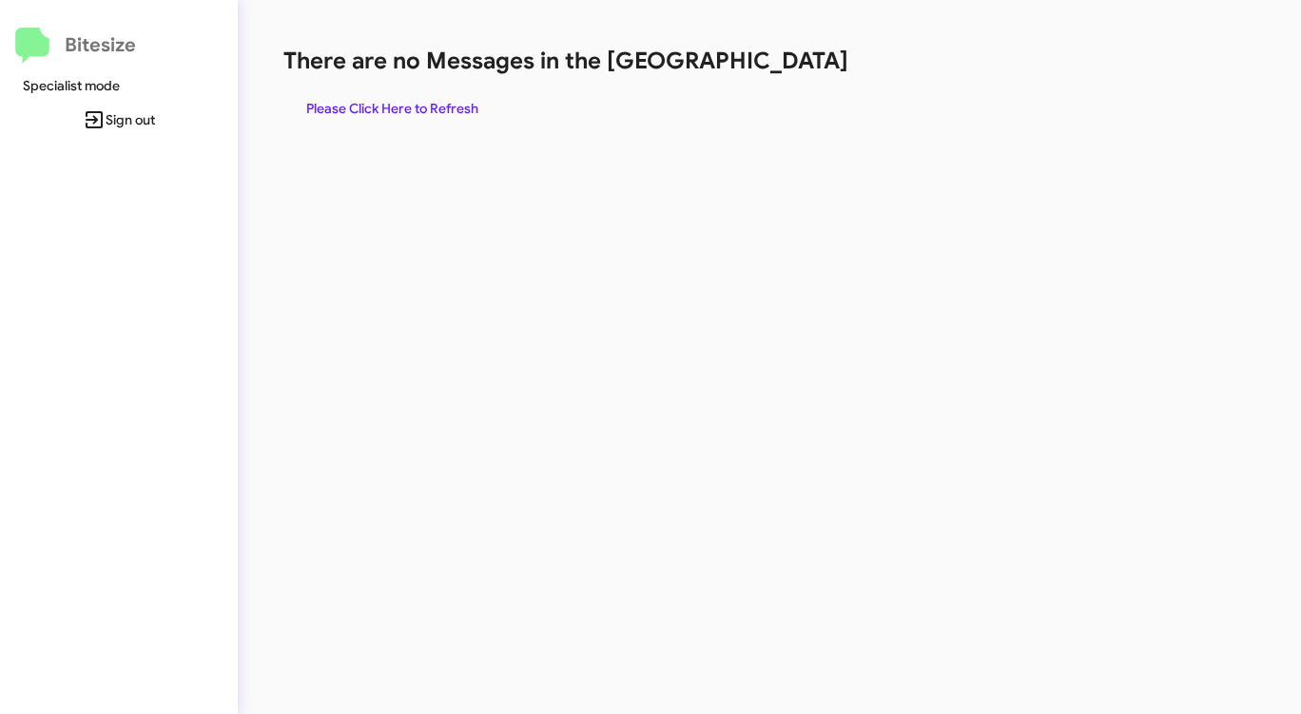
click at [791, 68] on h1 "There are no Messages in the [GEOGRAPHIC_DATA]" at bounding box center [680, 61] width 795 height 30
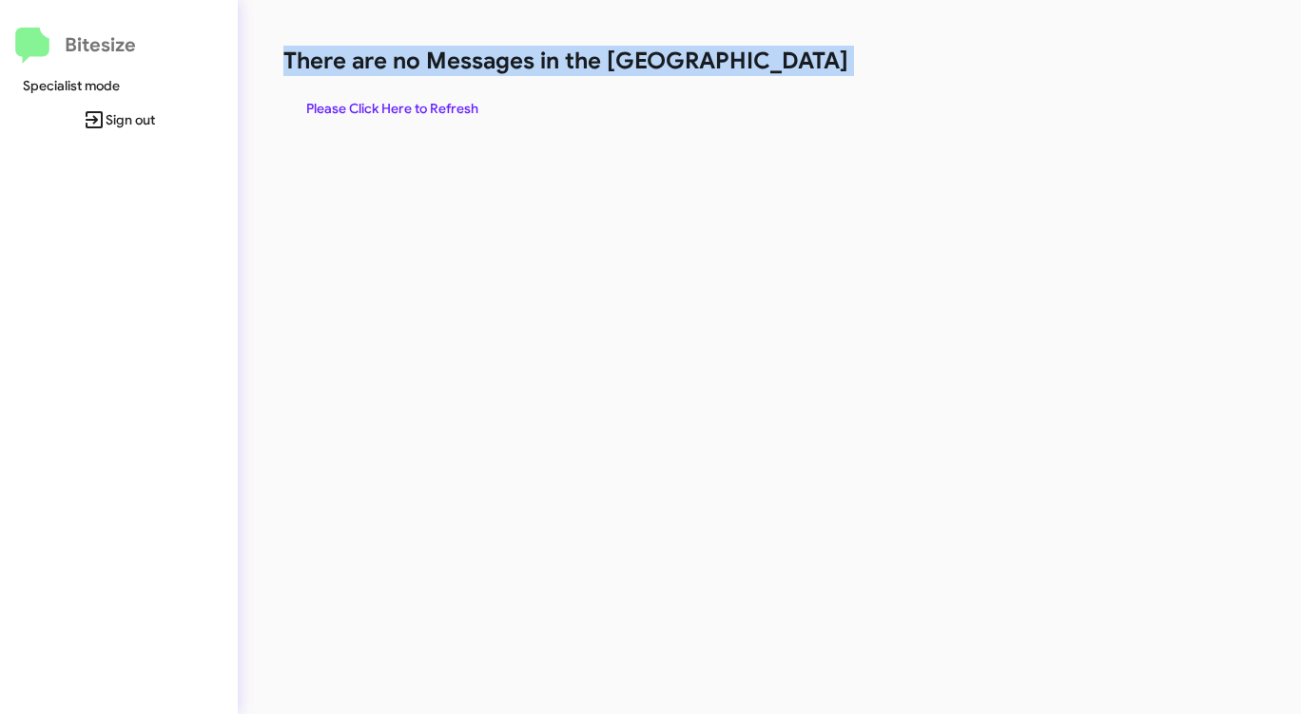
click at [791, 68] on h1 "There are no Messages in the [GEOGRAPHIC_DATA]" at bounding box center [680, 61] width 795 height 30
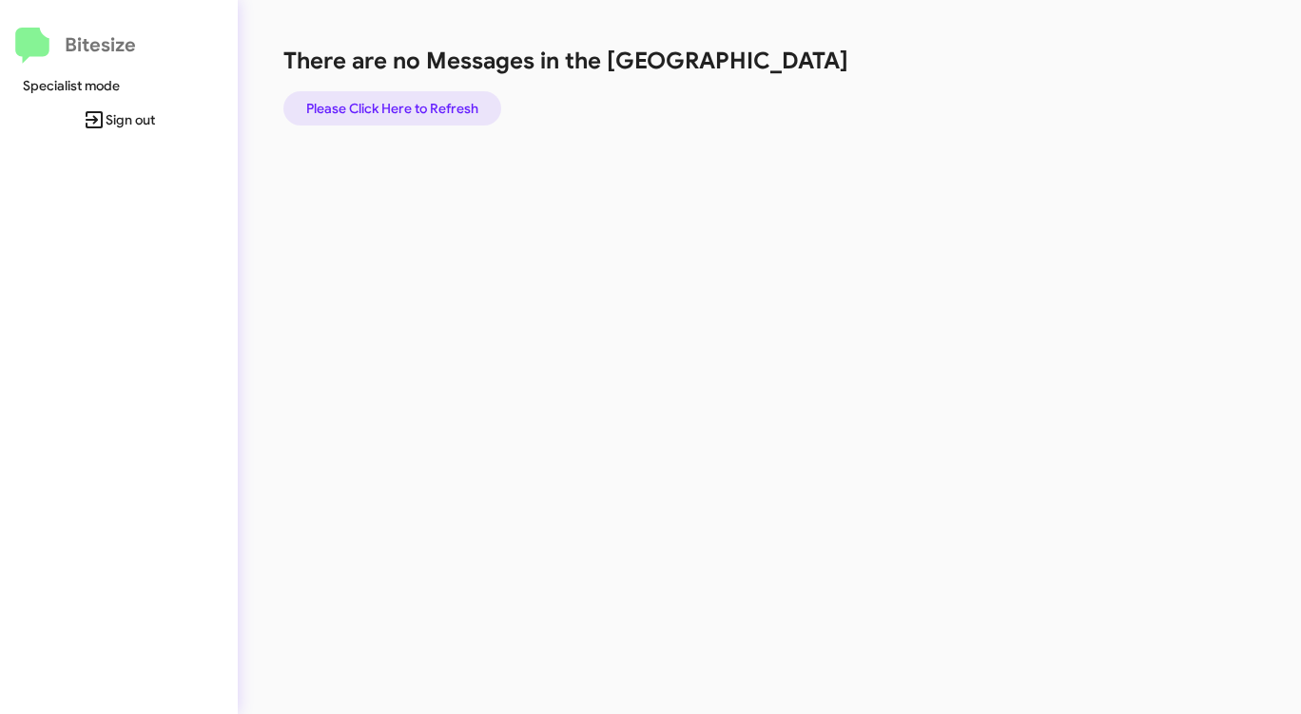
click at [421, 108] on span "Please Click Here to Refresh" at bounding box center [392, 108] width 172 height 34
click at [422, 108] on span "Please Click Here to Refresh" at bounding box center [392, 108] width 172 height 34
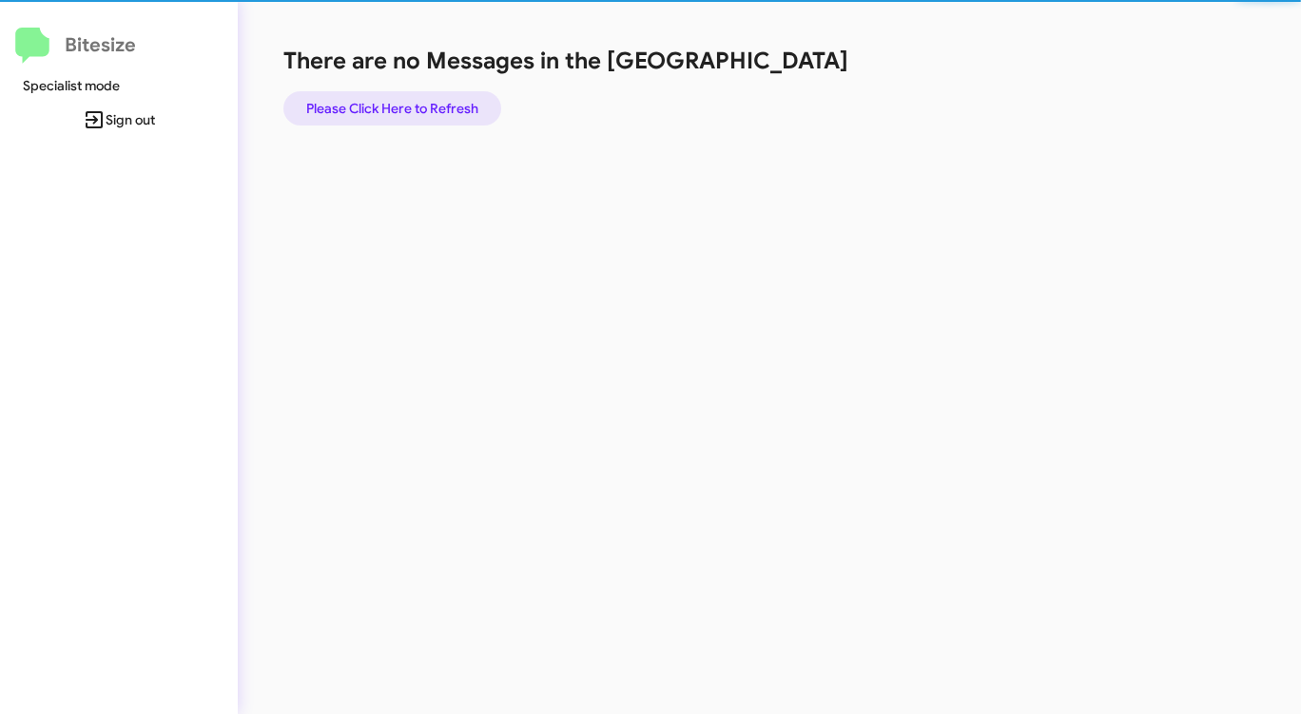
click at [422, 108] on span "Please Click Here to Refresh" at bounding box center [392, 108] width 172 height 34
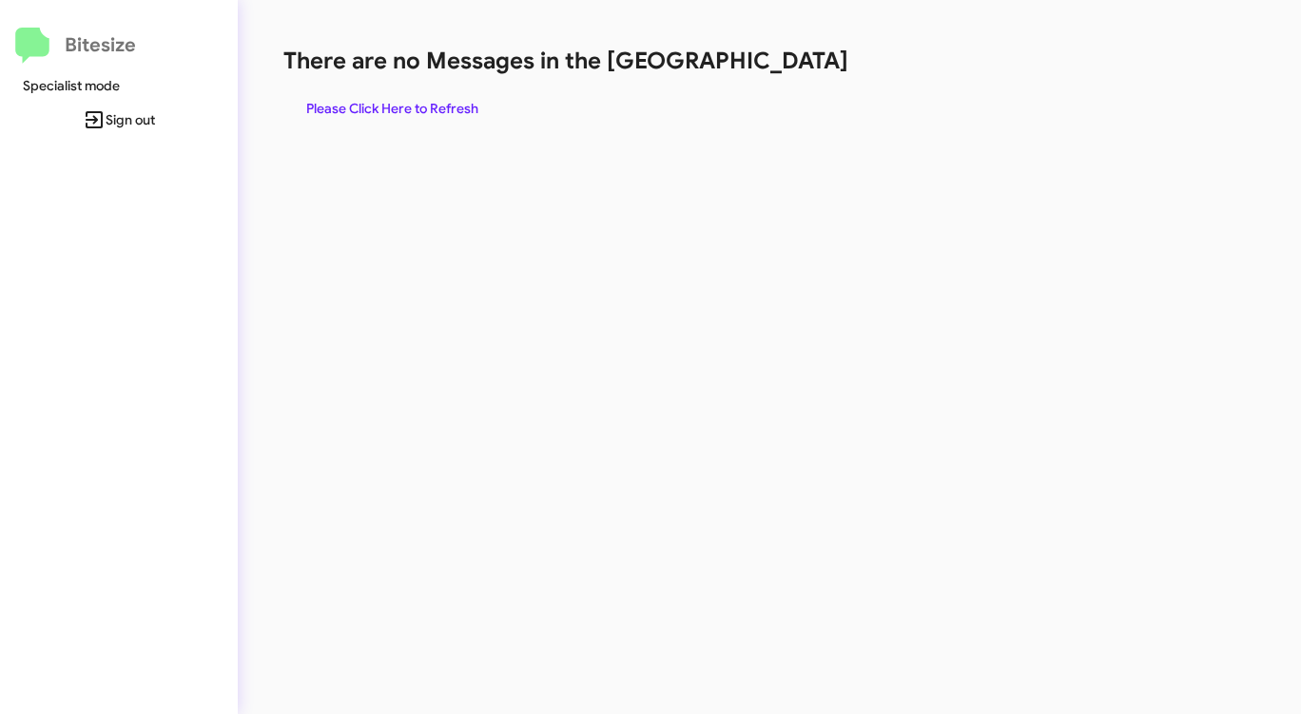
click at [423, 105] on span "Please Click Here to Refresh" at bounding box center [392, 108] width 172 height 34
click at [424, 105] on span "Please Click Here to Refresh" at bounding box center [392, 108] width 172 height 34
click at [424, 102] on span "Please Click Here to Refresh" at bounding box center [392, 108] width 172 height 34
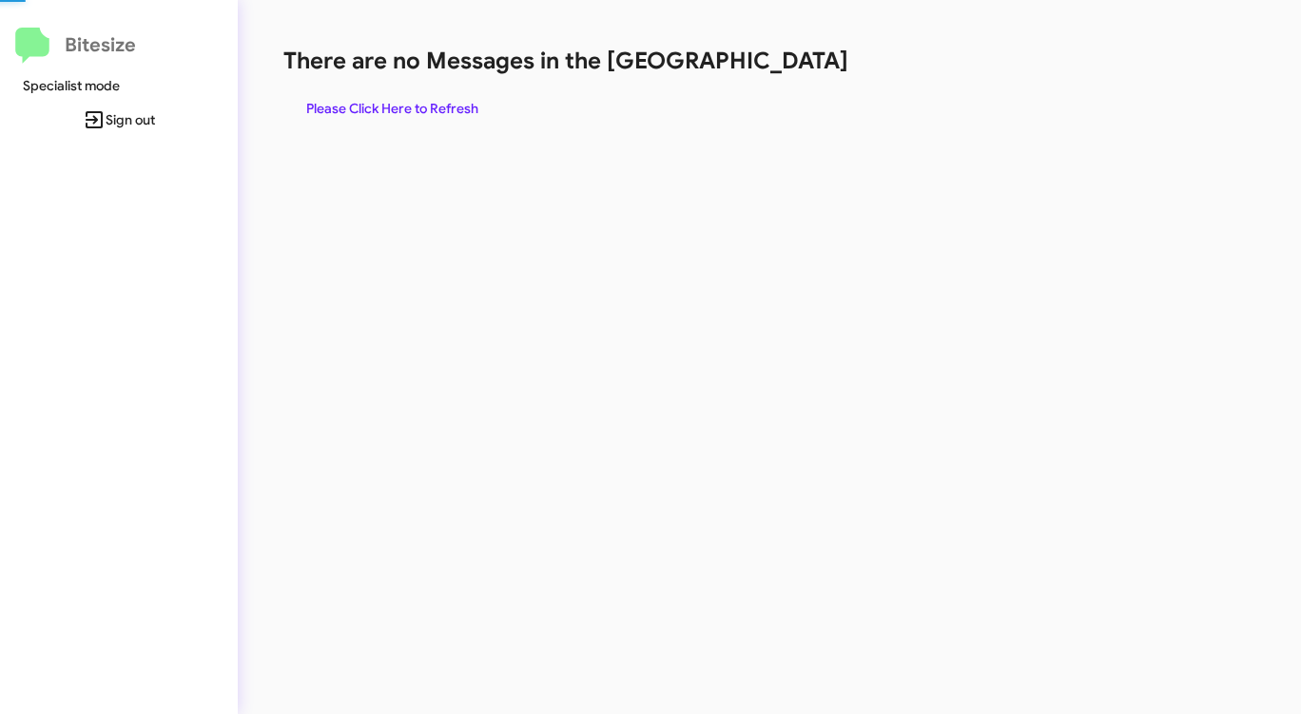
click at [424, 102] on span "Please Click Here to Refresh" at bounding box center [392, 108] width 172 height 34
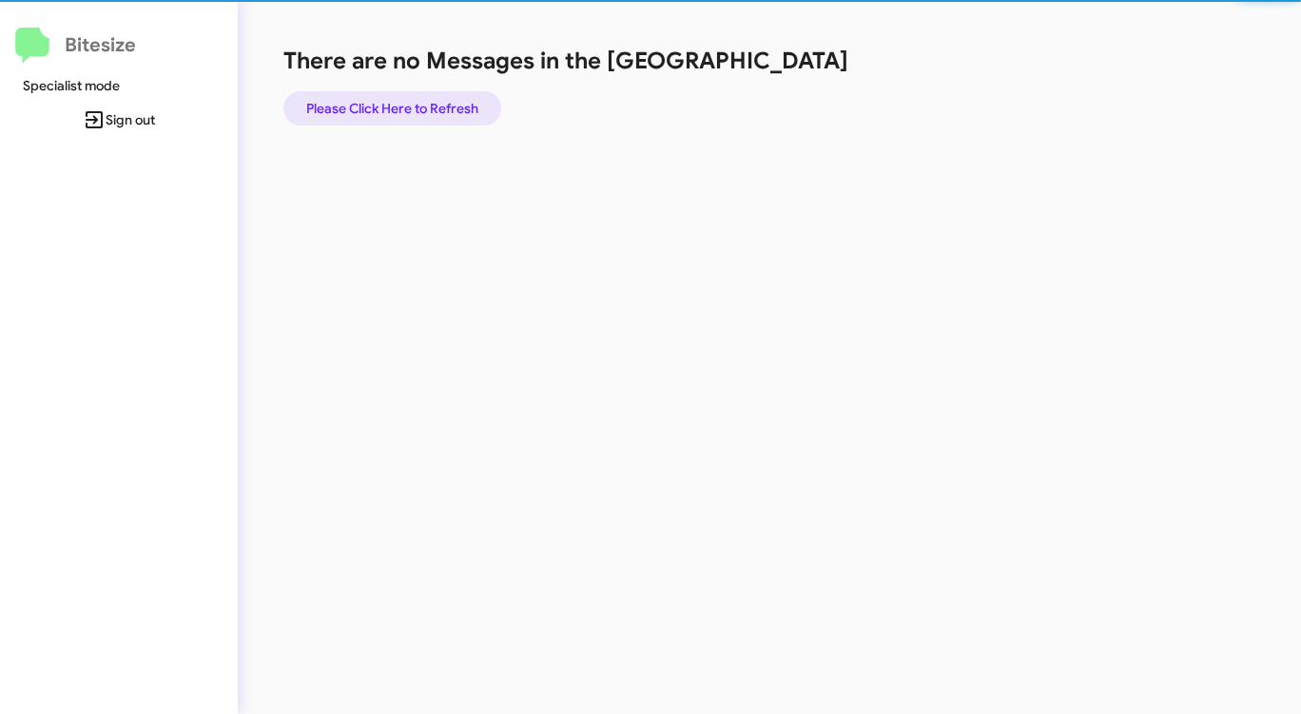
click at [424, 102] on span "Please Click Here to Refresh" at bounding box center [392, 108] width 172 height 34
click at [424, 103] on span "Please Click Here to Refresh" at bounding box center [392, 108] width 172 height 34
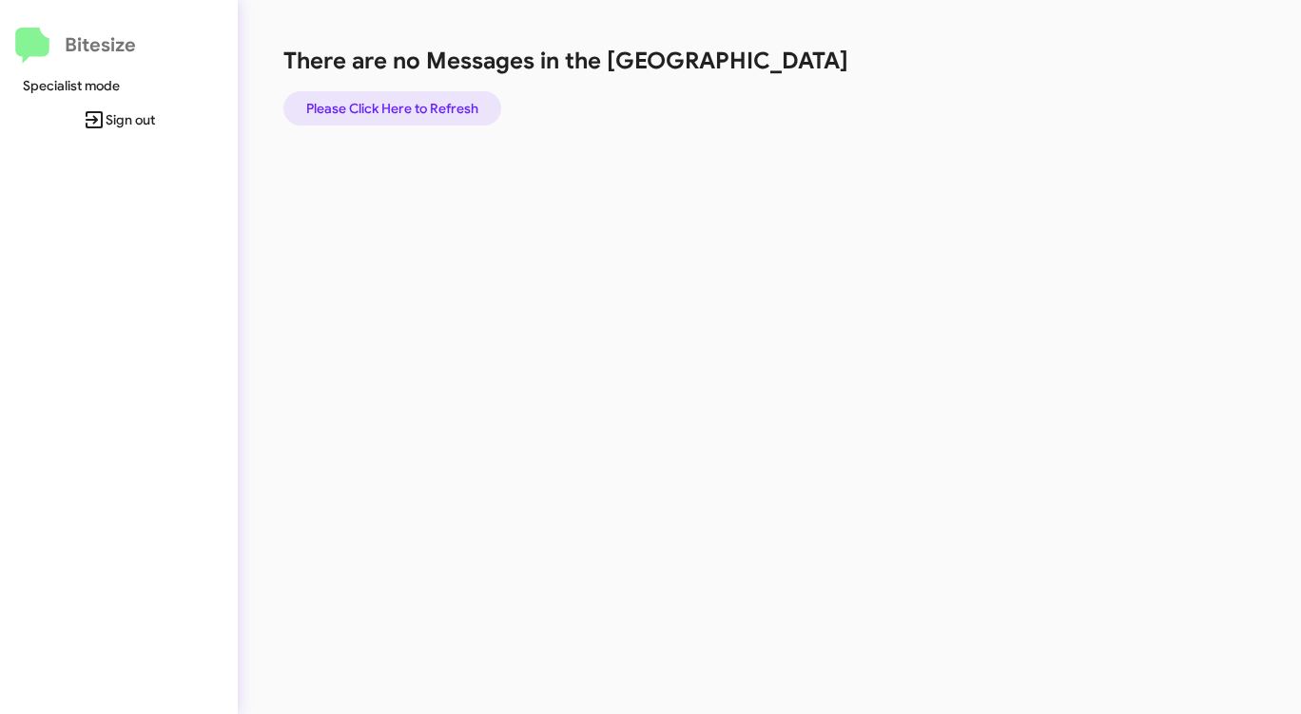
click at [432, 104] on span "Please Click Here to Refresh" at bounding box center [392, 108] width 172 height 34
click at [434, 104] on span "Please Click Here to Refresh" at bounding box center [392, 108] width 172 height 34
click at [435, 104] on span "Please Click Here to Refresh" at bounding box center [392, 108] width 172 height 34
click at [433, 105] on span "Please Click Here to Refresh" at bounding box center [392, 108] width 172 height 34
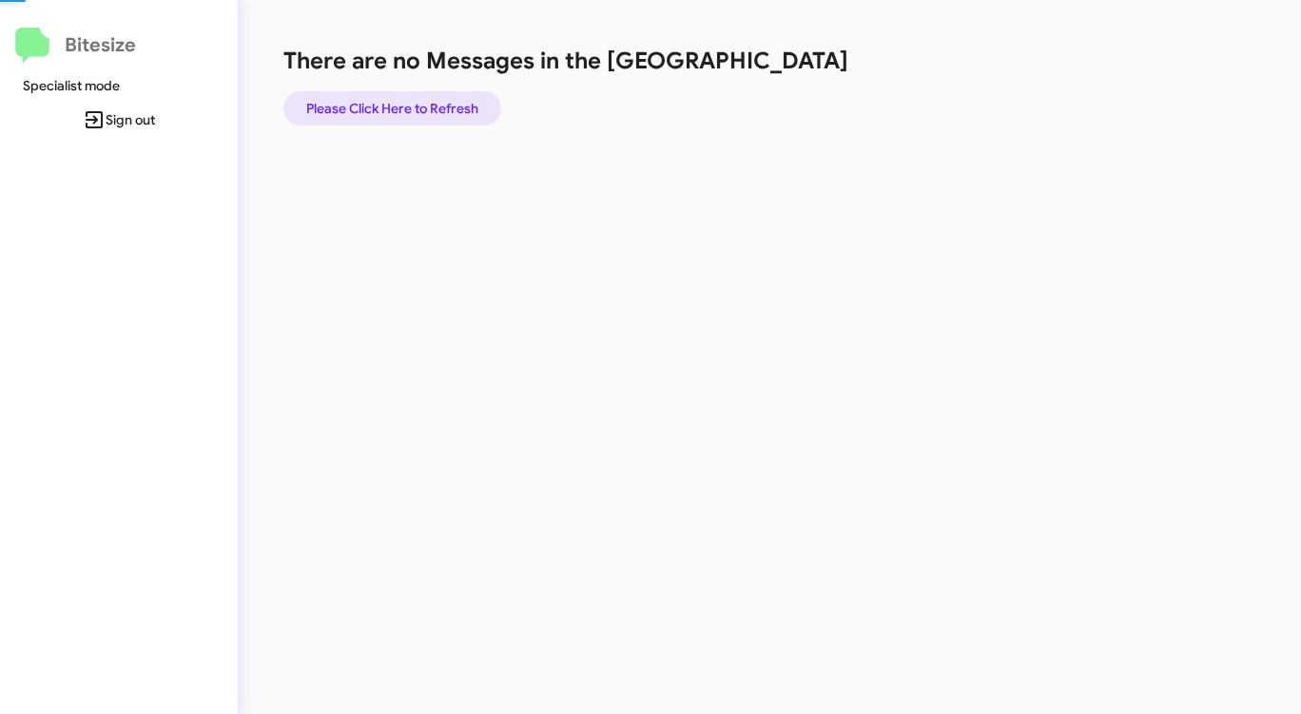
click at [433, 105] on span "Please Click Here to Refresh" at bounding box center [392, 108] width 172 height 34
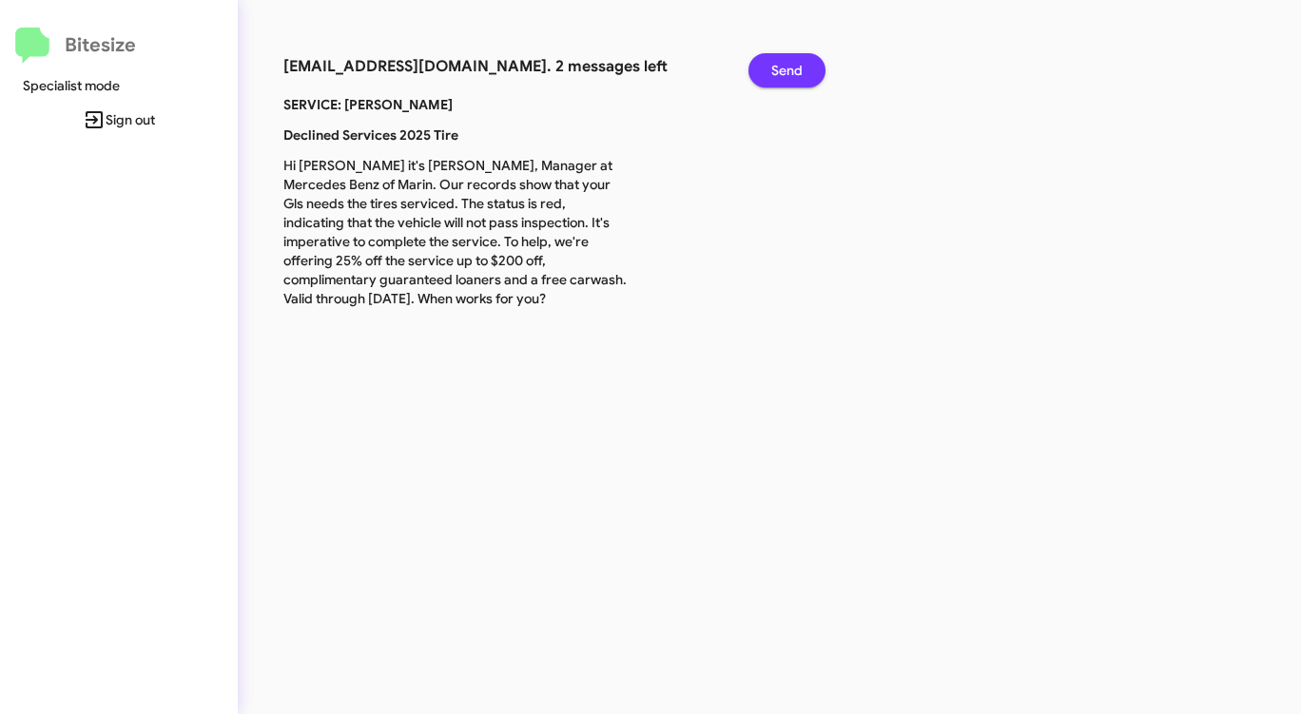
click at [771, 58] on span "Send" at bounding box center [786, 70] width 31 height 34
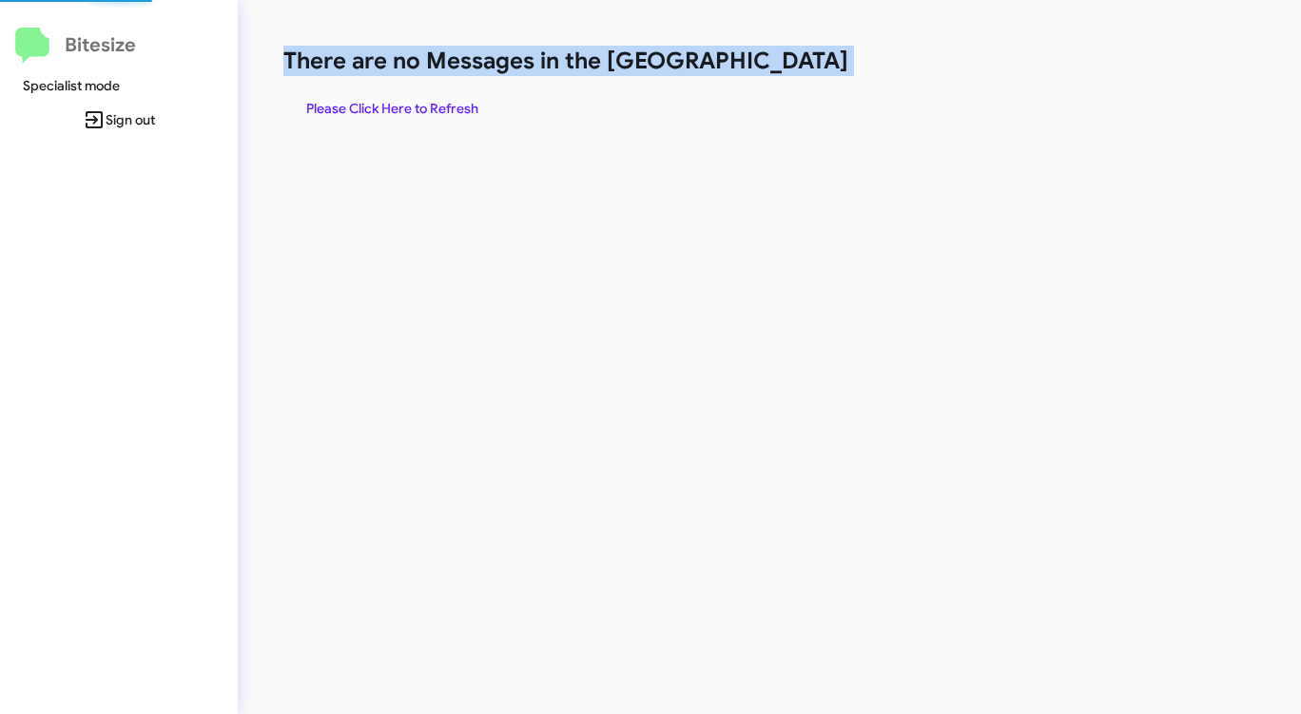
click at [771, 58] on h1 "There are no Messages in the [GEOGRAPHIC_DATA]" at bounding box center [680, 61] width 795 height 30
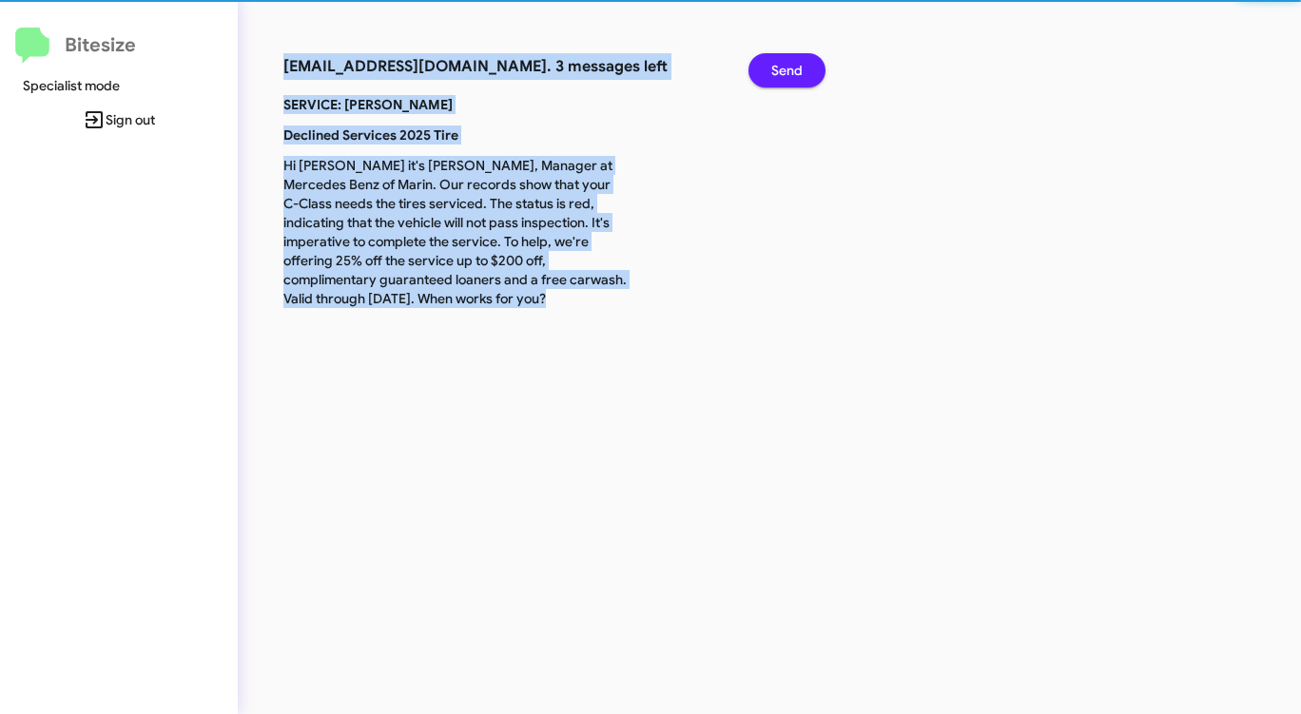
click at [771, 58] on span "Send" at bounding box center [786, 70] width 31 height 34
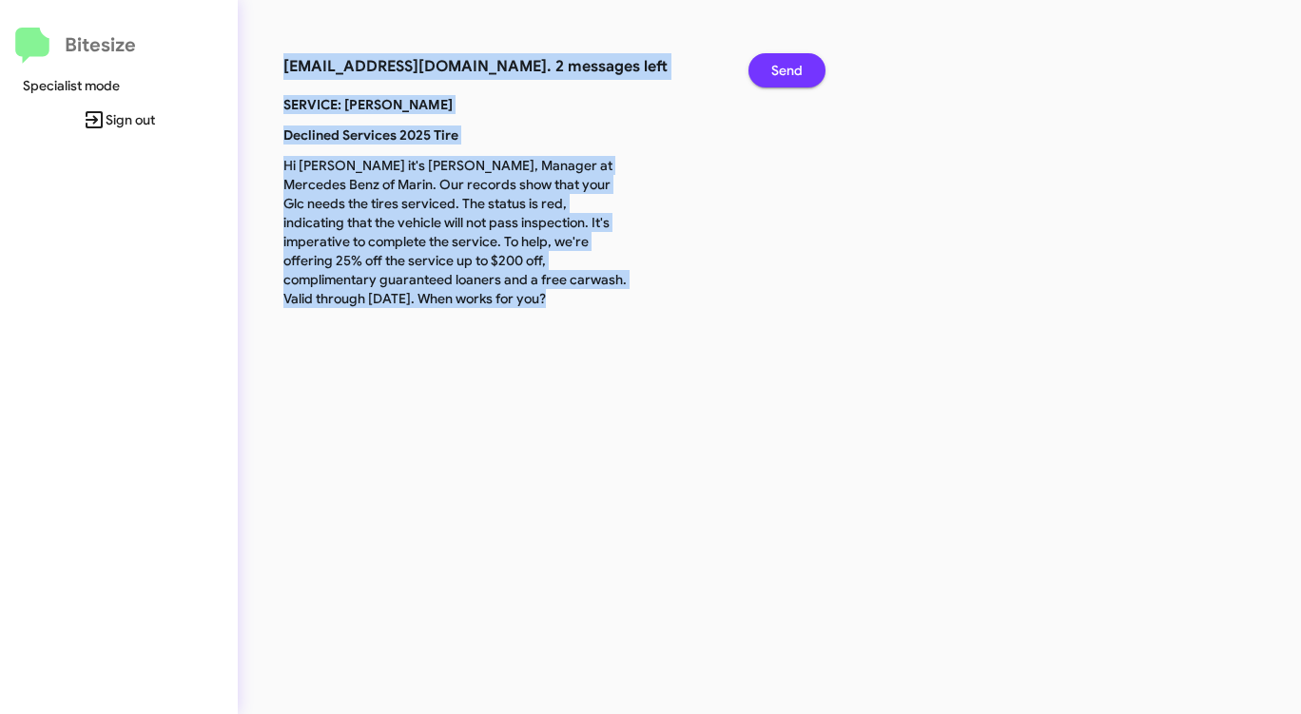
click at [771, 58] on span "Send" at bounding box center [786, 70] width 31 height 34
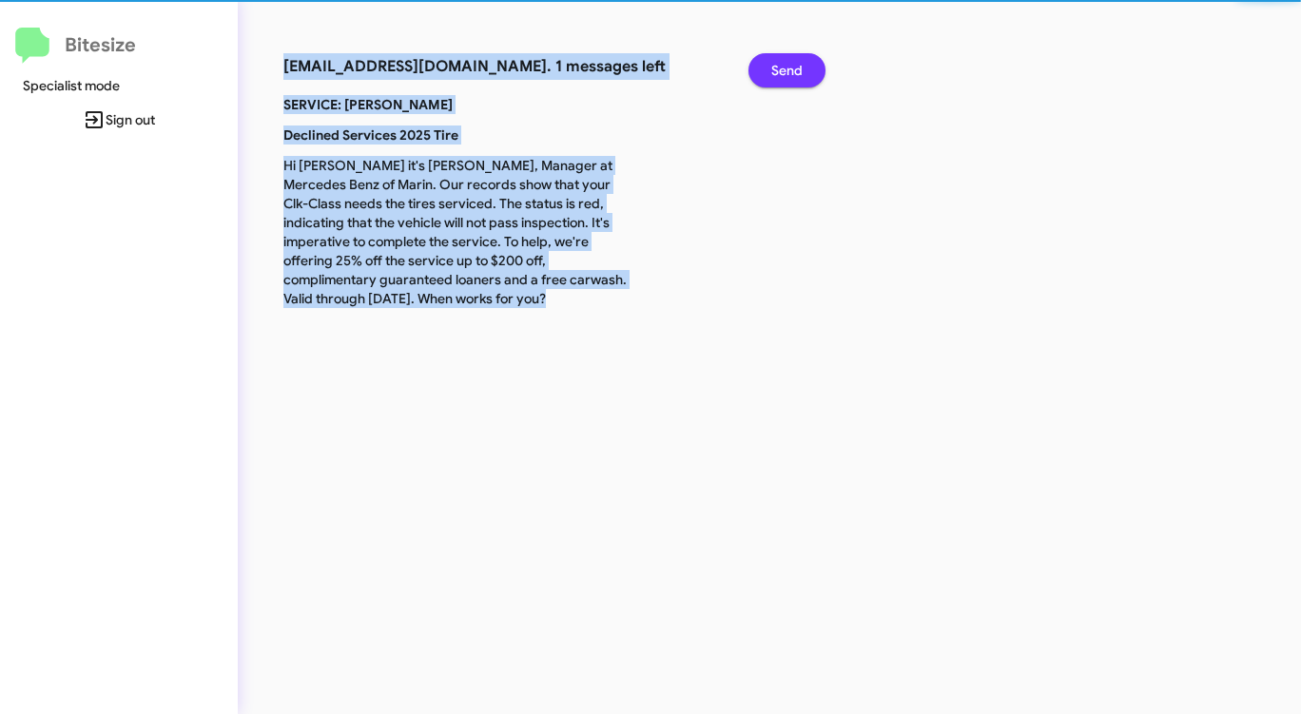
click at [771, 58] on span "Send" at bounding box center [786, 70] width 31 height 34
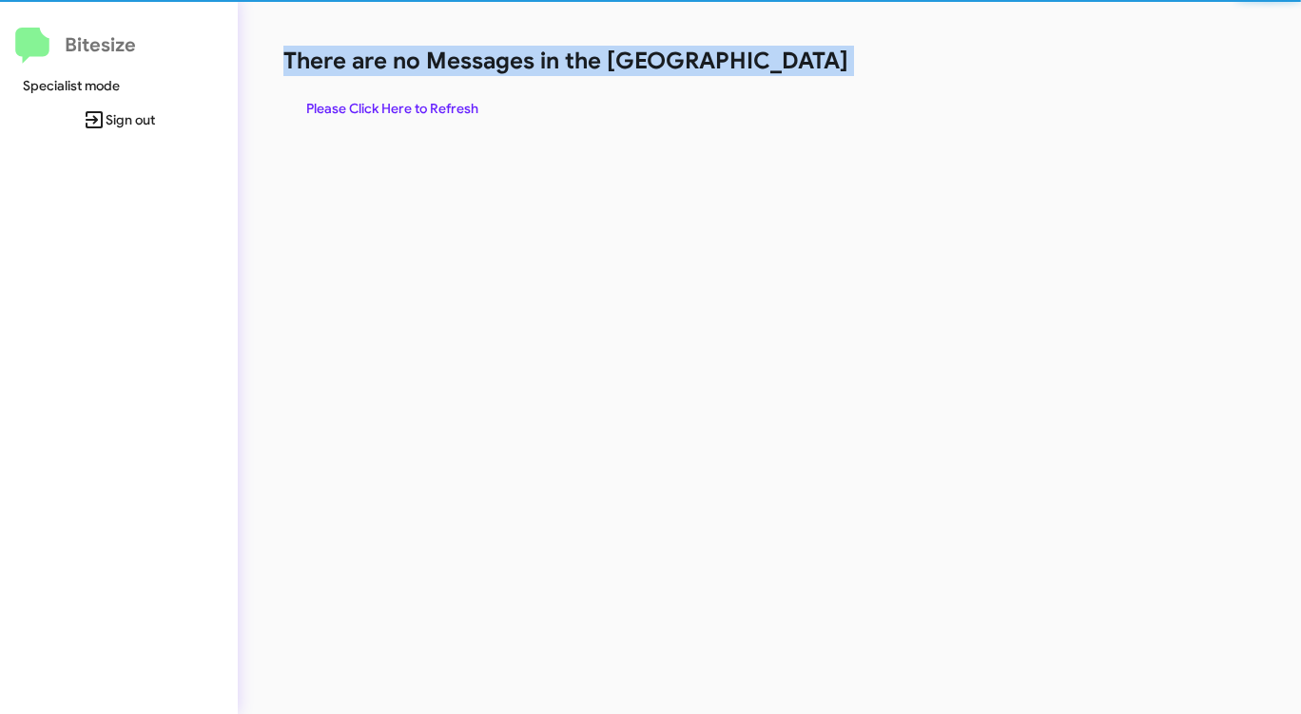
click at [771, 58] on h1 "There are no Messages in the [GEOGRAPHIC_DATA]" at bounding box center [680, 61] width 795 height 30
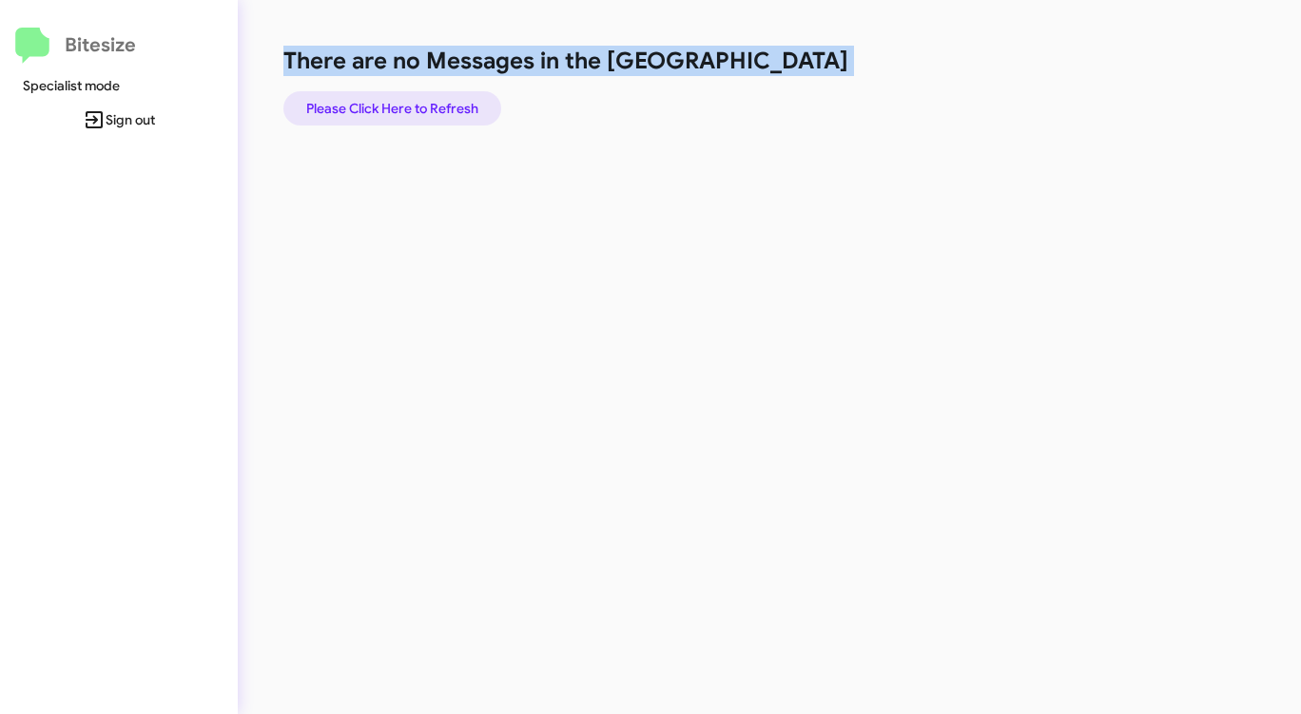
click at [456, 95] on span "Please Click Here to Refresh" at bounding box center [392, 108] width 172 height 34
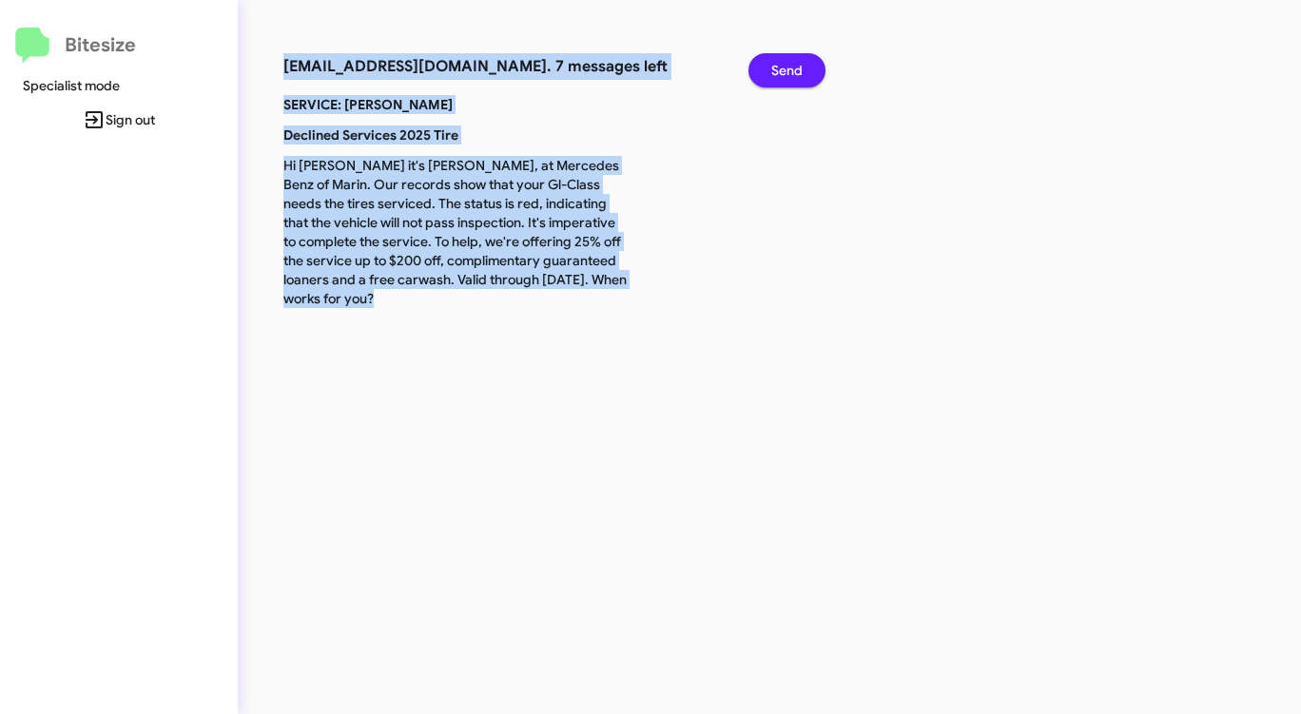
click at [788, 68] on span "Send" at bounding box center [786, 70] width 31 height 34
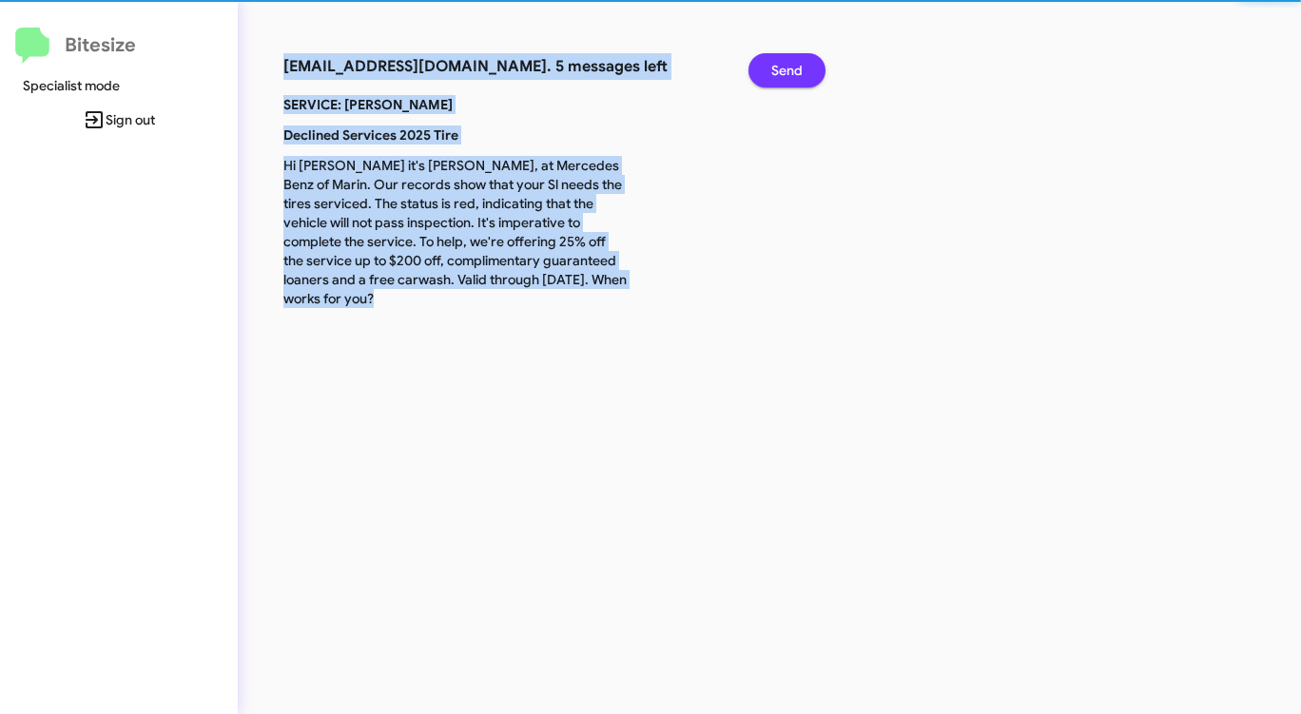
click at [788, 68] on span "Send" at bounding box center [786, 70] width 31 height 34
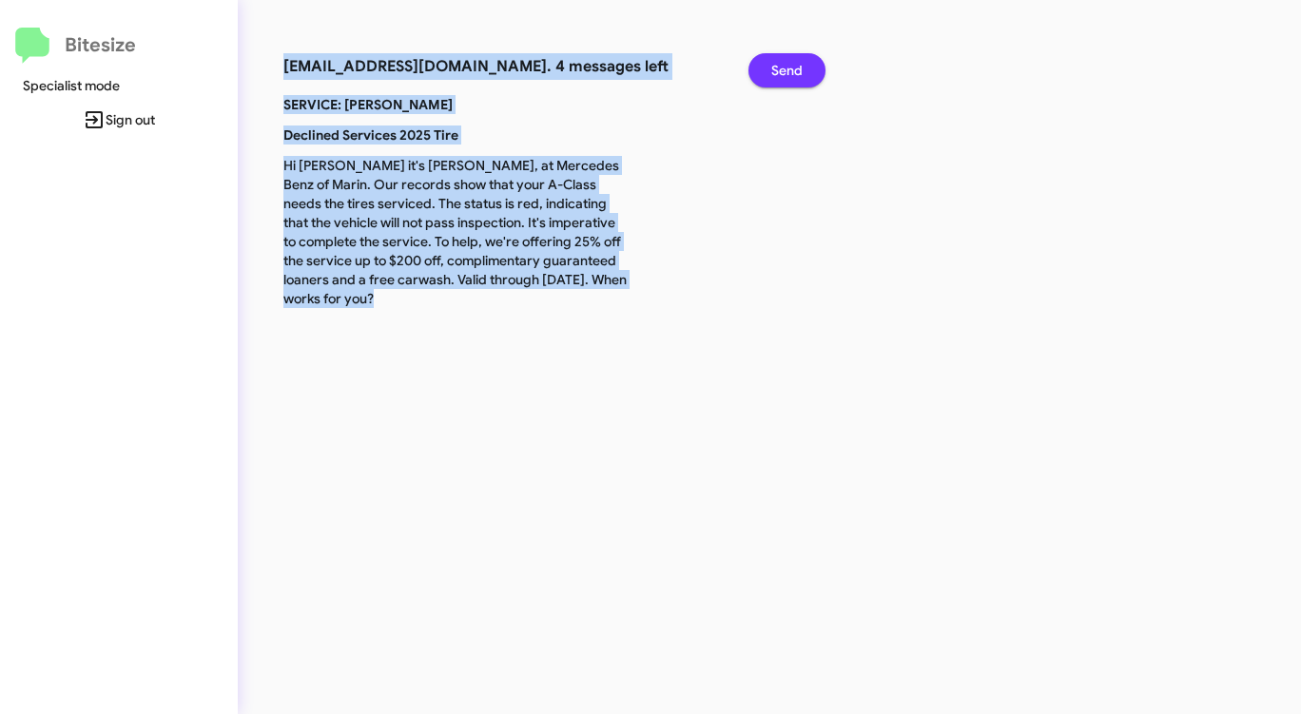
click at [788, 68] on span "Send" at bounding box center [786, 70] width 31 height 34
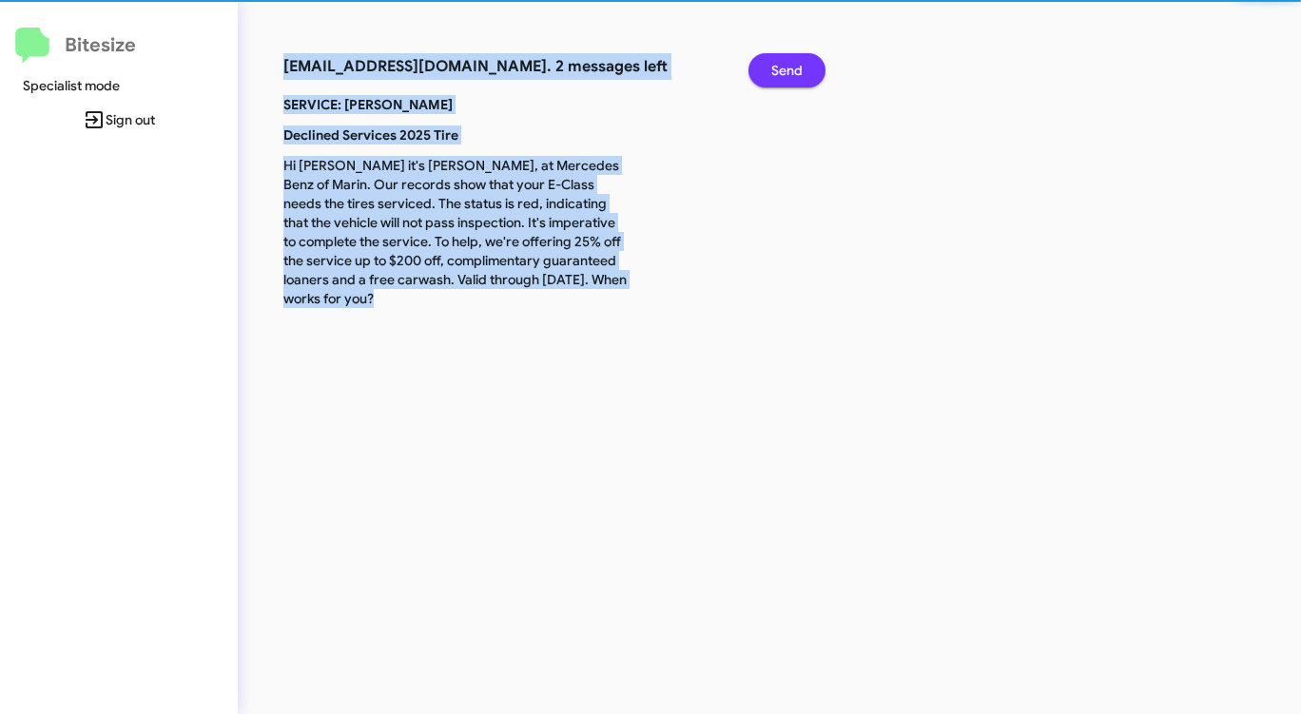
click at [788, 68] on span "Send" at bounding box center [786, 70] width 31 height 34
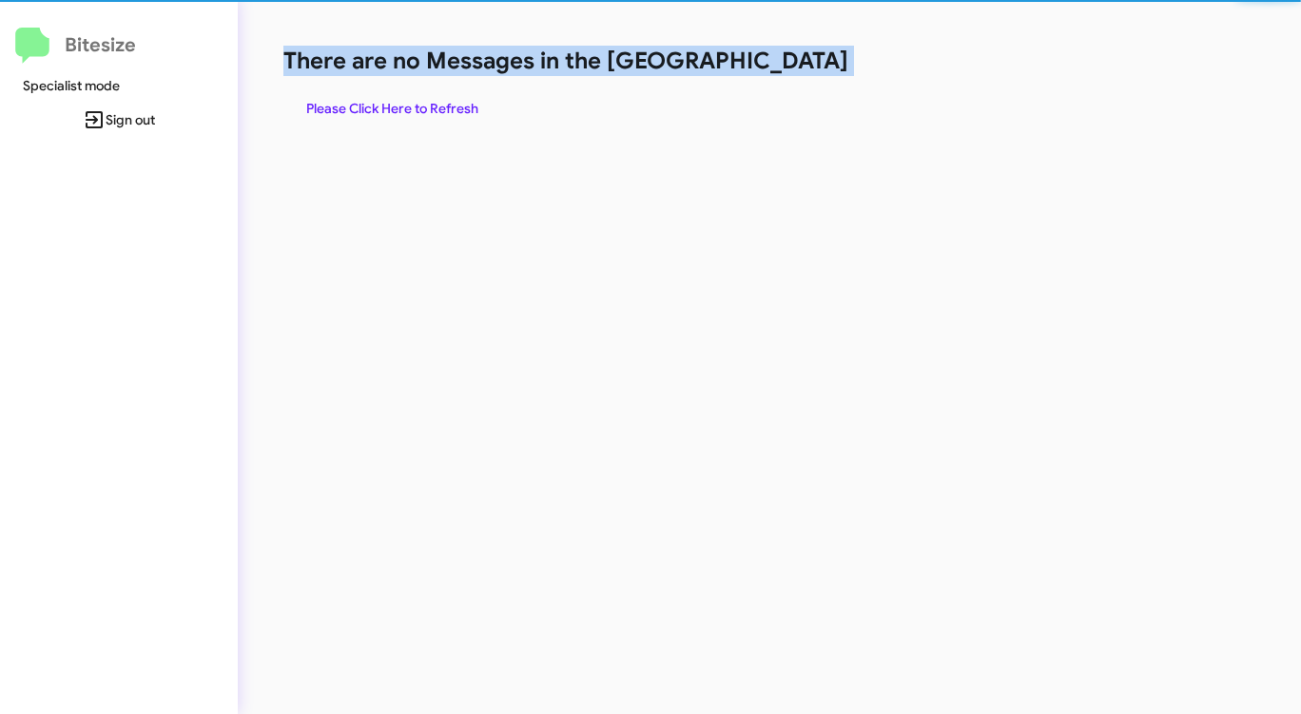
click at [788, 68] on h1 "There are no Messages in the [GEOGRAPHIC_DATA]" at bounding box center [680, 61] width 795 height 30
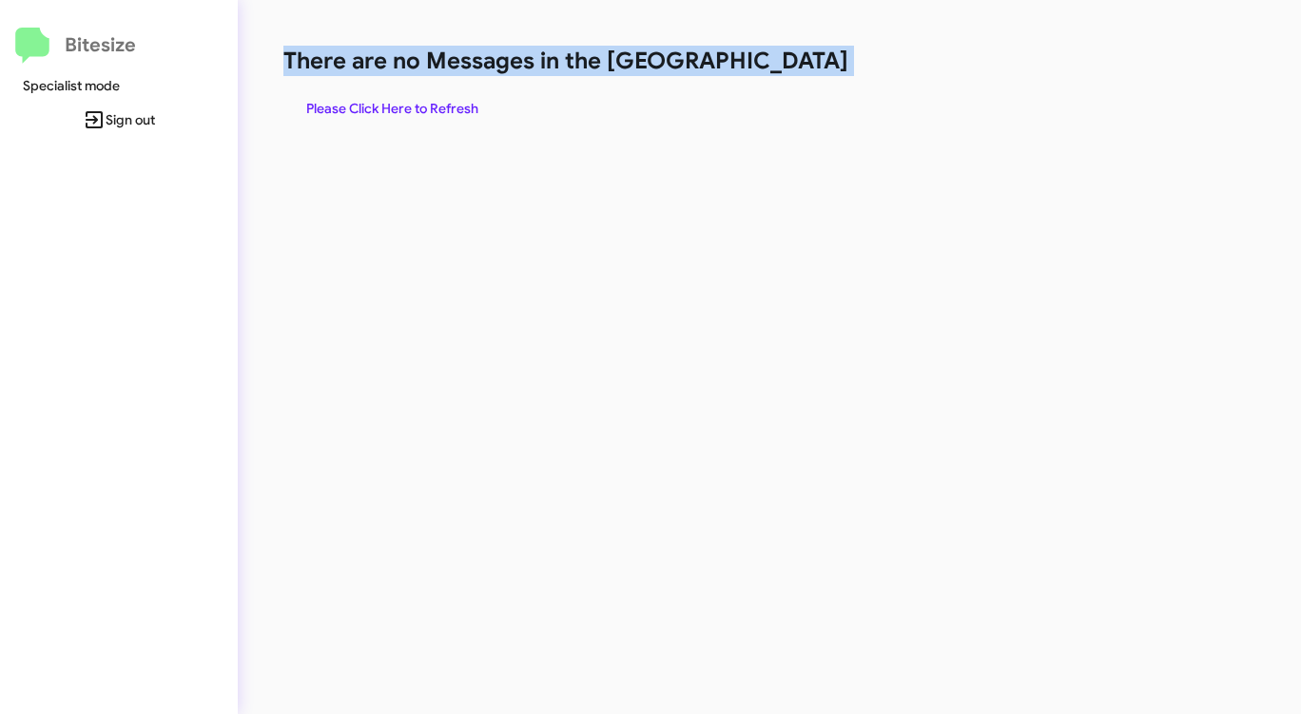
click at [788, 68] on h1 "There are no Messages in the [GEOGRAPHIC_DATA]" at bounding box center [680, 61] width 795 height 30
click at [465, 103] on span "Please Click Here to Refresh" at bounding box center [392, 108] width 172 height 34
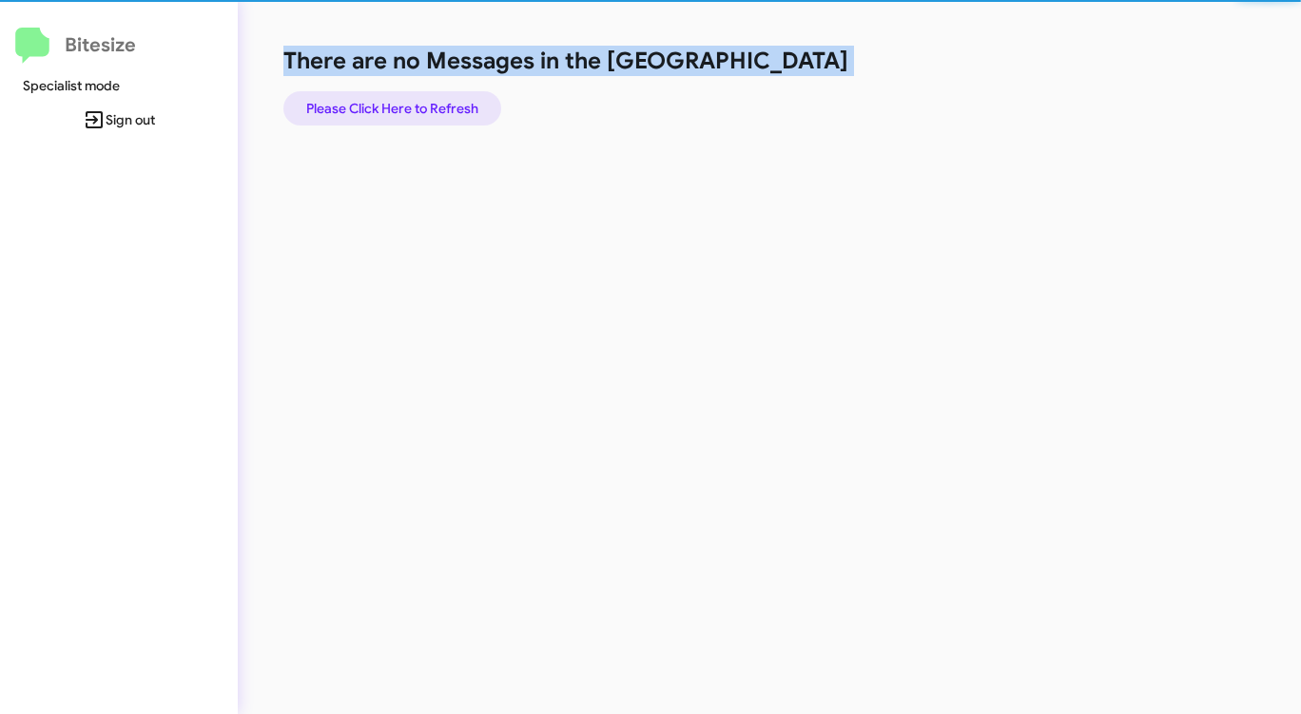
click at [465, 103] on span "Please Click Here to Refresh" at bounding box center [392, 108] width 172 height 34
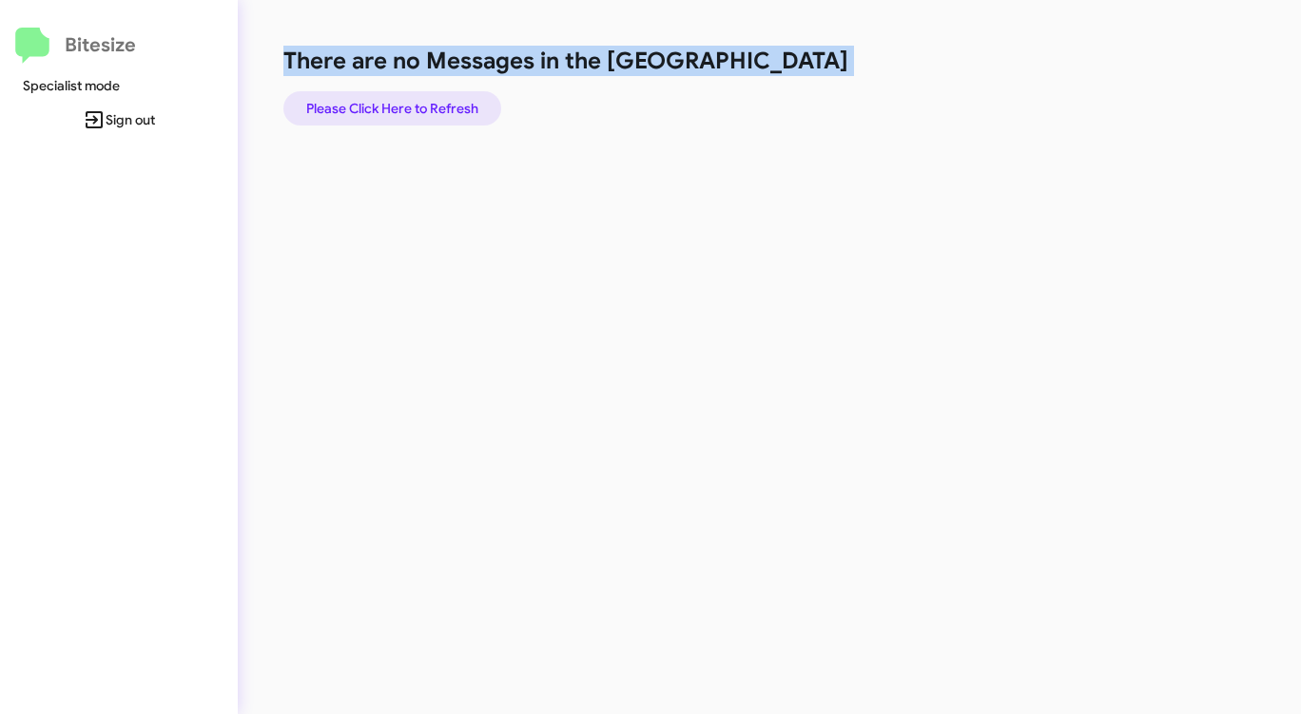
click at [465, 103] on span "Please Click Here to Refresh" at bounding box center [392, 108] width 172 height 34
click at [466, 103] on span "Please Click Here to Refresh" at bounding box center [392, 108] width 172 height 34
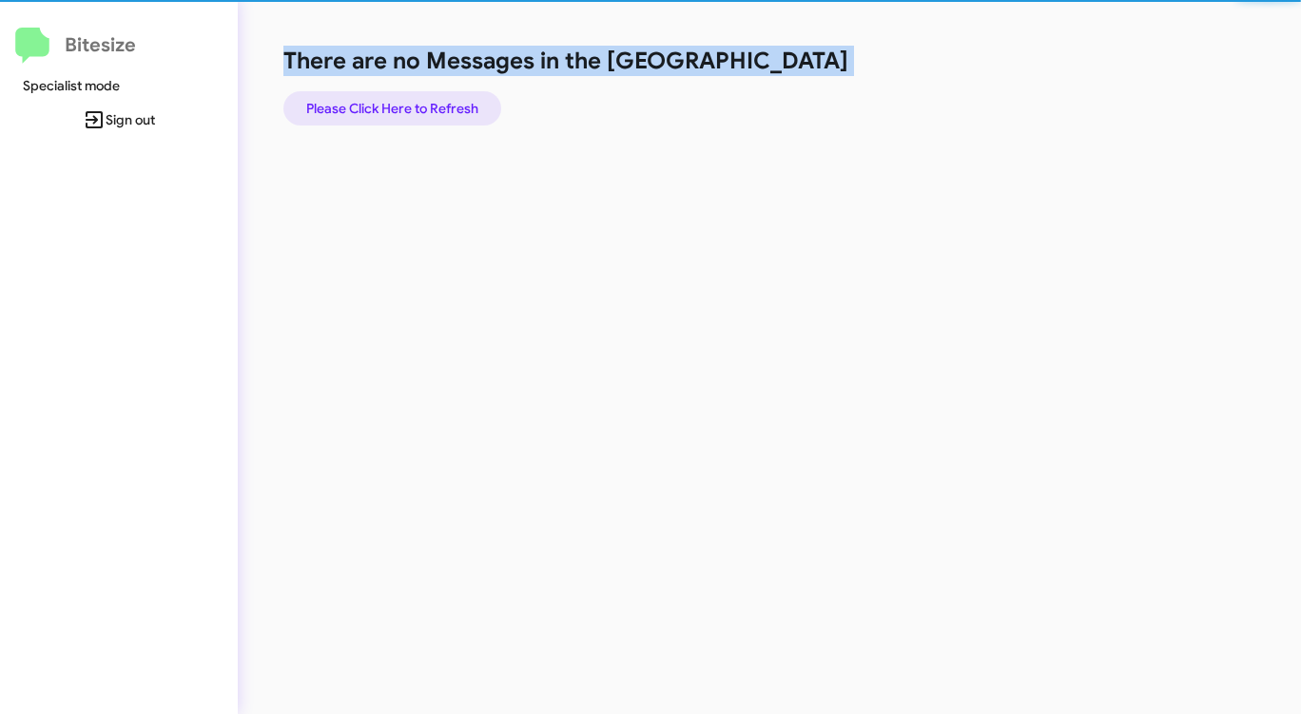
click at [467, 104] on span "Please Click Here to Refresh" at bounding box center [392, 108] width 172 height 34
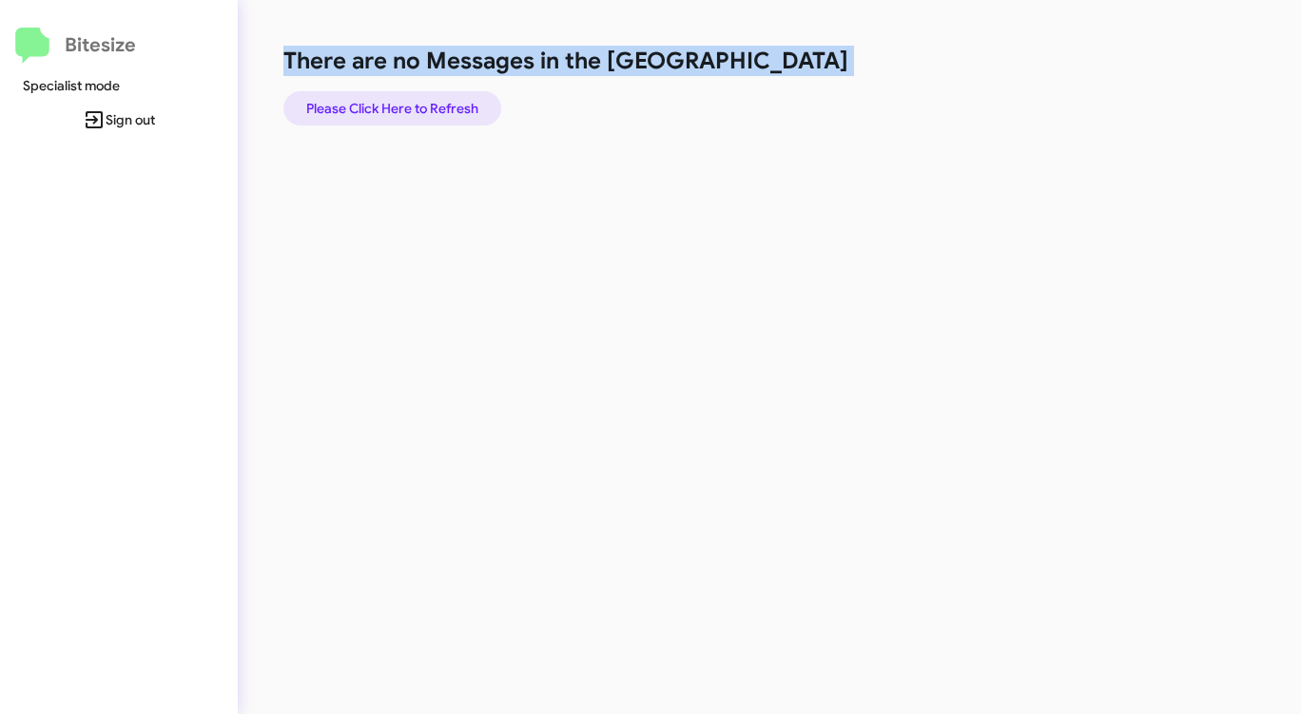
click at [467, 104] on span "Please Click Here to Refresh" at bounding box center [392, 108] width 172 height 34
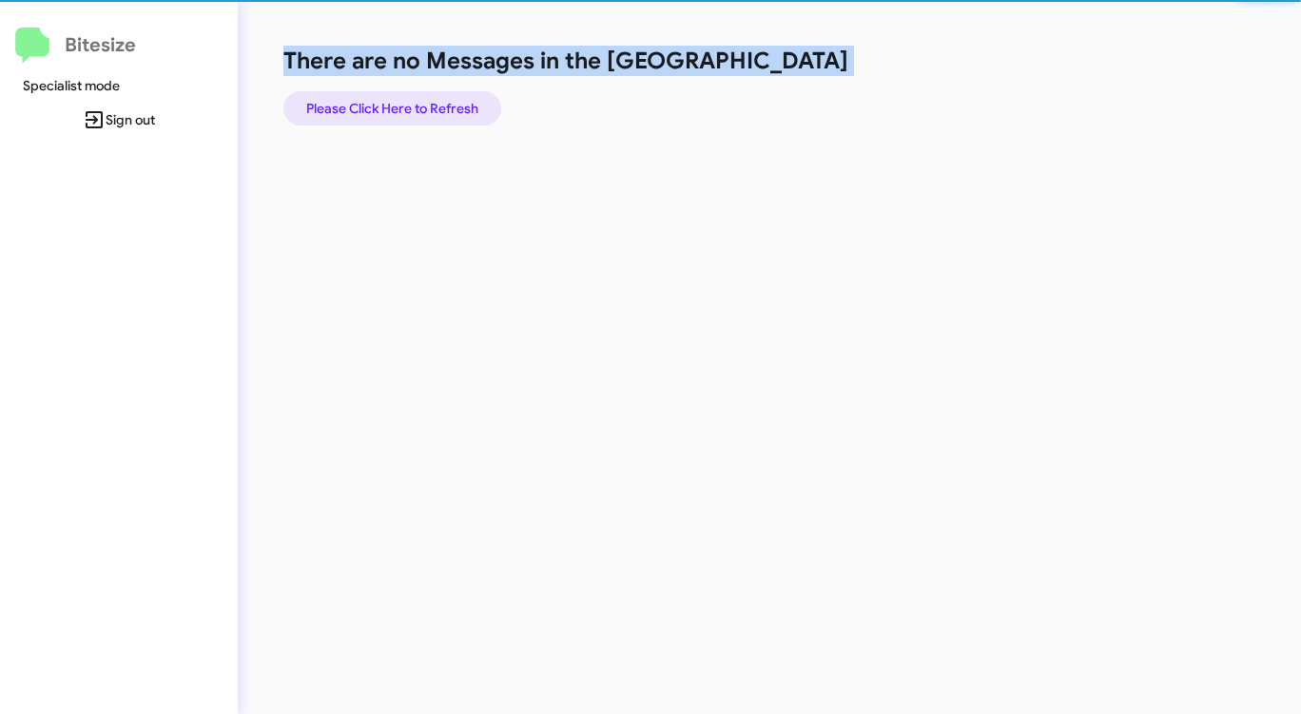
click at [467, 104] on span "Please Click Here to Refresh" at bounding box center [392, 108] width 172 height 34
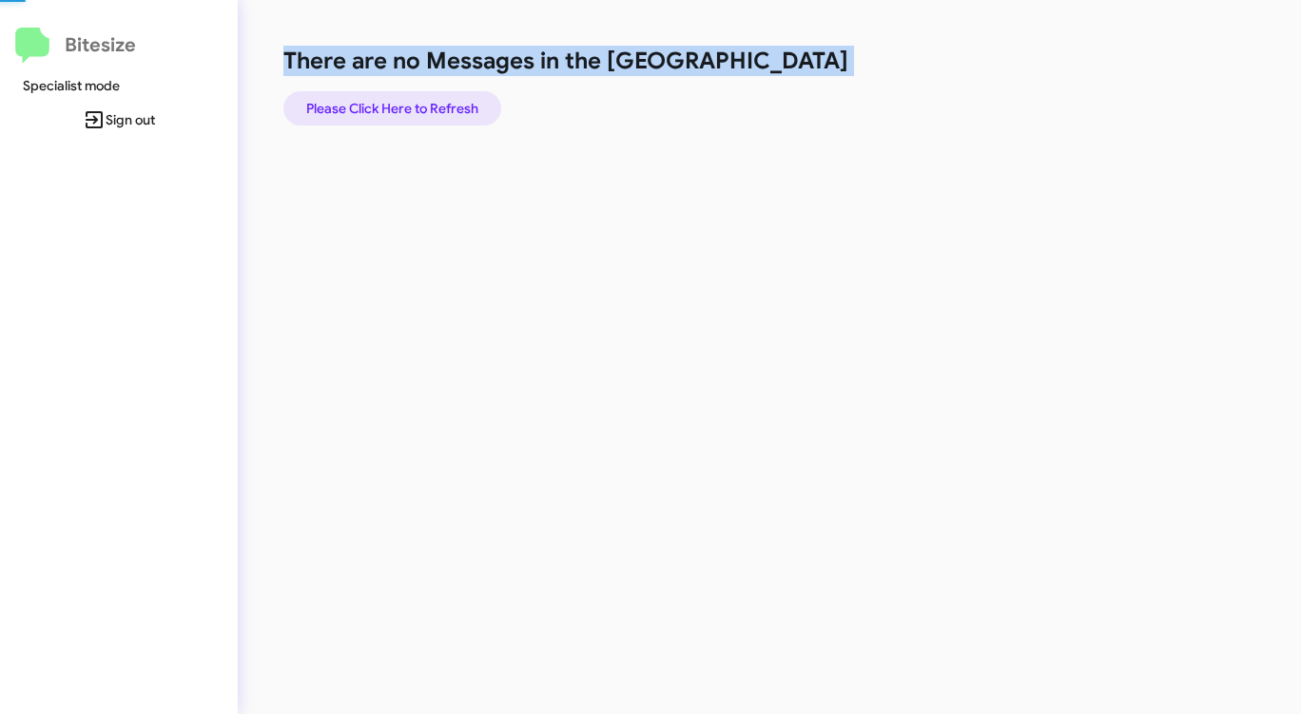
click at [467, 104] on span "Please Click Here to Refresh" at bounding box center [392, 108] width 172 height 34
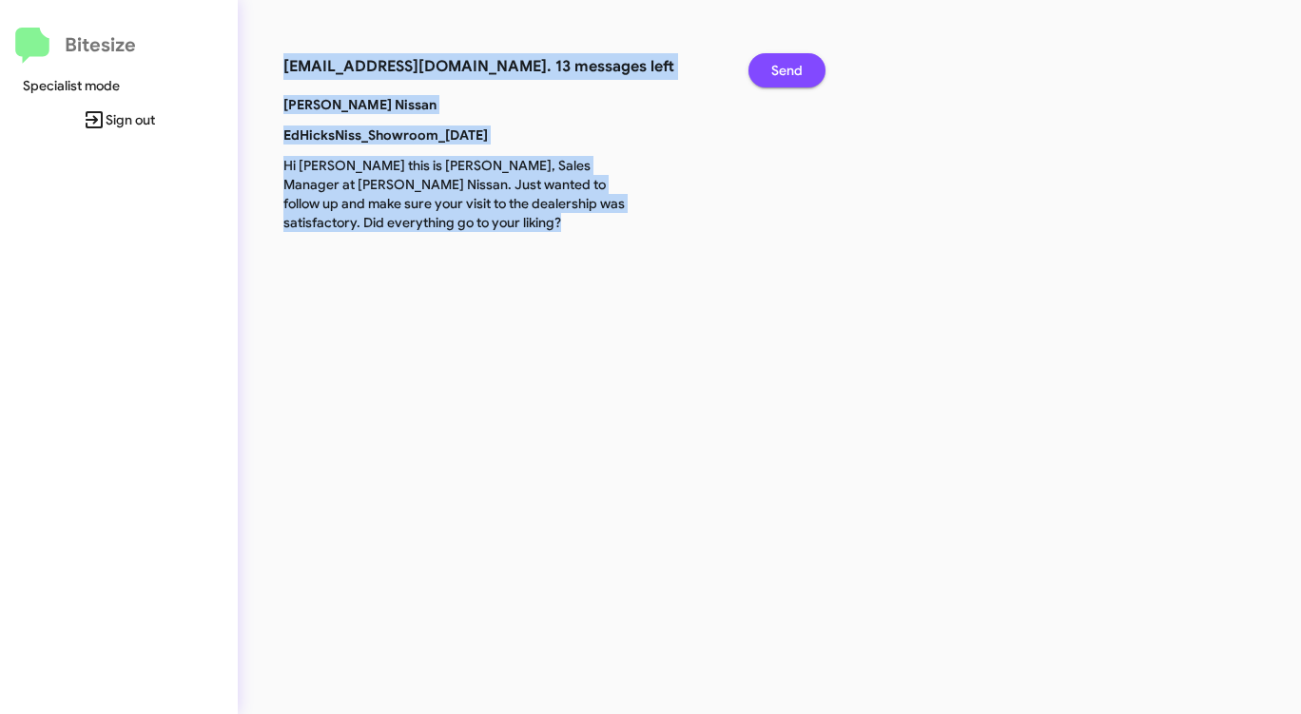
click at [785, 72] on span "Send" at bounding box center [786, 70] width 31 height 34
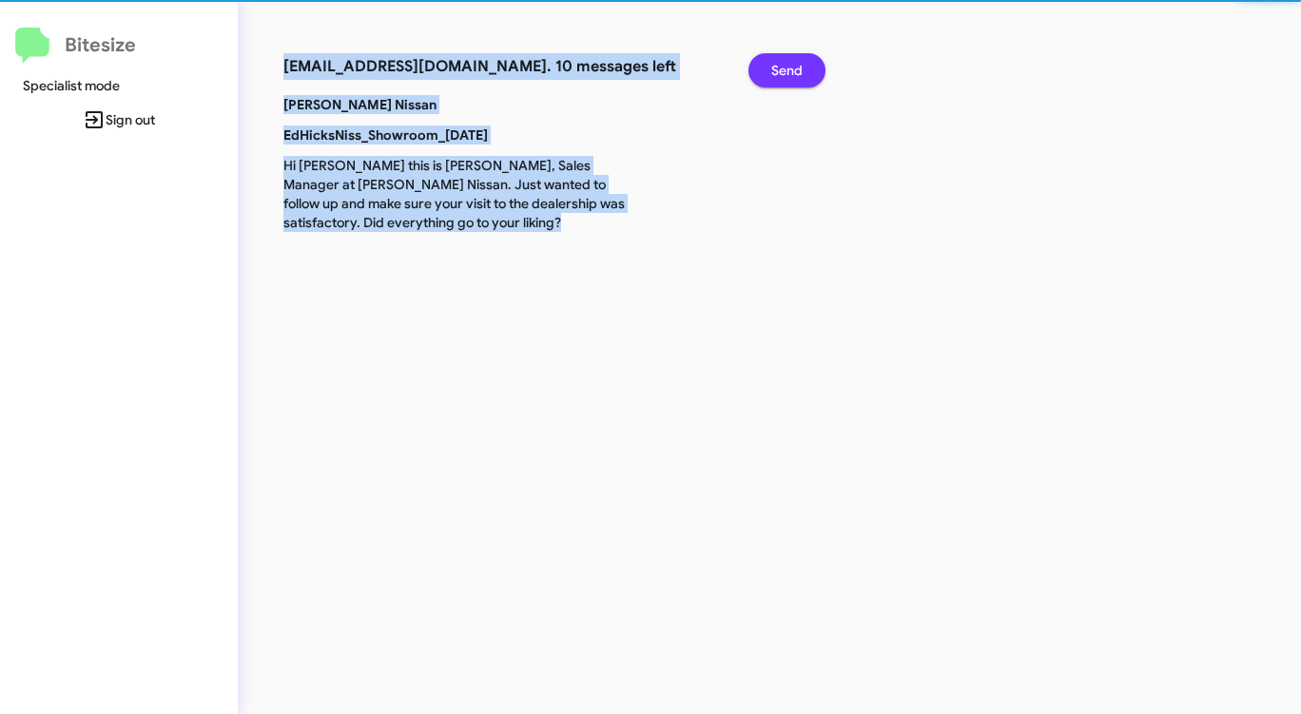
click at [785, 72] on span "Send" at bounding box center [786, 70] width 31 height 34
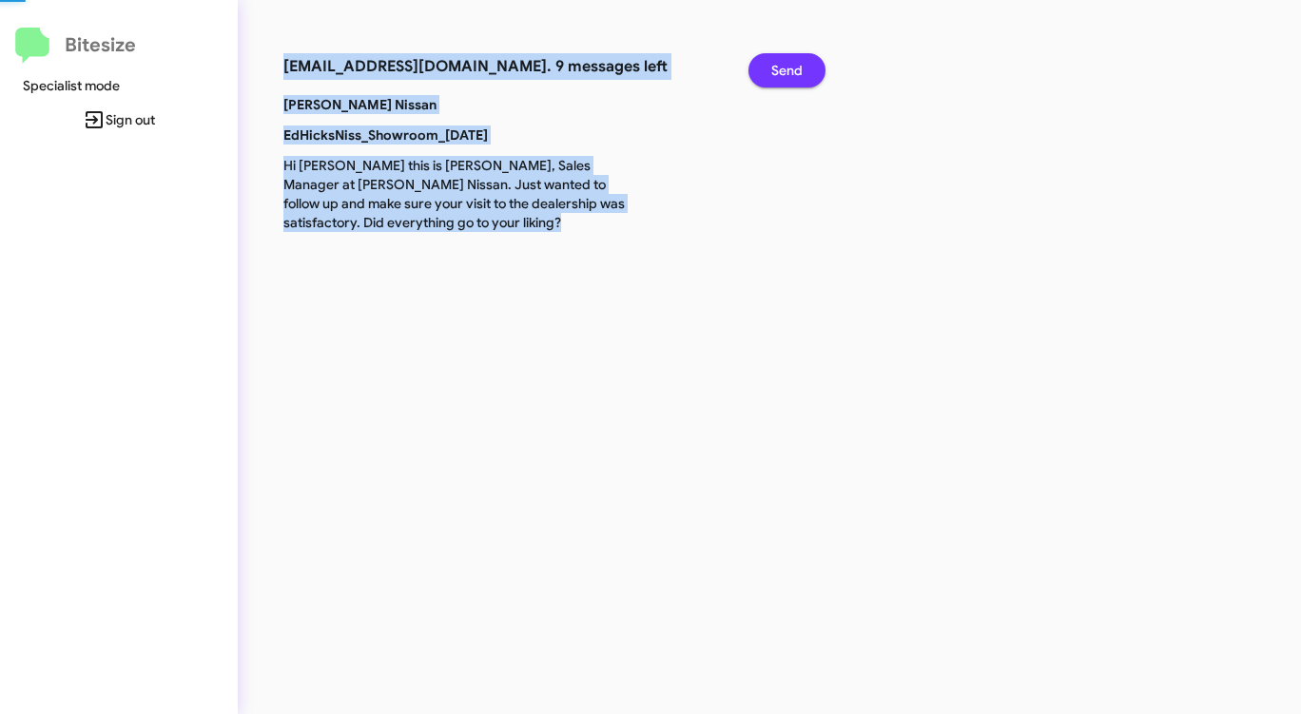
click at [785, 72] on span "Send" at bounding box center [786, 70] width 31 height 34
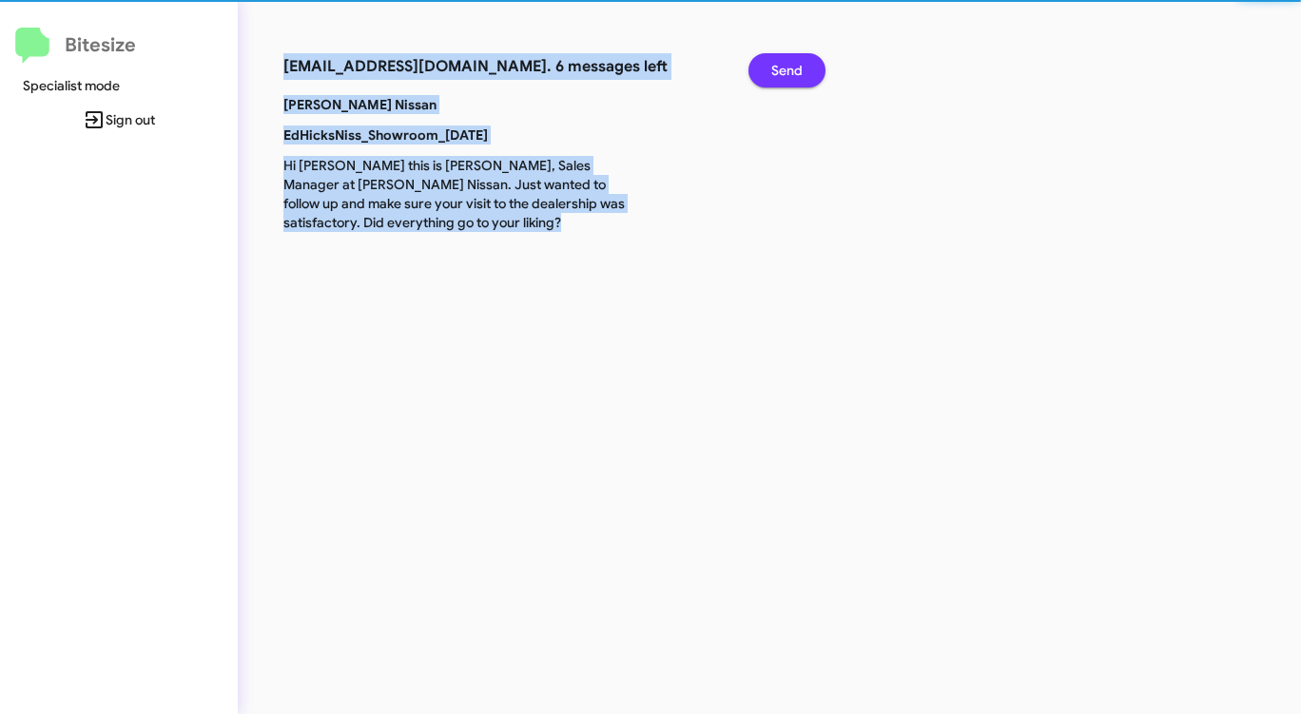
click at [785, 72] on span "Send" at bounding box center [786, 70] width 31 height 34
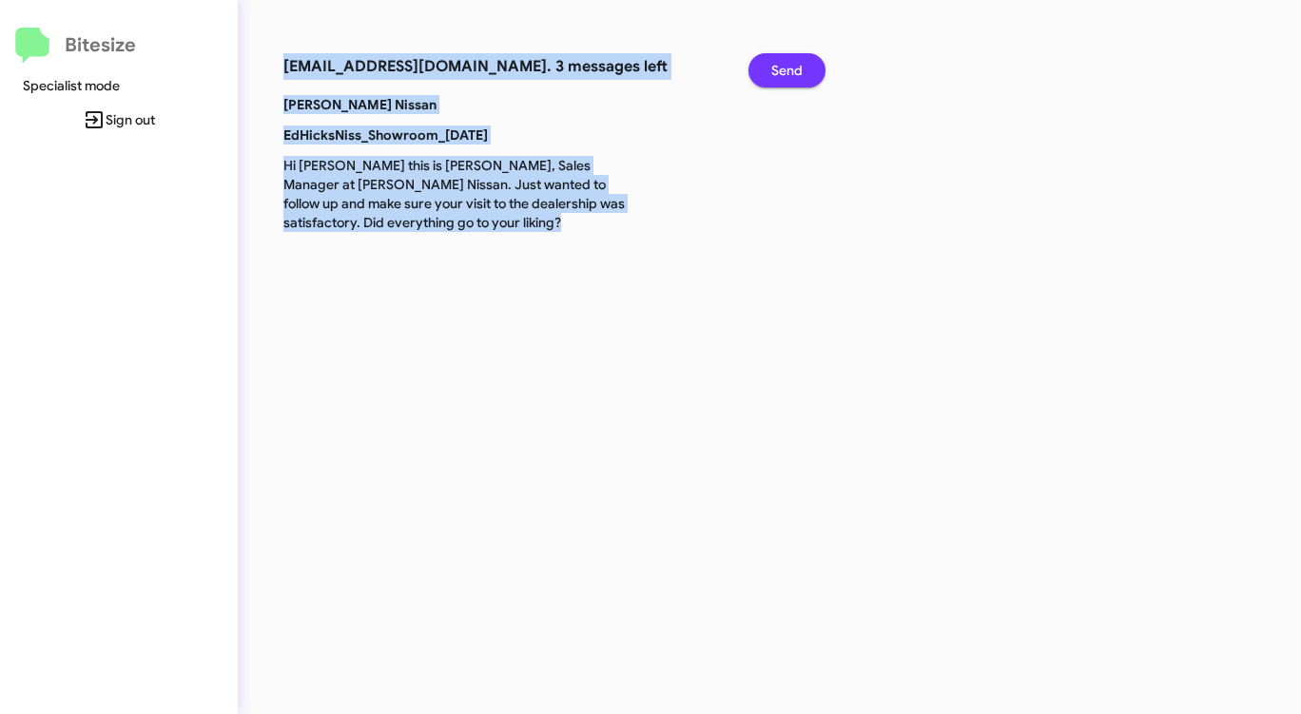
click at [785, 72] on span "Send" at bounding box center [786, 70] width 31 height 34
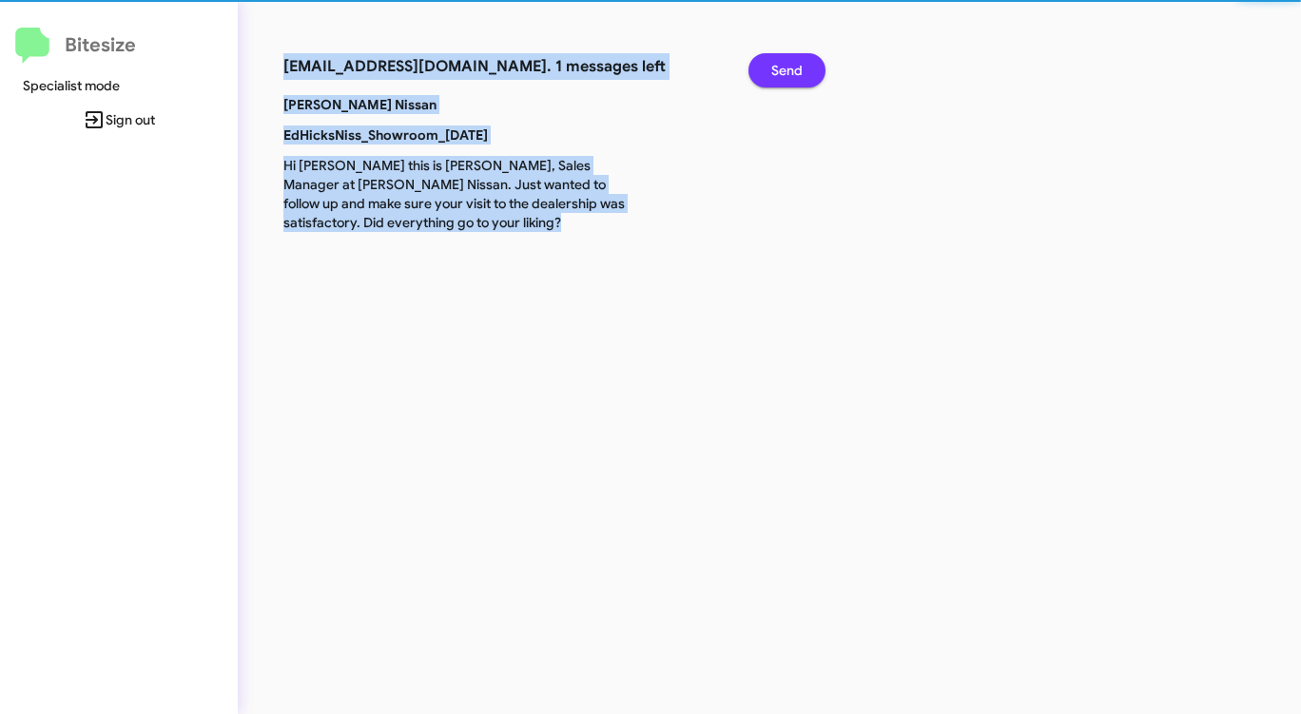
click at [785, 72] on span "Send" at bounding box center [786, 70] width 31 height 34
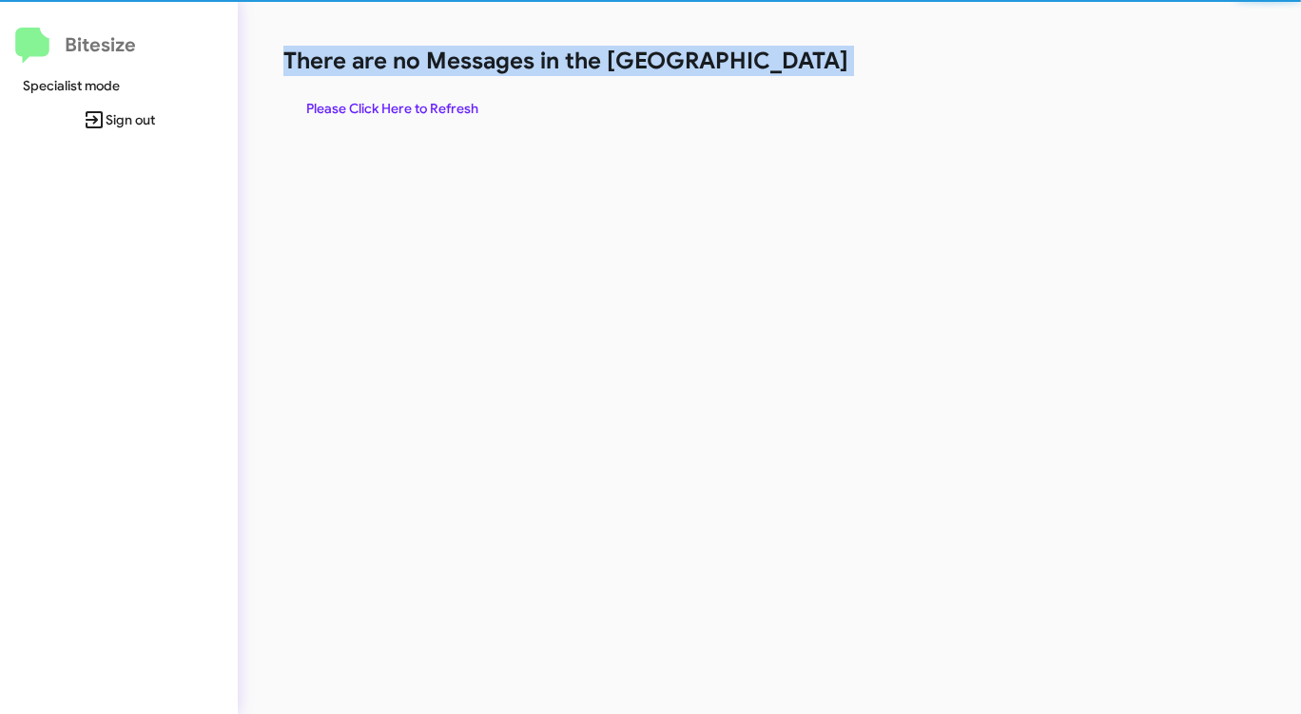
click at [785, 72] on h1 "There are no Messages in the [GEOGRAPHIC_DATA]" at bounding box center [680, 61] width 795 height 30
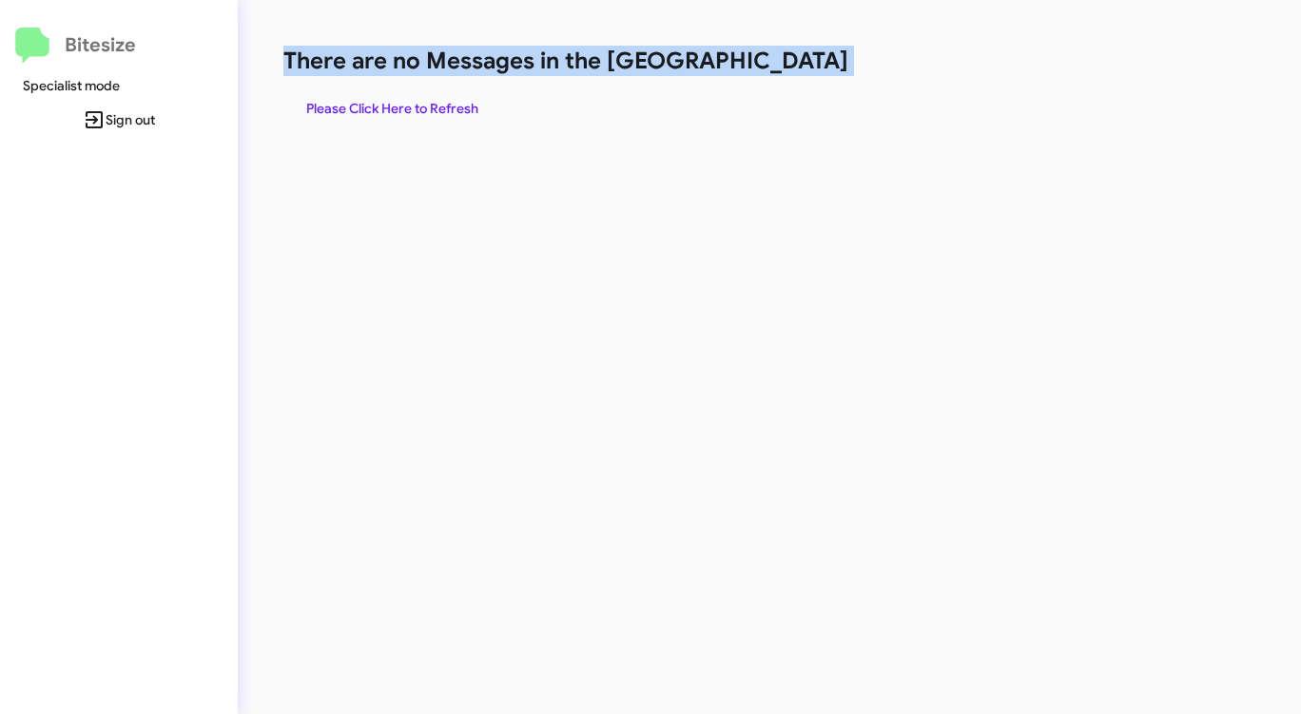
click at [785, 72] on h1 "There are no Messages in the [GEOGRAPHIC_DATA]" at bounding box center [680, 61] width 795 height 30
click at [458, 98] on span "Please Click Here to Refresh" at bounding box center [392, 108] width 172 height 34
click at [451, 93] on span "Please Click Here to Refresh" at bounding box center [392, 108] width 172 height 34
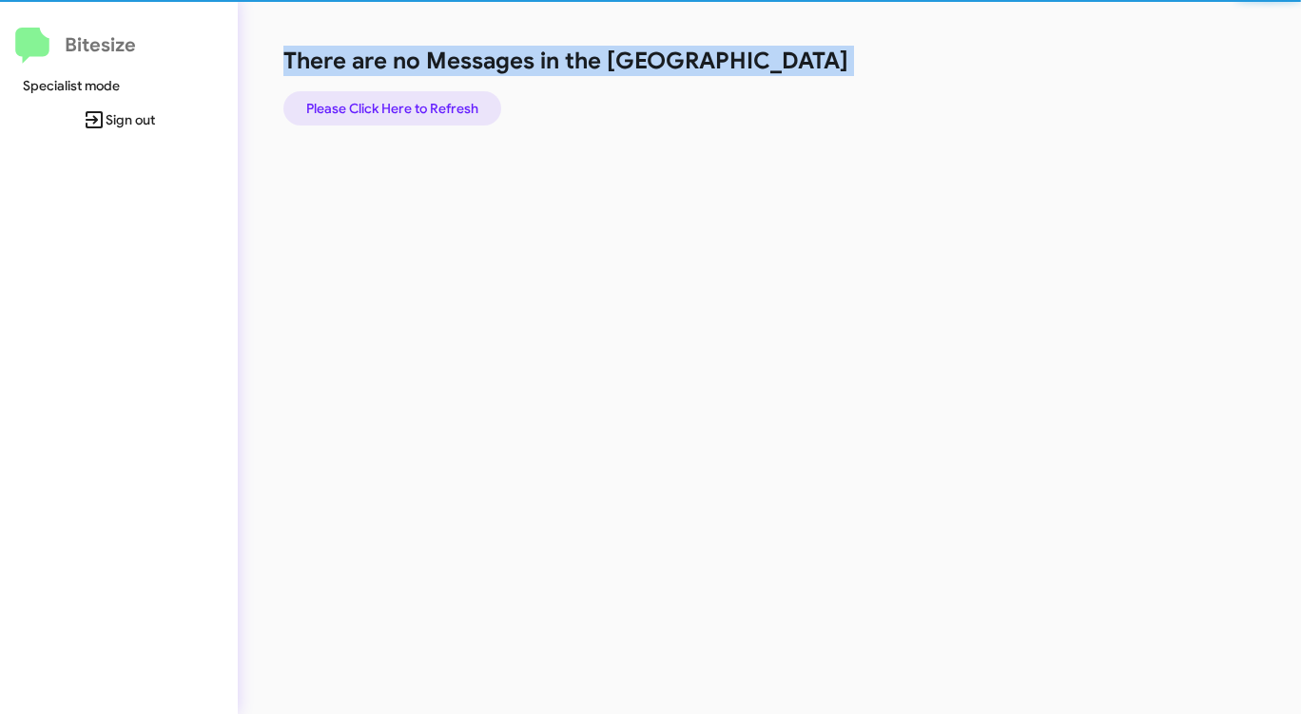
click at [451, 93] on span "Please Click Here to Refresh" at bounding box center [392, 108] width 172 height 34
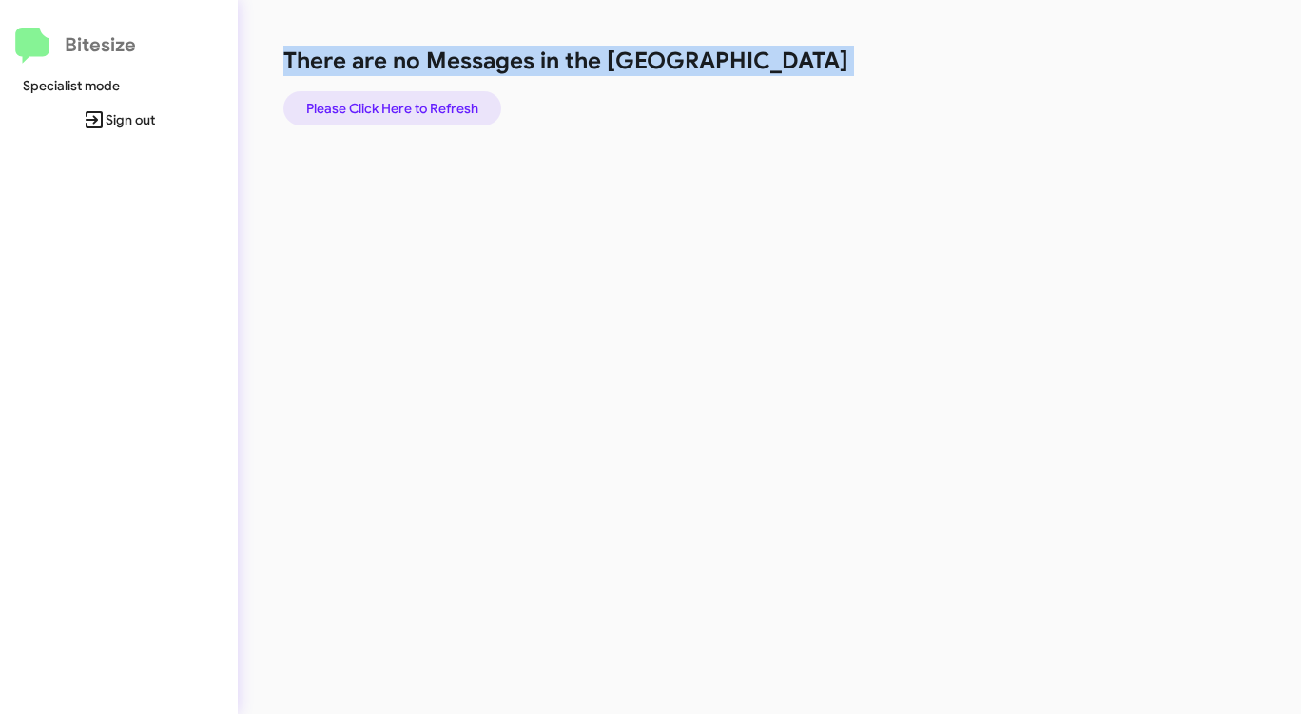
click at [451, 93] on span "Please Click Here to Refresh" at bounding box center [392, 108] width 172 height 34
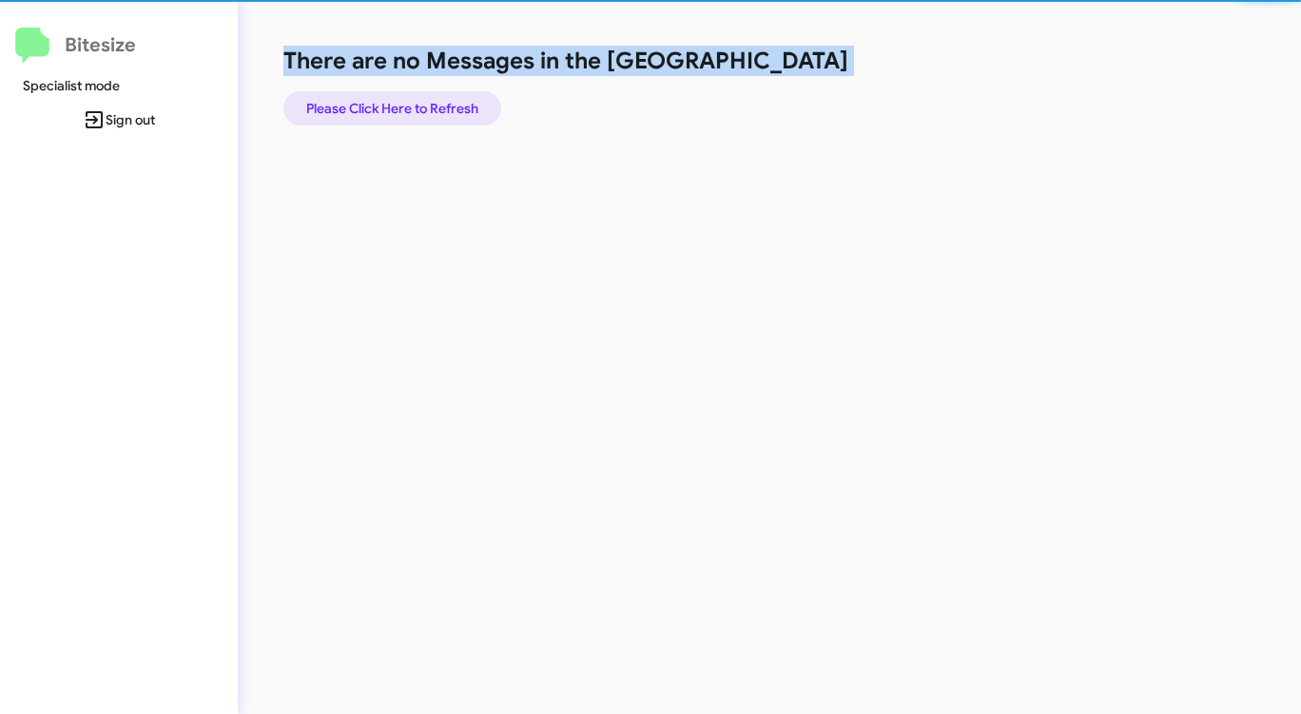
click at [451, 94] on span "Please Click Here to Refresh" at bounding box center [392, 108] width 172 height 34
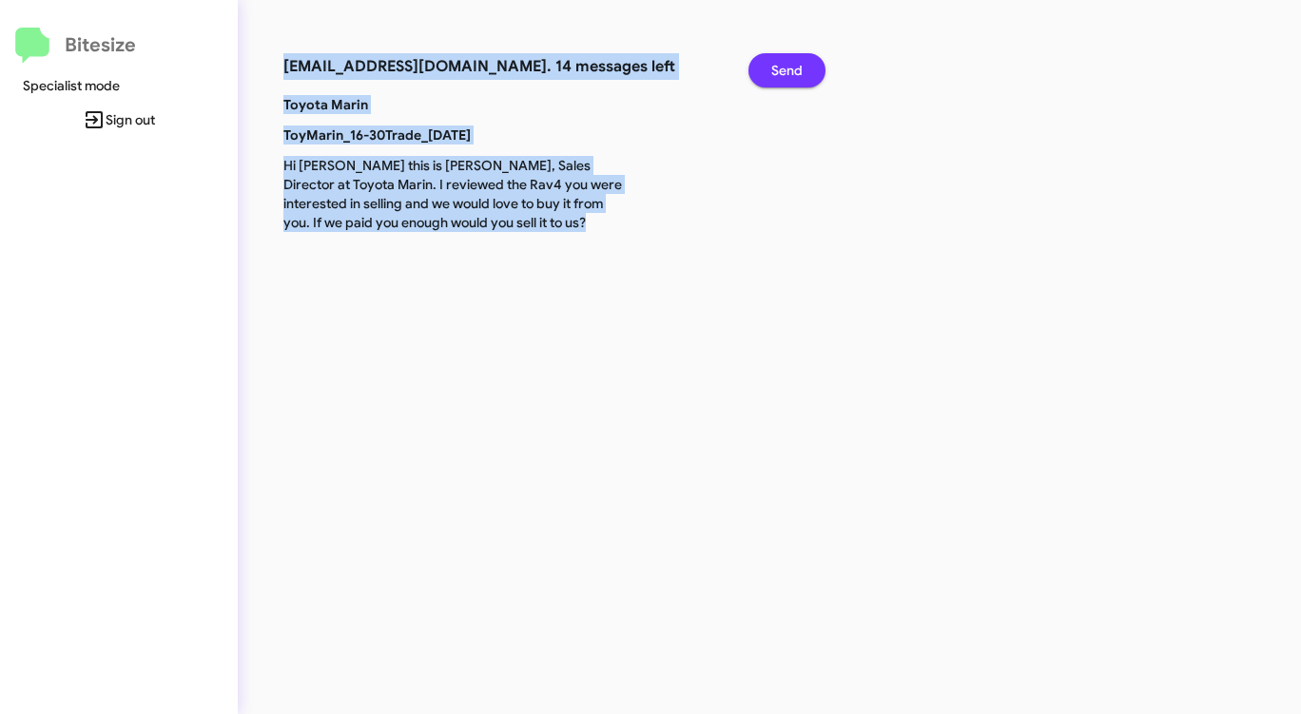
click at [784, 69] on span "Send" at bounding box center [786, 70] width 31 height 34
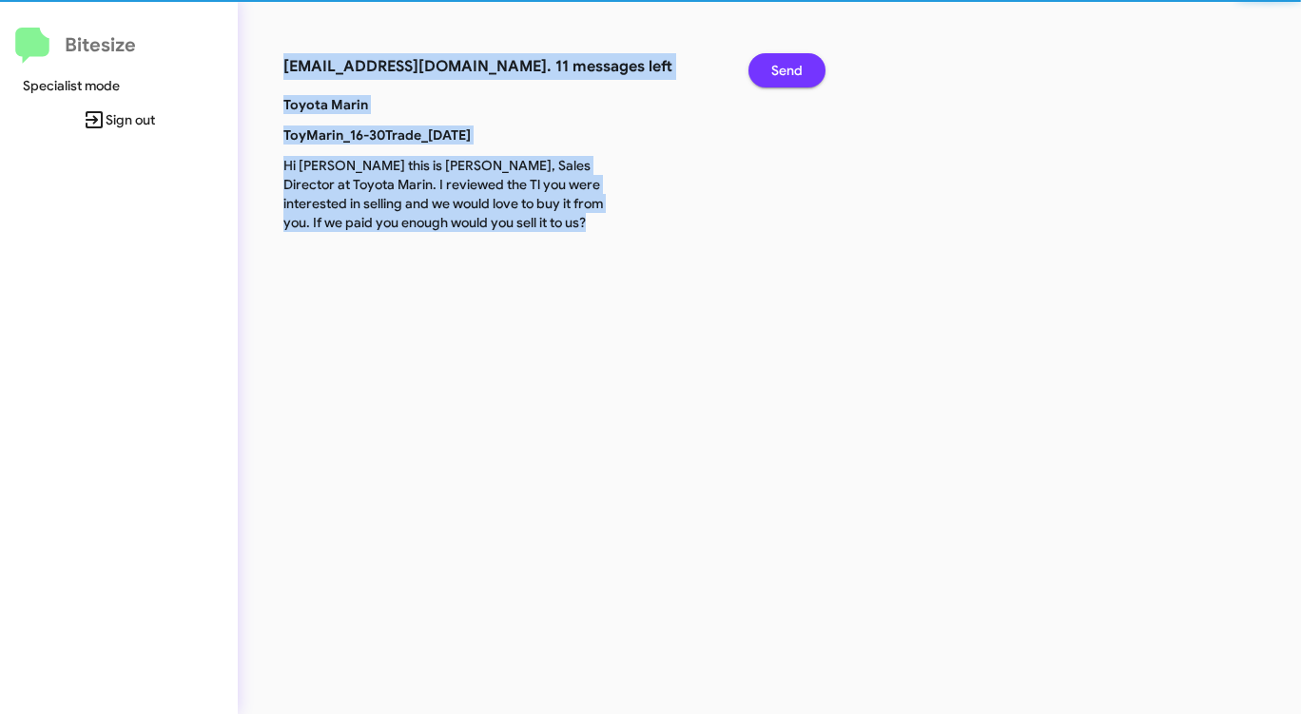
click at [784, 69] on span "Send" at bounding box center [786, 70] width 31 height 34
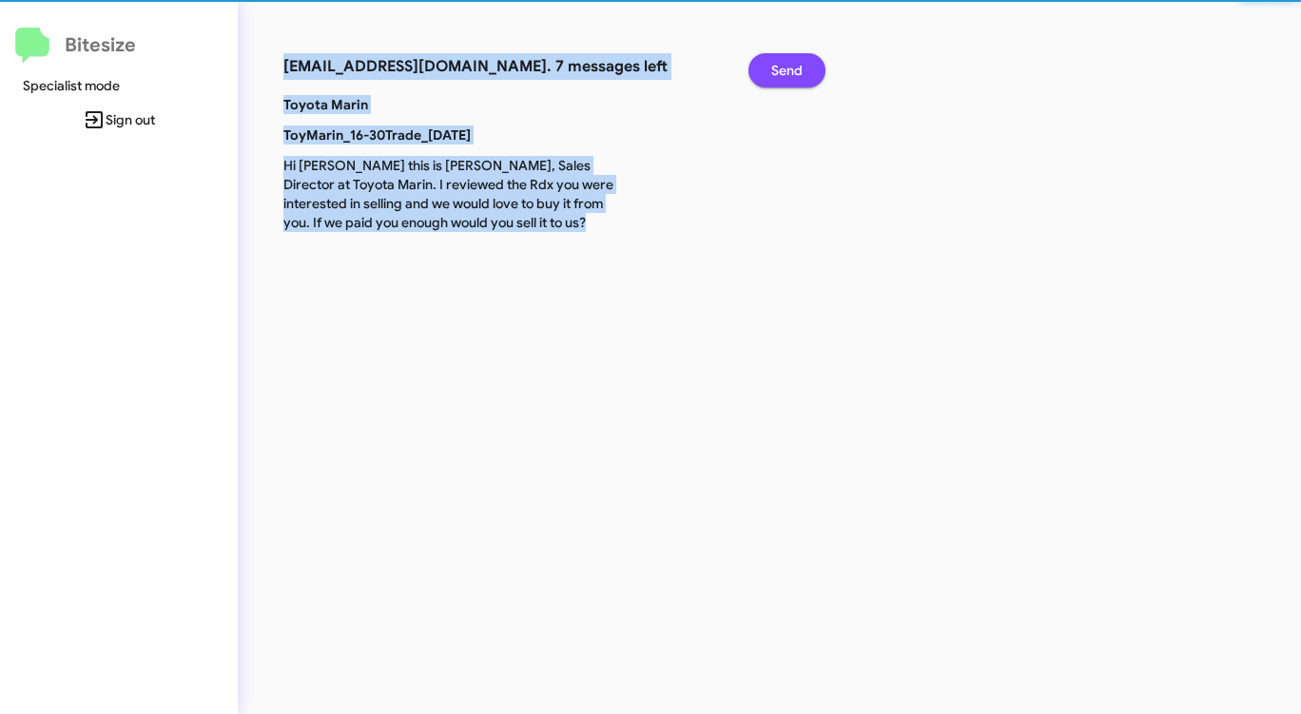
click at [784, 69] on span "Send" at bounding box center [786, 70] width 31 height 34
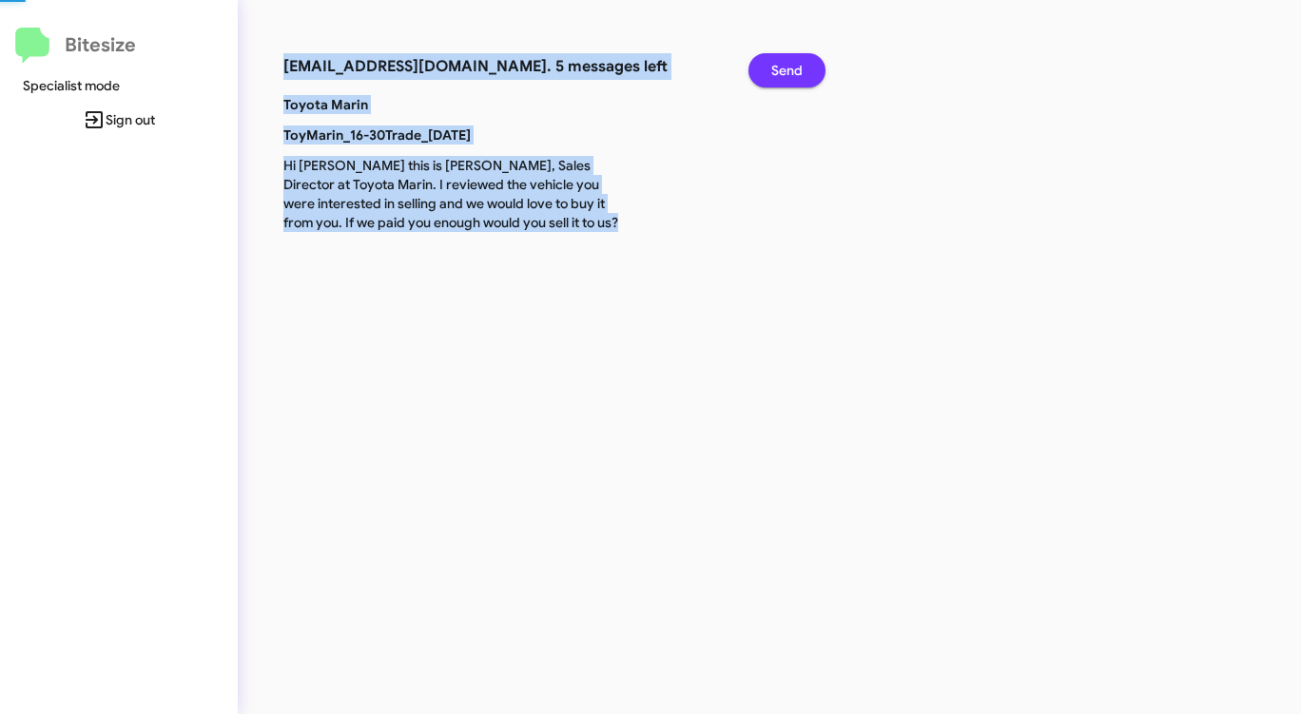
click at [784, 69] on span "Send" at bounding box center [786, 70] width 31 height 34
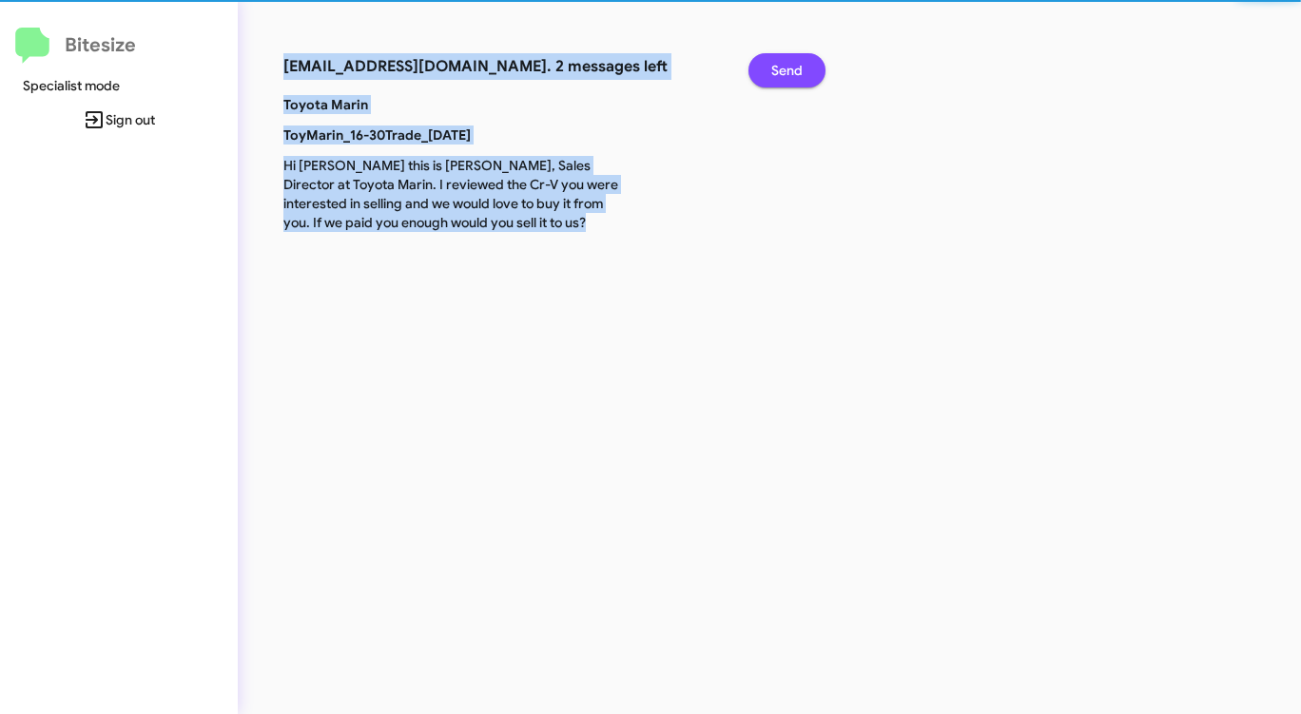
click at [784, 69] on span "Send" at bounding box center [786, 70] width 31 height 34
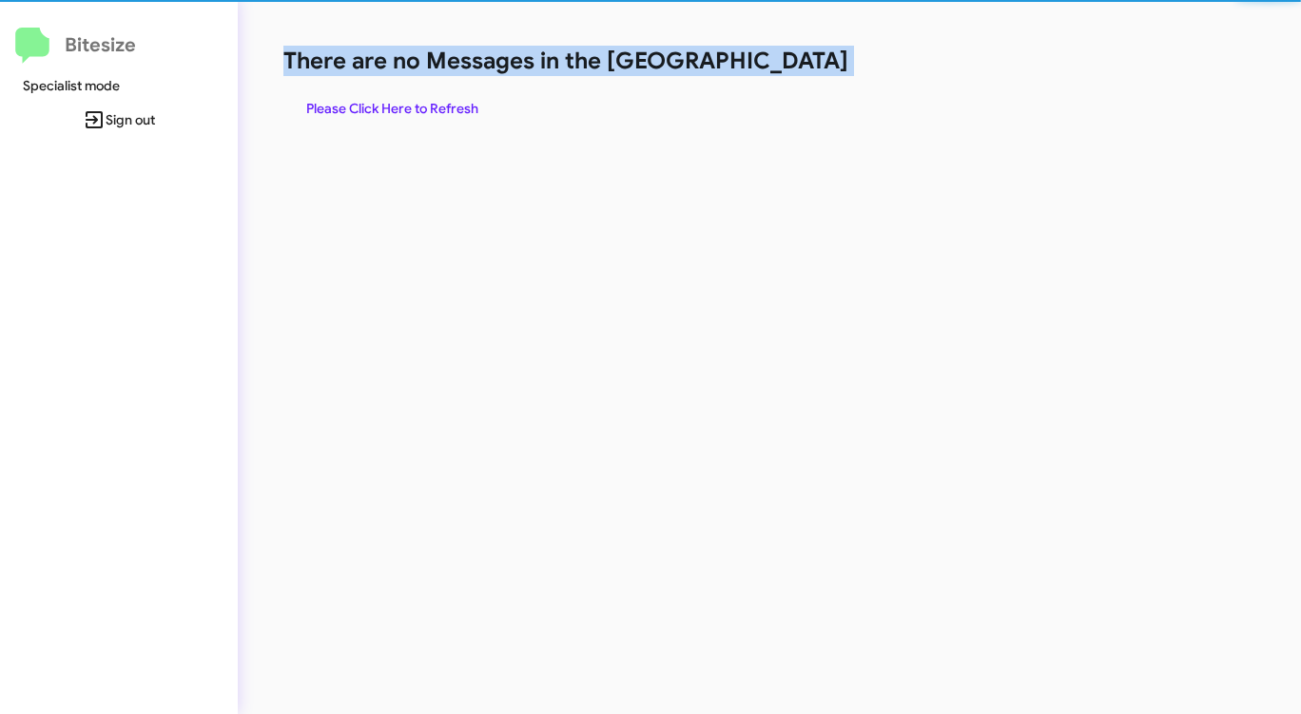
click at [784, 69] on h1 "There are no Messages in the [GEOGRAPHIC_DATA]" at bounding box center [680, 61] width 795 height 30
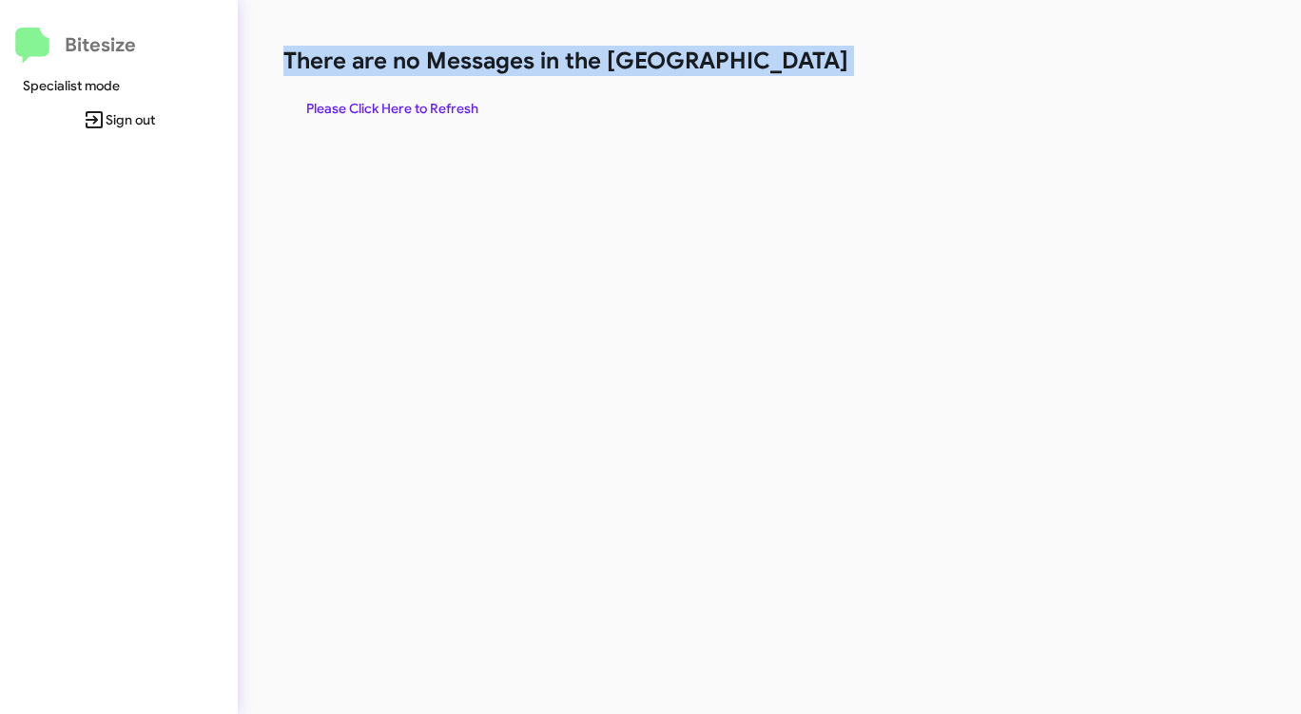
click at [784, 69] on h1 "There are no Messages in the [GEOGRAPHIC_DATA]" at bounding box center [680, 61] width 795 height 30
click at [430, 101] on span "Please Click Here to Refresh" at bounding box center [392, 108] width 172 height 34
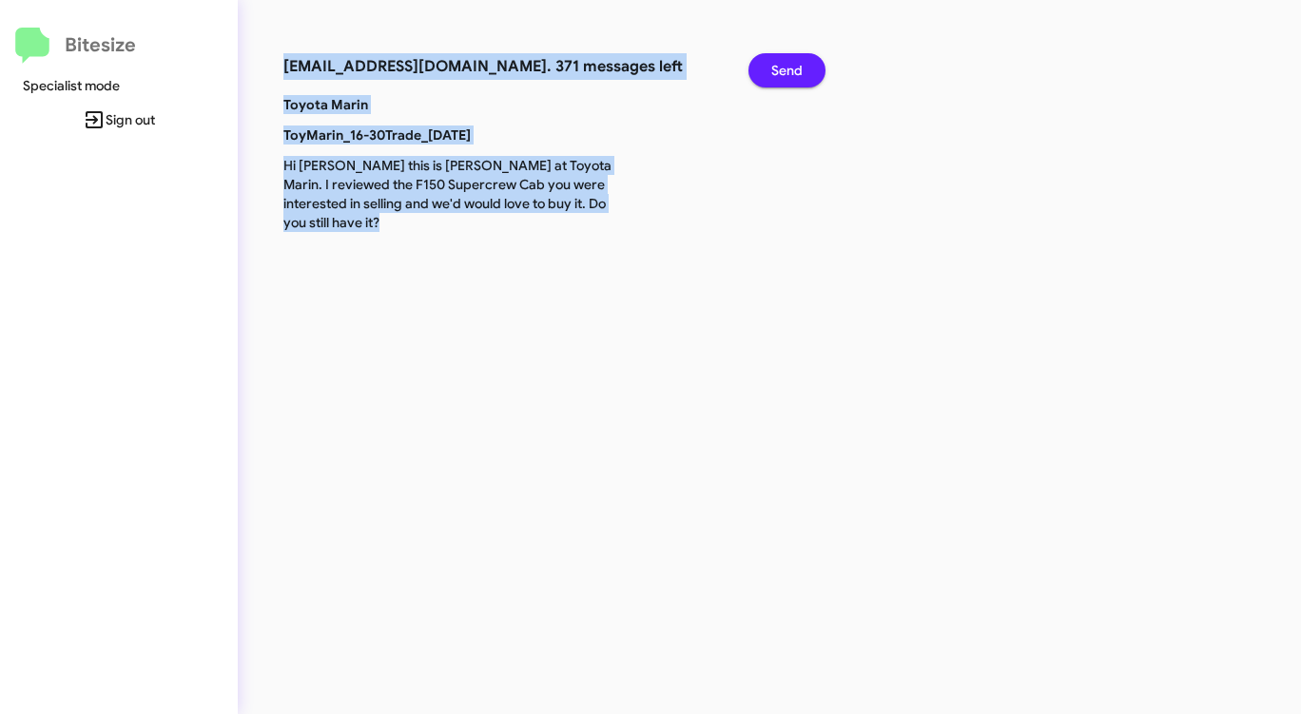
click at [776, 74] on span "Send" at bounding box center [786, 70] width 31 height 34
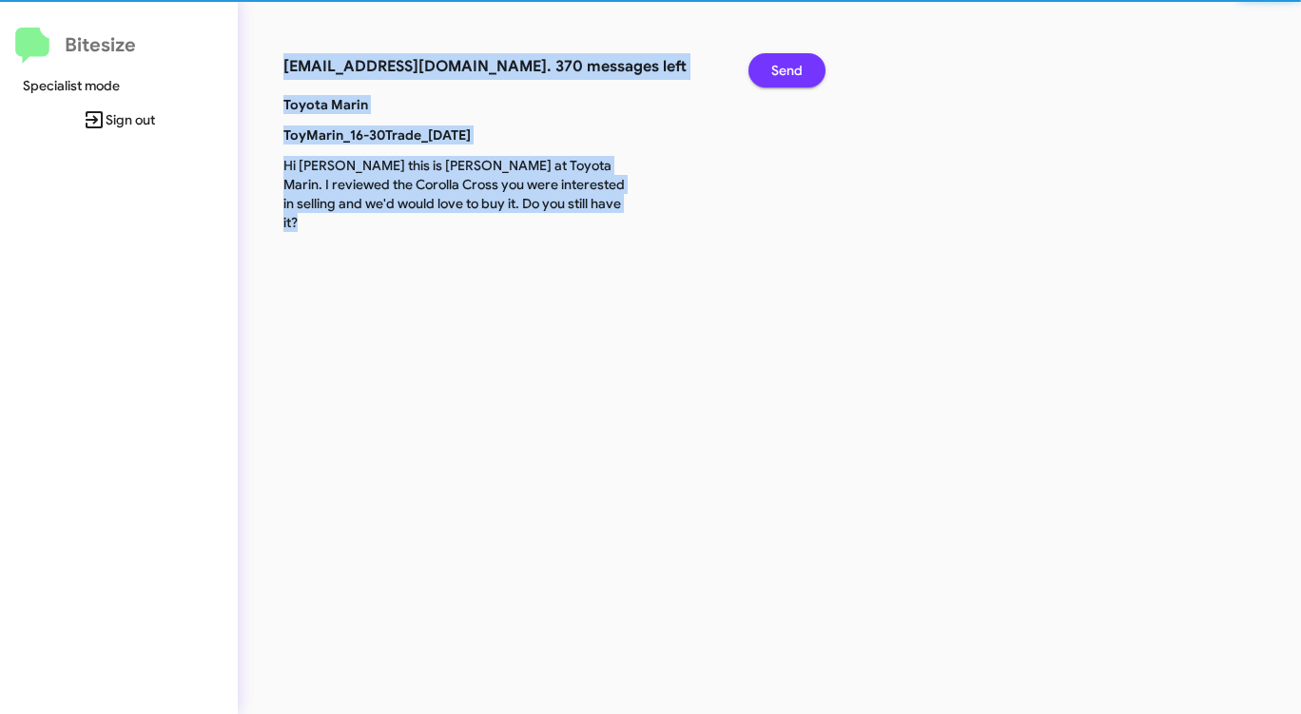
click at [776, 74] on span "Send" at bounding box center [786, 70] width 31 height 34
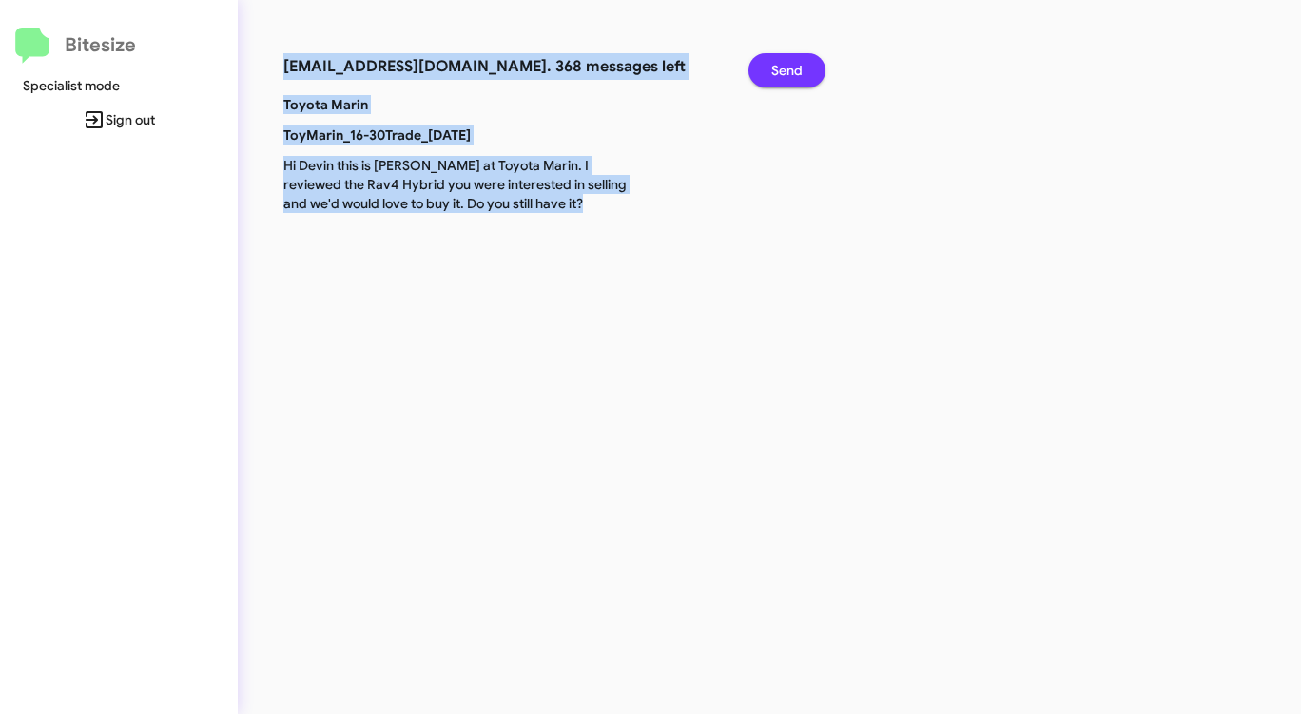
click at [776, 74] on span "Send" at bounding box center [786, 70] width 31 height 34
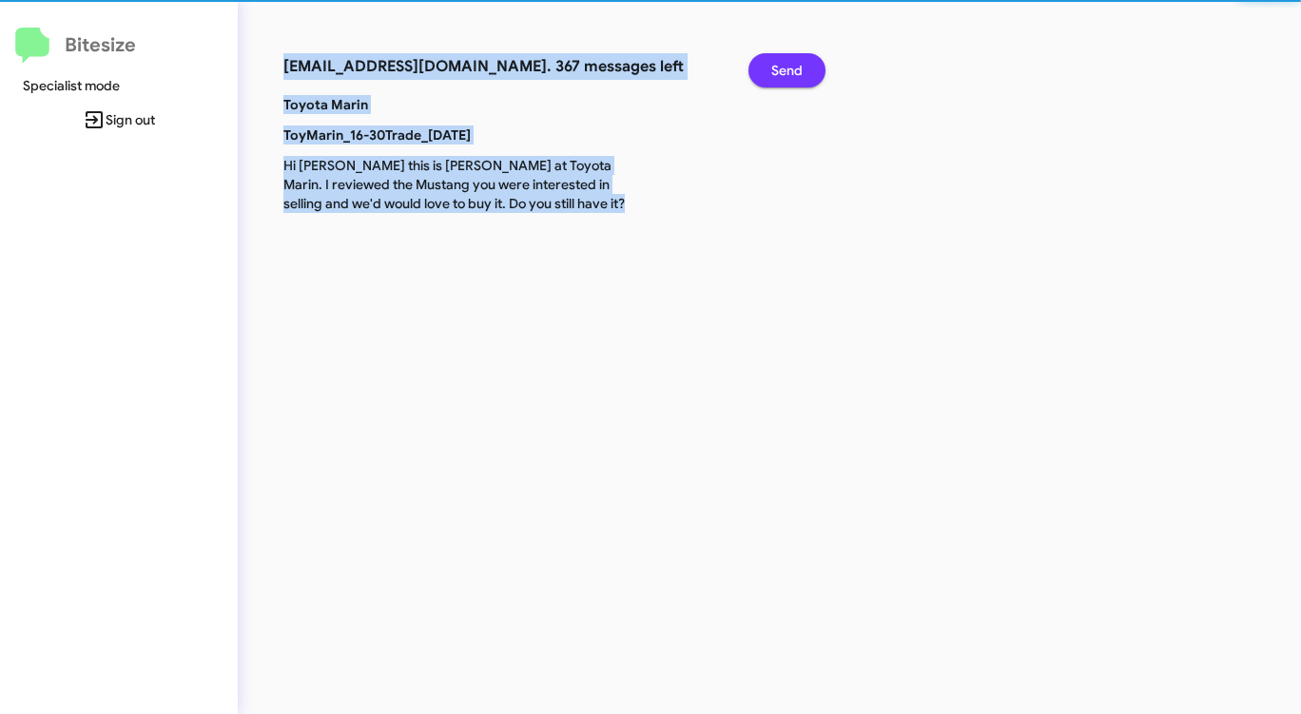
click at [779, 74] on span "Send" at bounding box center [786, 70] width 31 height 34
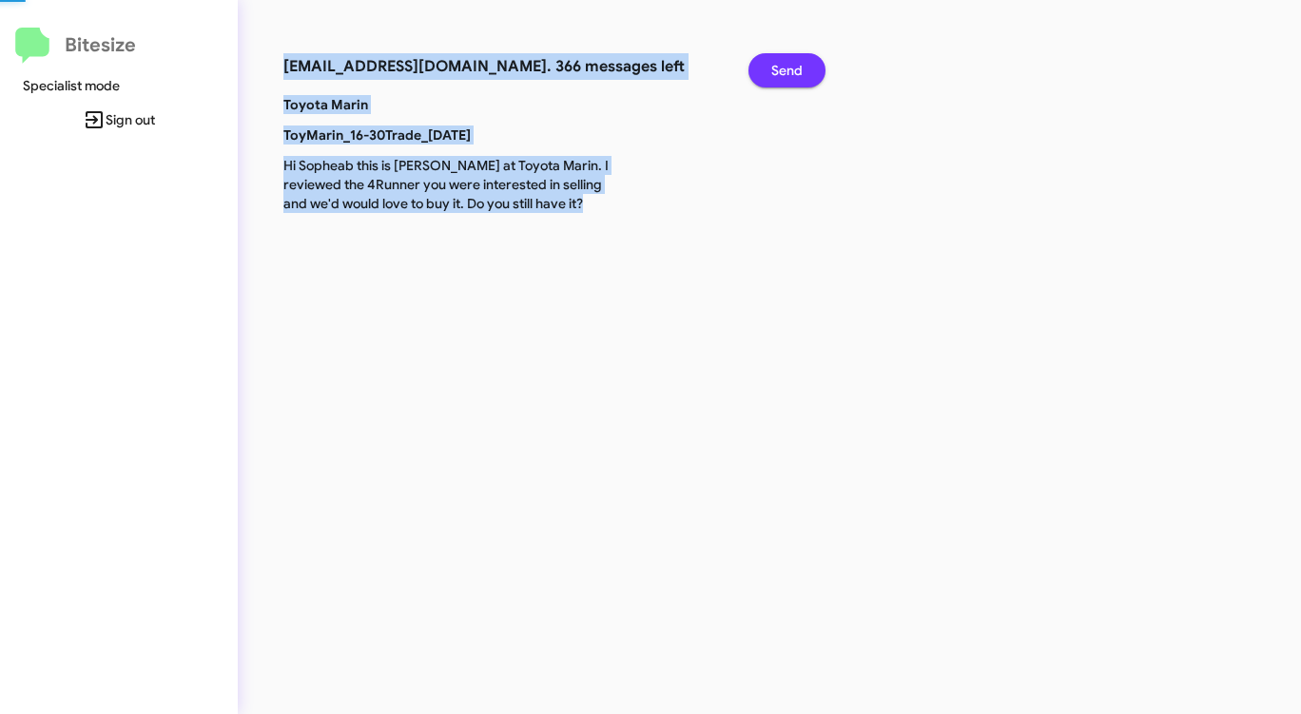
click at [779, 74] on span "Send" at bounding box center [786, 70] width 31 height 34
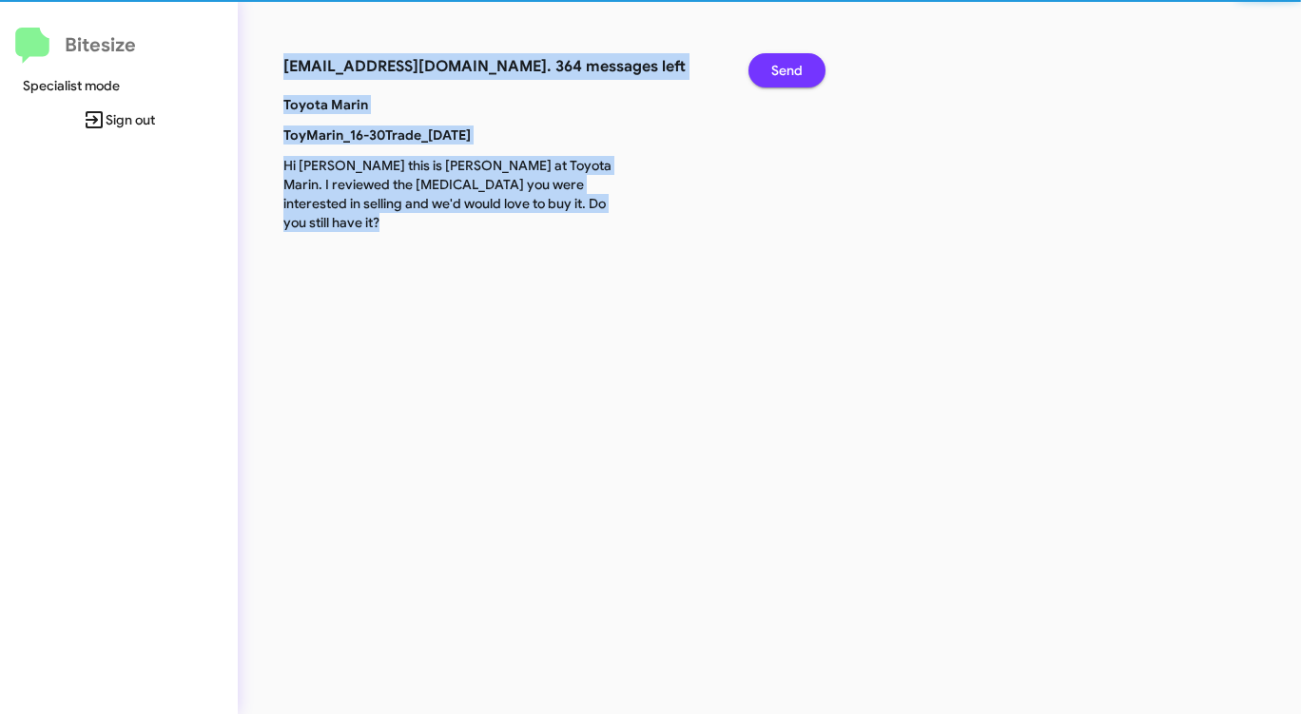
click at [779, 74] on span "Send" at bounding box center [786, 70] width 31 height 34
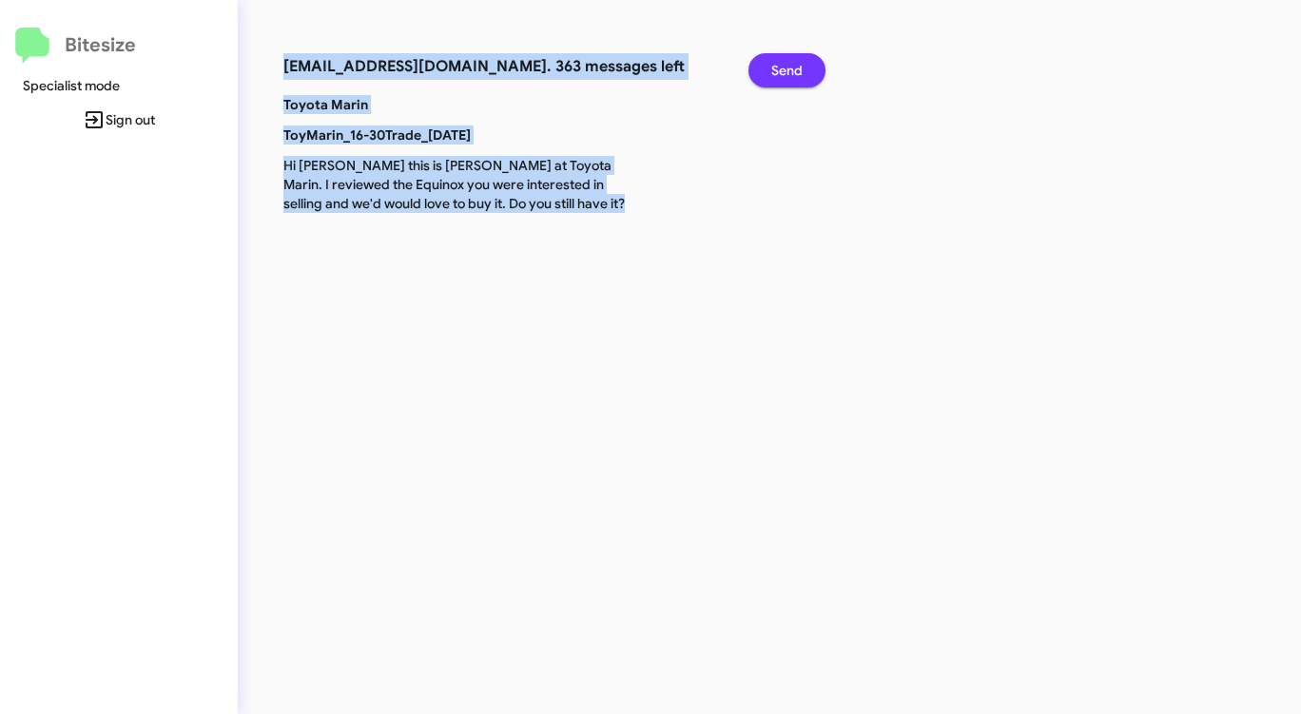
click at [779, 74] on span "Send" at bounding box center [786, 70] width 31 height 34
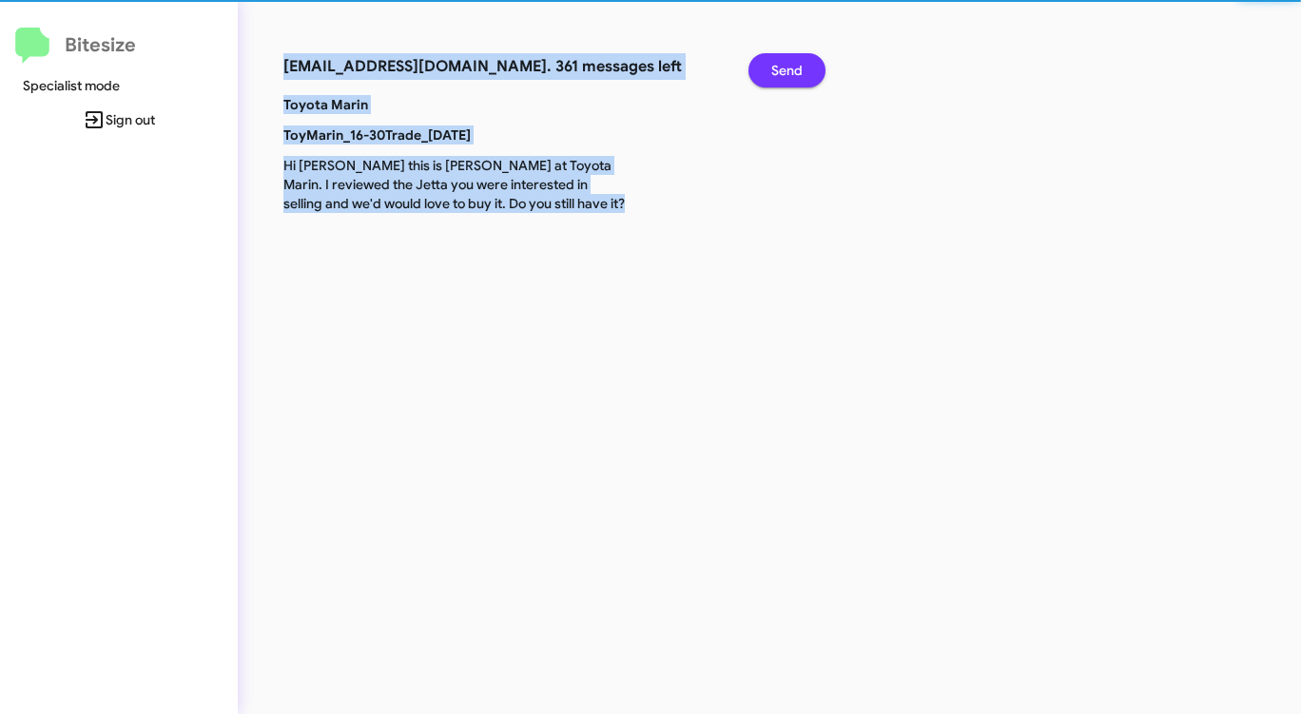
click at [779, 74] on span "Send" at bounding box center [786, 70] width 31 height 34
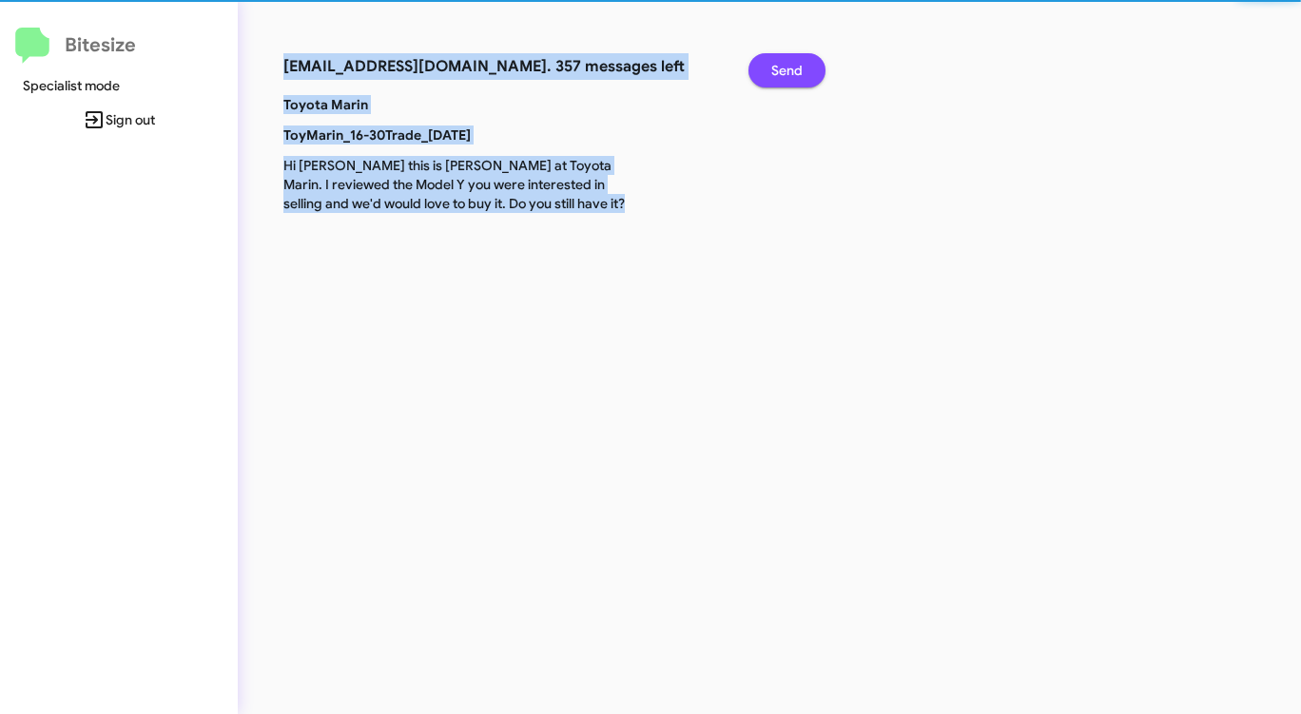
click at [779, 74] on span "Send" at bounding box center [786, 70] width 31 height 34
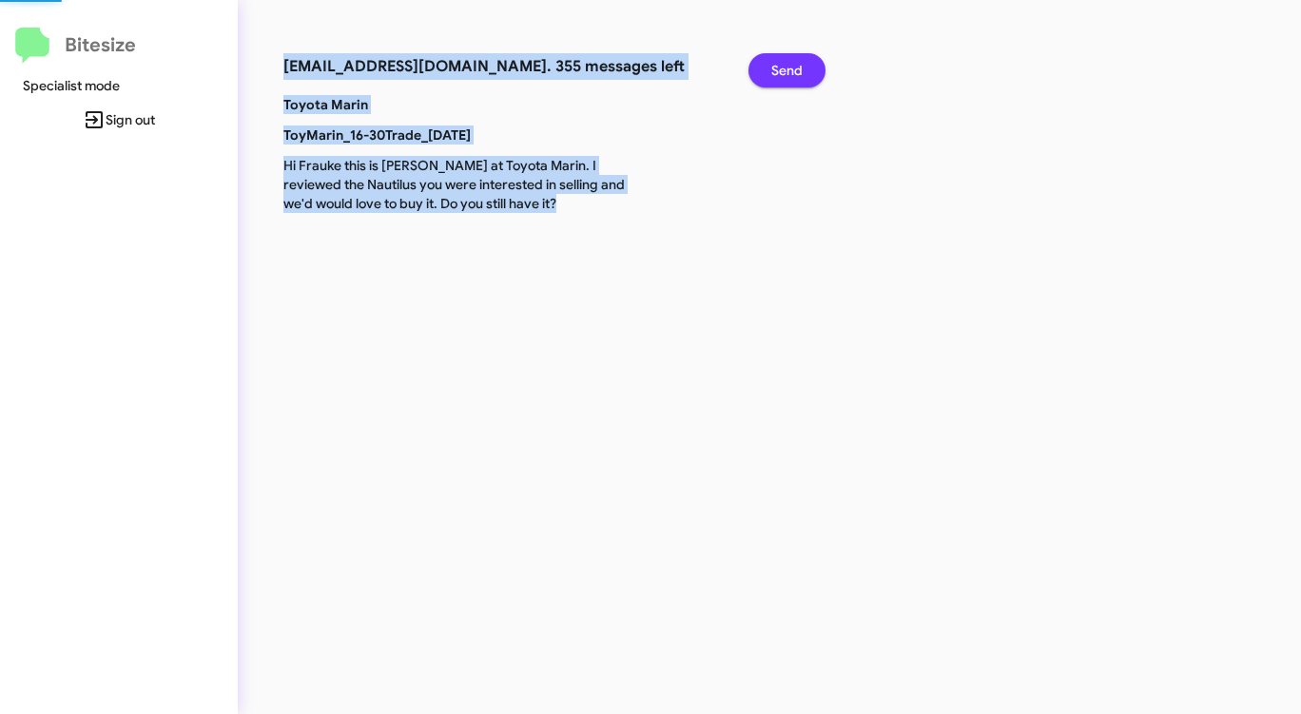
click at [779, 74] on span "Send" at bounding box center [786, 70] width 31 height 34
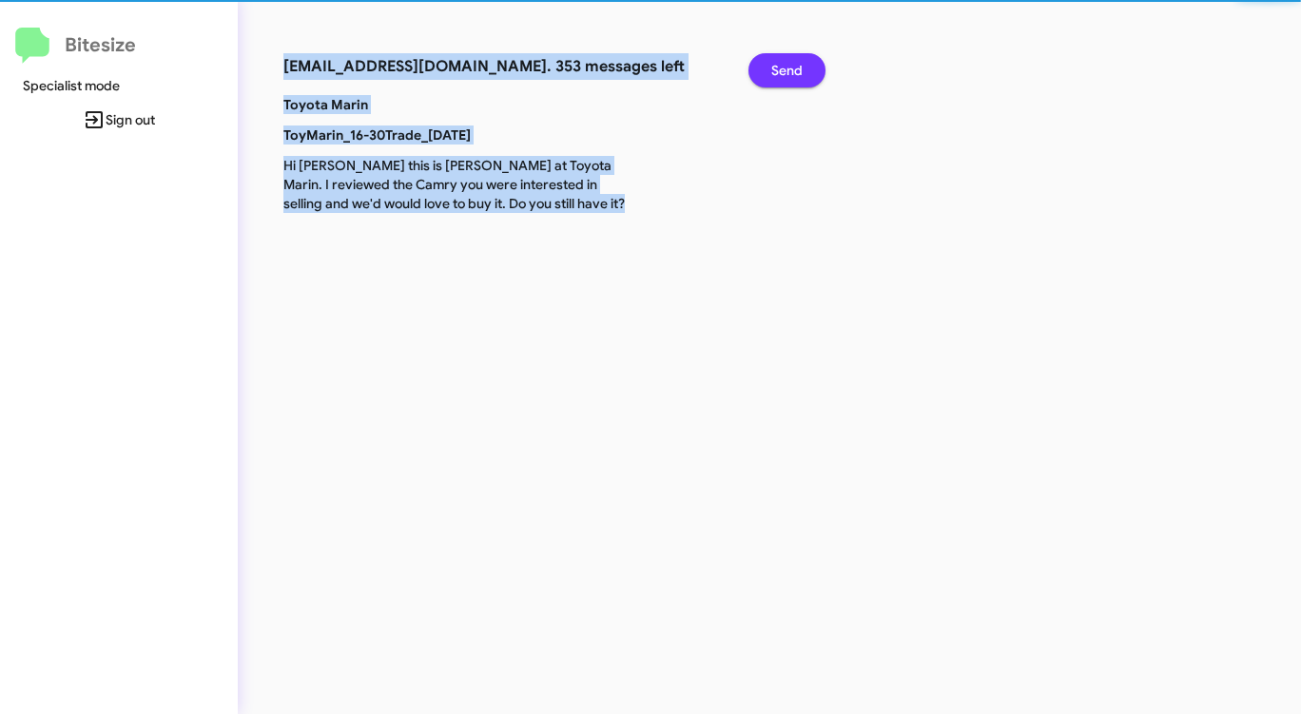
click at [779, 74] on span "Send" at bounding box center [786, 70] width 31 height 34
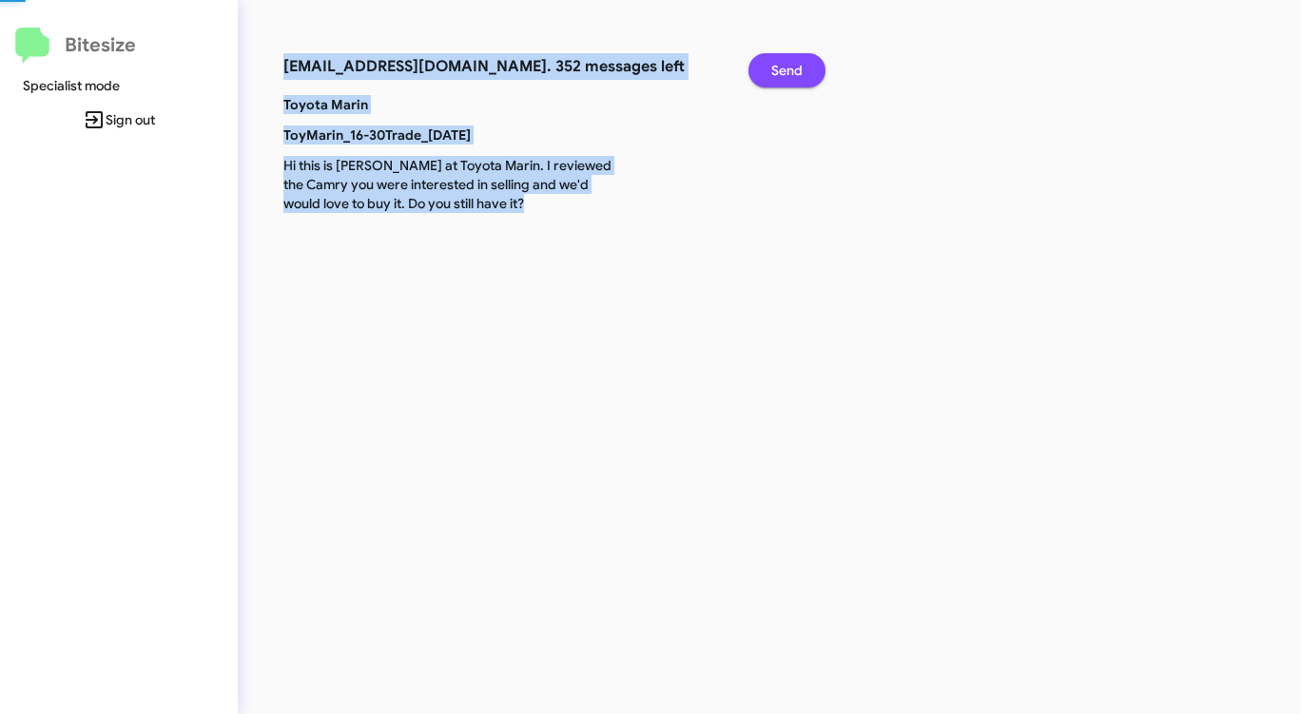
click at [779, 74] on span "Send" at bounding box center [786, 70] width 31 height 34
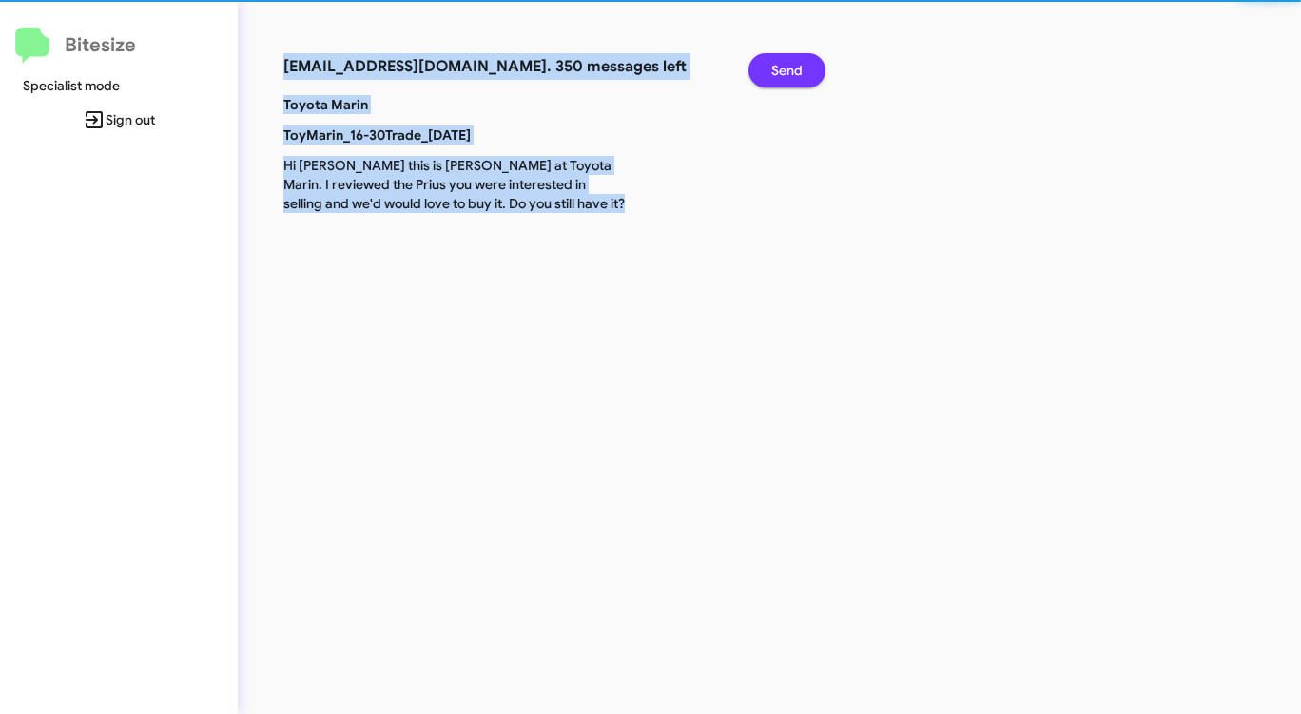
click at [779, 74] on span "Send" at bounding box center [786, 70] width 31 height 34
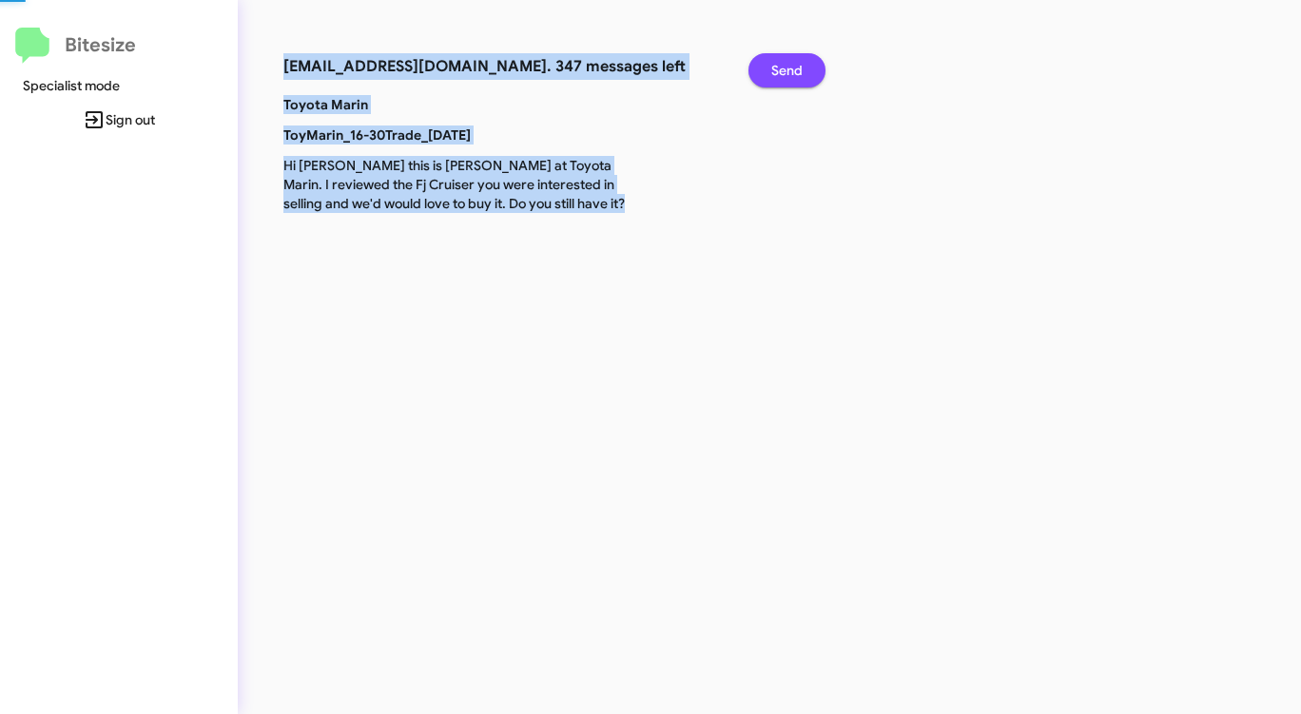
click at [779, 74] on span "Send" at bounding box center [786, 70] width 31 height 34
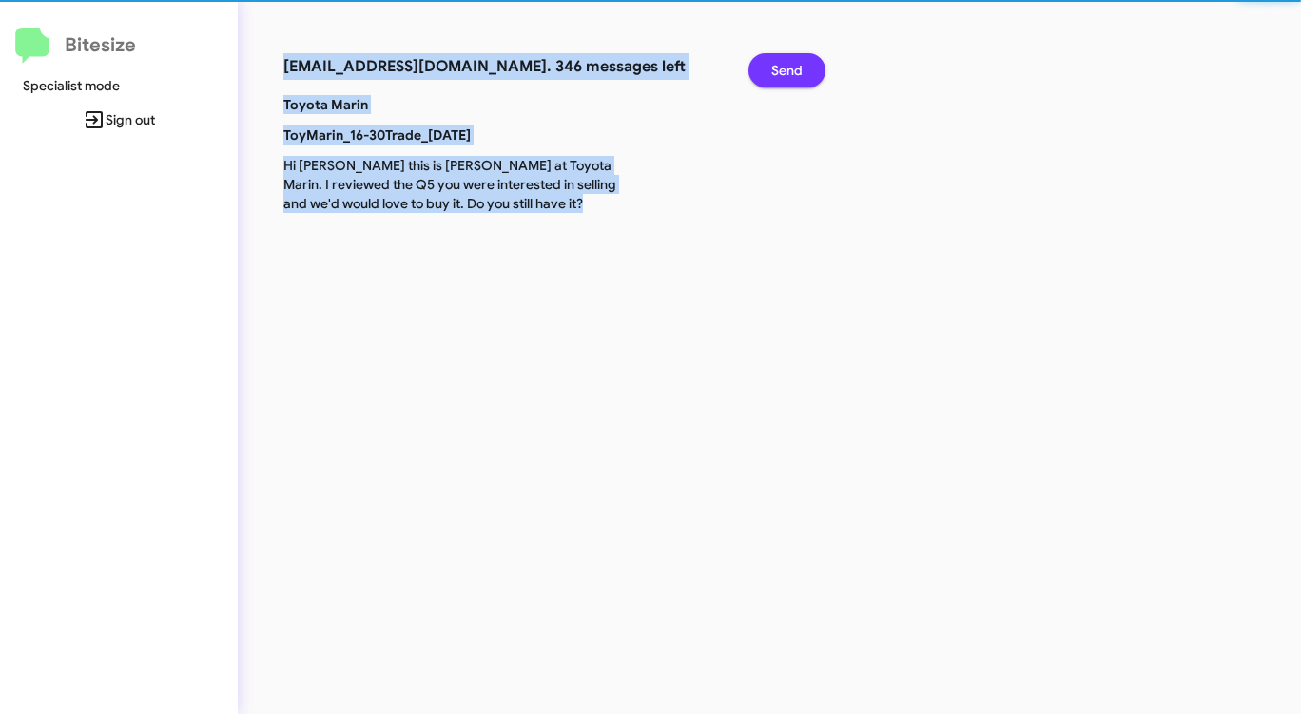
click at [779, 74] on span "Send" at bounding box center [786, 70] width 31 height 34
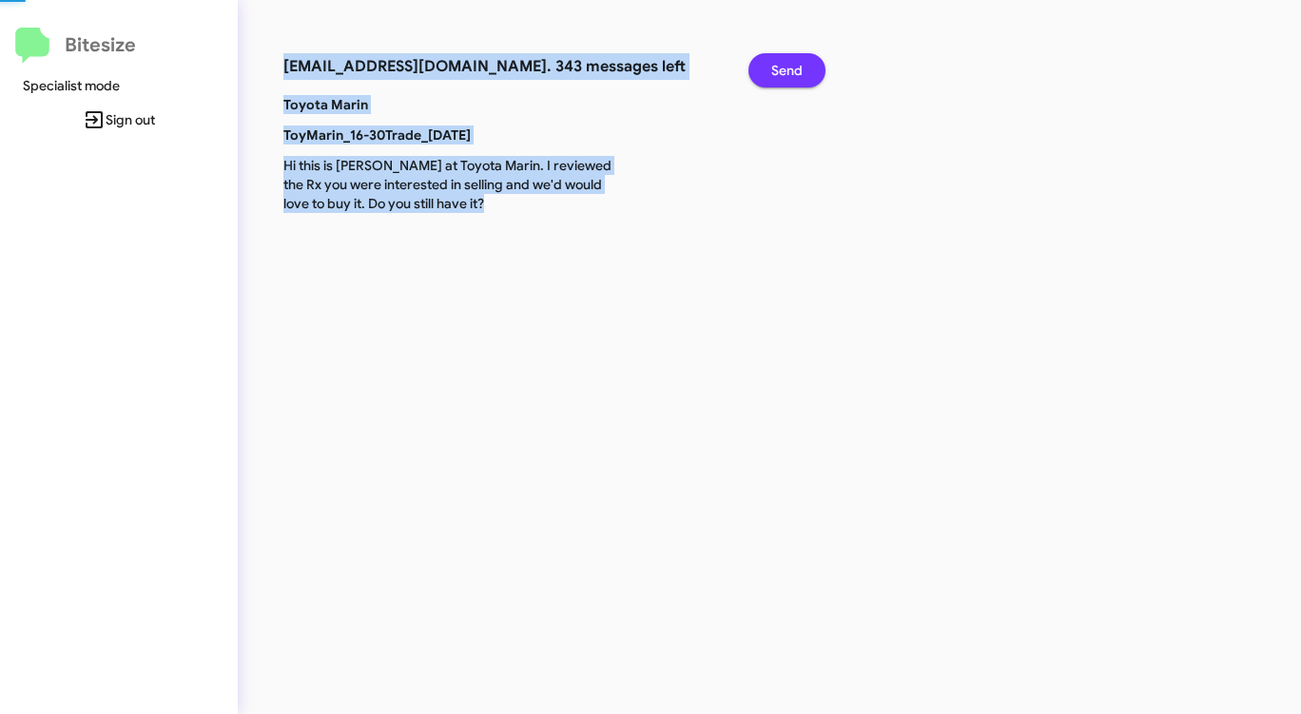
click at [779, 74] on span "Send" at bounding box center [786, 70] width 31 height 34
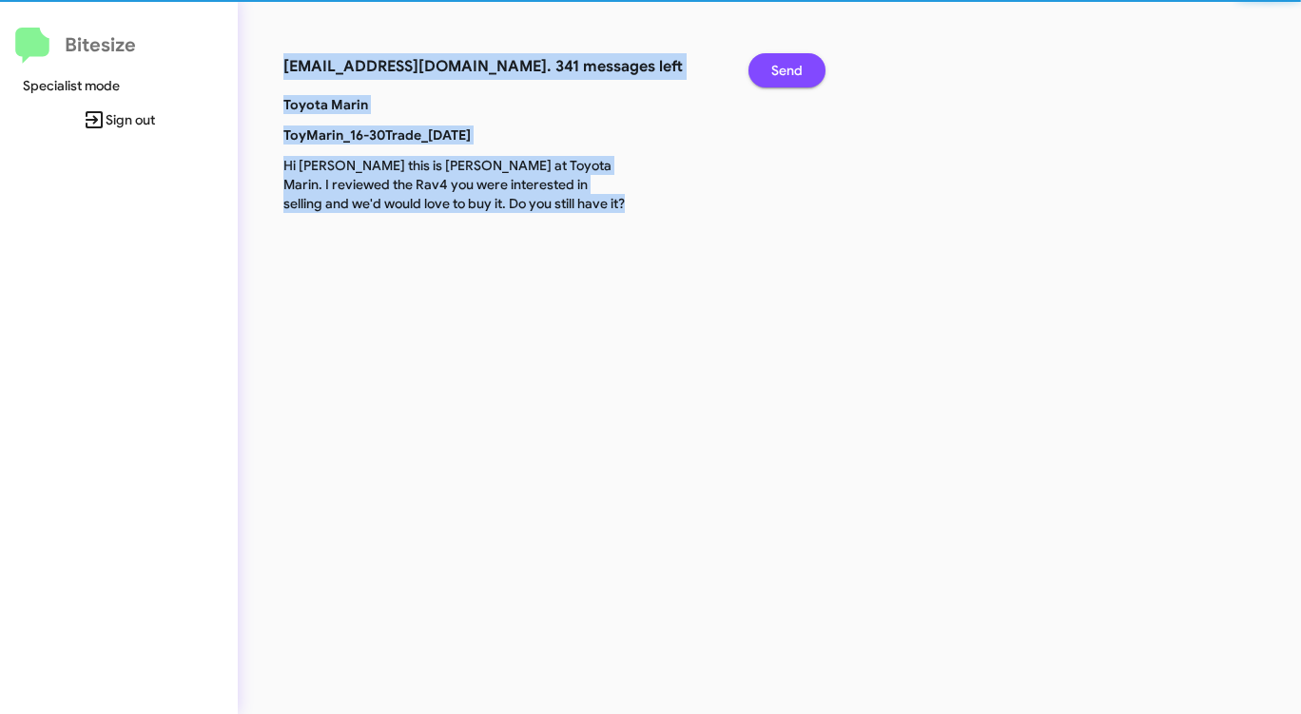
click at [779, 74] on span "Send" at bounding box center [786, 70] width 31 height 34
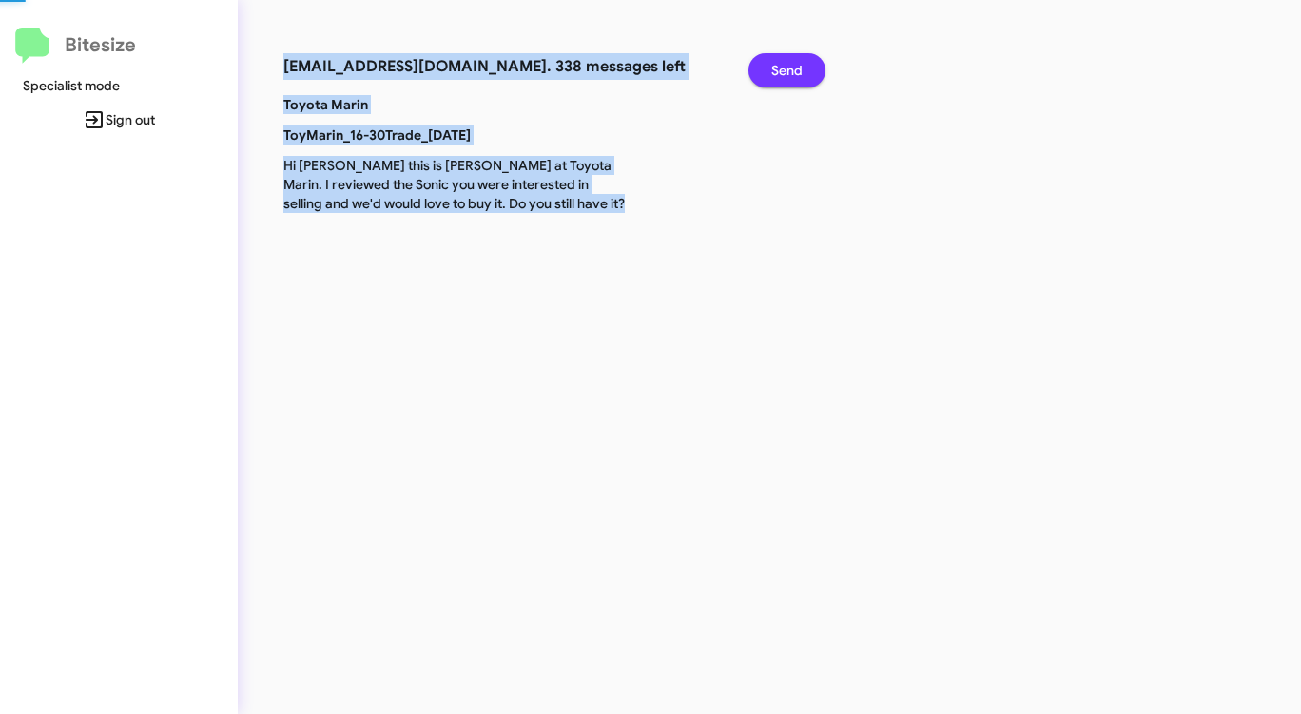
click at [779, 74] on span "Send" at bounding box center [786, 70] width 31 height 34
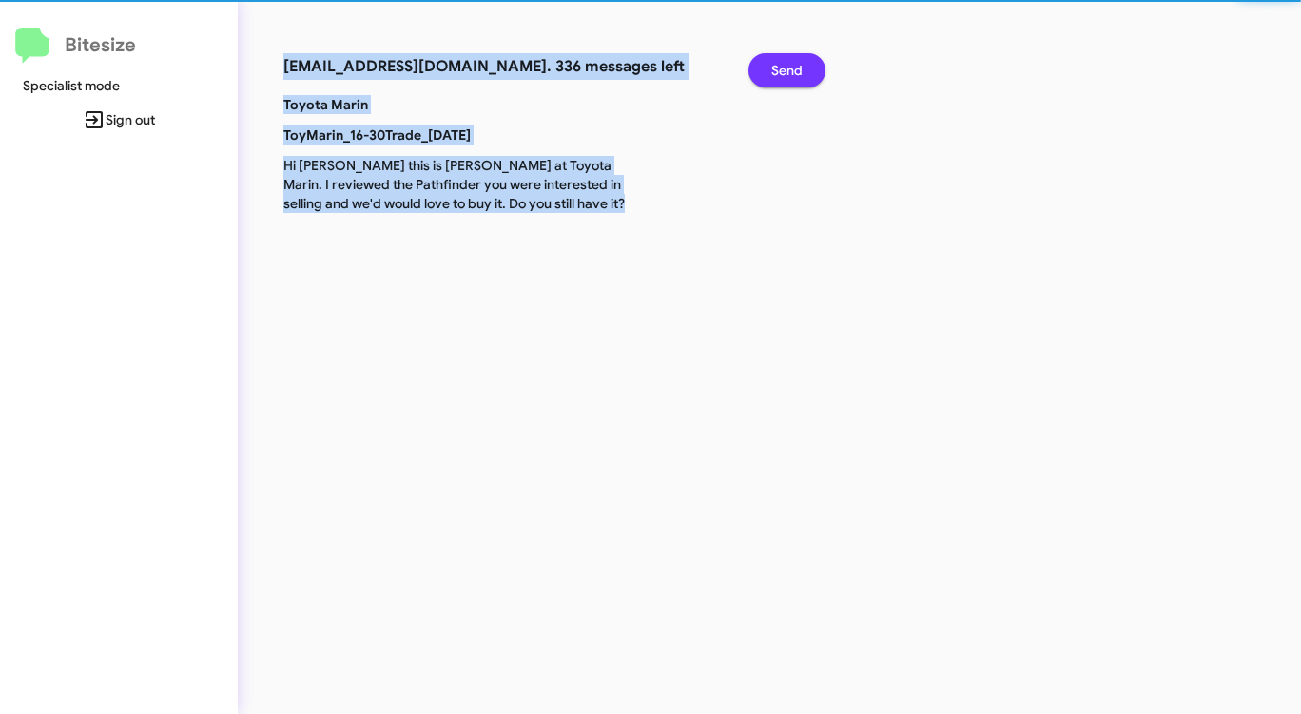
click at [779, 74] on span "Send" at bounding box center [786, 70] width 31 height 34
click
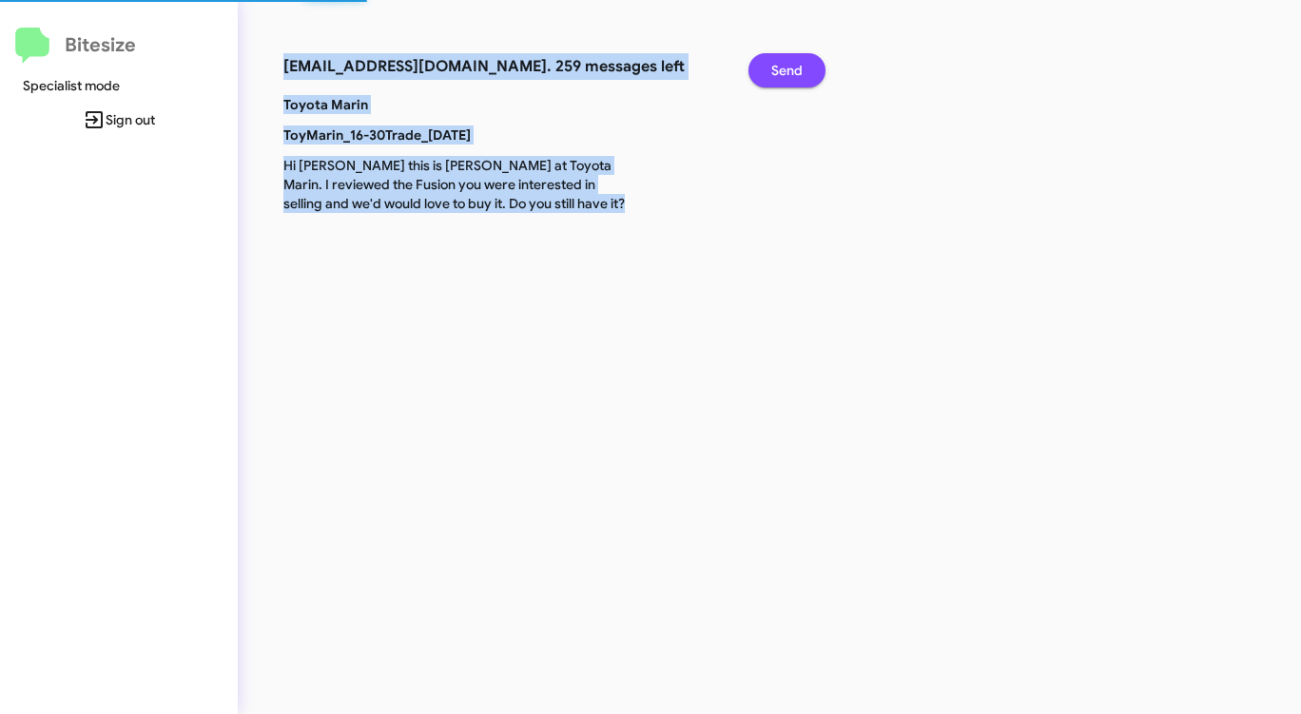
click at [779, 74] on span "Send" at bounding box center [786, 70] width 31 height 34
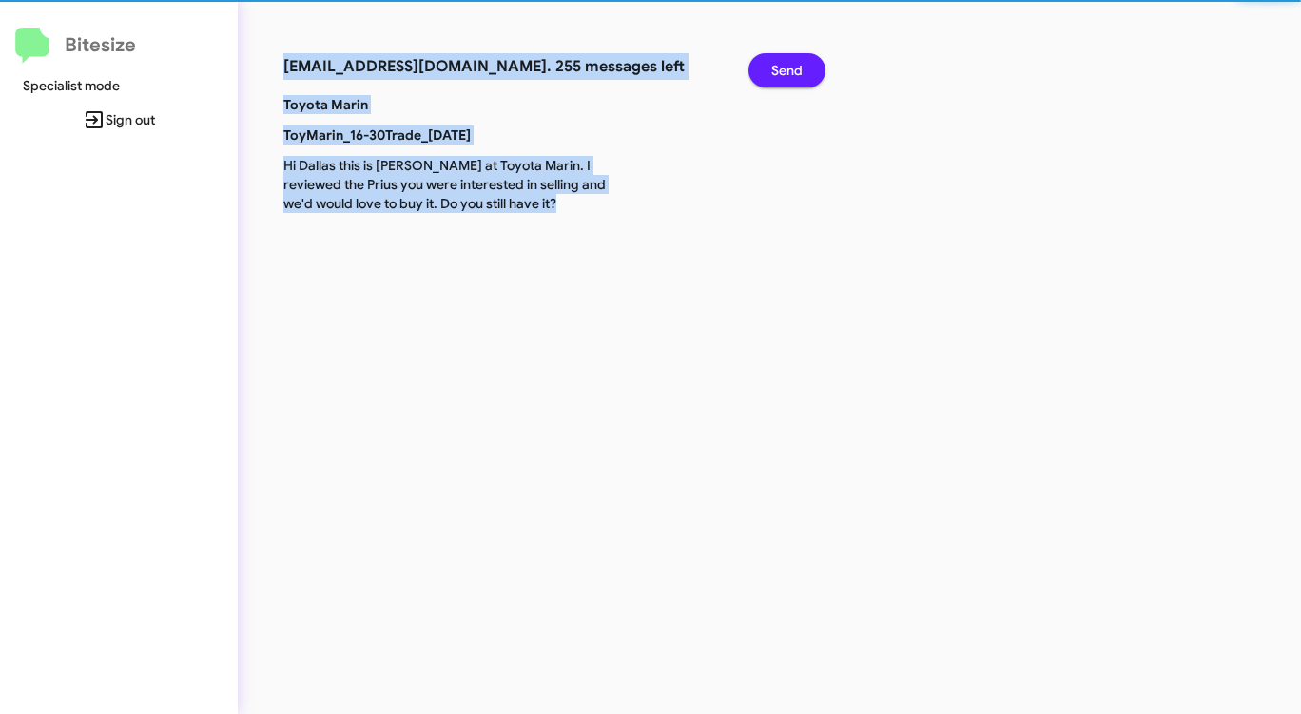
click at [779, 74] on span "Send" at bounding box center [786, 70] width 31 height 34
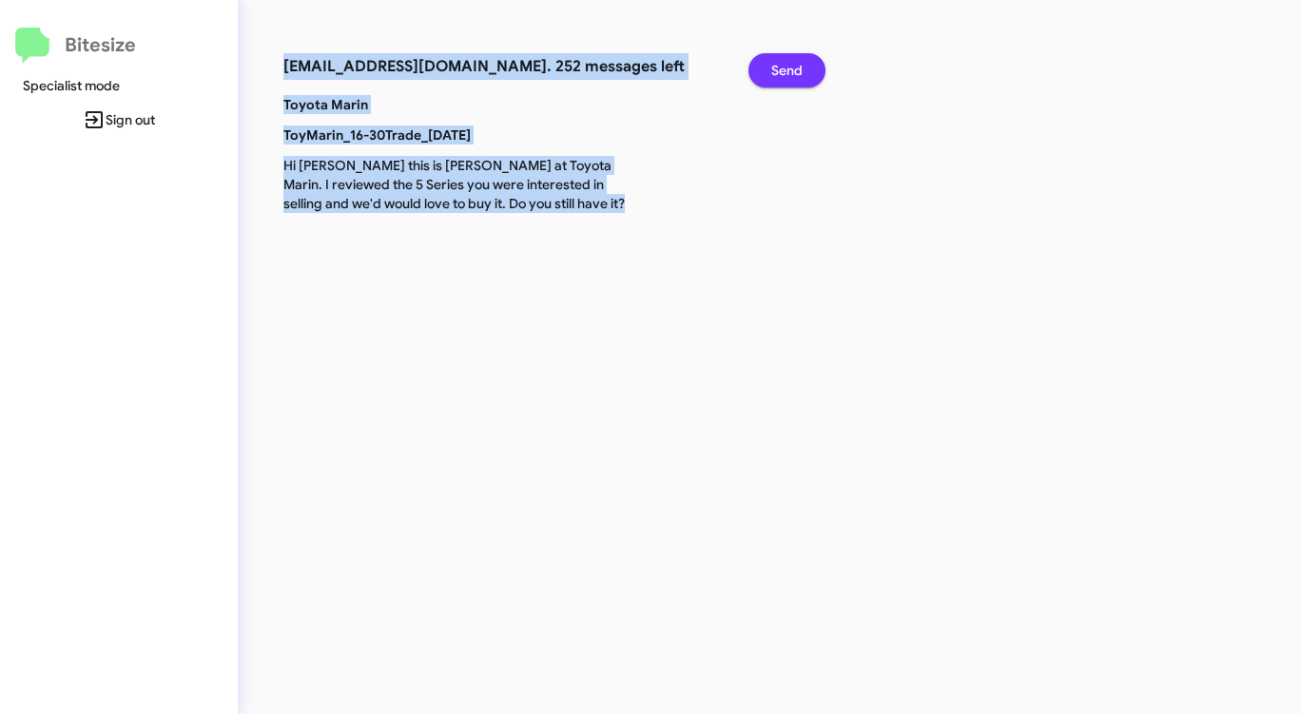
click at [779, 74] on span "Send" at bounding box center [786, 70] width 31 height 34
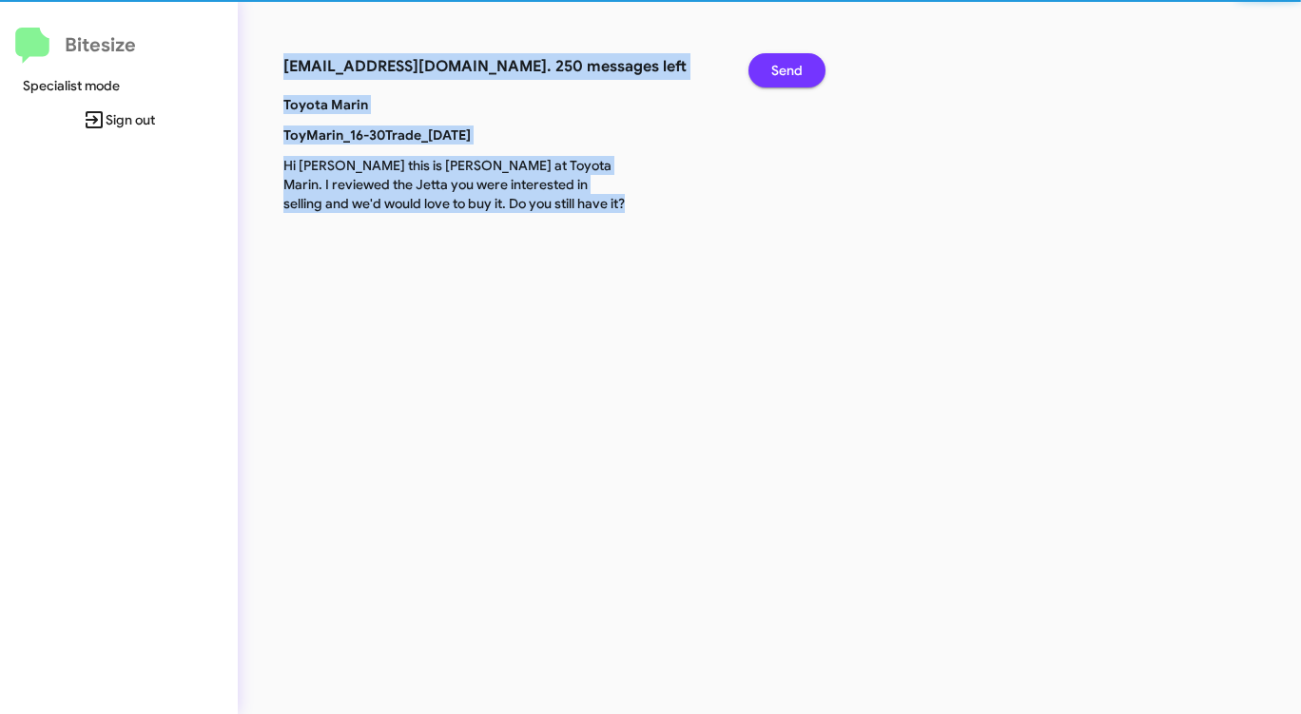
click at [779, 74] on span "Send" at bounding box center [786, 70] width 31 height 34
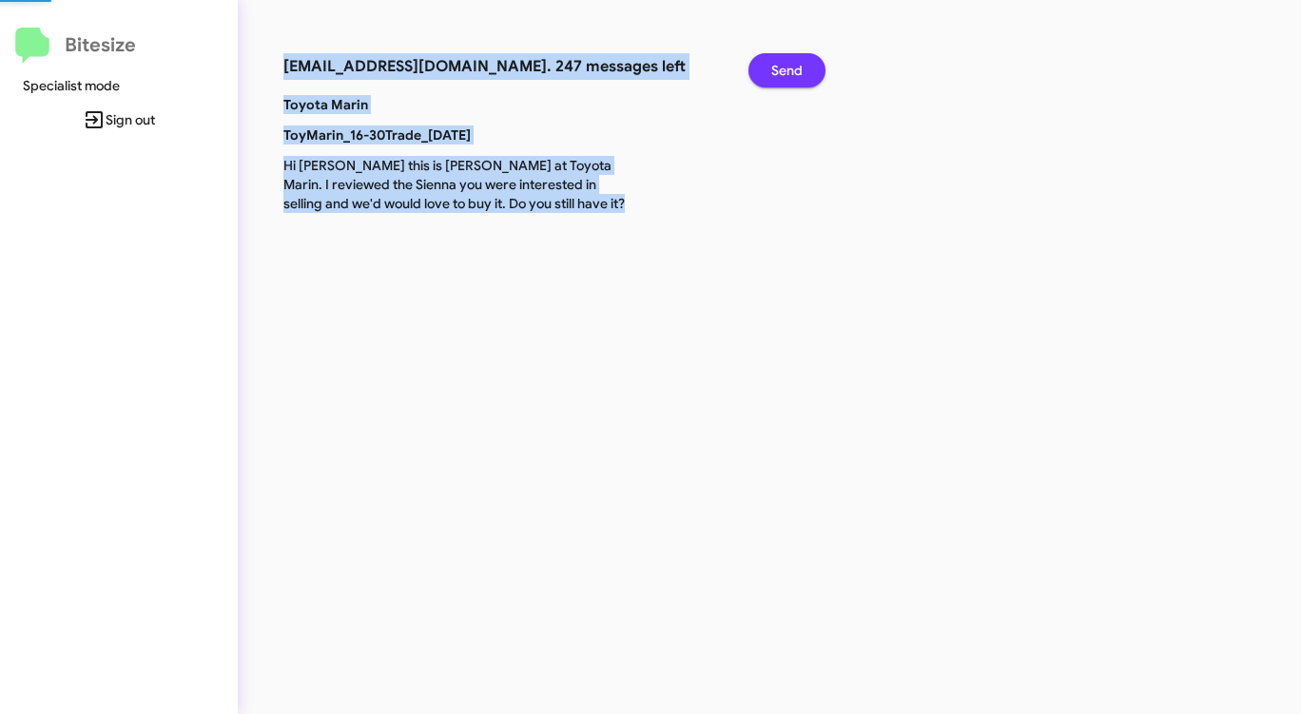
click at [779, 74] on span "Send" at bounding box center [786, 70] width 31 height 34
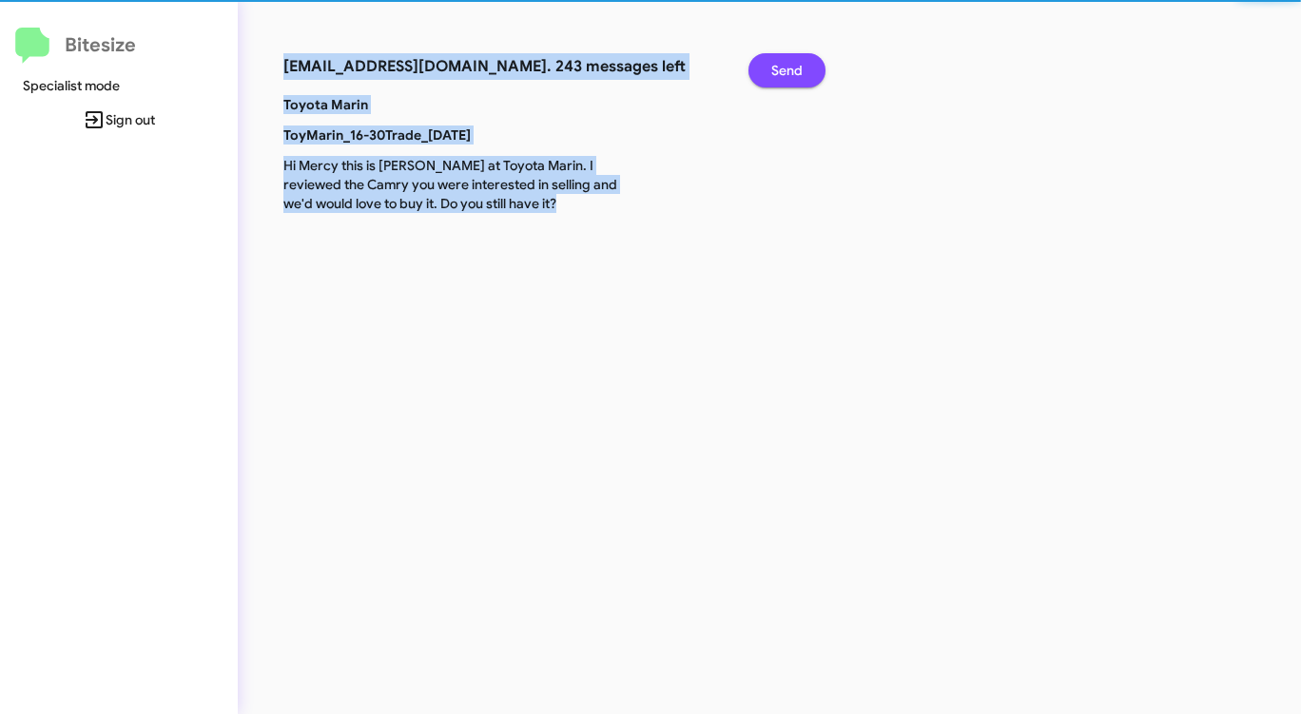
click at [779, 74] on span "Send" at bounding box center [786, 70] width 31 height 34
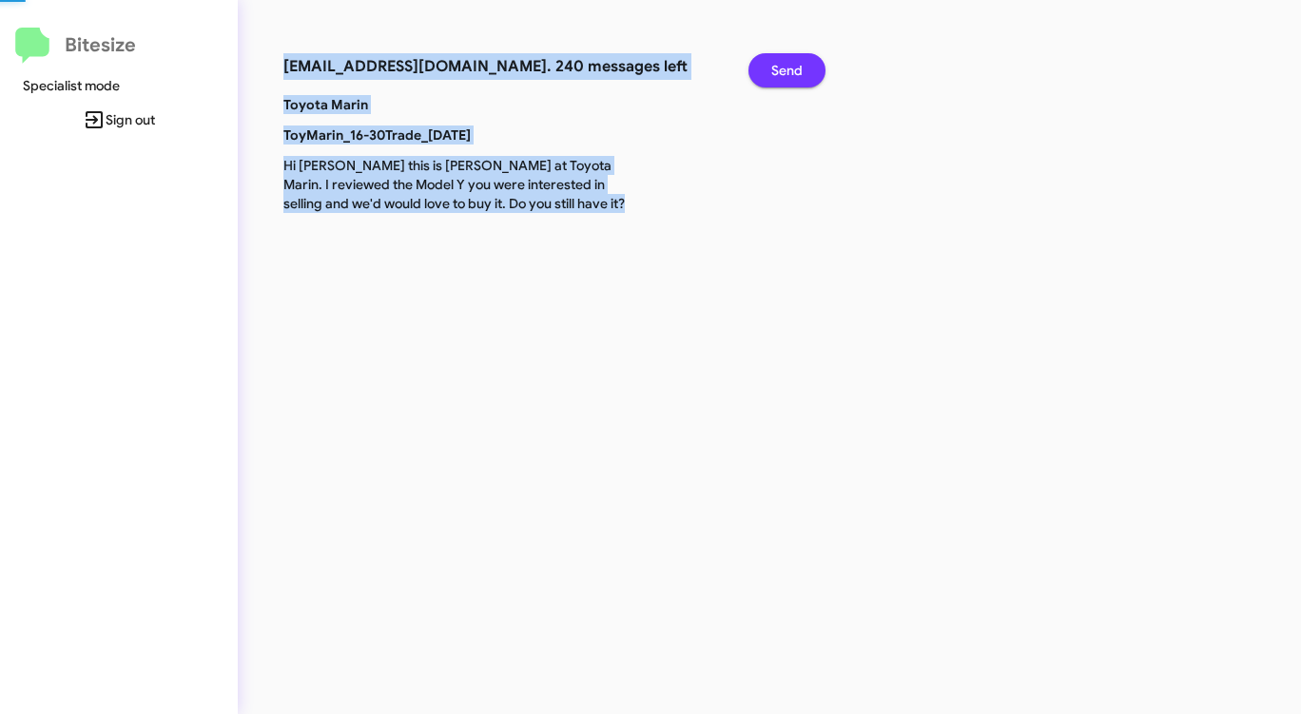
click at [779, 74] on span "Send" at bounding box center [786, 70] width 31 height 34
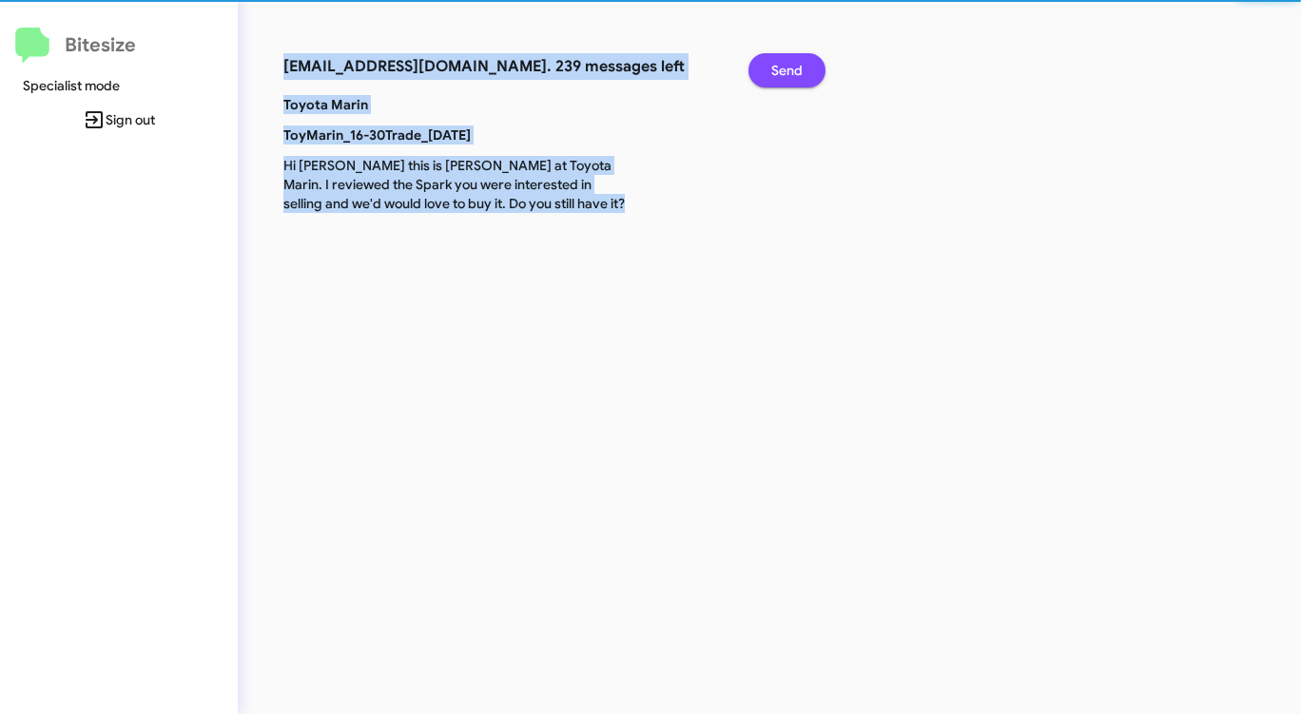
click at [779, 74] on span "Send" at bounding box center [786, 70] width 31 height 34
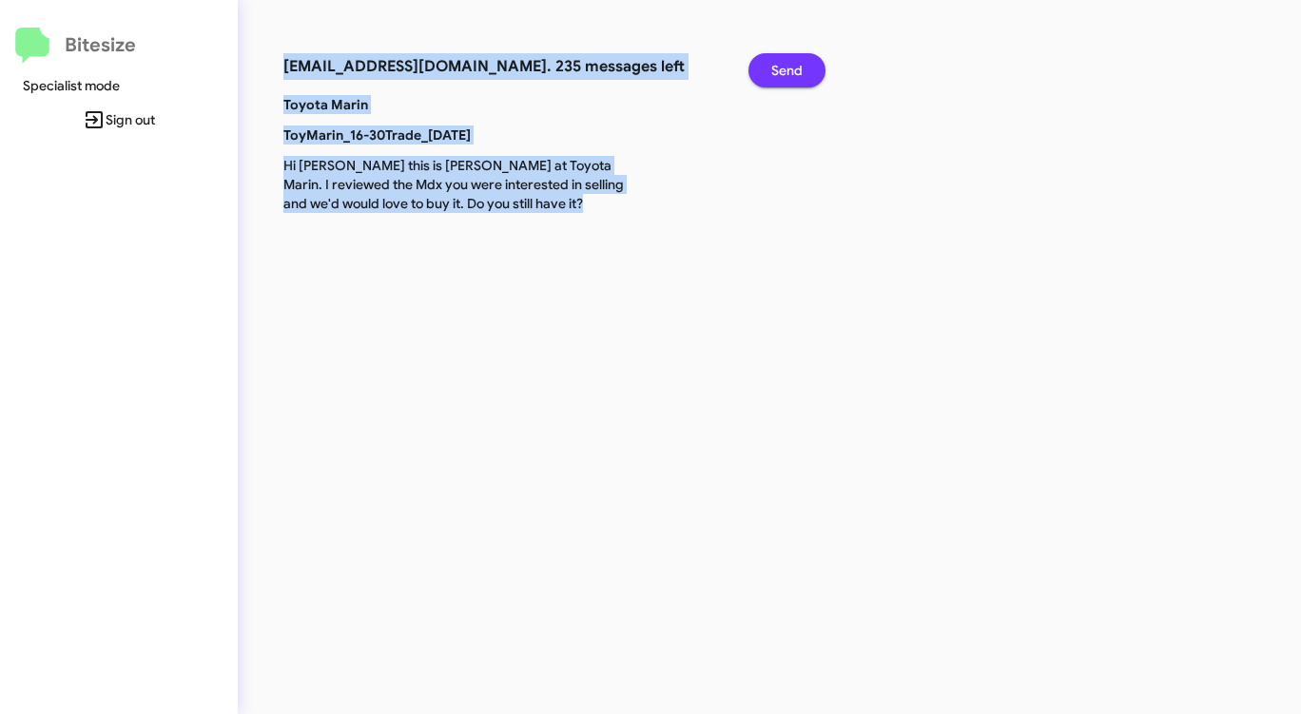
click at [779, 74] on span "Send" at bounding box center [786, 70] width 31 height 34
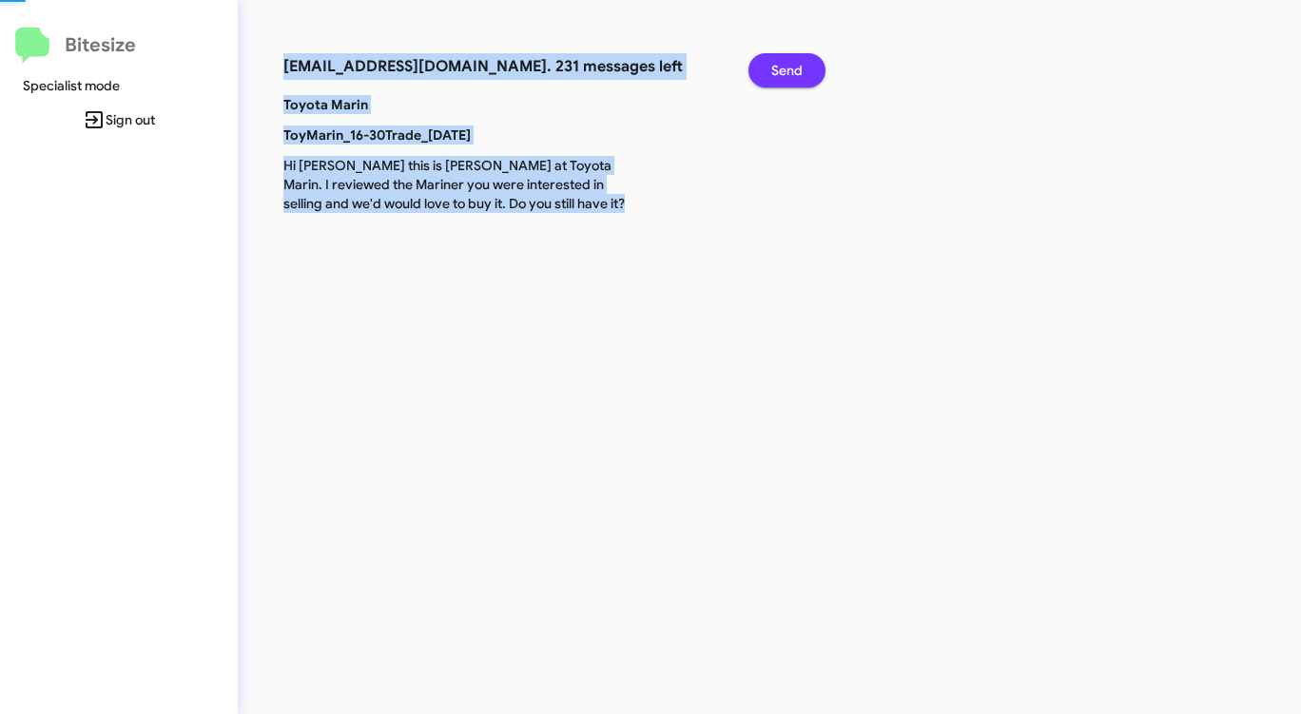
click at [779, 74] on span "Send" at bounding box center [786, 70] width 31 height 34
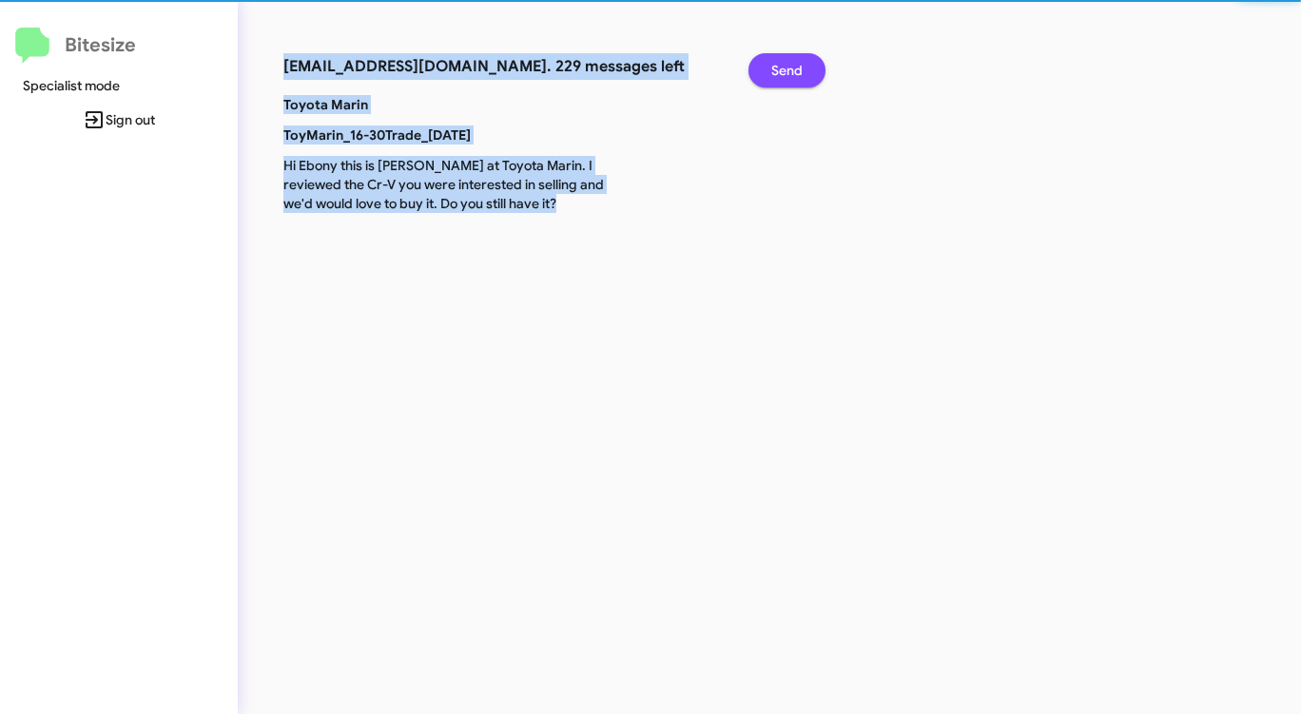
click at [779, 74] on span "Send" at bounding box center [786, 70] width 31 height 34
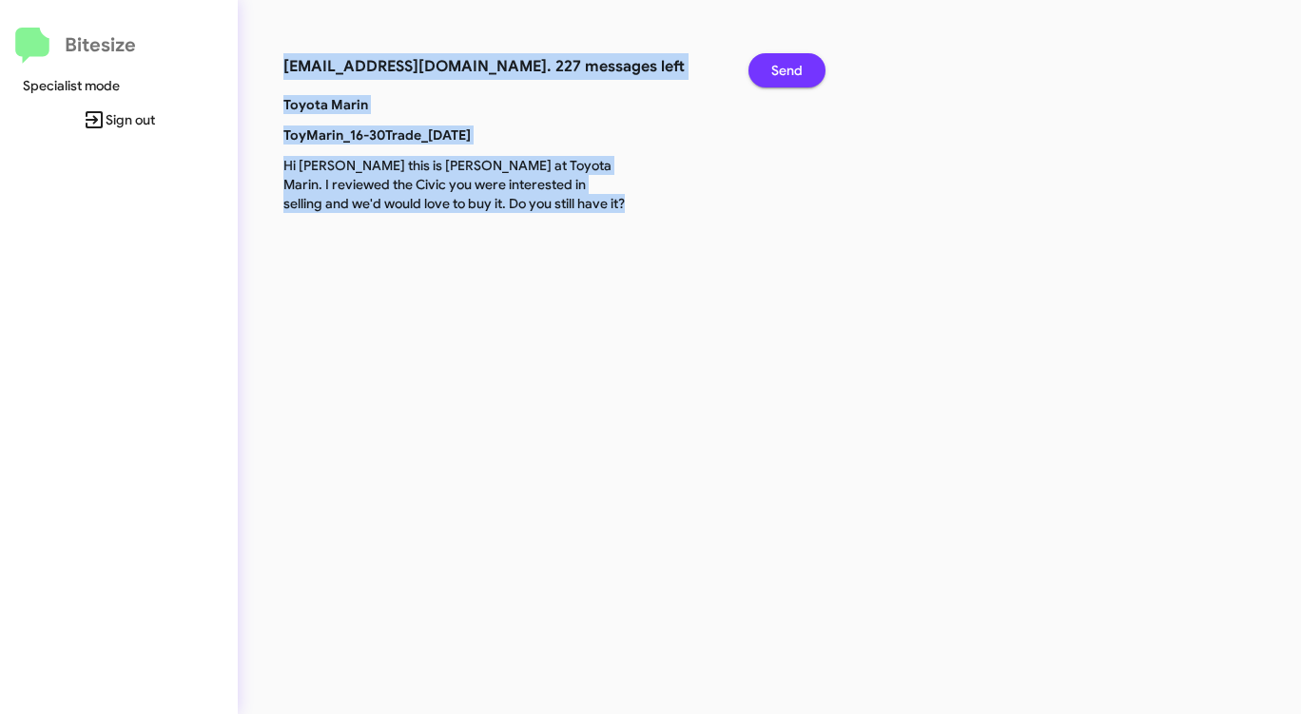
click at [779, 74] on span "Send" at bounding box center [786, 70] width 31 height 34
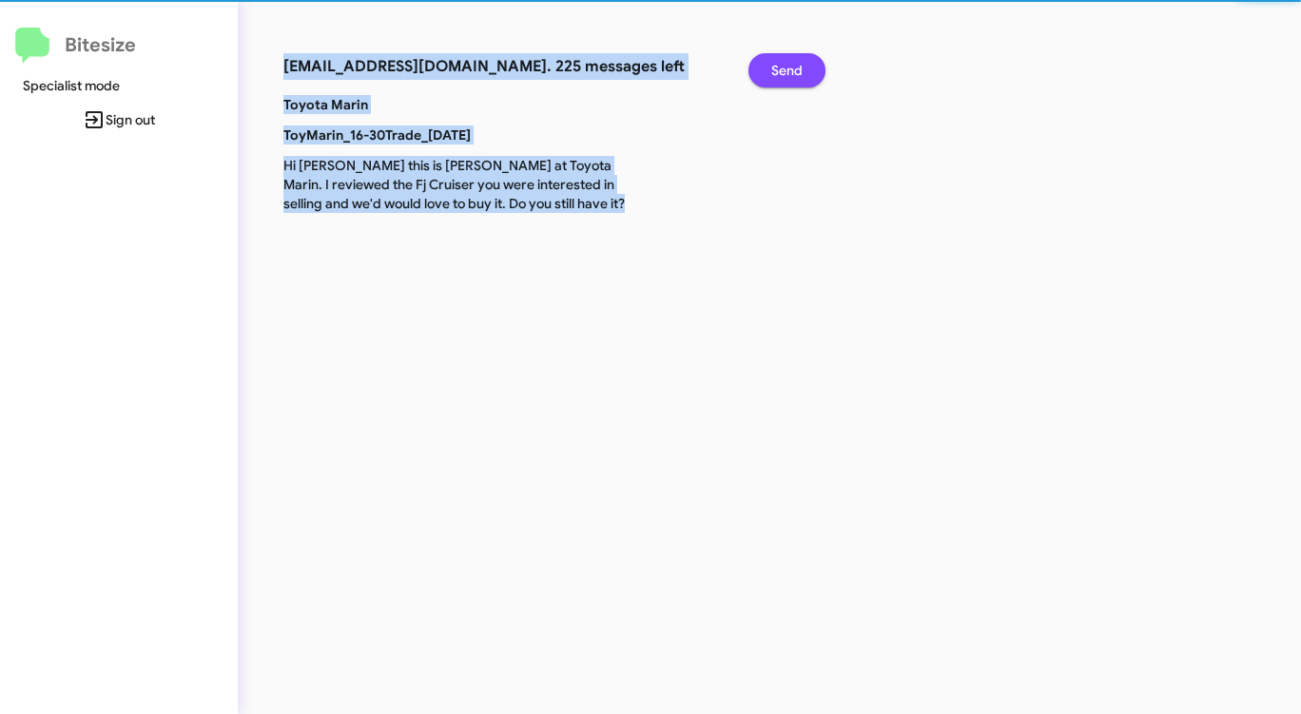
click at [779, 74] on span "Send" at bounding box center [786, 70] width 31 height 34
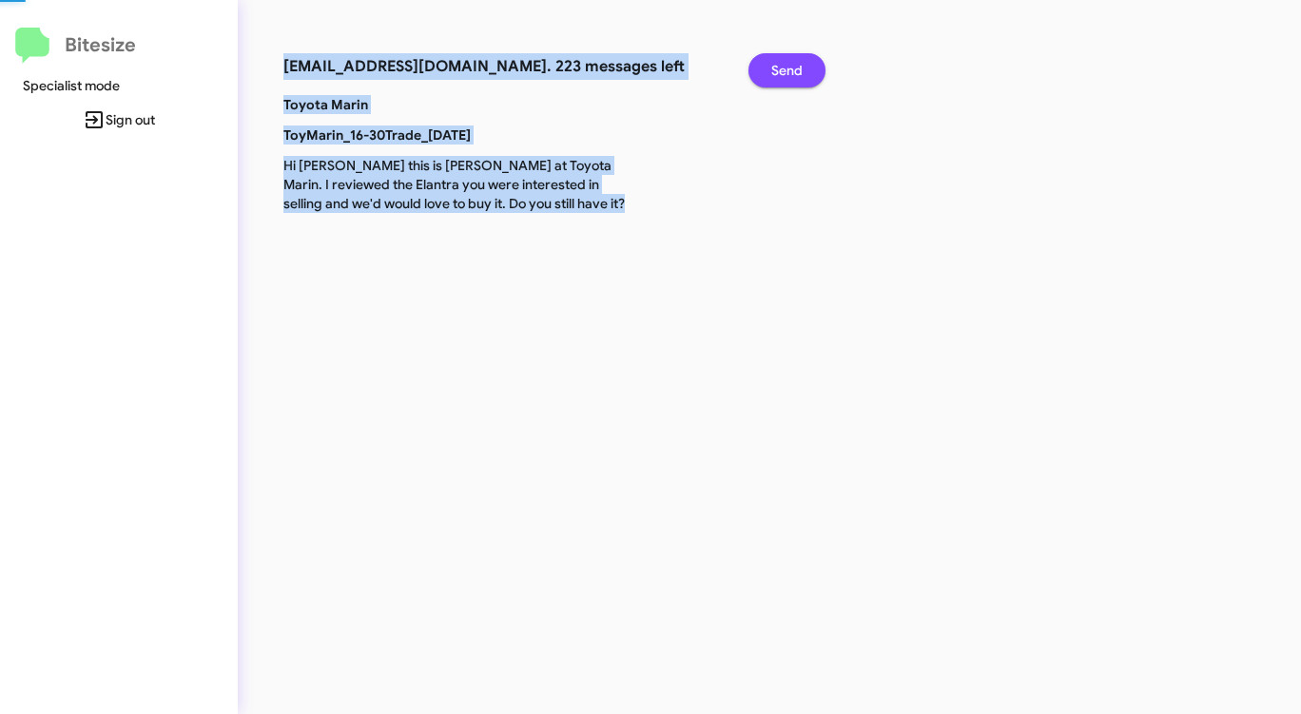
click at [779, 74] on span "Send" at bounding box center [786, 70] width 31 height 34
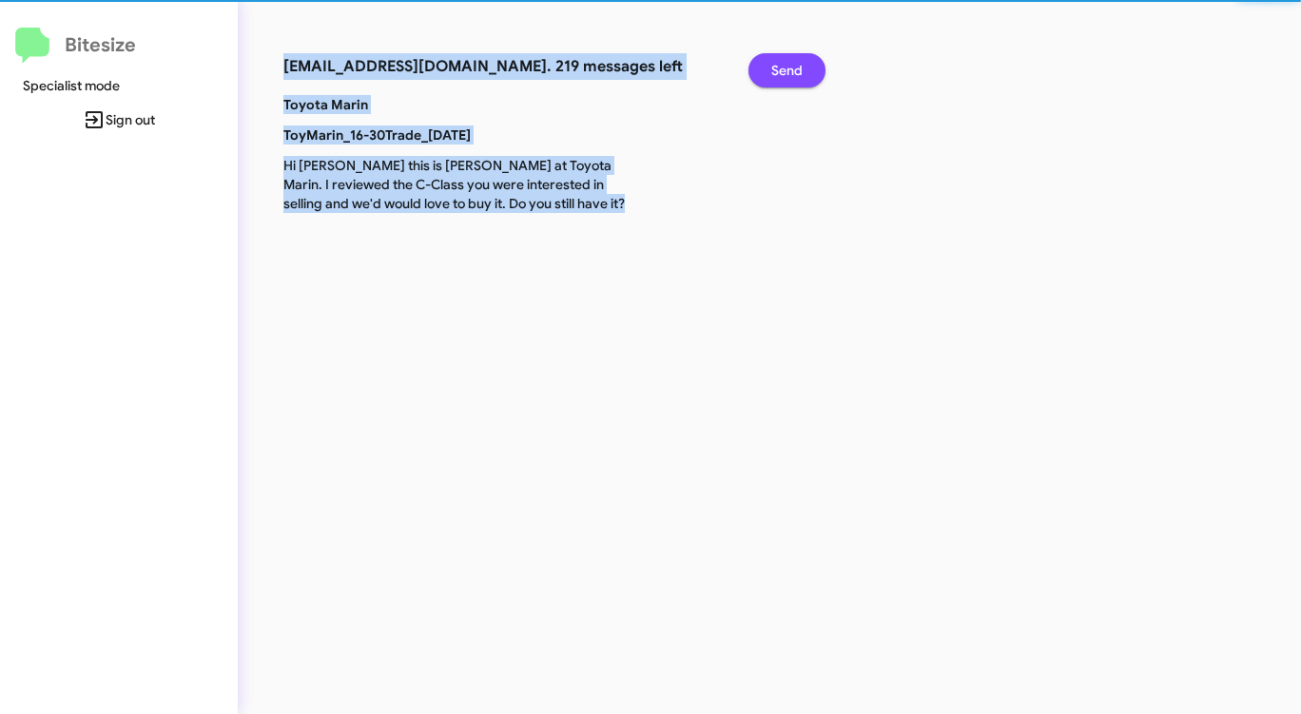
click at [779, 74] on span "Send" at bounding box center [786, 70] width 31 height 34
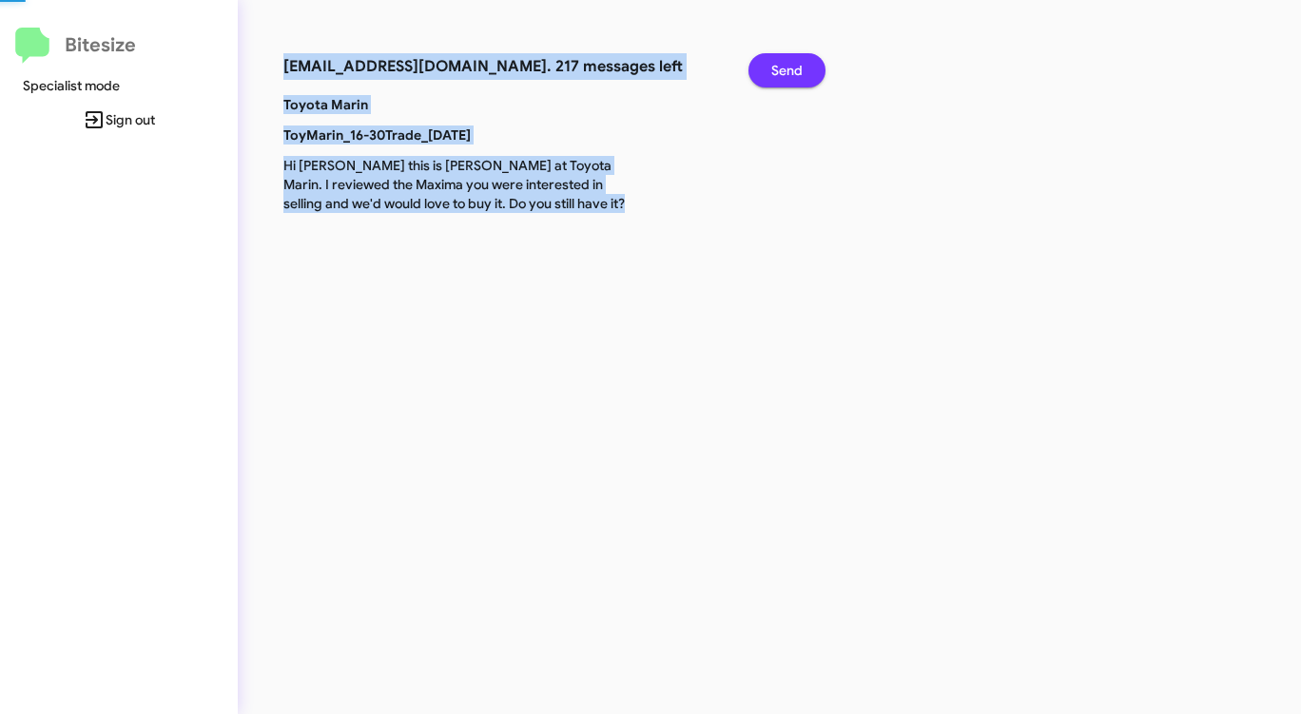
click at [779, 74] on span "Send" at bounding box center [786, 70] width 31 height 34
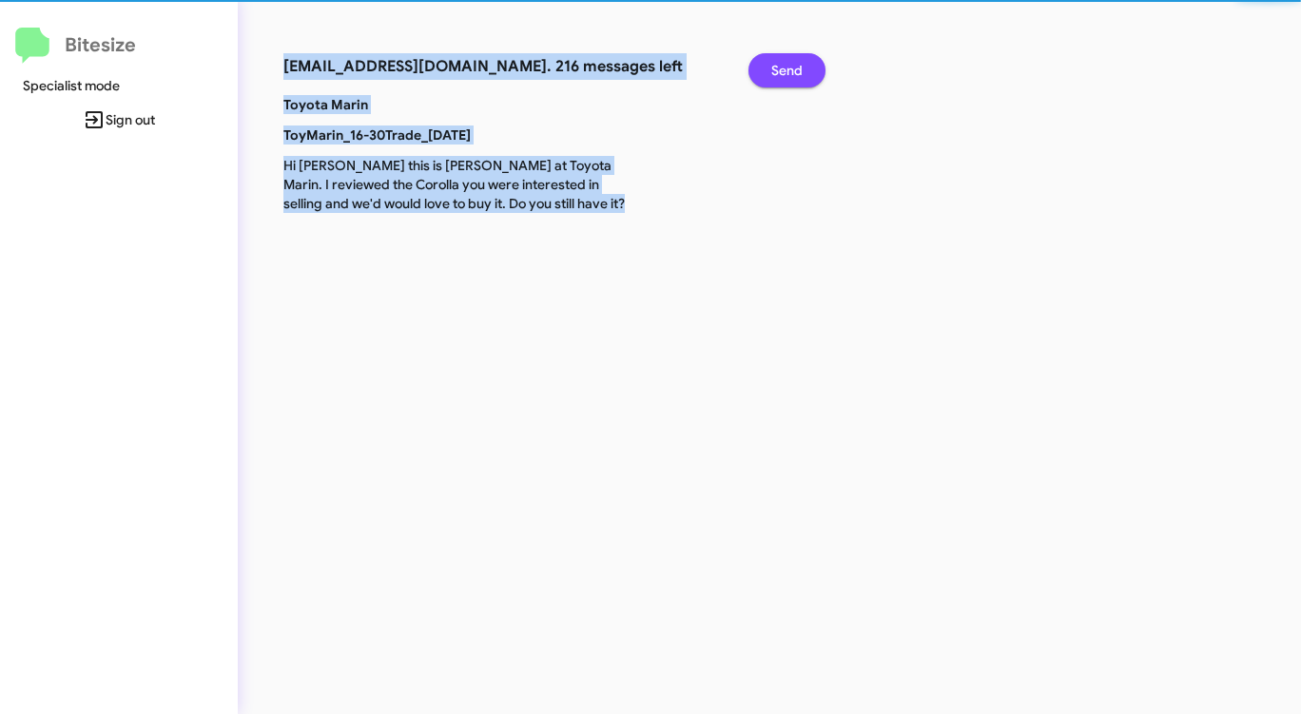
click at [779, 74] on span "Send" at bounding box center [786, 70] width 31 height 34
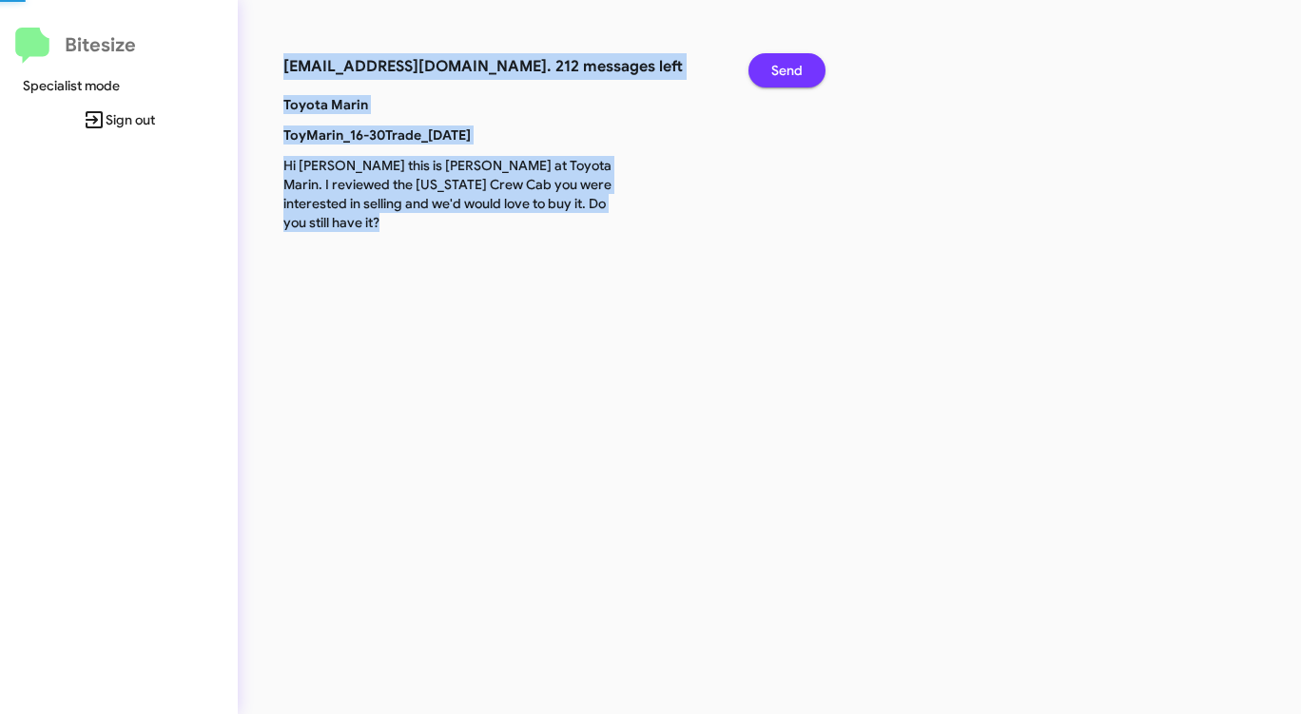
click at [779, 74] on span "Send" at bounding box center [786, 70] width 31 height 34
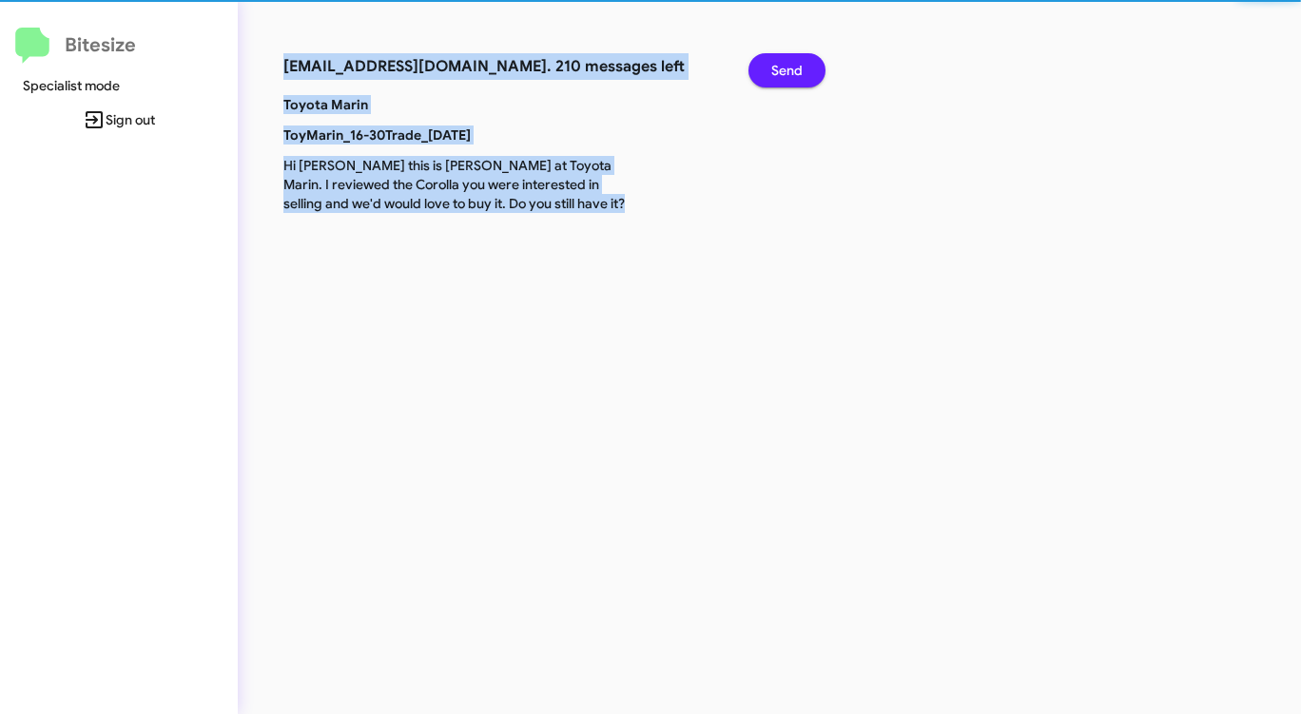
click at [779, 74] on span "Send" at bounding box center [786, 70] width 31 height 34
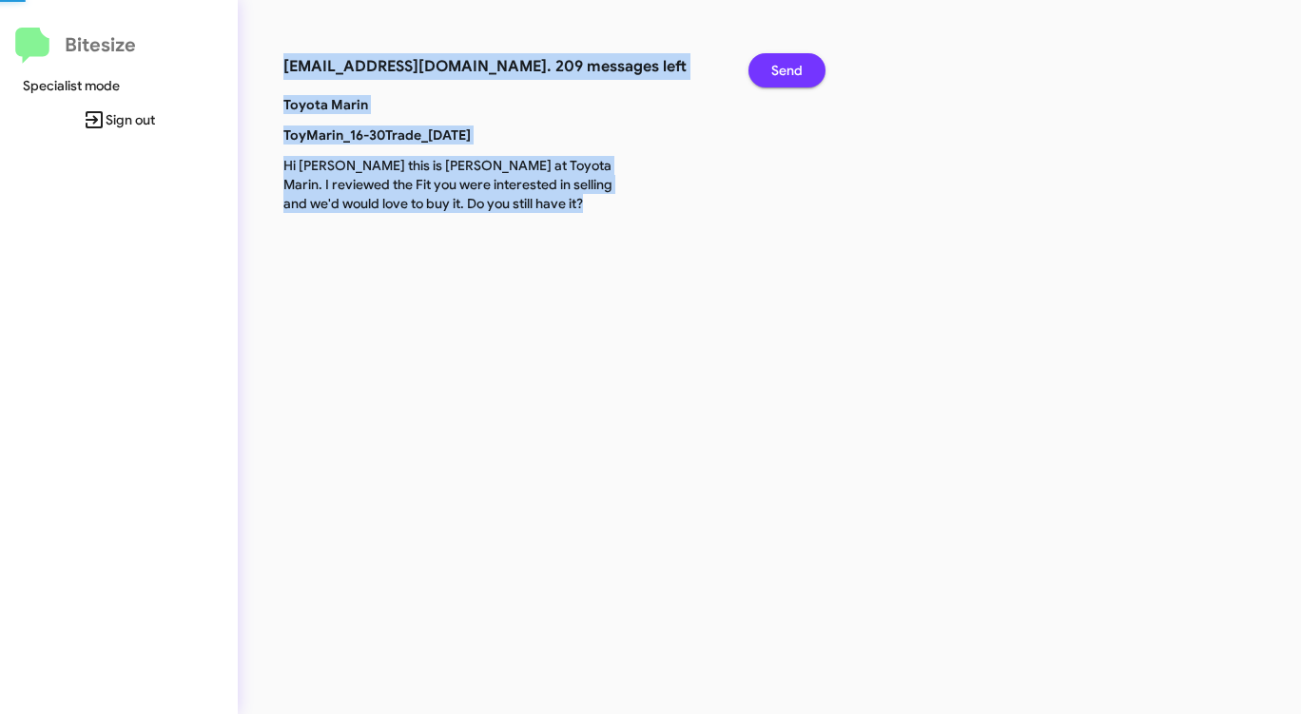
click at [779, 74] on span "Send" at bounding box center [786, 70] width 31 height 34
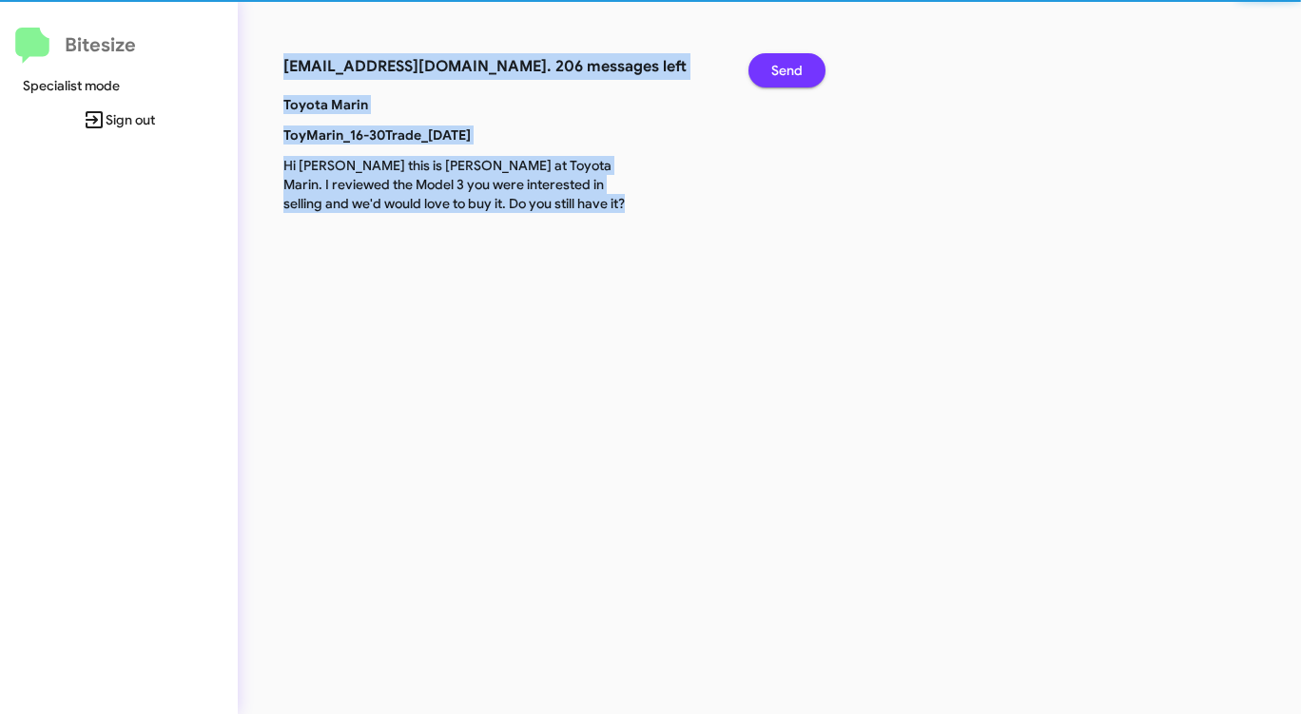
click at [779, 74] on span "Send" at bounding box center [786, 70] width 31 height 34
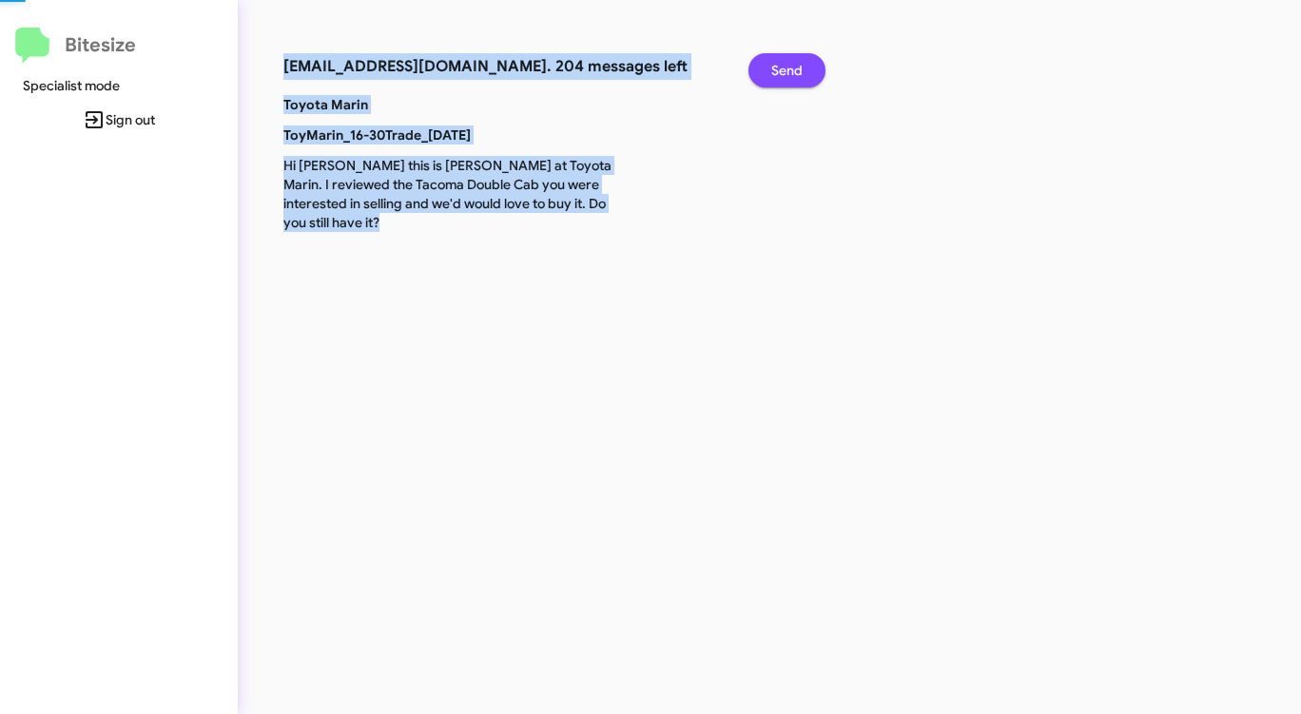
click at [779, 74] on span "Send" at bounding box center [786, 70] width 31 height 34
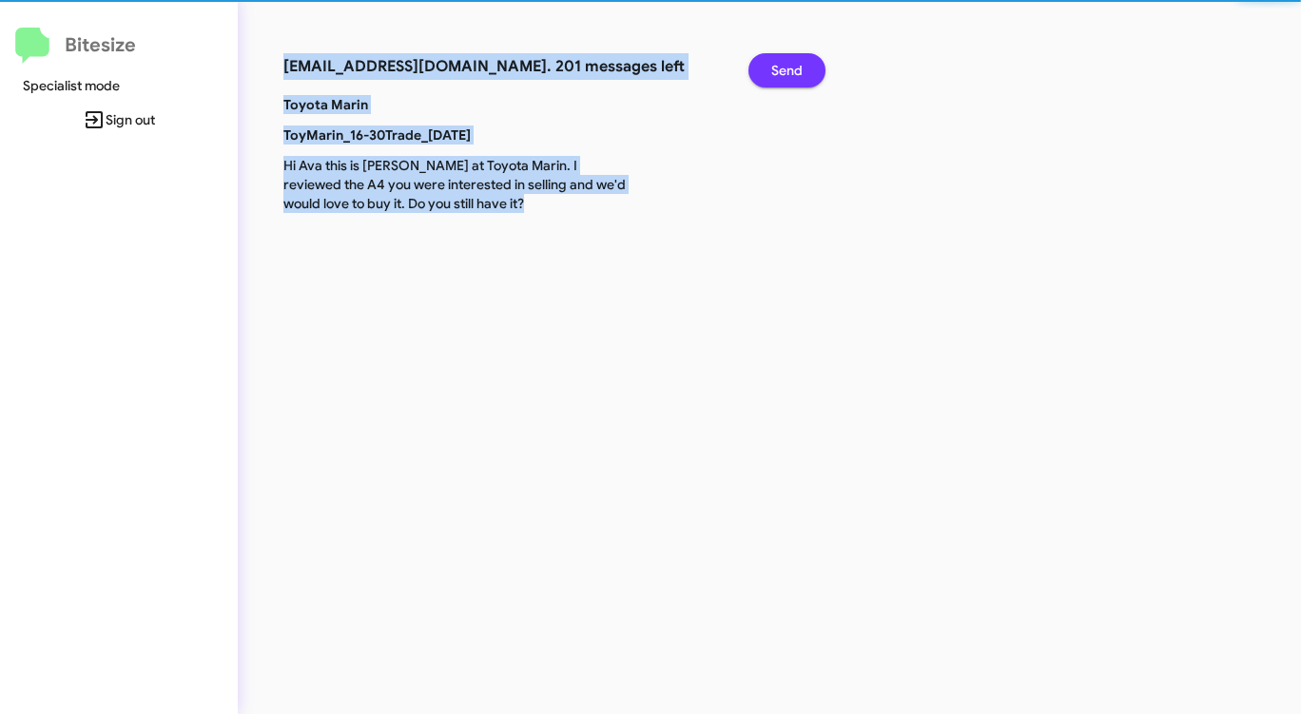
click at [779, 74] on span "Send" at bounding box center [786, 70] width 31 height 34
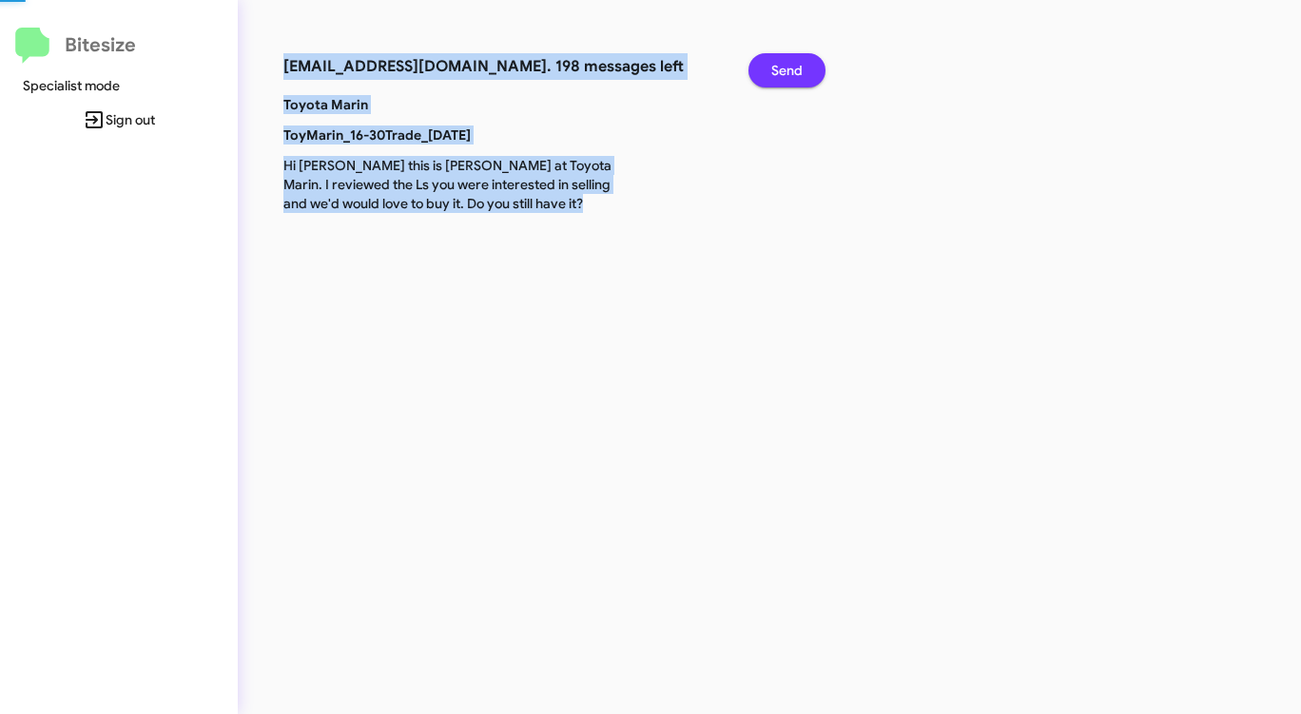
click at [779, 74] on span "Send" at bounding box center [786, 70] width 31 height 34
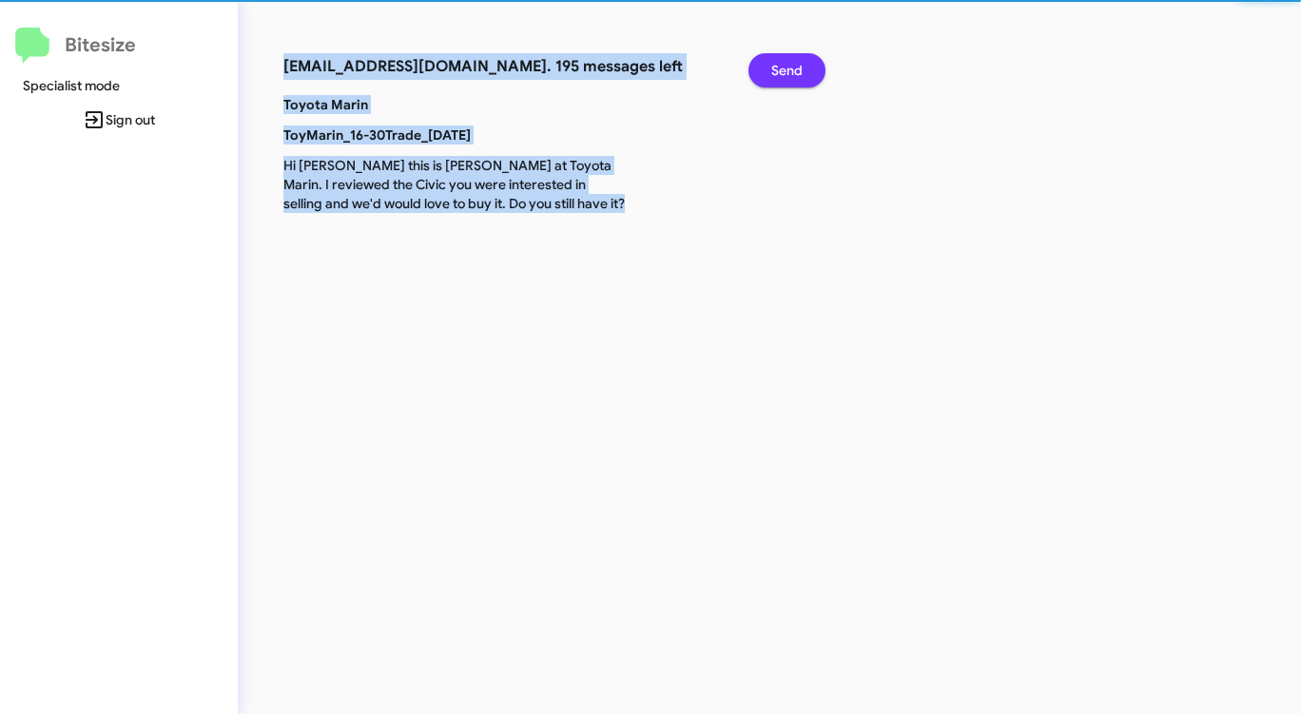
click at [779, 74] on span "Send" at bounding box center [786, 70] width 31 height 34
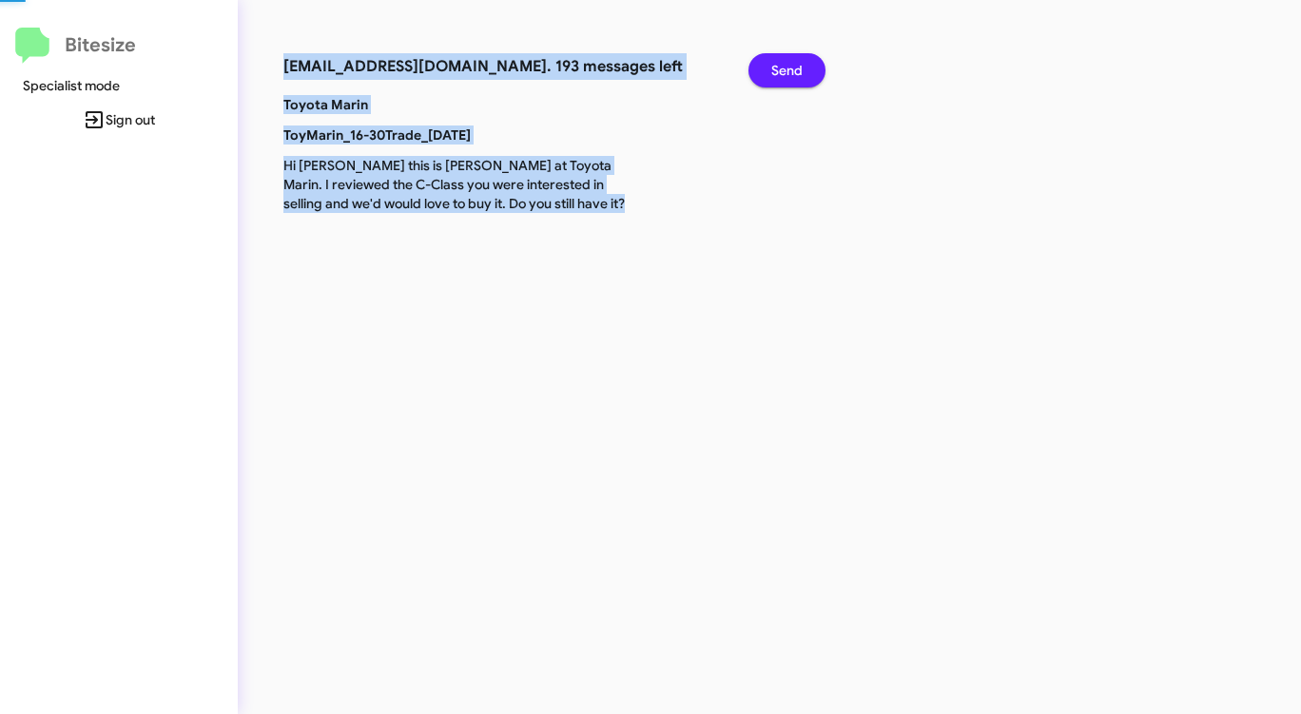
click at [779, 74] on span "Send" at bounding box center [786, 70] width 31 height 34
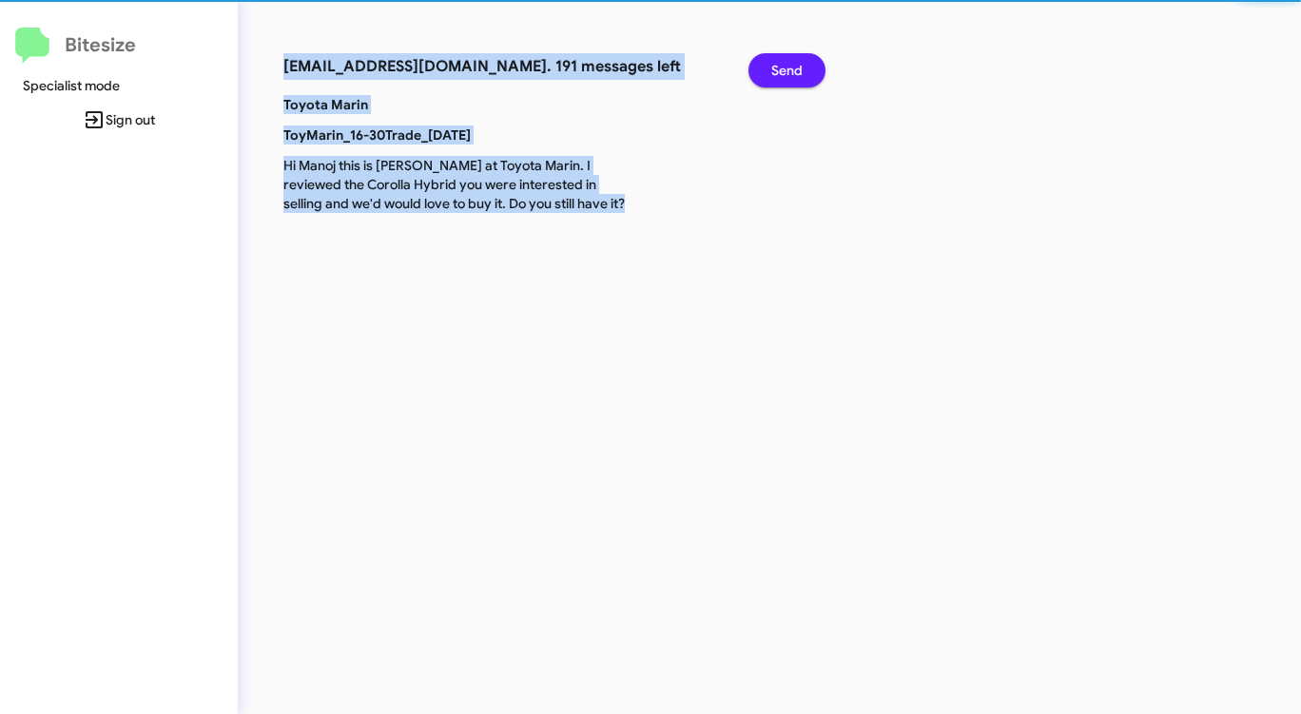
click at [779, 74] on span "Send" at bounding box center [786, 70] width 31 height 34
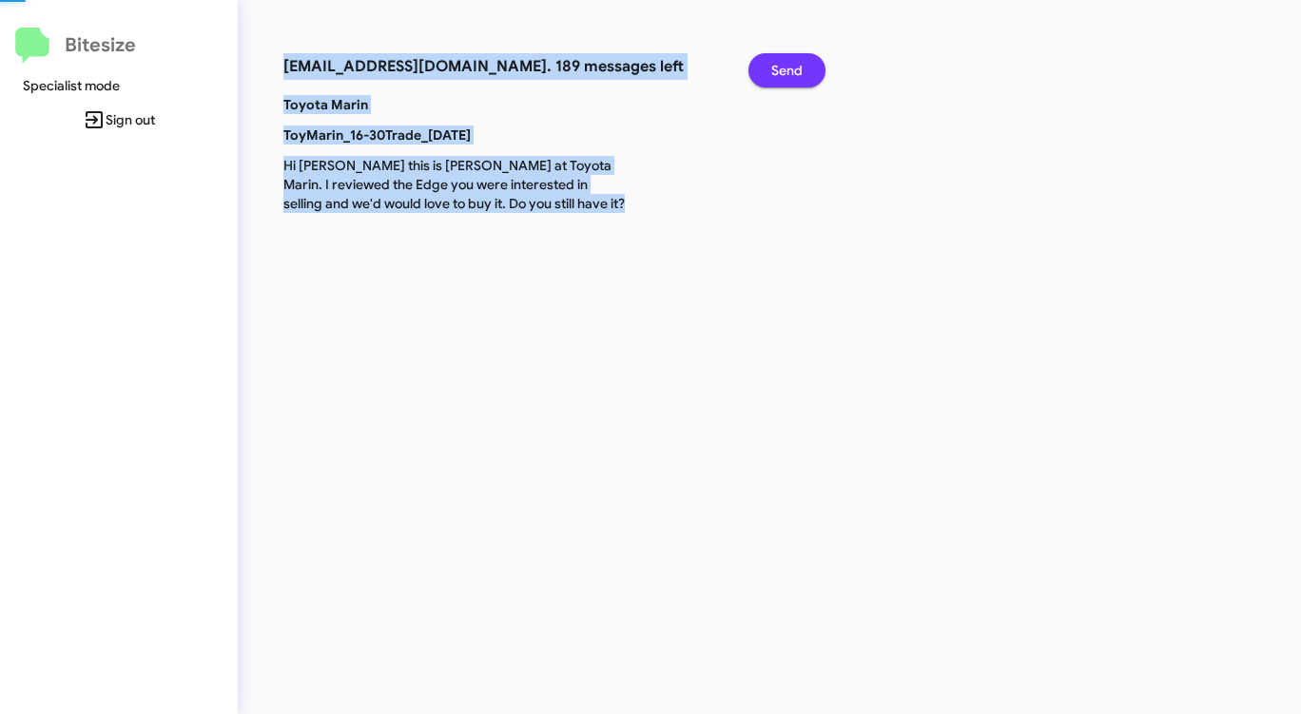
click at [779, 74] on span "Send" at bounding box center [786, 70] width 31 height 34
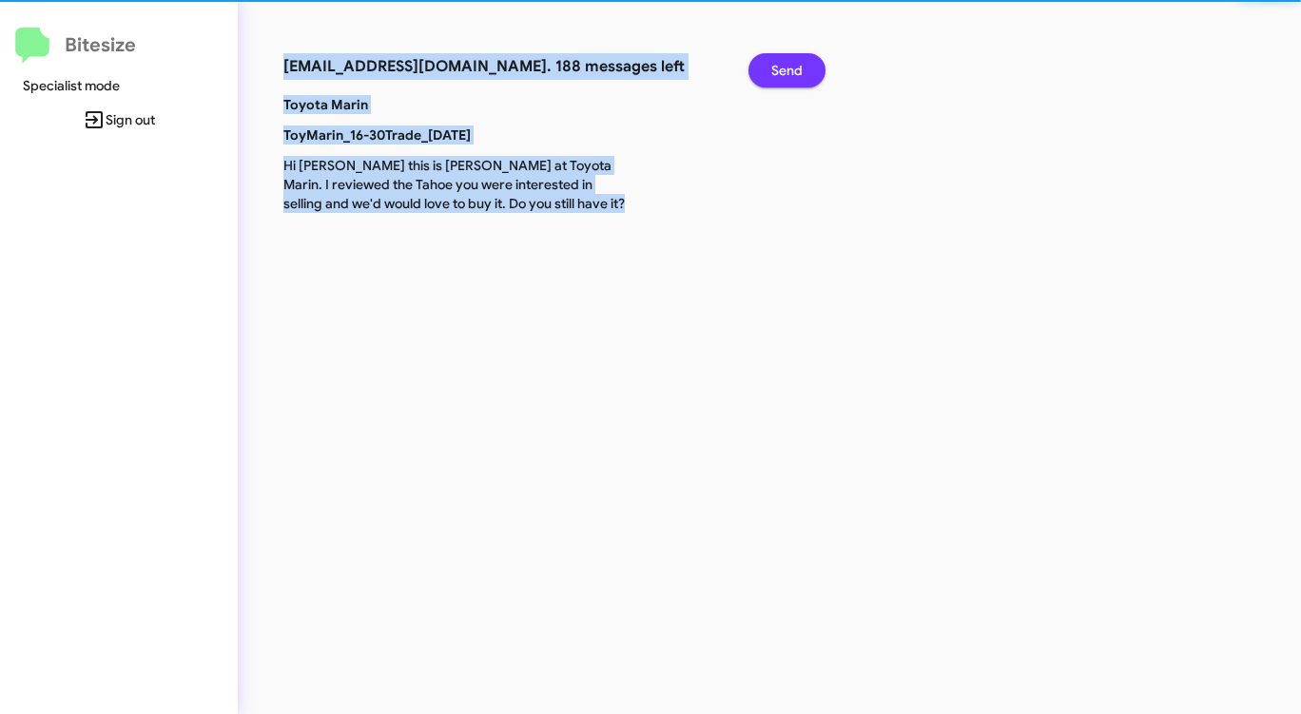
click at [779, 74] on span "Send" at bounding box center [786, 70] width 31 height 34
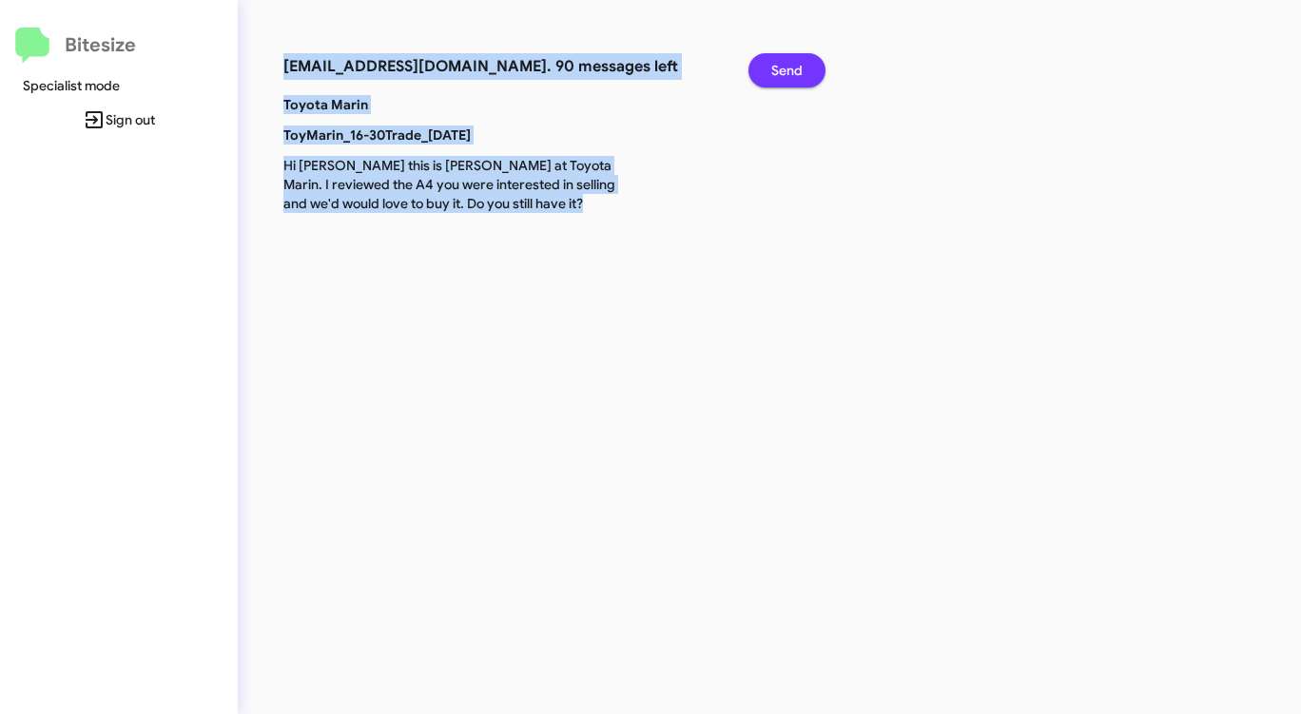
click at [779, 74] on span "Send" at bounding box center [786, 70] width 31 height 34
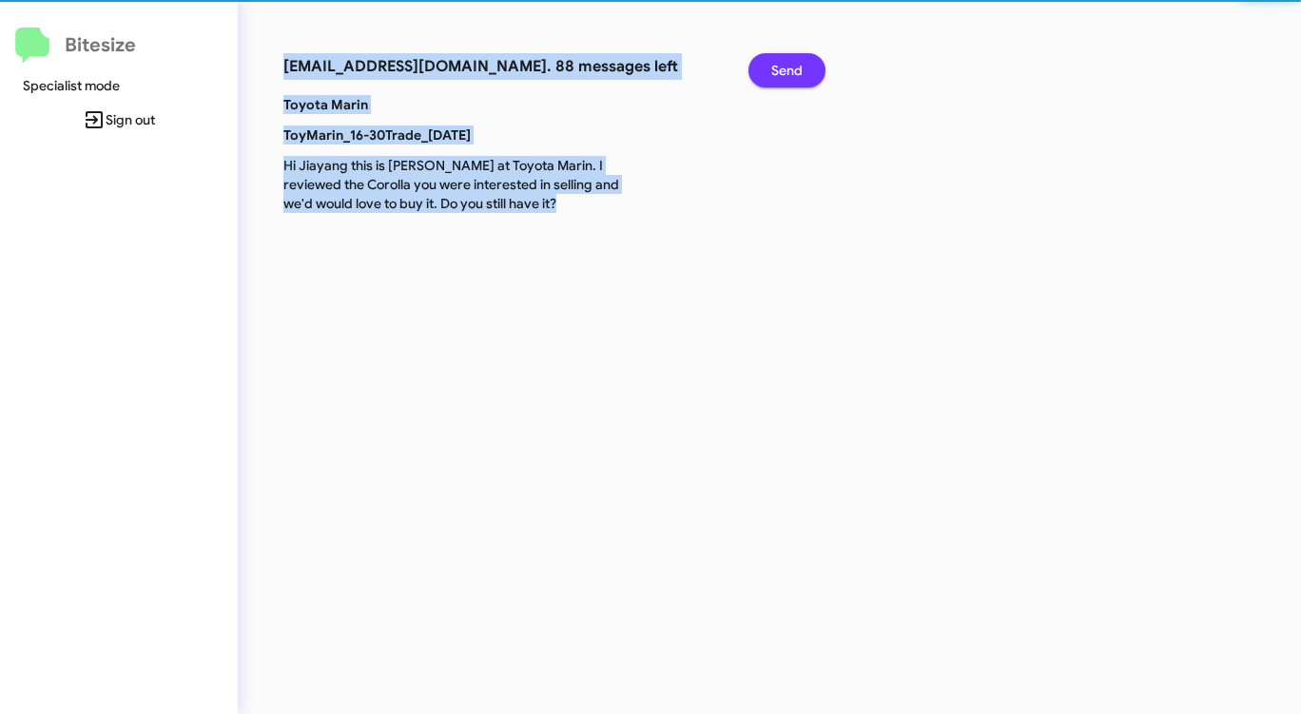
click at [779, 74] on span "Send" at bounding box center [786, 70] width 31 height 34
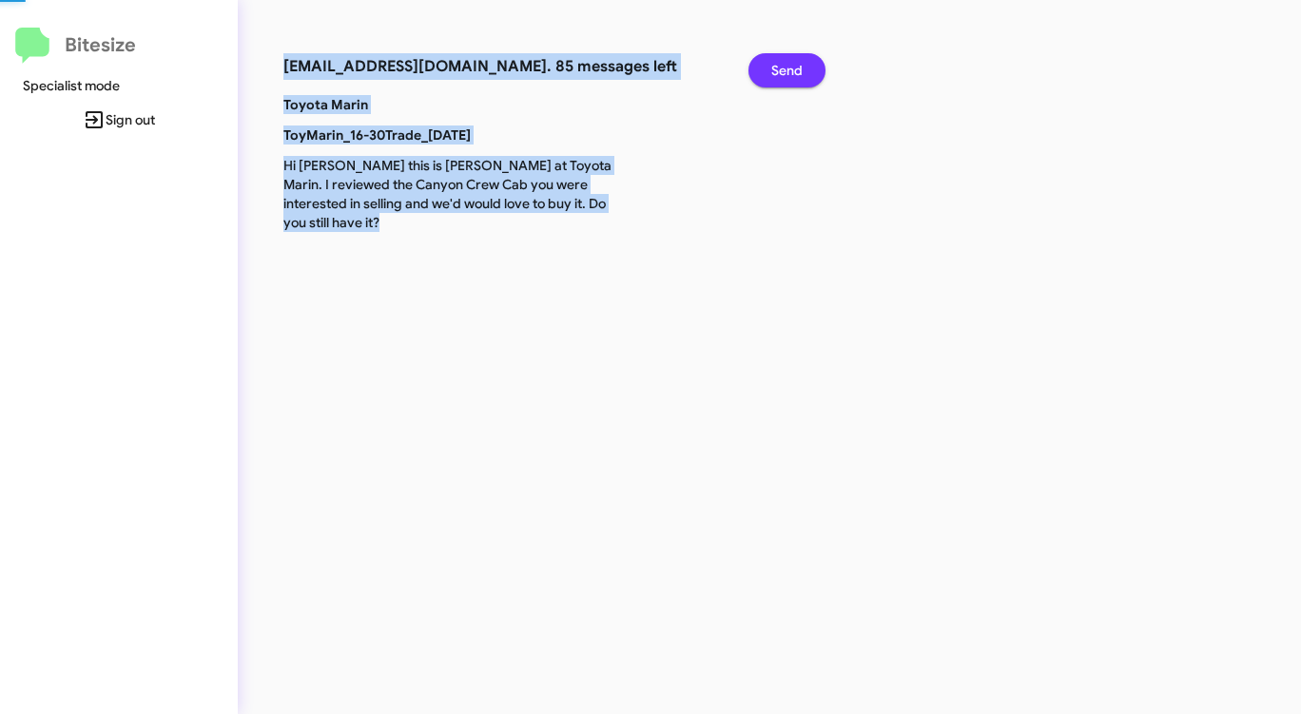
click at [779, 74] on span "Send" at bounding box center [786, 70] width 31 height 34
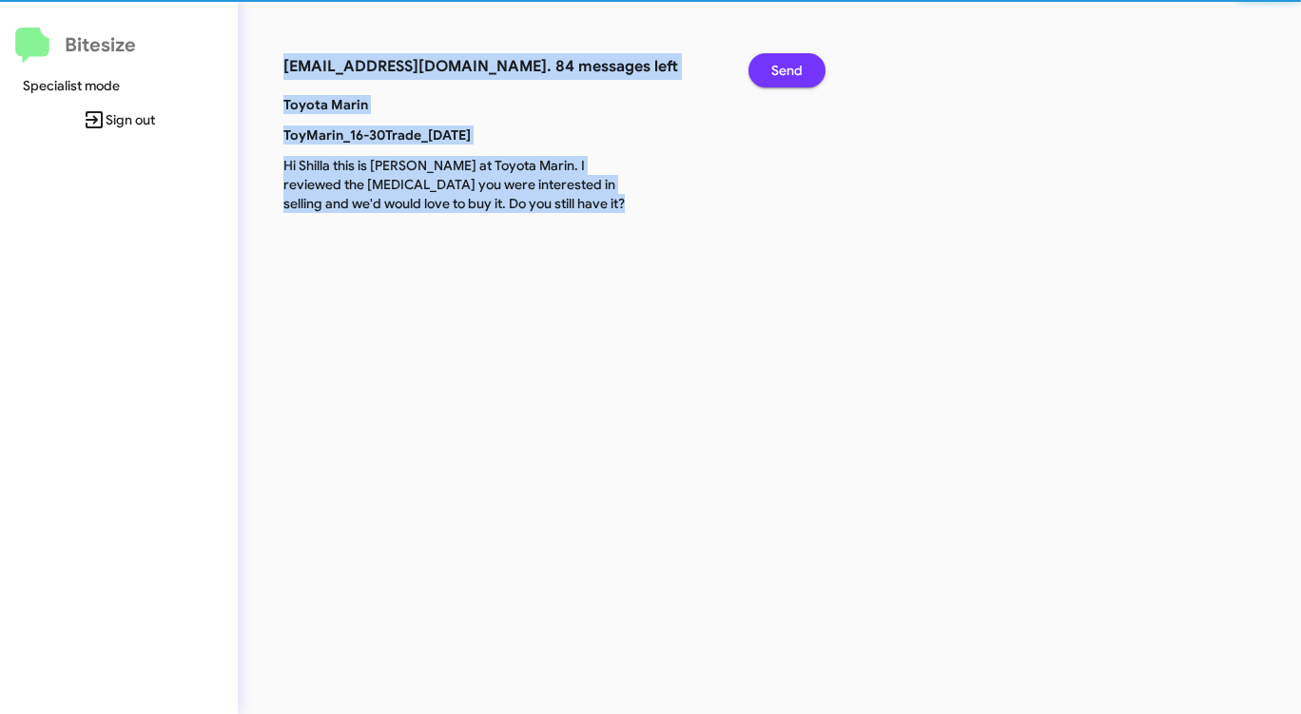
click at [779, 74] on span "Send" at bounding box center [786, 70] width 31 height 34
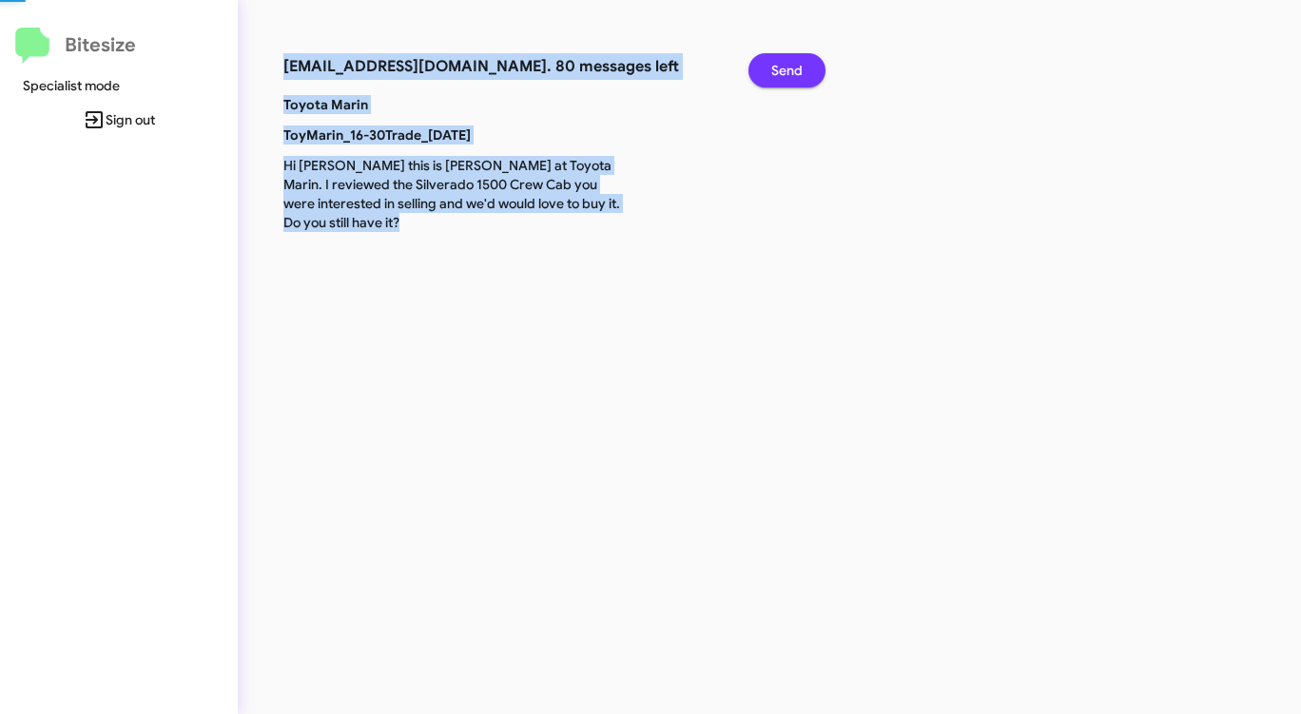
click at [779, 74] on span "Send" at bounding box center [786, 70] width 31 height 34
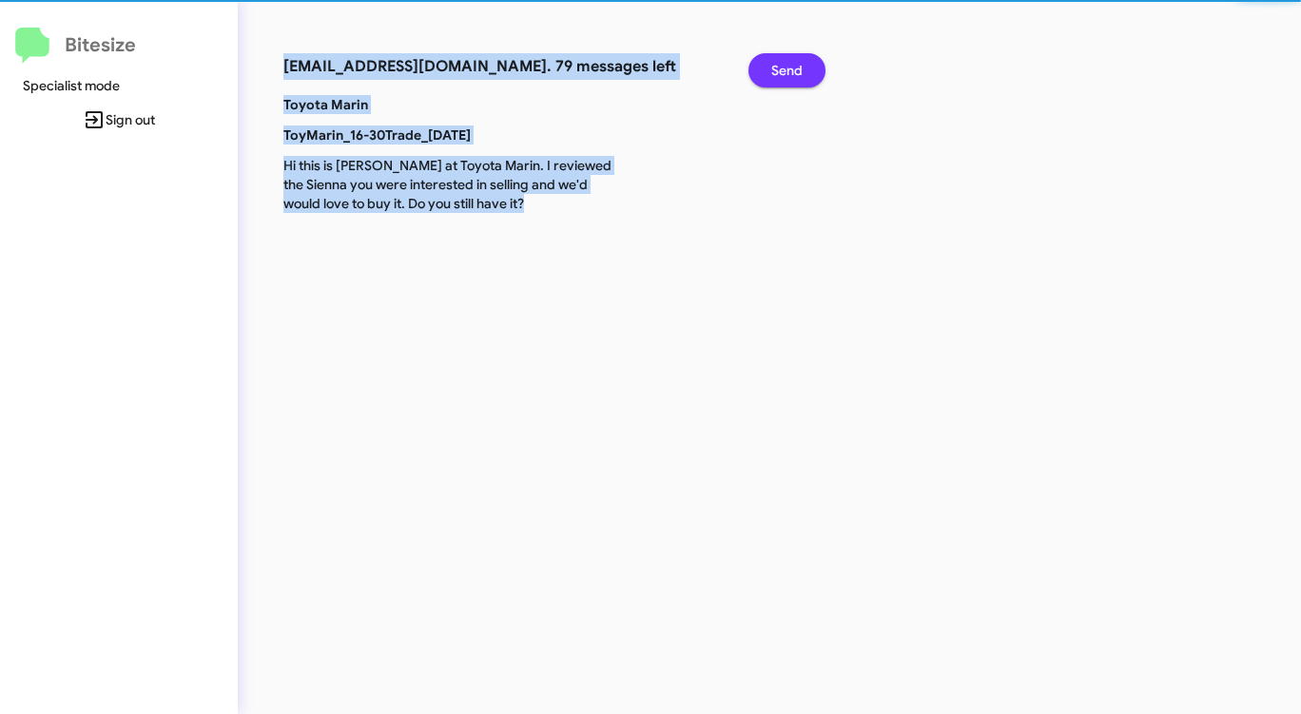
click at [779, 74] on span "Send" at bounding box center [786, 70] width 31 height 34
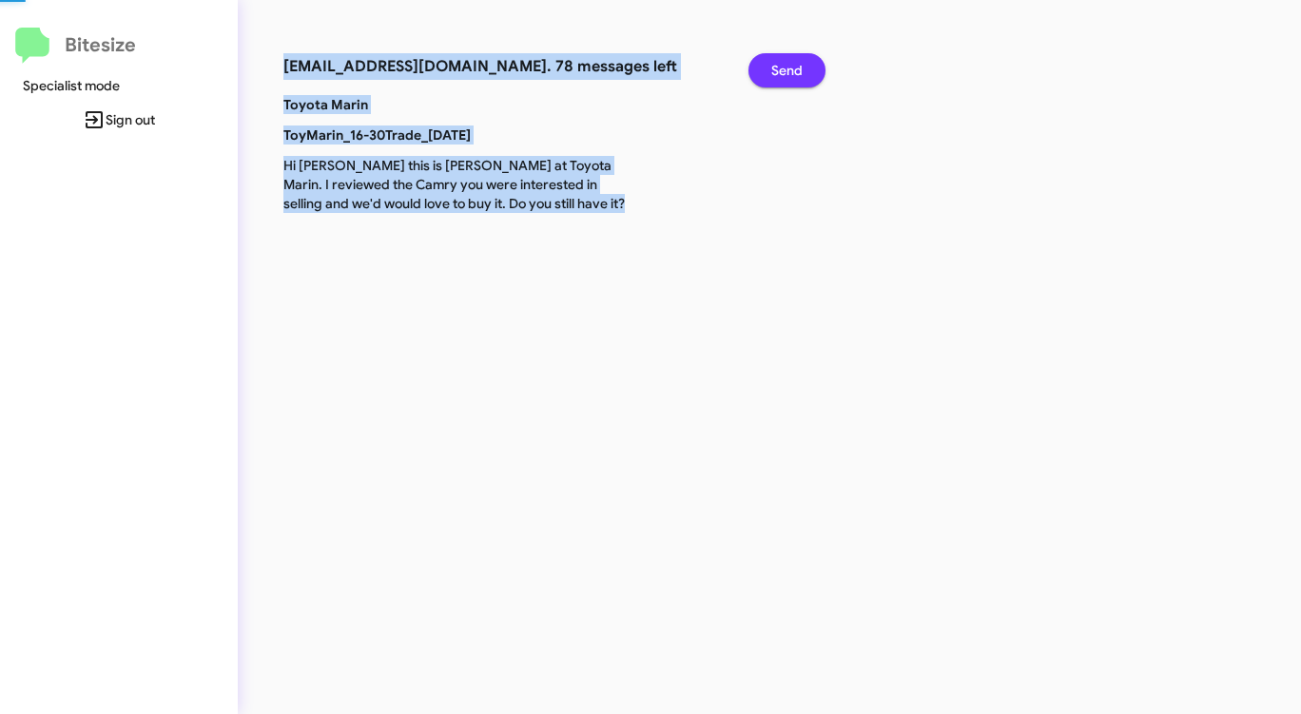
click at [779, 74] on span "Send" at bounding box center [786, 70] width 31 height 34
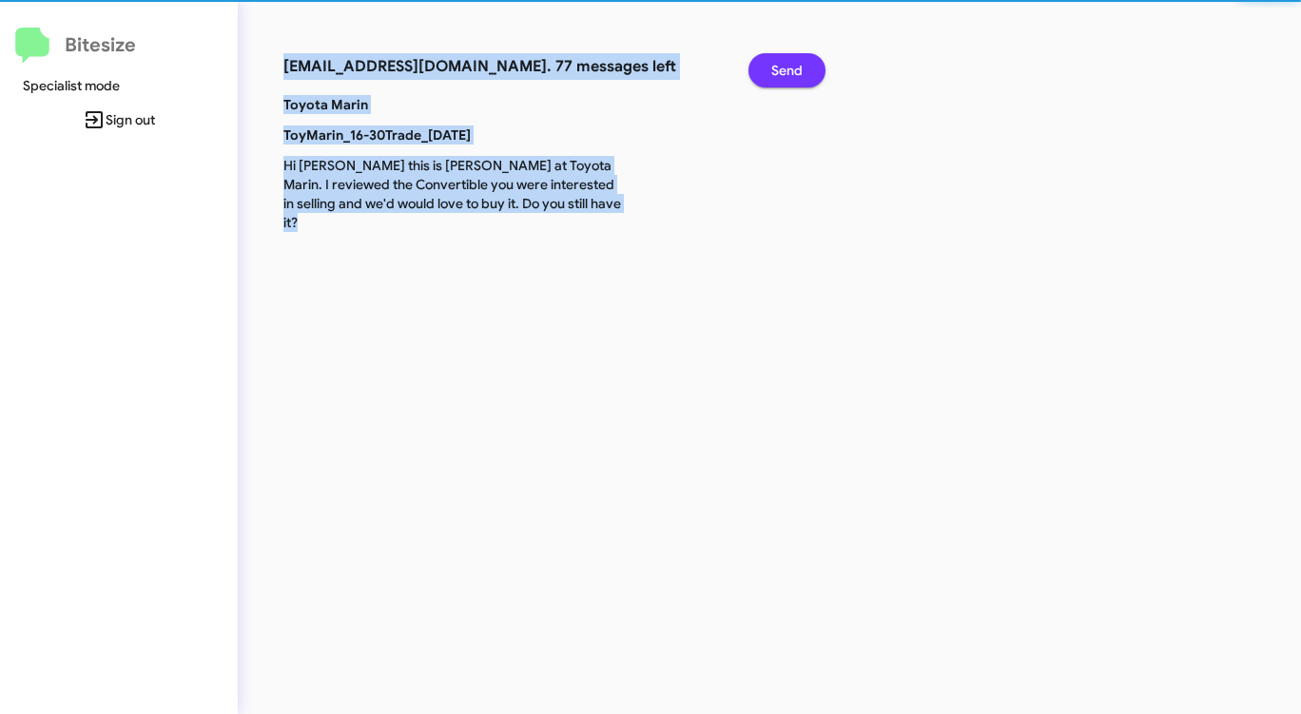
click at [779, 74] on span "Send" at bounding box center [786, 70] width 31 height 34
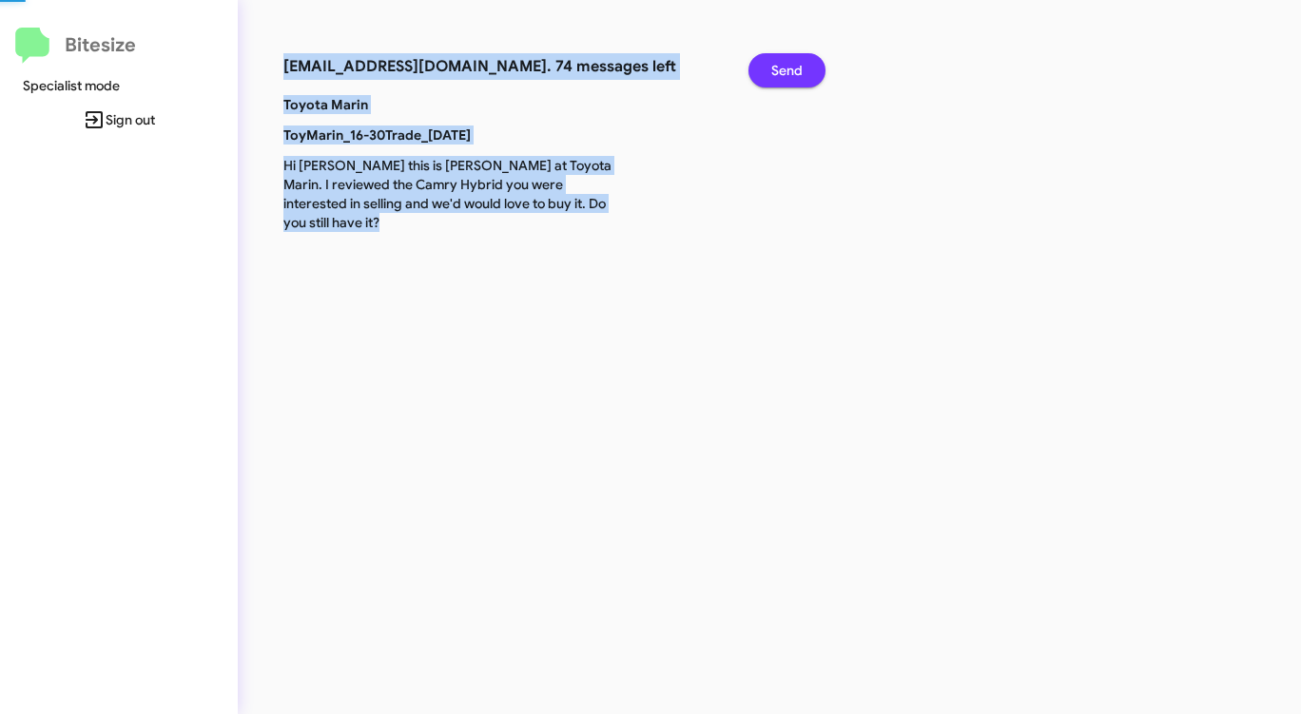
click at [779, 74] on span "Send" at bounding box center [786, 70] width 31 height 34
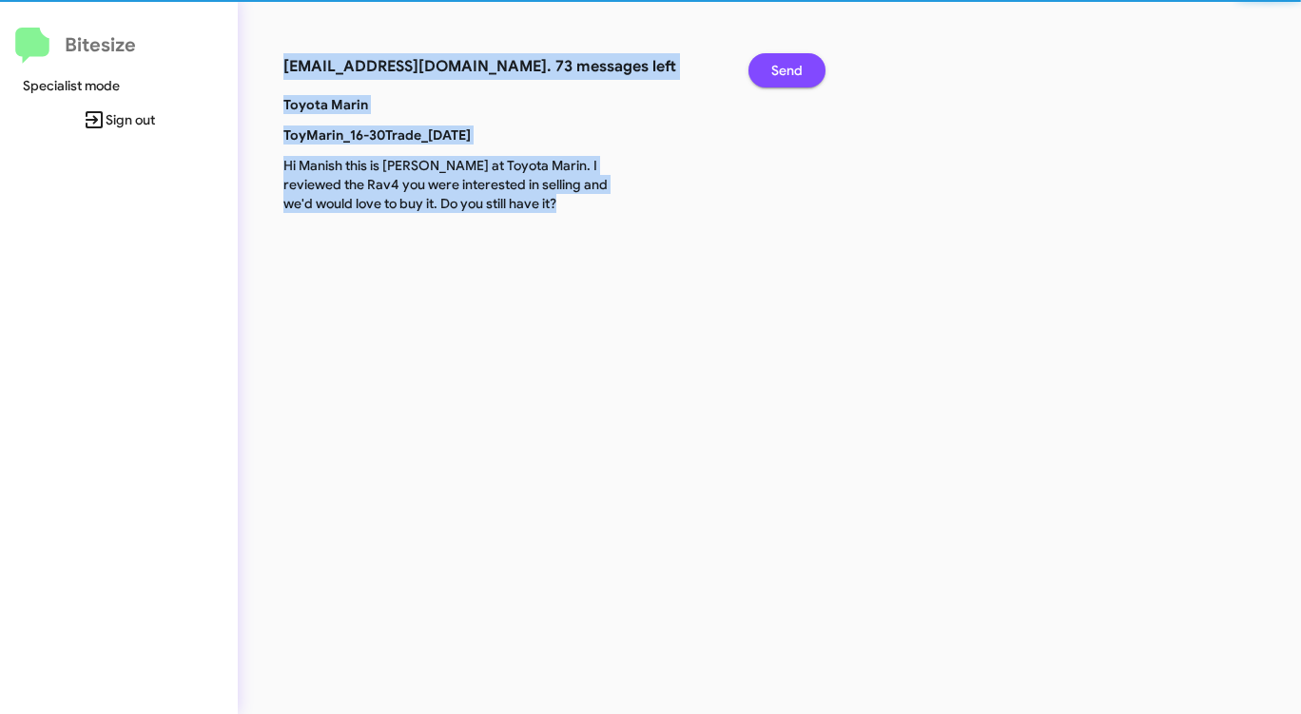
click at [779, 74] on span "Send" at bounding box center [786, 70] width 31 height 34
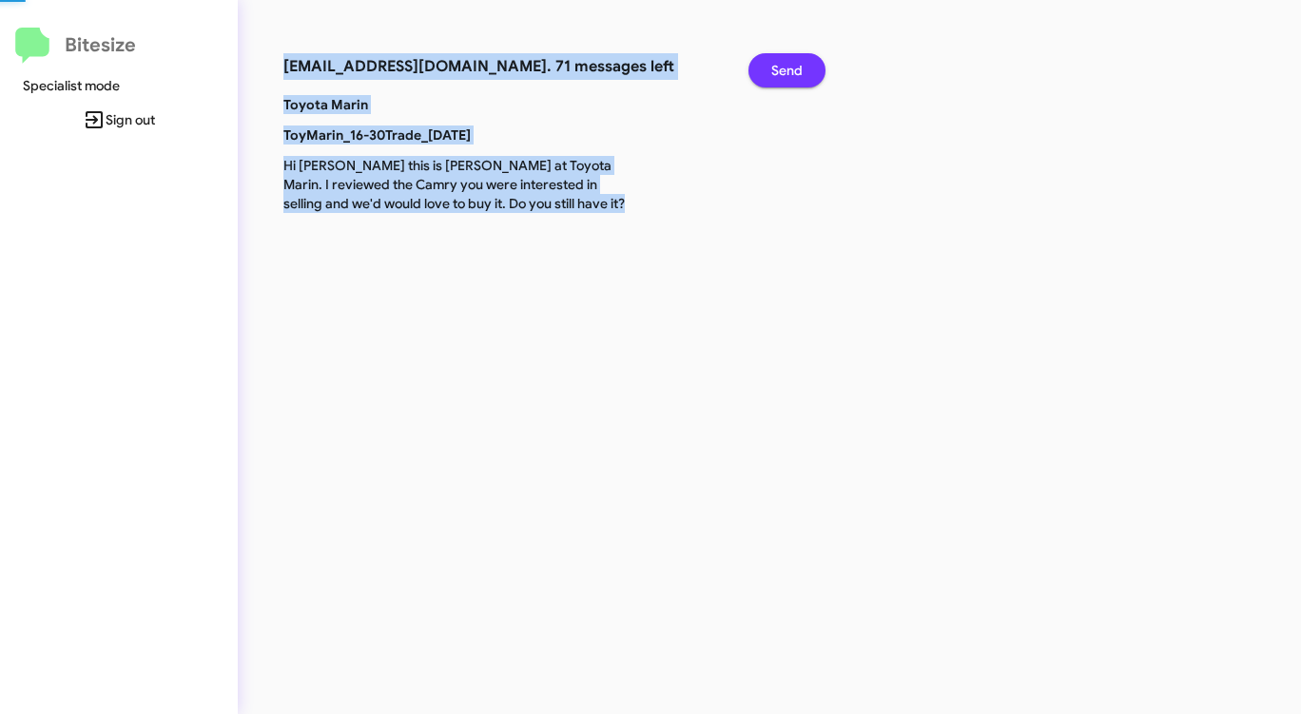
click at [779, 74] on span "Send" at bounding box center [786, 70] width 31 height 34
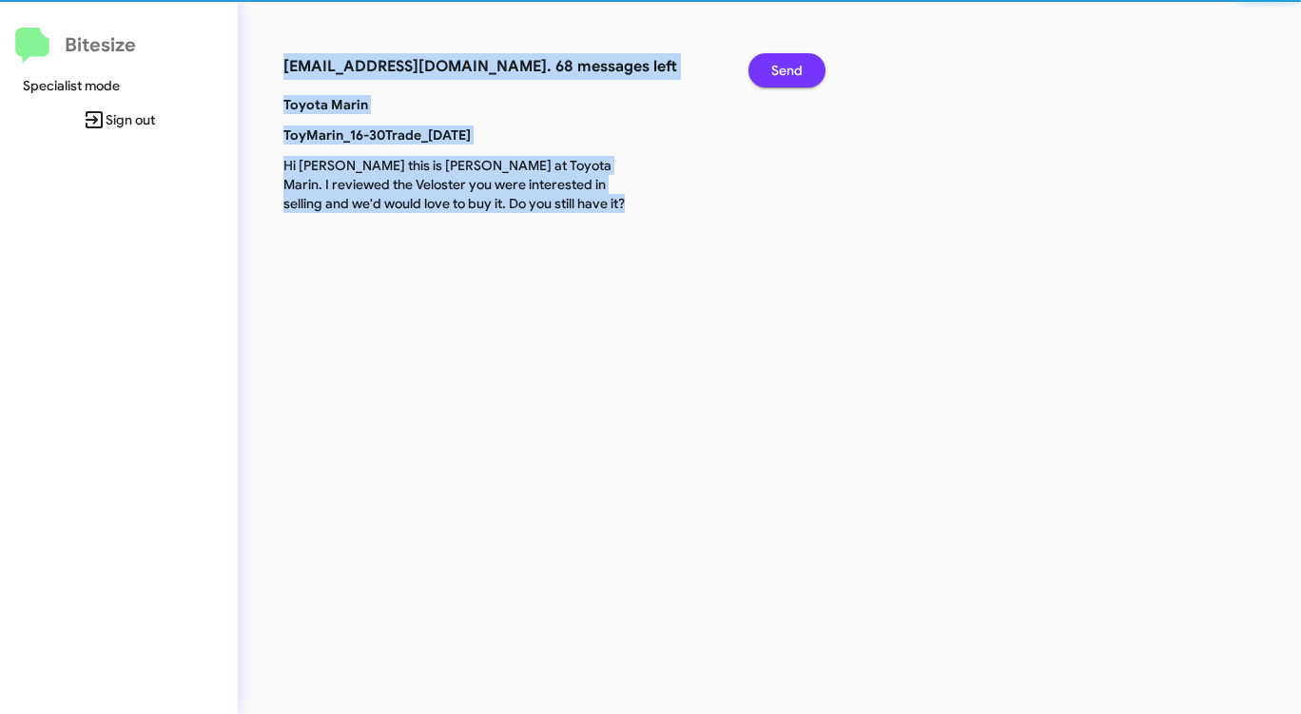
click at [779, 74] on span "Send" at bounding box center [786, 70] width 31 height 34
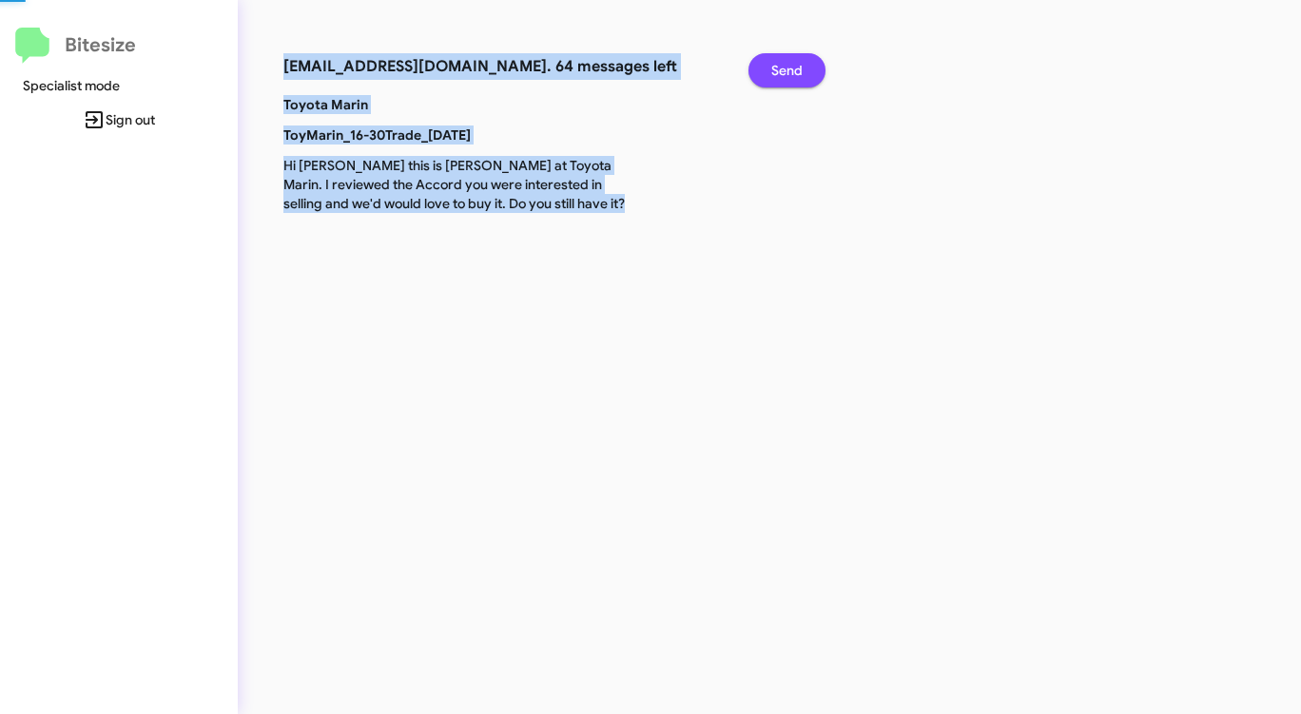
click at [779, 74] on span "Send" at bounding box center [786, 70] width 31 height 34
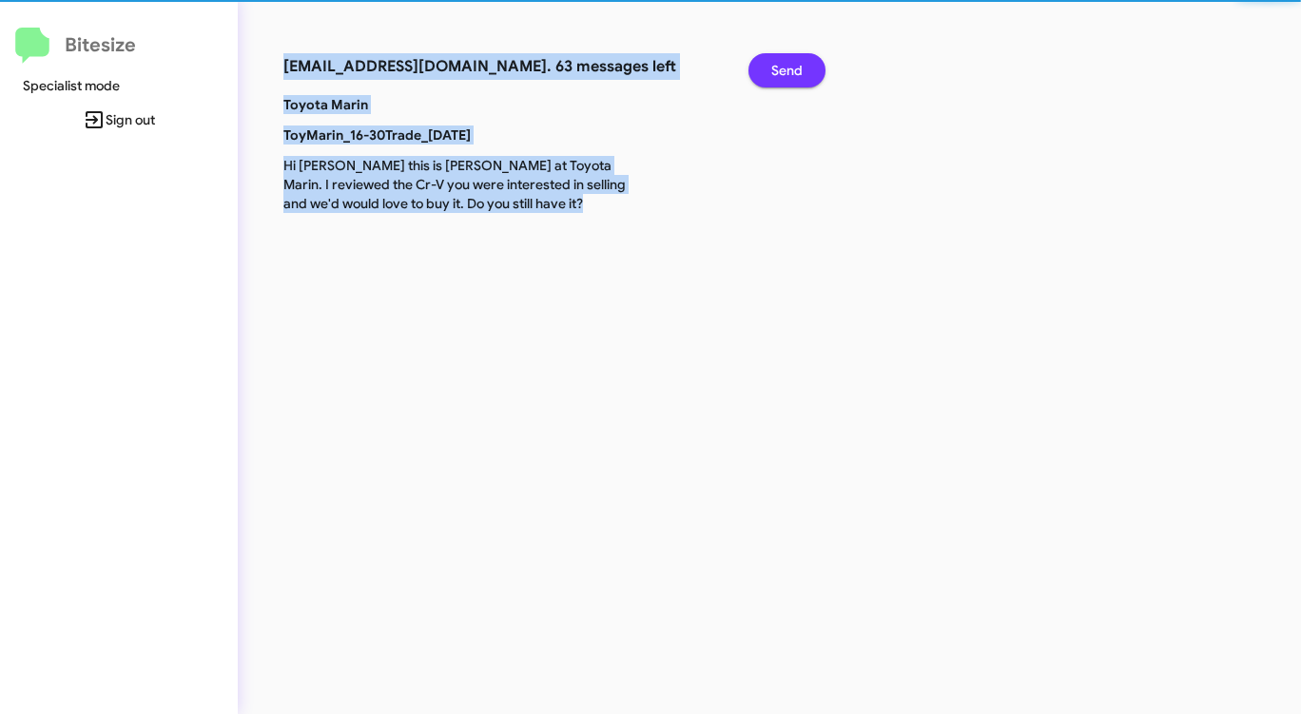
click at [779, 74] on span "Send" at bounding box center [786, 70] width 31 height 34
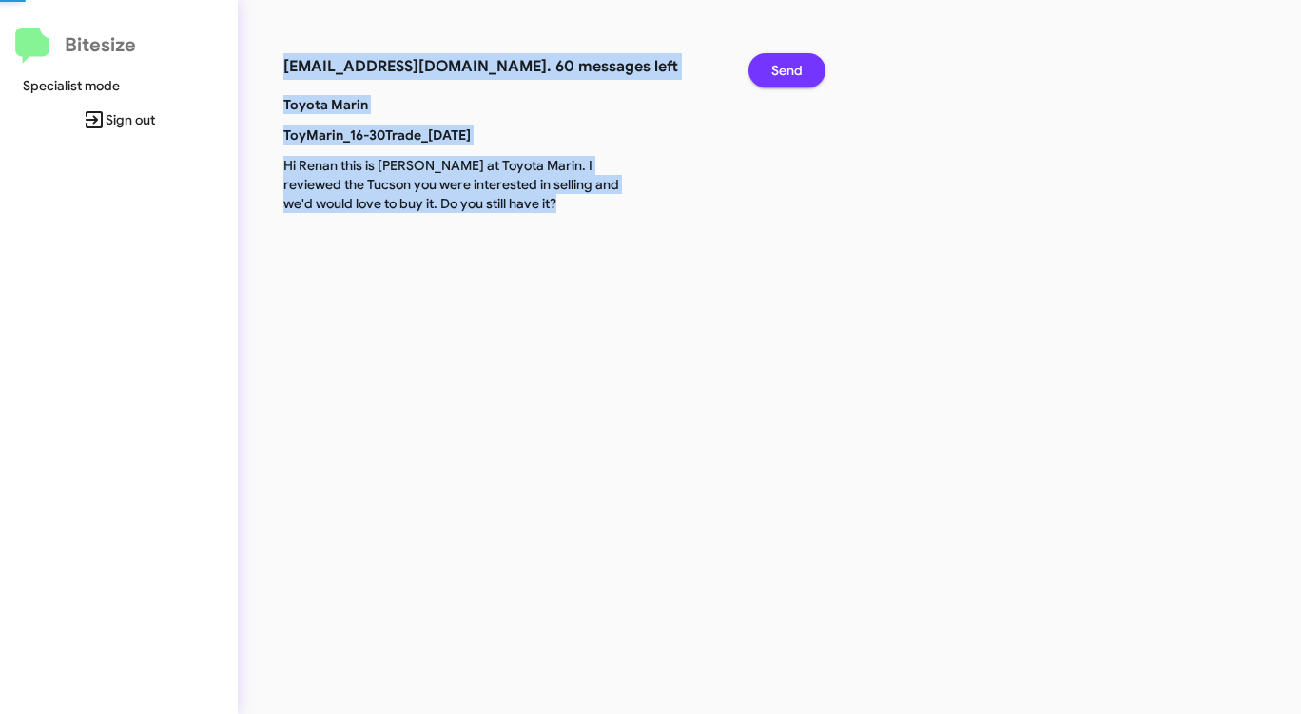
click at [779, 74] on span "Send" at bounding box center [786, 70] width 31 height 34
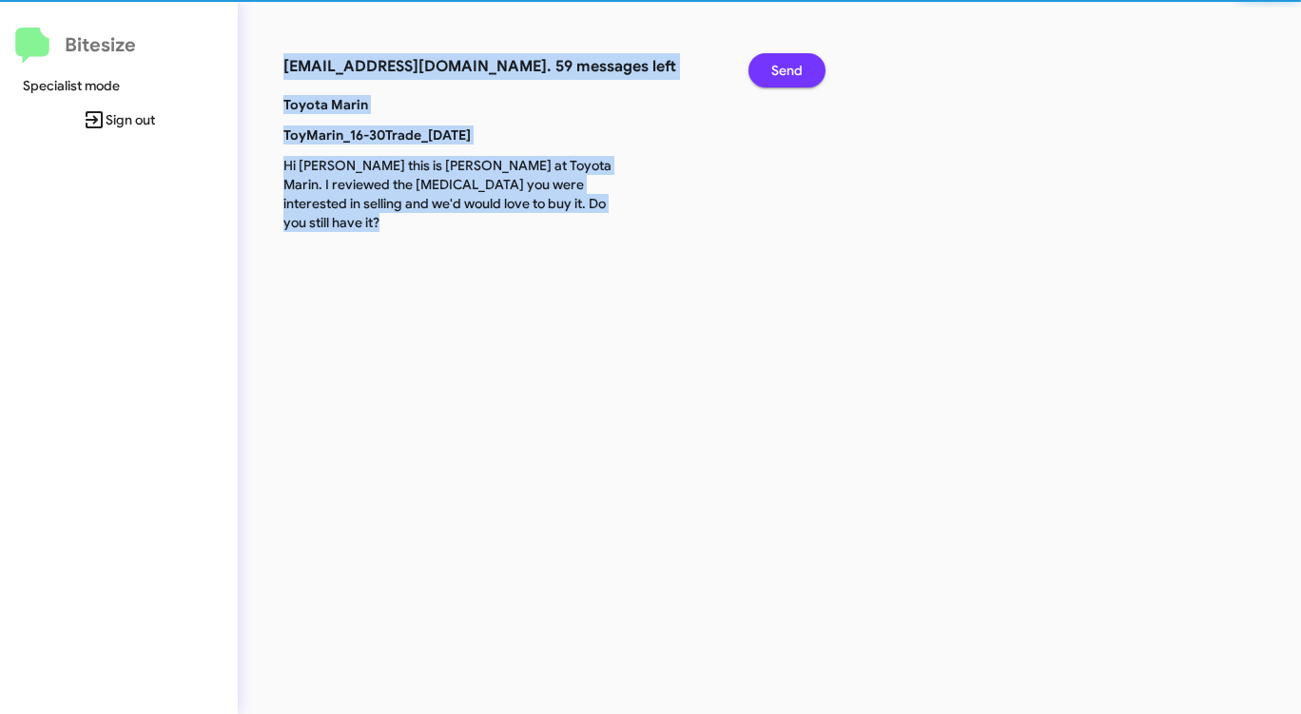
click at [779, 74] on span "Send" at bounding box center [786, 70] width 31 height 34
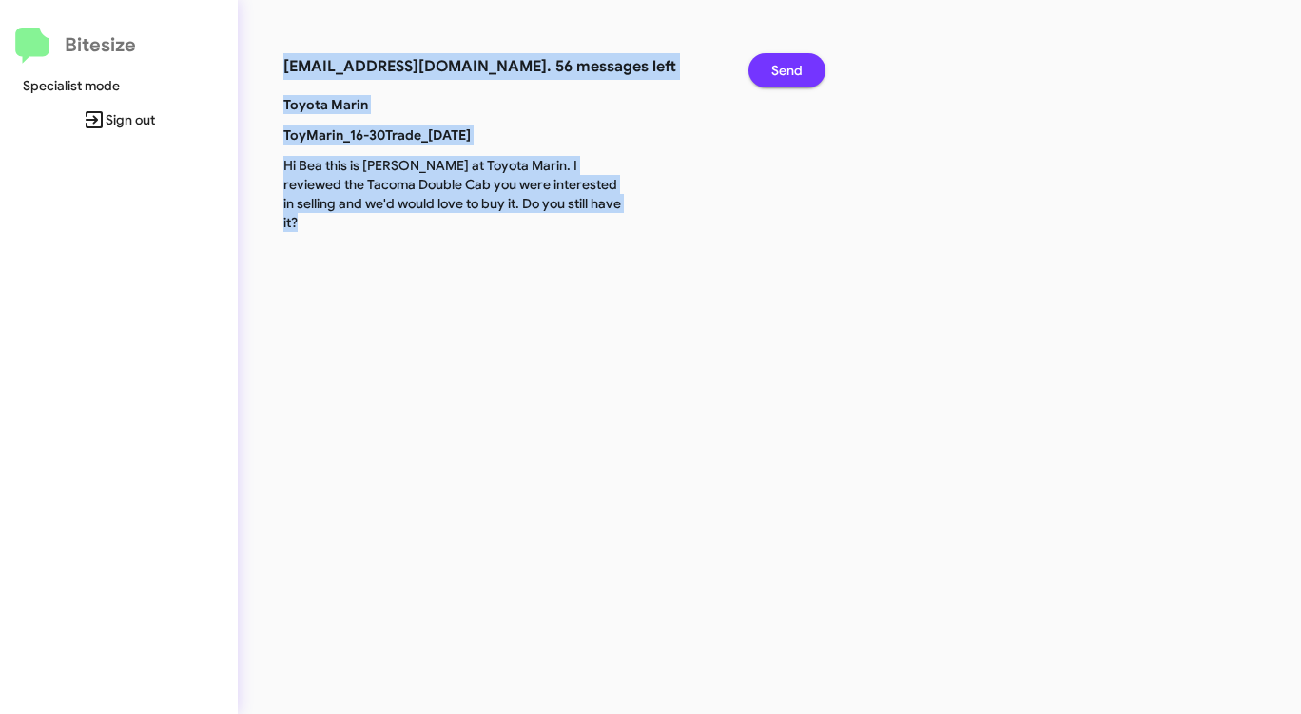
click at [779, 74] on span "Send" at bounding box center [786, 70] width 31 height 34
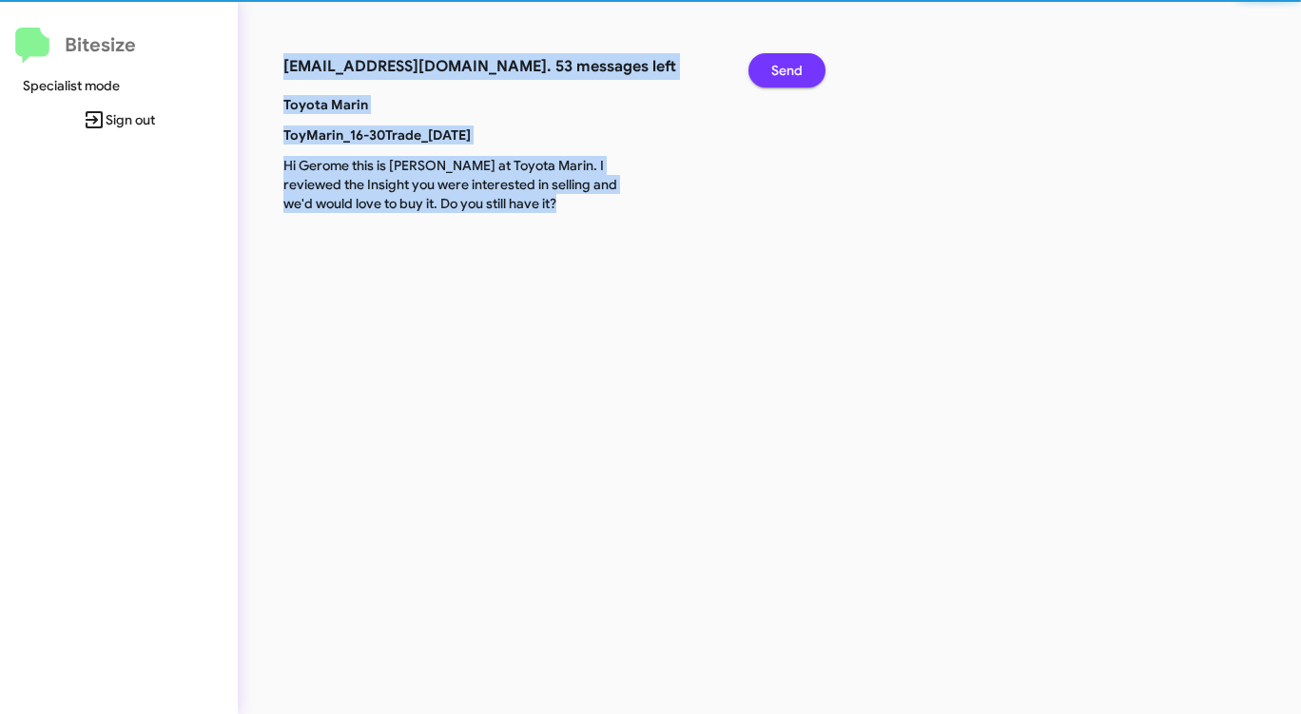
click at [779, 74] on span "Send" at bounding box center [786, 70] width 31 height 34
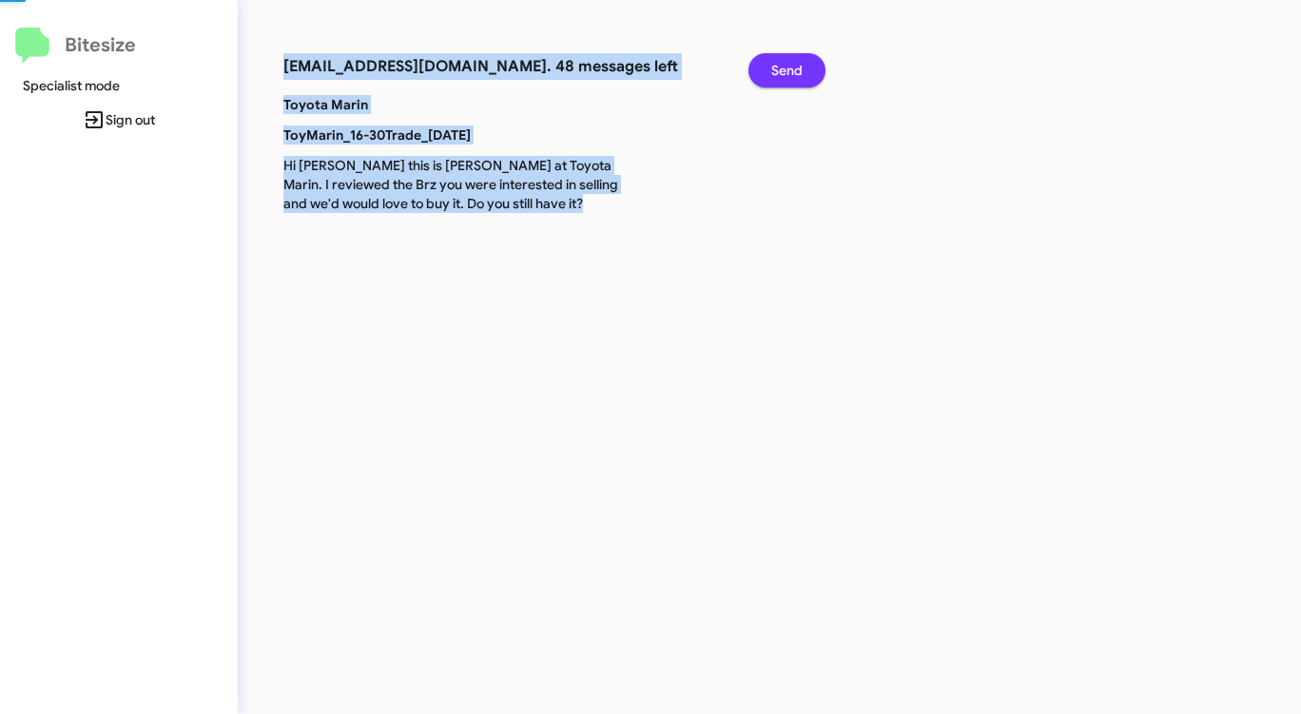
click at [779, 74] on span "Send" at bounding box center [786, 70] width 31 height 34
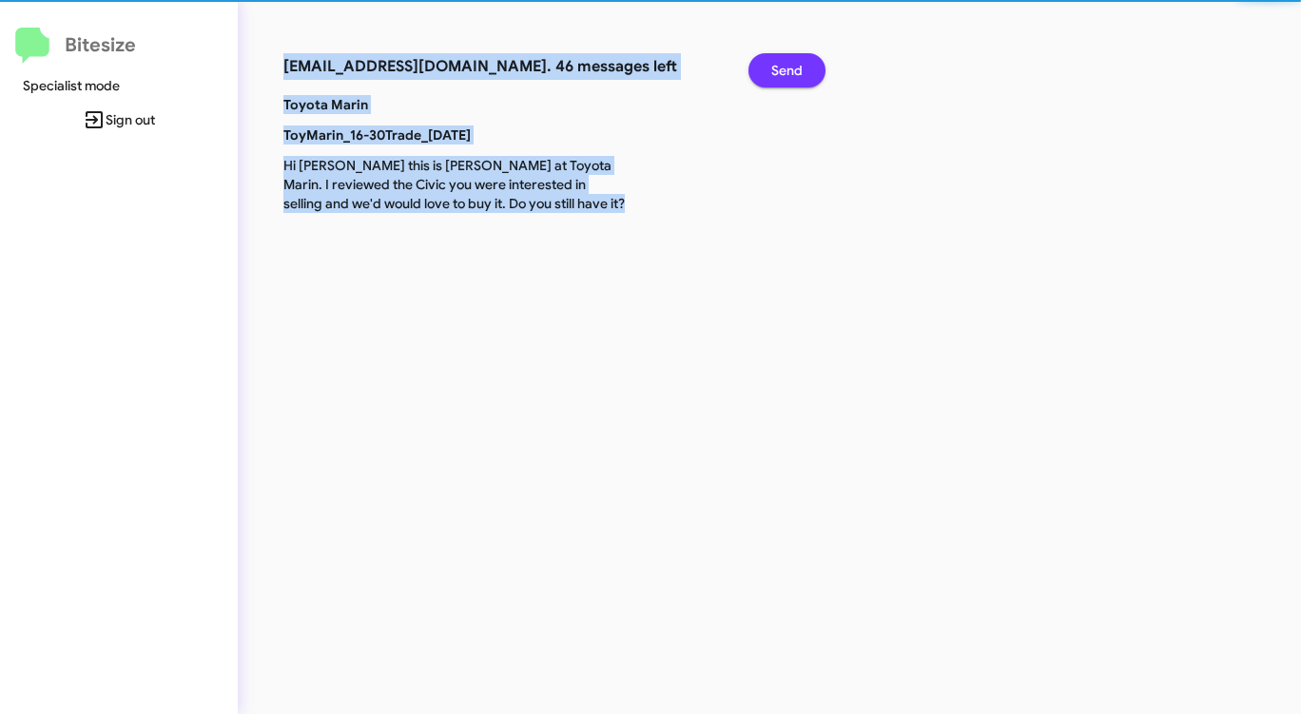
click at [779, 74] on span "Send" at bounding box center [786, 70] width 31 height 34
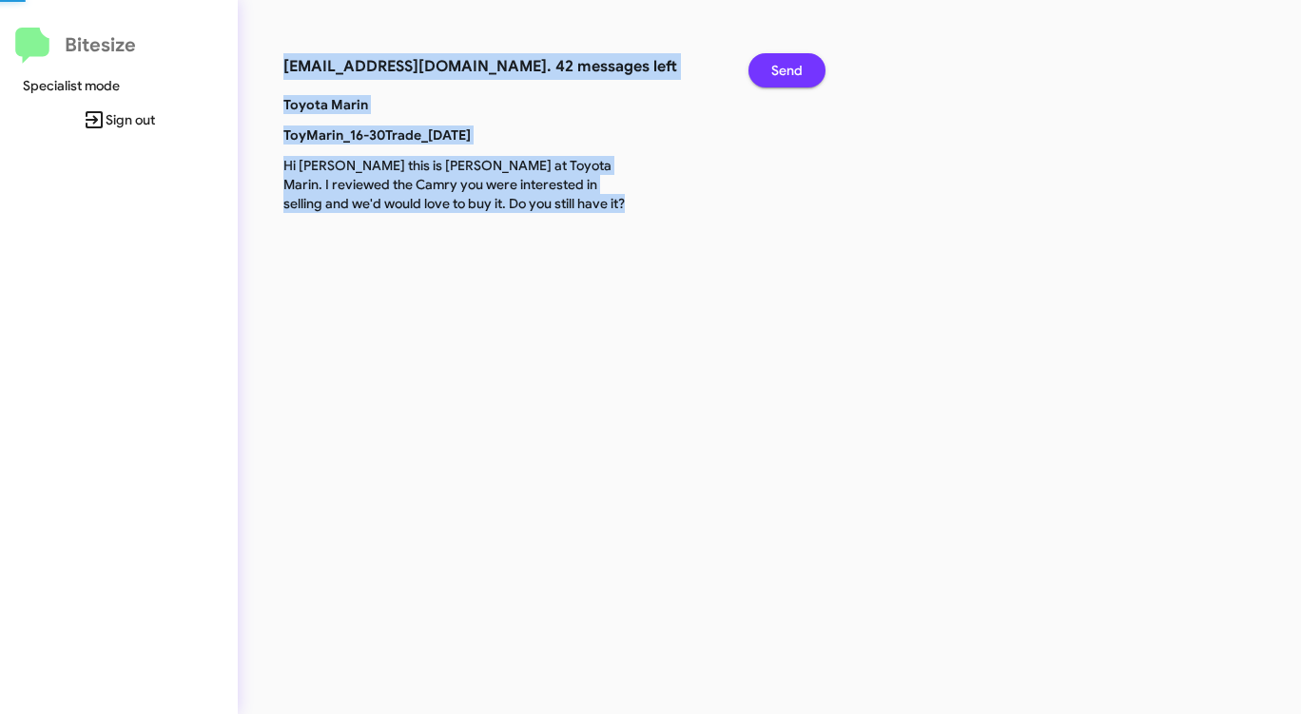
click at [779, 74] on span "Send" at bounding box center [786, 70] width 31 height 34
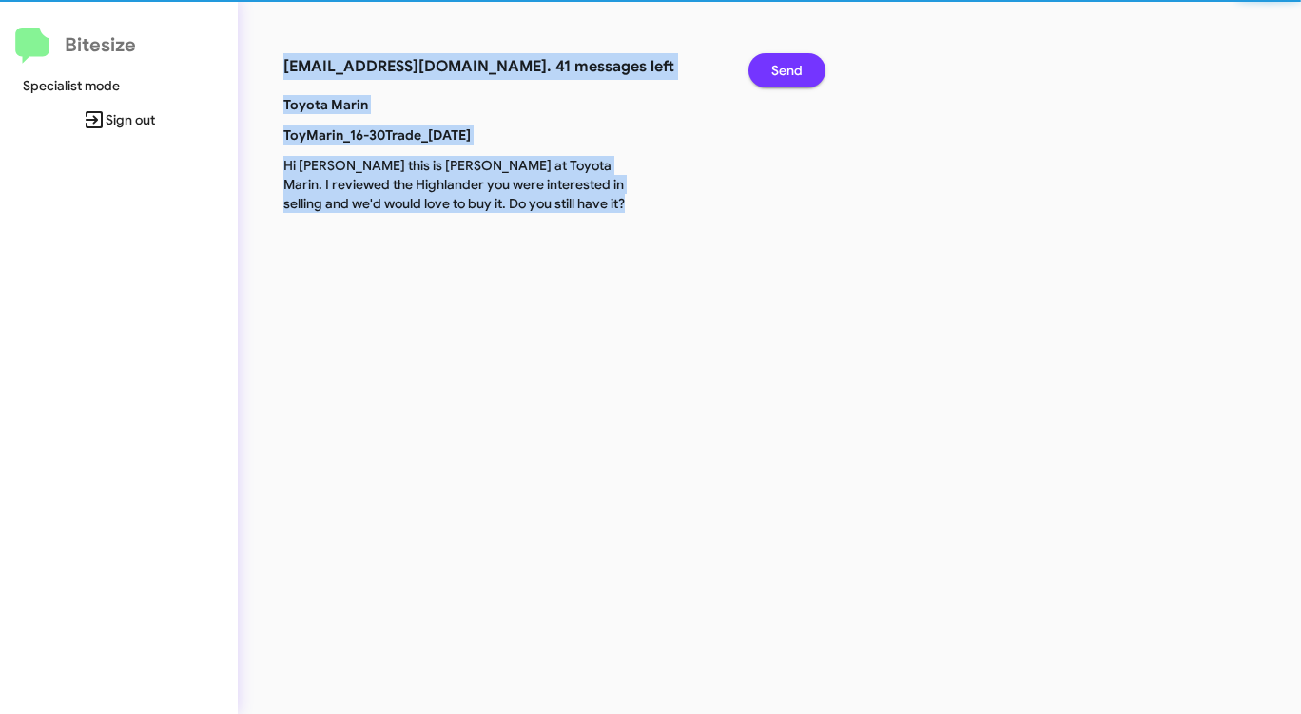
click at [779, 74] on span "Send" at bounding box center [786, 70] width 31 height 34
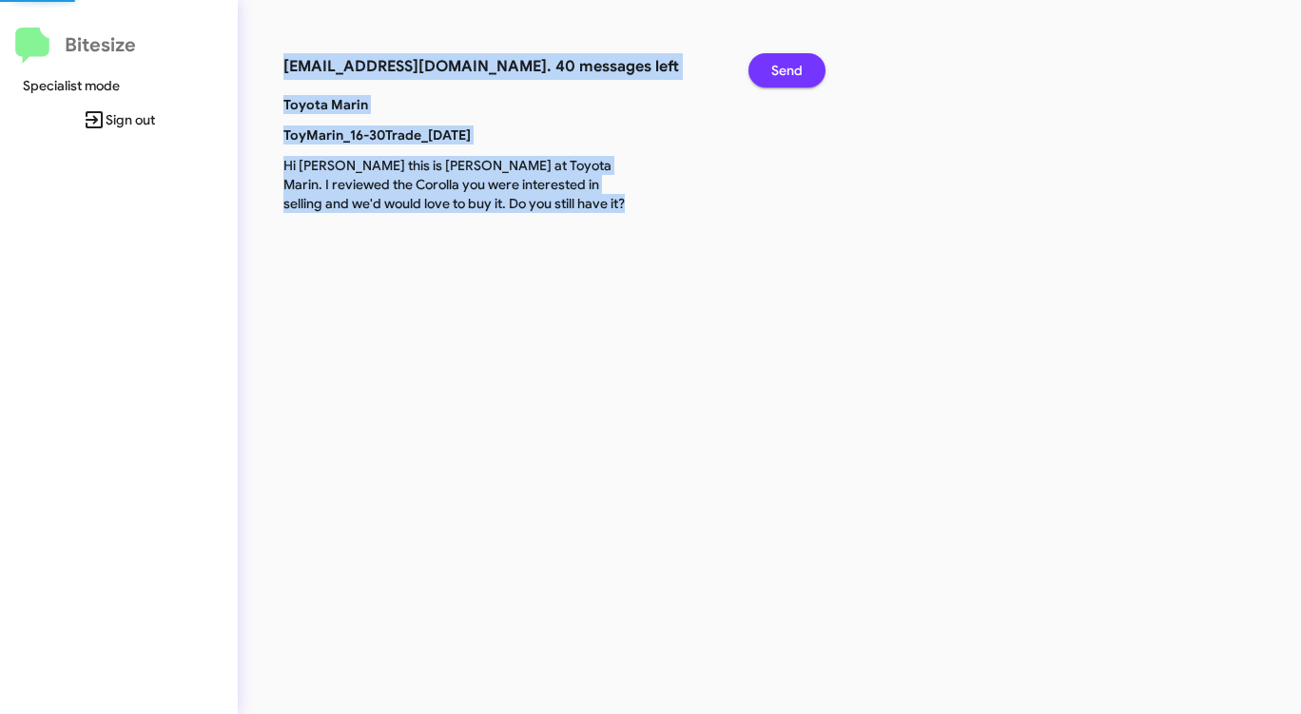
click at [779, 74] on span "Send" at bounding box center [786, 70] width 31 height 34
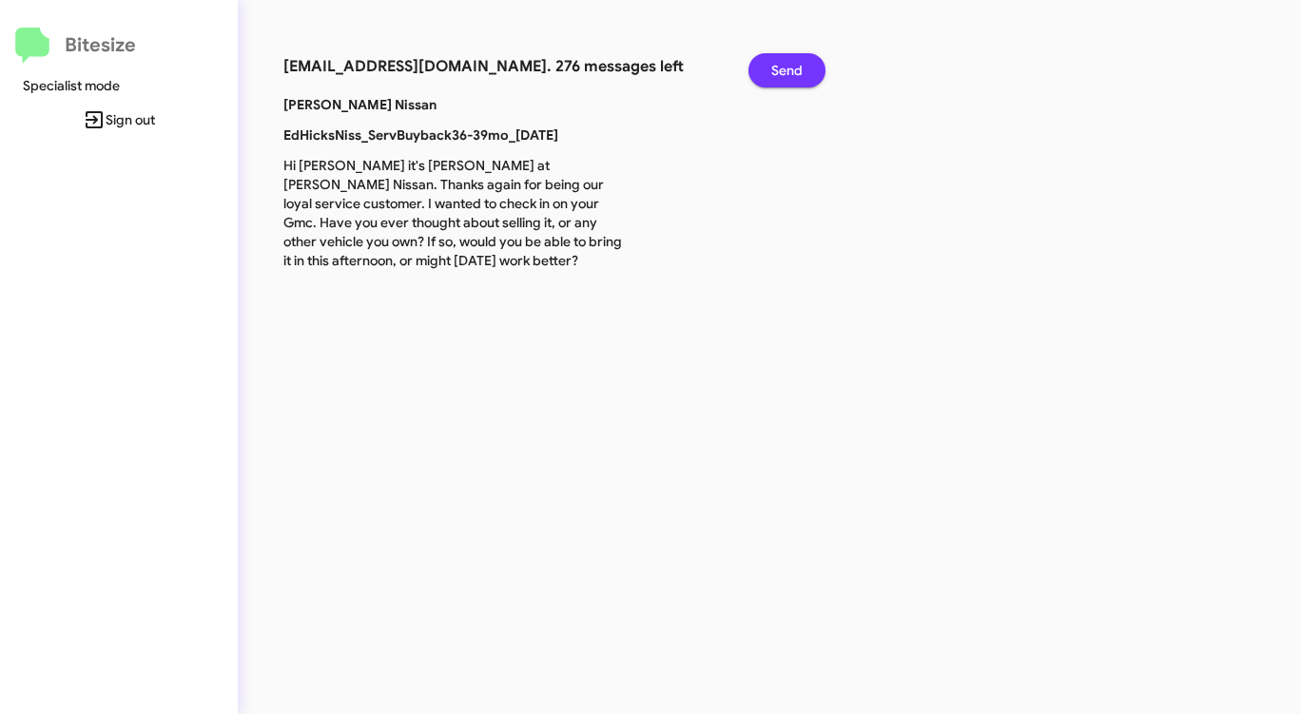
click at [784, 65] on span "Send" at bounding box center [786, 70] width 31 height 34
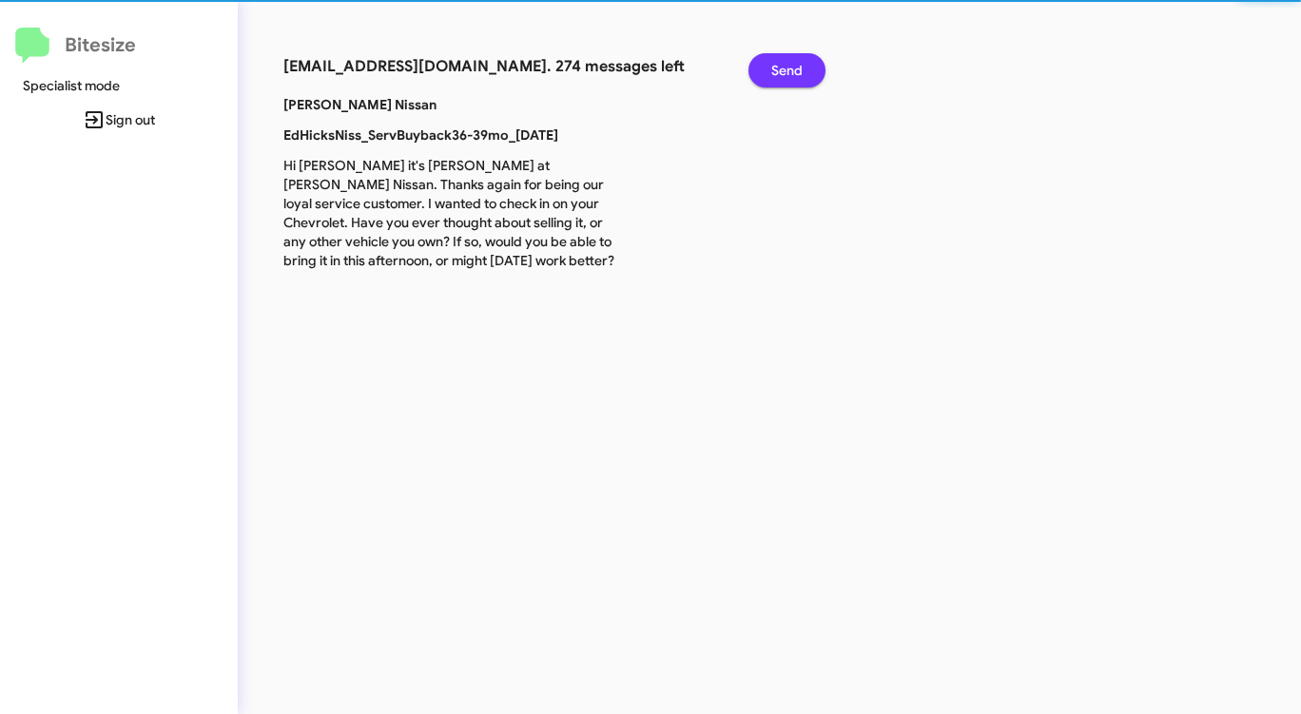
click at [784, 66] on span "Send" at bounding box center [786, 70] width 31 height 34
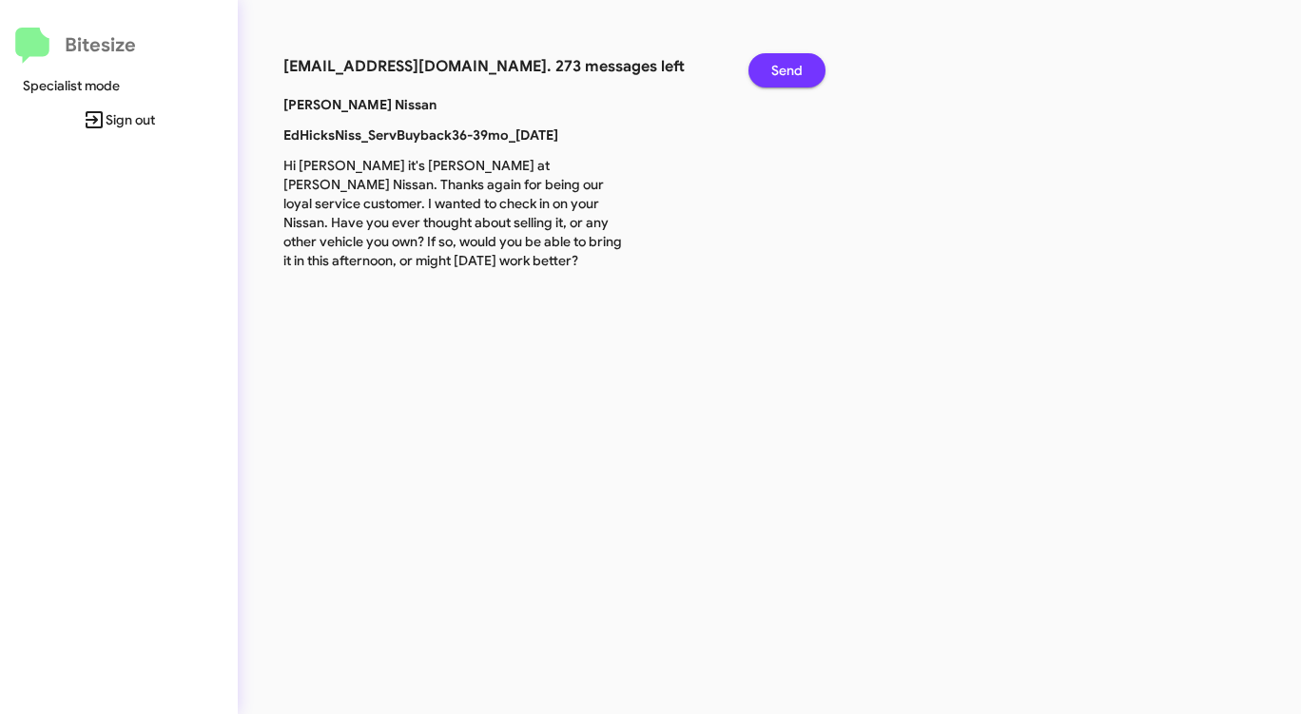
click at [784, 66] on span "Send" at bounding box center [786, 70] width 31 height 34
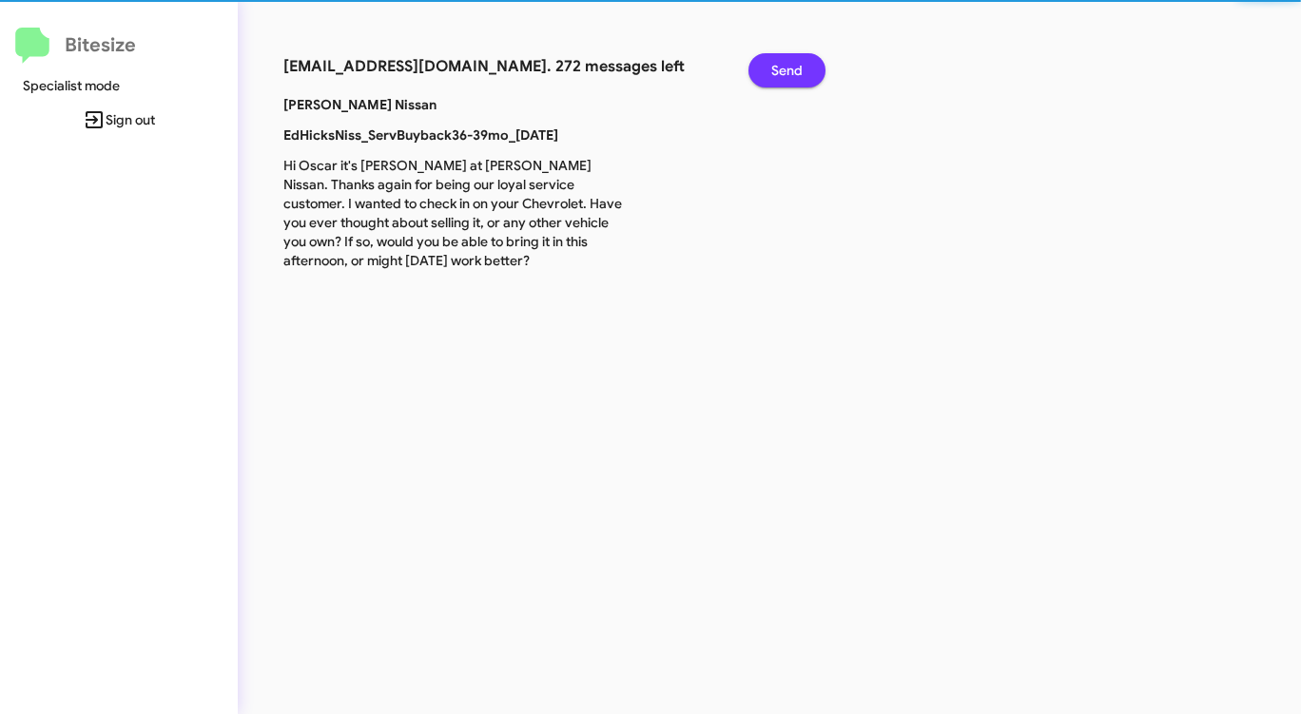
click at [784, 66] on span "Send" at bounding box center [786, 70] width 31 height 34
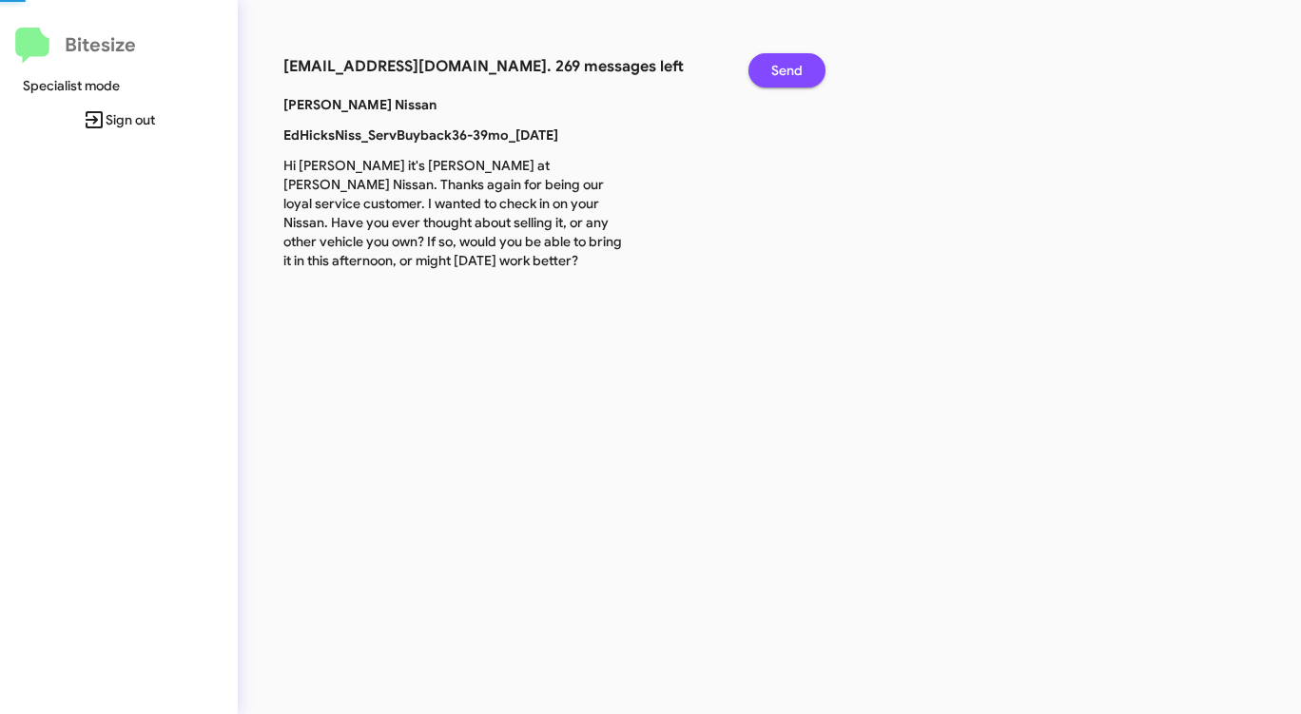
click at [784, 66] on span "Send" at bounding box center [786, 70] width 31 height 34
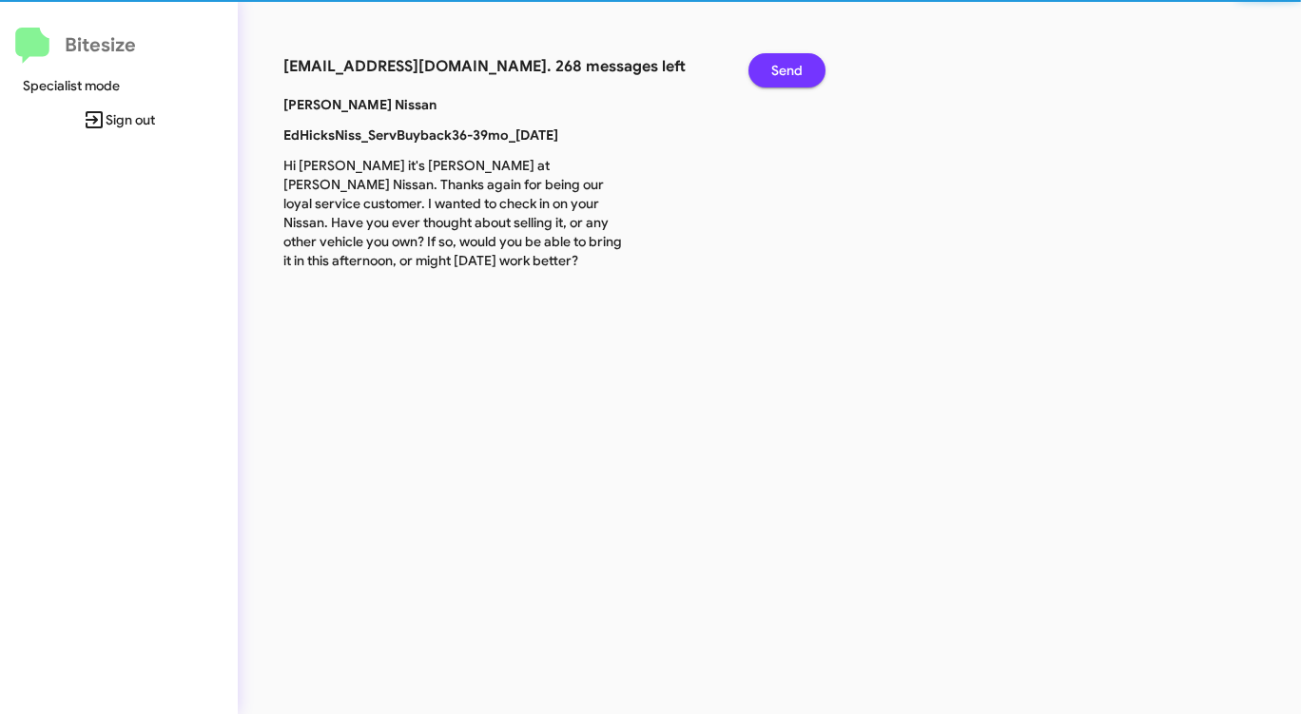
click at [784, 66] on span "Send" at bounding box center [786, 70] width 31 height 34
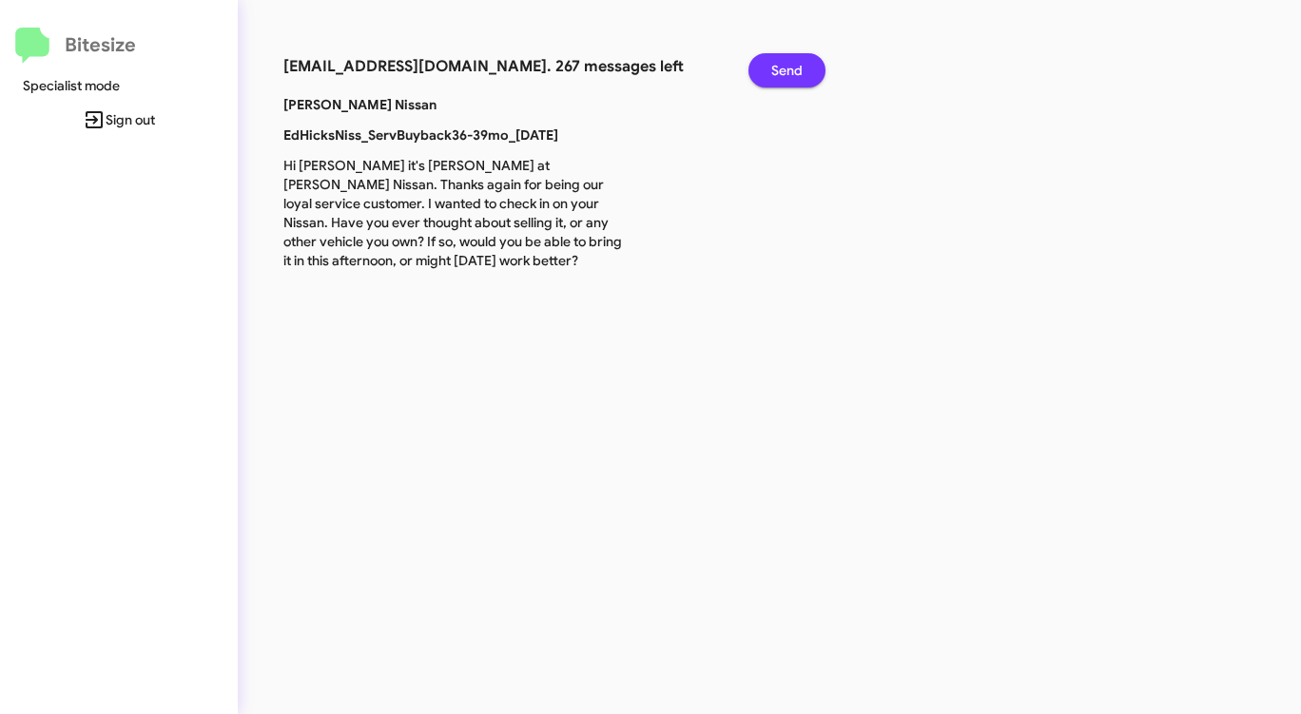
click at [784, 66] on span "Send" at bounding box center [786, 70] width 31 height 34
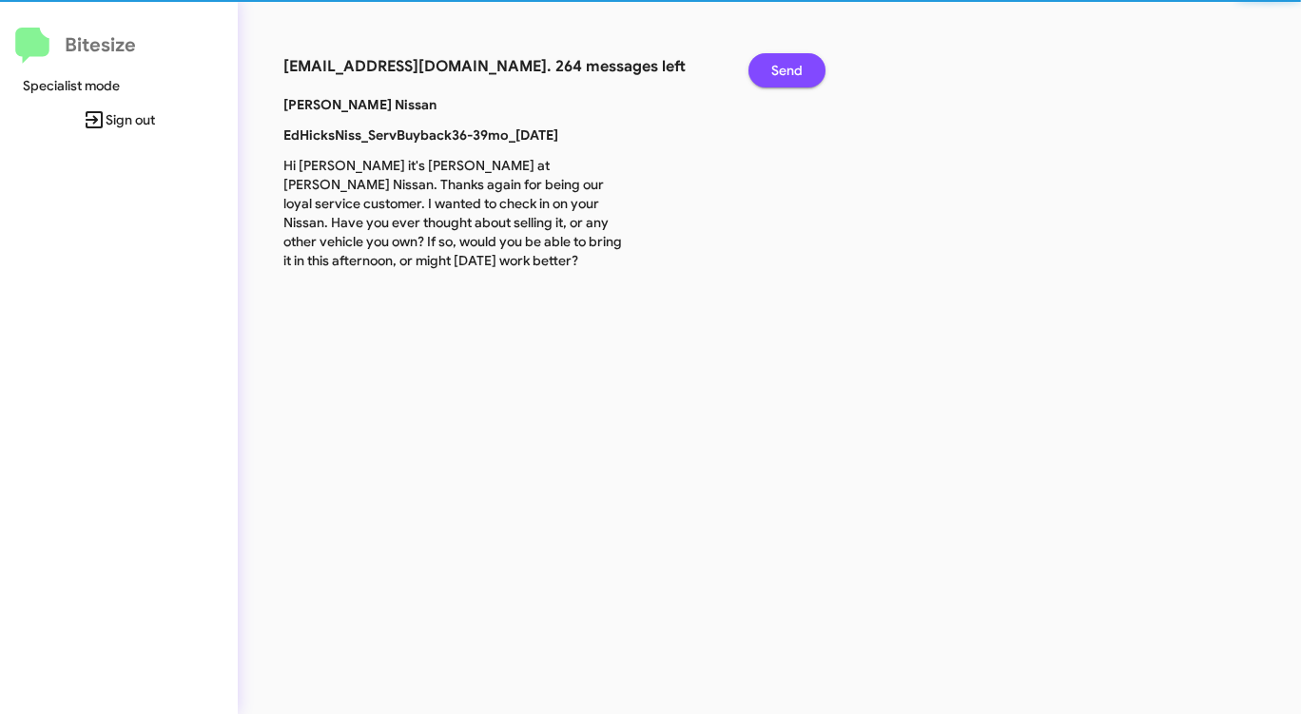
click at [784, 66] on span "Send" at bounding box center [786, 70] width 31 height 34
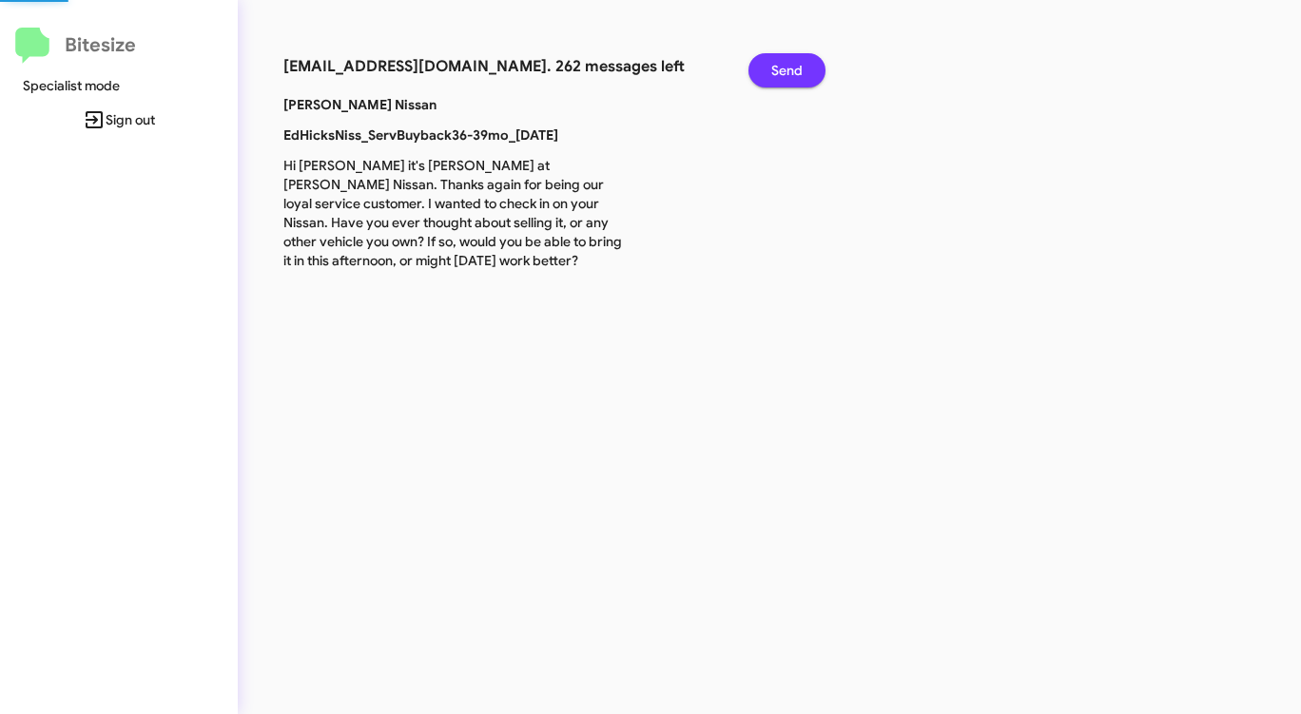
click at [784, 66] on span "Send" at bounding box center [786, 70] width 31 height 34
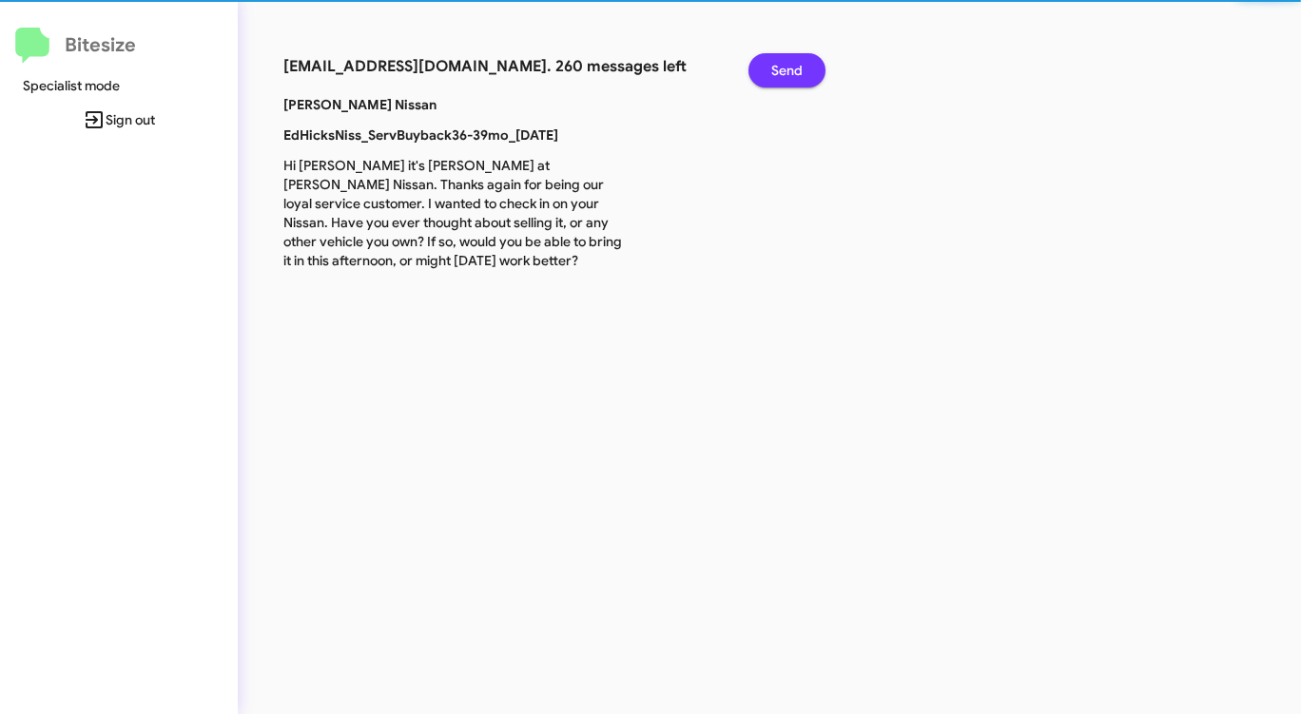
click at [784, 66] on span "Send" at bounding box center [786, 70] width 31 height 34
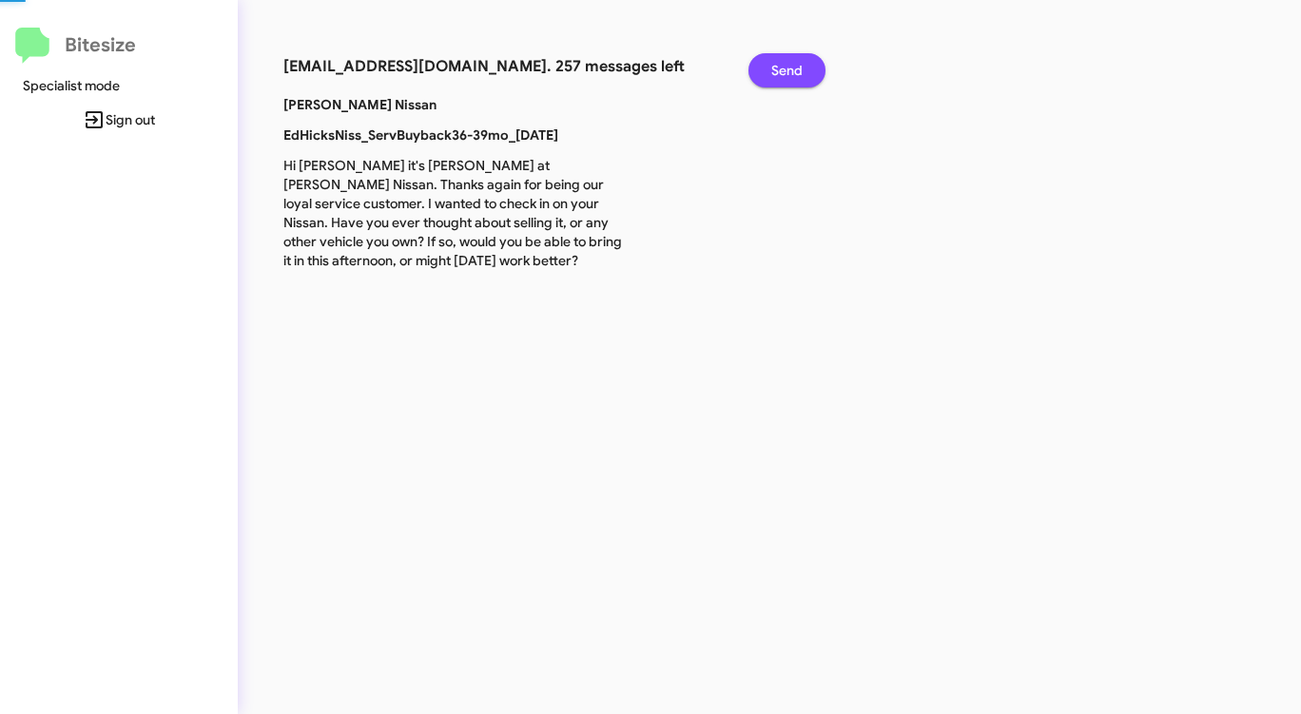
click at [784, 66] on span "Send" at bounding box center [786, 70] width 31 height 34
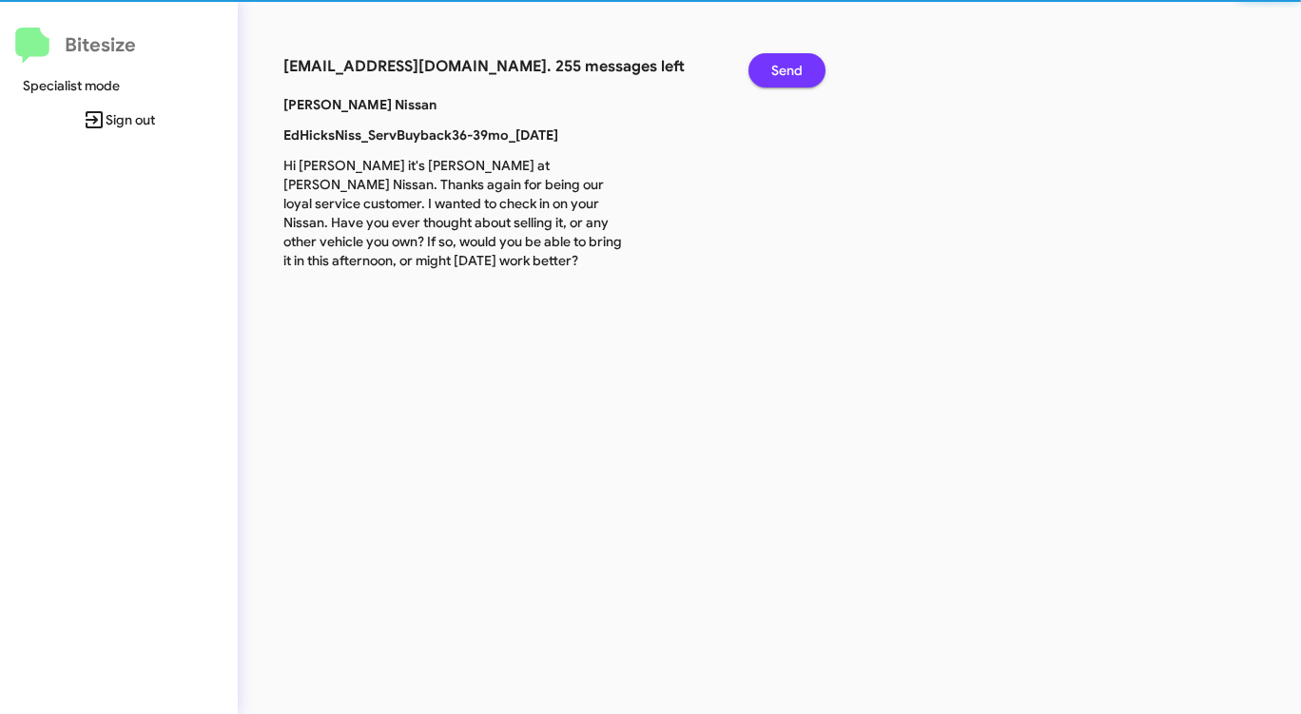
click at [784, 66] on span "Send" at bounding box center [786, 70] width 31 height 34
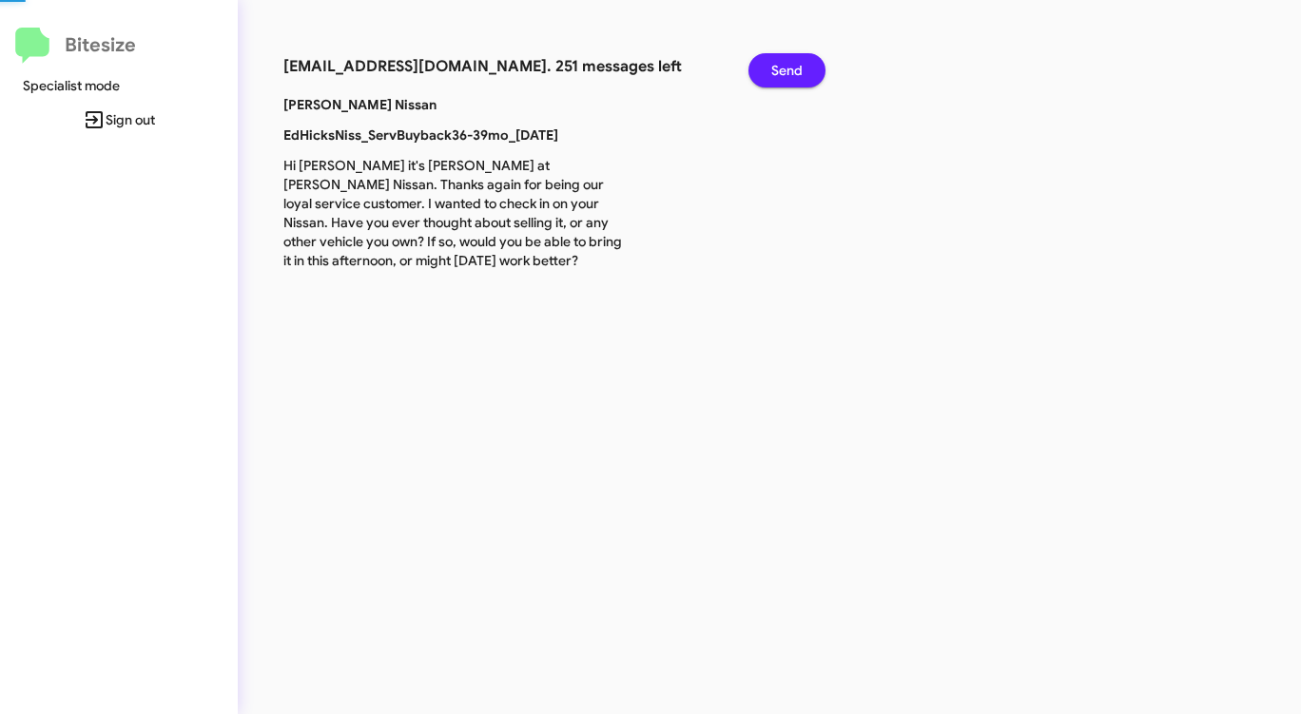
click at [784, 66] on span "Send" at bounding box center [786, 70] width 31 height 34
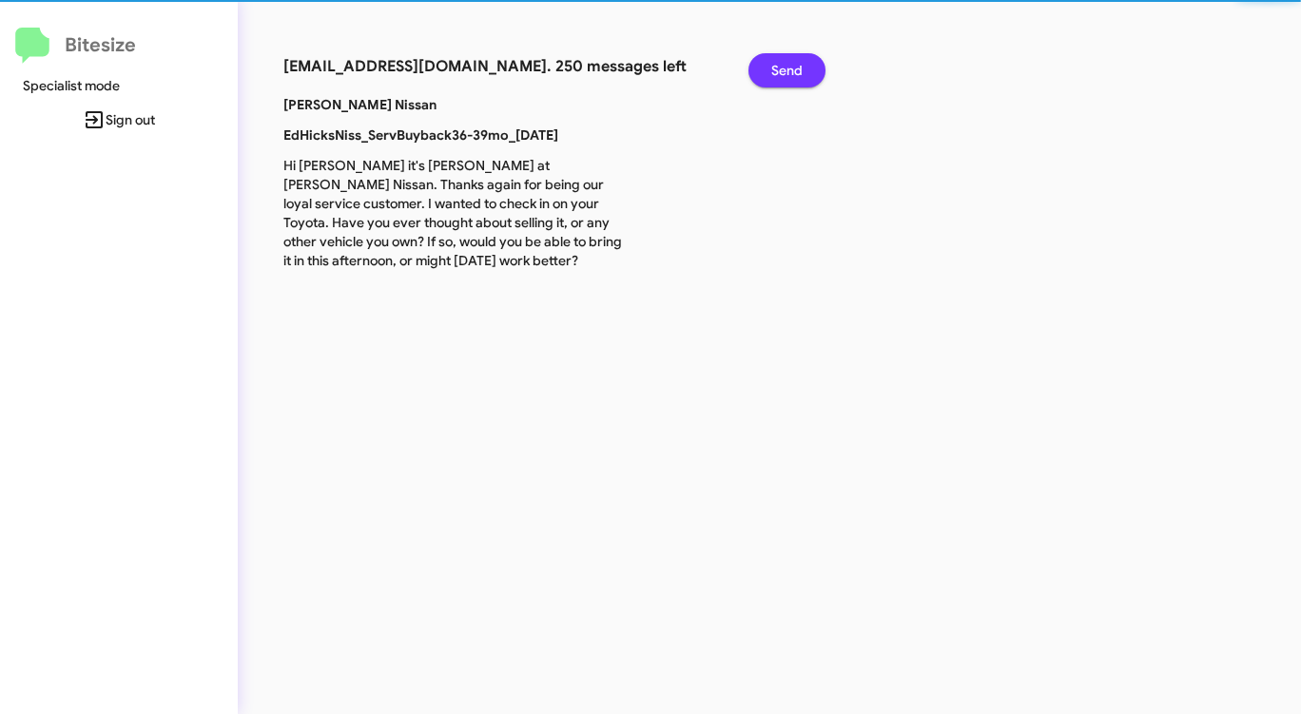
click at [784, 66] on span "Send" at bounding box center [786, 70] width 31 height 34
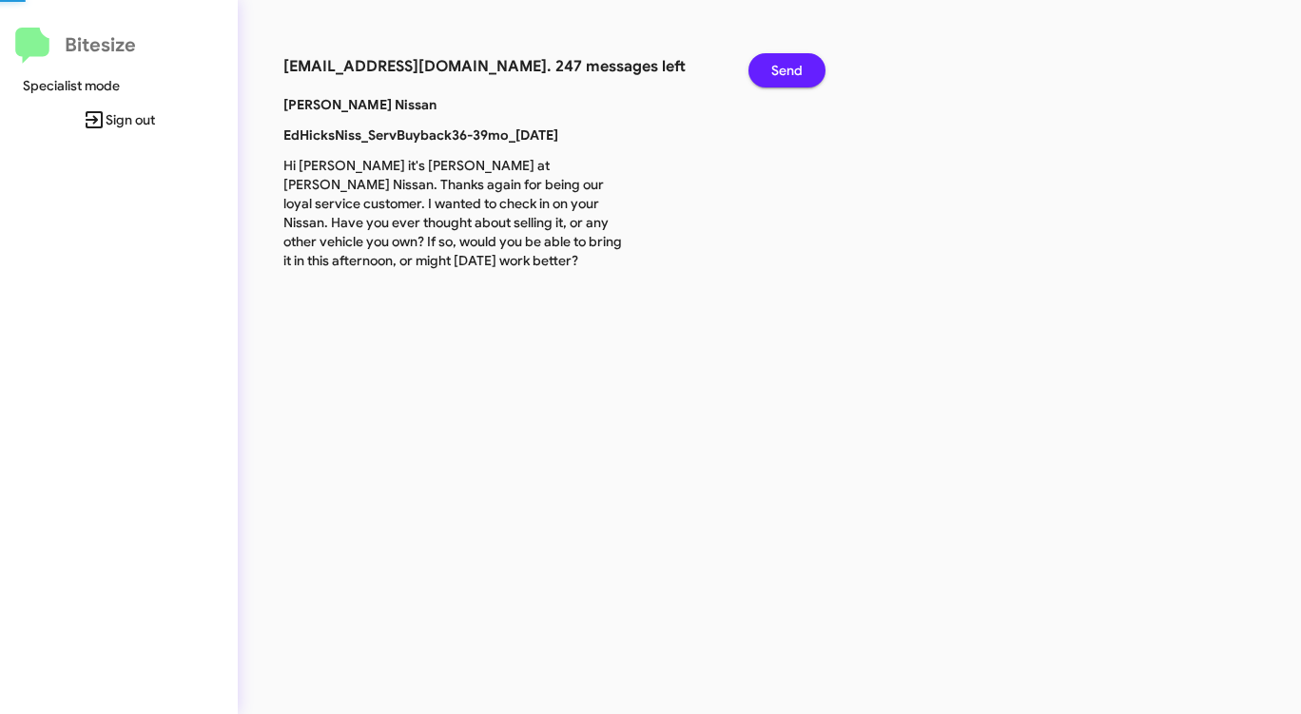
click at [784, 66] on span "Send" at bounding box center [786, 70] width 31 height 34
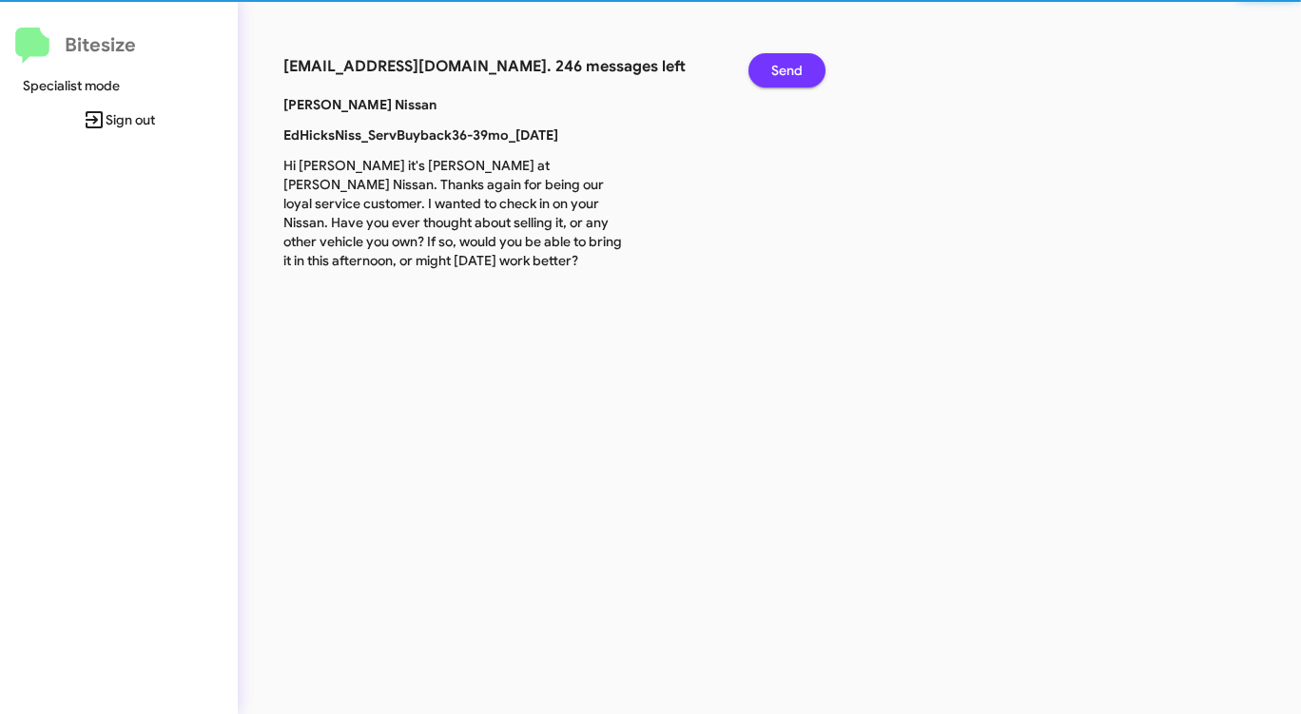
click at [784, 66] on span "Send" at bounding box center [786, 70] width 31 height 34
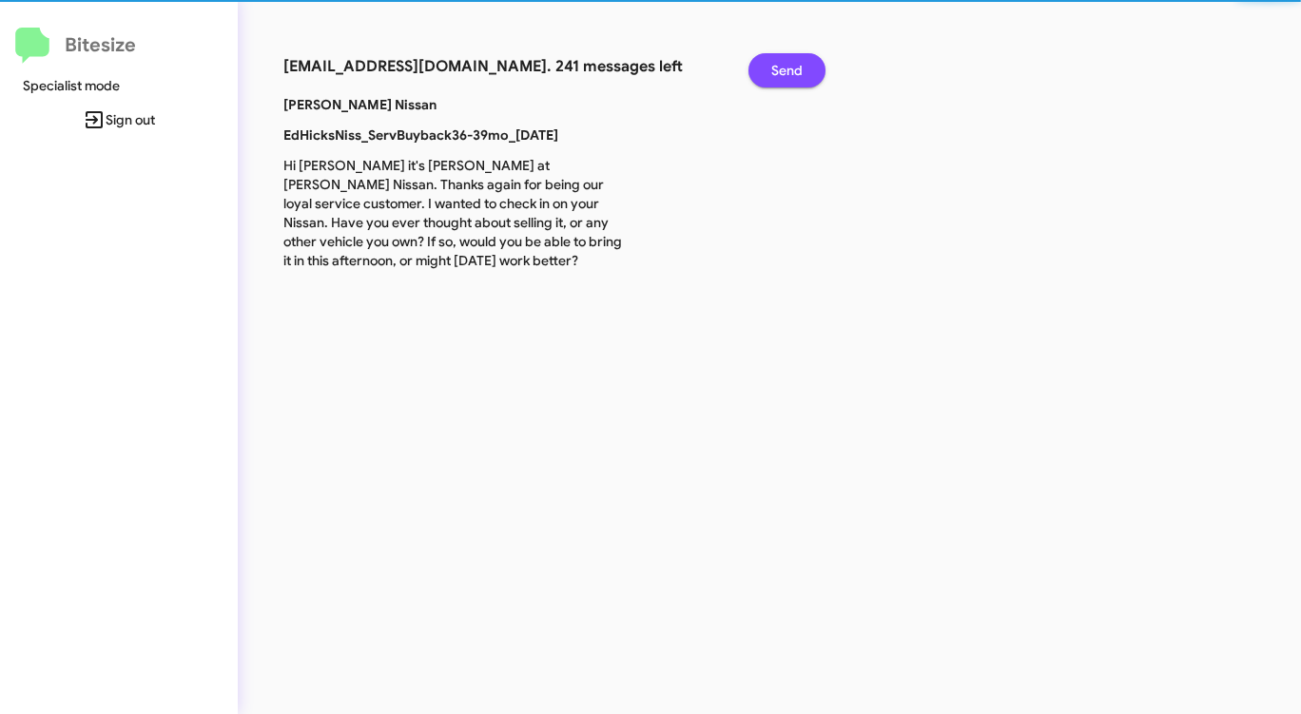
click at [784, 66] on span "Send" at bounding box center [786, 70] width 31 height 34
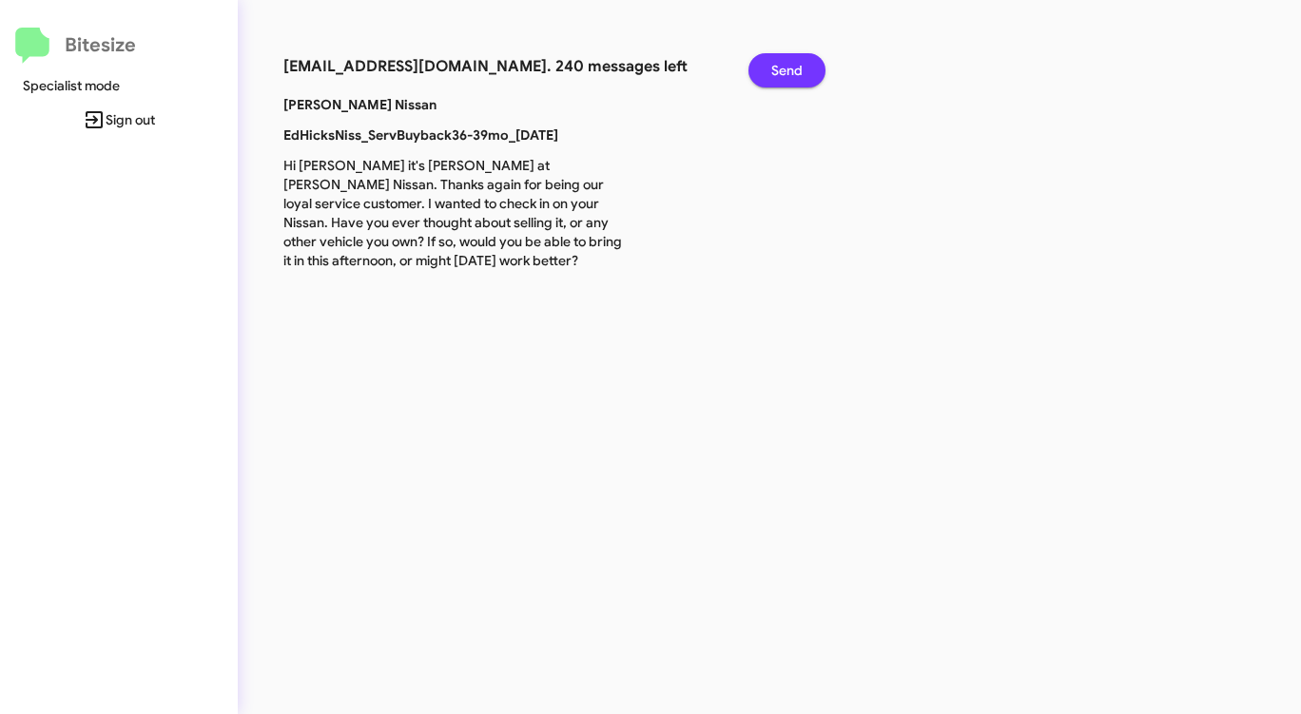
click at [784, 66] on span "Send" at bounding box center [786, 70] width 31 height 34
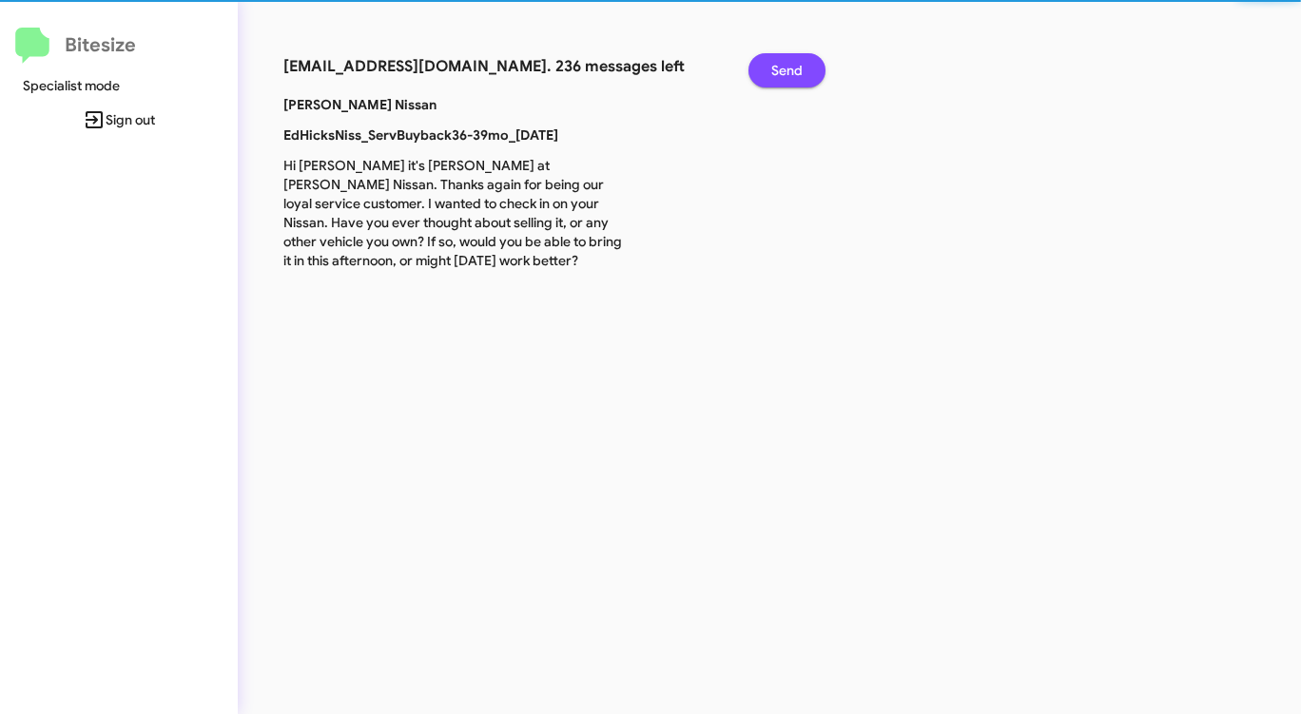
click at [784, 66] on span "Send" at bounding box center [786, 70] width 31 height 34
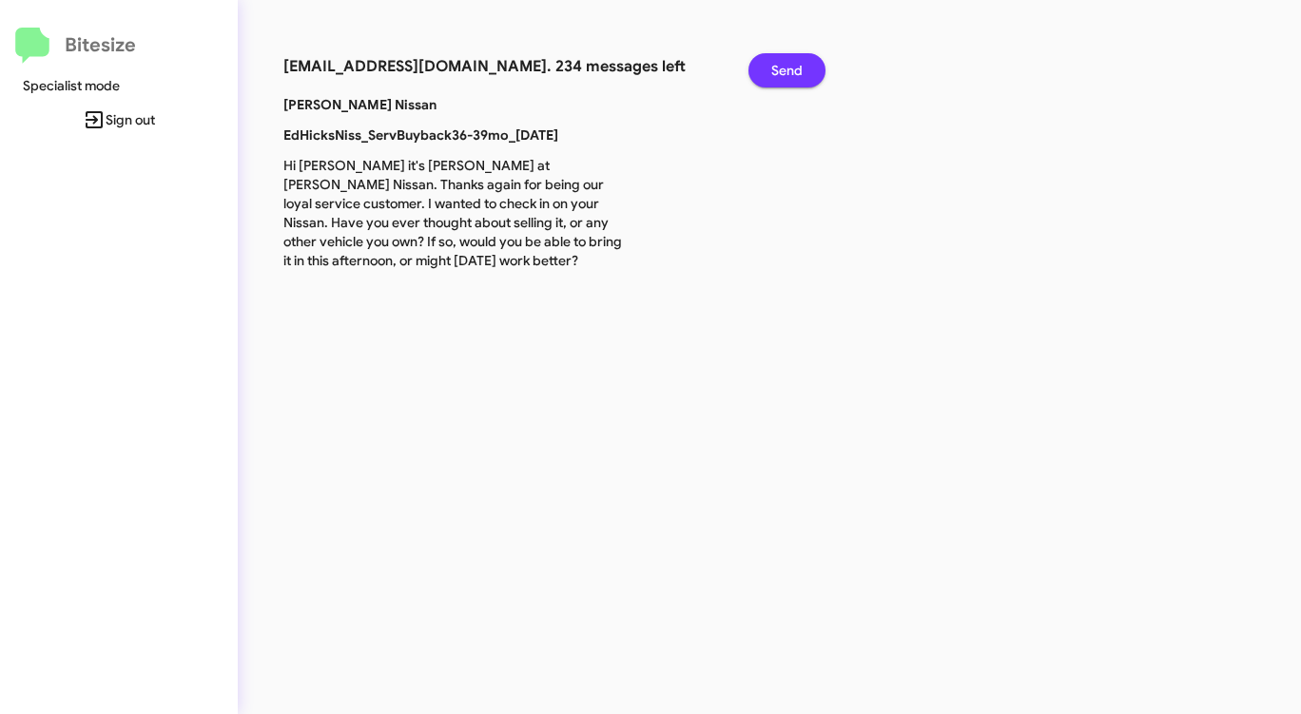
click at [784, 66] on span "Send" at bounding box center [786, 70] width 31 height 34
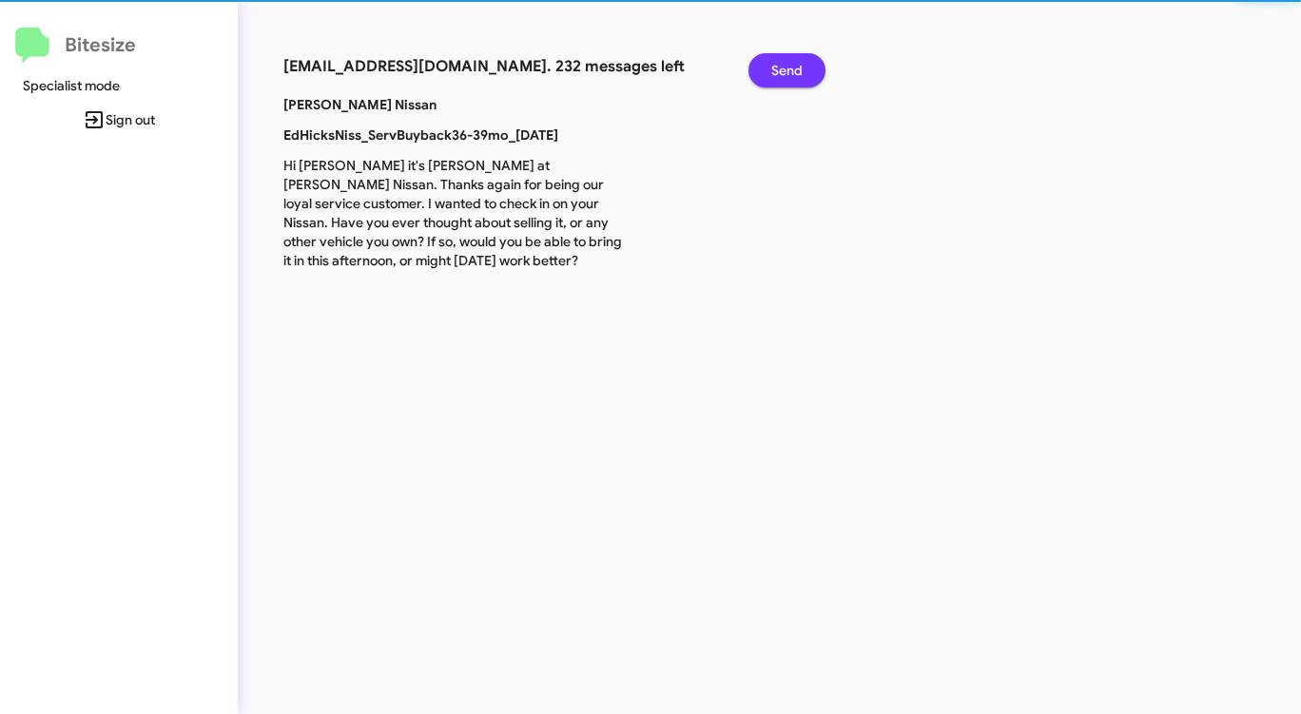
click at [784, 66] on span "Send" at bounding box center [786, 70] width 31 height 34
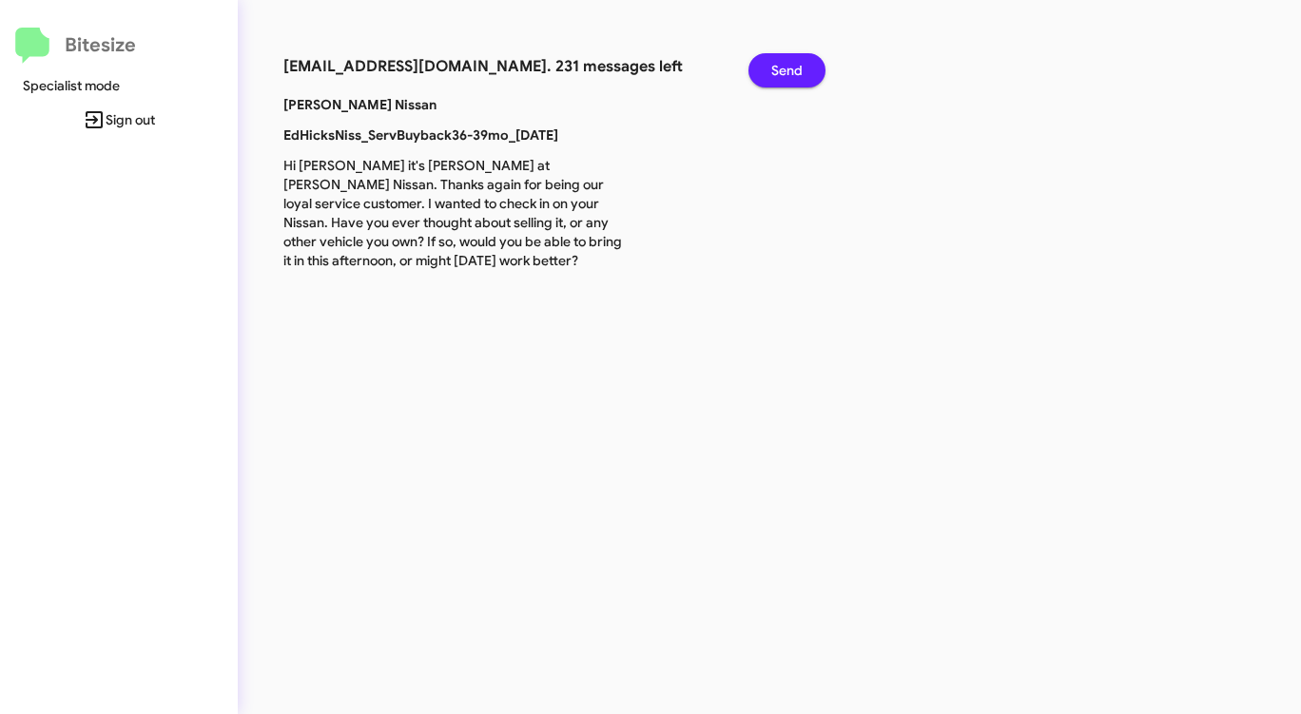
click at [798, 91] on div "Send" at bounding box center [780, 74] width 93 height 42
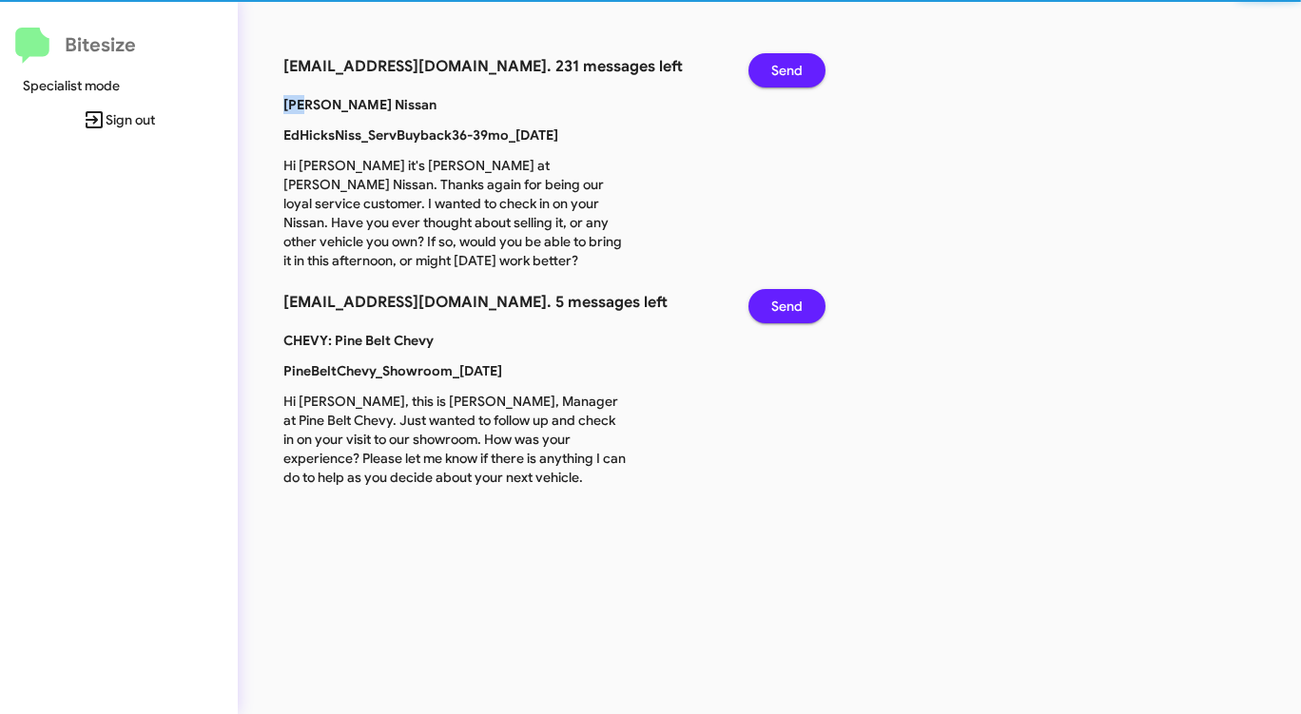
click at [798, 91] on div "Send" at bounding box center [780, 74] width 93 height 42
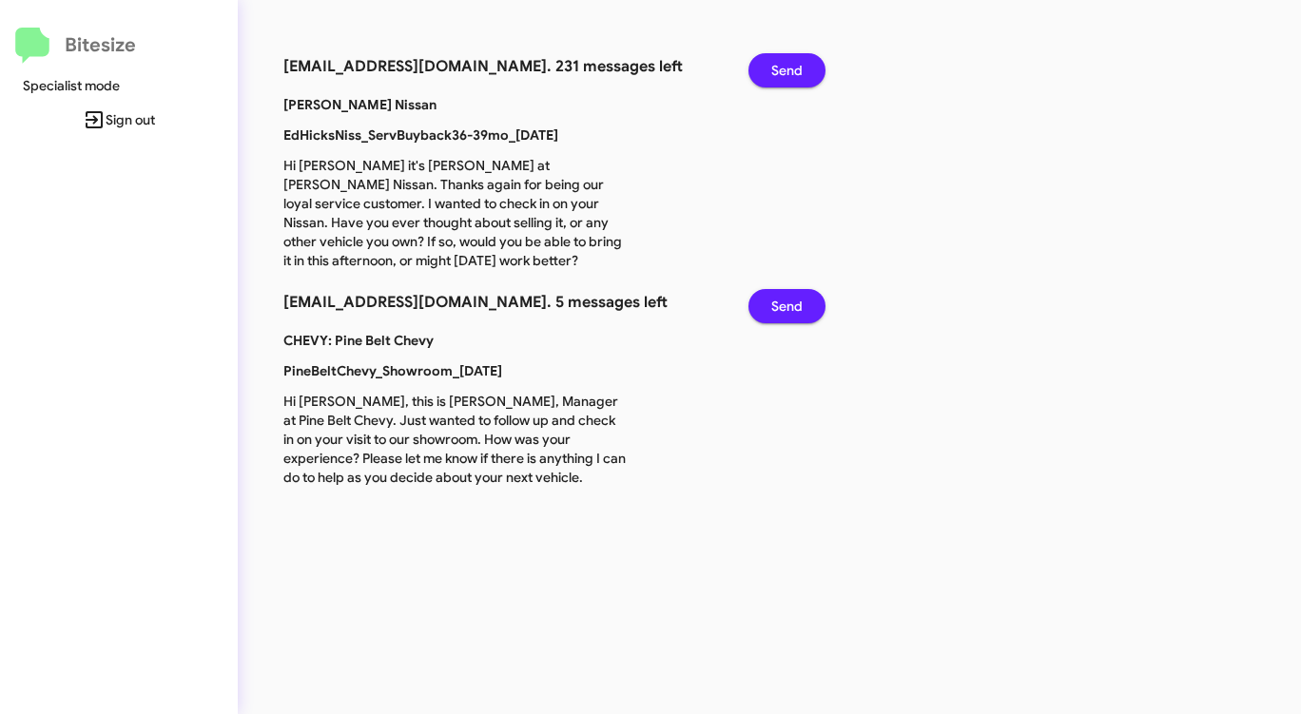
click at [798, 91] on div "Send" at bounding box center [780, 74] width 93 height 42
click at [803, 78] on button "Send" at bounding box center [786, 70] width 77 height 34
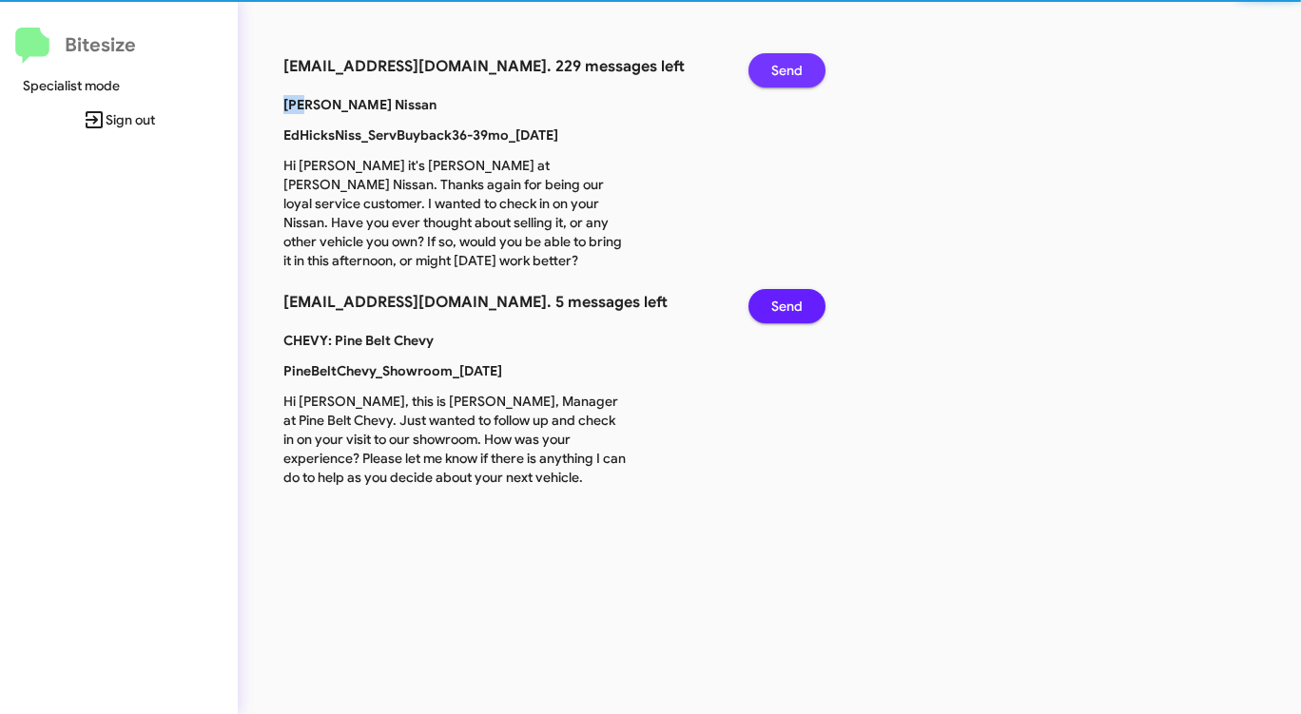
click at [803, 78] on button "Send" at bounding box center [786, 70] width 77 height 34
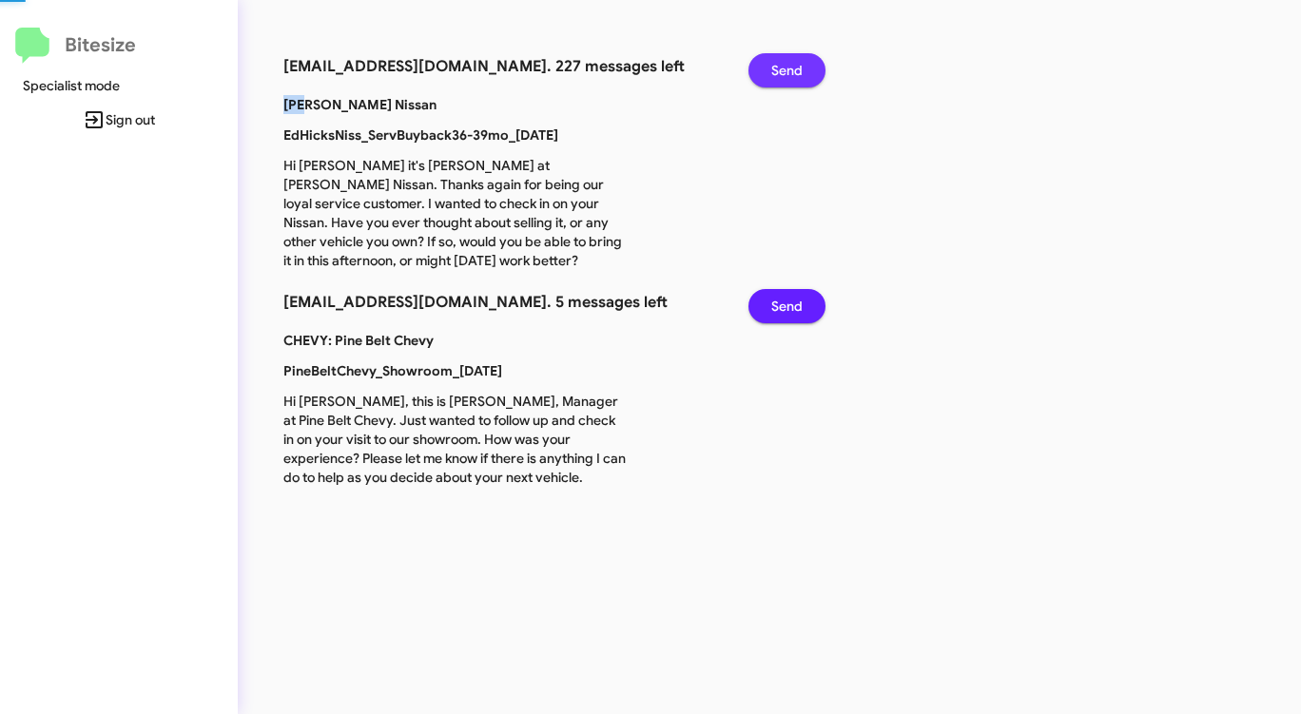
click at [803, 78] on button "Send" at bounding box center [786, 70] width 77 height 34
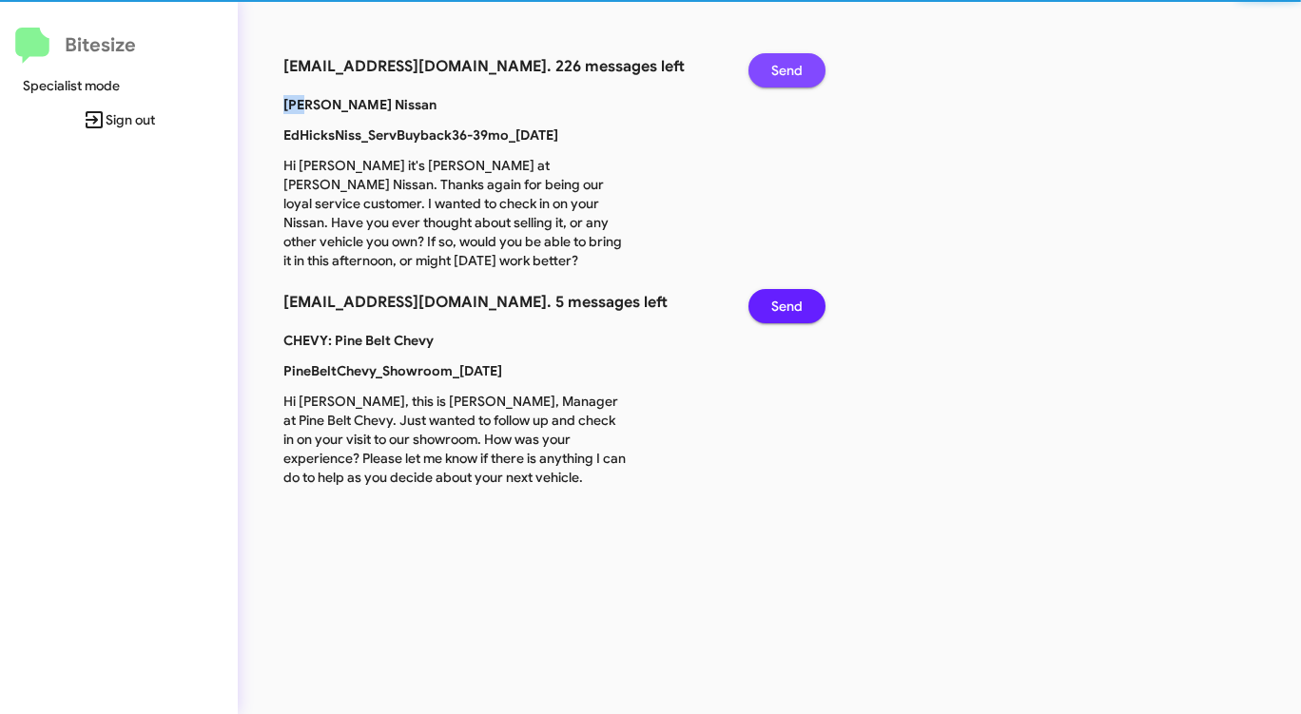
click at [803, 78] on button "Send" at bounding box center [786, 70] width 77 height 34
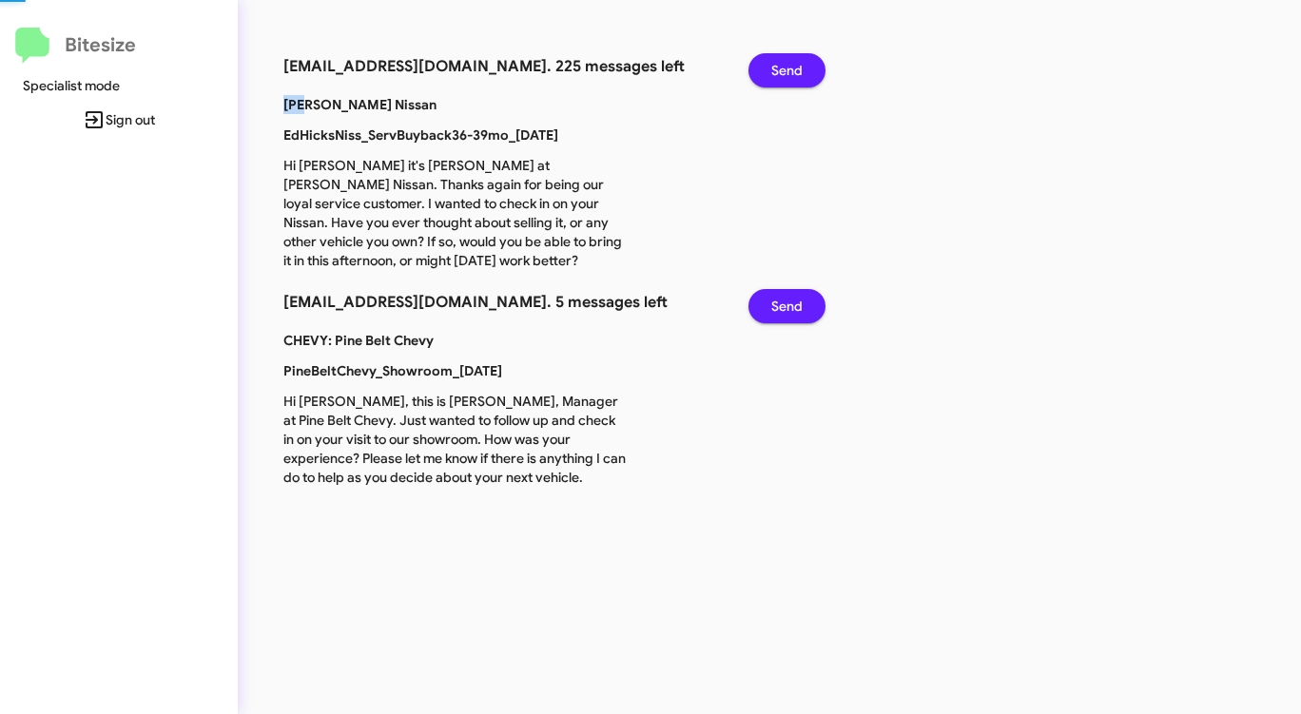
click at [803, 78] on button "Send" at bounding box center [786, 70] width 77 height 34
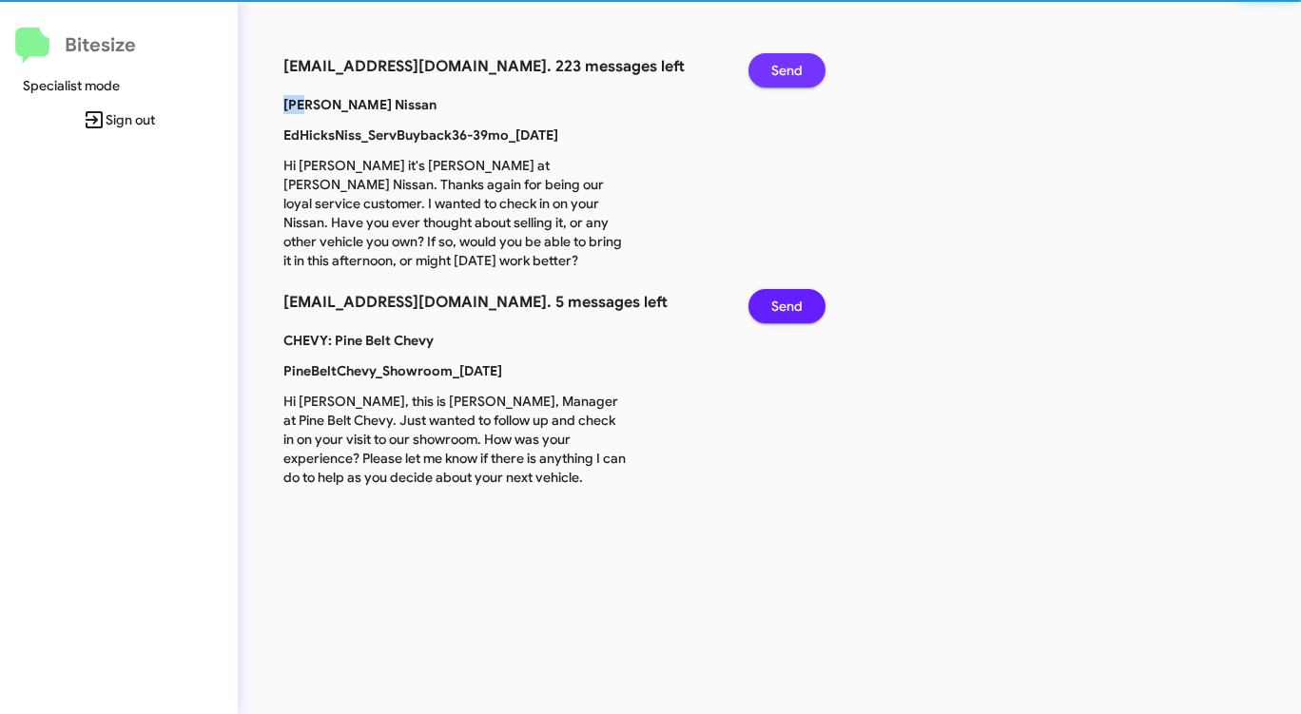
click at [803, 78] on button "Send" at bounding box center [786, 70] width 77 height 34
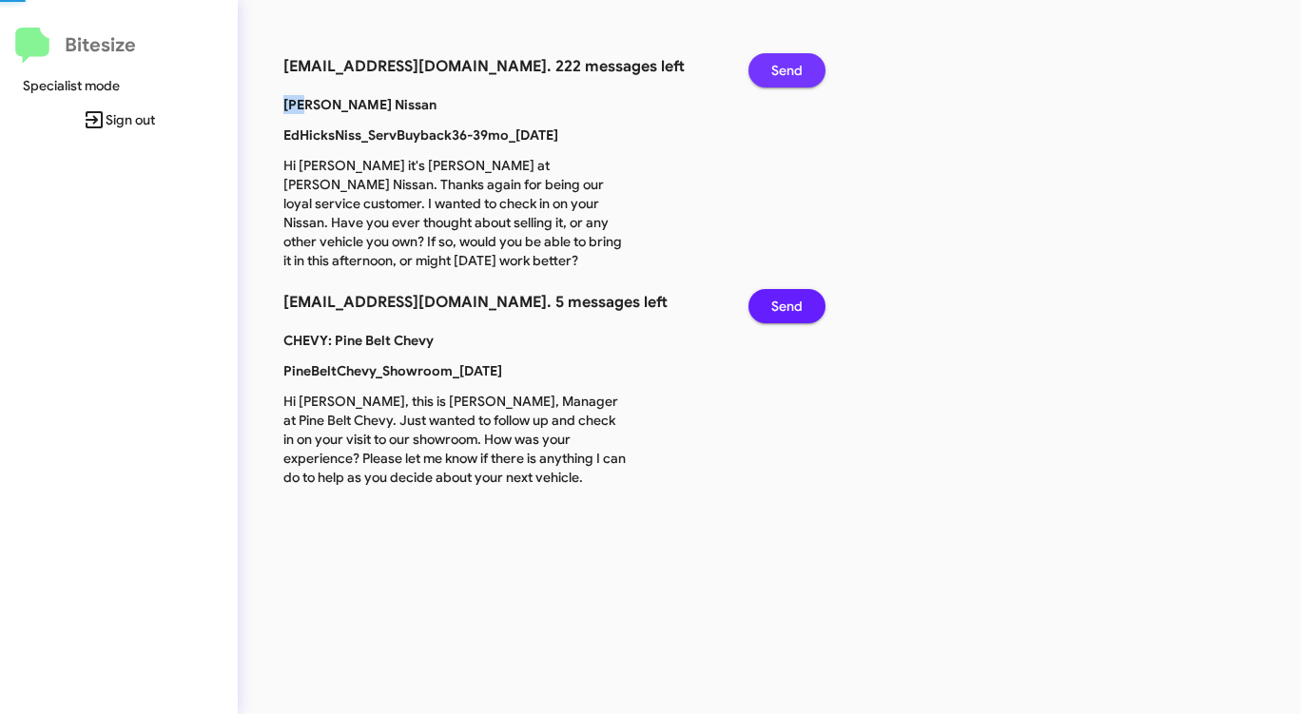
click at [803, 78] on button "Send" at bounding box center [786, 70] width 77 height 34
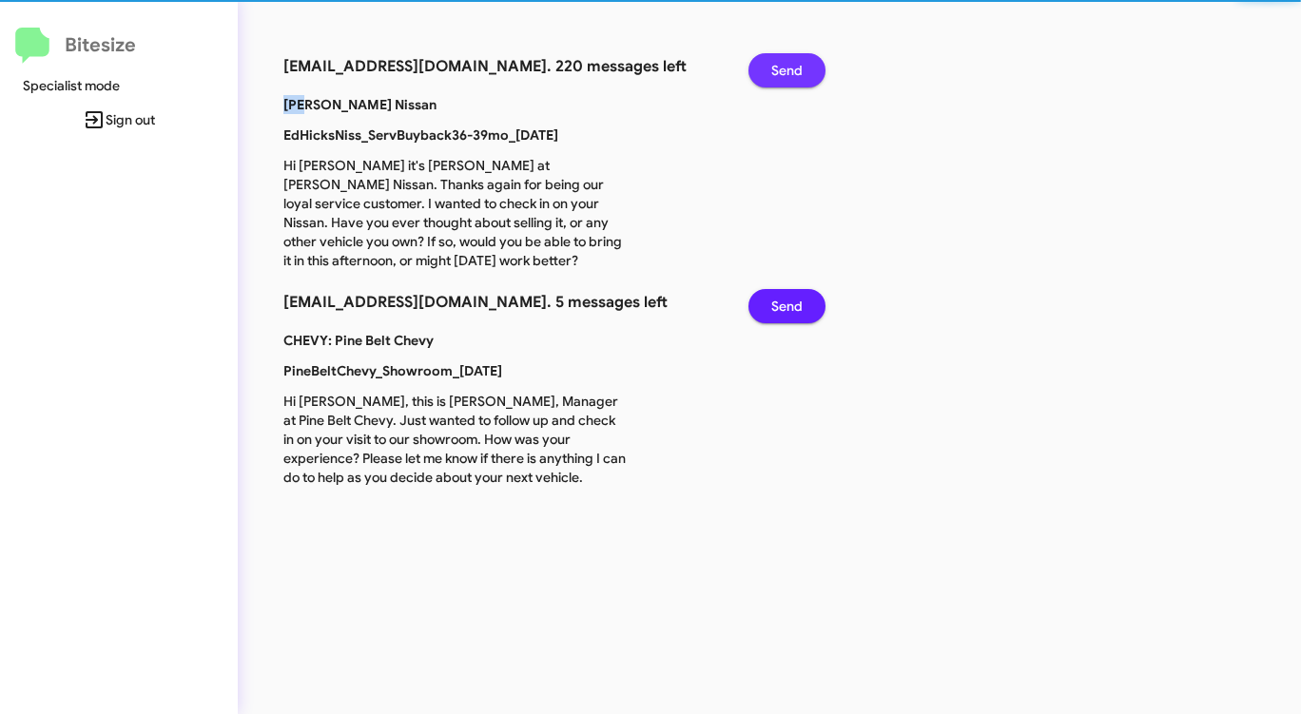
click at [803, 78] on button "Send" at bounding box center [786, 70] width 77 height 34
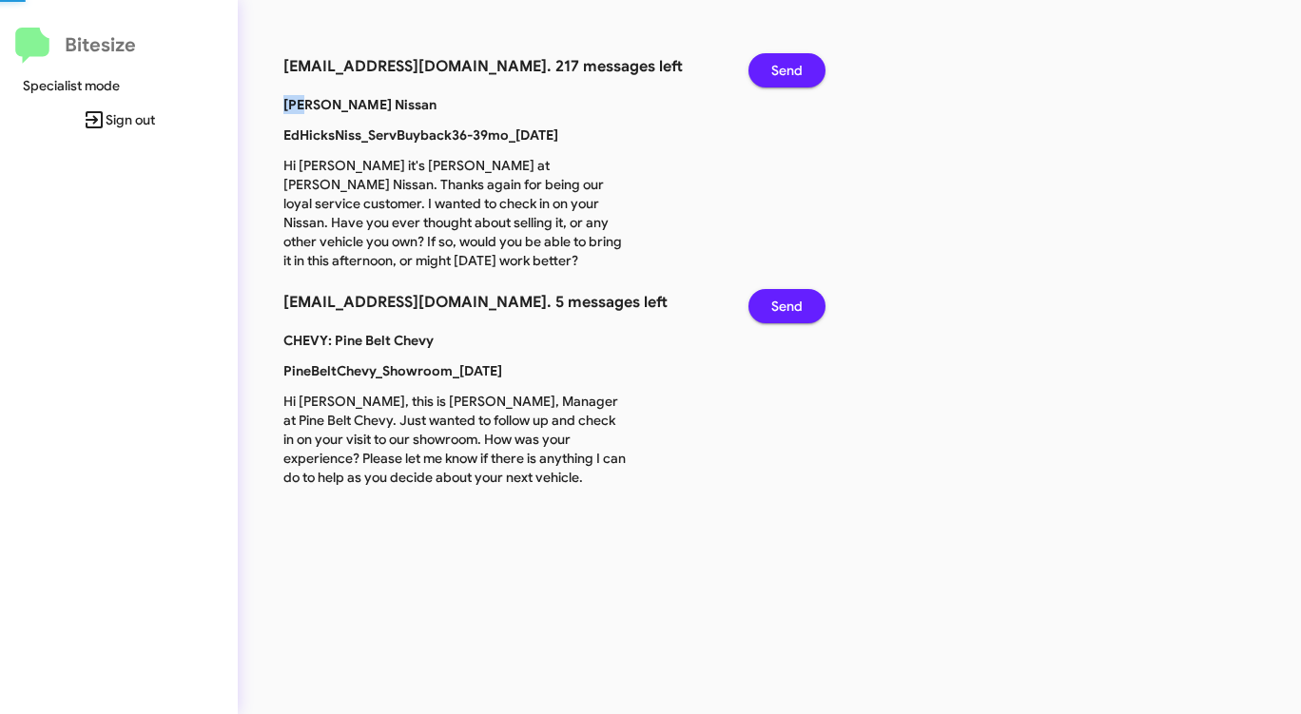
click at [803, 78] on button "Send" at bounding box center [786, 70] width 77 height 34
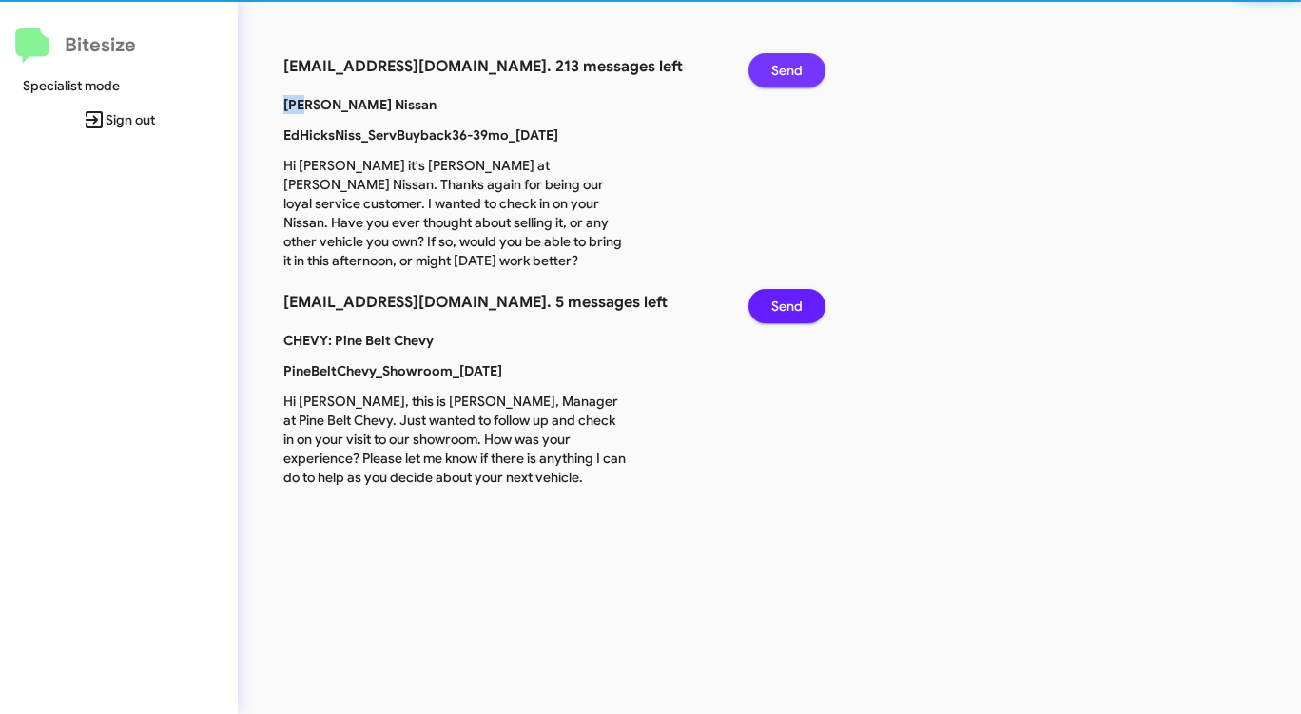
click at [803, 78] on button "Send" at bounding box center [786, 70] width 77 height 34
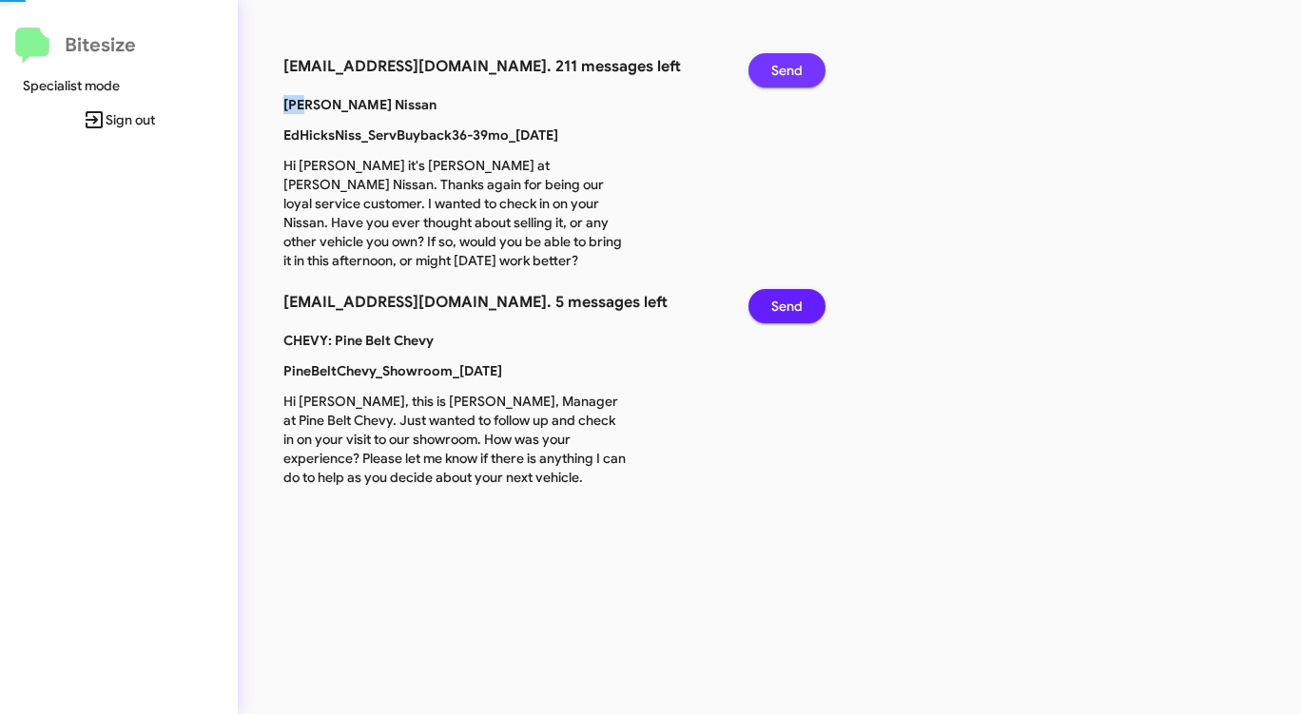
click at [803, 78] on button "Send" at bounding box center [786, 70] width 77 height 34
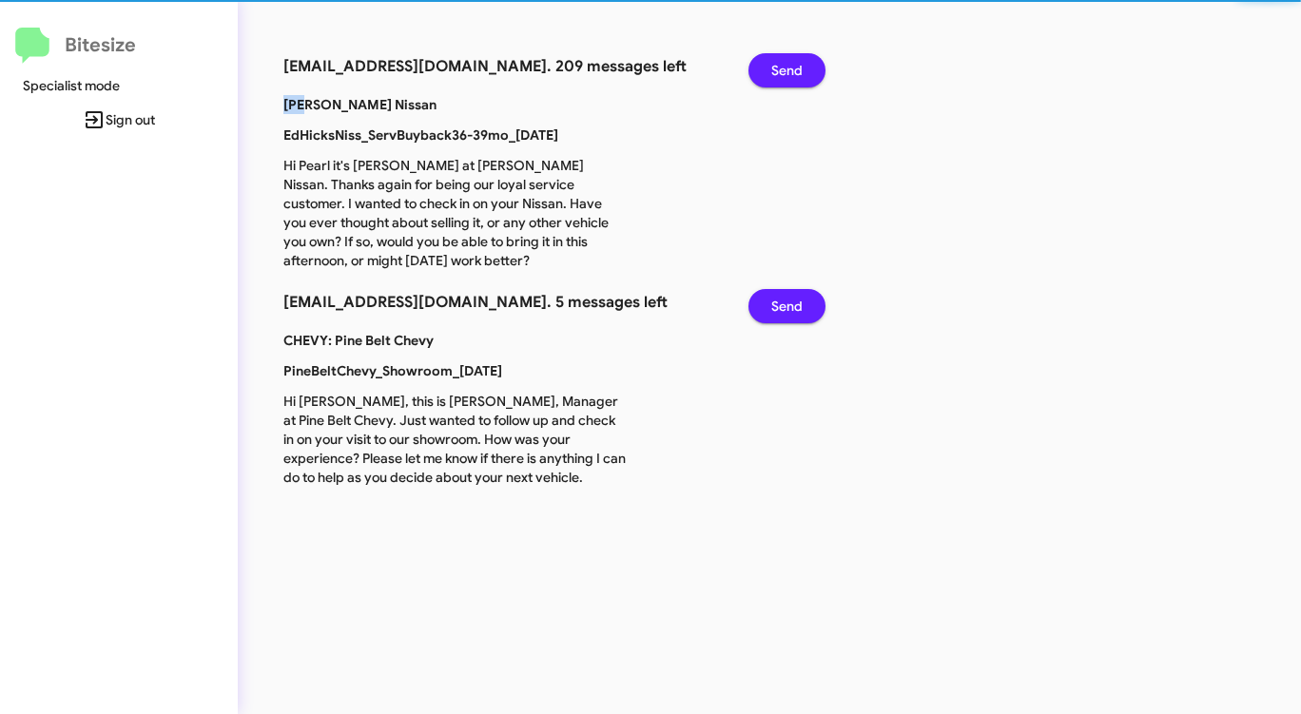
click at [803, 78] on button "Send" at bounding box center [786, 70] width 77 height 34
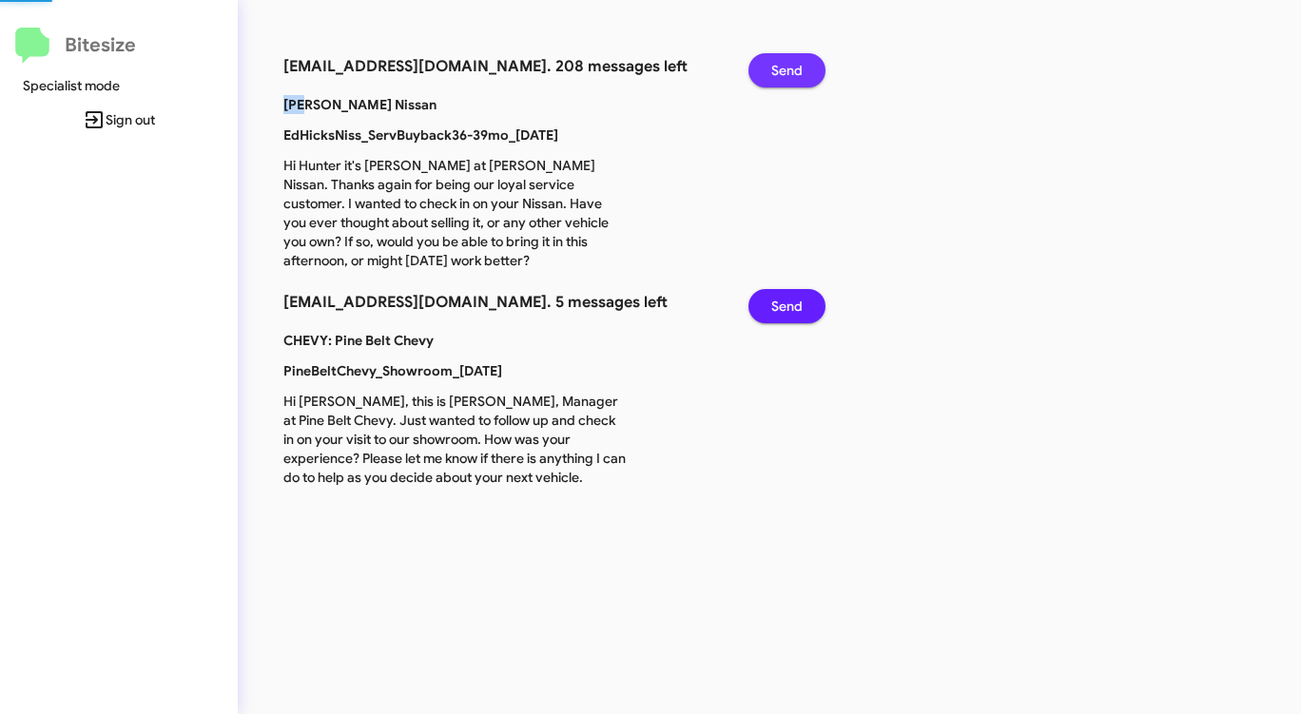
click at [803, 78] on button "Send" at bounding box center [786, 70] width 77 height 34
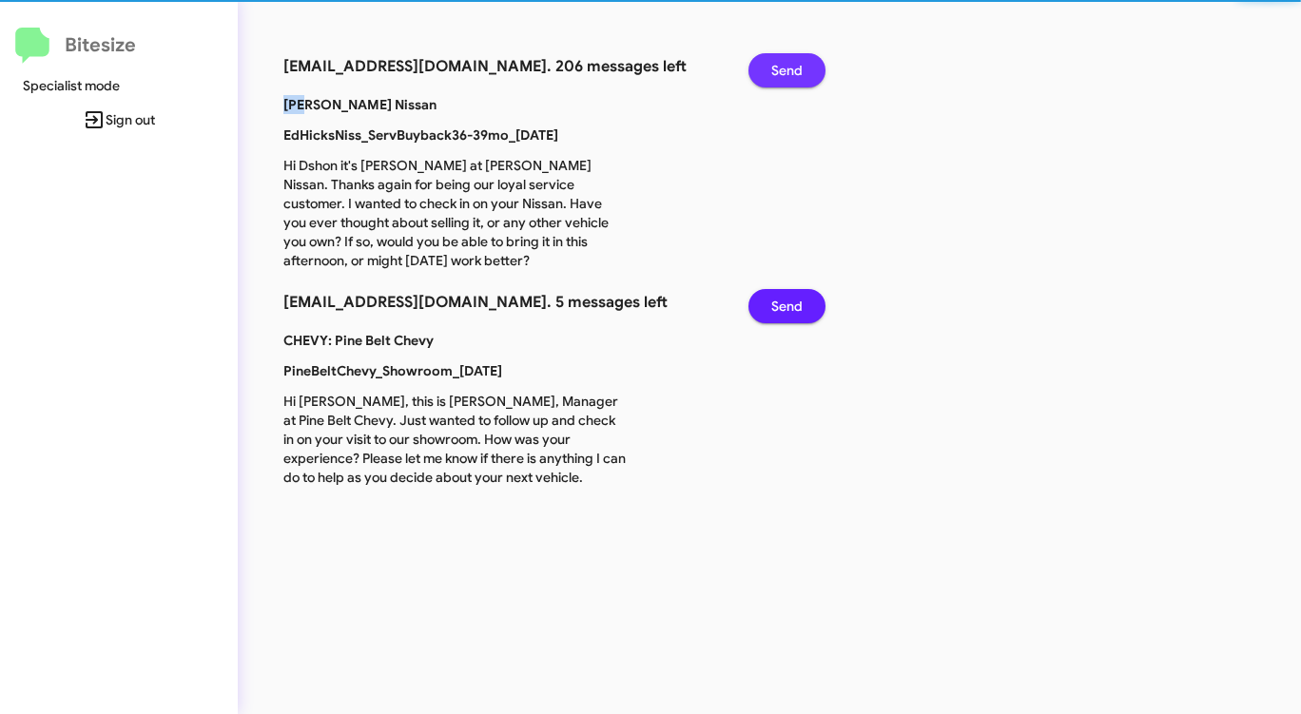
click at [803, 78] on button "Send" at bounding box center [786, 70] width 77 height 34
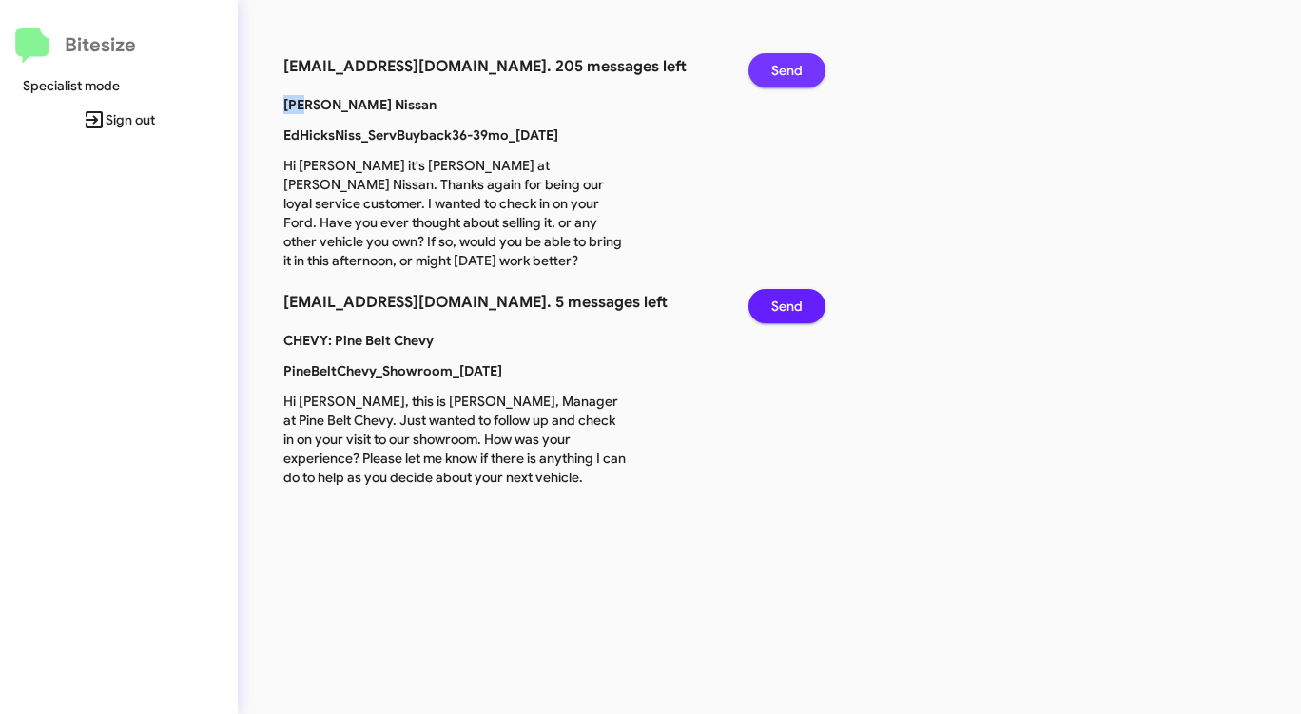
click at [780, 75] on span "Send" at bounding box center [786, 70] width 31 height 34
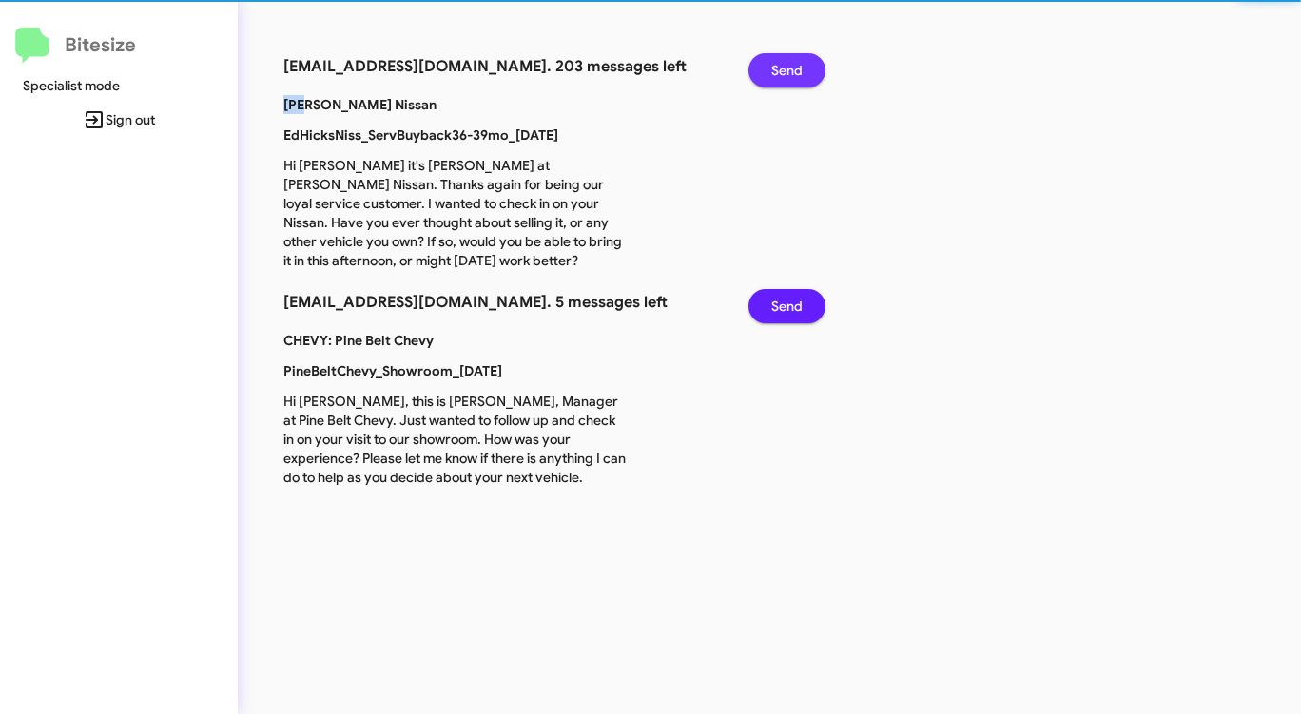
click at [780, 75] on span "Send" at bounding box center [786, 70] width 31 height 34
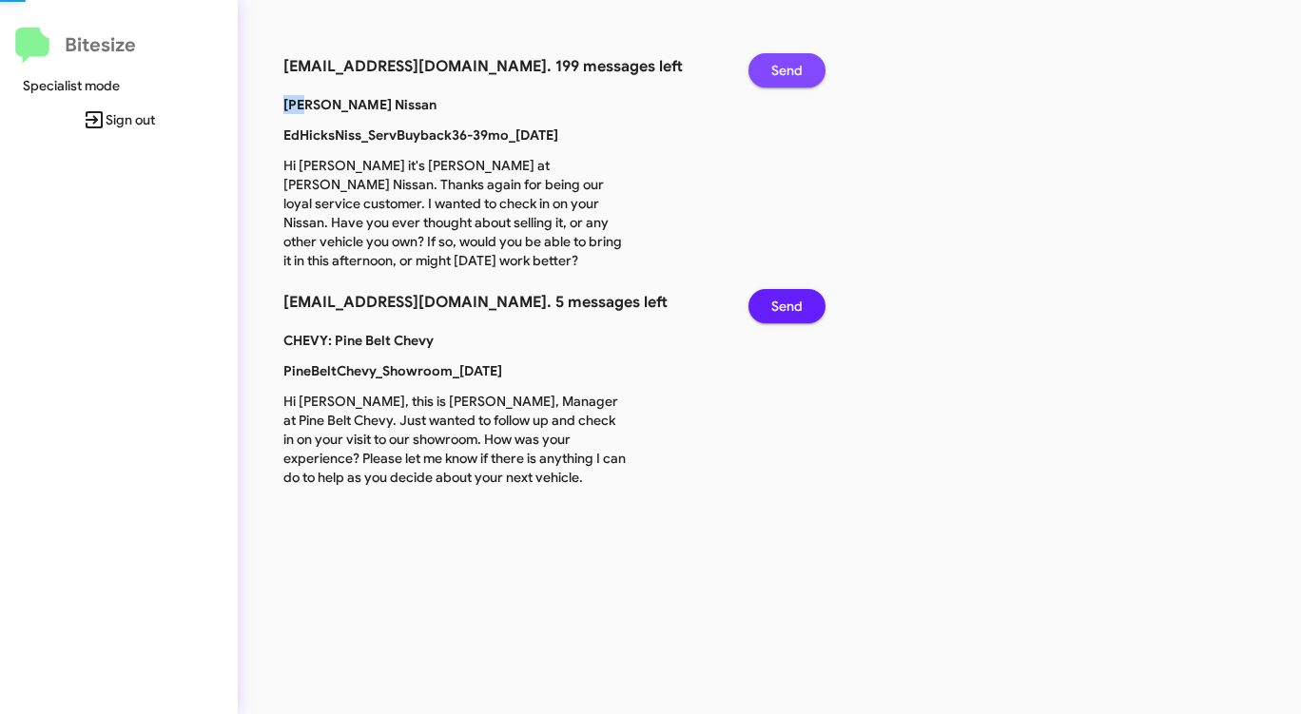
click at [780, 75] on span "Send" at bounding box center [786, 70] width 31 height 34
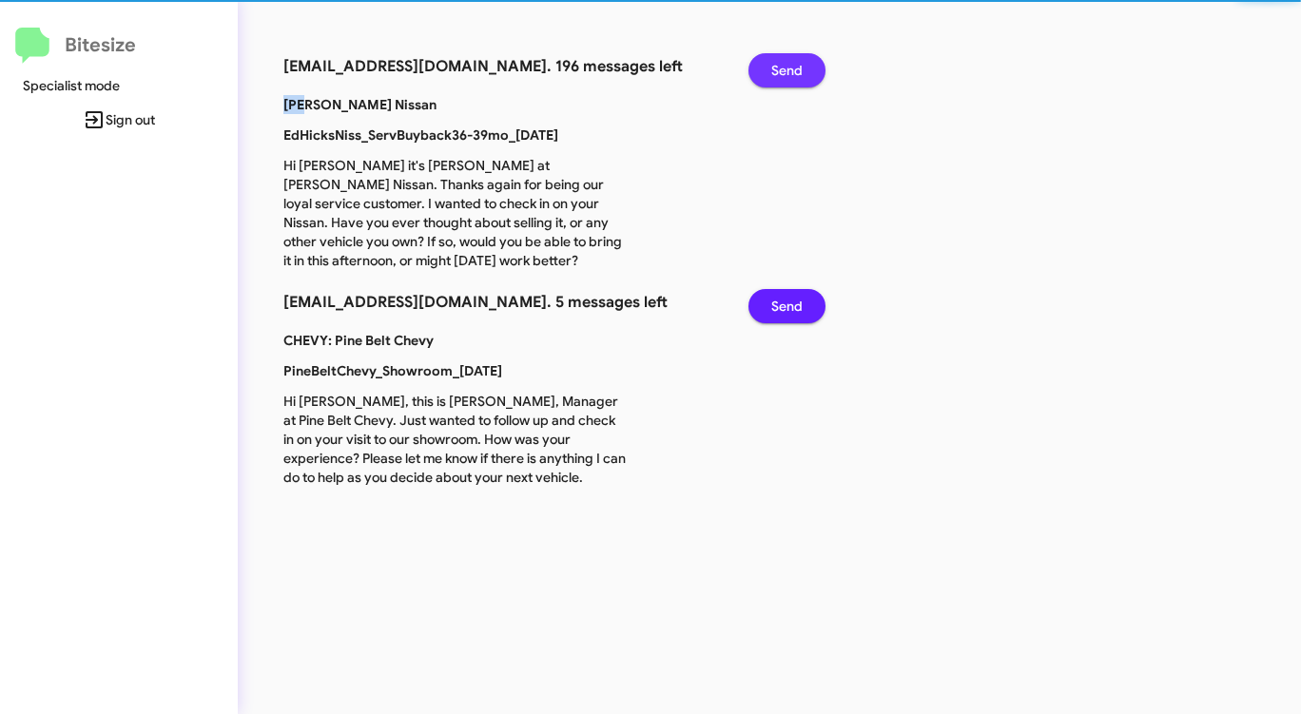
click at [780, 75] on span "Send" at bounding box center [786, 70] width 31 height 34
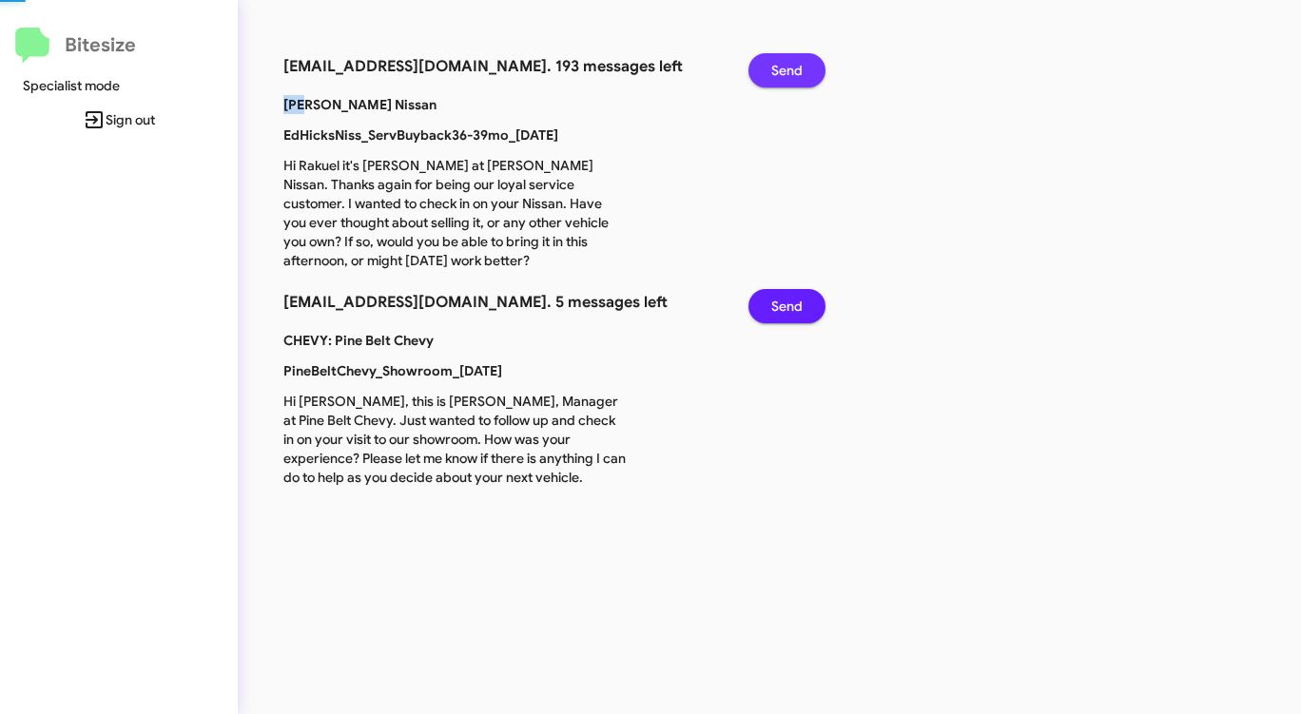
click at [780, 75] on span "Send" at bounding box center [786, 70] width 31 height 34
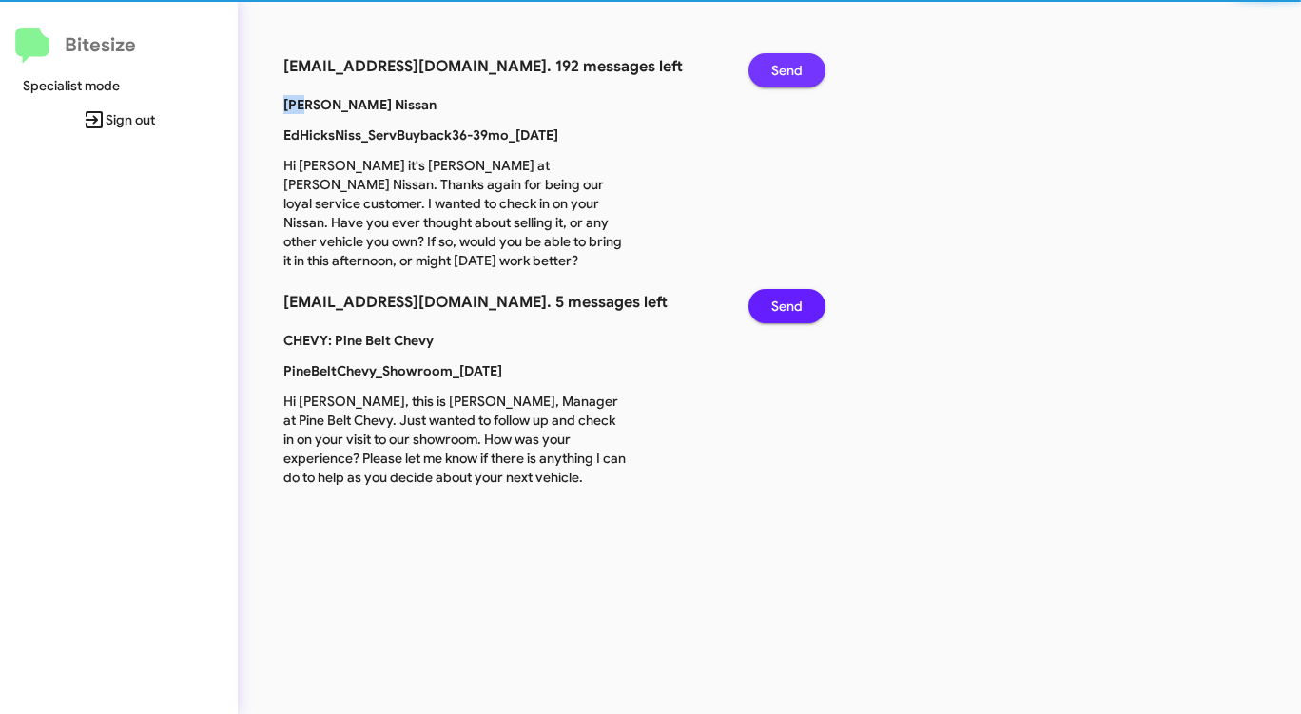
click at [780, 75] on span "Send" at bounding box center [786, 70] width 31 height 34
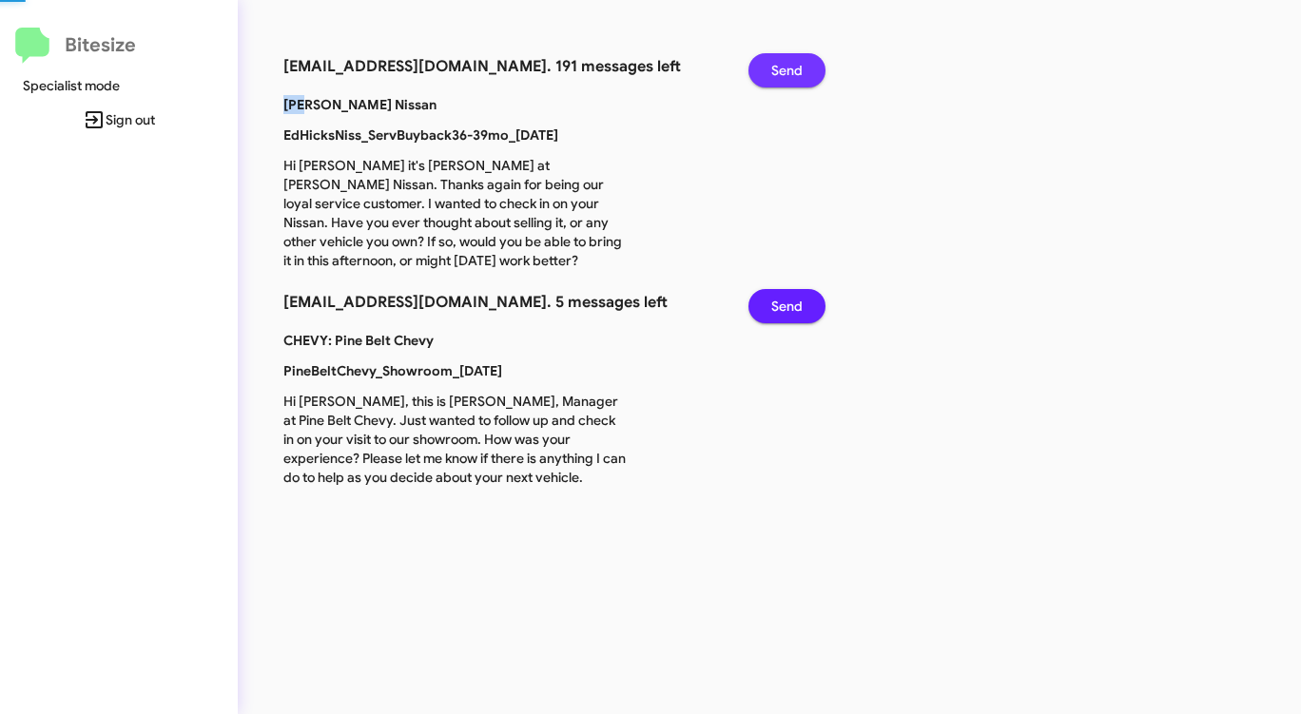
click at [780, 75] on span "Send" at bounding box center [786, 70] width 31 height 34
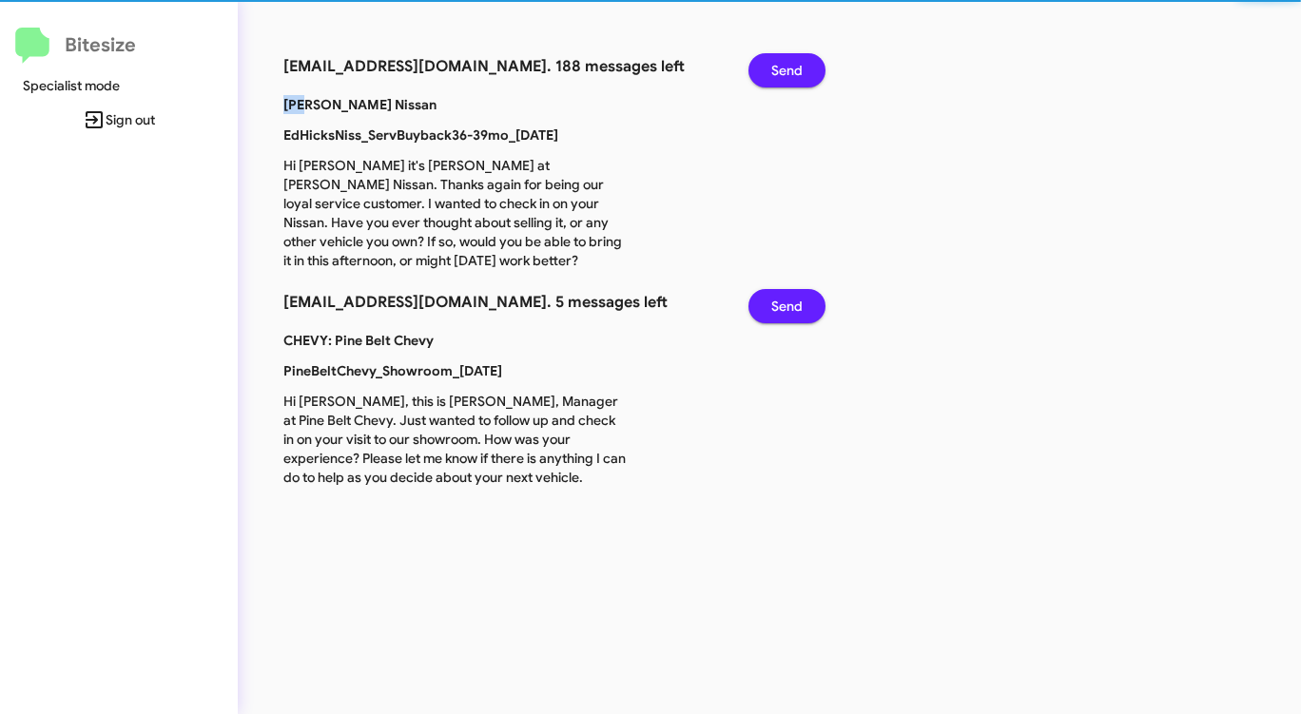
click at [780, 75] on span "Send" at bounding box center [786, 70] width 31 height 34
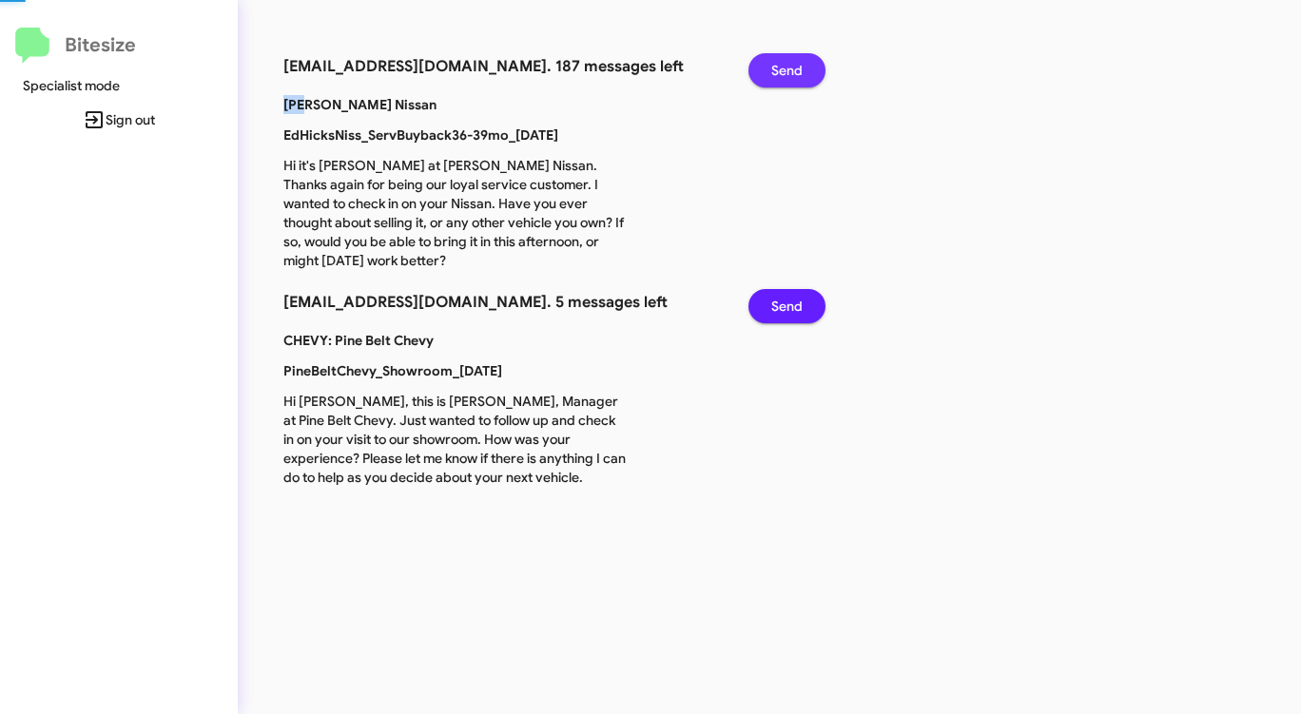
click at [780, 75] on span "Send" at bounding box center [786, 70] width 31 height 34
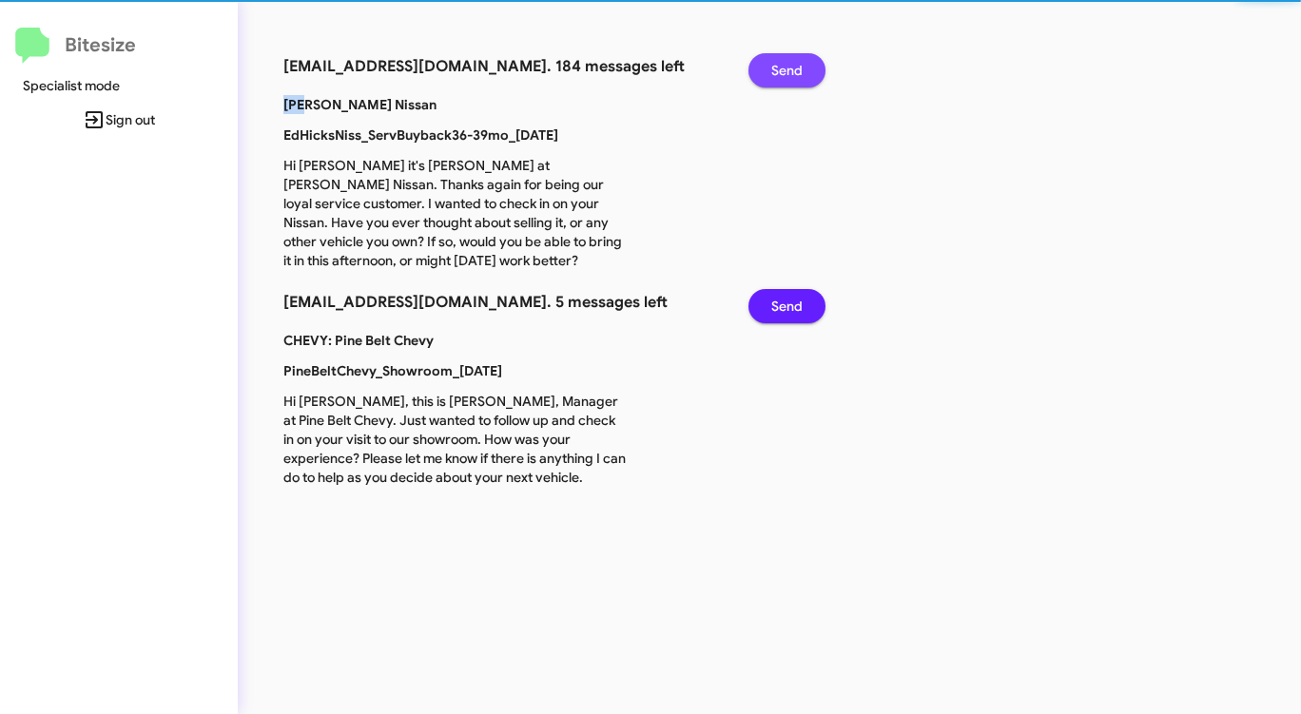
click at [780, 75] on span "Send" at bounding box center [786, 70] width 31 height 34
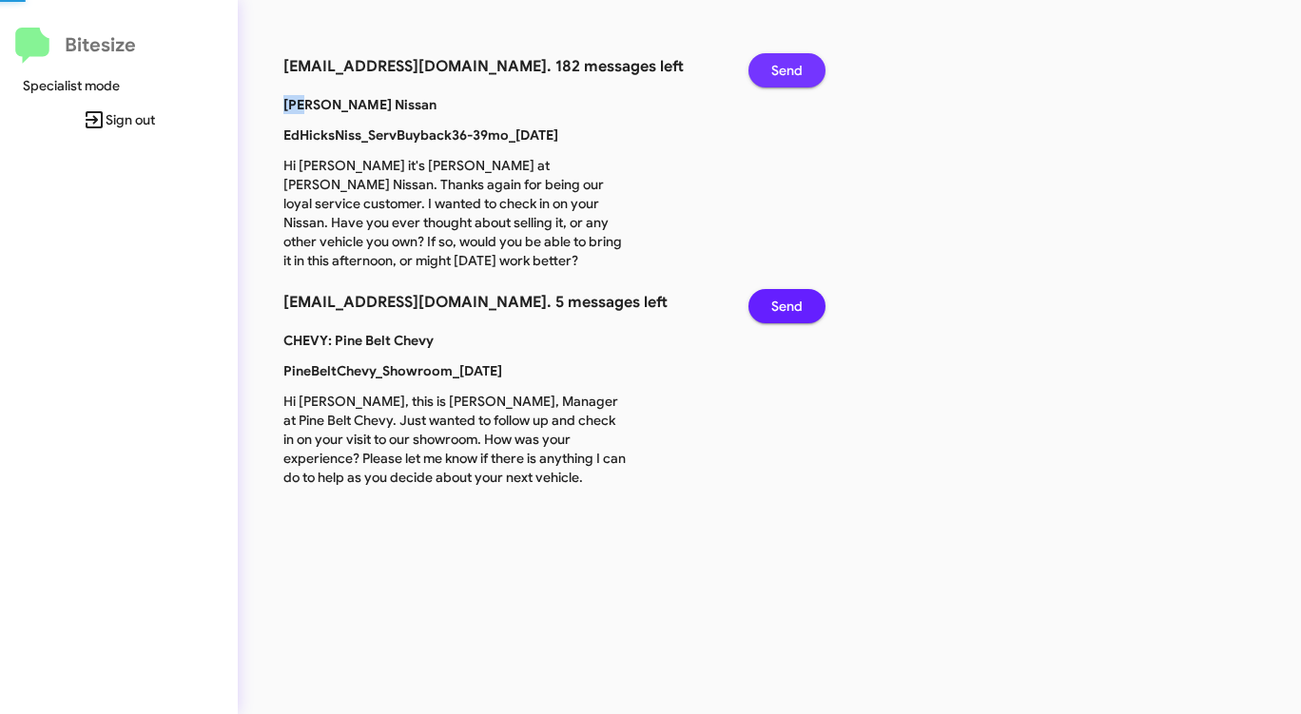
click at [780, 75] on span "Send" at bounding box center [786, 70] width 31 height 34
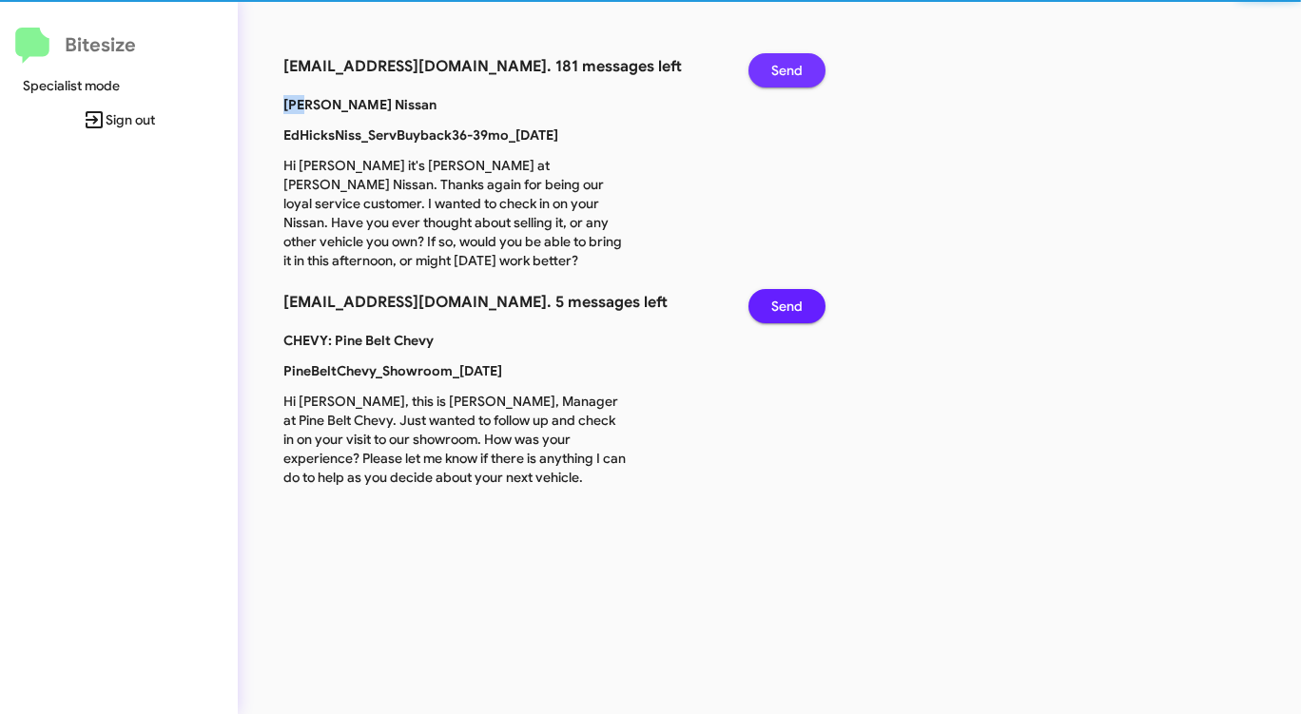
click at [780, 75] on span "Send" at bounding box center [786, 70] width 31 height 34
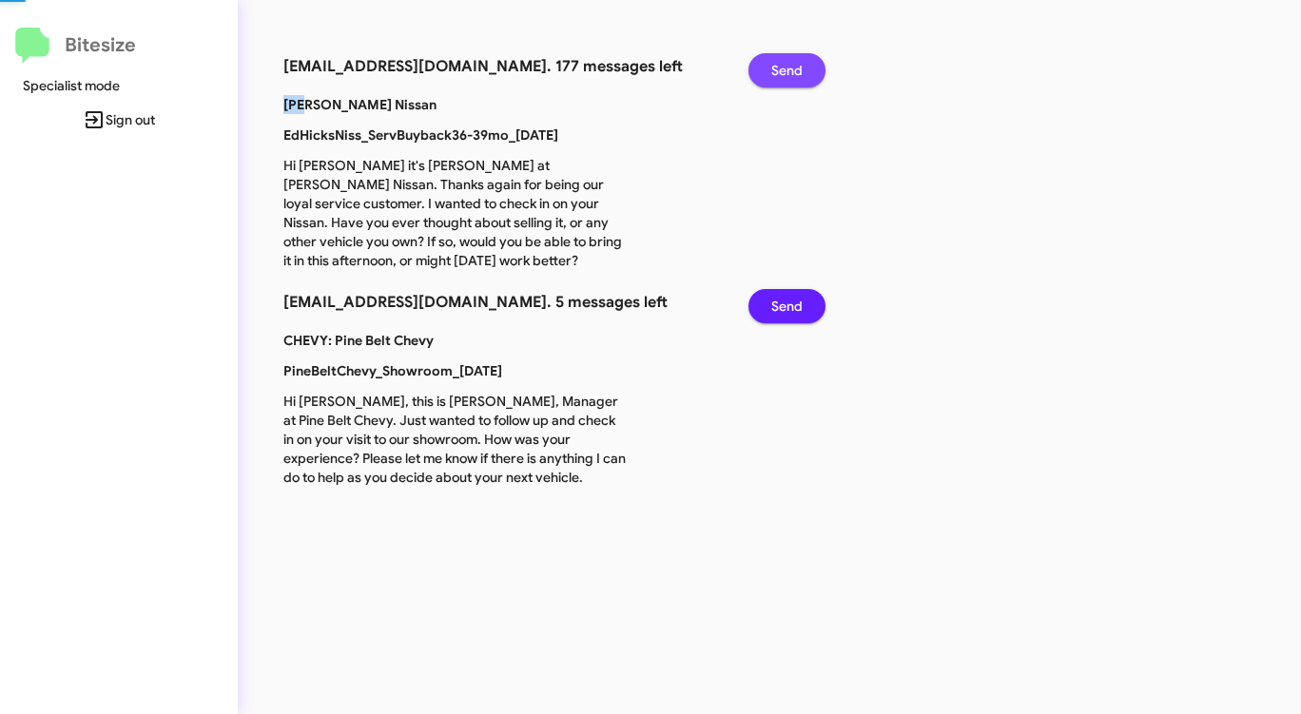
click at [780, 75] on span "Send" at bounding box center [786, 70] width 31 height 34
drag, startPoint x: 780, startPoint y: 75, endPoint x: 814, endPoint y: 163, distance: 93.9
click at [780, 76] on span "Send" at bounding box center [786, 70] width 31 height 34
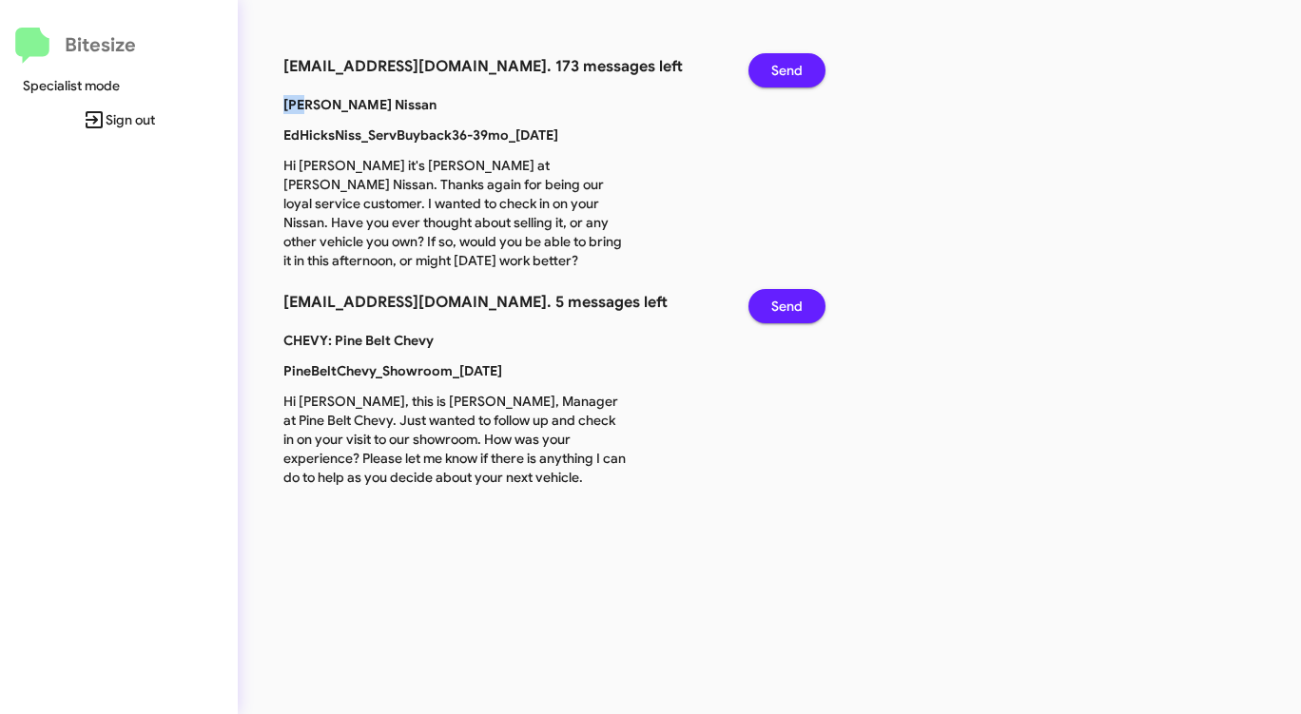
click at [765, 311] on button "Send" at bounding box center [786, 306] width 77 height 34
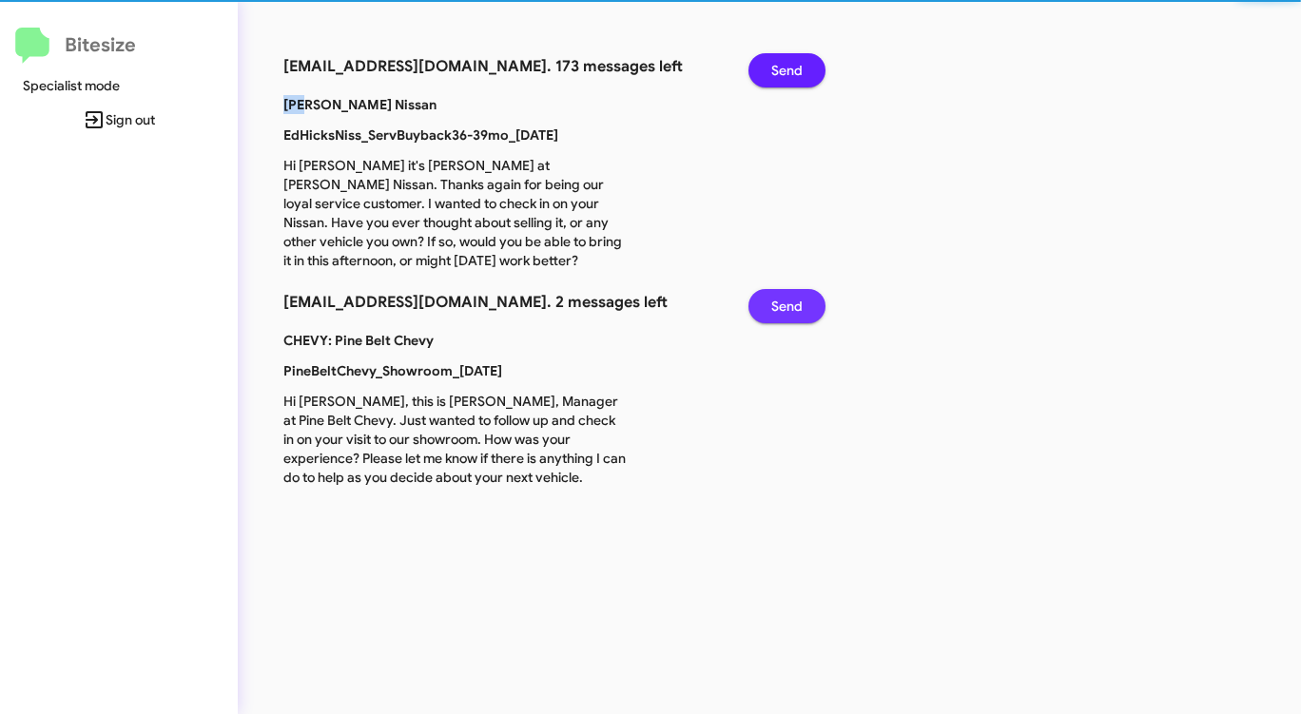
click at [765, 311] on button "Send" at bounding box center [786, 306] width 77 height 34
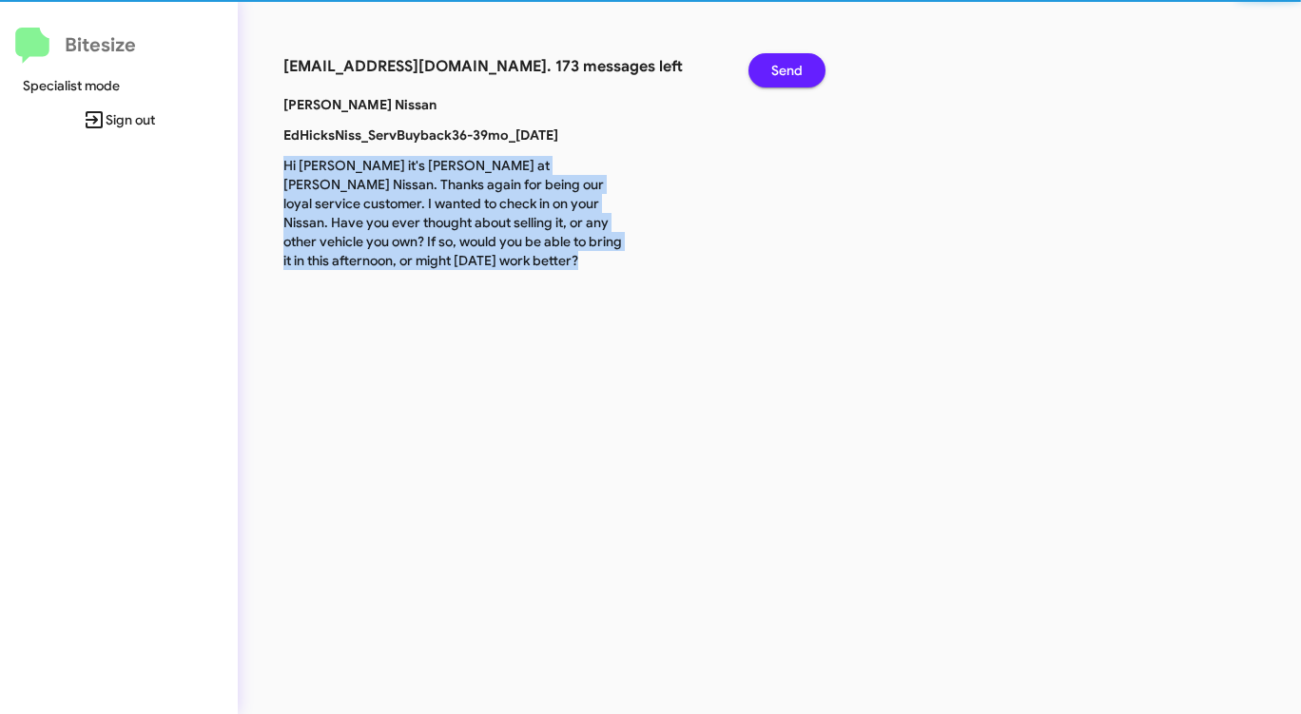
click at [765, 311] on div "connect+edhicksnissan@bitesize.co. 173 messages left Send Ed Hicks Nissan EdHic…" at bounding box center [681, 357] width 886 height 714
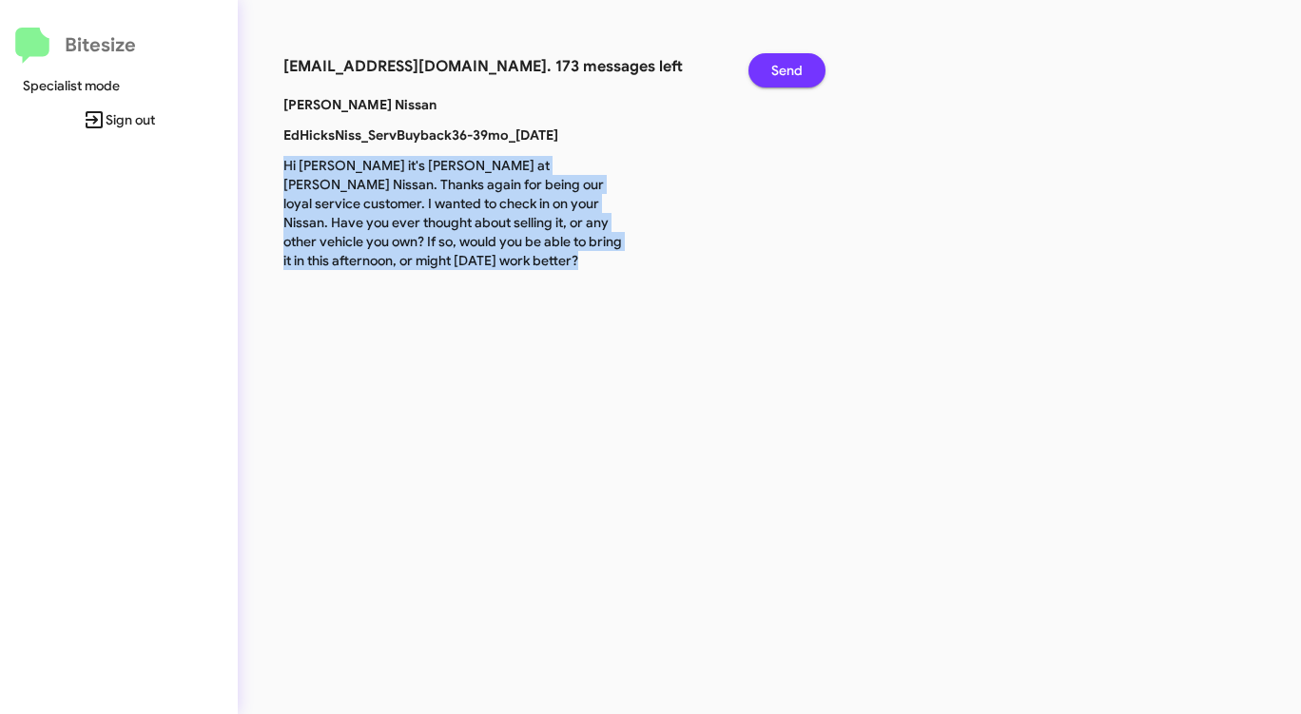
click at [786, 60] on span "Send" at bounding box center [786, 70] width 31 height 34
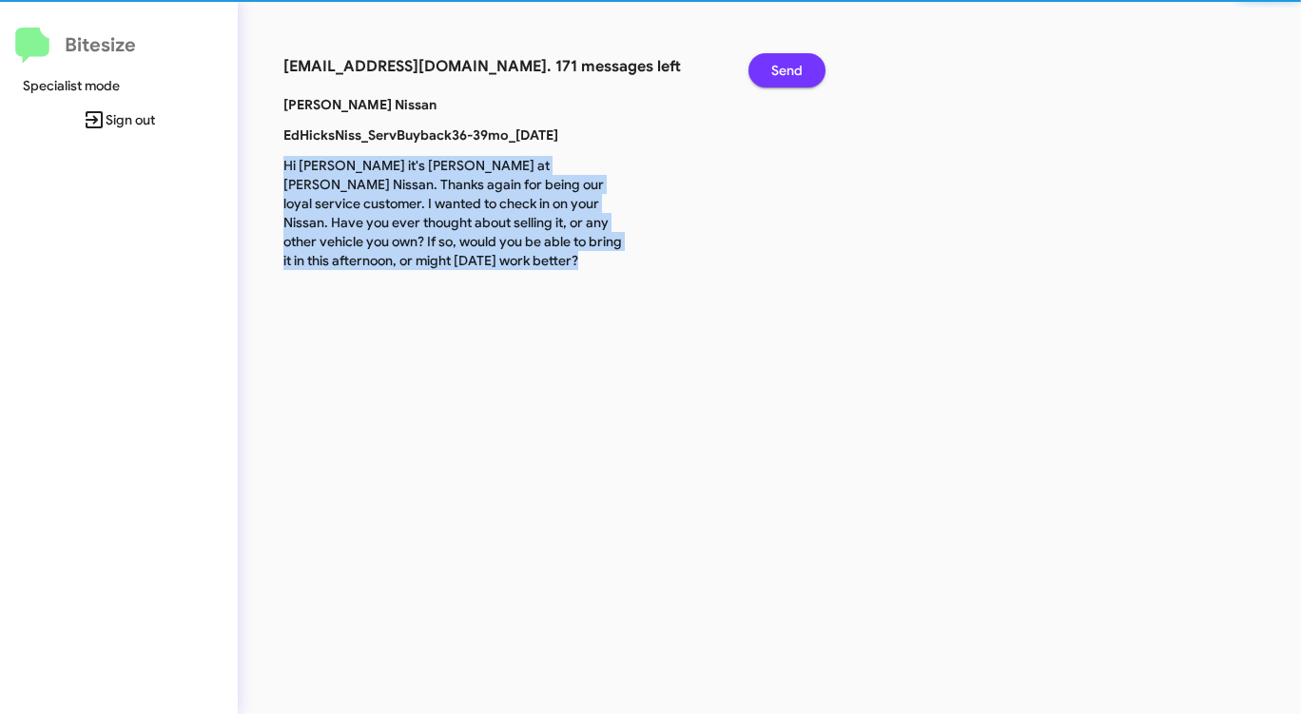
click at [786, 60] on span "Send" at bounding box center [786, 70] width 31 height 34
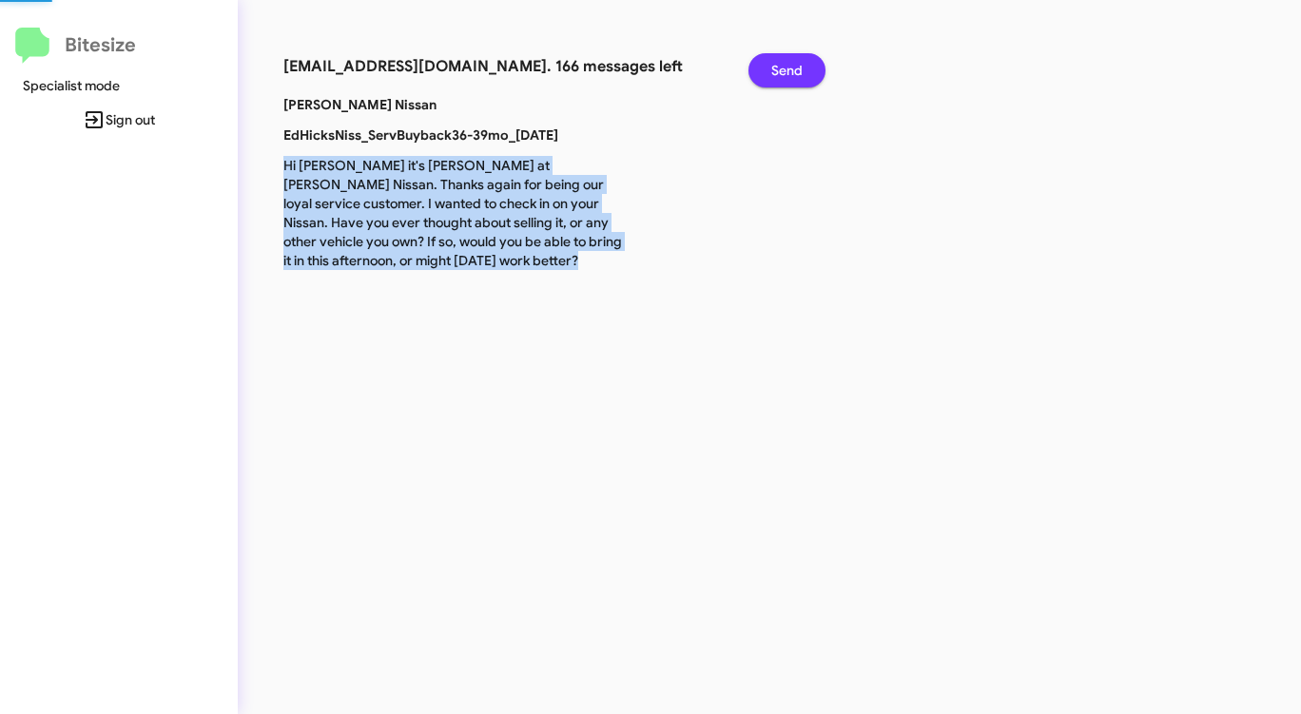
click at [786, 60] on span "Send" at bounding box center [786, 70] width 31 height 34
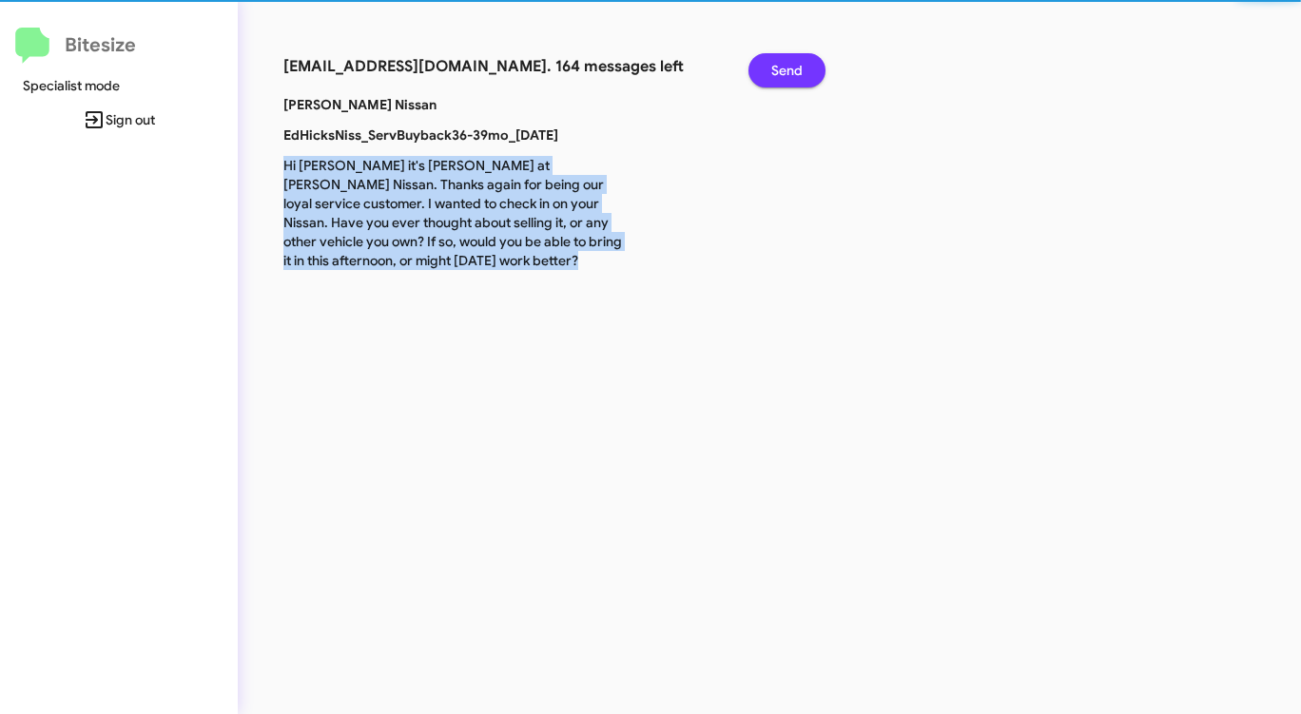
click at [786, 60] on span "Send" at bounding box center [786, 70] width 31 height 34
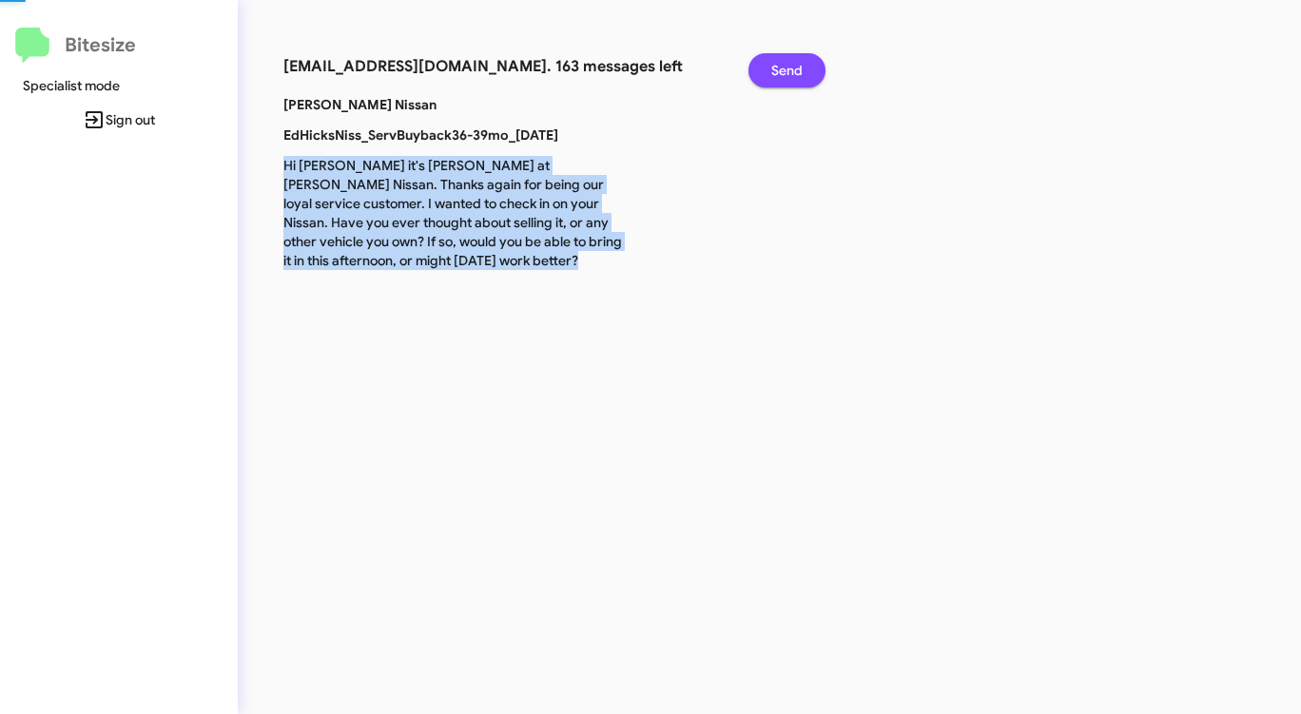
click at [786, 60] on span "Send" at bounding box center [786, 70] width 31 height 34
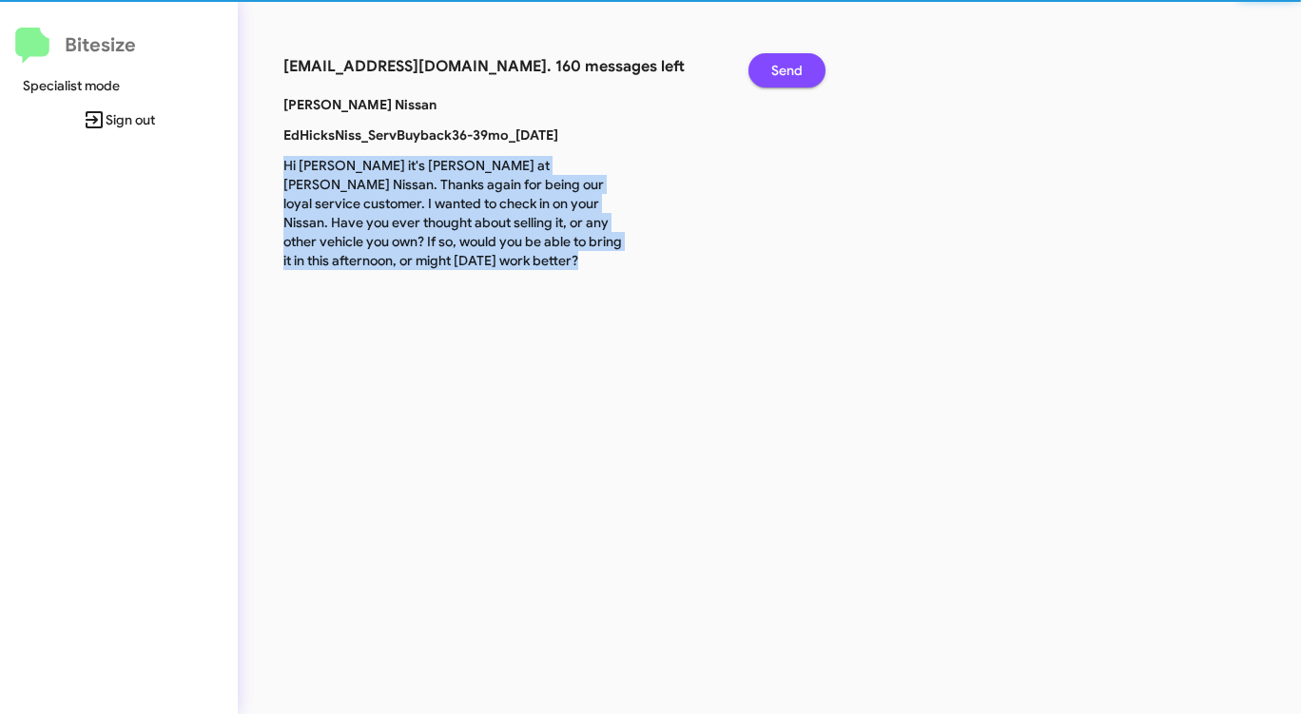
click at [786, 60] on span "Send" at bounding box center [786, 70] width 31 height 34
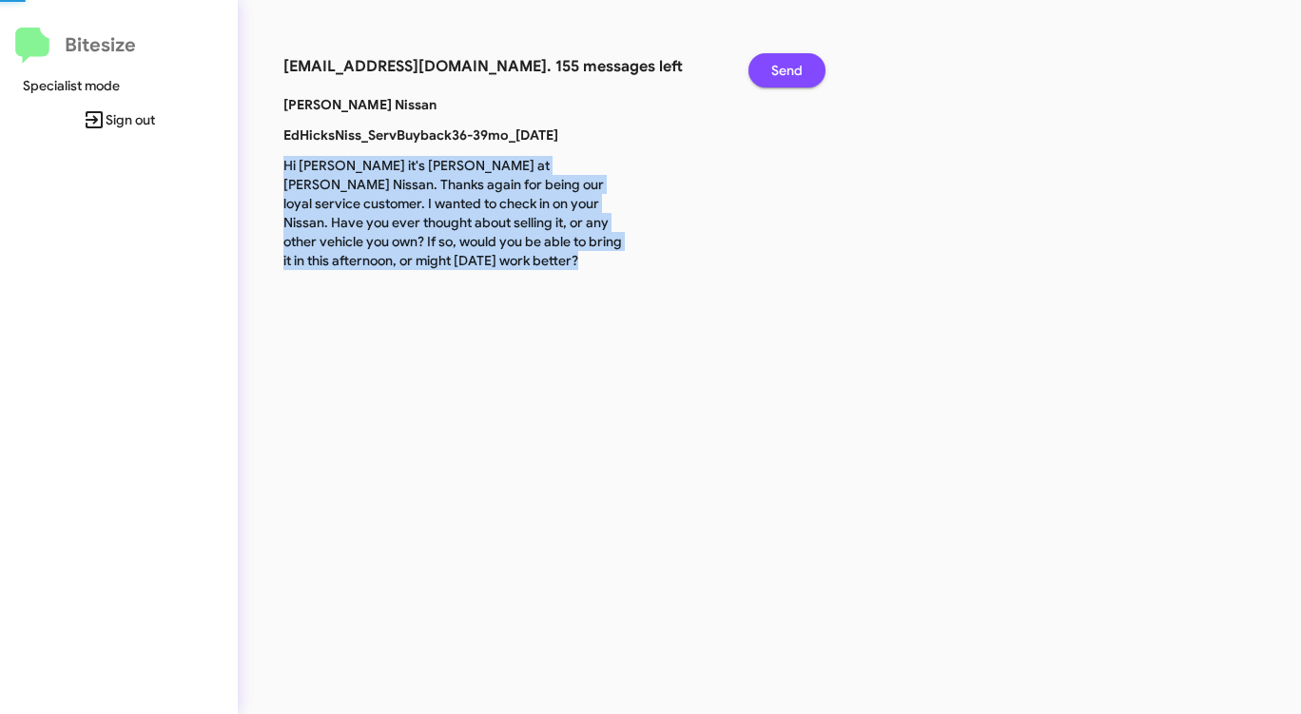
click at [786, 60] on span "Send" at bounding box center [786, 70] width 31 height 34
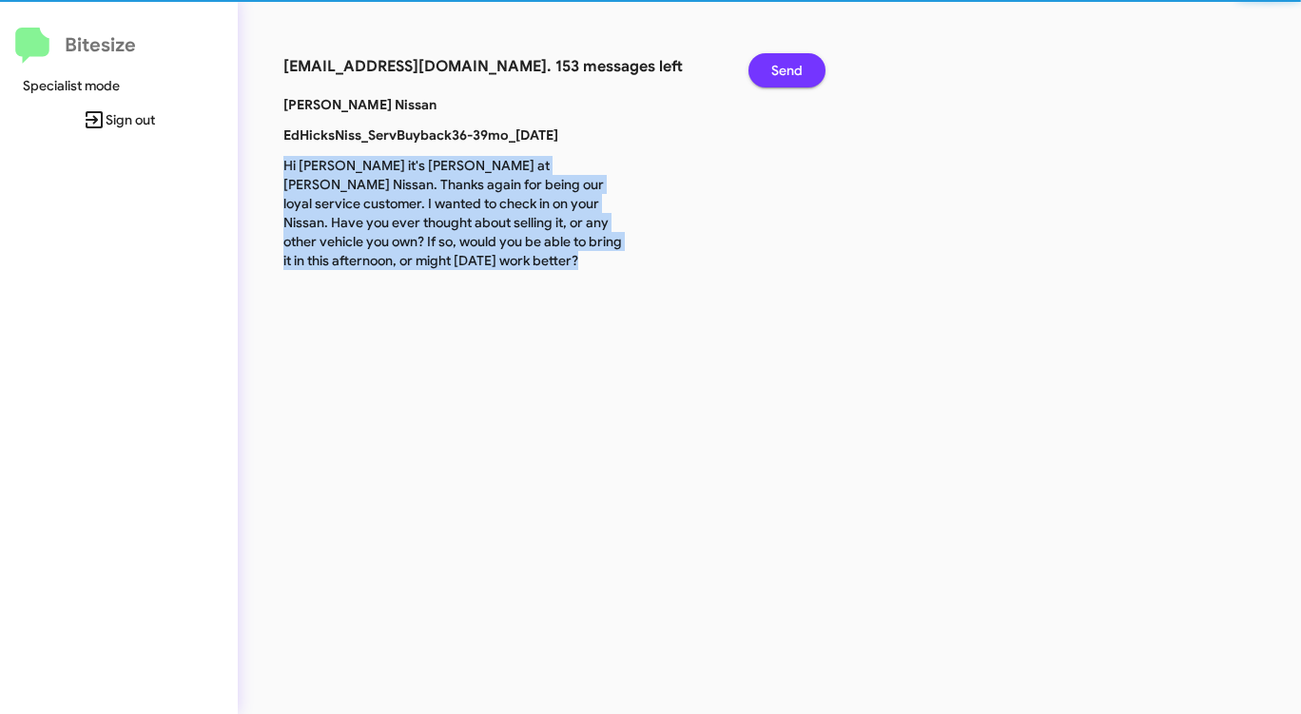
click at [786, 60] on span "Send" at bounding box center [786, 70] width 31 height 34
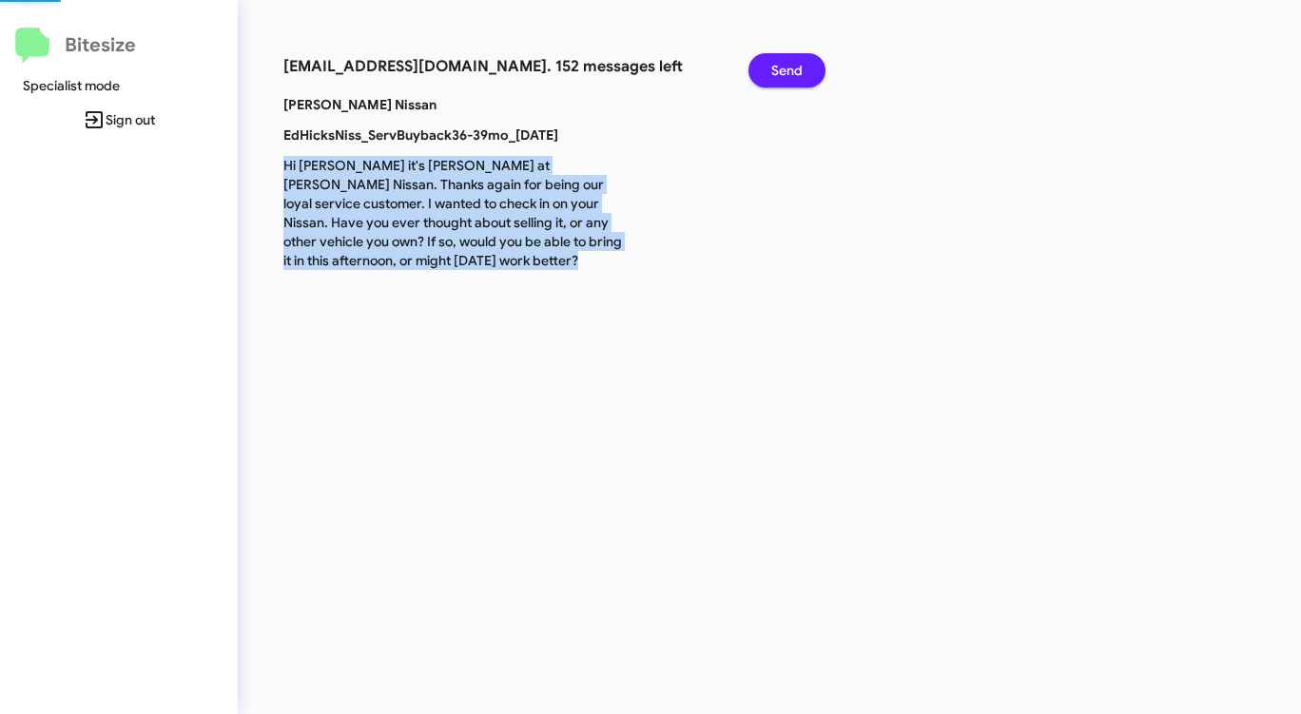
click at [786, 60] on span "Send" at bounding box center [786, 70] width 31 height 34
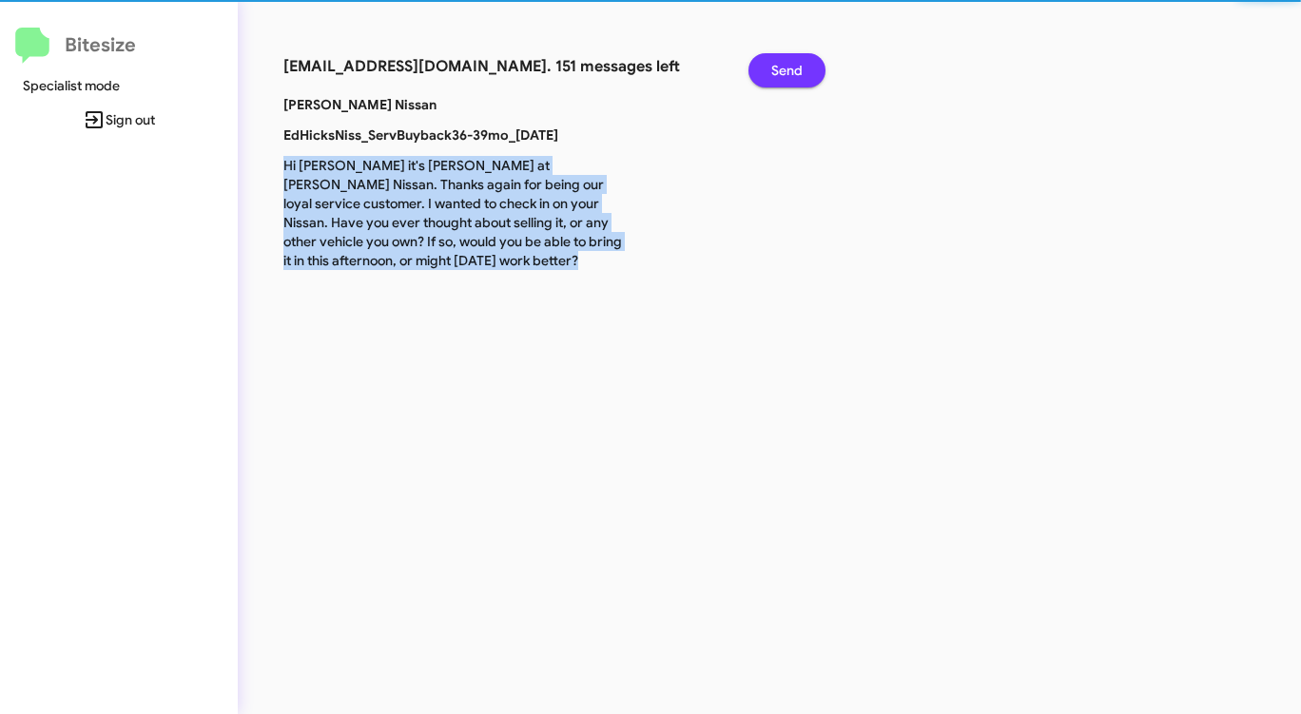
click at [786, 60] on span "Send" at bounding box center [786, 70] width 31 height 34
click at [787, 64] on span "Send" at bounding box center [786, 70] width 31 height 34
click at [789, 69] on span "Send" at bounding box center [786, 70] width 31 height 34
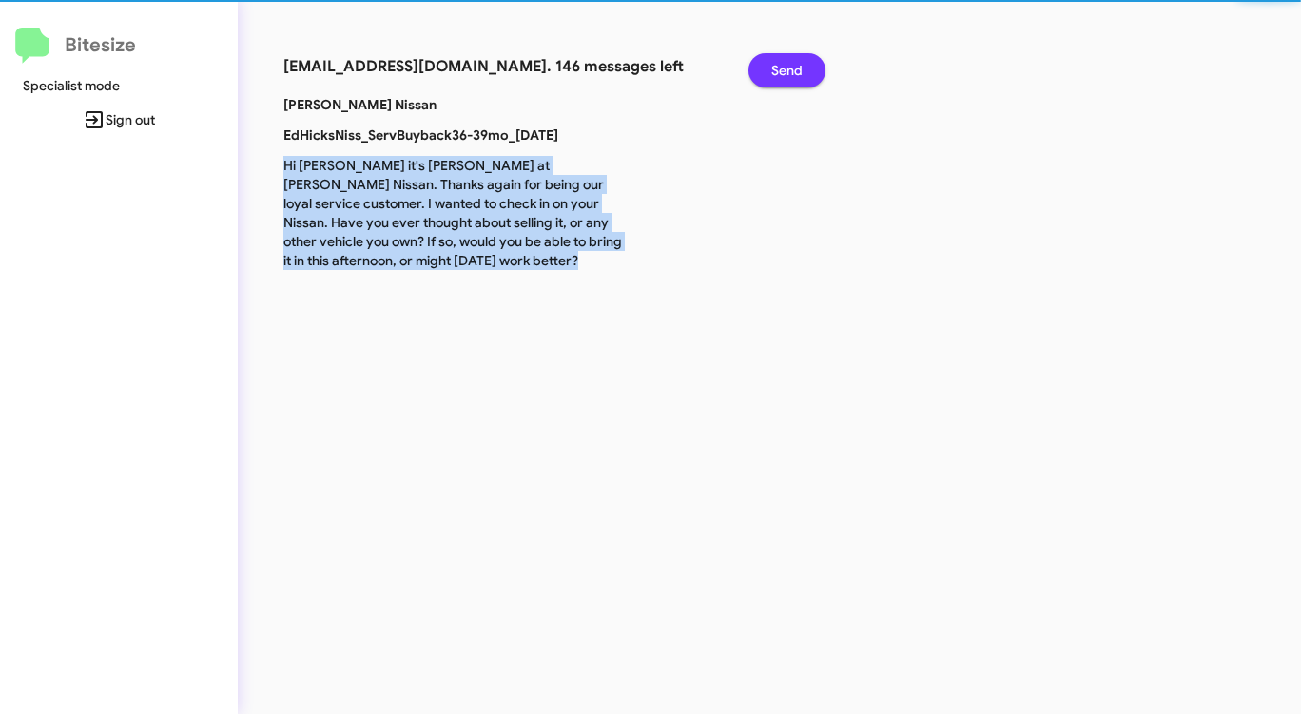
click at [791, 72] on span "Send" at bounding box center [786, 70] width 31 height 34
click at [792, 75] on span "Send" at bounding box center [786, 70] width 31 height 34
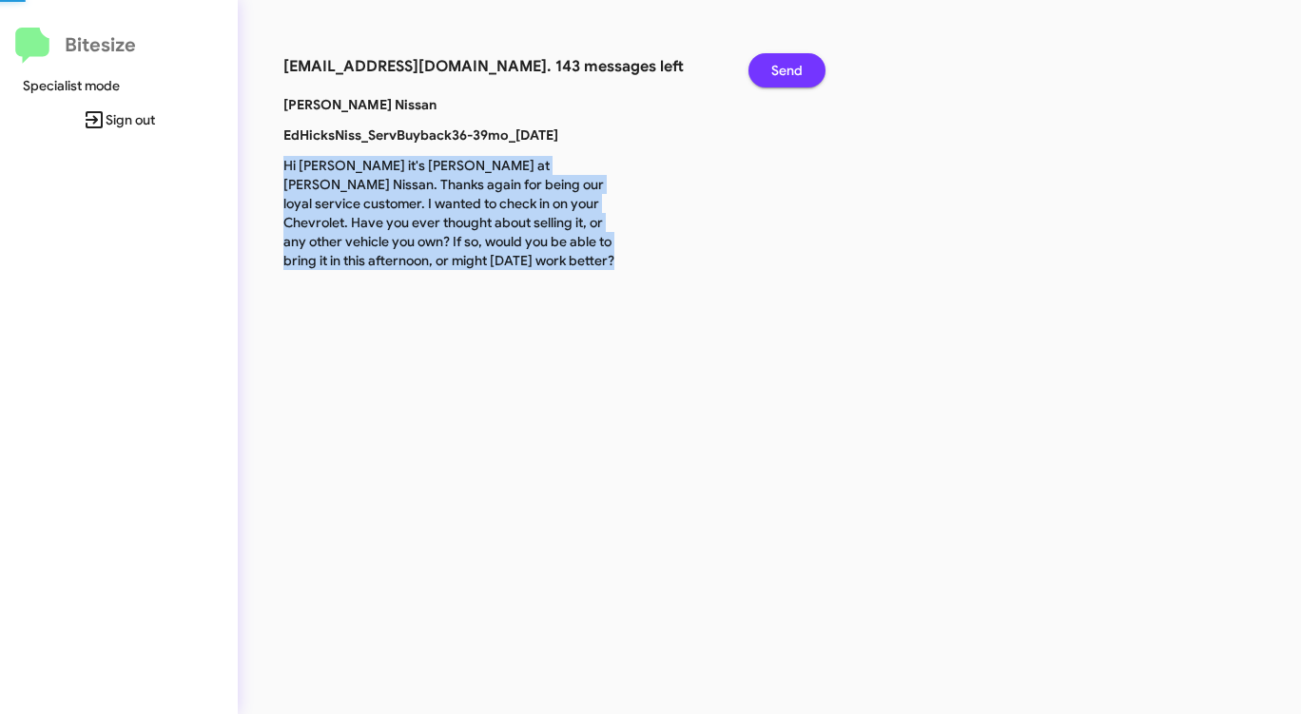
click at [792, 75] on span "Send" at bounding box center [786, 70] width 31 height 34
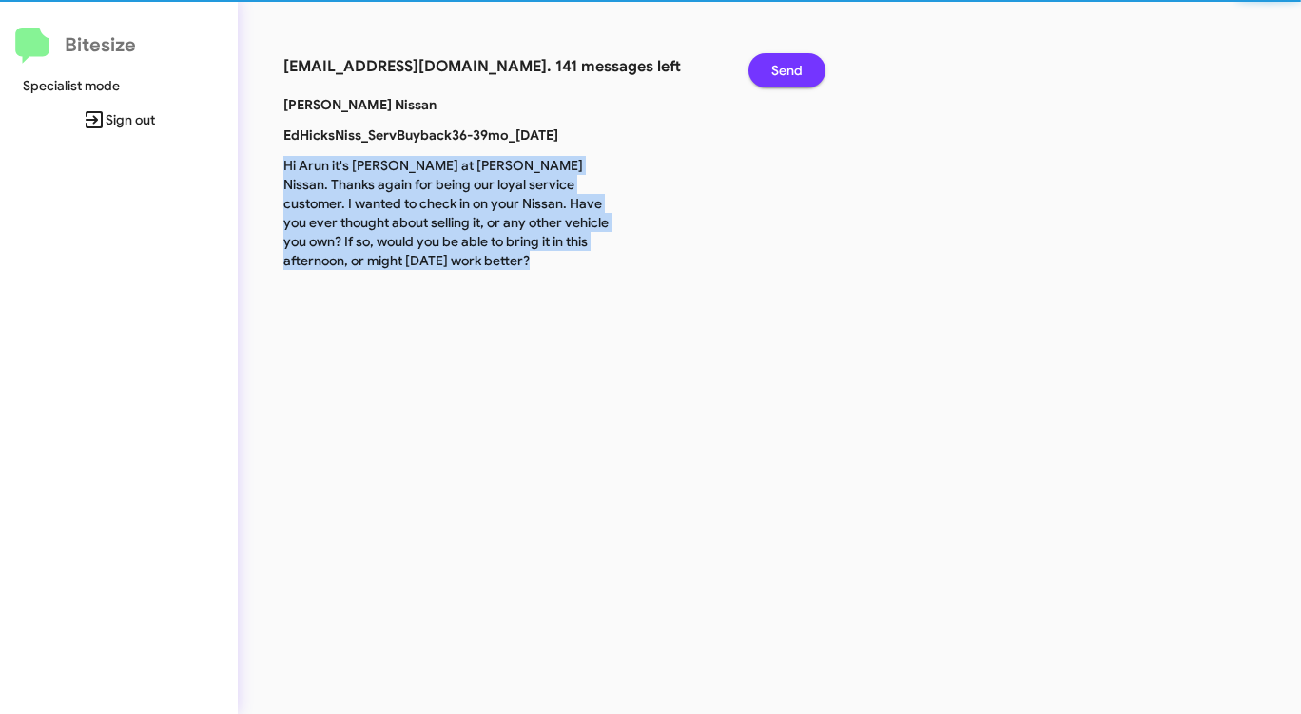
click at [792, 75] on span "Send" at bounding box center [786, 70] width 31 height 34
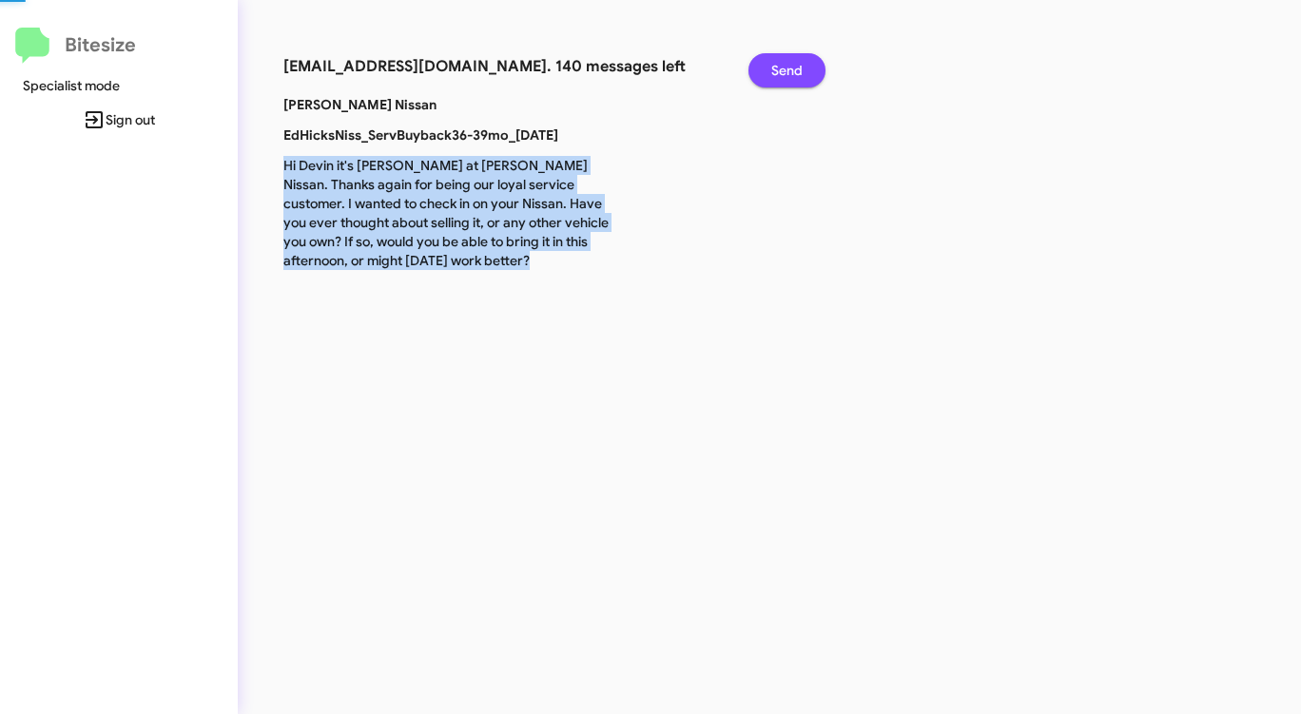
click at [792, 75] on span "Send" at bounding box center [786, 70] width 31 height 34
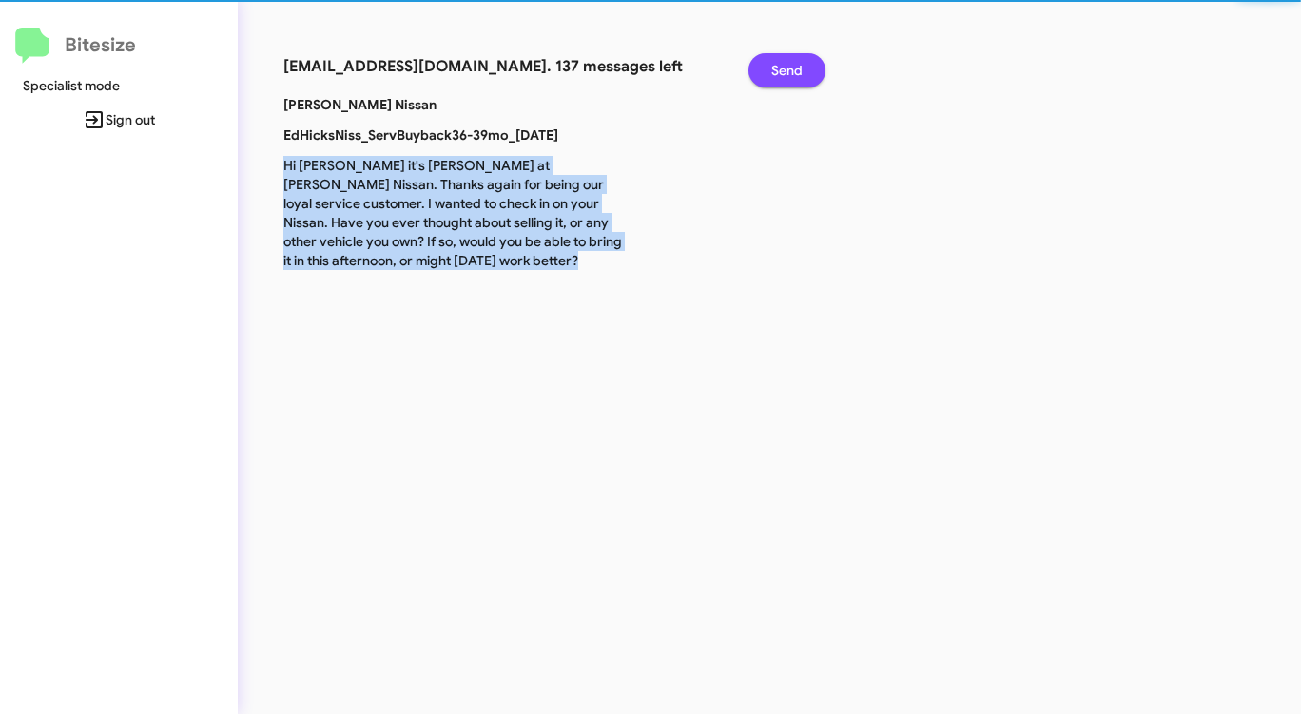
click at [792, 75] on span "Send" at bounding box center [786, 70] width 31 height 34
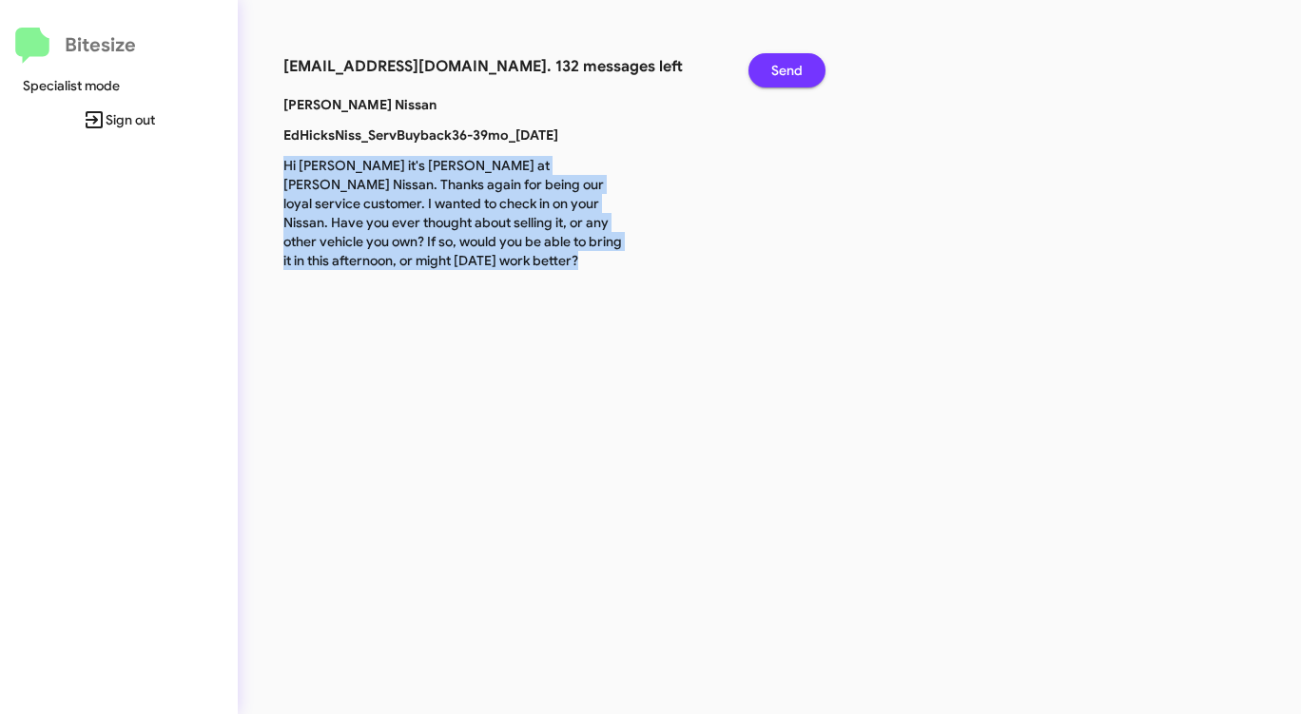
click at [792, 75] on span "Send" at bounding box center [786, 70] width 31 height 34
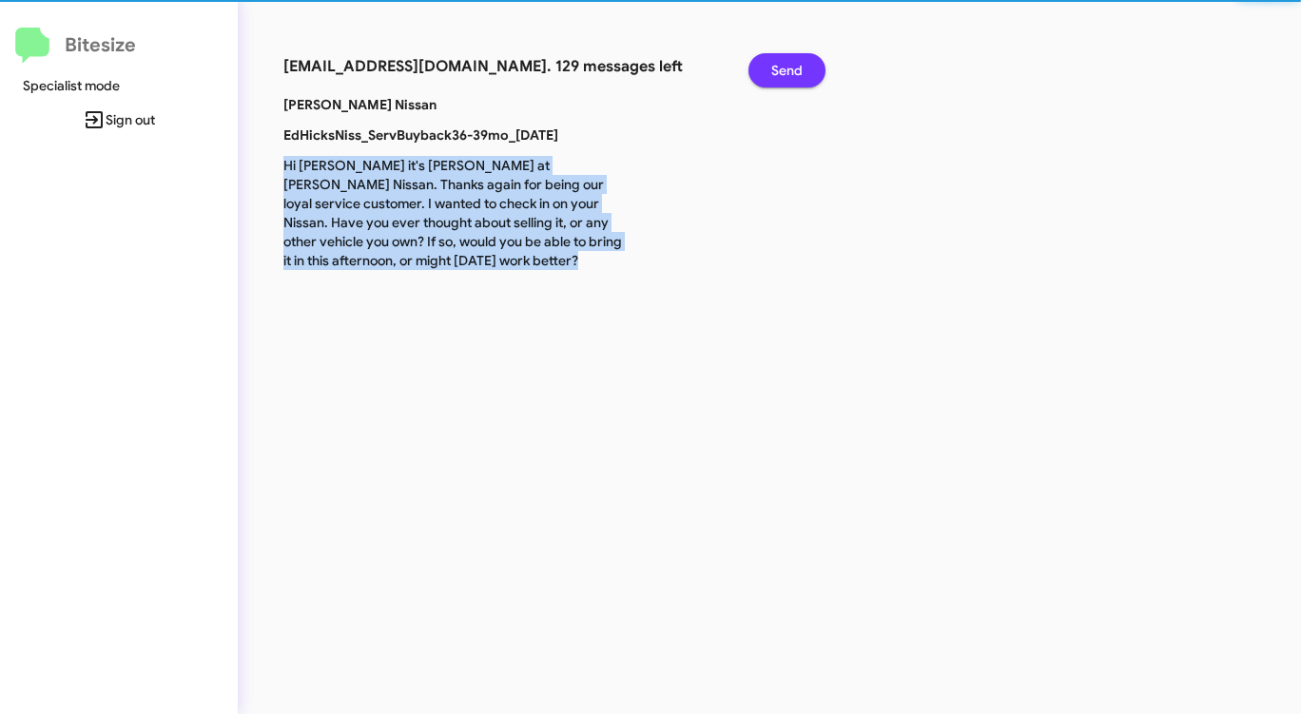
click at [792, 75] on span "Send" at bounding box center [786, 70] width 31 height 34
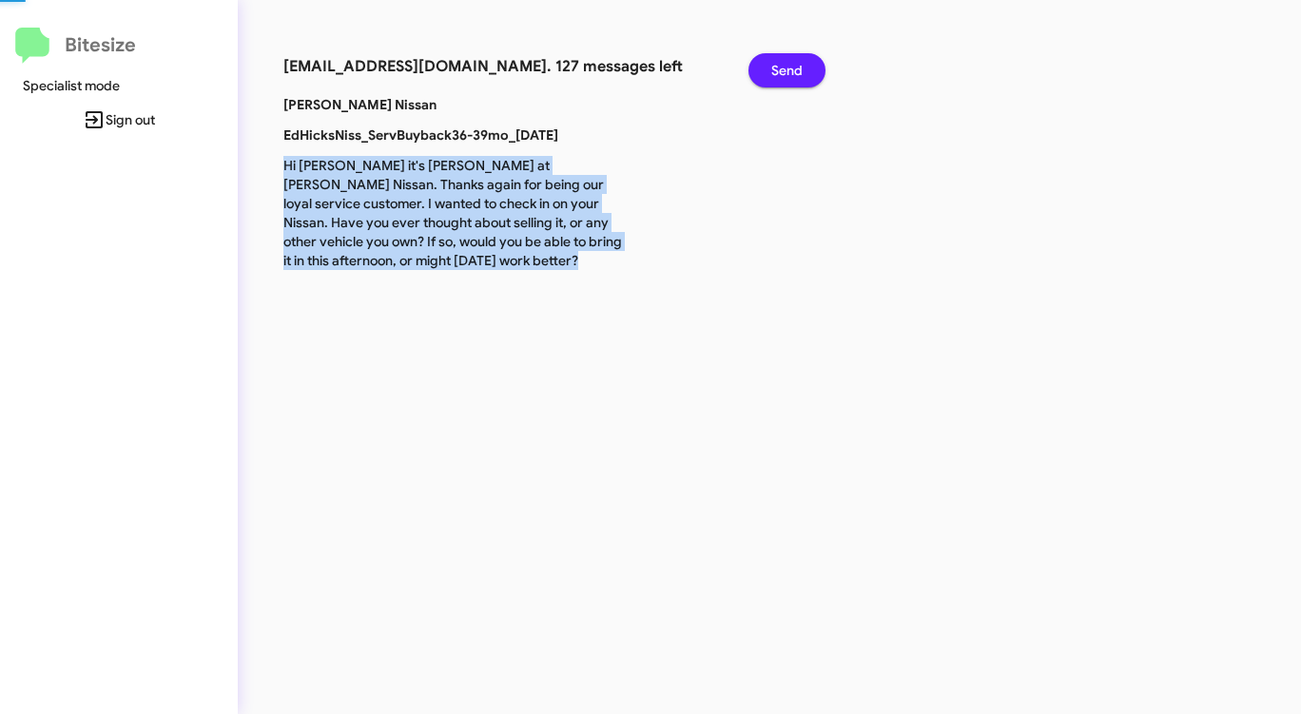
click at [792, 75] on span "Send" at bounding box center [786, 70] width 31 height 34
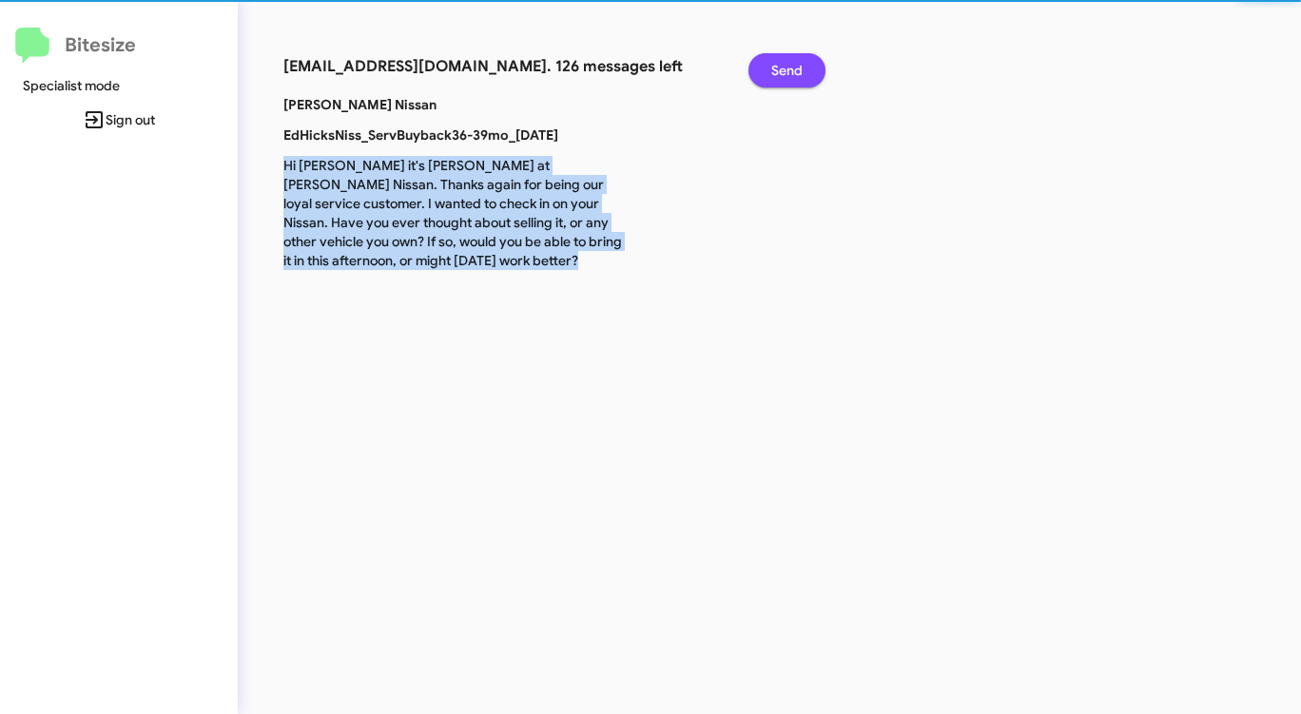
click at [792, 75] on span "Send" at bounding box center [786, 70] width 31 height 34
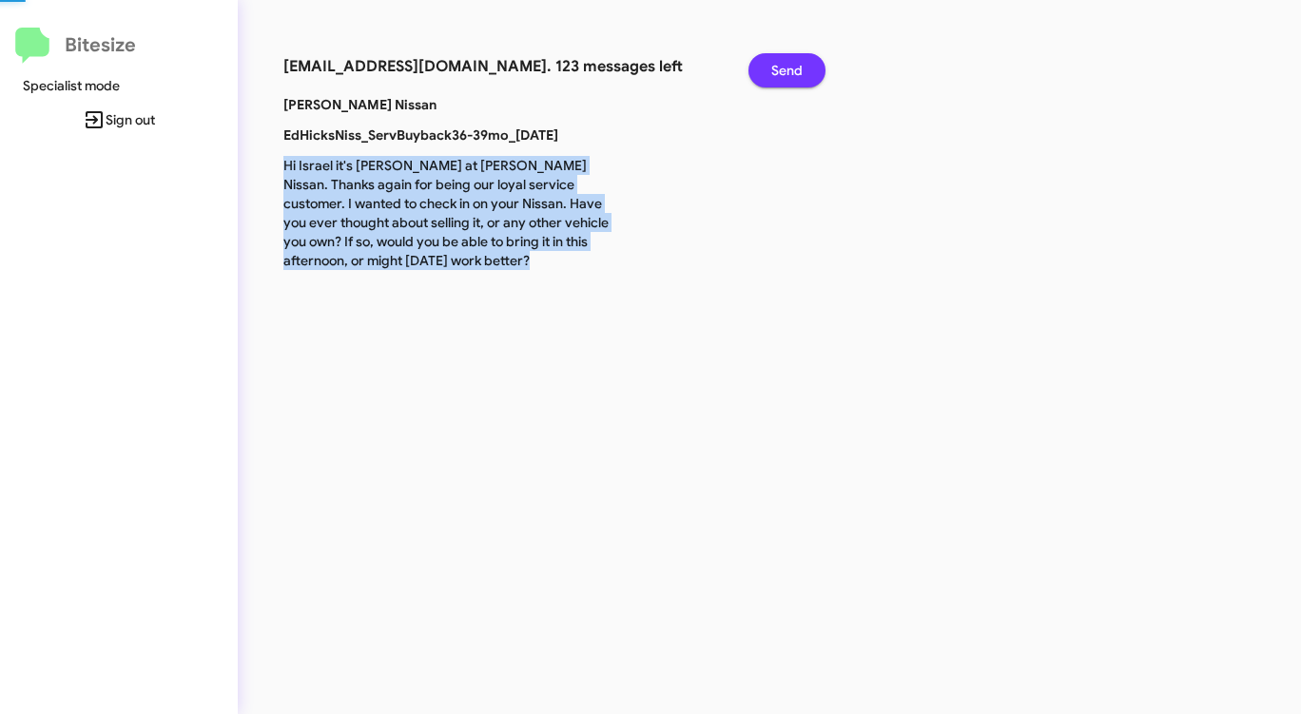
click at [792, 75] on span "Send" at bounding box center [786, 70] width 31 height 34
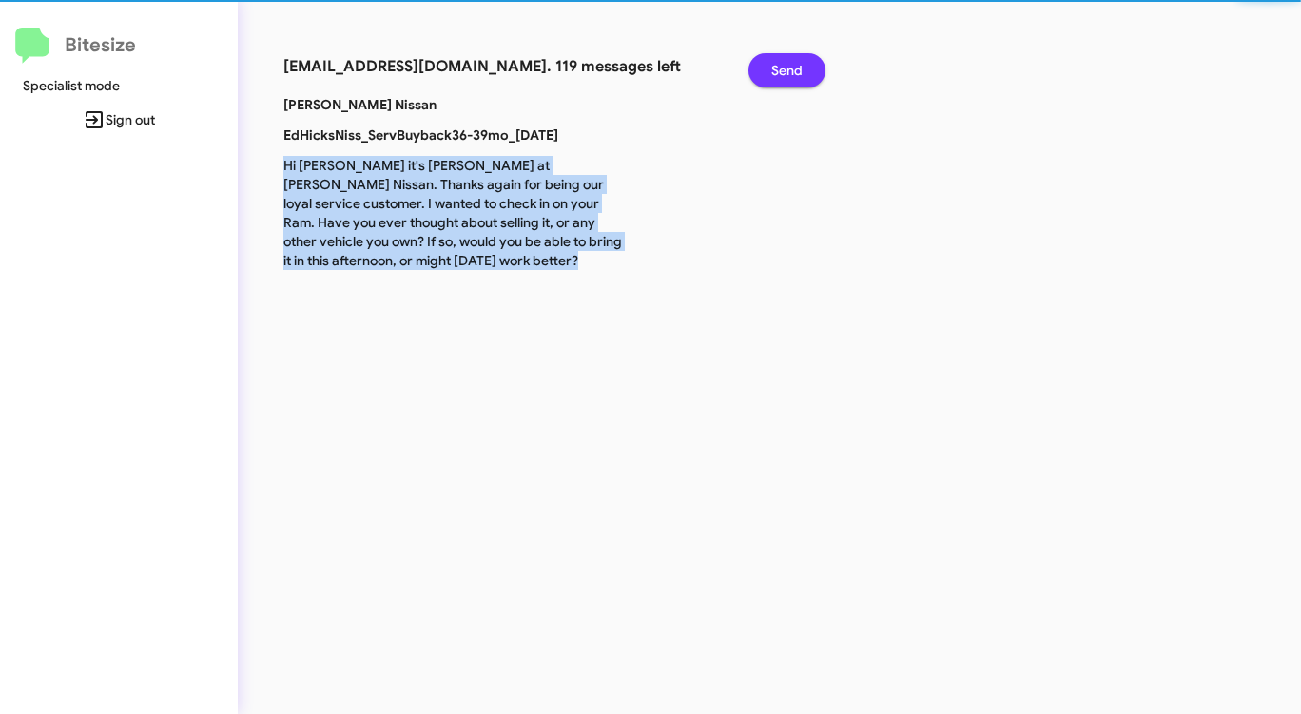
click at [792, 75] on span "Send" at bounding box center [786, 70] width 31 height 34
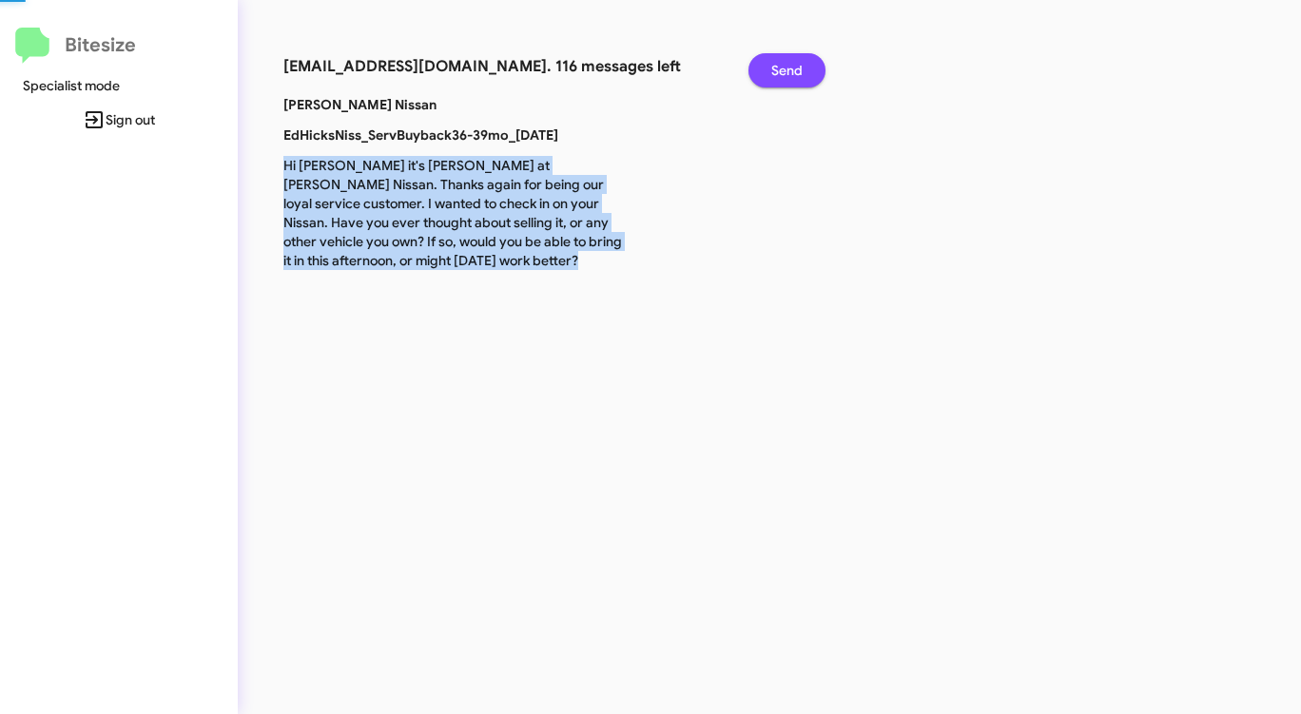
click at [792, 75] on span "Send" at bounding box center [786, 70] width 31 height 34
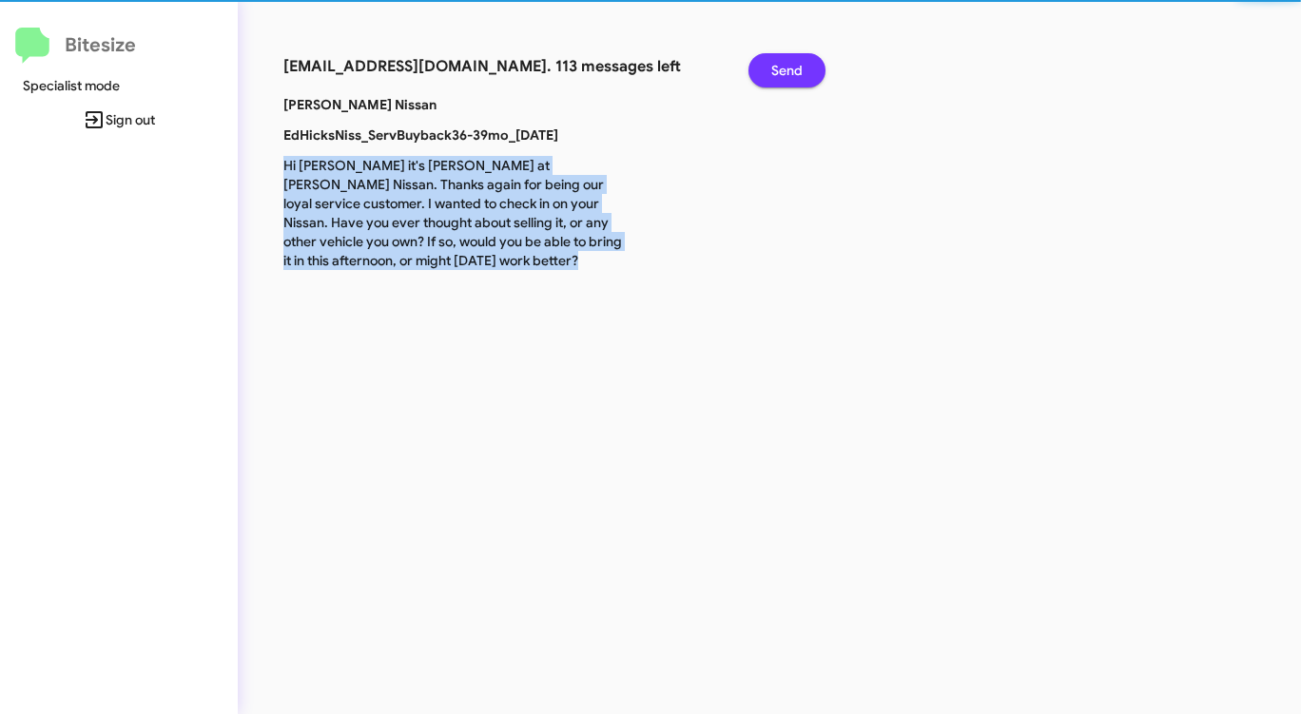
click at [792, 75] on span "Send" at bounding box center [786, 70] width 31 height 34
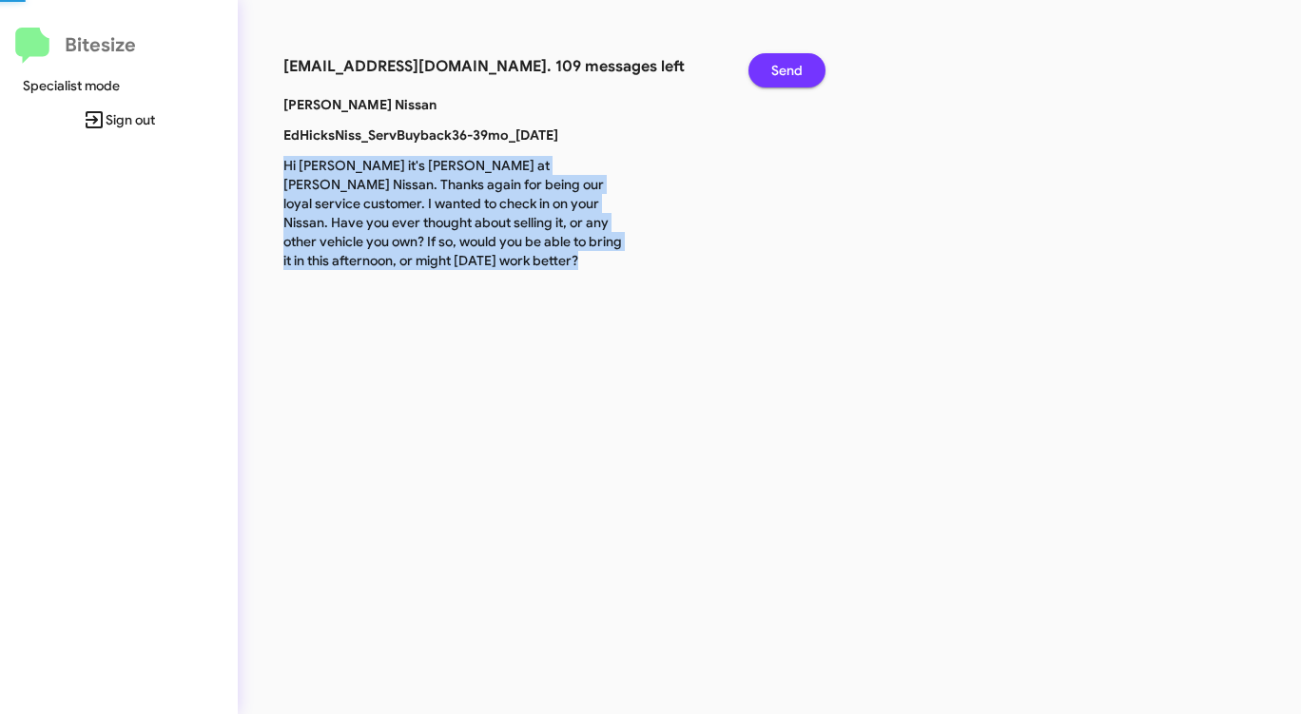
click at [792, 75] on span "Send" at bounding box center [786, 70] width 31 height 34
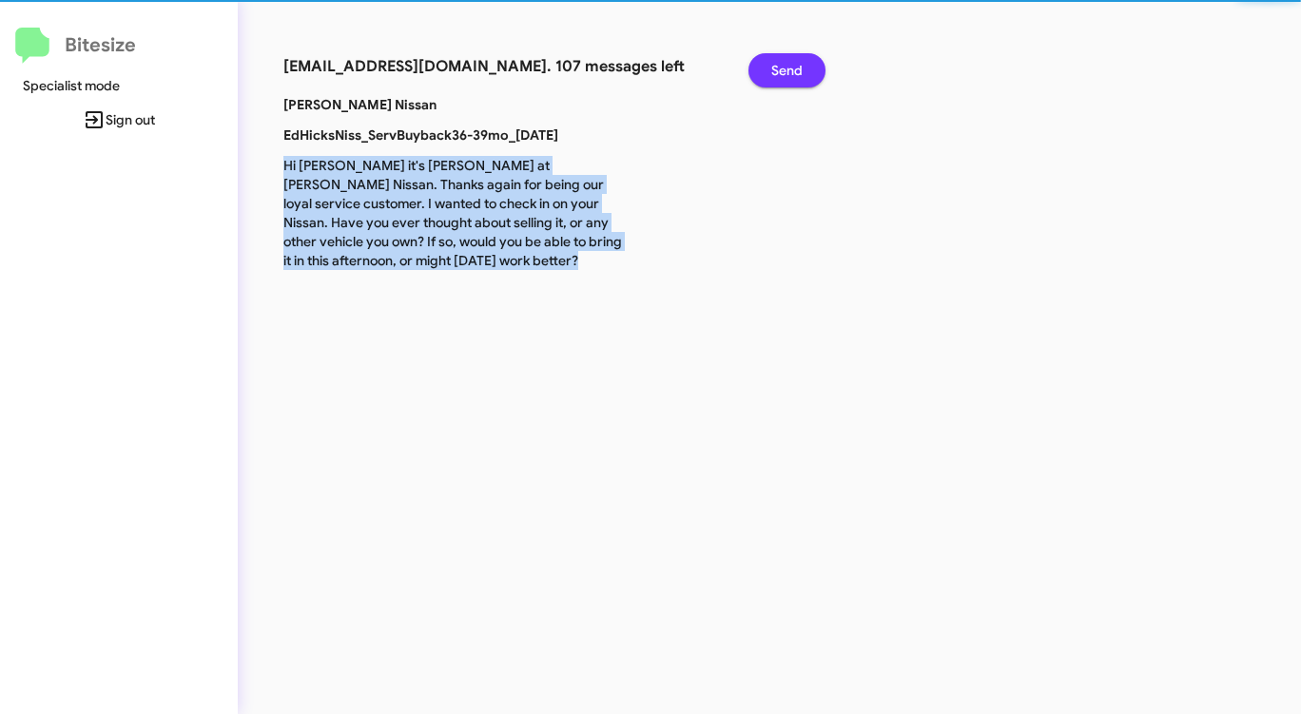
click at [792, 75] on span "Send" at bounding box center [786, 70] width 31 height 34
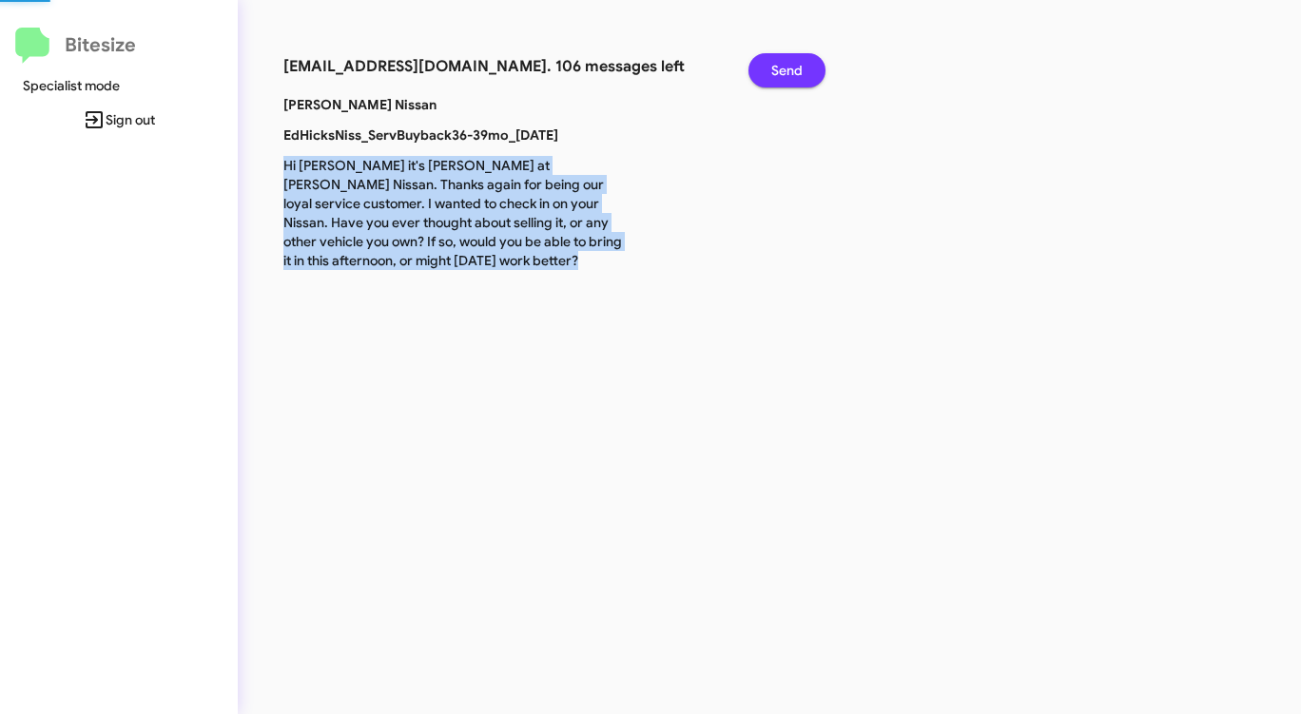
click at [792, 75] on span "Send" at bounding box center [786, 70] width 31 height 34
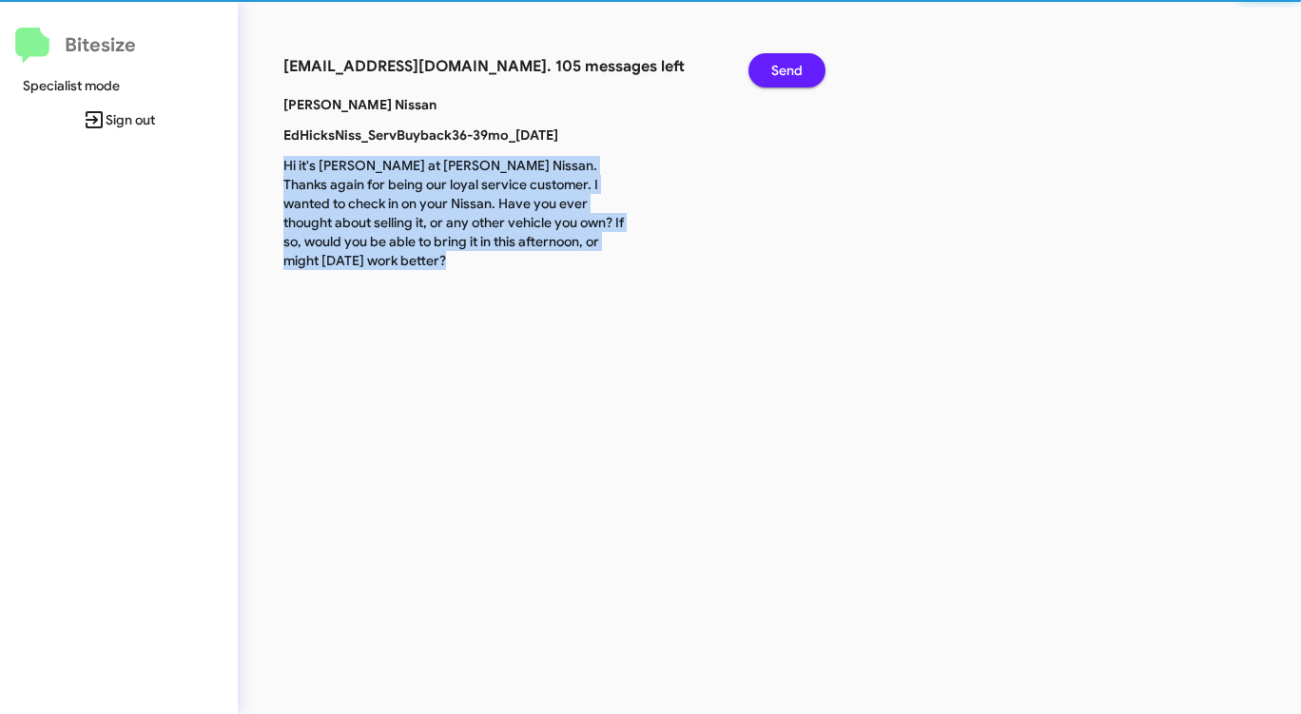
click at [792, 75] on span "Send" at bounding box center [786, 70] width 31 height 34
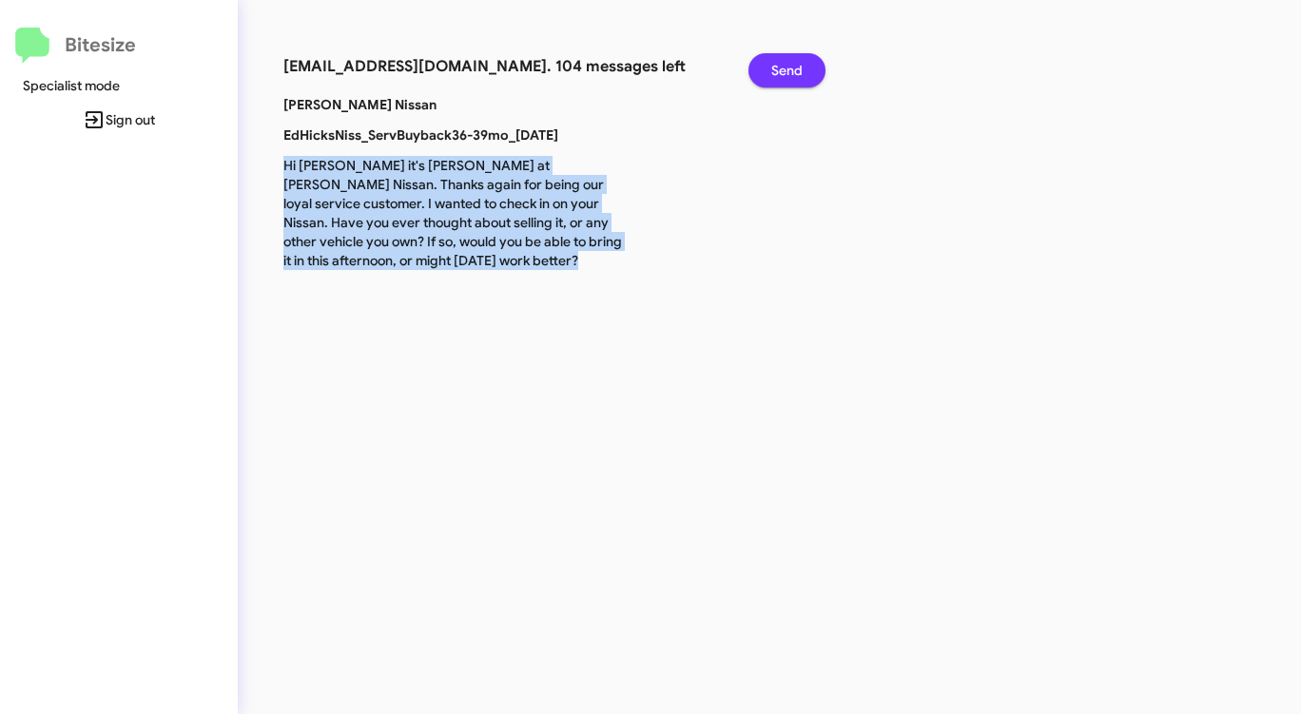
click at [792, 75] on span "Send" at bounding box center [786, 70] width 31 height 34
click at [792, 74] on span "Send" at bounding box center [786, 70] width 31 height 34
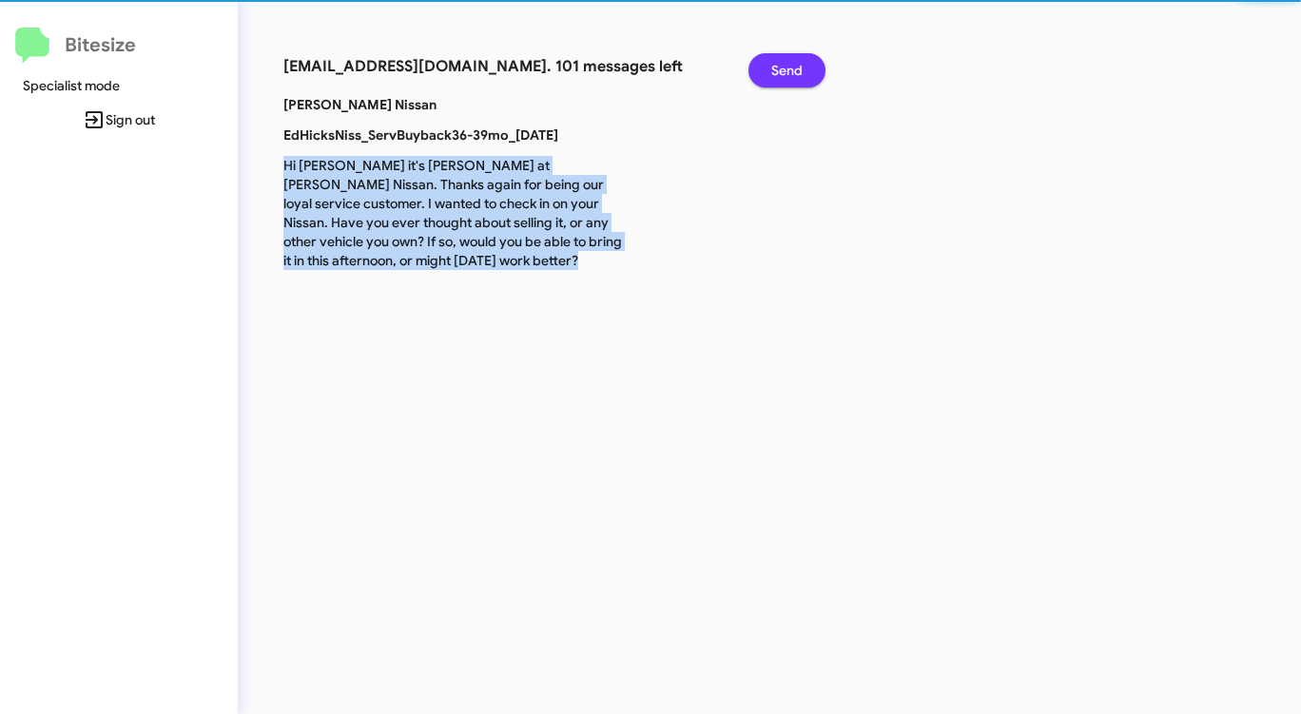
click at [792, 74] on span "Send" at bounding box center [786, 70] width 31 height 34
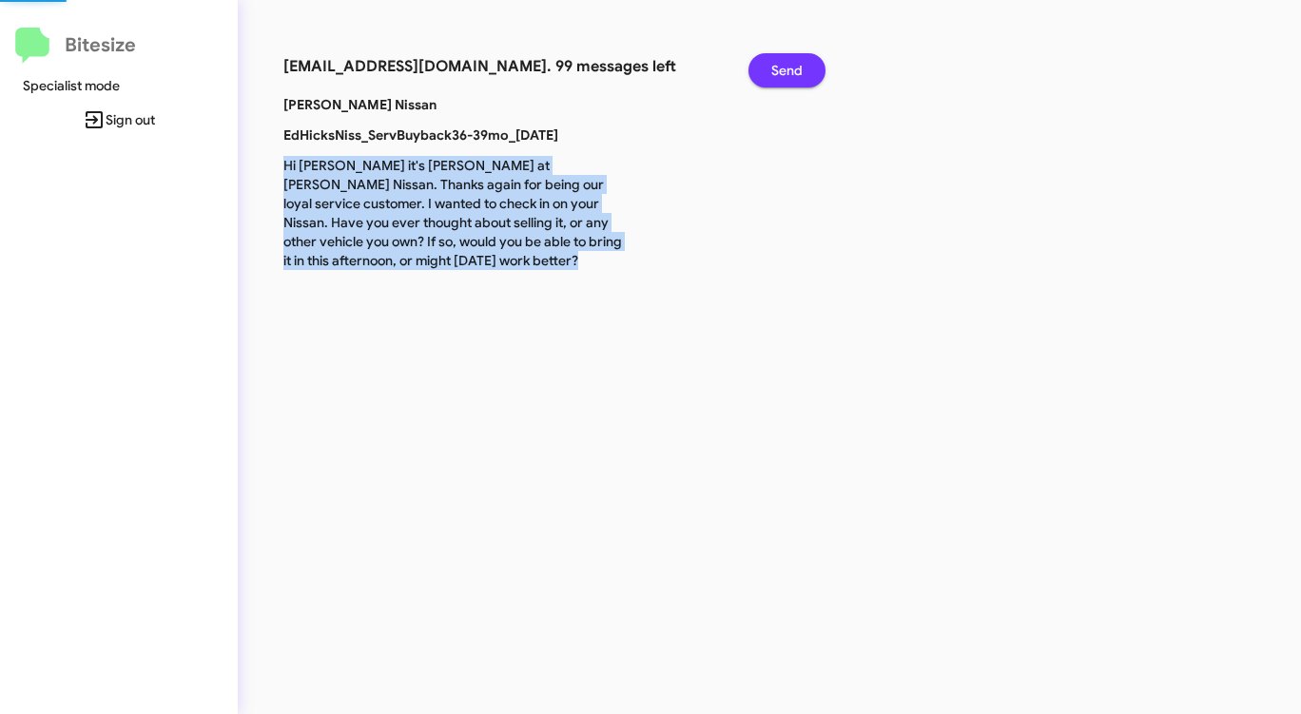
click at [790, 73] on span "Send" at bounding box center [786, 70] width 31 height 34
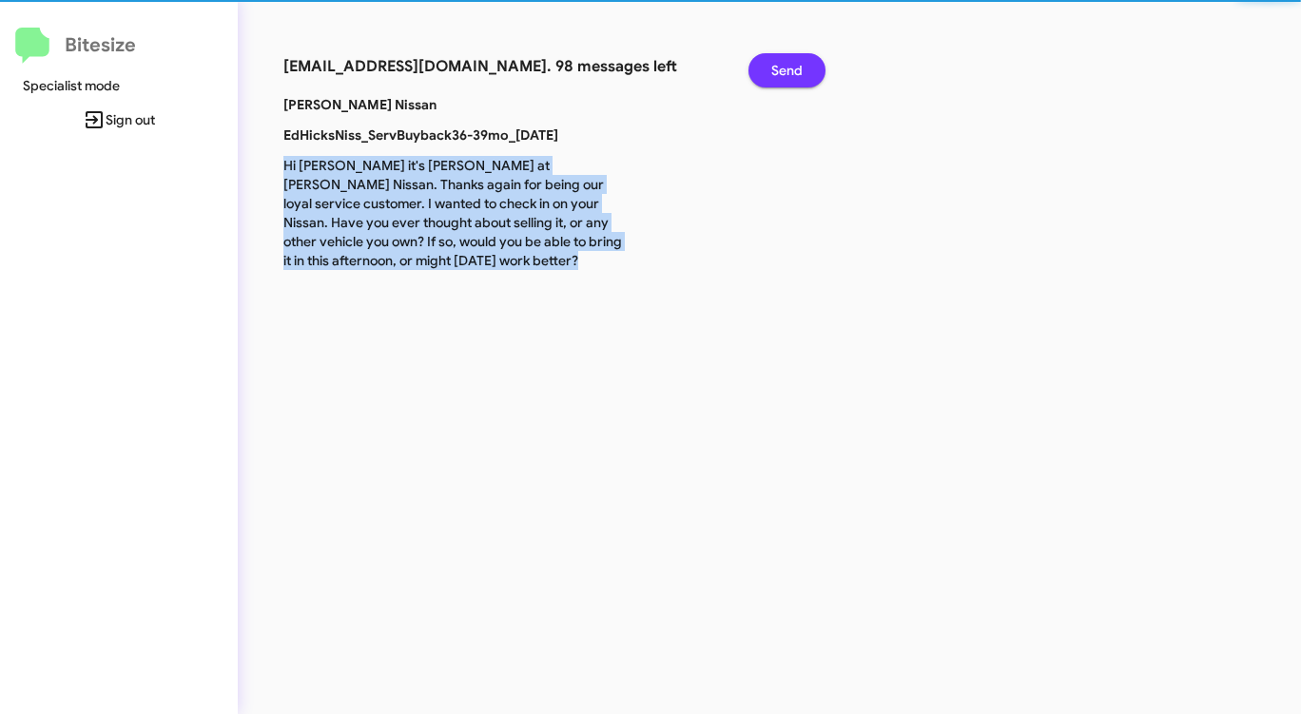
click at [786, 69] on span "Send" at bounding box center [786, 70] width 31 height 34
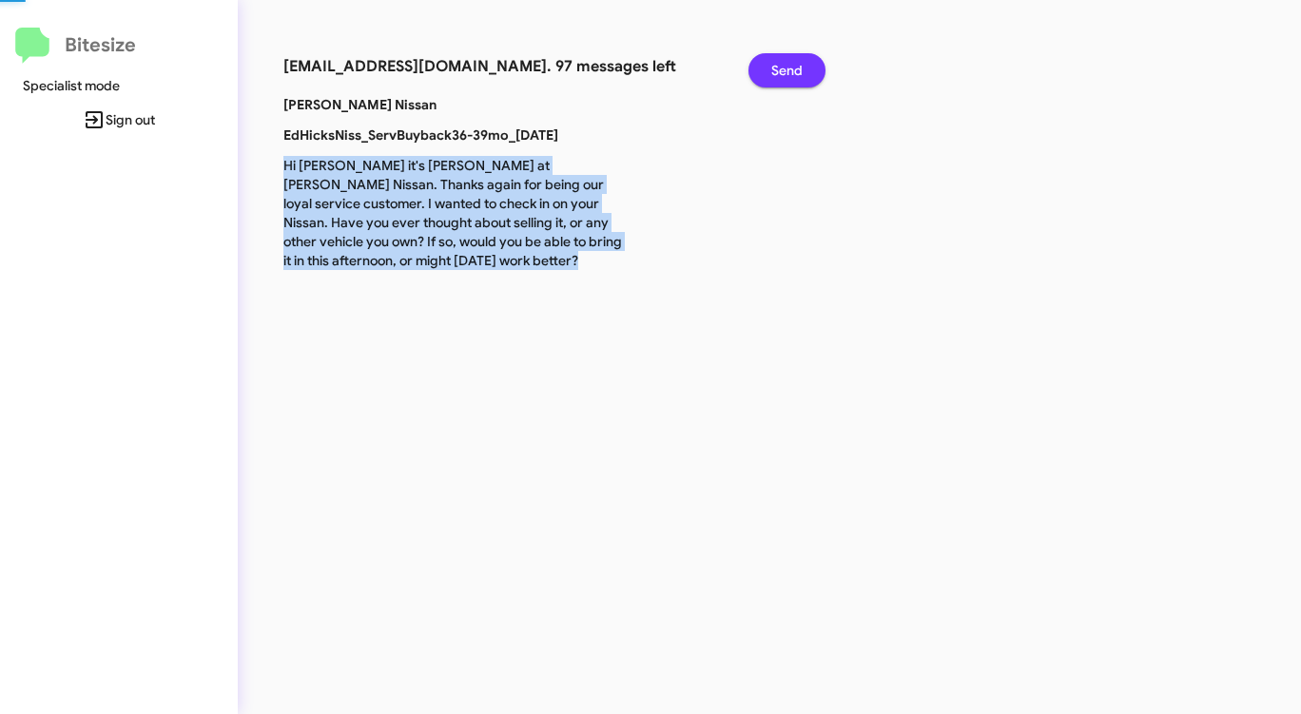
click at [786, 69] on span "Send" at bounding box center [786, 70] width 31 height 34
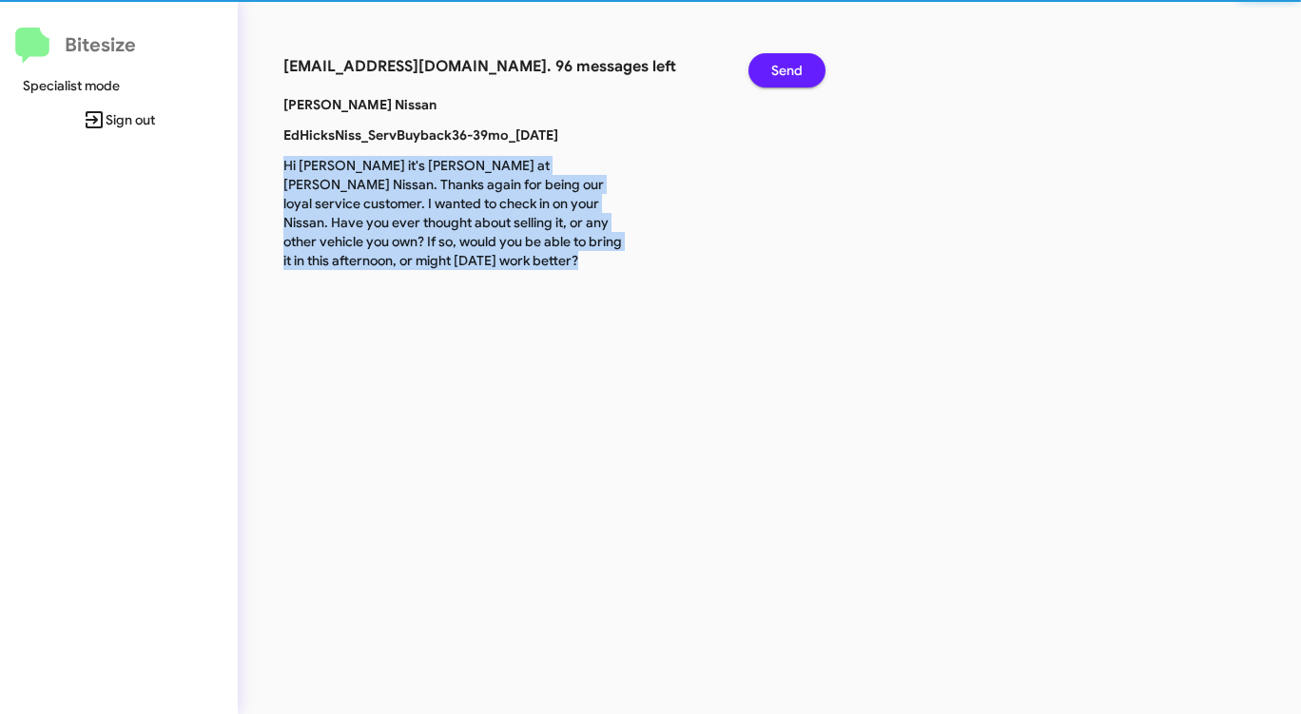
click at [786, 69] on span "Send" at bounding box center [786, 70] width 31 height 34
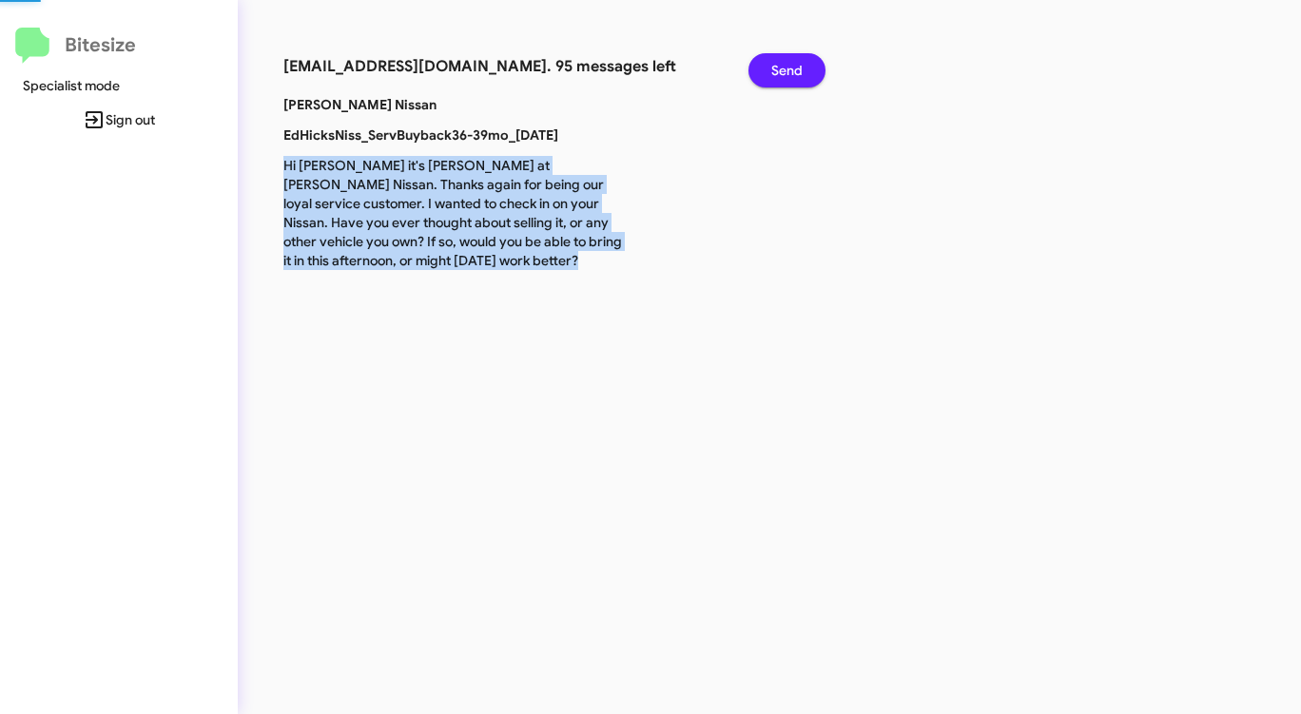
click at [786, 69] on span "Send" at bounding box center [786, 70] width 31 height 34
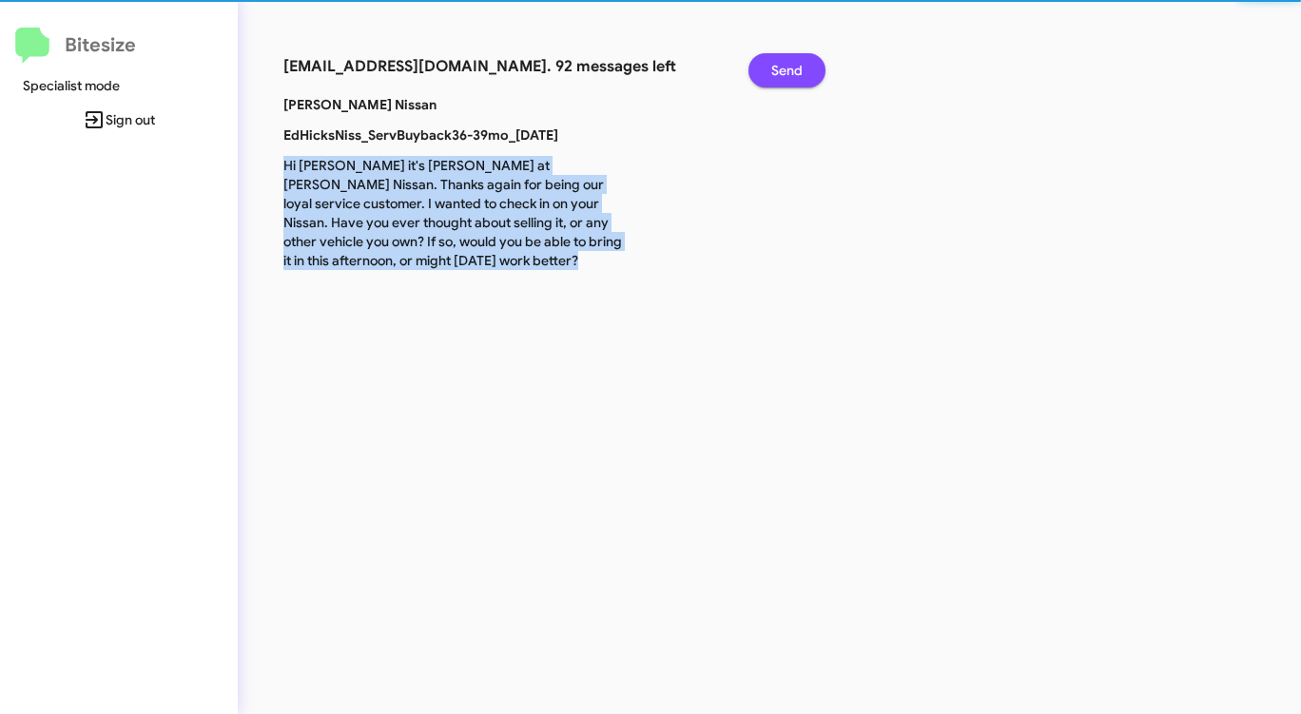
click at [786, 69] on span "Send" at bounding box center [786, 70] width 31 height 34
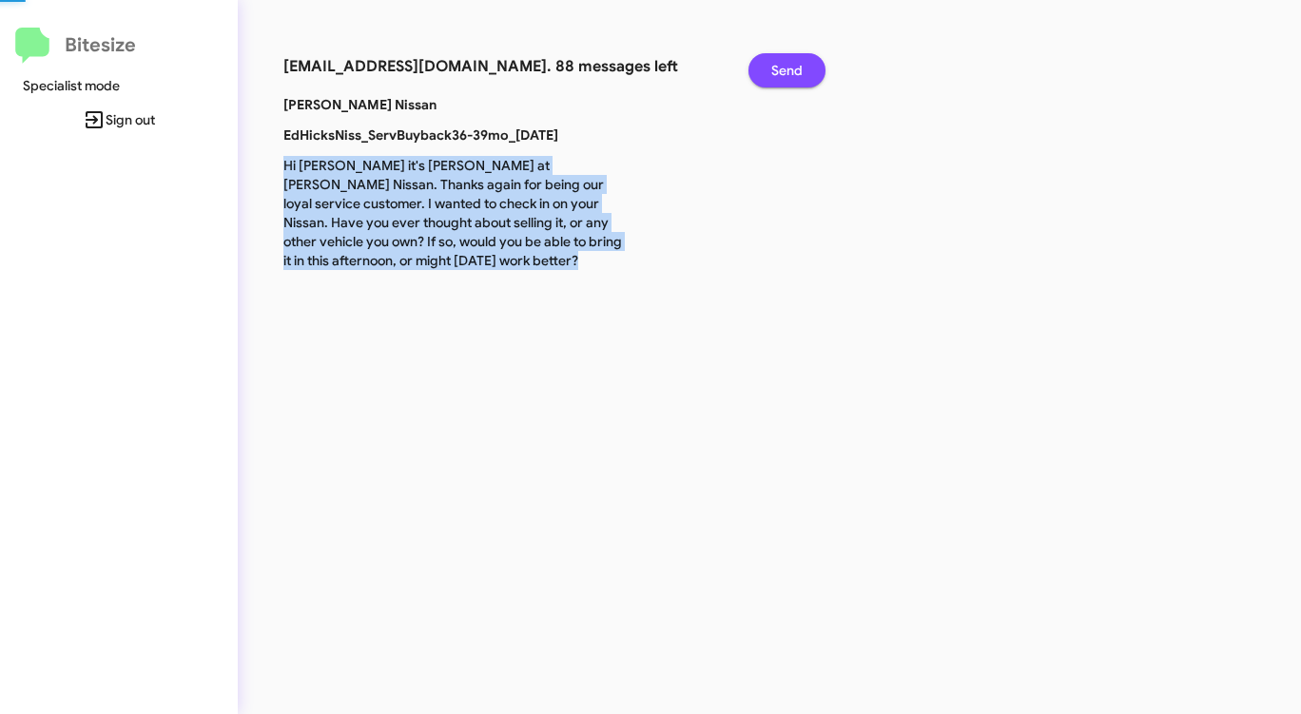
click at [786, 69] on span "Send" at bounding box center [786, 70] width 31 height 34
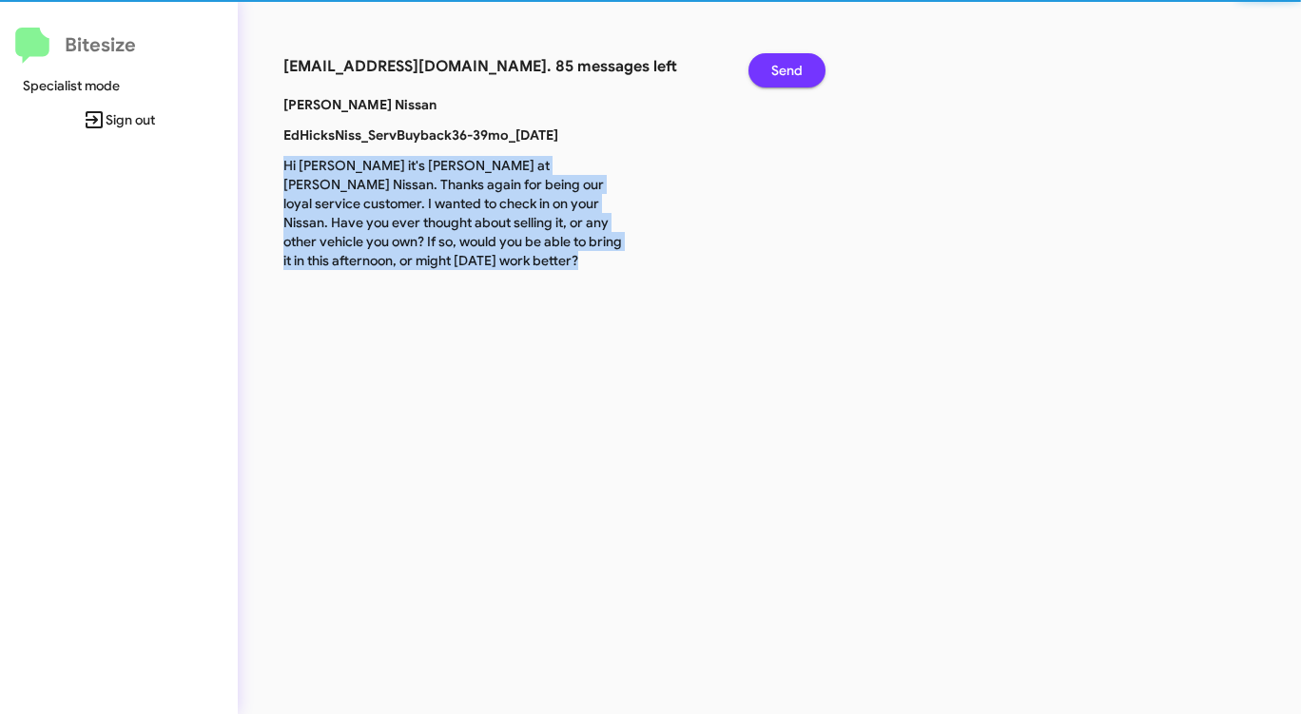
click at [786, 69] on span "Send" at bounding box center [786, 70] width 31 height 34
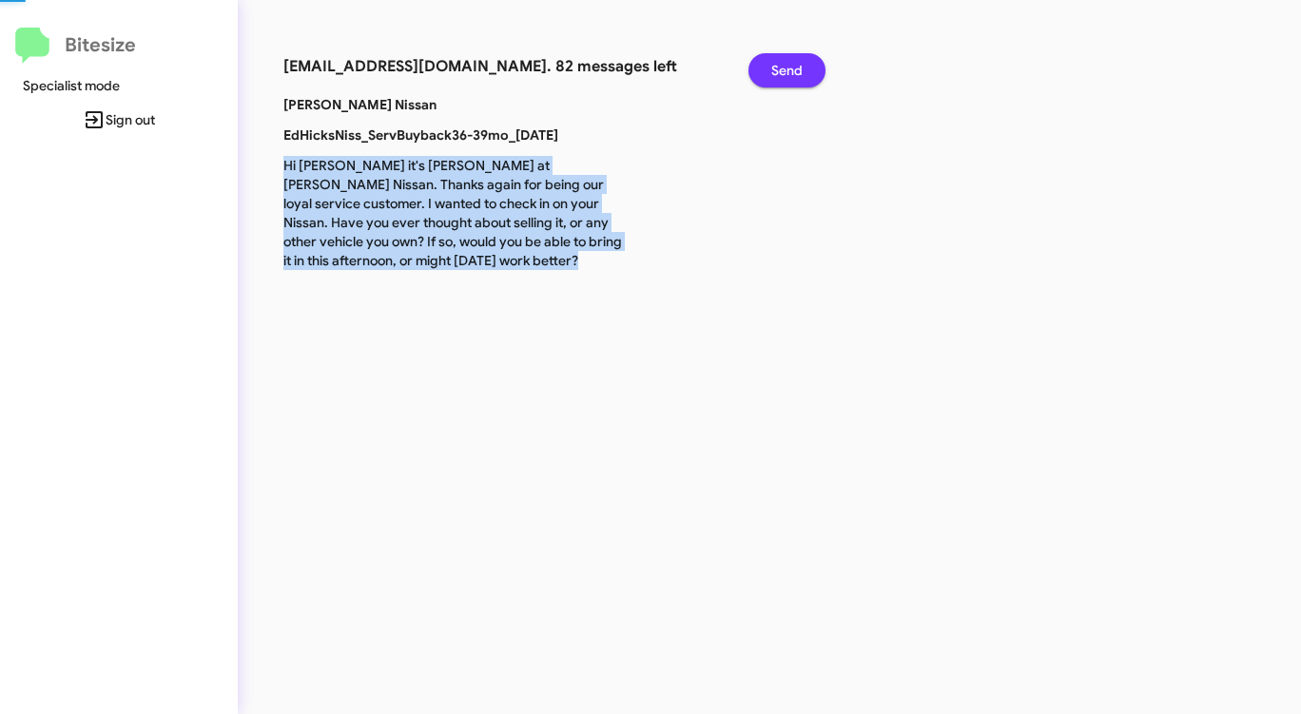
click at [786, 69] on span "Send" at bounding box center [786, 70] width 31 height 34
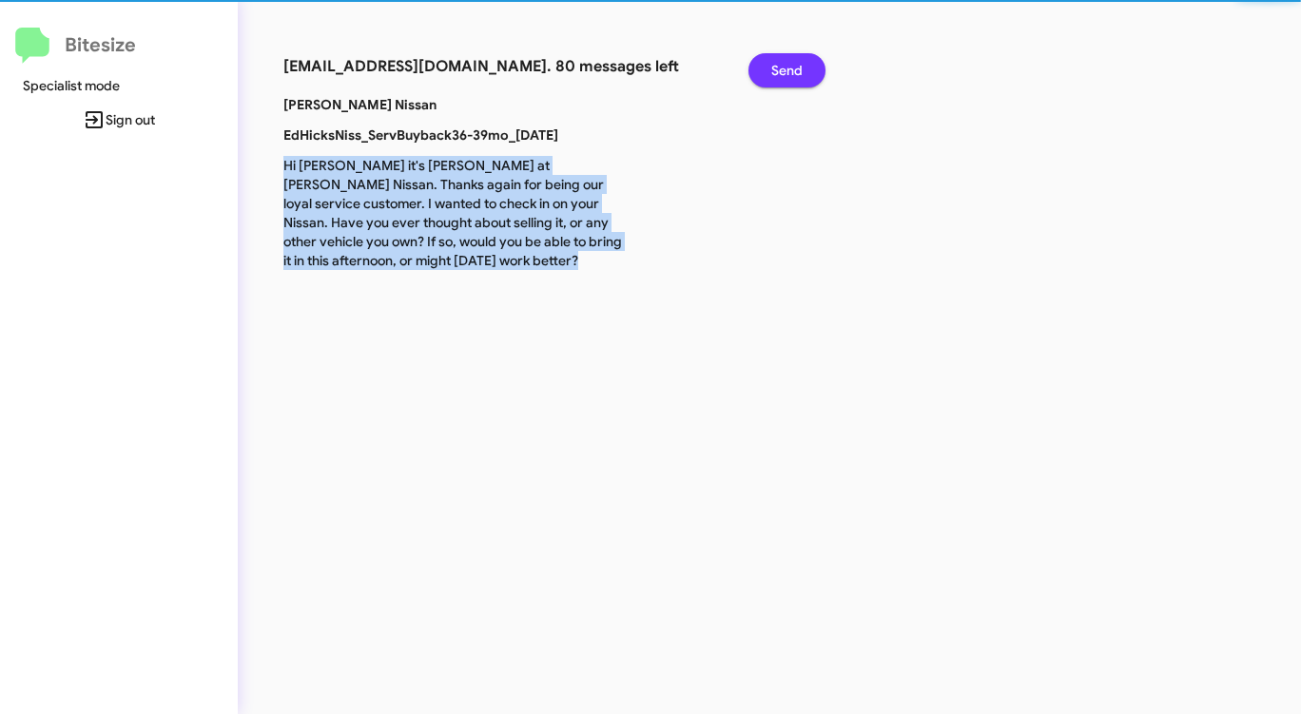
click at [786, 69] on span "Send" at bounding box center [786, 70] width 31 height 34
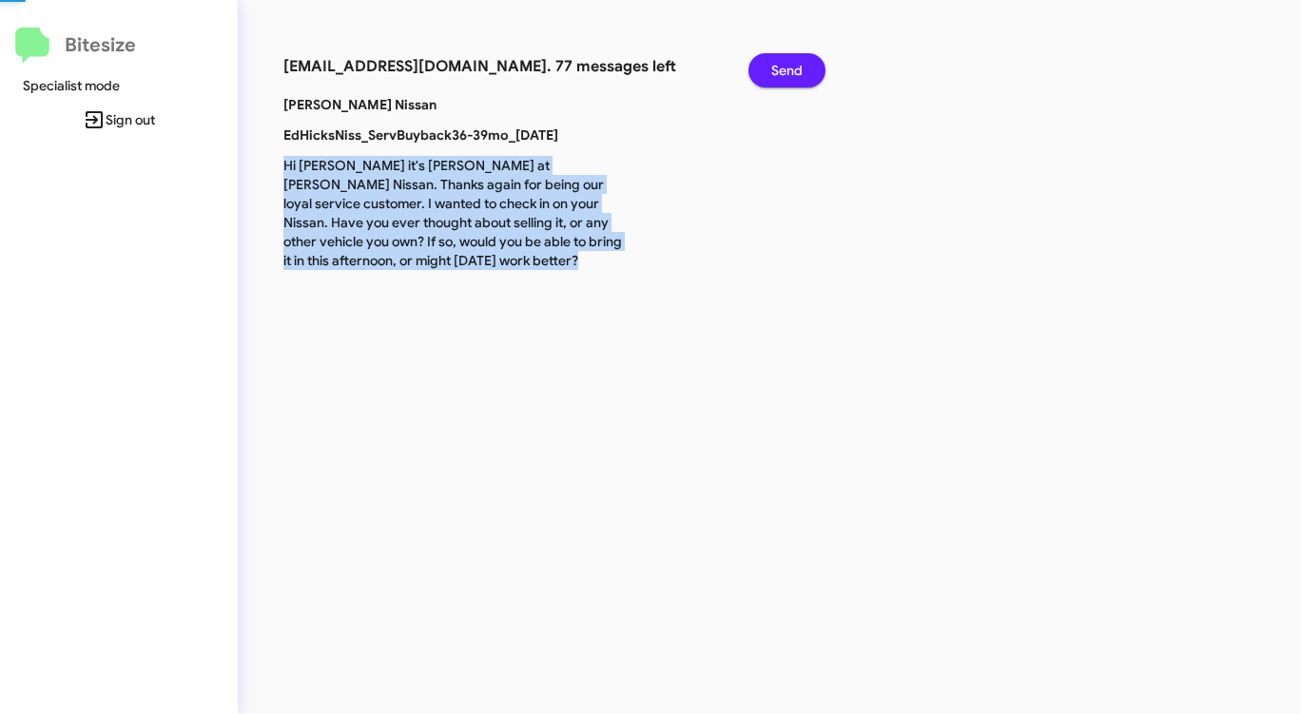
click at [786, 69] on span "Send" at bounding box center [786, 70] width 31 height 34
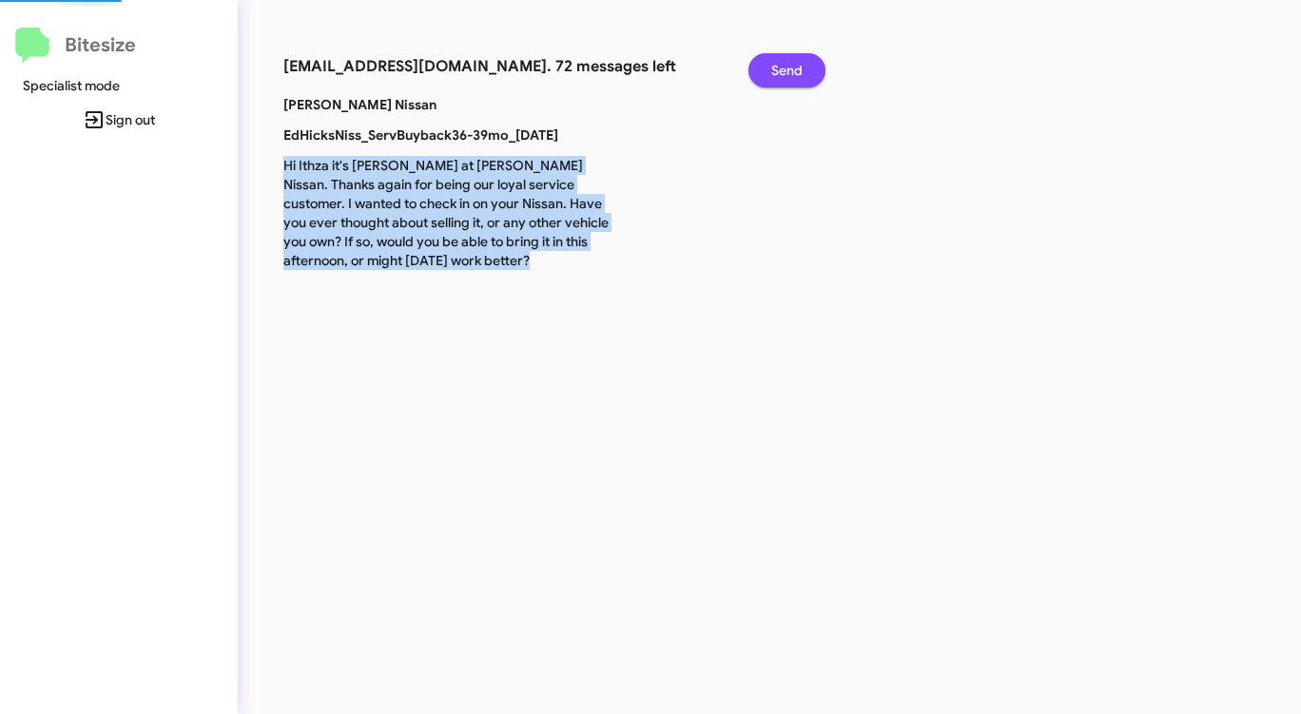
click at [786, 69] on span "Send" at bounding box center [786, 70] width 31 height 34
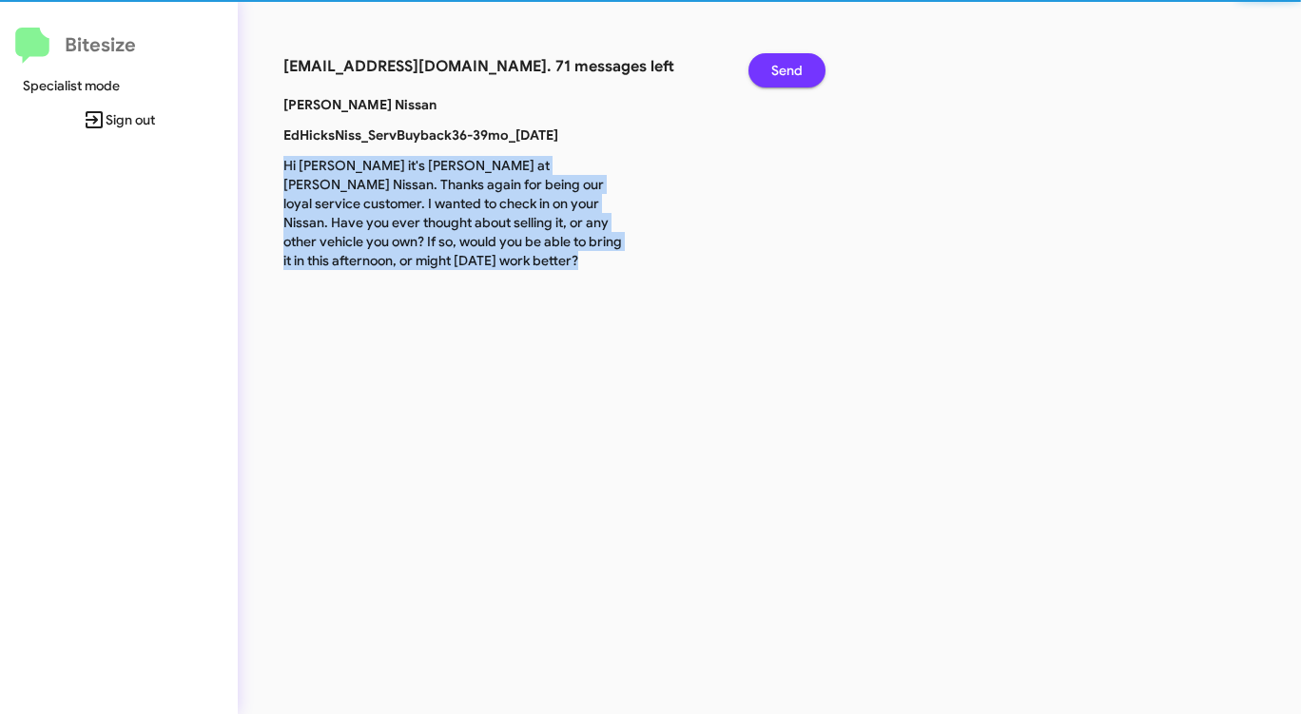
click at [786, 69] on span "Send" at bounding box center [786, 70] width 31 height 34
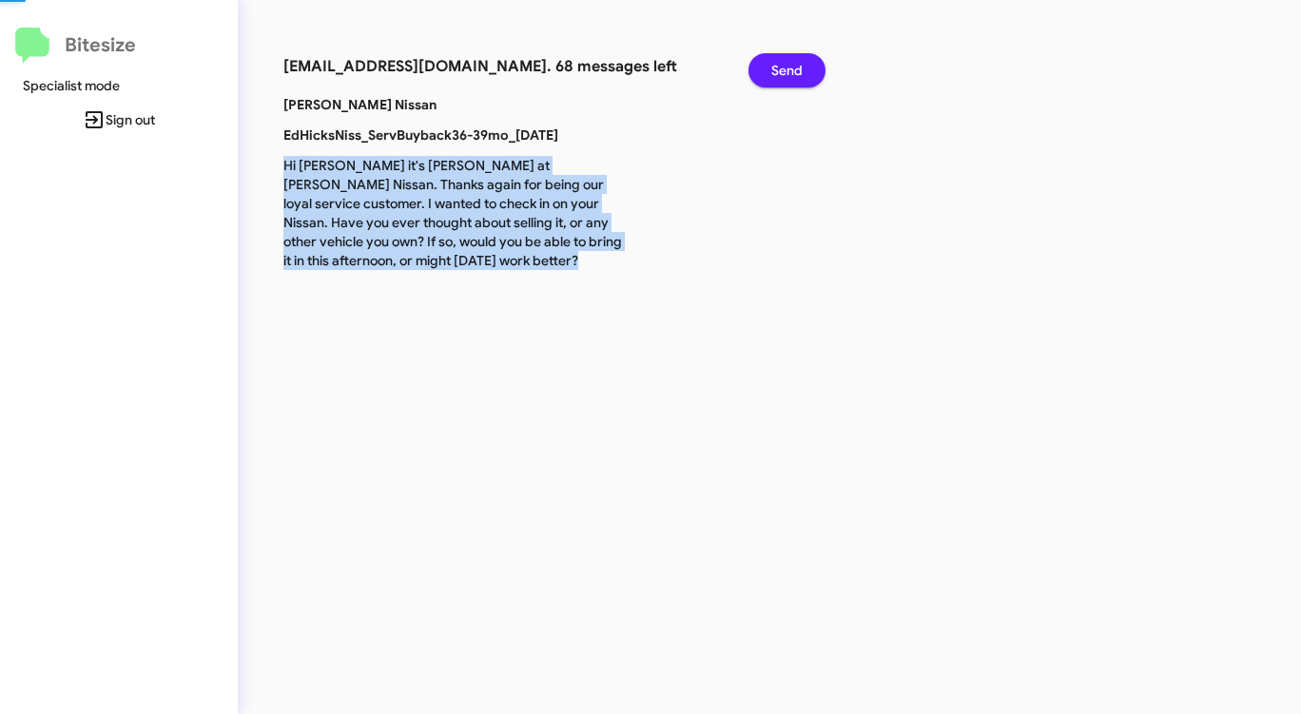
click at [786, 69] on span "Send" at bounding box center [786, 70] width 31 height 34
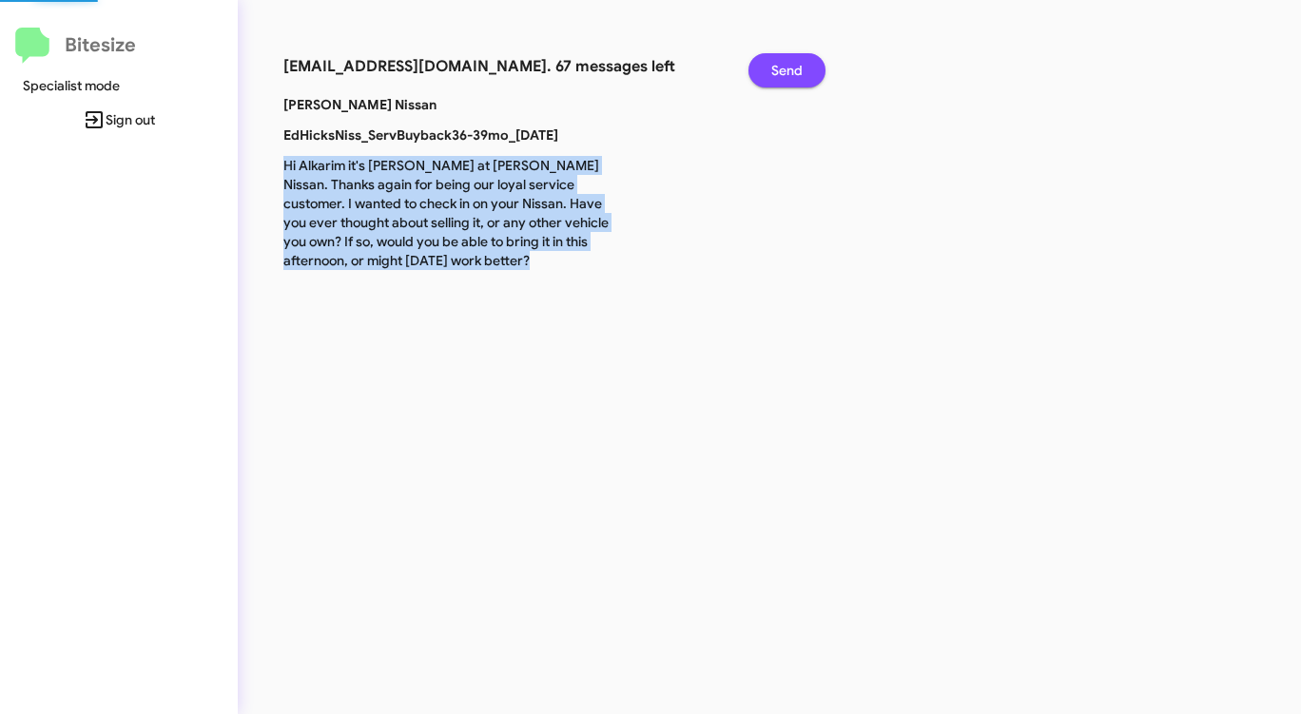
click at [786, 69] on span "Send" at bounding box center [786, 70] width 31 height 34
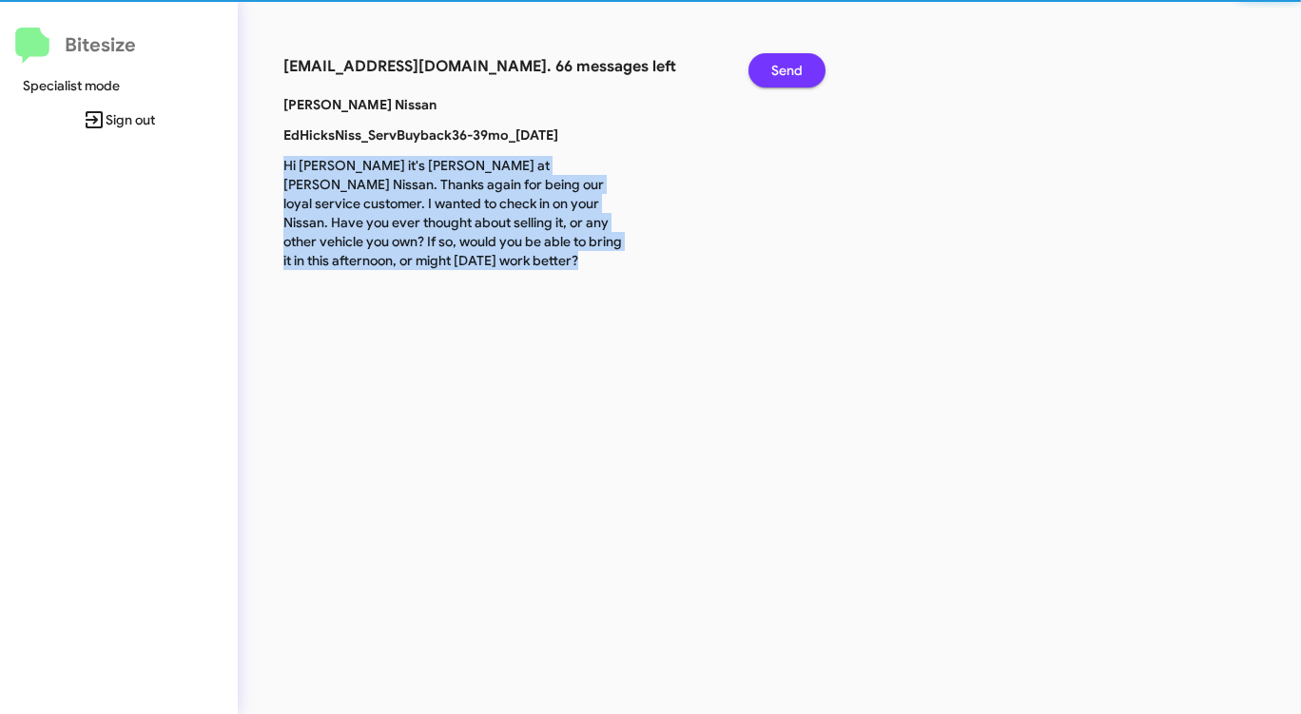
click at [786, 69] on span "Send" at bounding box center [786, 70] width 31 height 34
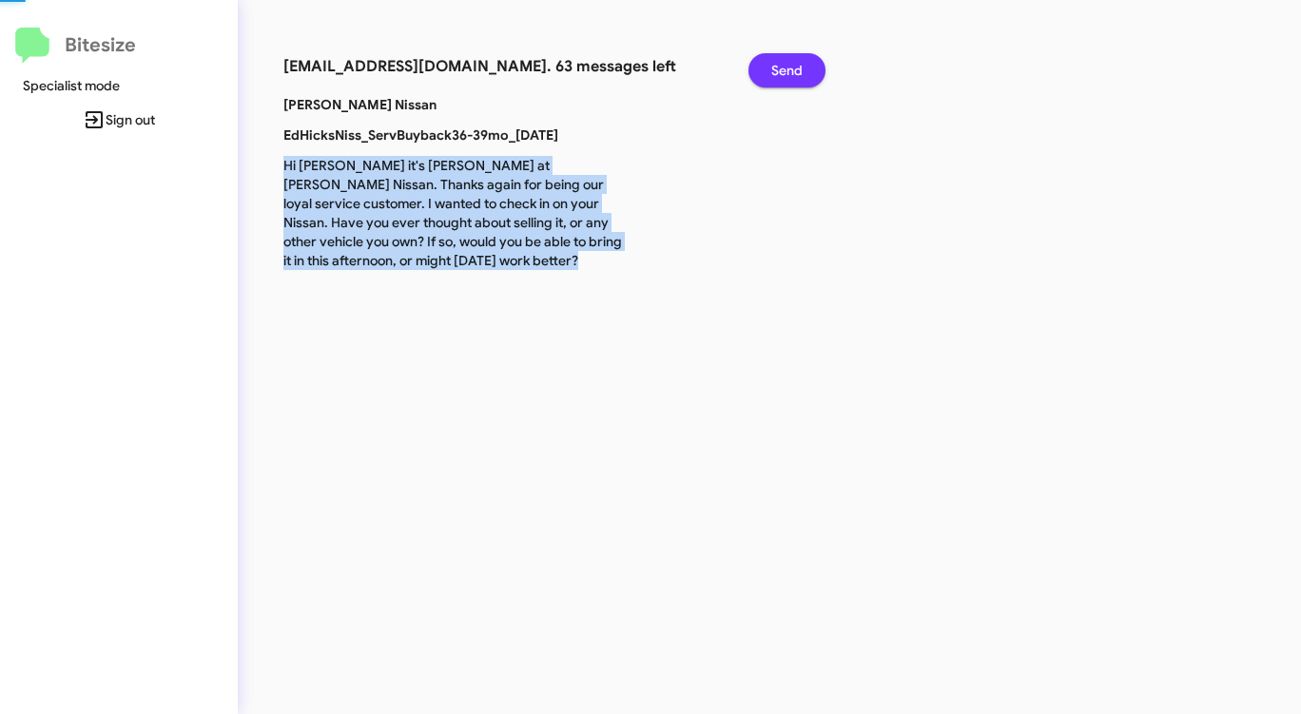
click at [786, 69] on span "Send" at bounding box center [786, 70] width 31 height 34
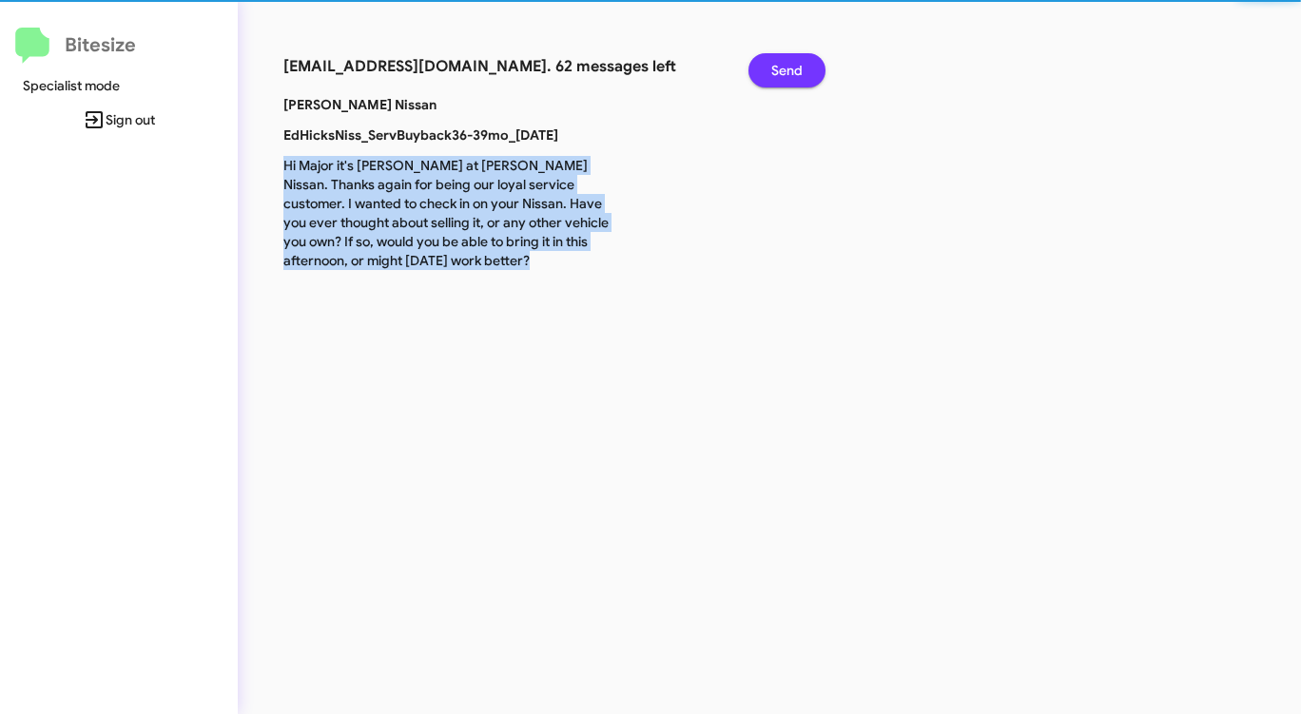
click at [786, 69] on span "Send" at bounding box center [786, 70] width 31 height 34
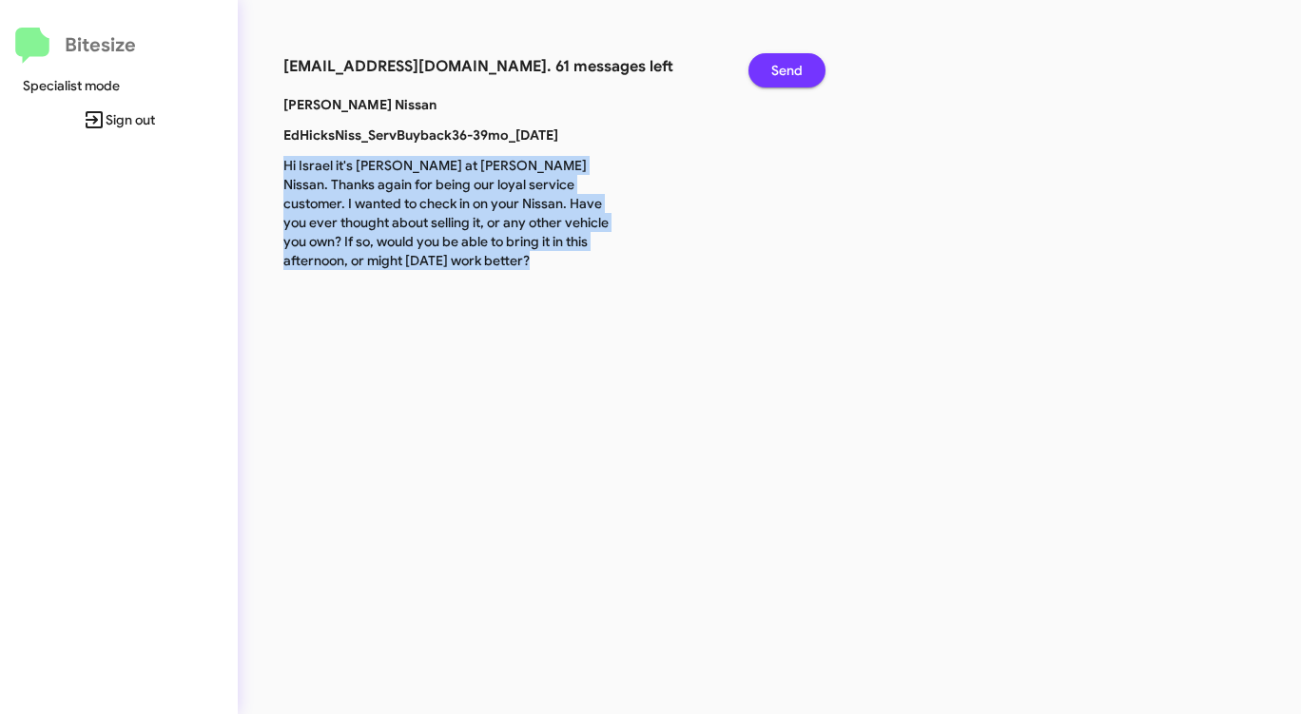
click at [786, 69] on span "Send" at bounding box center [786, 70] width 31 height 34
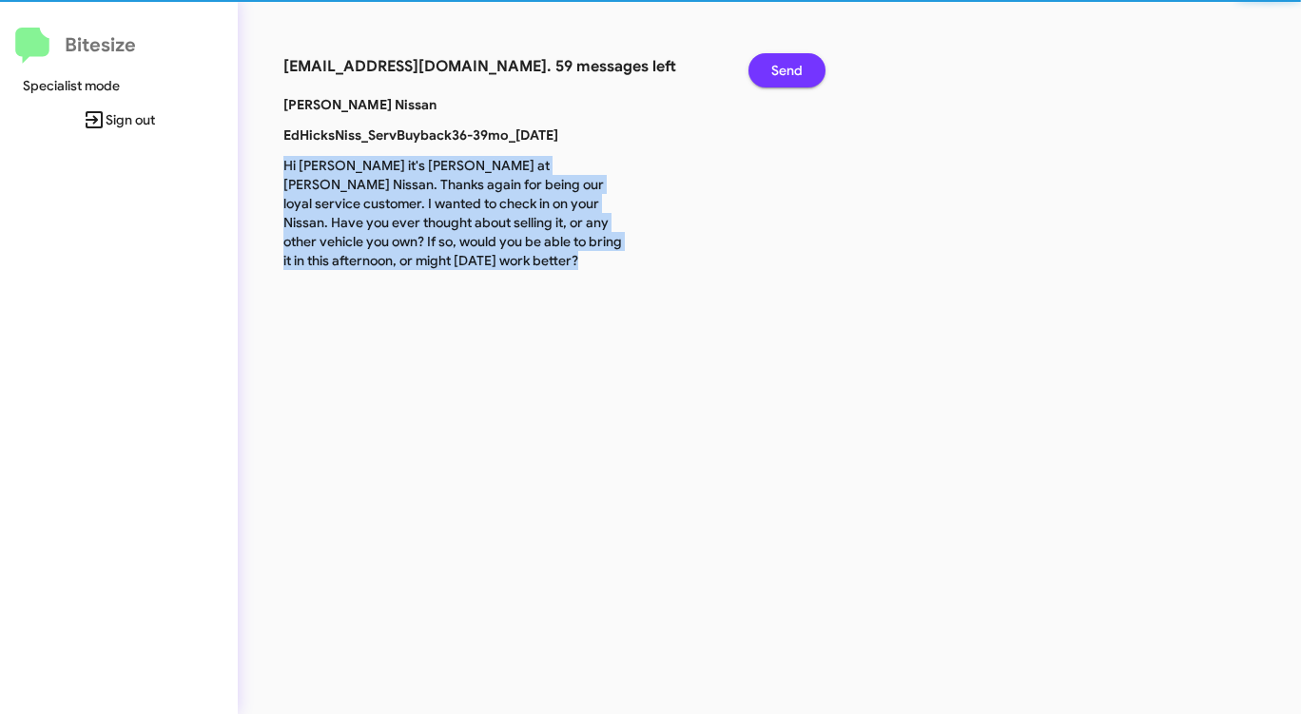
click at [786, 69] on span "Send" at bounding box center [786, 70] width 31 height 34
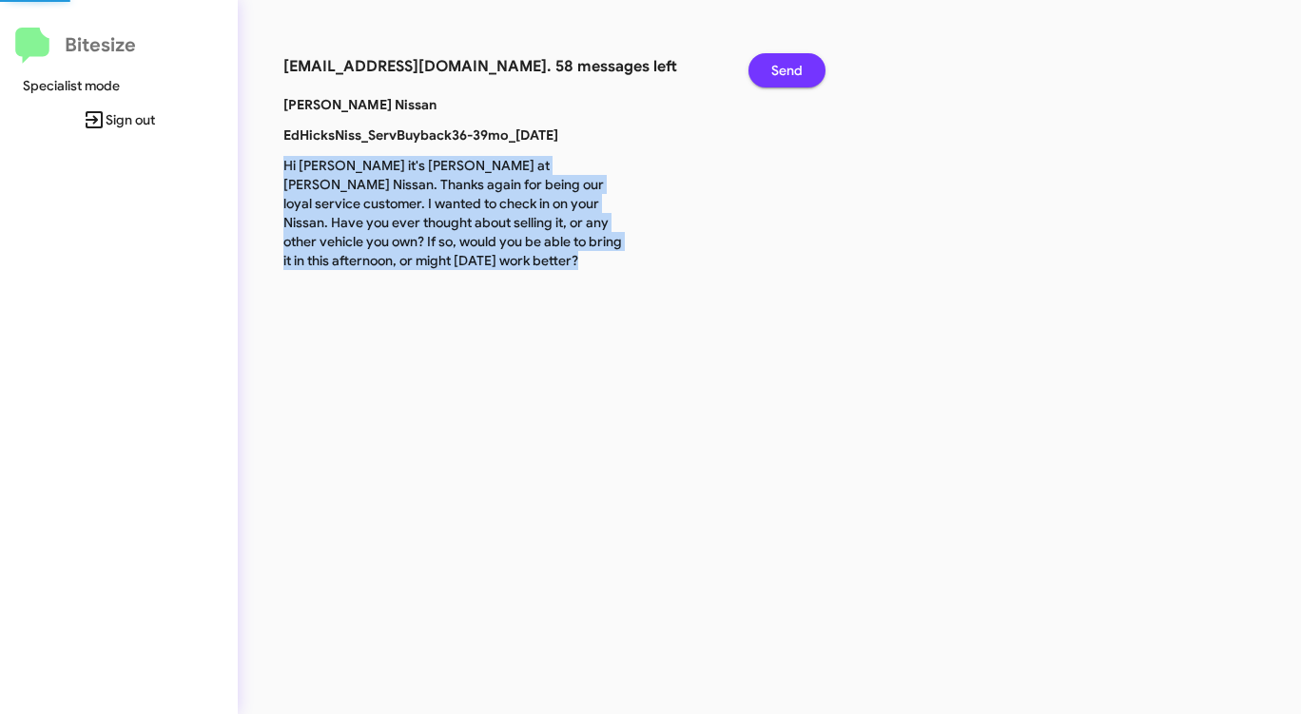
click at [786, 69] on span "Send" at bounding box center [786, 70] width 31 height 34
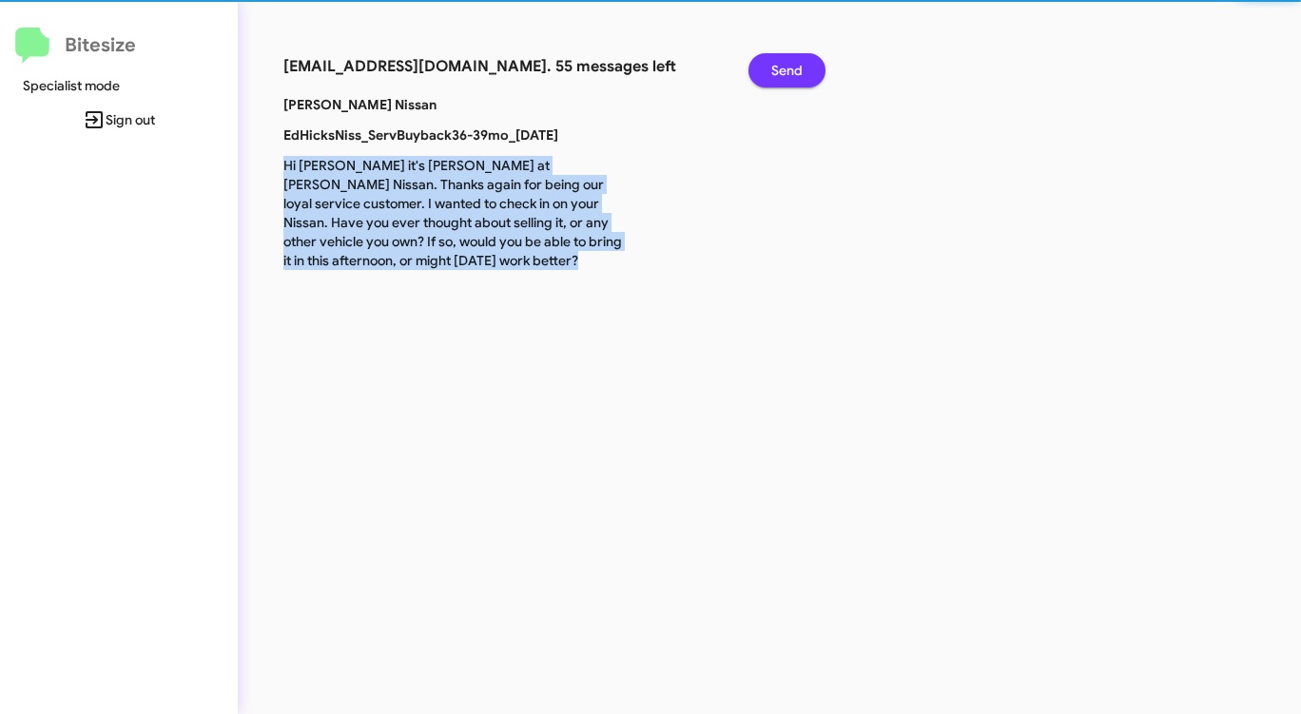
click at [786, 69] on span "Send" at bounding box center [786, 70] width 31 height 34
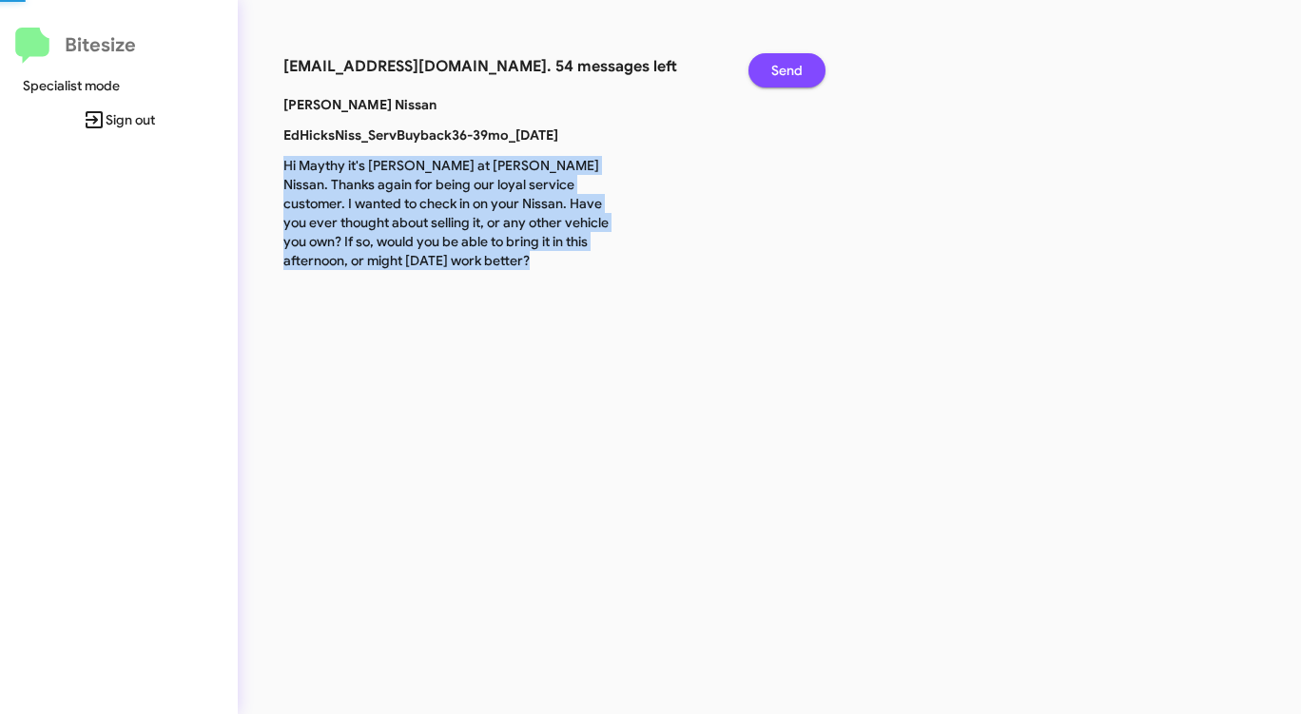
click at [786, 69] on span "Send" at bounding box center [786, 70] width 31 height 34
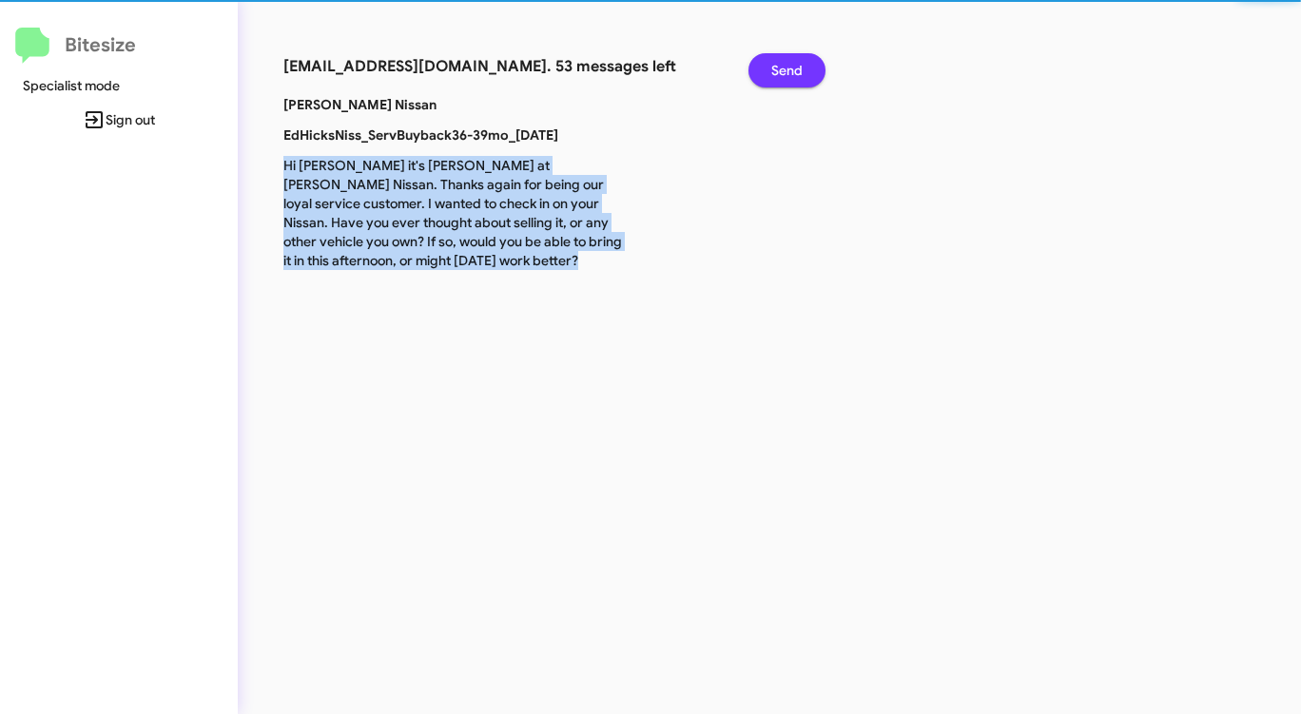
click at [786, 69] on span "Send" at bounding box center [786, 70] width 31 height 34
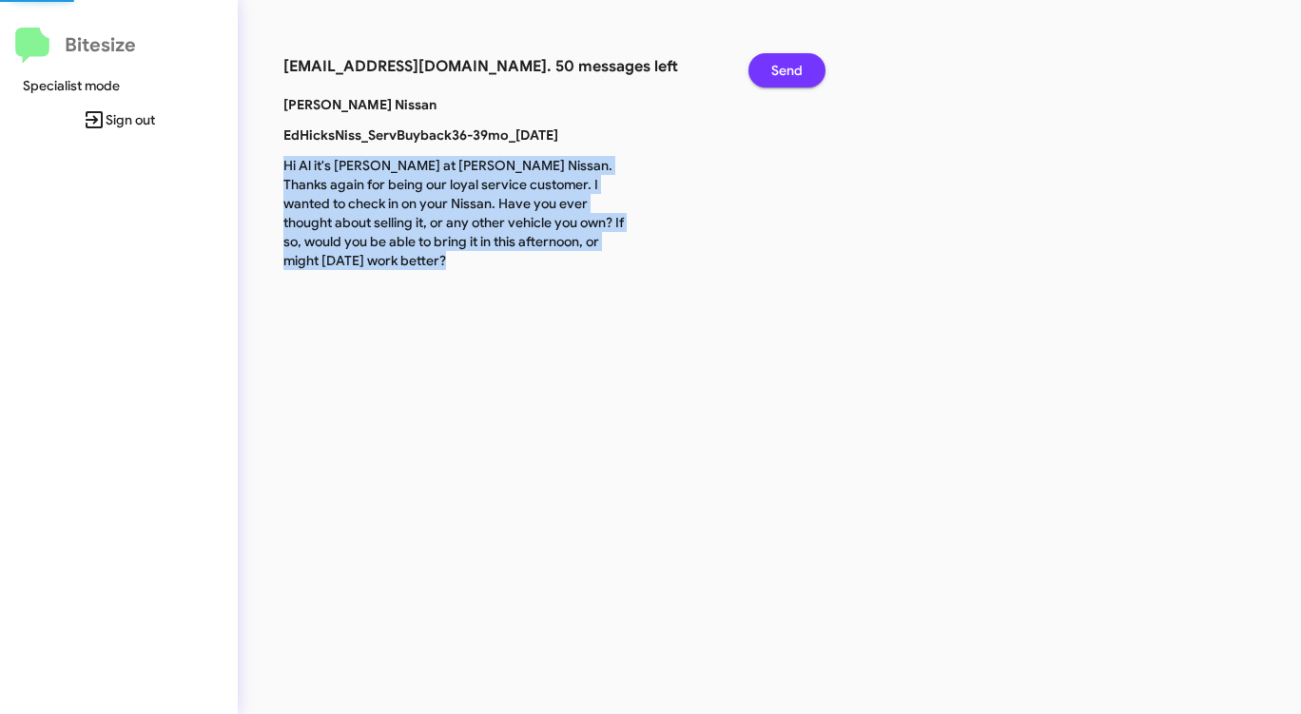
click at [786, 69] on span "Send" at bounding box center [786, 70] width 31 height 34
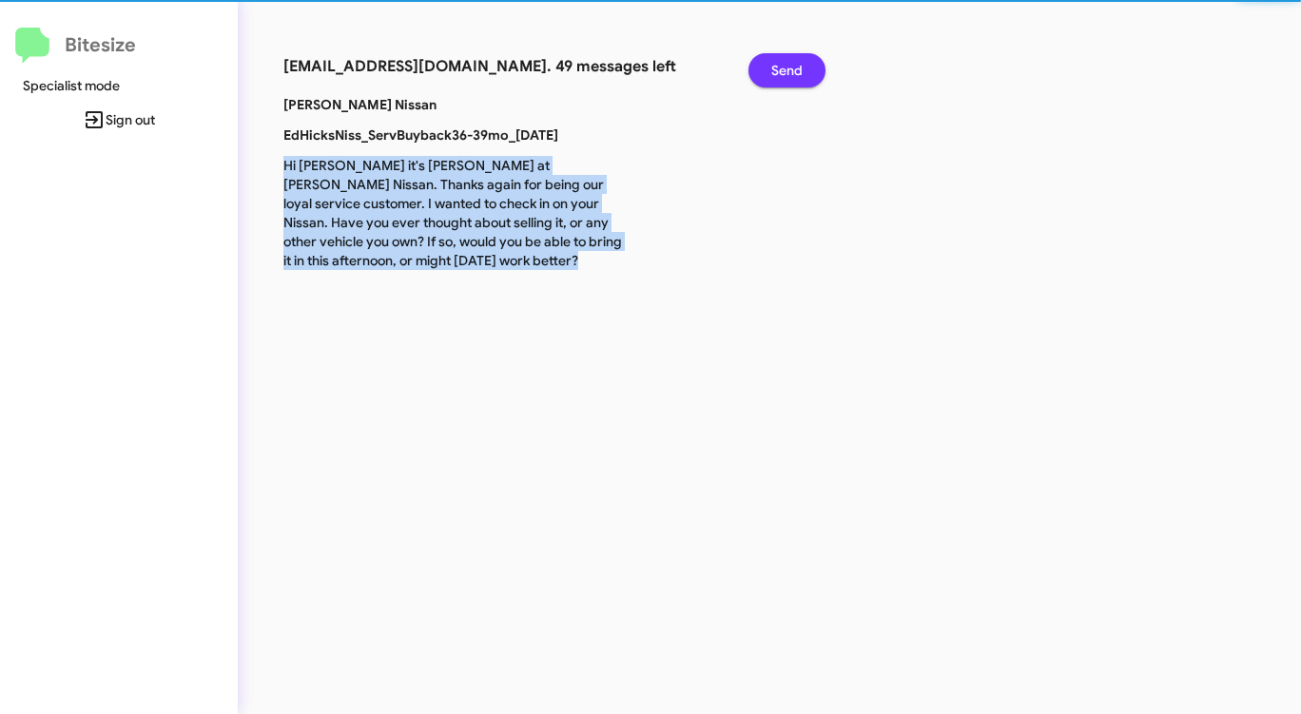
click at [786, 69] on span "Send" at bounding box center [786, 70] width 31 height 34
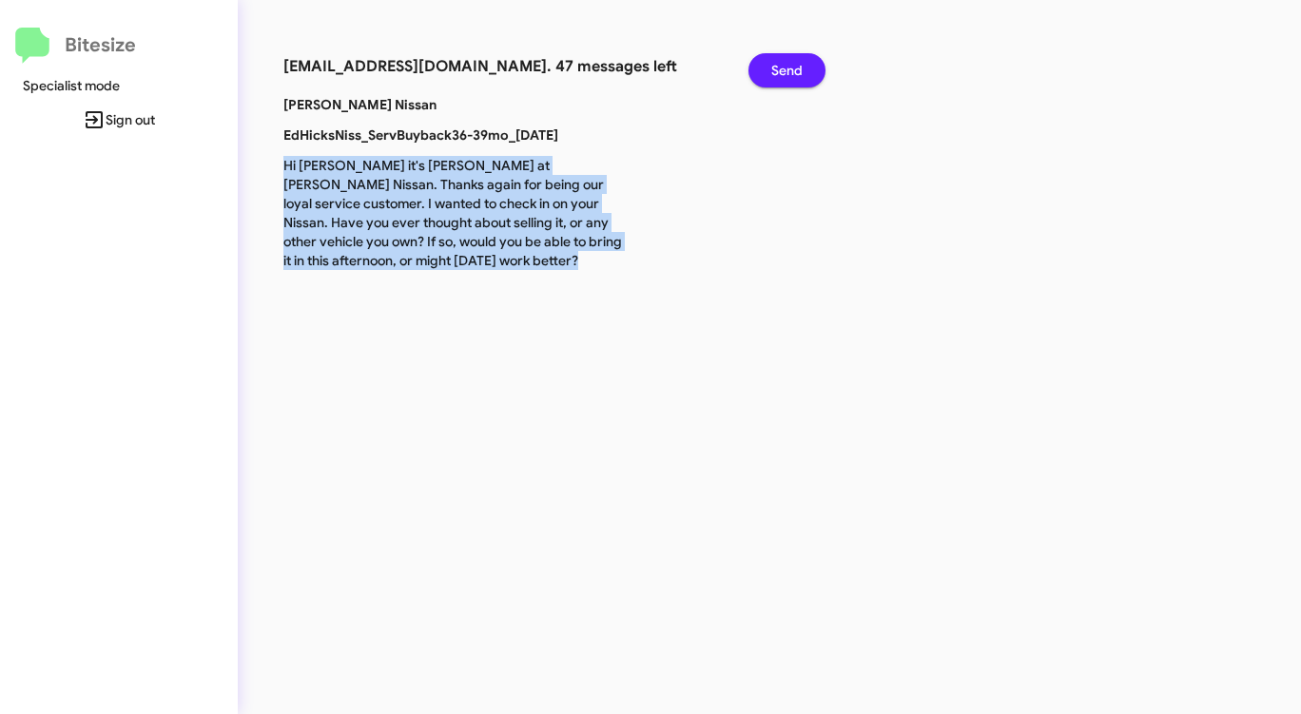
click at [786, 69] on span "Send" at bounding box center [786, 70] width 31 height 34
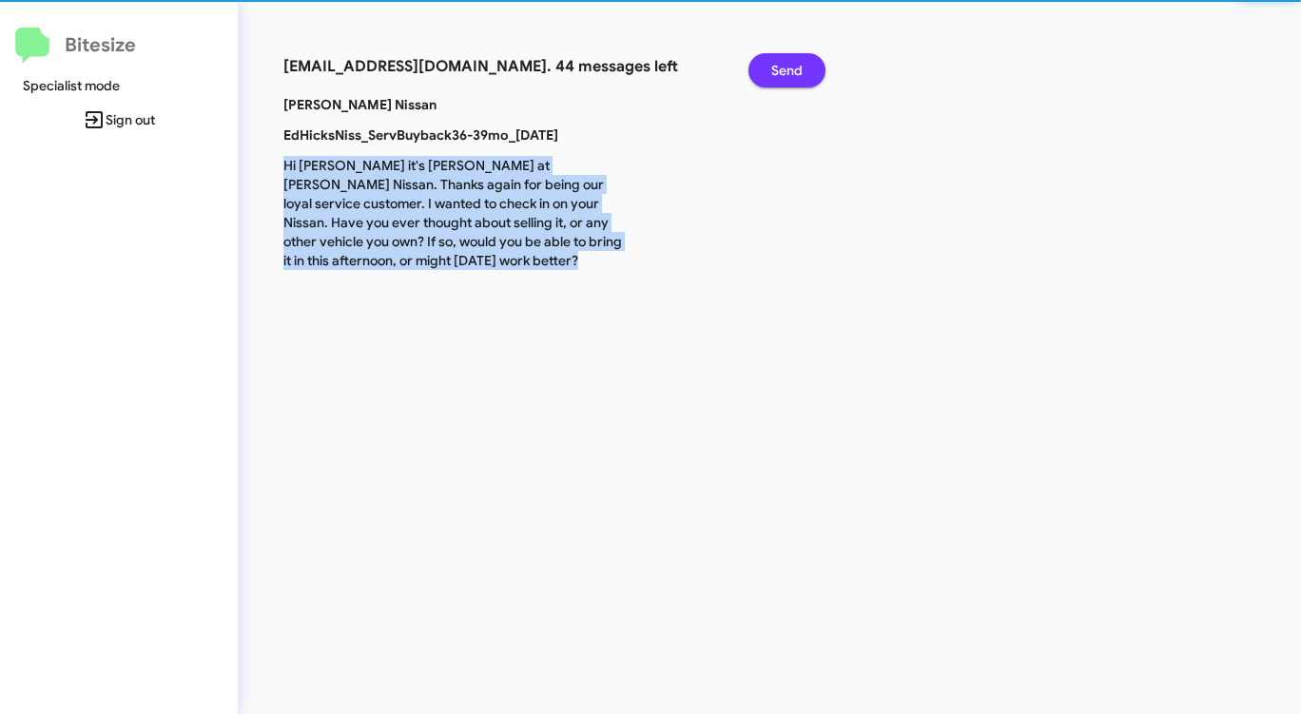
click at [786, 69] on span "Send" at bounding box center [786, 70] width 31 height 34
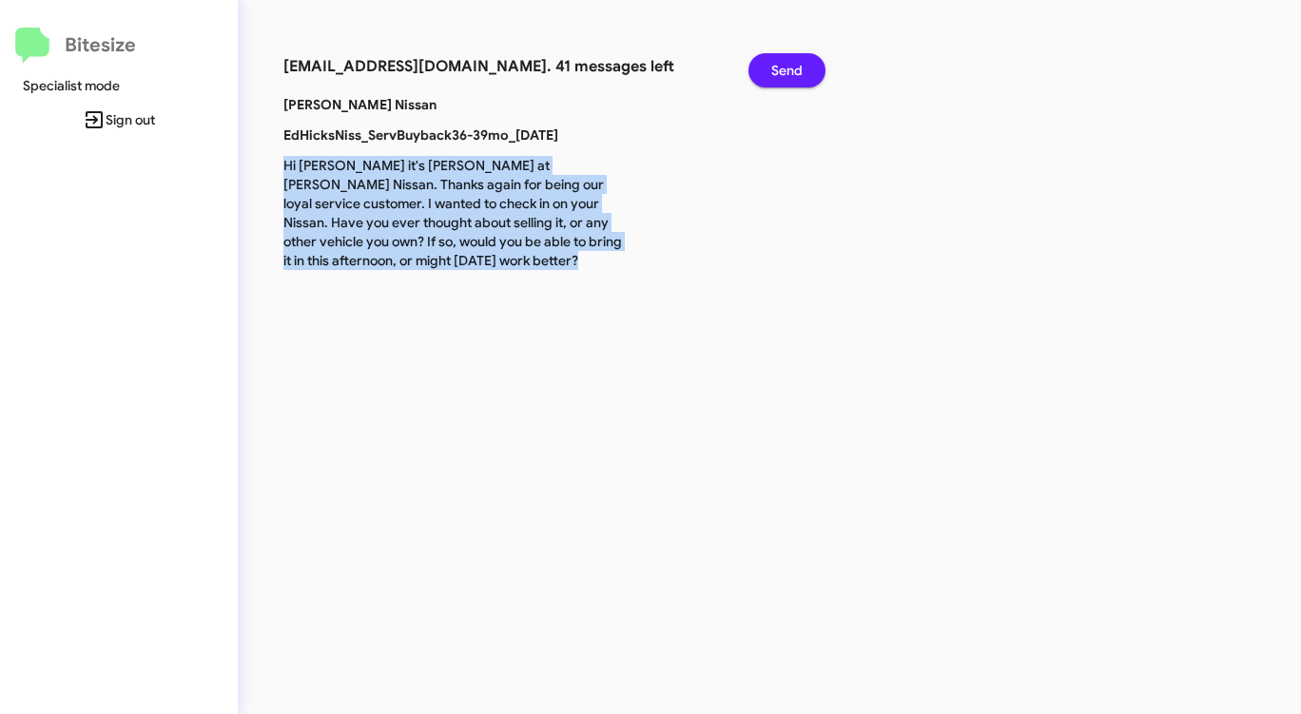
click at [786, 69] on span "Send" at bounding box center [786, 70] width 31 height 34
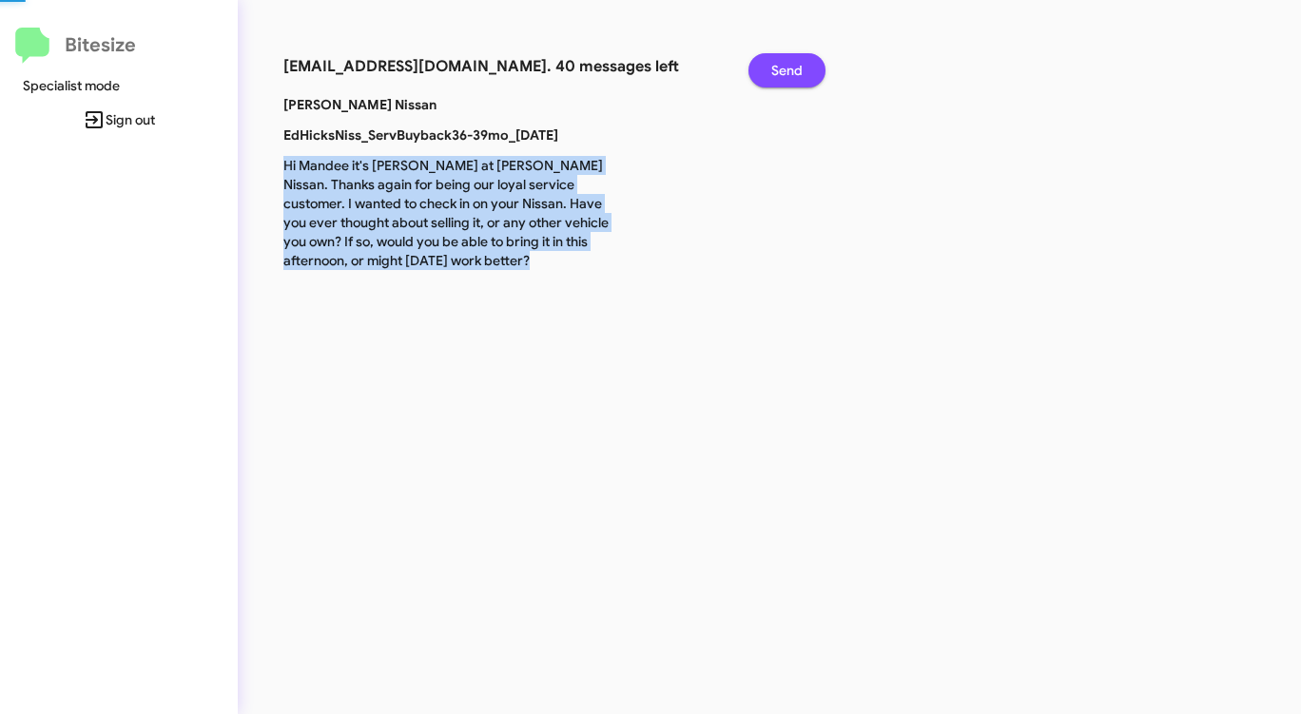
click at [786, 69] on span "Send" at bounding box center [786, 70] width 31 height 34
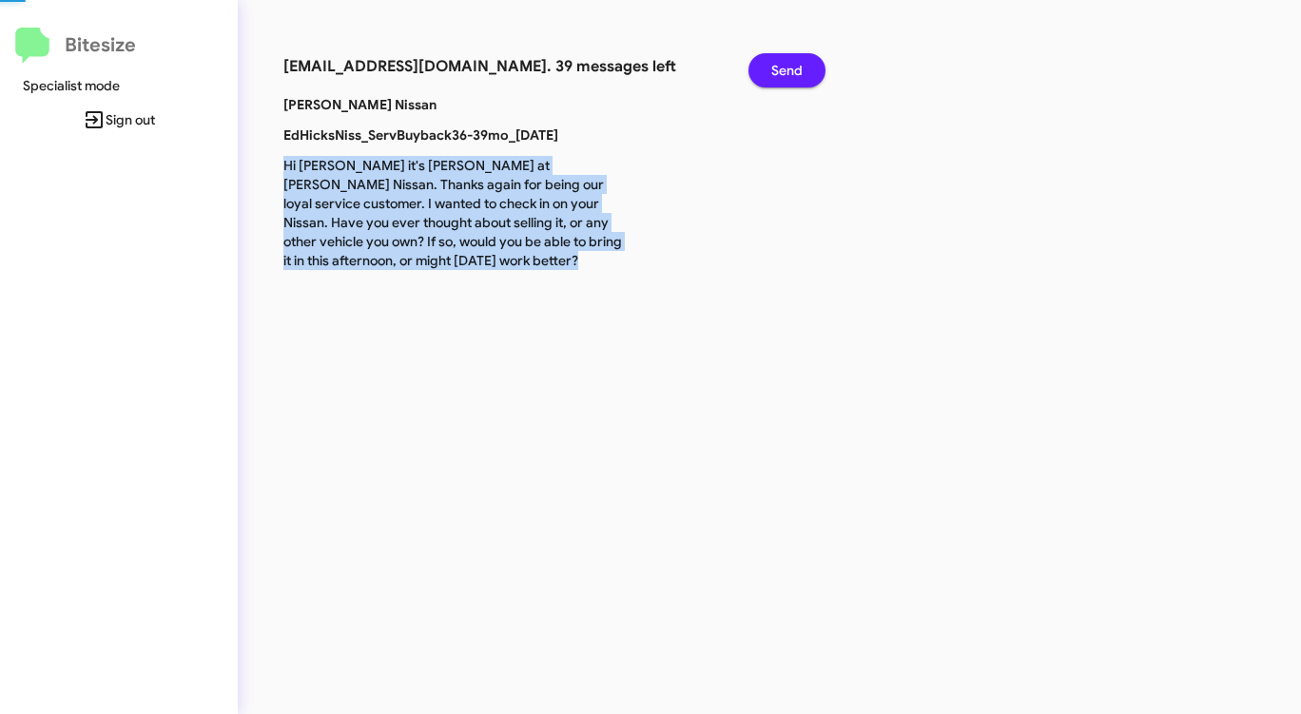
click at [786, 69] on span "Send" at bounding box center [786, 70] width 31 height 34
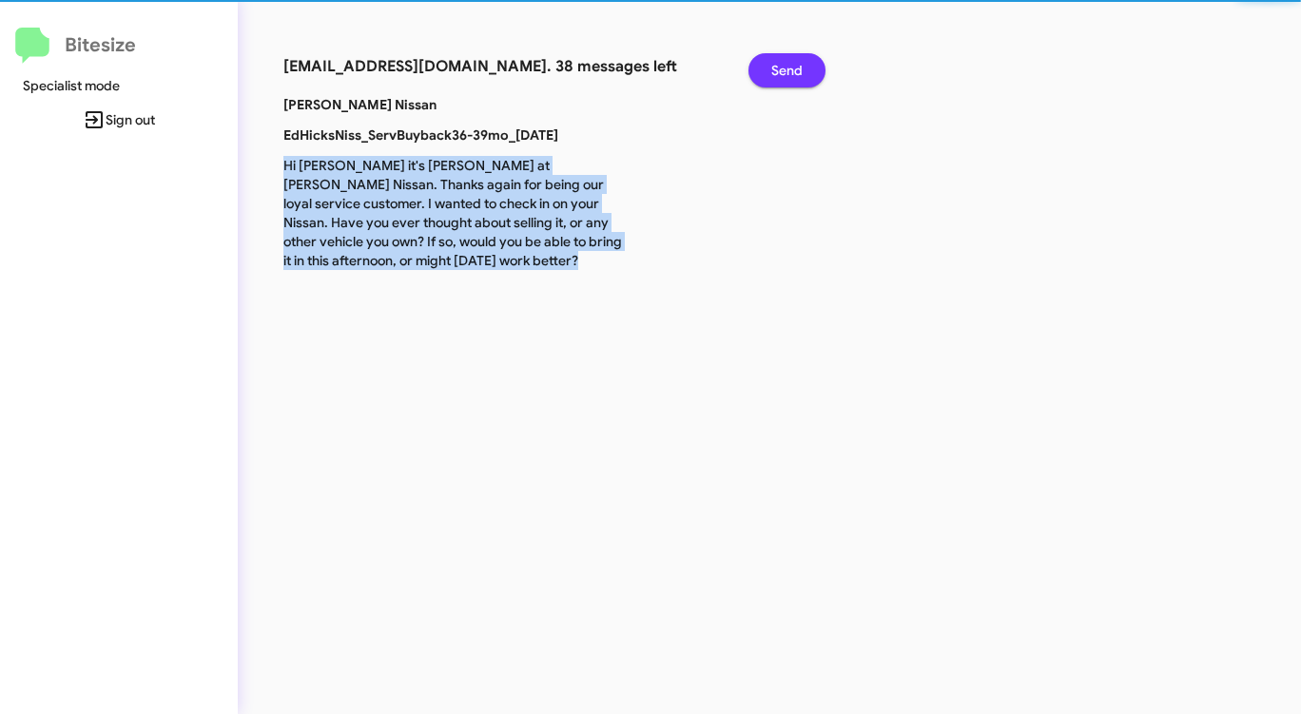
click at [786, 69] on span "Send" at bounding box center [786, 70] width 31 height 34
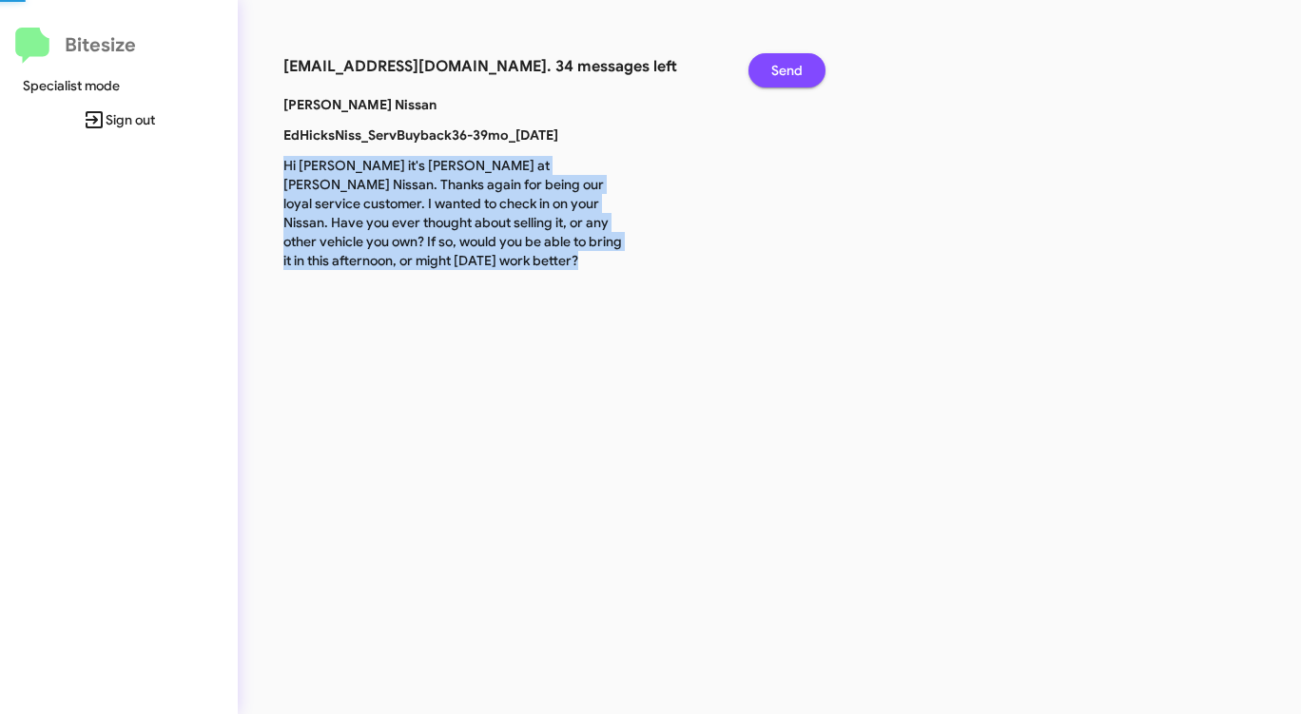
click at [786, 69] on span "Send" at bounding box center [786, 70] width 31 height 34
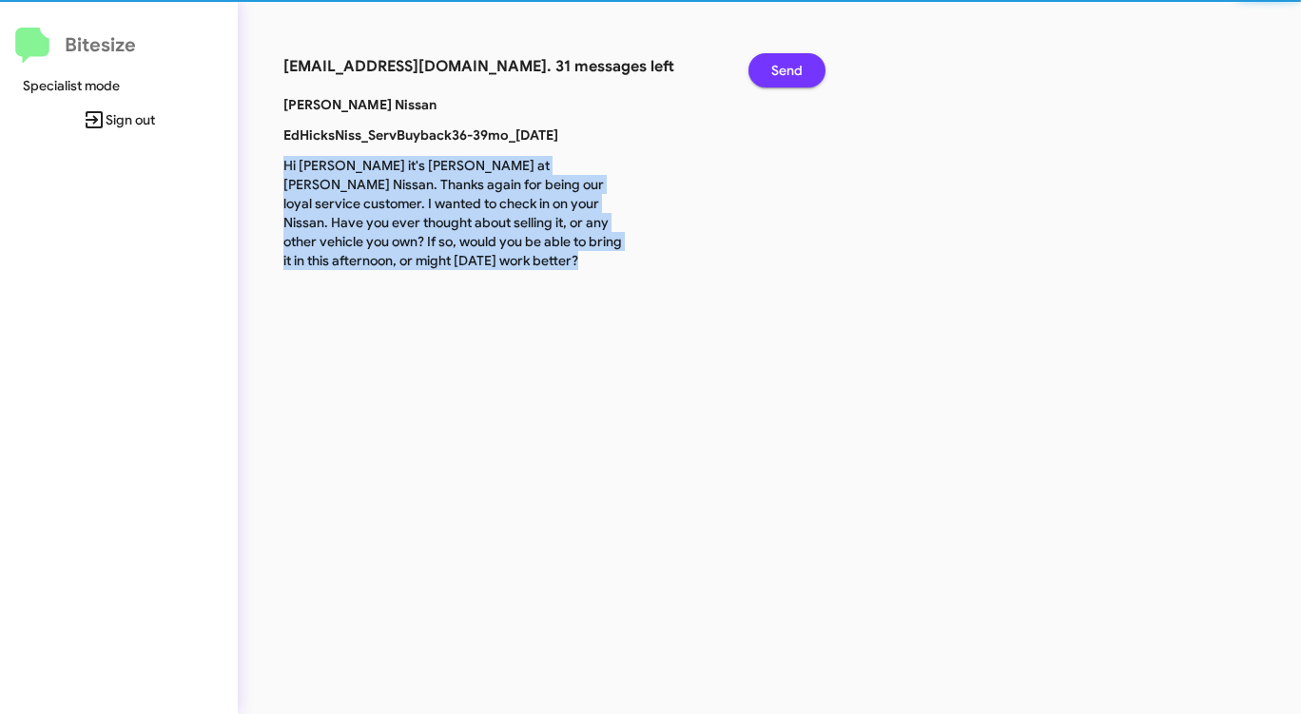
click at [786, 69] on span "Send" at bounding box center [786, 70] width 31 height 34
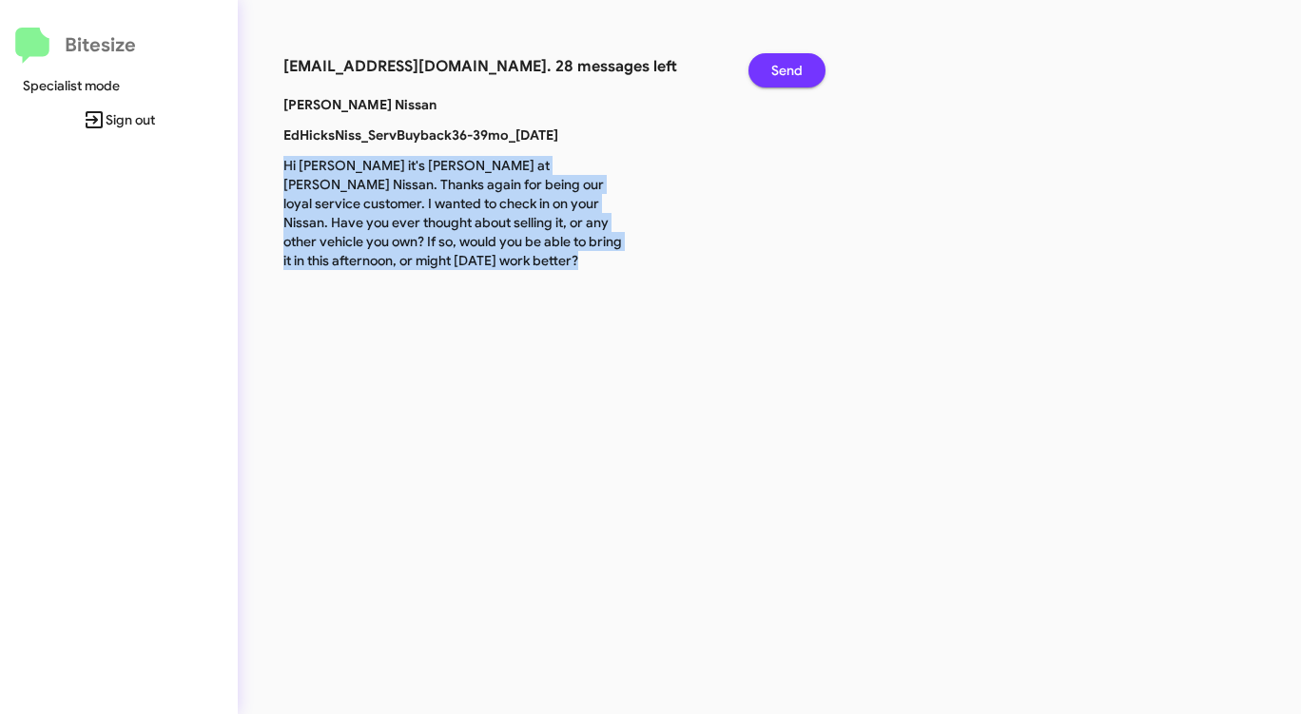
click at [786, 69] on span "Send" at bounding box center [786, 70] width 31 height 34
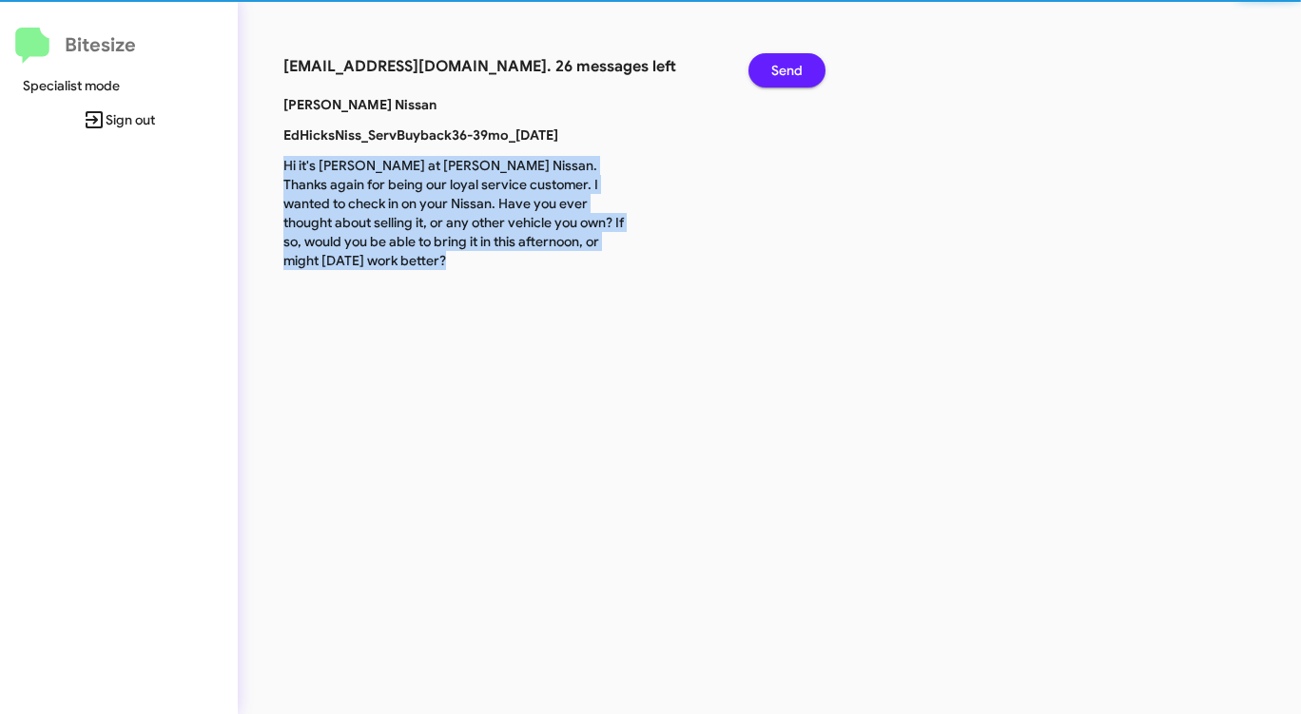
click at [786, 69] on span "Send" at bounding box center [786, 70] width 31 height 34
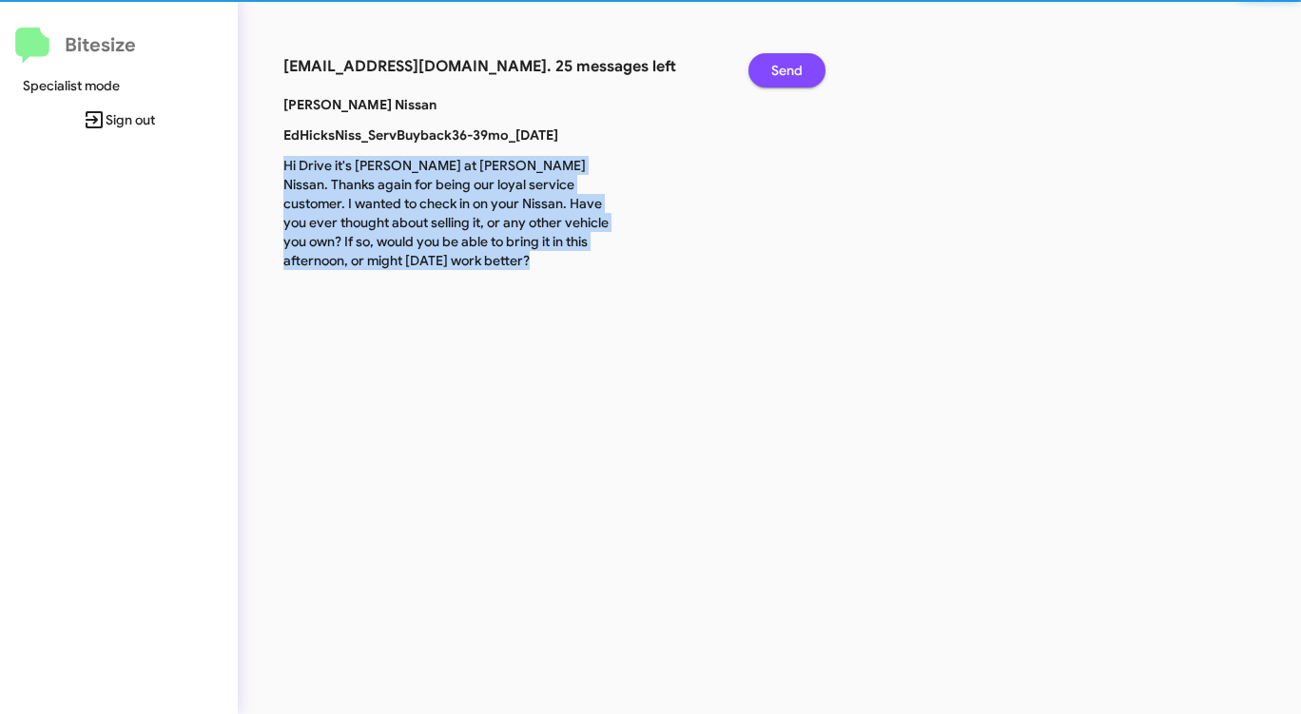
click at [786, 69] on span "Send" at bounding box center [786, 70] width 31 height 34
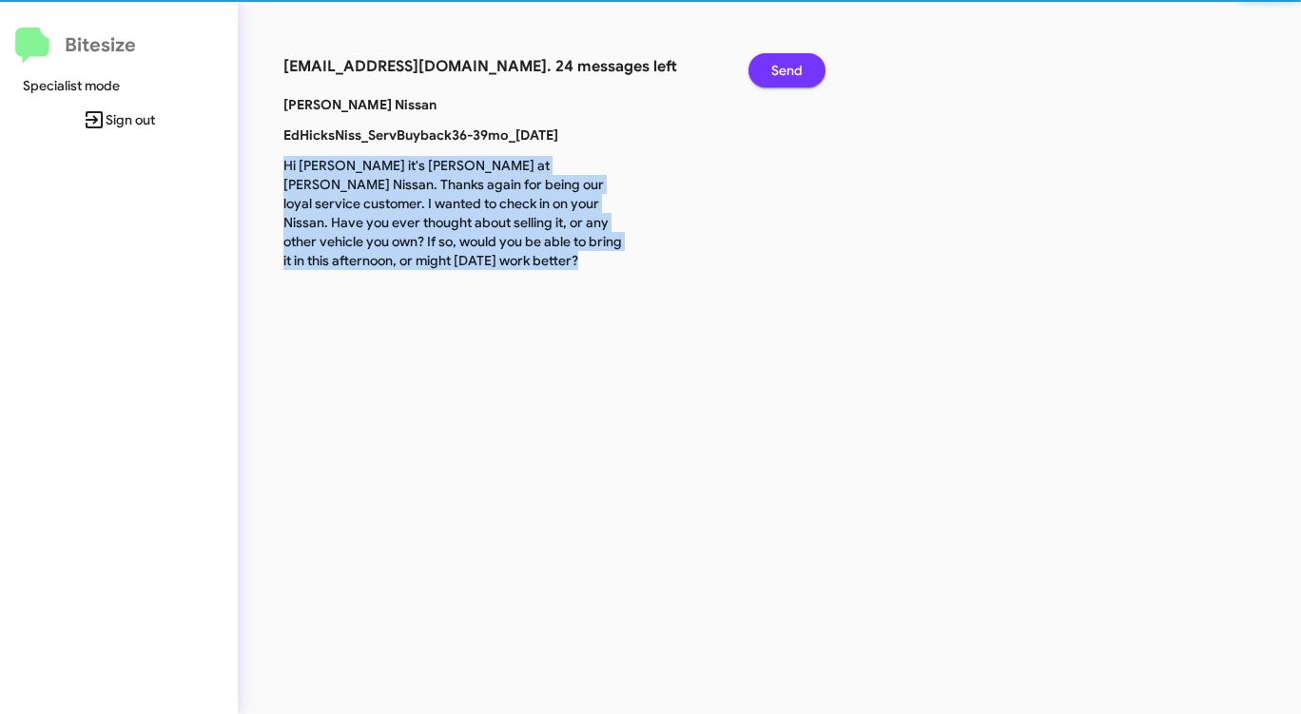
click at [786, 69] on span "Send" at bounding box center [786, 70] width 31 height 34
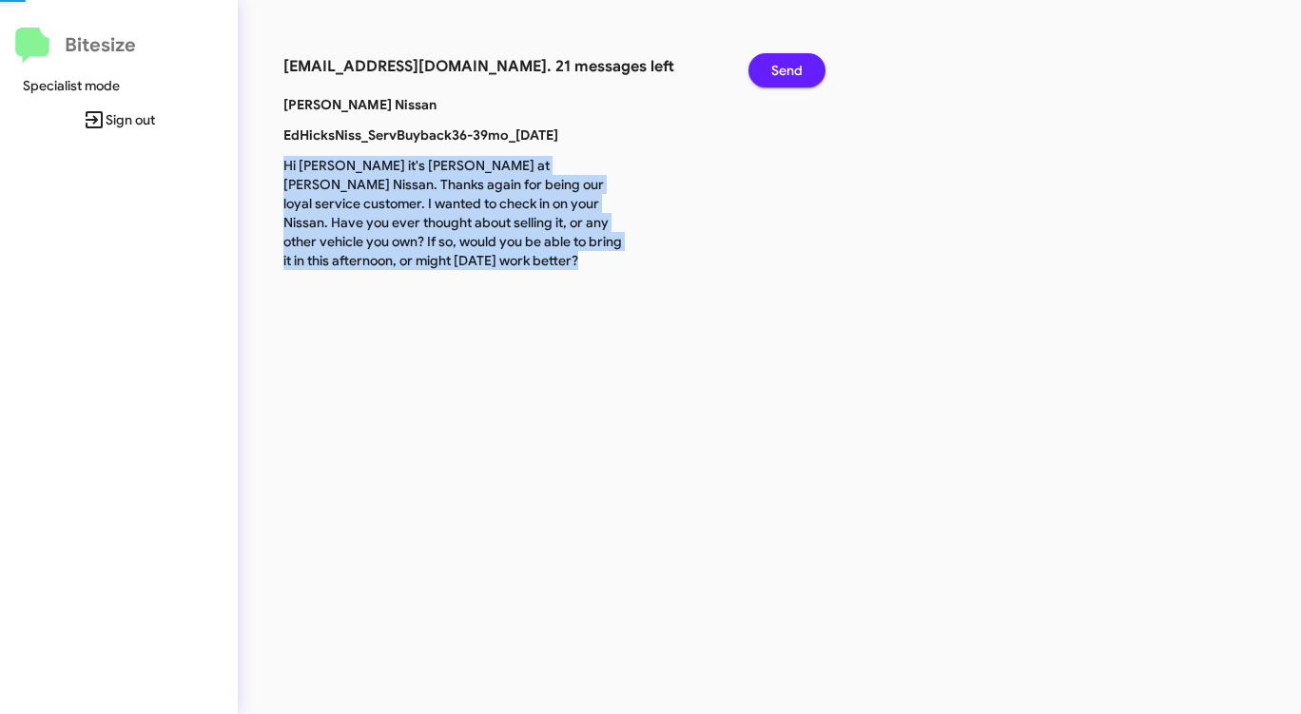
click at [786, 69] on span "Send" at bounding box center [786, 70] width 31 height 34
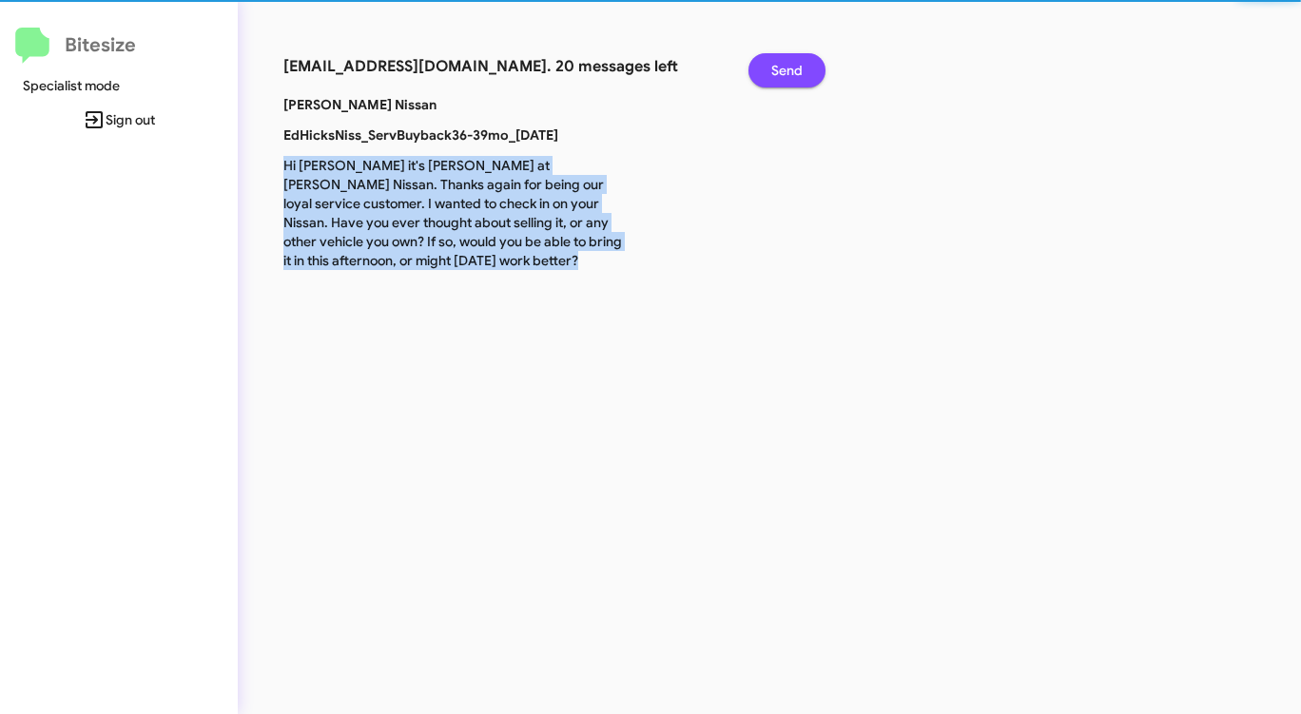
click at [786, 69] on span "Send" at bounding box center [786, 70] width 31 height 34
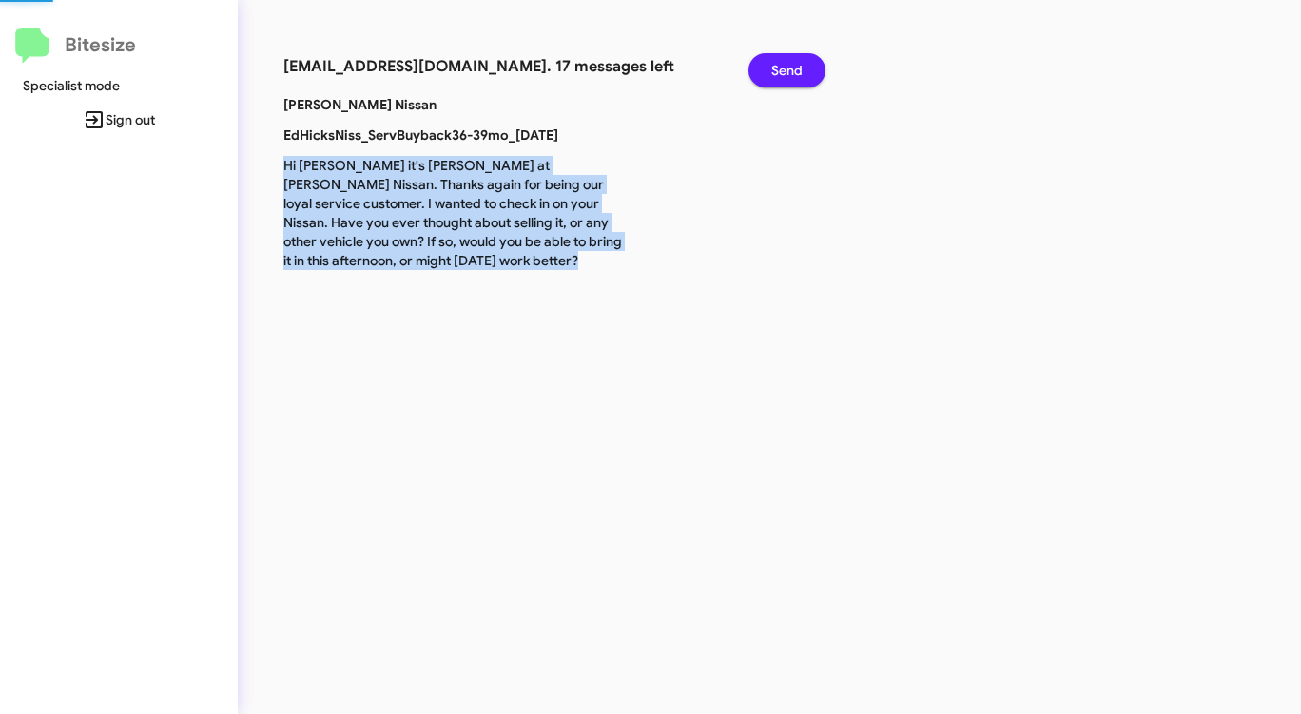
click at [786, 69] on span "Send" at bounding box center [786, 70] width 31 height 34
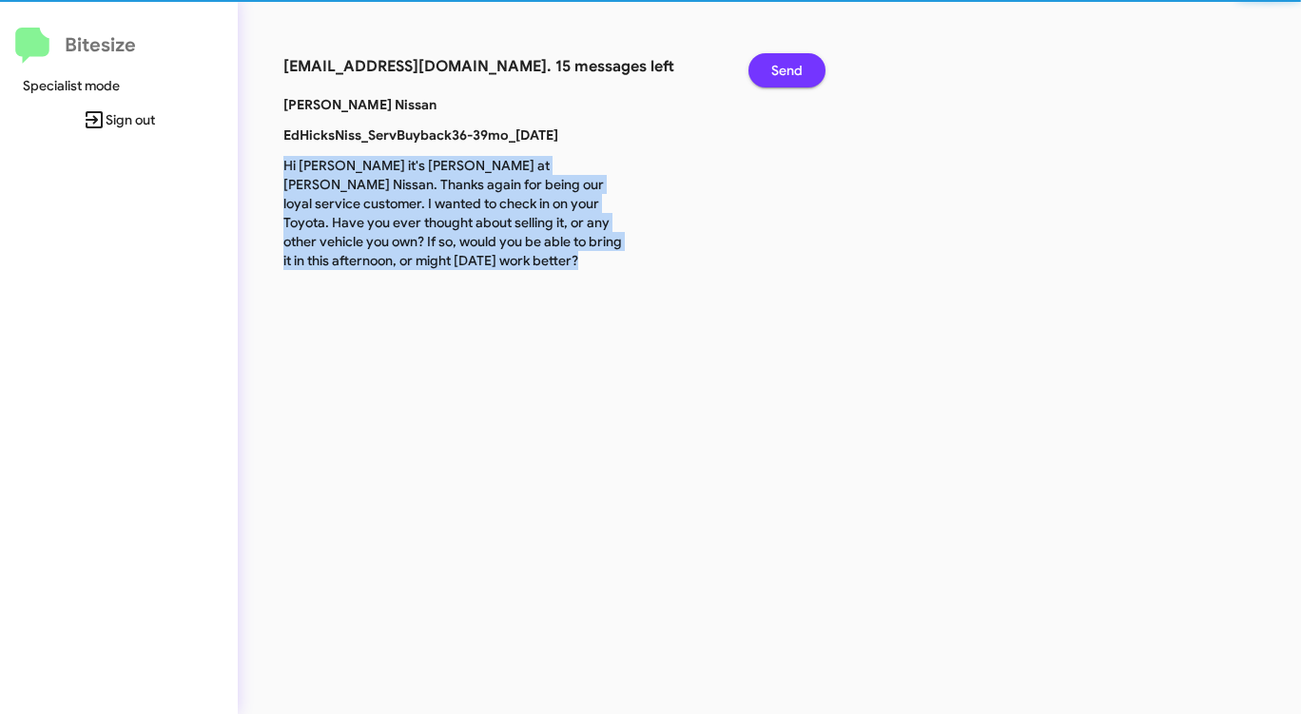
click at [786, 69] on span "Send" at bounding box center [786, 70] width 31 height 34
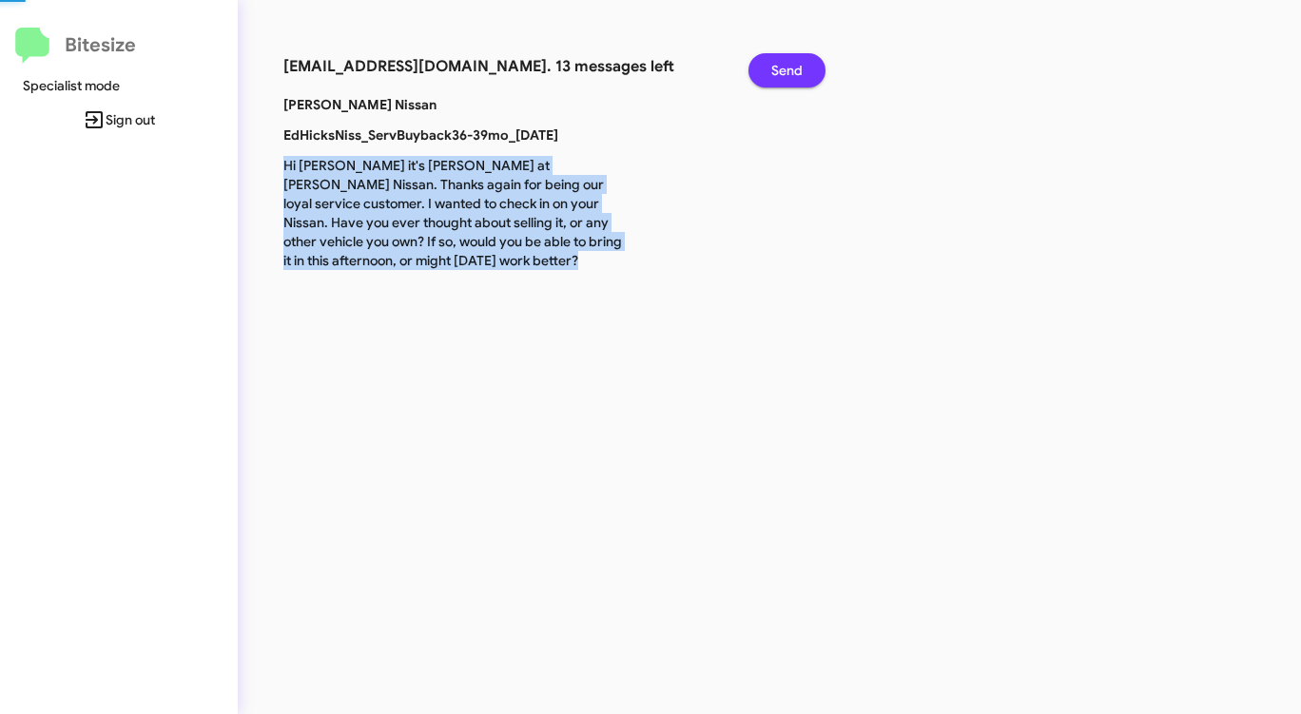
click at [786, 69] on span "Send" at bounding box center [786, 70] width 31 height 34
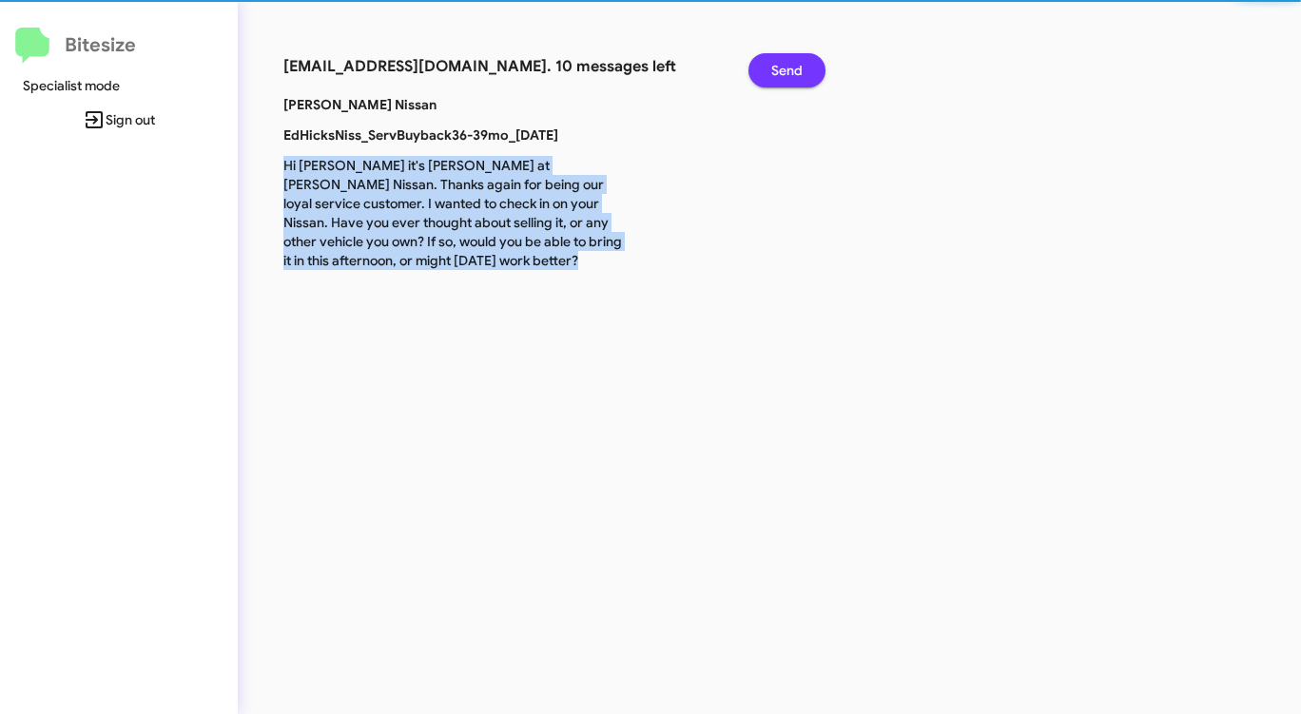
click at [786, 69] on span "Send" at bounding box center [786, 70] width 31 height 34
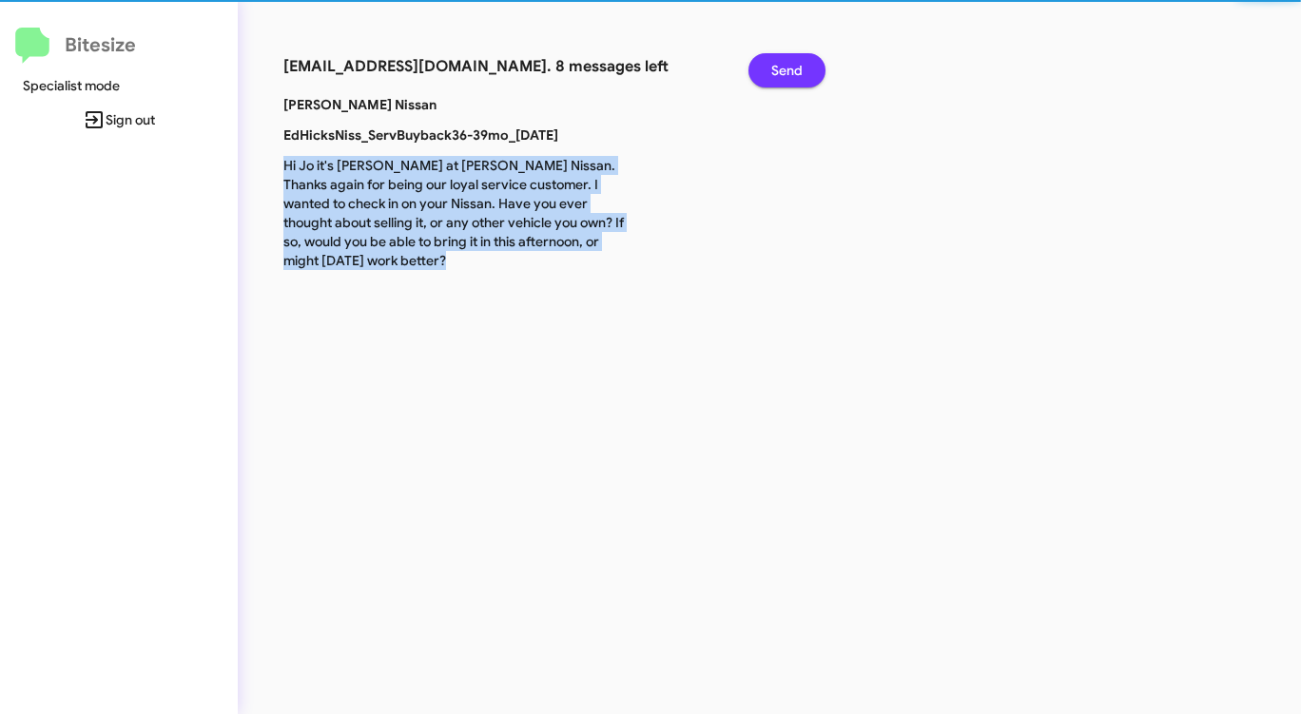
click at [786, 69] on span "Send" at bounding box center [786, 70] width 31 height 34
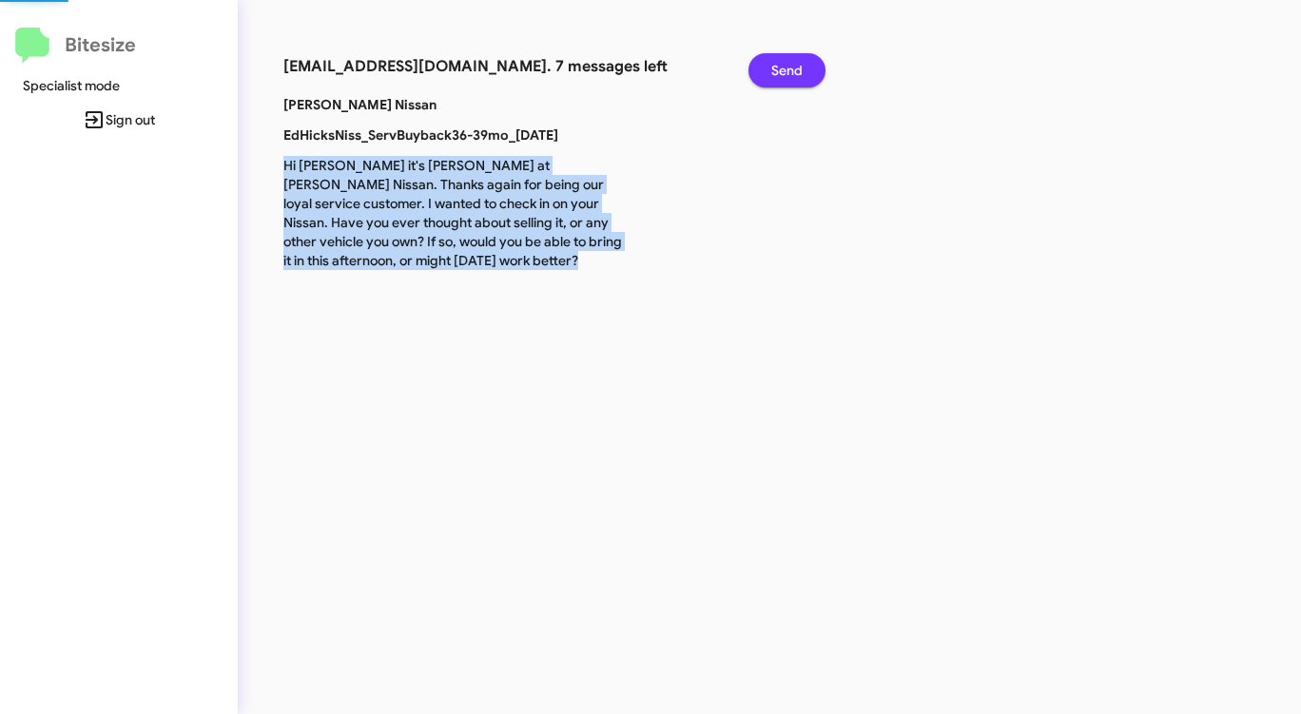
click at [786, 69] on span "Send" at bounding box center [786, 70] width 31 height 34
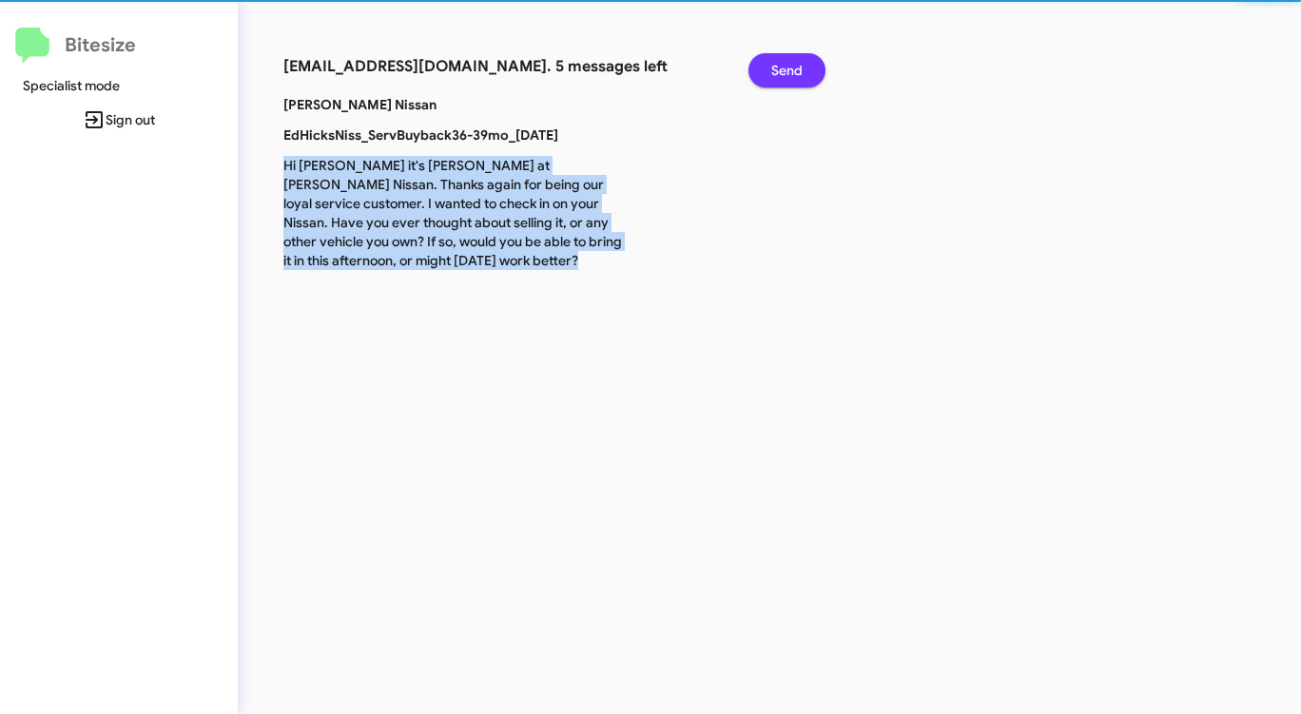
click at [786, 69] on span "Send" at bounding box center [786, 70] width 31 height 34
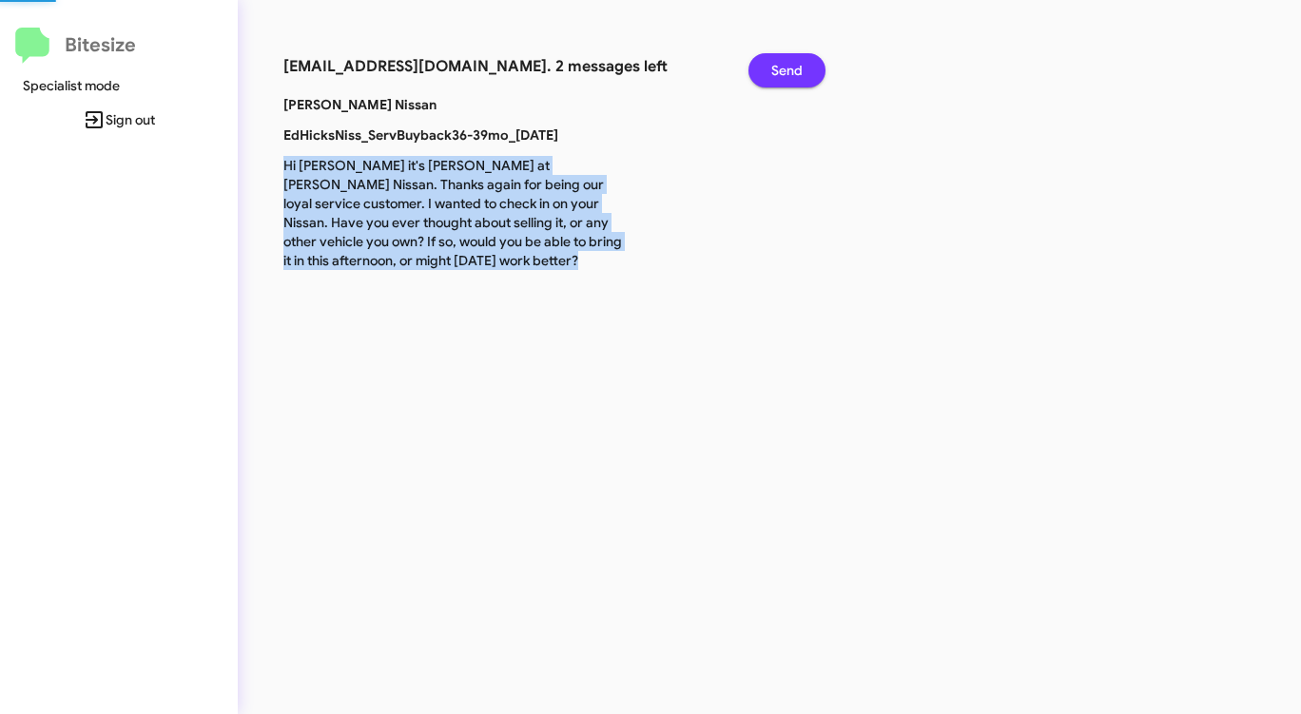
click at [786, 69] on span "Send" at bounding box center [786, 70] width 31 height 34
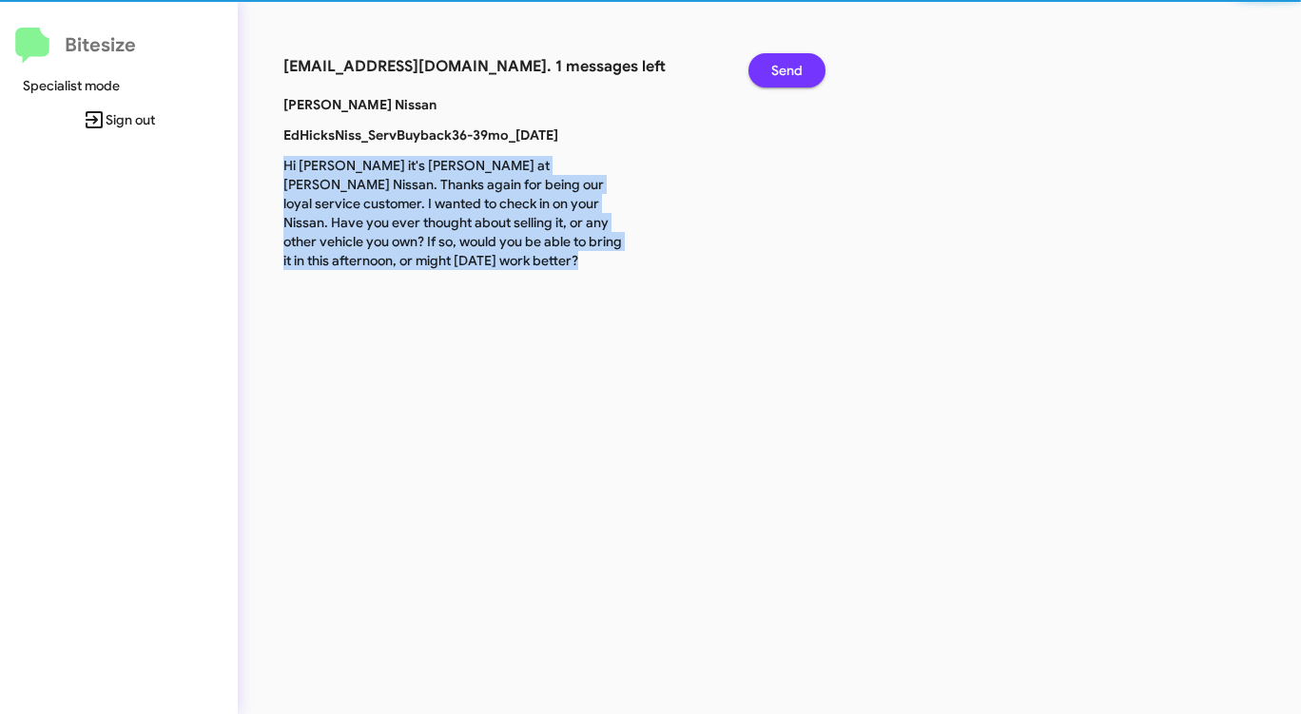
click at [786, 69] on span "Send" at bounding box center [786, 70] width 31 height 34
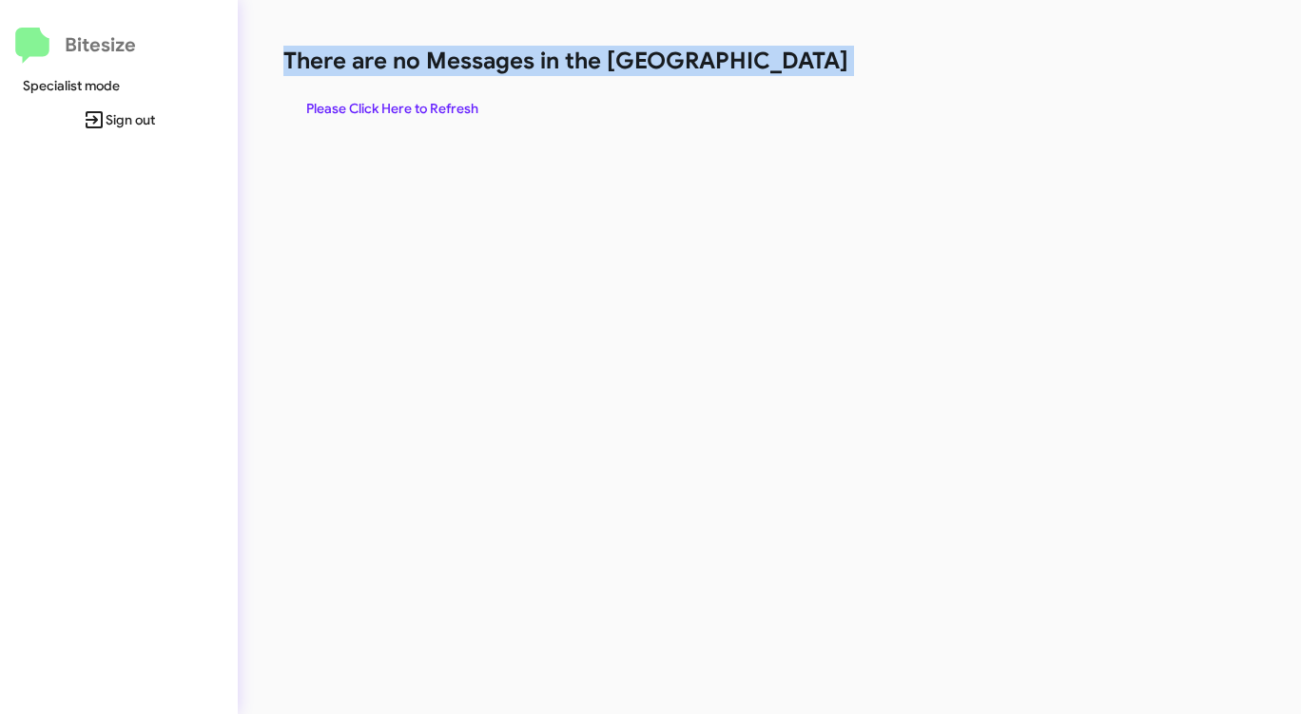
click at [786, 69] on h1 "There are no Messages in the [GEOGRAPHIC_DATA]" at bounding box center [680, 61] width 795 height 30
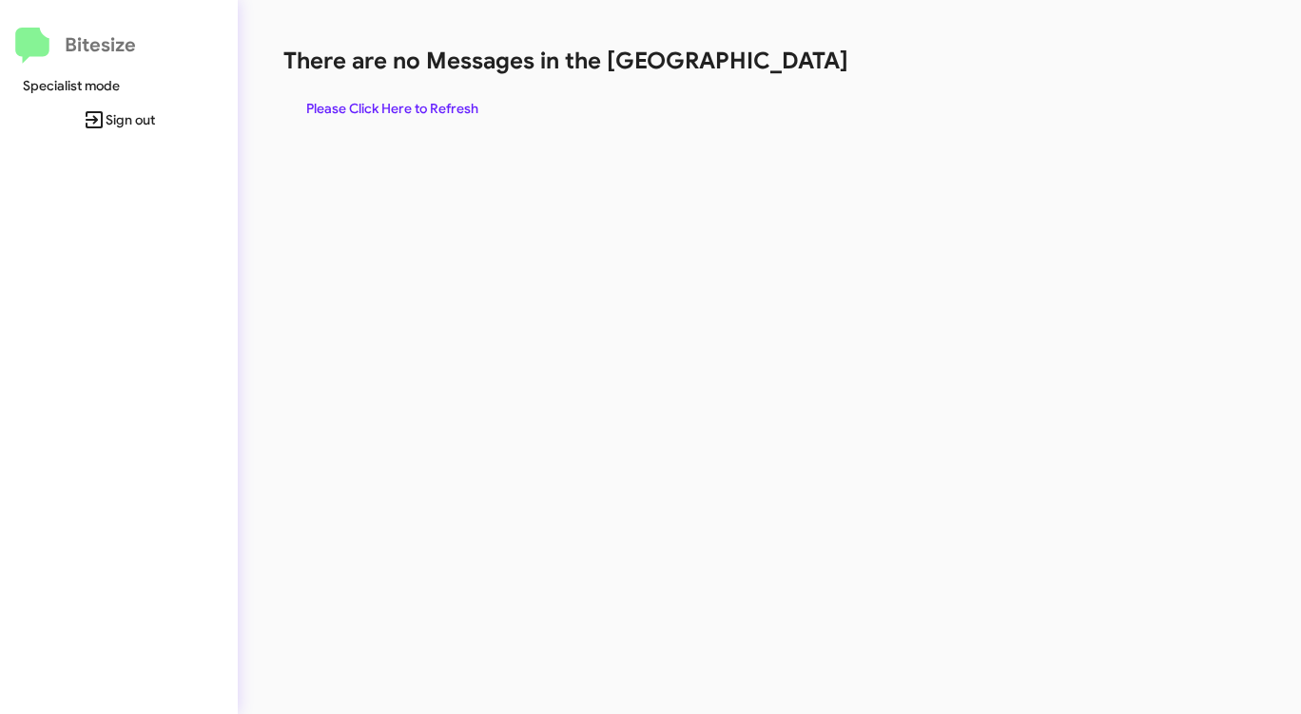
click at [786, 69] on h1 "There are no Messages in the [GEOGRAPHIC_DATA]" at bounding box center [680, 61] width 795 height 30
click at [435, 100] on span "Please Click Here to Refresh" at bounding box center [392, 108] width 172 height 34
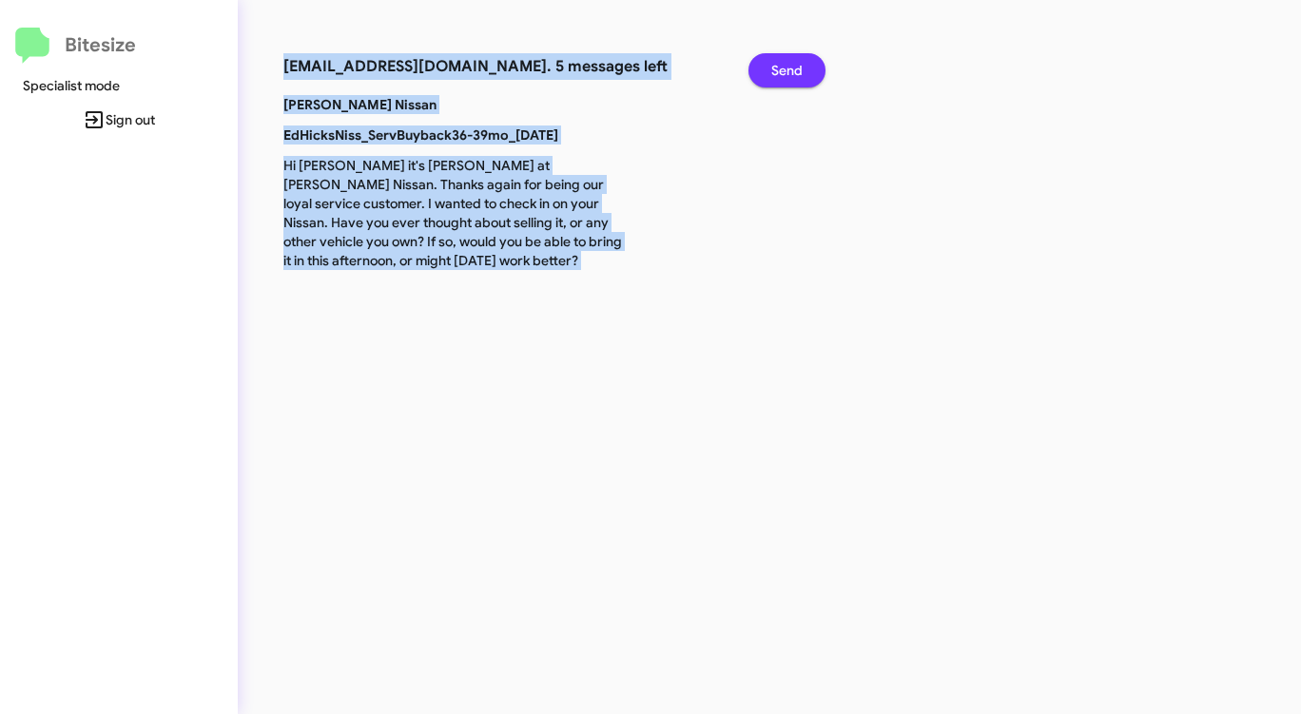
click at [812, 60] on button "Send" at bounding box center [786, 70] width 77 height 34
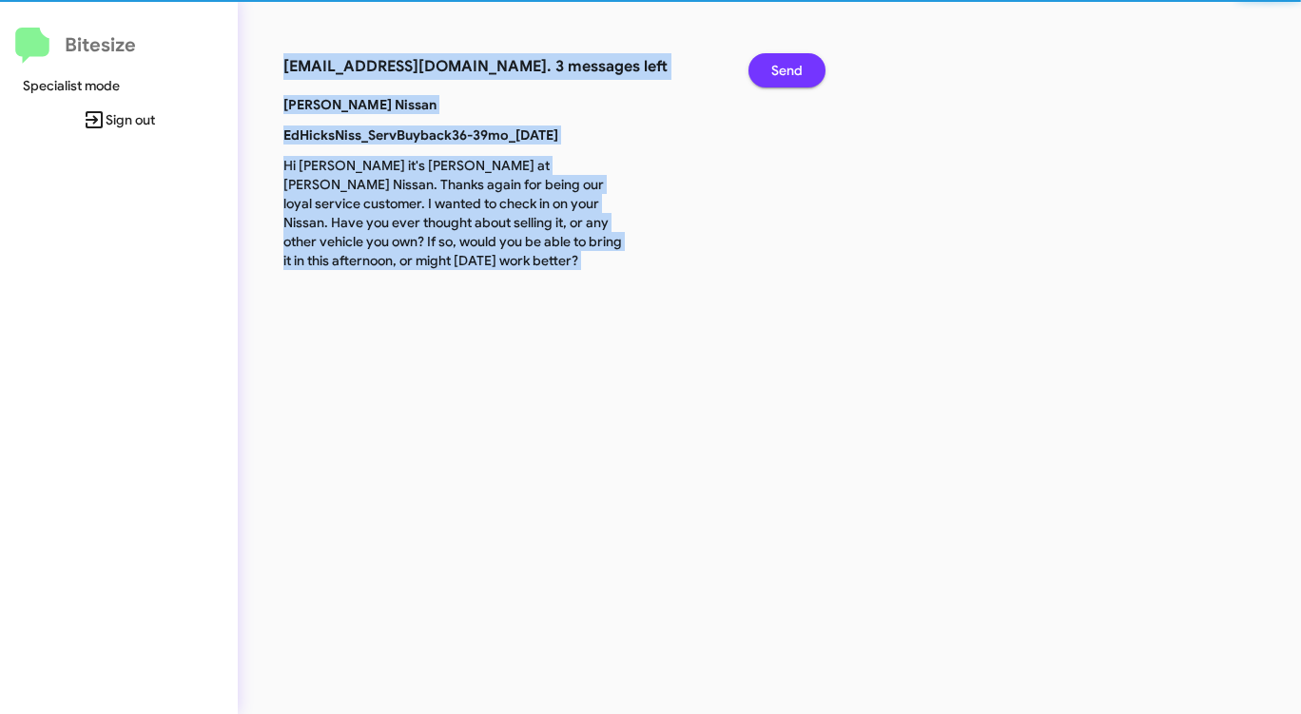
click at [812, 60] on button "Send" at bounding box center [786, 70] width 77 height 34
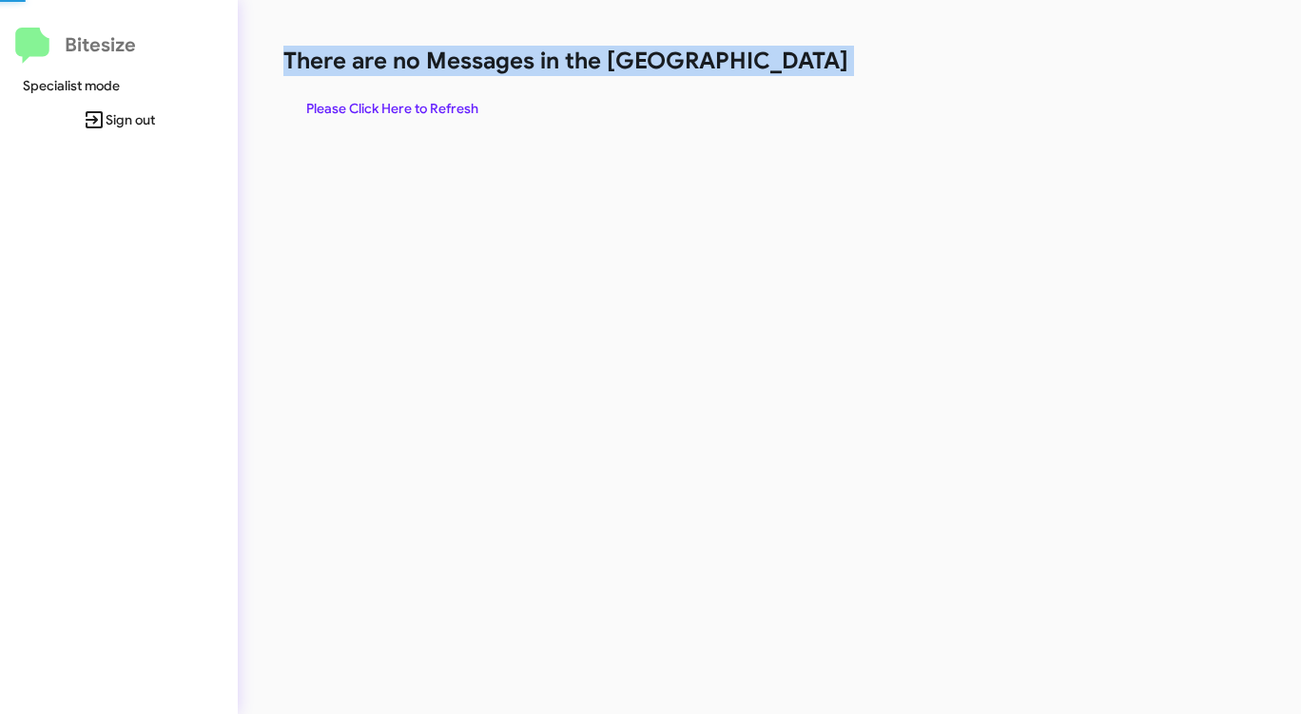
click at [812, 60] on h1 "There are no Messages in the [GEOGRAPHIC_DATA]" at bounding box center [680, 61] width 795 height 30
click at [465, 116] on span "Please Click Here to Refresh" at bounding box center [392, 108] width 172 height 34
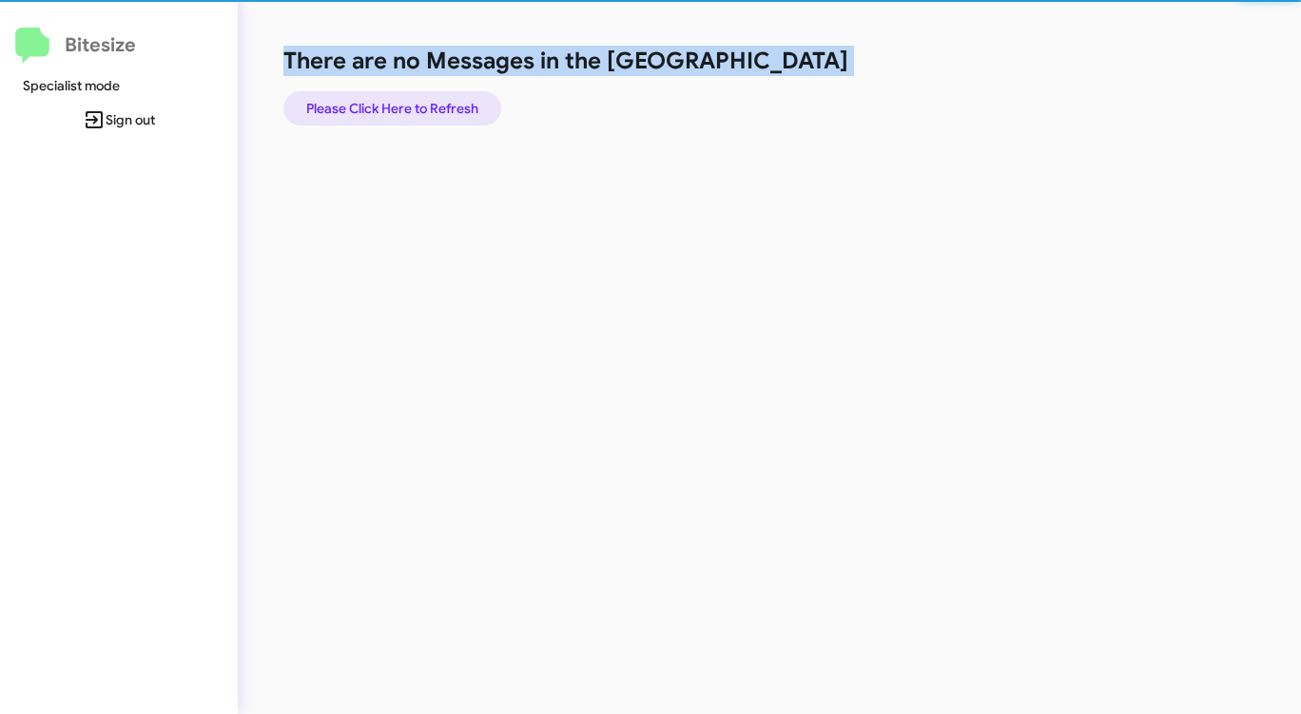
click at [465, 116] on span "Please Click Here to Refresh" at bounding box center [392, 108] width 172 height 34
click at [465, 115] on span "Please Click Here to Refresh" at bounding box center [392, 108] width 172 height 34
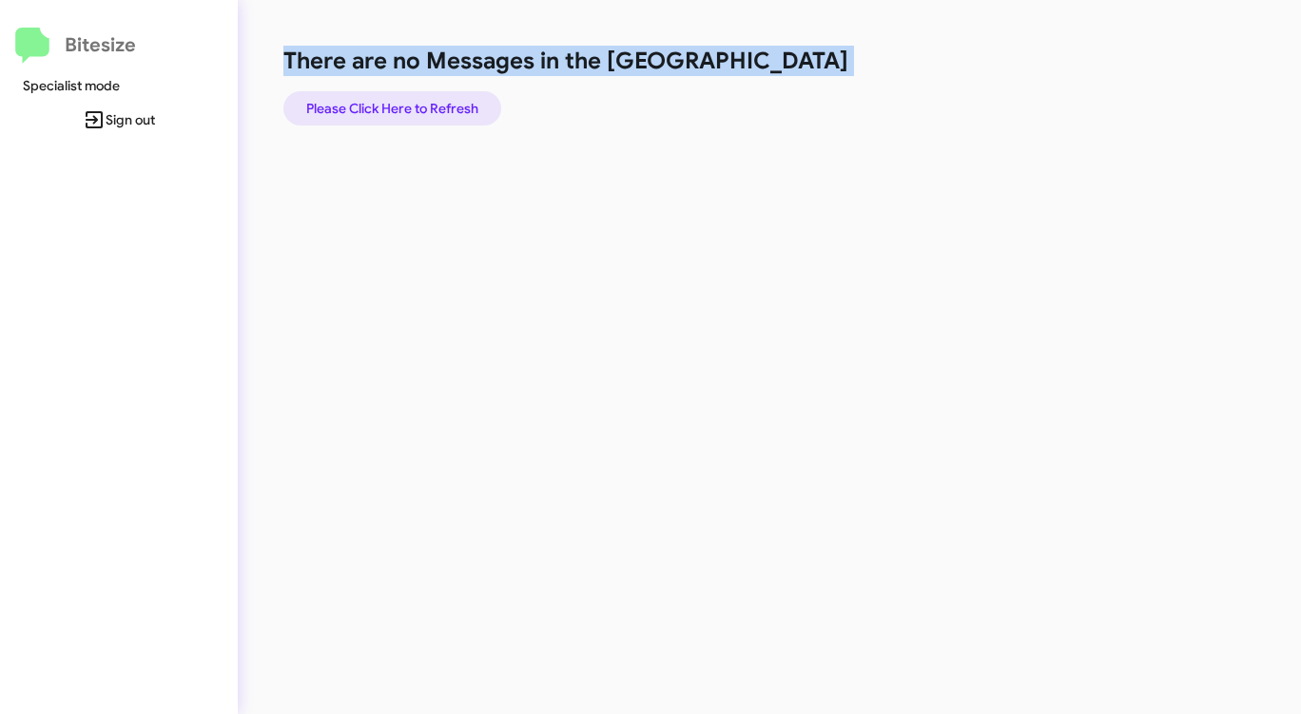
click at [422, 104] on span "Please Click Here to Refresh" at bounding box center [392, 108] width 172 height 34
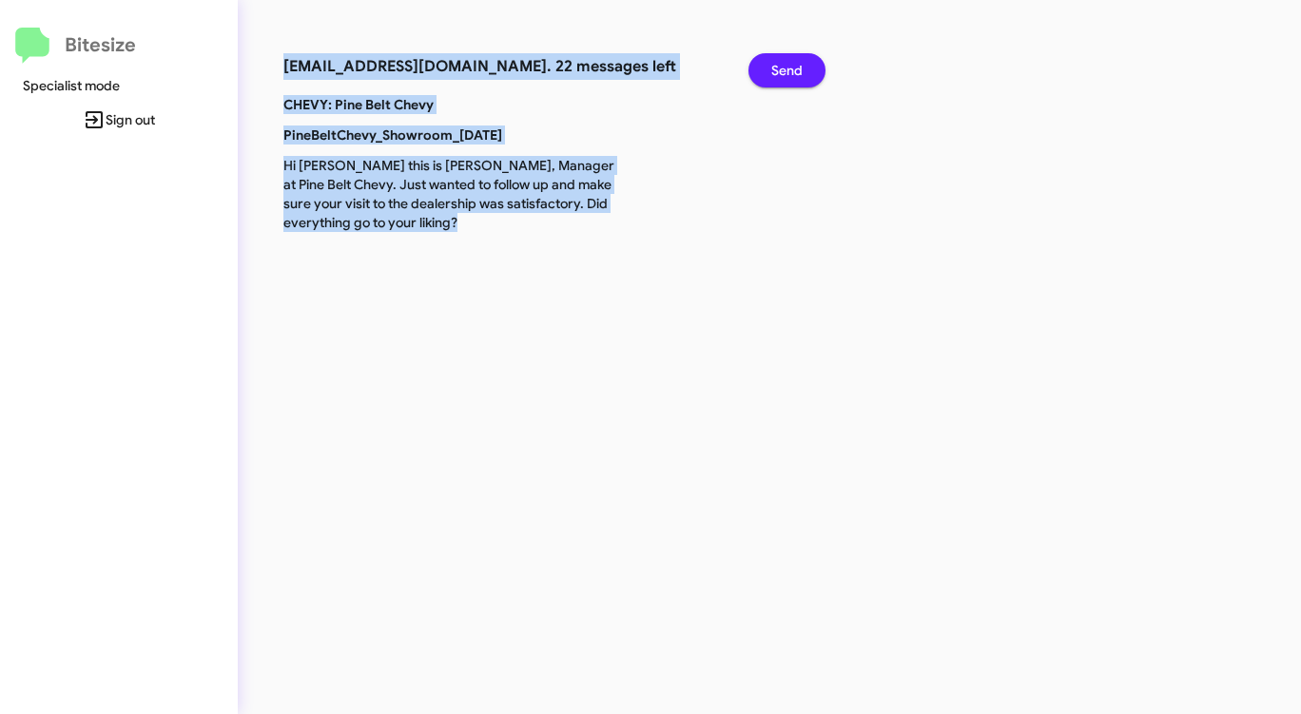
click at [767, 67] on button "Send" at bounding box center [786, 70] width 77 height 34
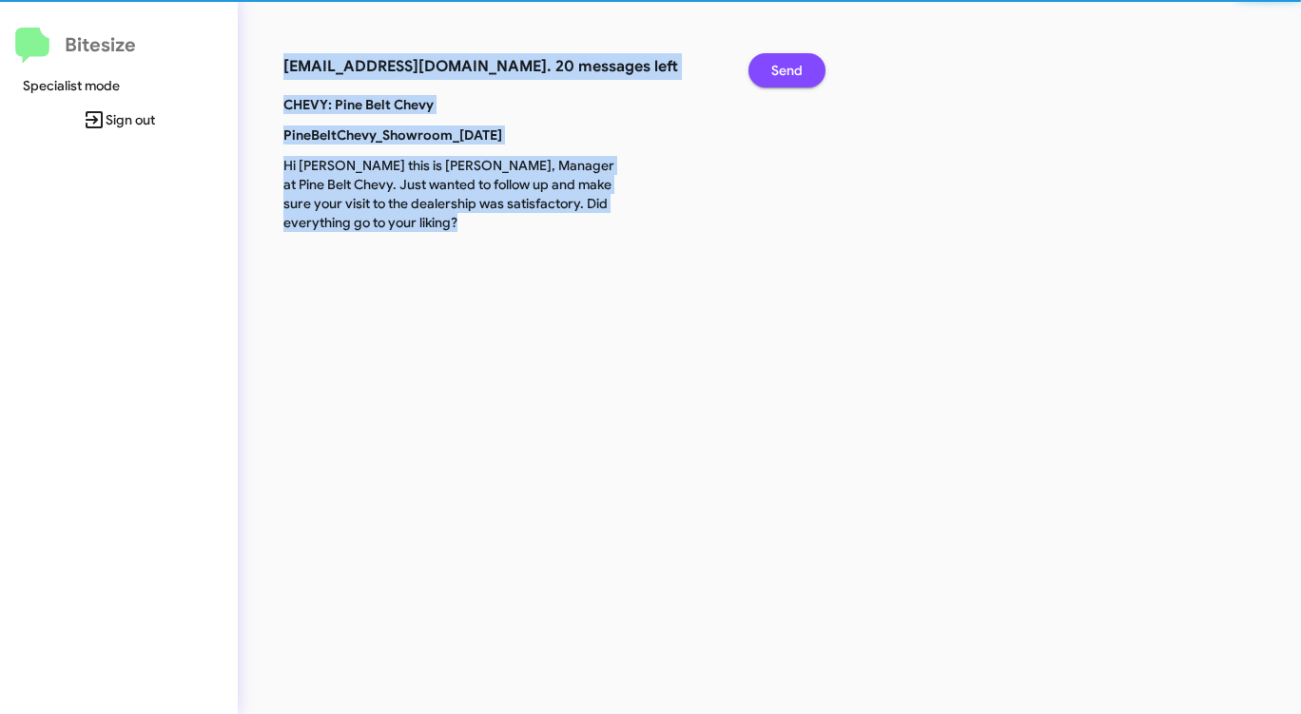
click at [768, 68] on button "Send" at bounding box center [786, 70] width 77 height 34
click at [769, 69] on button "Send" at bounding box center [786, 70] width 77 height 34
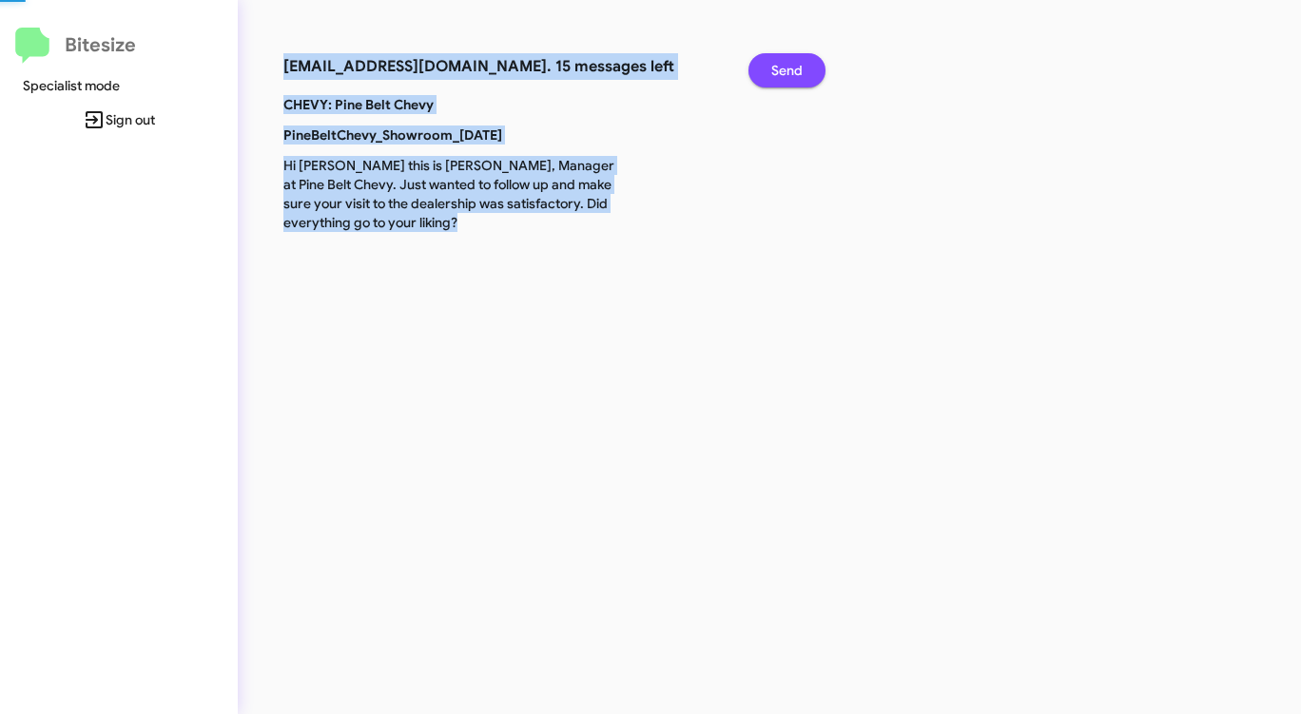
click at [769, 69] on button "Send" at bounding box center [786, 70] width 77 height 34
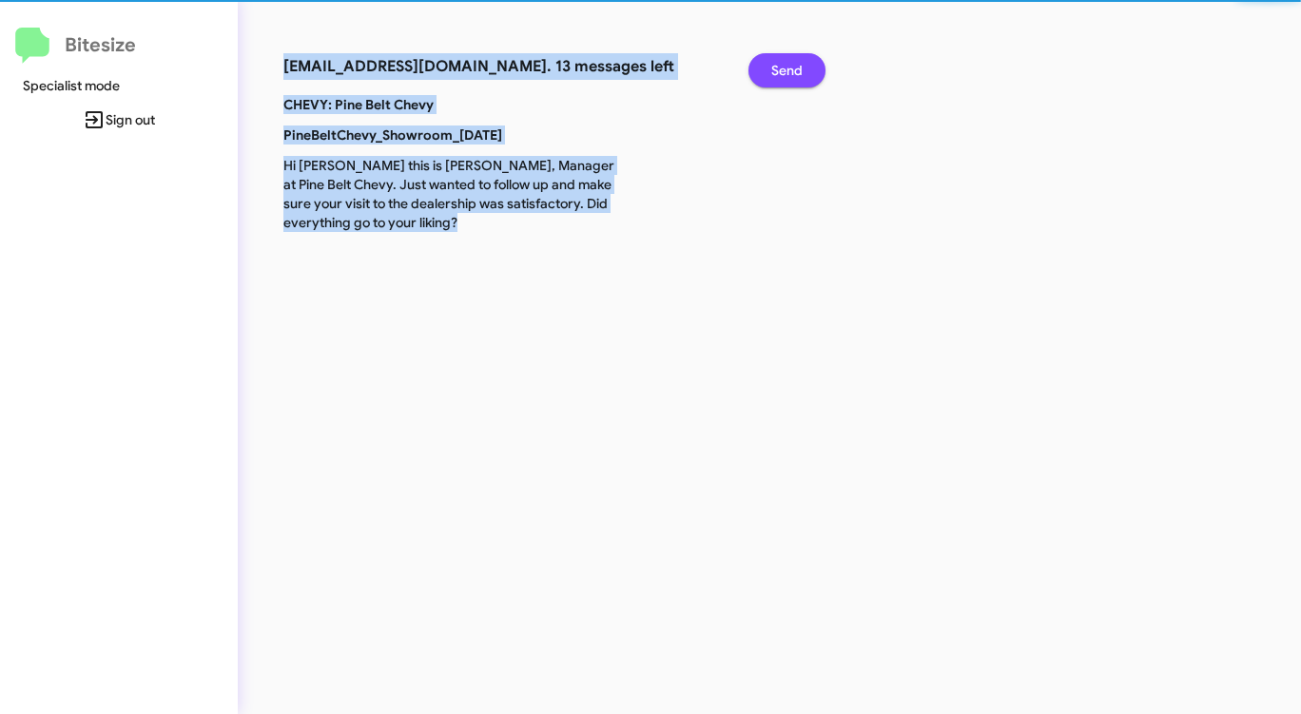
click at [769, 69] on button "Send" at bounding box center [786, 70] width 77 height 34
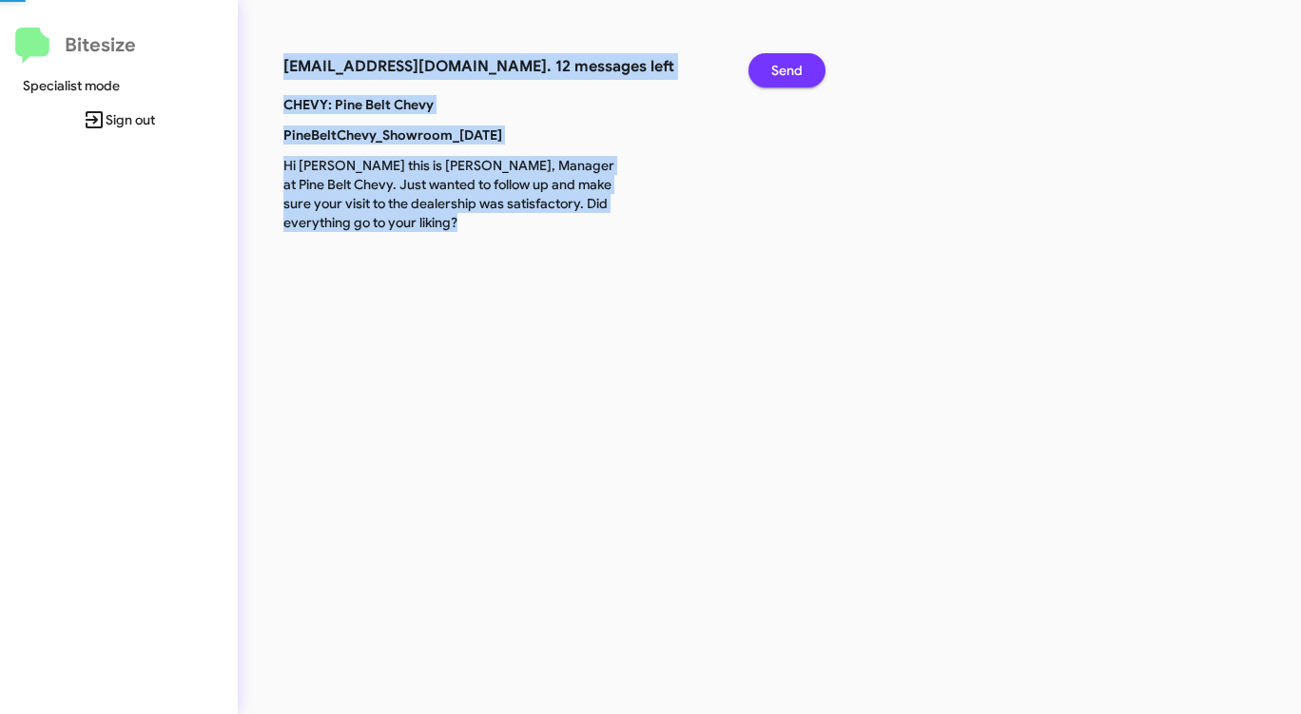
click at [769, 69] on button "Send" at bounding box center [786, 70] width 77 height 34
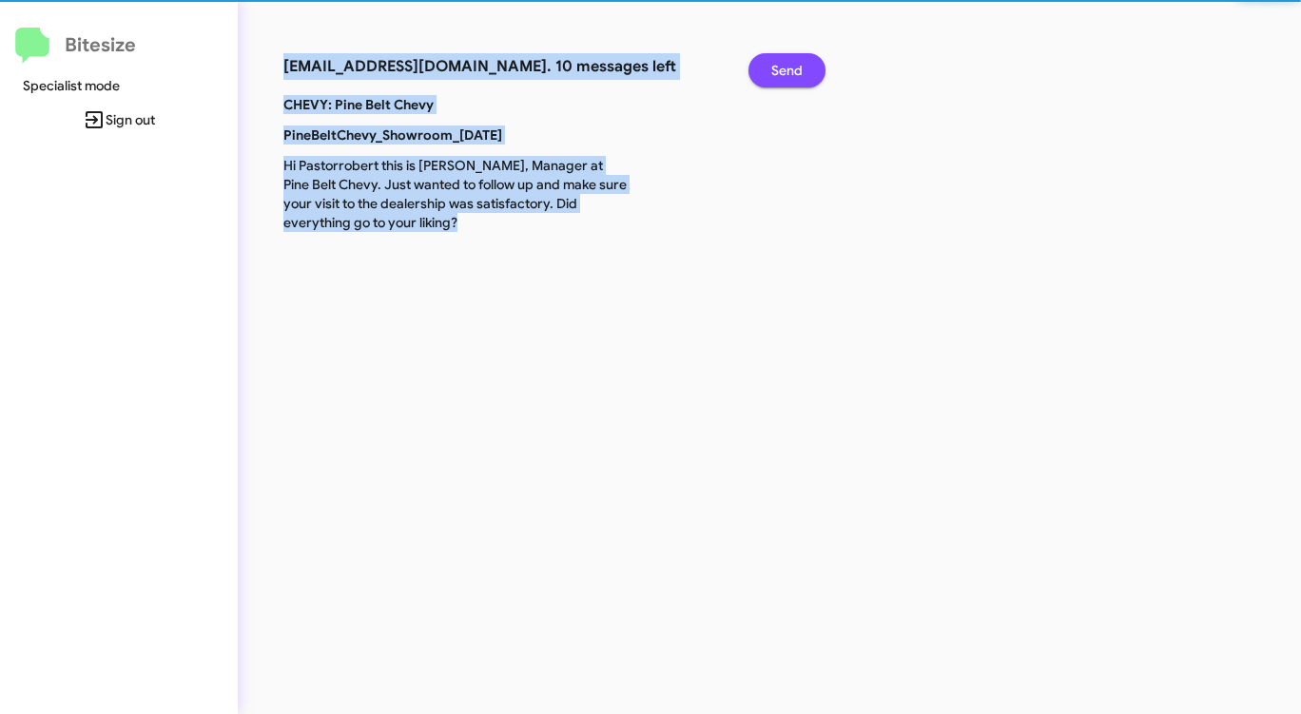
click at [769, 69] on button "Send" at bounding box center [786, 70] width 77 height 34
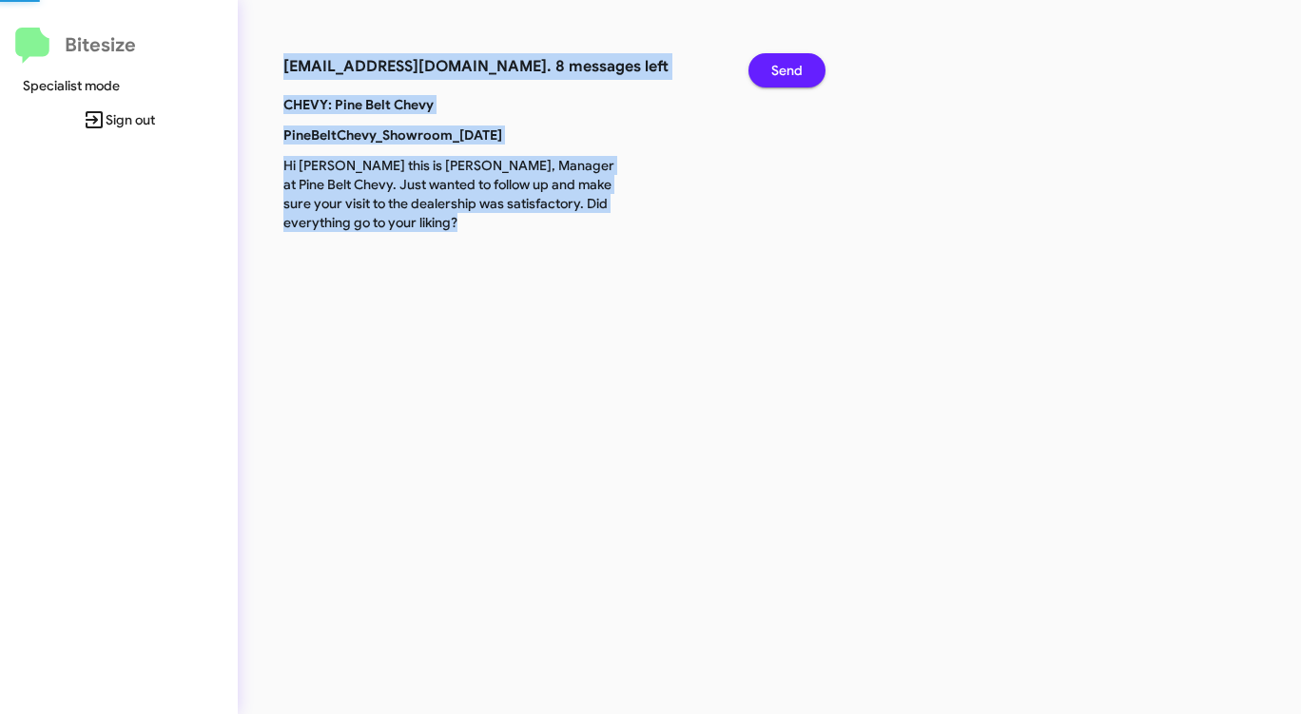
click at [769, 69] on button "Send" at bounding box center [786, 70] width 77 height 34
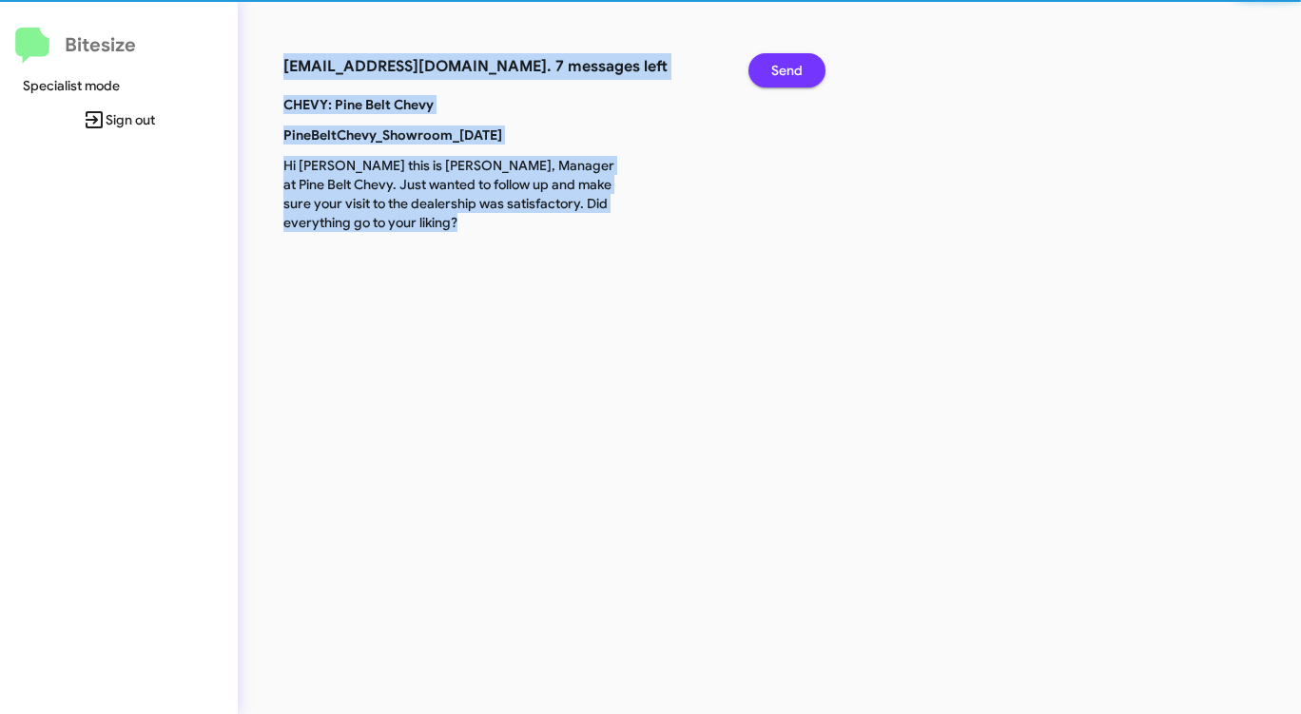
click at [769, 69] on button "Send" at bounding box center [786, 70] width 77 height 34
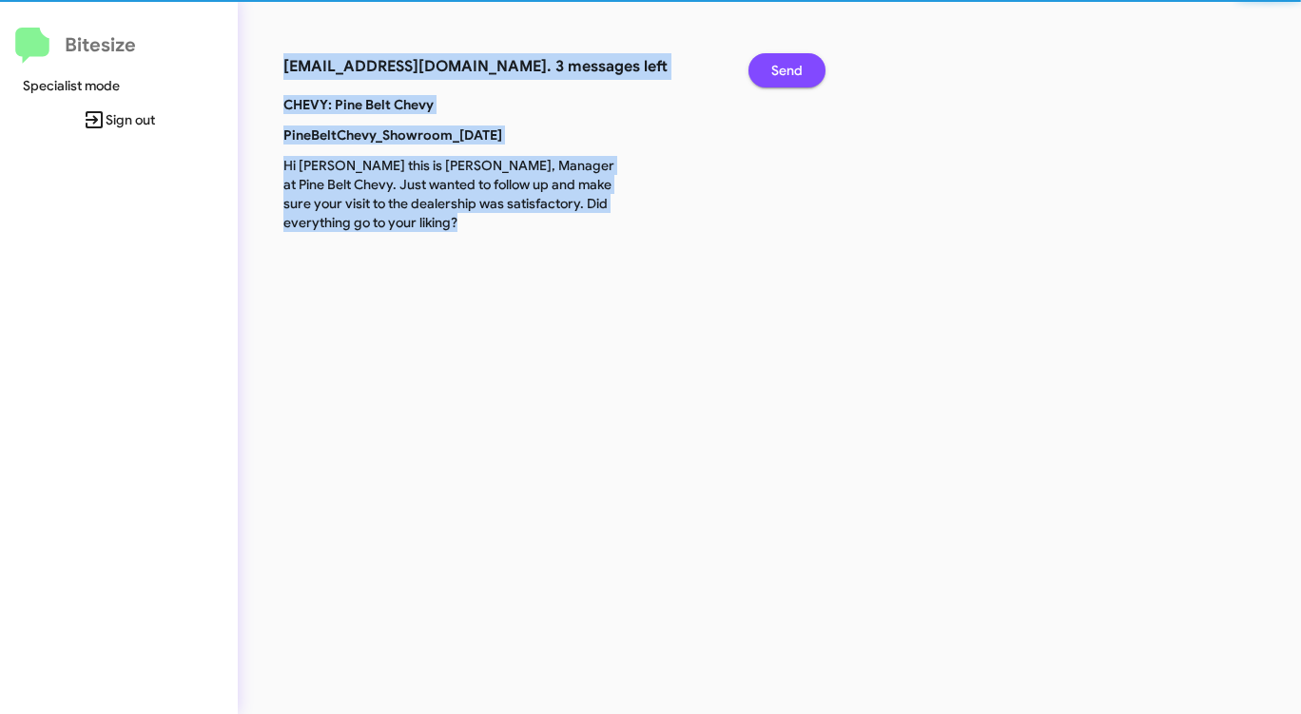
click at [769, 69] on button "Send" at bounding box center [786, 70] width 77 height 34
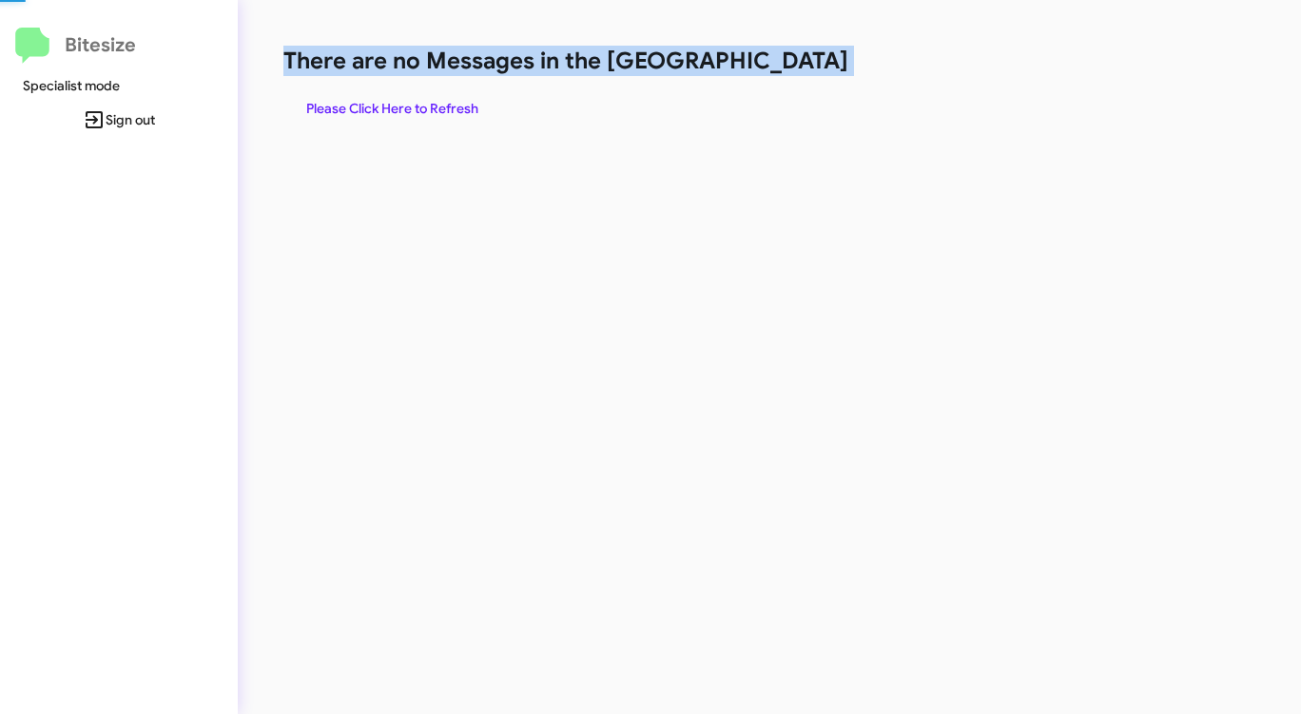
click at [769, 69] on h1 "There are no Messages in the [GEOGRAPHIC_DATA]" at bounding box center [680, 61] width 795 height 30
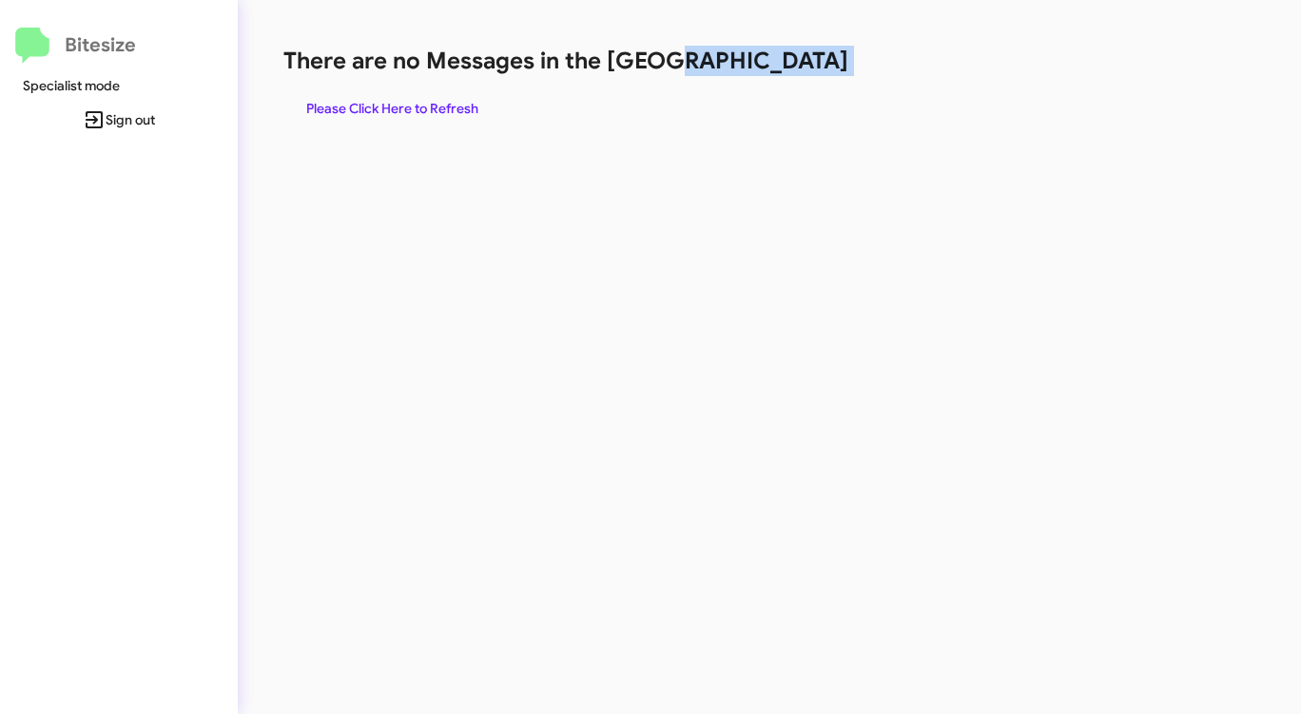
click at [769, 69] on h1 "There are no Messages in the [GEOGRAPHIC_DATA]" at bounding box center [680, 61] width 795 height 30
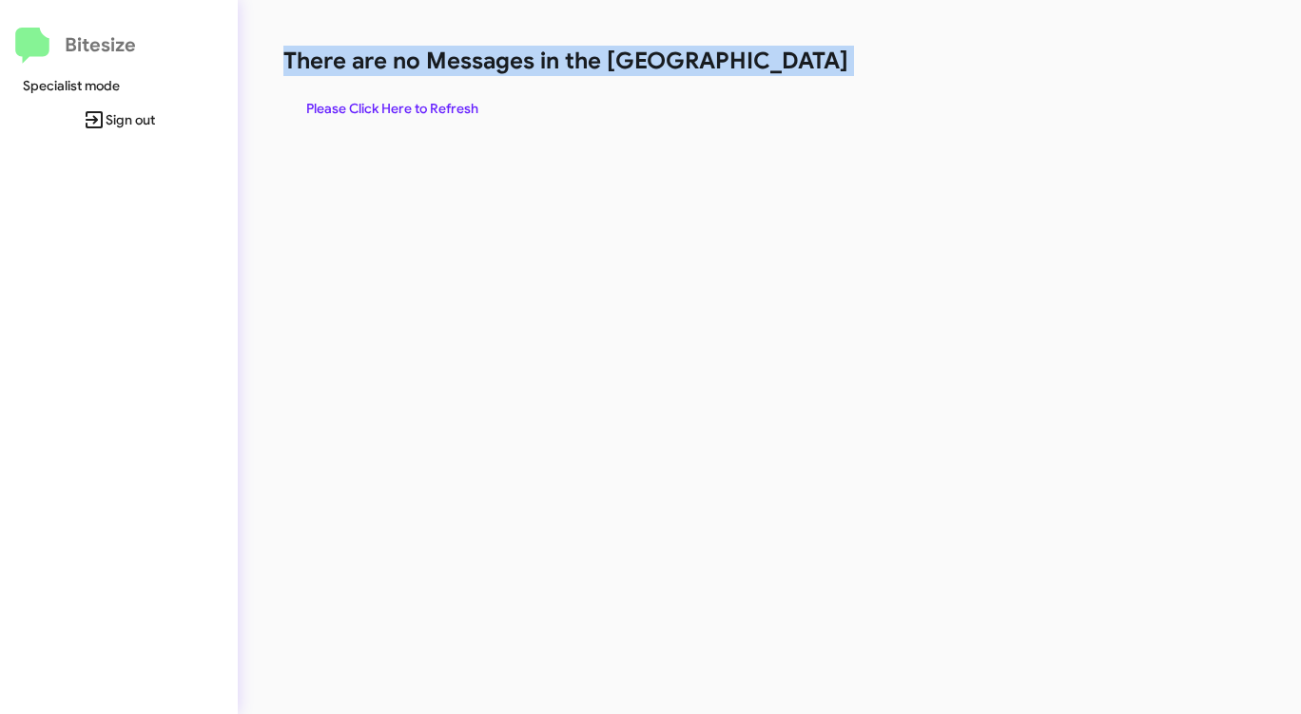
click at [769, 69] on h1 "There are no Messages in the [GEOGRAPHIC_DATA]" at bounding box center [680, 61] width 795 height 30
click at [460, 103] on span "Please Click Here to Refresh" at bounding box center [392, 108] width 172 height 34
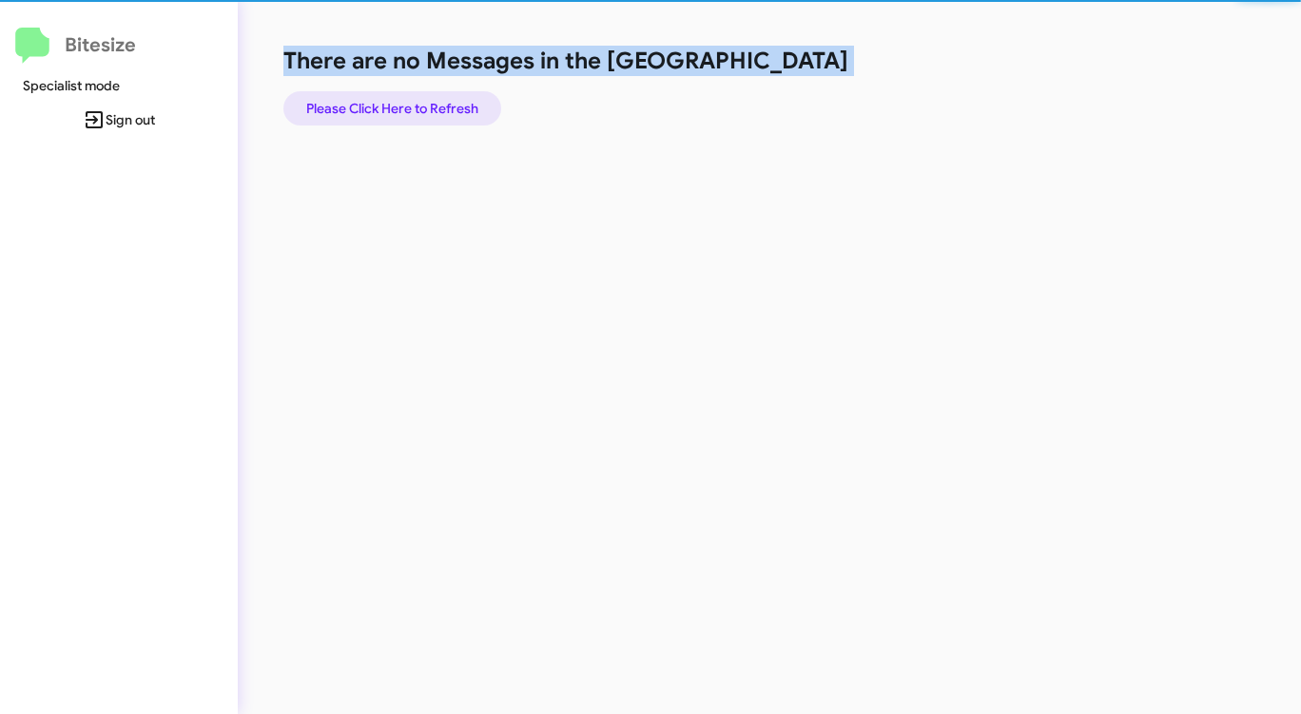
click at [460, 103] on span "Please Click Here to Refresh" at bounding box center [392, 108] width 172 height 34
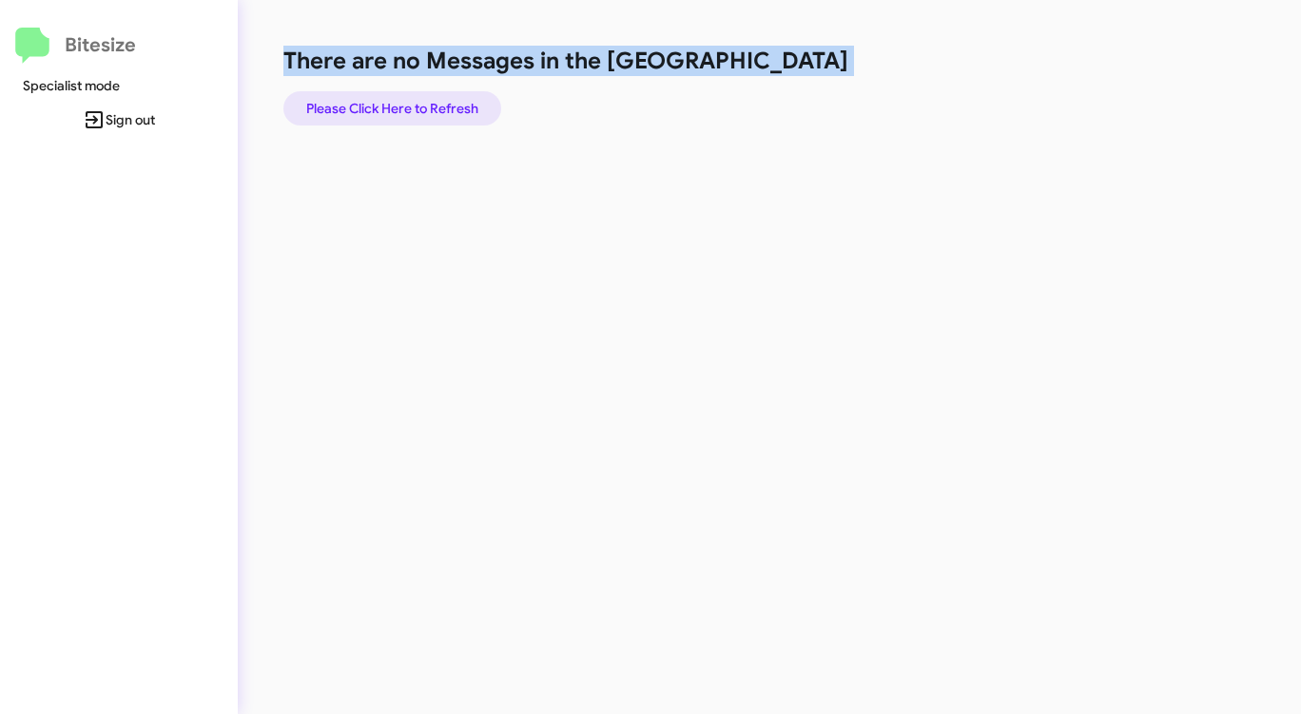
click at [466, 104] on span "Please Click Here to Refresh" at bounding box center [392, 108] width 172 height 34
click at [466, 105] on span "Please Click Here to Refresh" at bounding box center [392, 108] width 172 height 34
click at [468, 106] on span "Please Click Here to Refresh" at bounding box center [392, 108] width 172 height 34
